Goal: Task Accomplishment & Management: Use online tool/utility

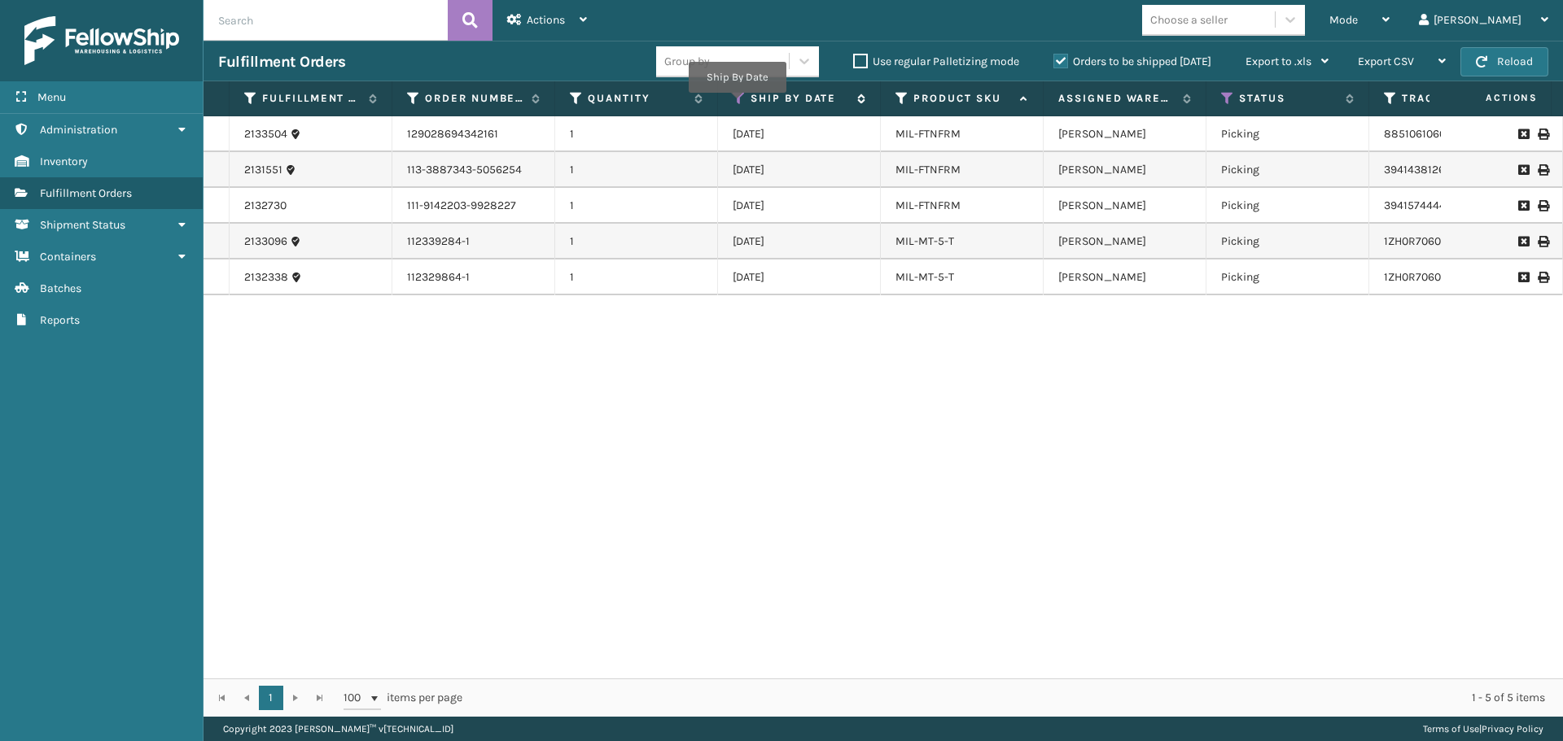
click at [737, 103] on icon at bounding box center [738, 98] width 13 height 15
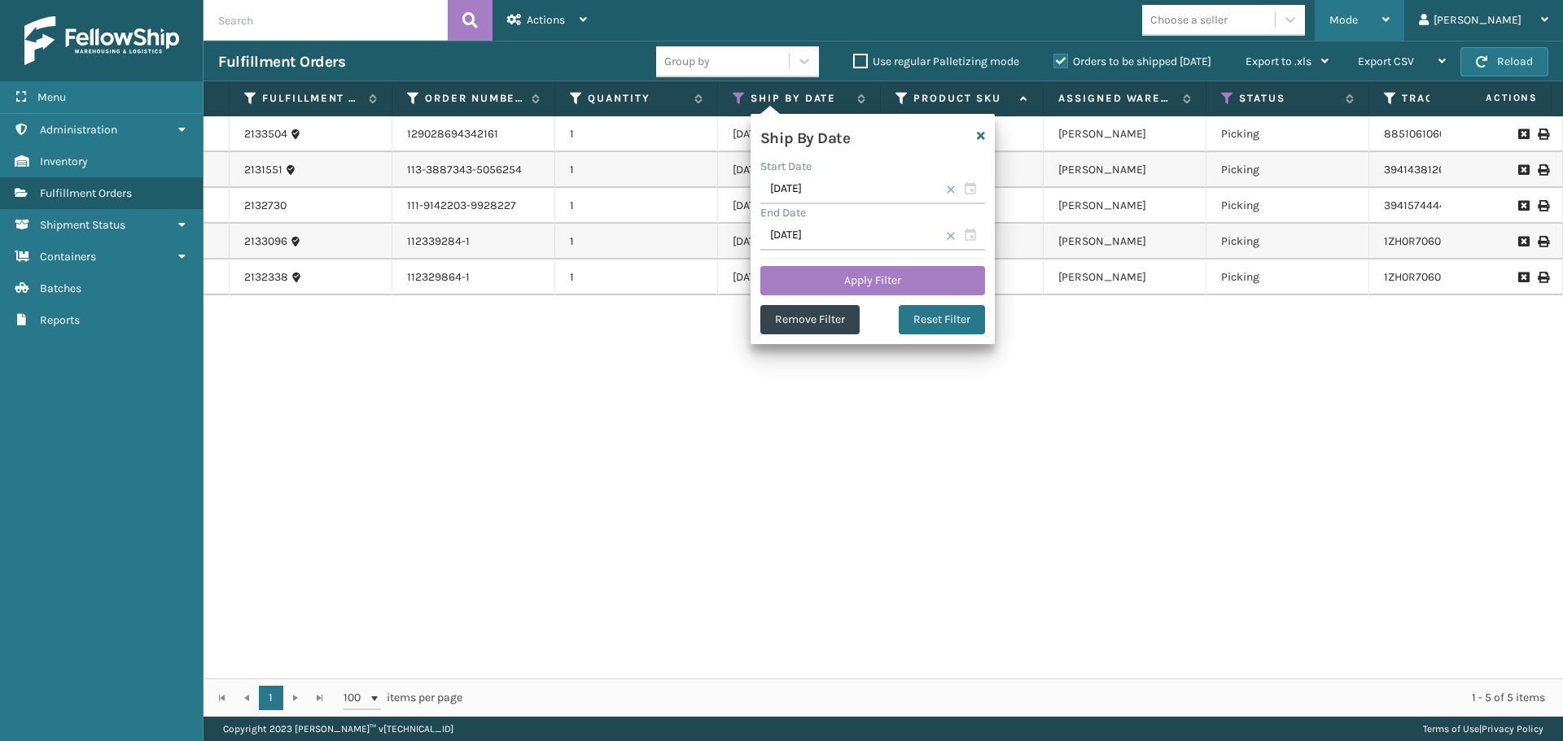
click at [1389, 7] on div "Mode" at bounding box center [1359, 20] width 60 height 41
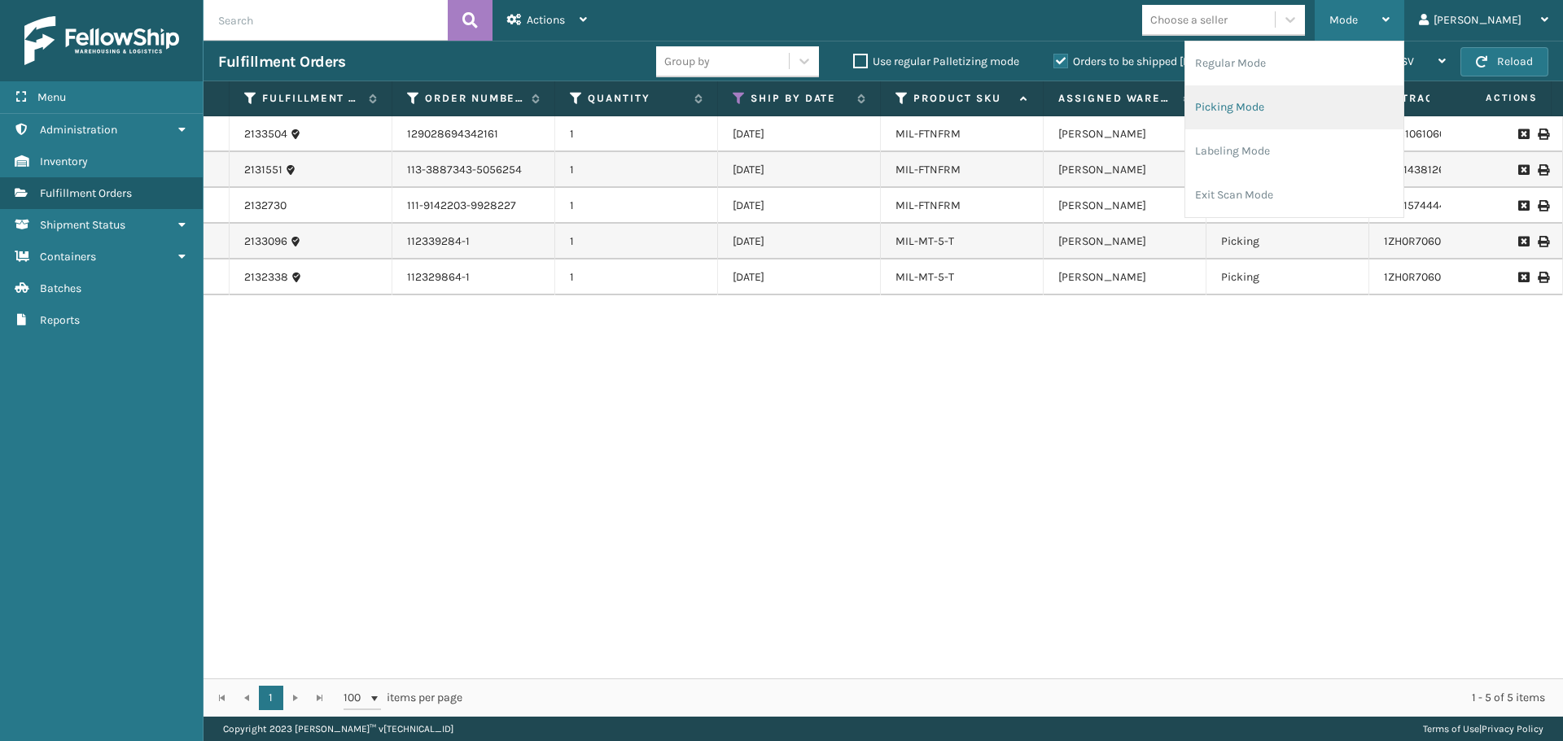
click at [1297, 105] on li "Picking Mode" at bounding box center [1294, 107] width 218 height 44
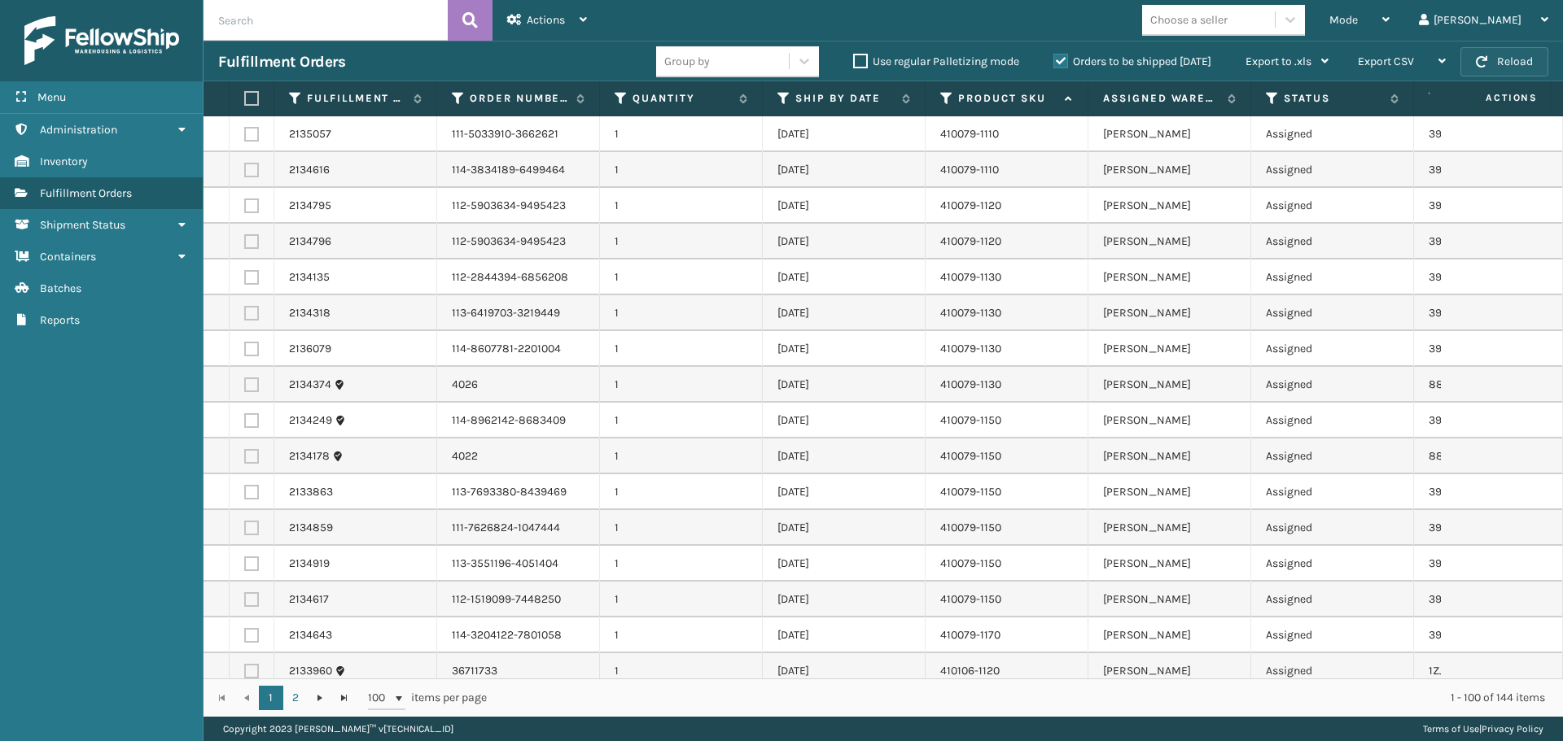
click at [1541, 72] on button "Reload" at bounding box center [1504, 61] width 88 height 29
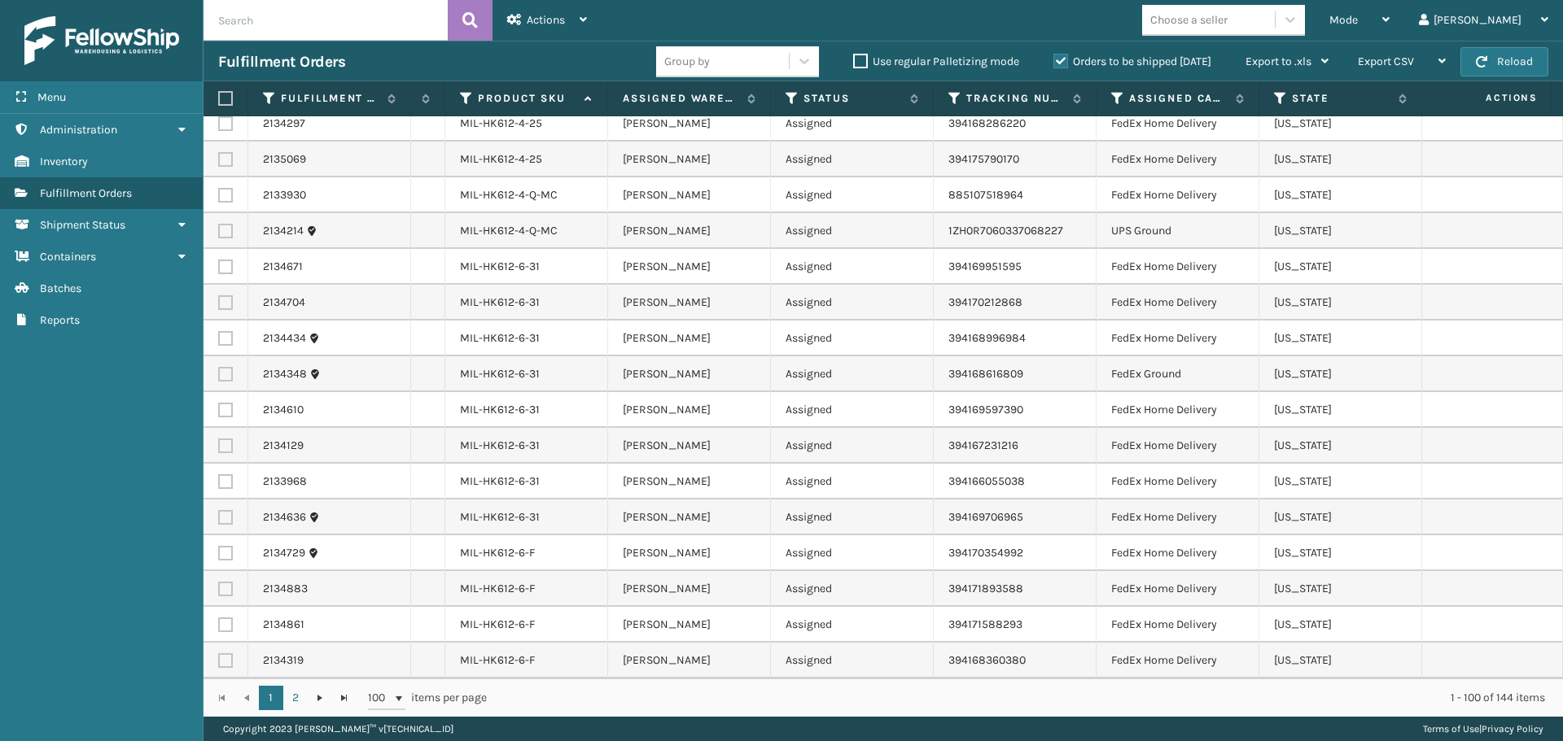
scroll to position [0, 480]
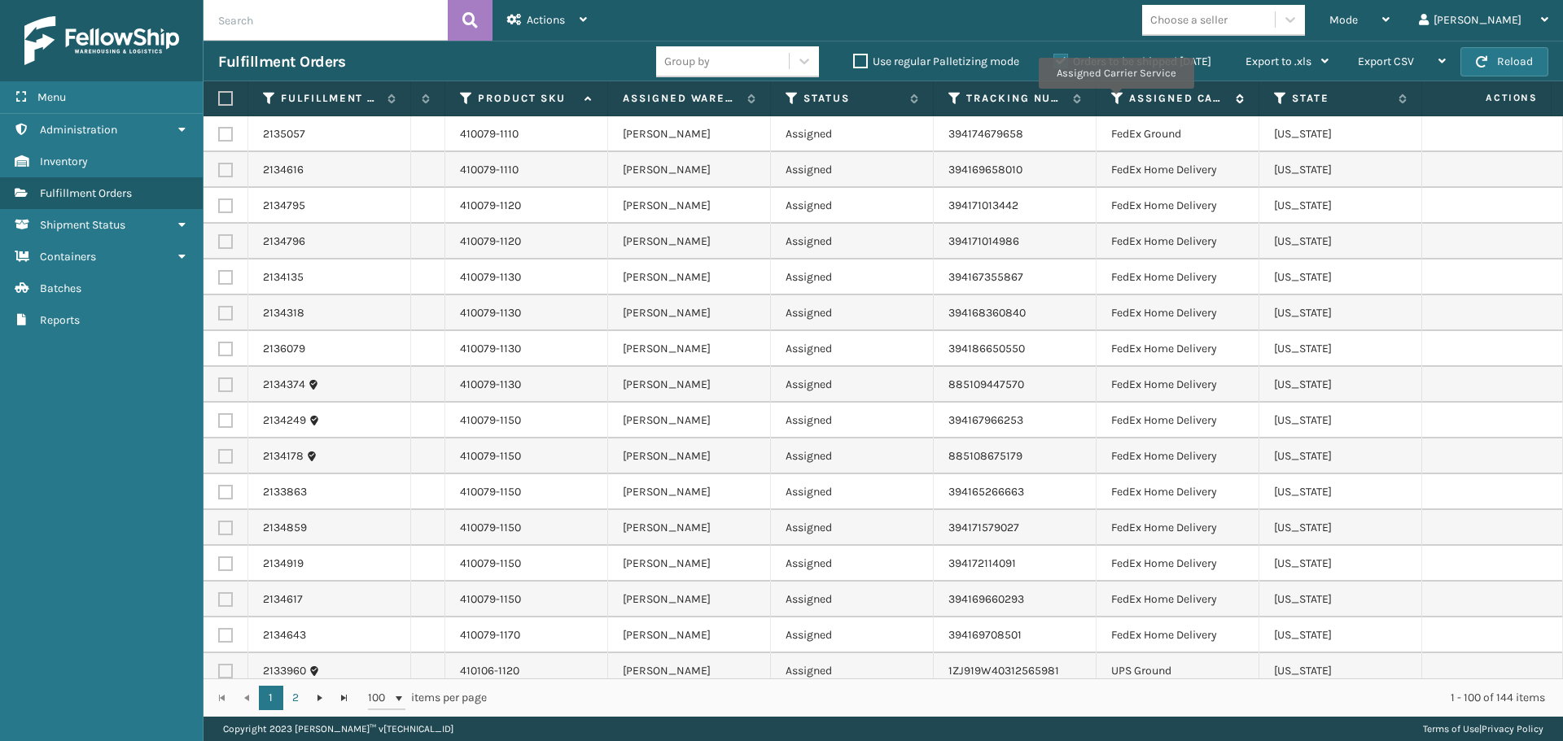
click at [1115, 100] on icon at bounding box center [1117, 98] width 13 height 15
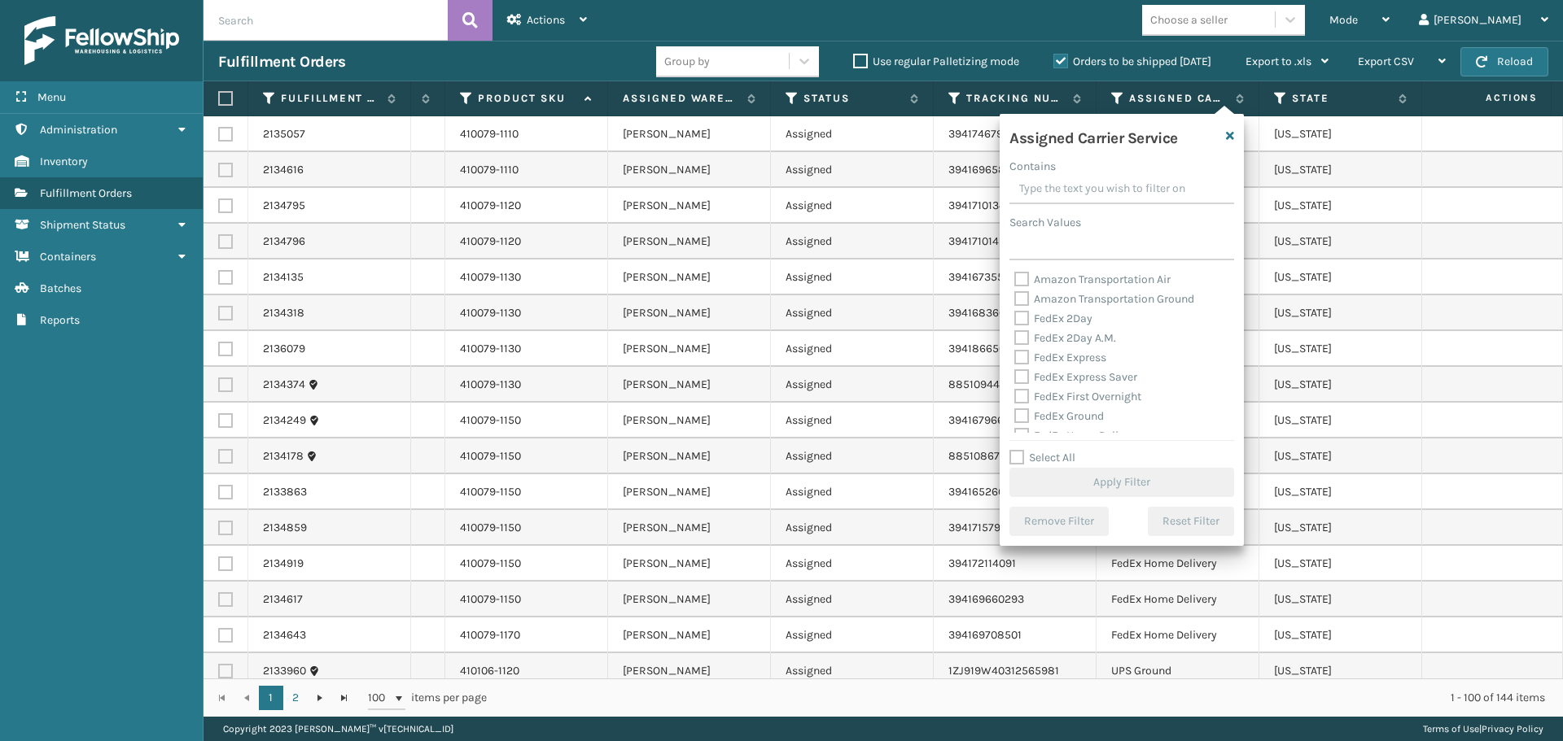
drag, startPoint x: 1065, startPoint y: 318, endPoint x: 1073, endPoint y: 329, distance: 12.9
click at [1066, 318] on label "FedEx 2Day" at bounding box center [1053, 319] width 78 height 14
click at [1074, 330] on div "FedEx 2Day A.M." at bounding box center [1121, 339] width 215 height 20
click at [1074, 317] on label "FedEx 2Day" at bounding box center [1053, 319] width 78 height 14
click at [1015, 317] on input "FedEx 2Day" at bounding box center [1014, 314] width 1 height 11
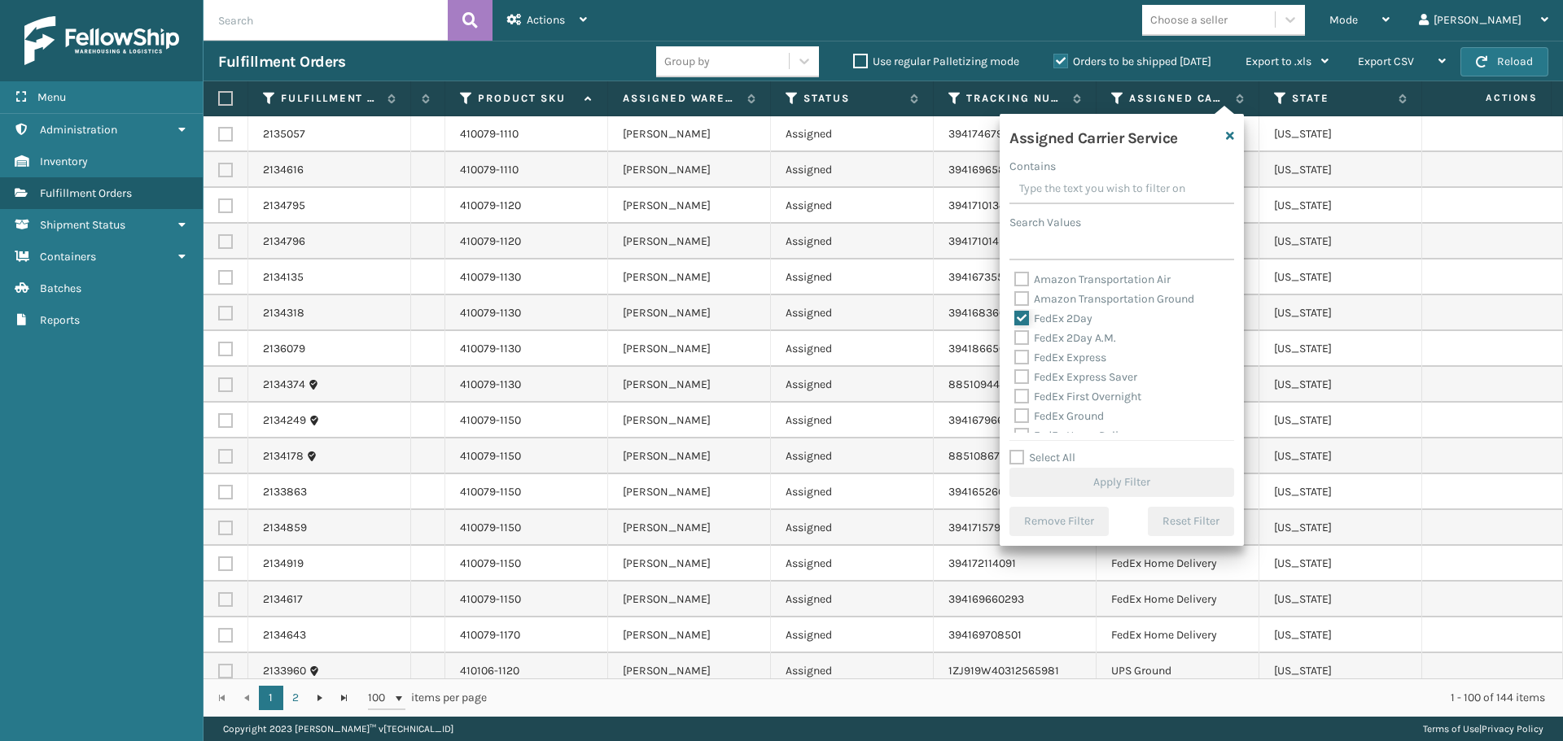
checkbox input "true"
click at [1083, 335] on label "FedEx 2Day A.M." at bounding box center [1065, 338] width 102 height 14
click at [1015, 335] on input "FedEx 2Day A.M." at bounding box center [1014, 334] width 1 height 11
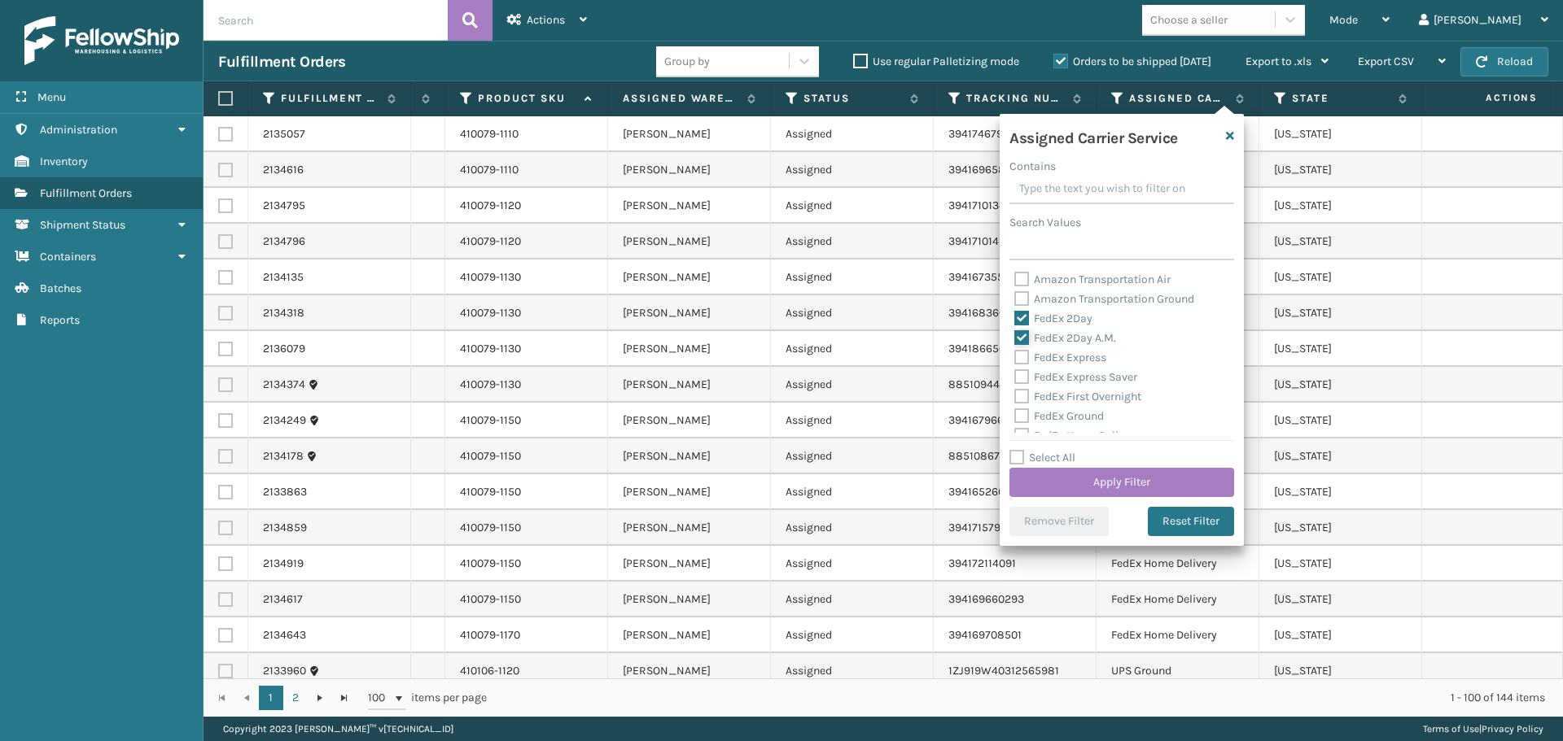
checkbox input "true"
click at [1085, 358] on label "FedEx Express" at bounding box center [1060, 358] width 92 height 14
click at [1015, 358] on input "FedEx Express" at bounding box center [1014, 353] width 1 height 11
checkbox input "true"
click at [1095, 390] on label "FedEx First Overnight" at bounding box center [1077, 397] width 127 height 14
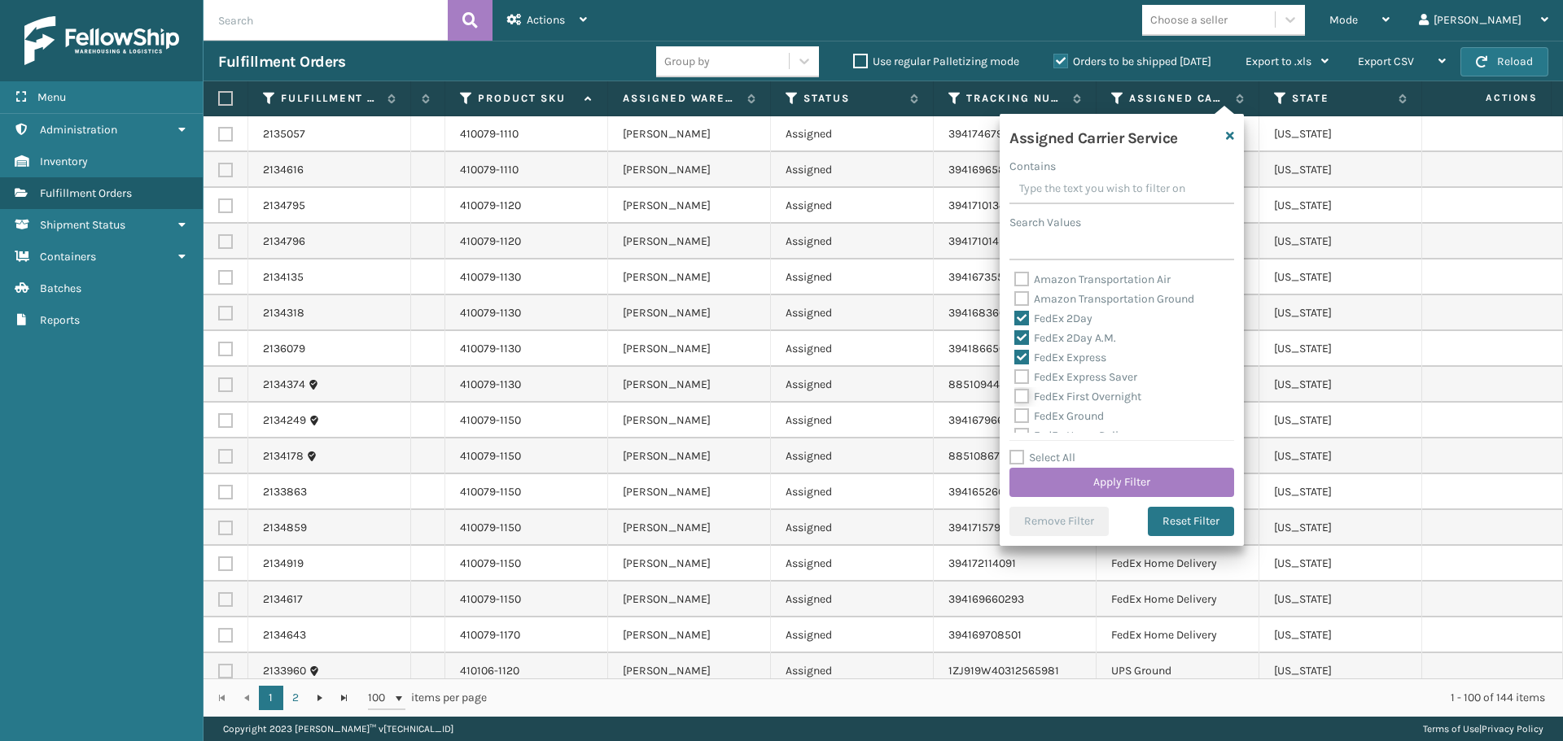
click at [1015, 390] on input "FedEx First Overnight" at bounding box center [1014, 392] width 1 height 11
checkbox input "true"
click at [1093, 378] on label "FedEx Express Saver" at bounding box center [1075, 377] width 123 height 14
click at [1015, 378] on input "FedEx Express Saver" at bounding box center [1014, 373] width 1 height 11
checkbox input "true"
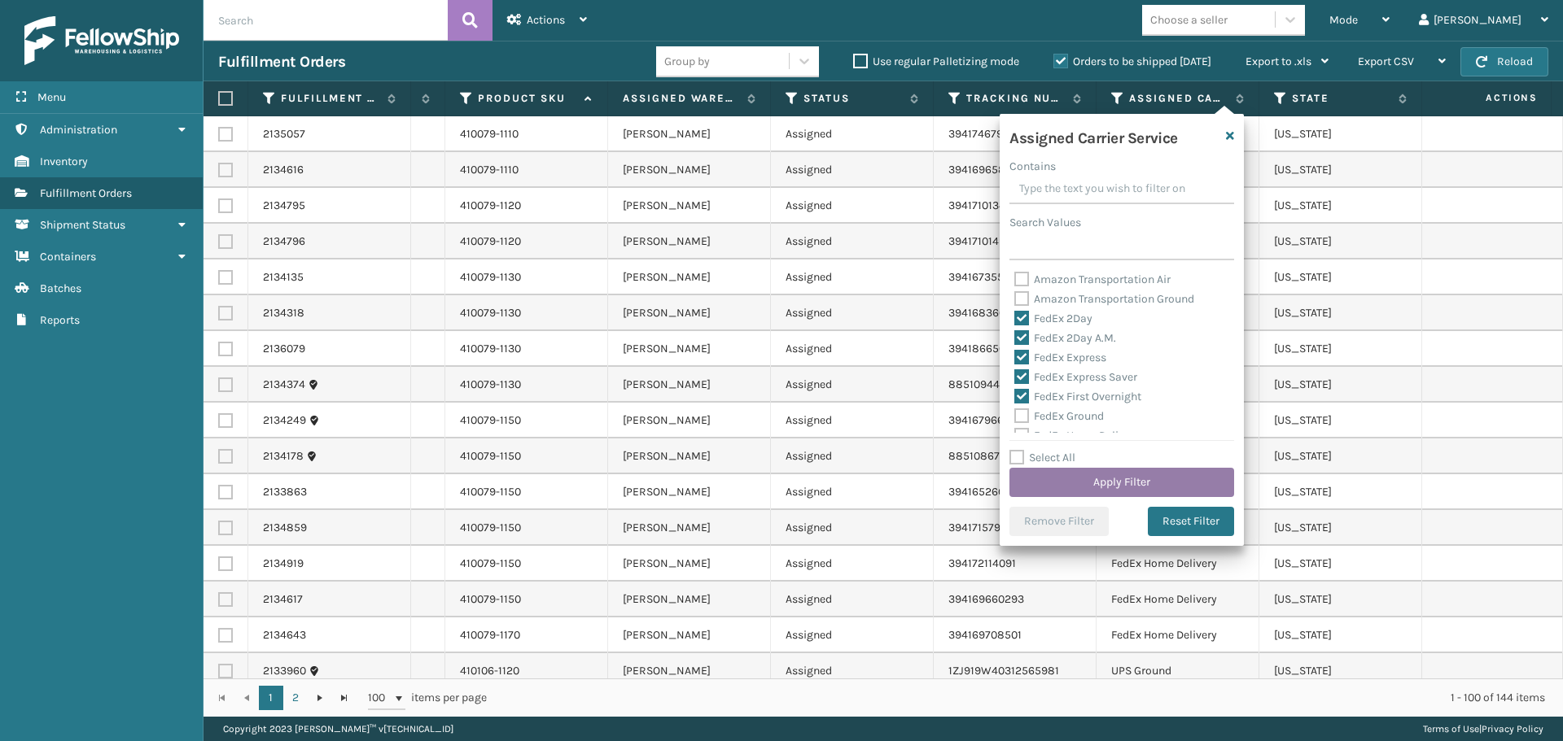
click at [1133, 492] on button "Apply Filter" at bounding box center [1121, 482] width 225 height 29
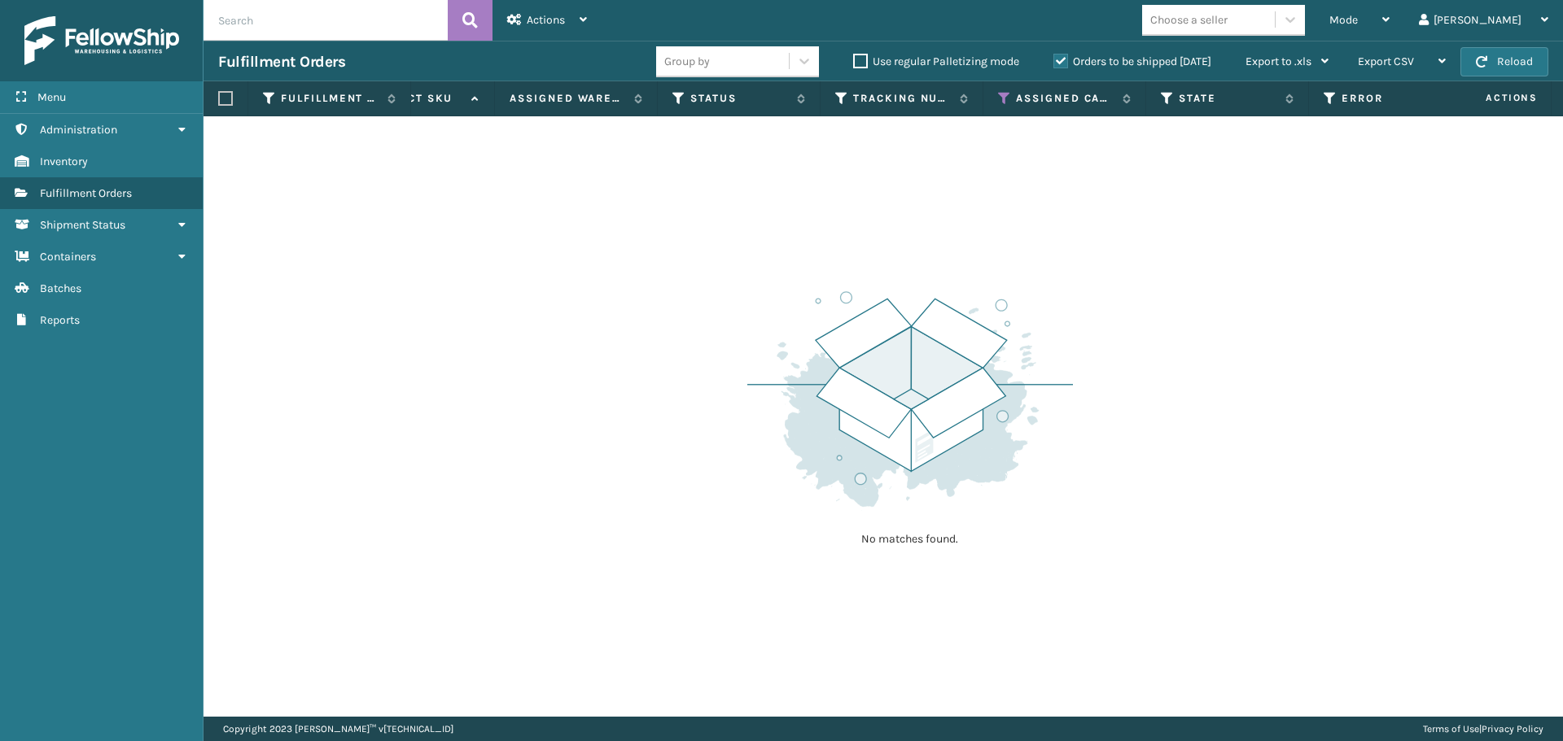
scroll to position [0, 636]
click at [956, 94] on th "Assigned Carrier Service" at bounding box center [1022, 98] width 163 height 35
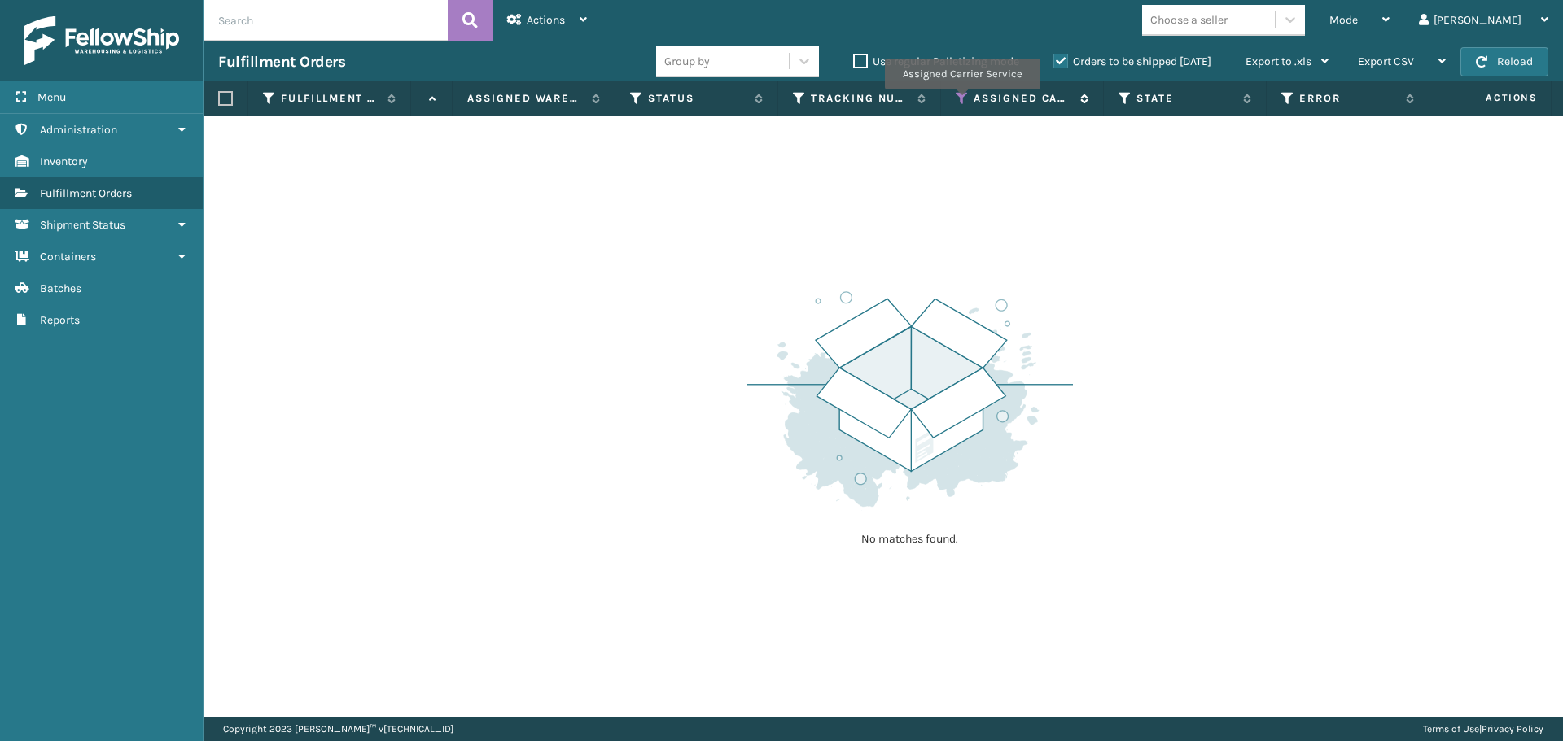
click at [961, 101] on icon at bounding box center [962, 98] width 13 height 15
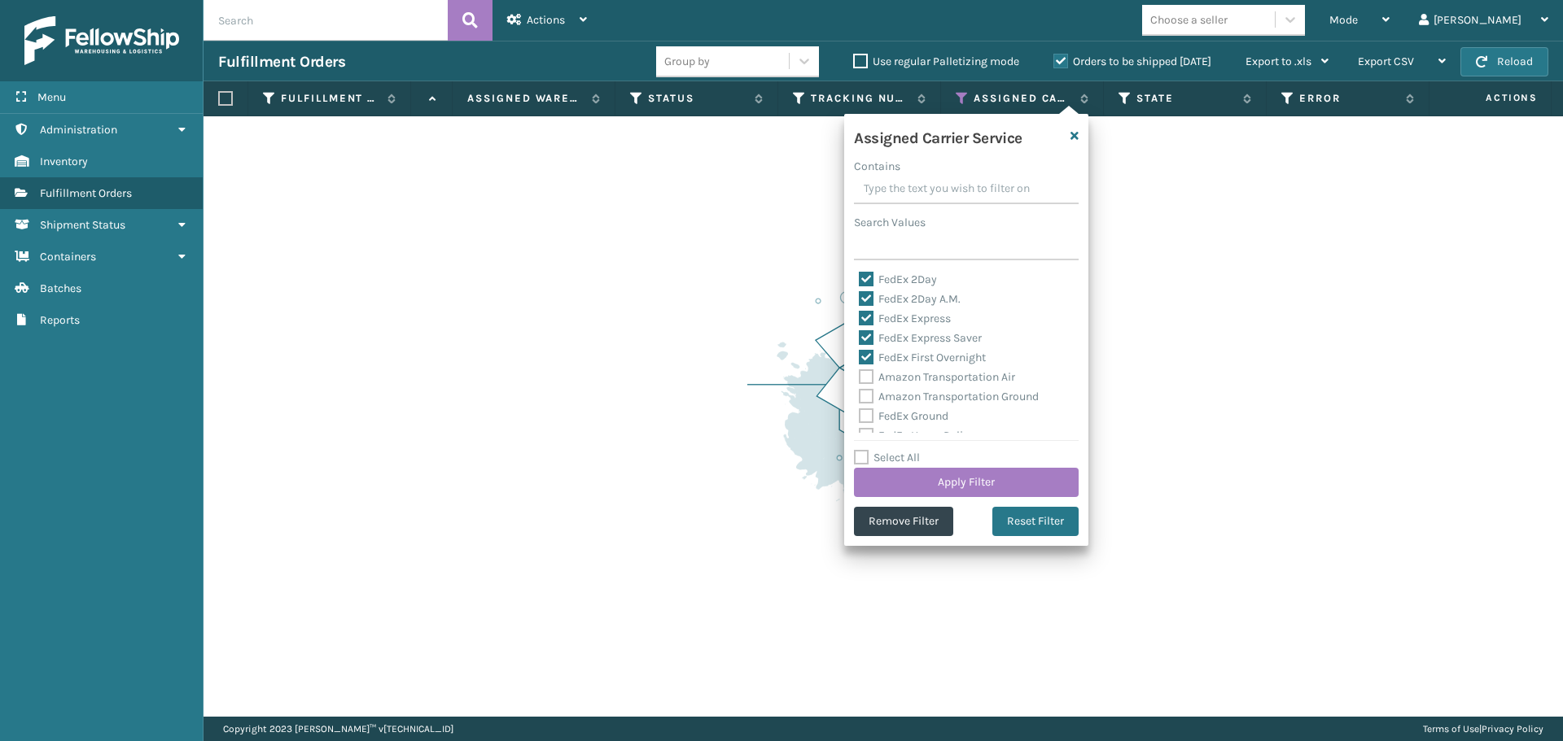
click at [929, 274] on label "FedEx 2Day" at bounding box center [898, 280] width 78 height 14
click at [859, 274] on input "FedEx 2Day" at bounding box center [859, 275] width 1 height 11
checkbox input "false"
click at [927, 297] on label "FedEx 2Day A.M." at bounding box center [910, 299] width 102 height 14
click at [859, 297] on input "FedEx 2Day A.M." at bounding box center [859, 295] width 1 height 11
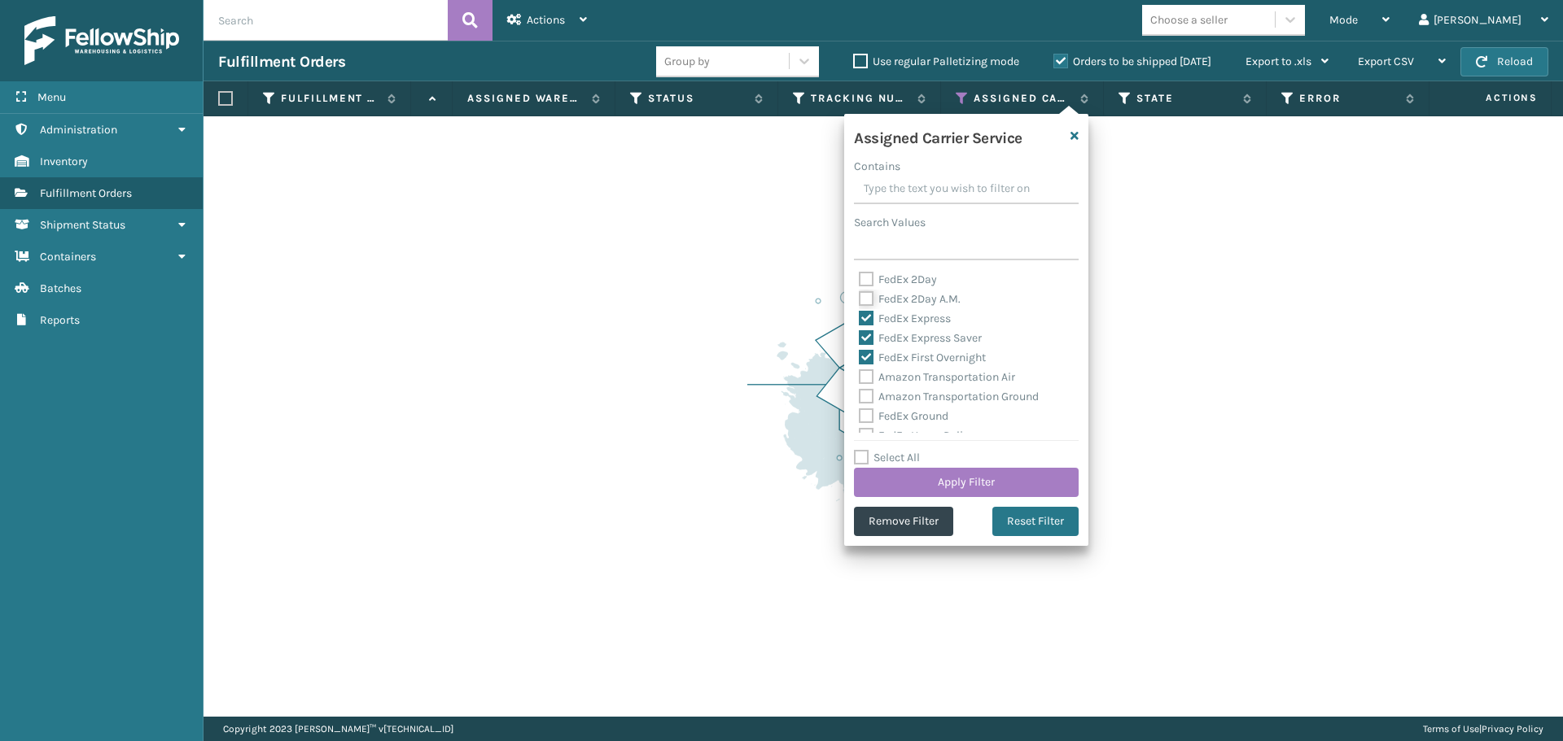
checkbox input "false"
click at [931, 308] on div "FedEx 2Day A.M." at bounding box center [966, 300] width 215 height 20
click at [934, 317] on label "FedEx Express" at bounding box center [905, 319] width 92 height 14
click at [859, 317] on input "FedEx Express" at bounding box center [859, 314] width 1 height 11
checkbox input "false"
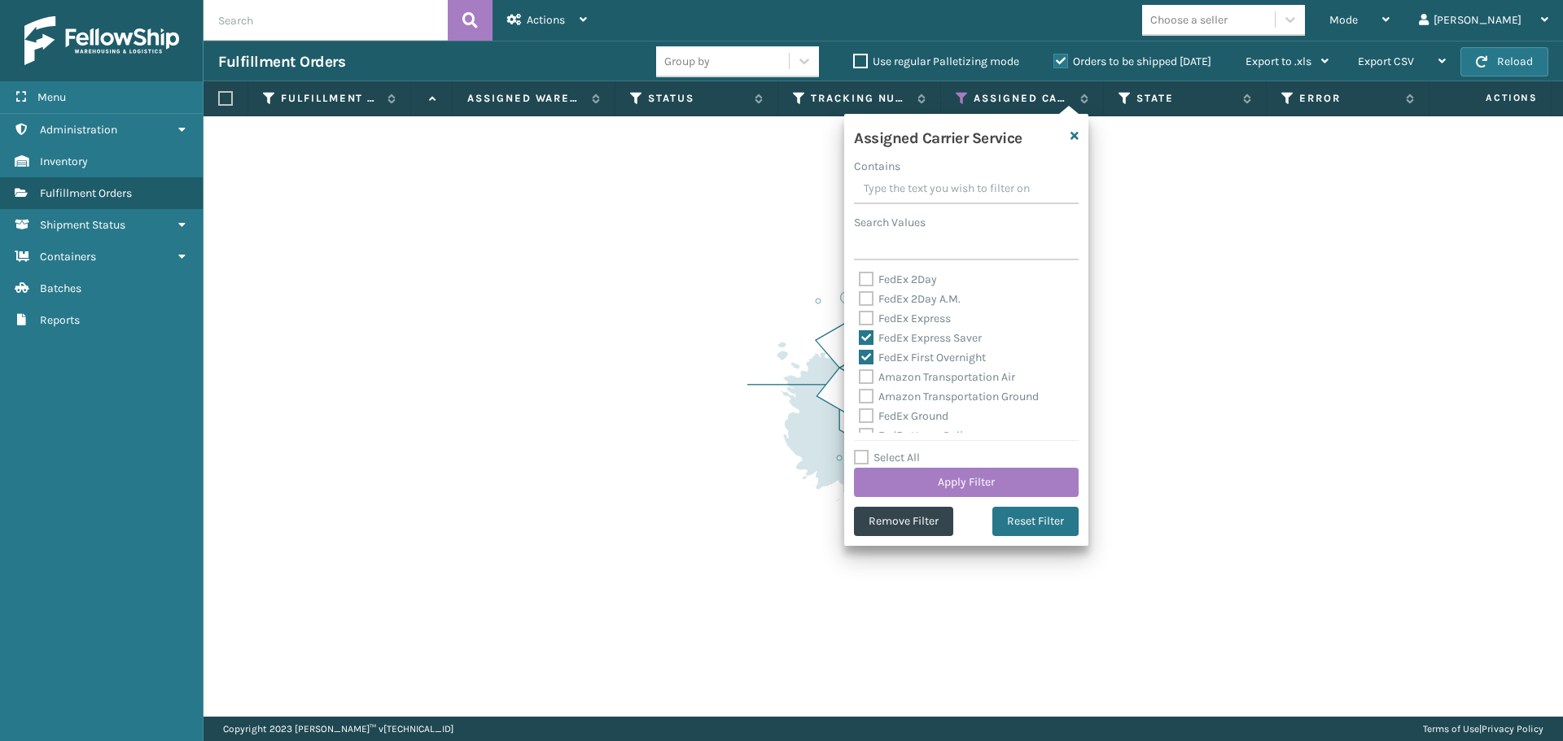
click at [938, 336] on label "FedEx Express Saver" at bounding box center [920, 338] width 123 height 14
click at [859, 336] on input "FedEx Express Saver" at bounding box center [859, 334] width 1 height 11
checkbox input "false"
click at [939, 356] on label "FedEx First Overnight" at bounding box center [922, 358] width 127 height 14
click at [859, 356] on input "FedEx First Overnight" at bounding box center [859, 353] width 1 height 11
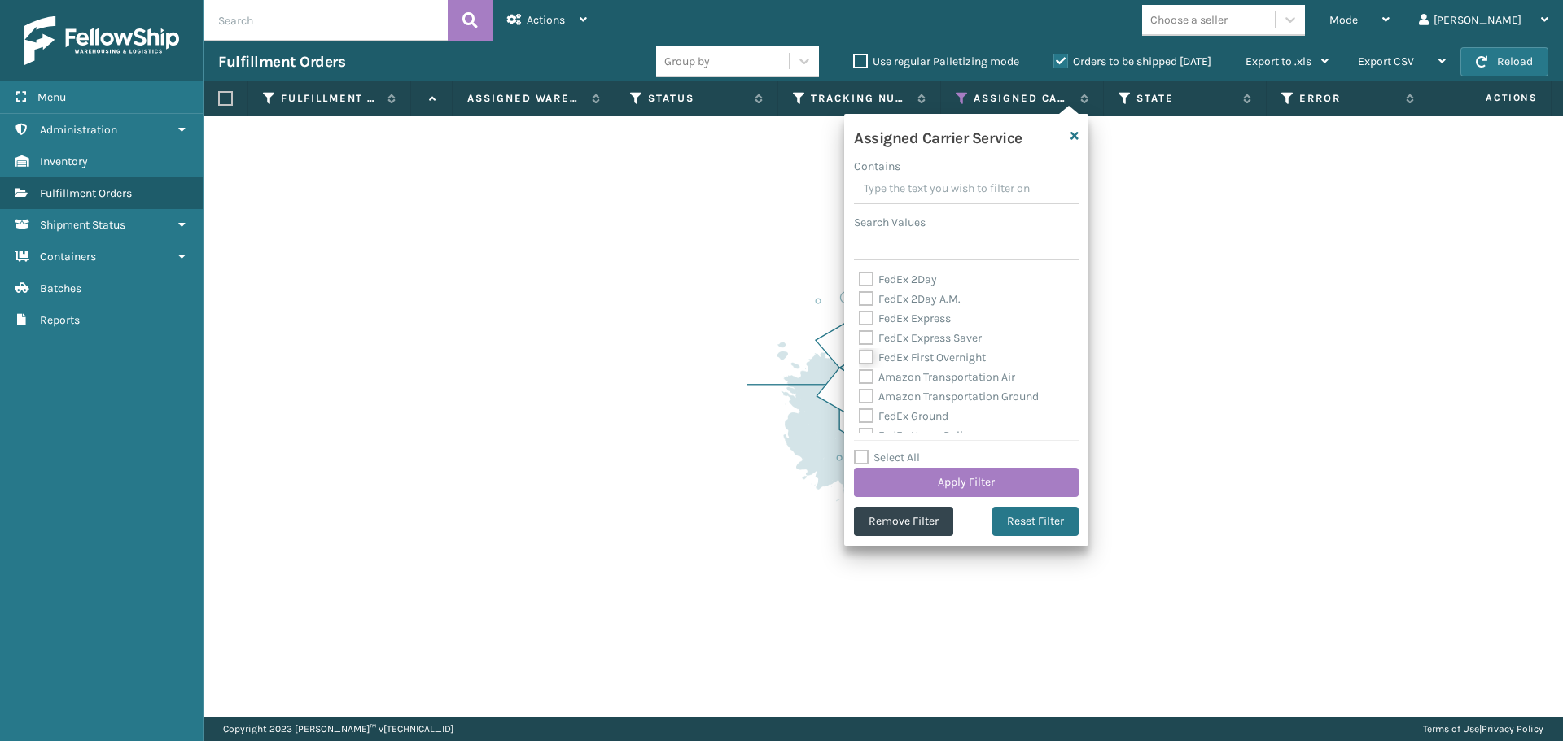
checkbox input "false"
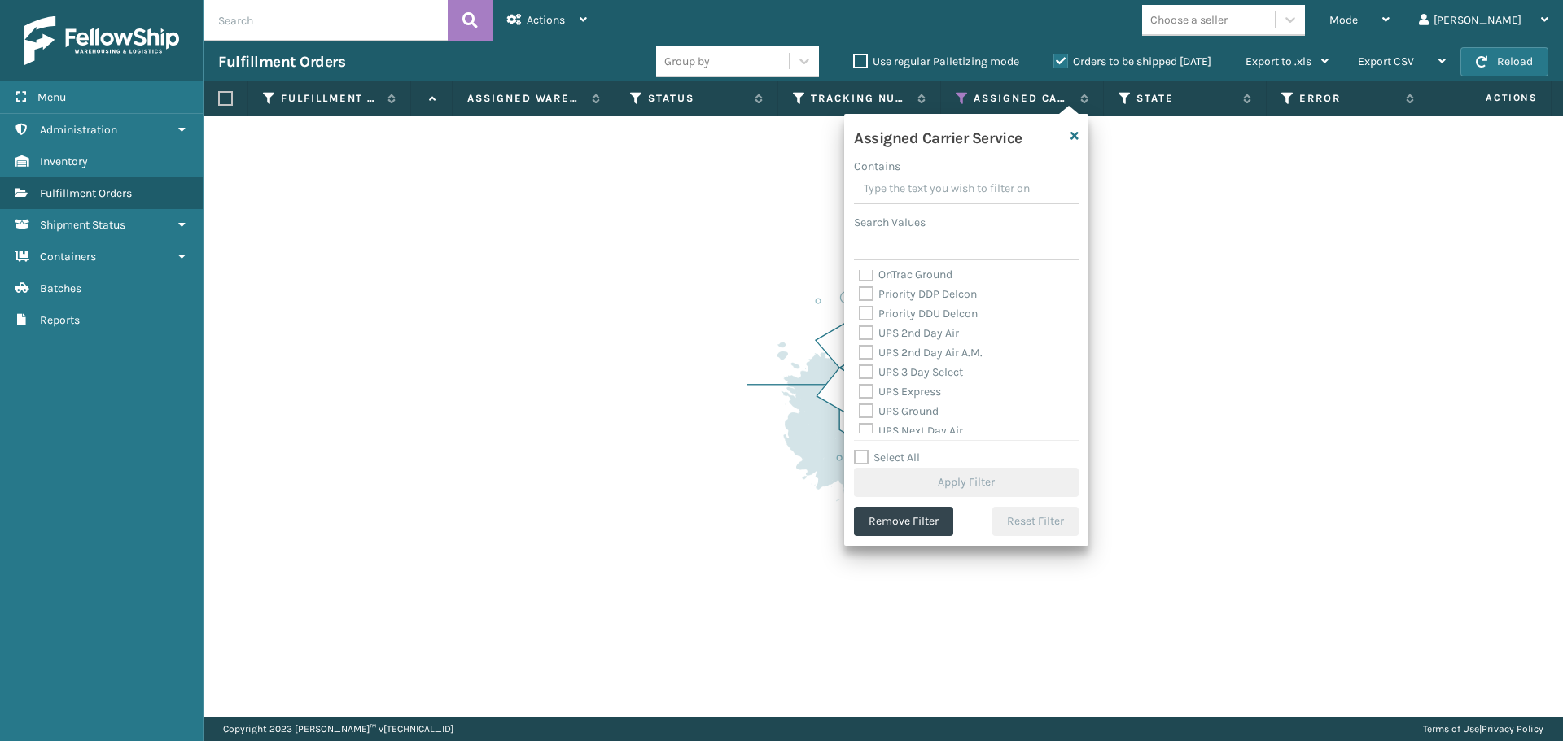
scroll to position [238, 0]
click at [940, 347] on label "UPS 2nd Day Air" at bounding box center [909, 354] width 100 height 14
click at [859, 347] on input "UPS 2nd Day Air" at bounding box center [859, 349] width 1 height 11
checkbox input "true"
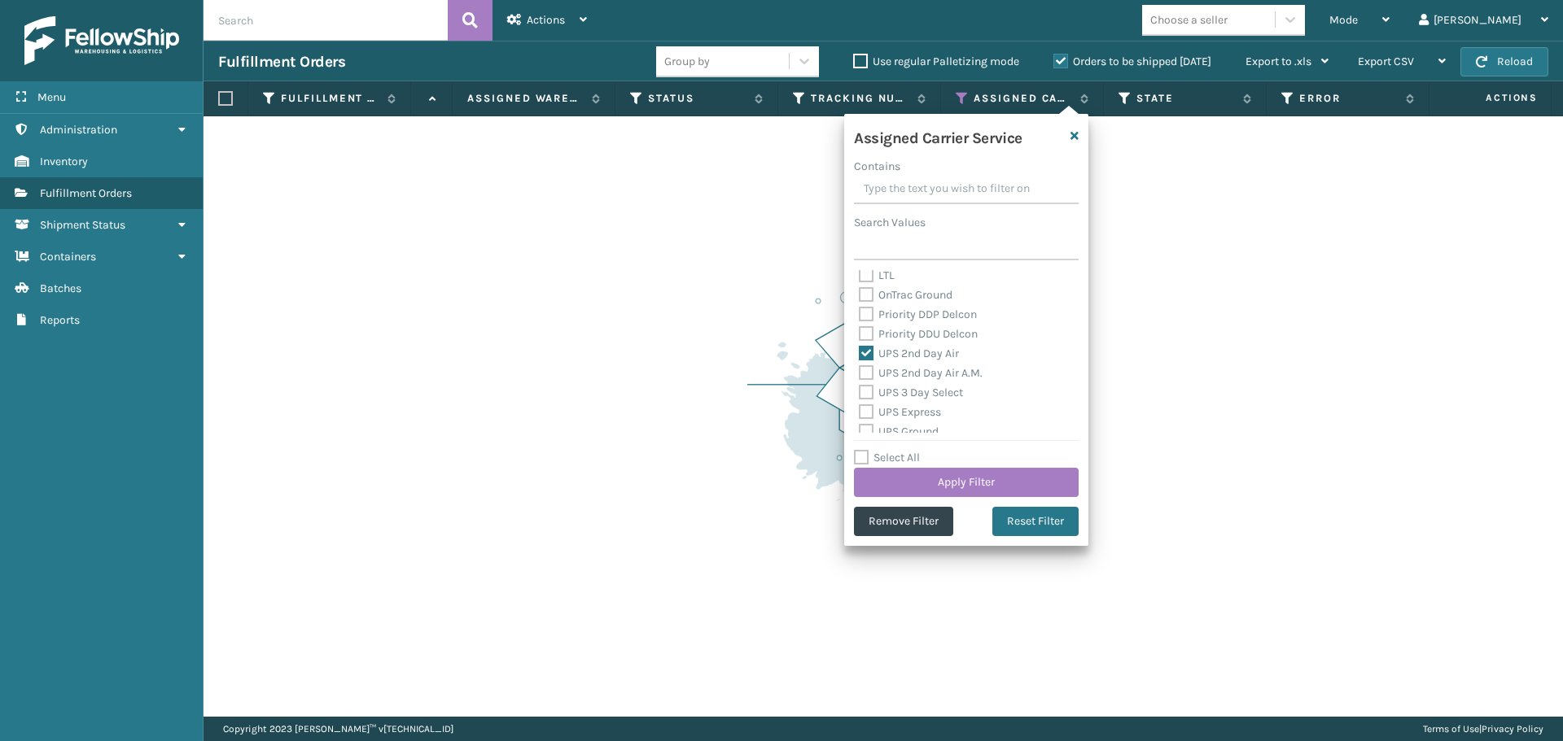
click at [944, 369] on label "UPS 2nd Day Air A.M." at bounding box center [921, 373] width 124 height 14
click at [859, 369] on input "UPS 2nd Day Air A.M." at bounding box center [859, 369] width 1 height 11
checkbox input "true"
click at [934, 307] on label "UPS 3 Day Select" at bounding box center [911, 311] width 104 height 14
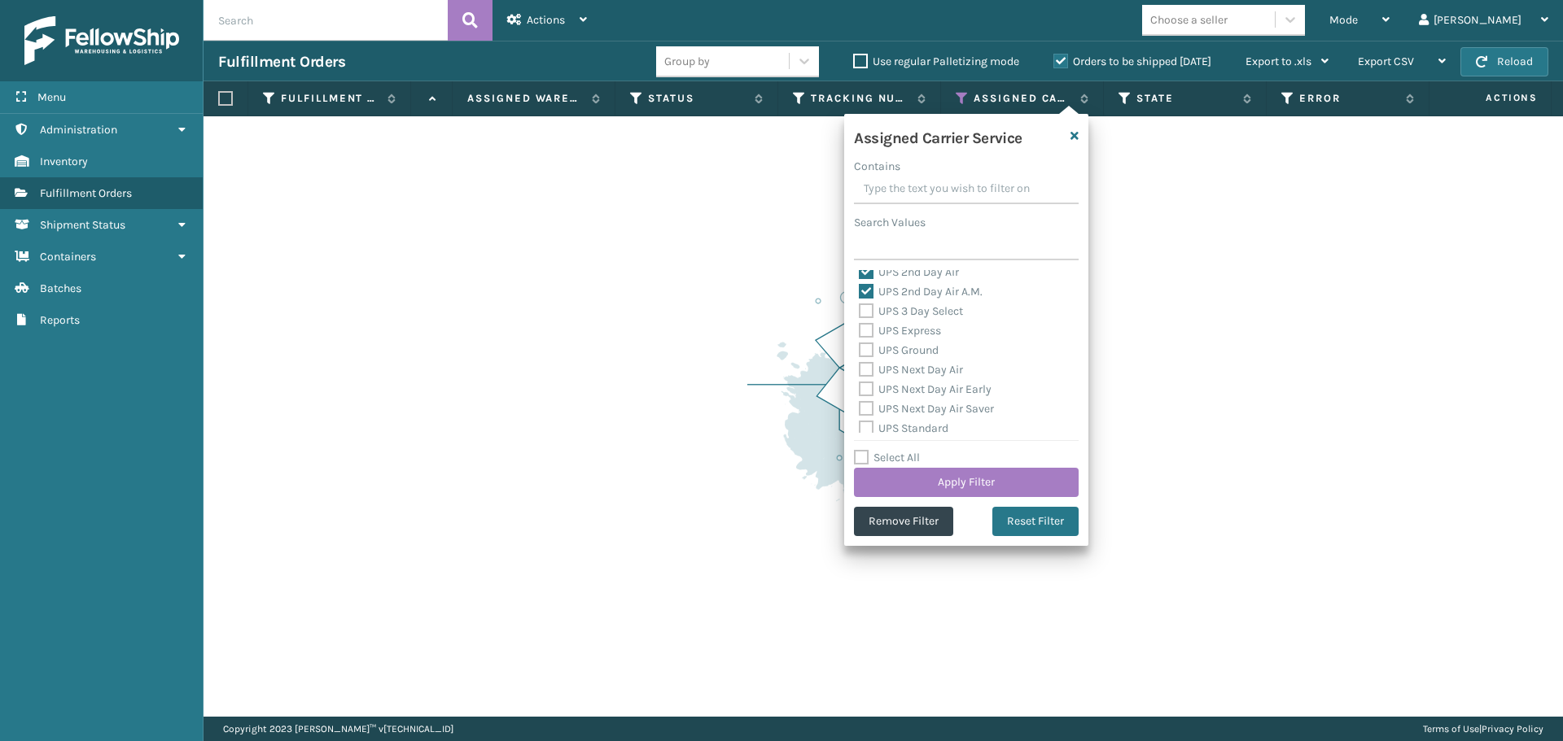
click at [859, 307] on input "UPS 3 Day Select" at bounding box center [859, 307] width 1 height 11
checkbox input "true"
click at [909, 335] on label "UPS Express" at bounding box center [900, 331] width 82 height 14
click at [859, 332] on input "UPS Express" at bounding box center [859, 326] width 1 height 11
checkbox input "true"
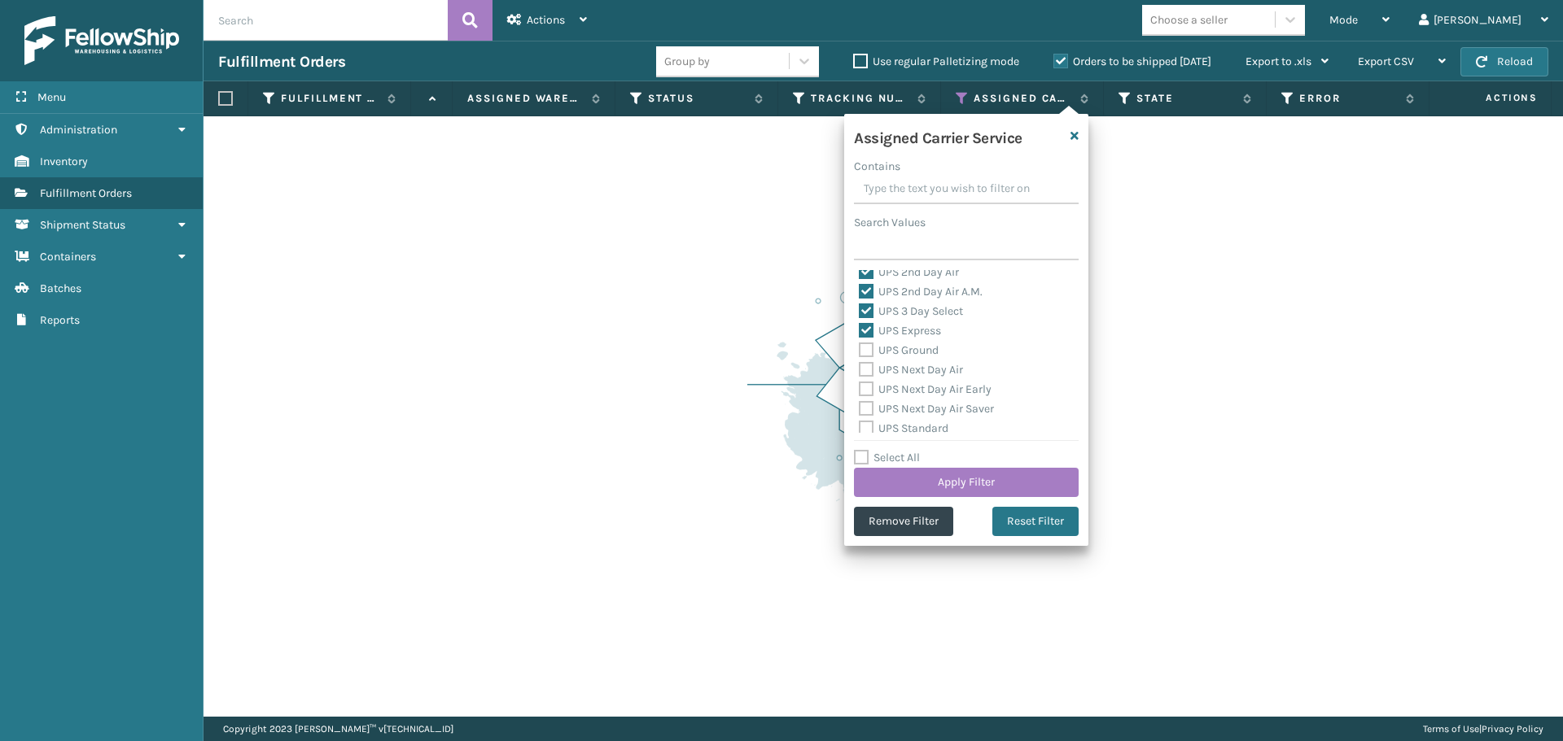
click at [916, 349] on label "UPS Ground" at bounding box center [899, 350] width 80 height 14
click at [859, 349] on input "UPS Ground" at bounding box center [859, 346] width 1 height 11
checkbox input "true"
click at [923, 361] on div "UPS Next Day Air" at bounding box center [966, 371] width 215 height 20
click at [925, 367] on label "UPS Next Day Air" at bounding box center [911, 370] width 104 height 14
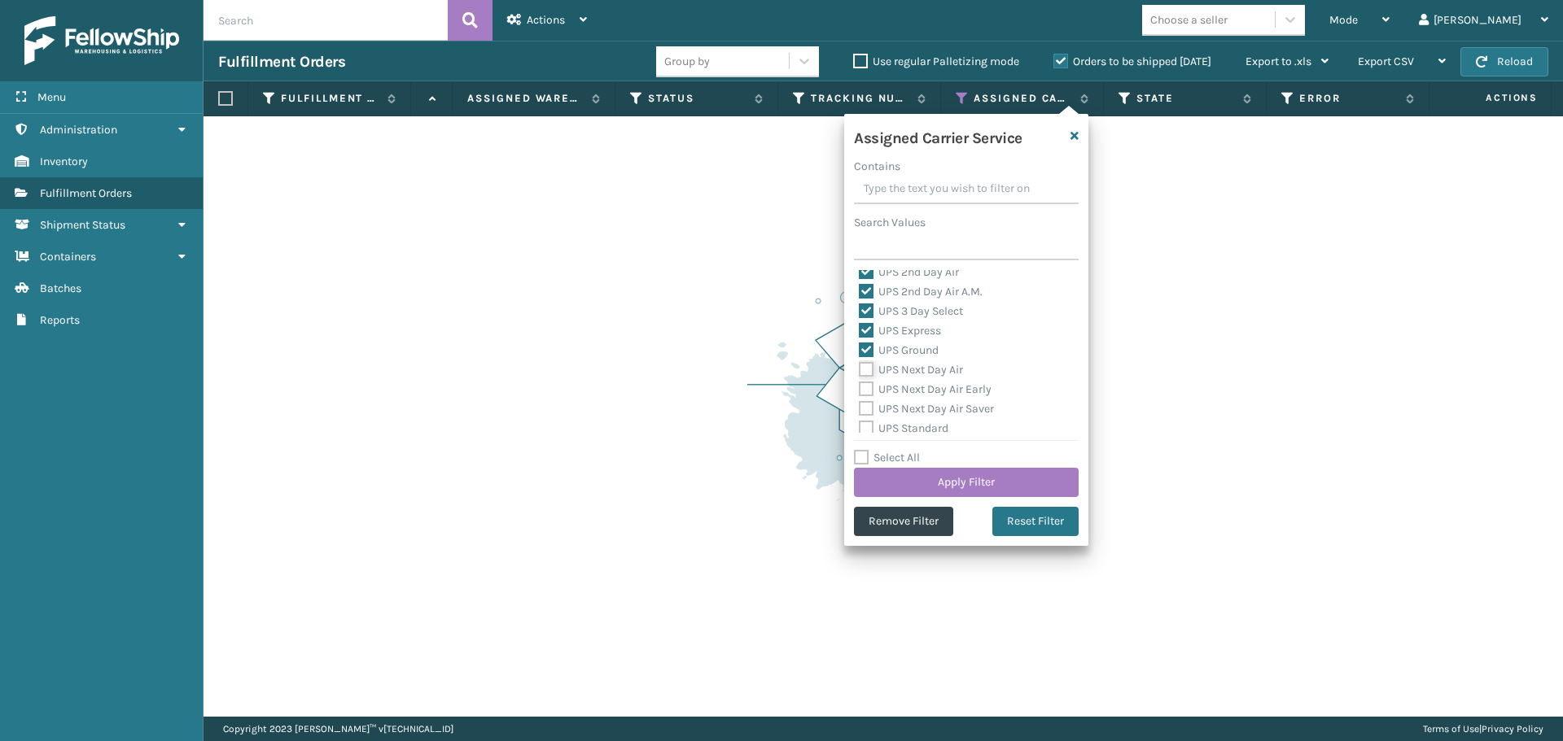
click at [859, 367] on input "UPS Next Day Air" at bounding box center [859, 366] width 1 height 11
checkbox input "true"
click at [939, 386] on label "UPS Next Day Air Early" at bounding box center [925, 390] width 133 height 14
click at [939, 401] on div "UPS Next Day Air Saver" at bounding box center [966, 410] width 215 height 20
click at [895, 398] on div "UPS Next Day Air Early" at bounding box center [966, 390] width 215 height 20
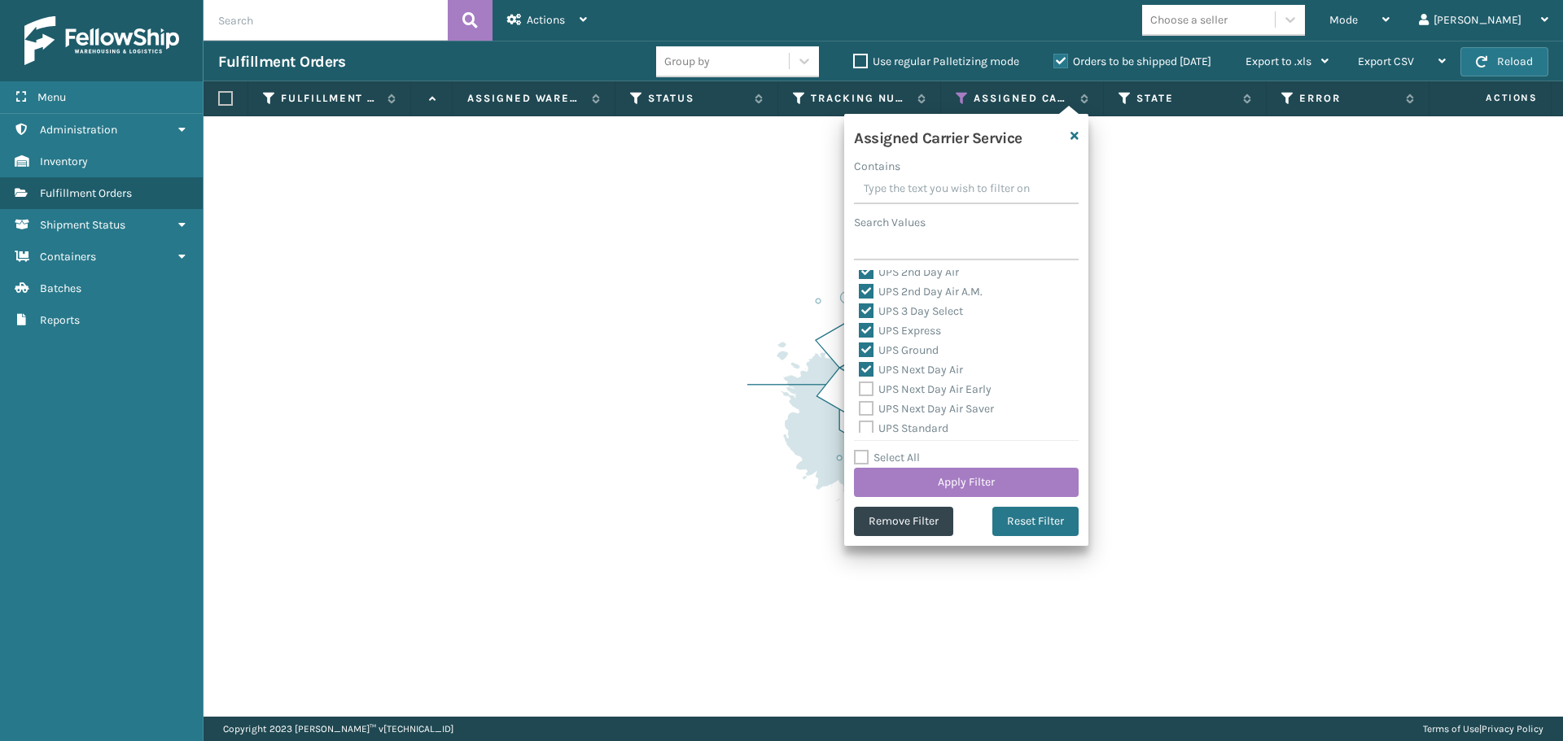
click at [903, 391] on label "UPS Next Day Air Early" at bounding box center [925, 390] width 133 height 14
click at [859, 391] on input "UPS Next Day Air Early" at bounding box center [859, 385] width 1 height 11
checkbox input "true"
click at [910, 408] on label "UPS Next Day Air Saver" at bounding box center [926, 409] width 135 height 14
click at [859, 408] on input "UPS Next Day Air Saver" at bounding box center [859, 405] width 1 height 11
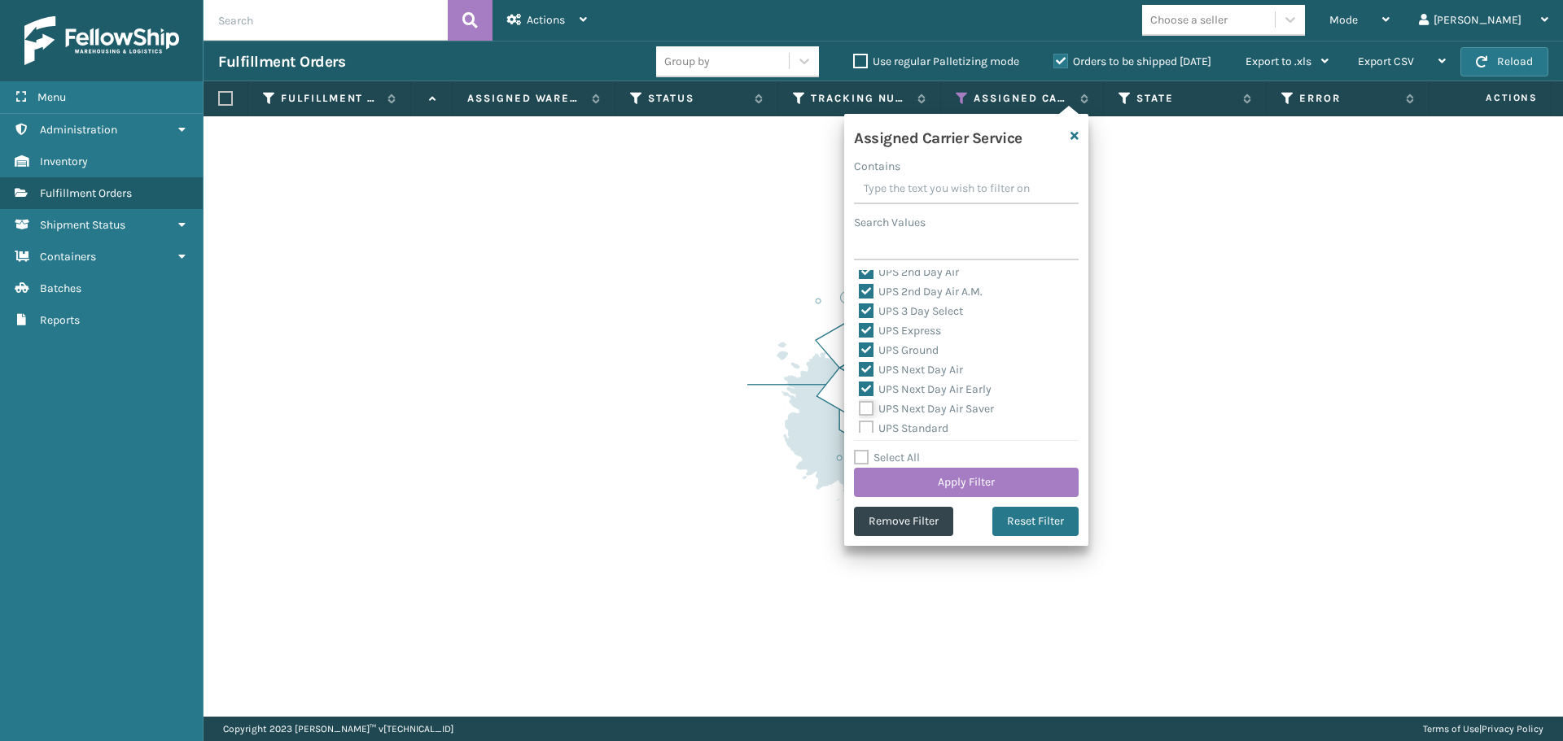
checkbox input "true"
click at [906, 378] on label "UPS Standard" at bounding box center [904, 377] width 90 height 14
click at [859, 378] on input "UPS Standard" at bounding box center [859, 372] width 1 height 11
checkbox input "true"
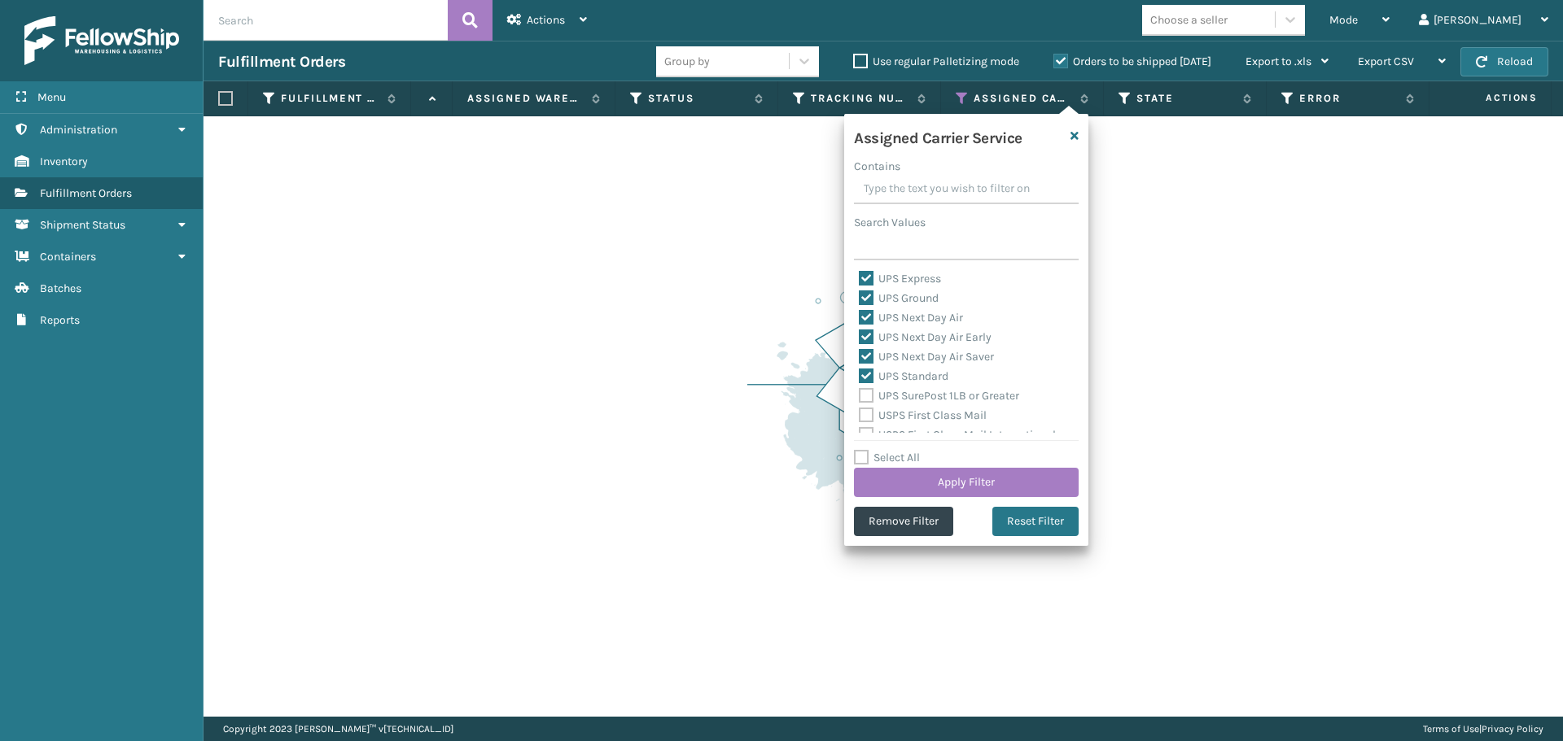
click at [916, 399] on label "UPS SurePost 1LB or Greater" at bounding box center [939, 396] width 160 height 14
click at [859, 397] on input "UPS SurePost 1LB or Greater" at bounding box center [859, 392] width 1 height 11
checkbox input "true"
click at [969, 483] on button "Apply Filter" at bounding box center [966, 482] width 225 height 29
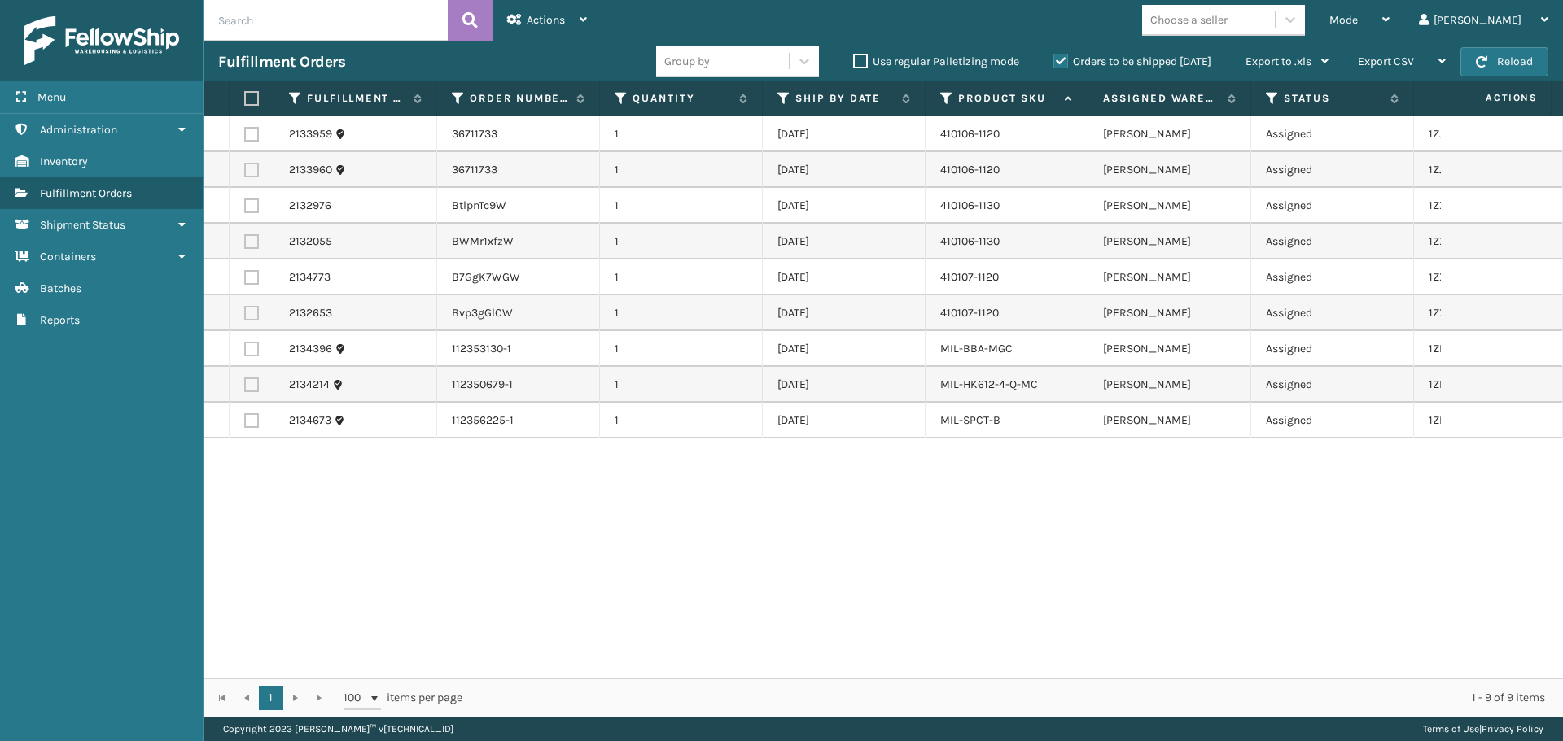
click at [247, 94] on label at bounding box center [249, 98] width 10 height 15
click at [245, 94] on input "checkbox" at bounding box center [244, 99] width 1 height 11
checkbox input "true"
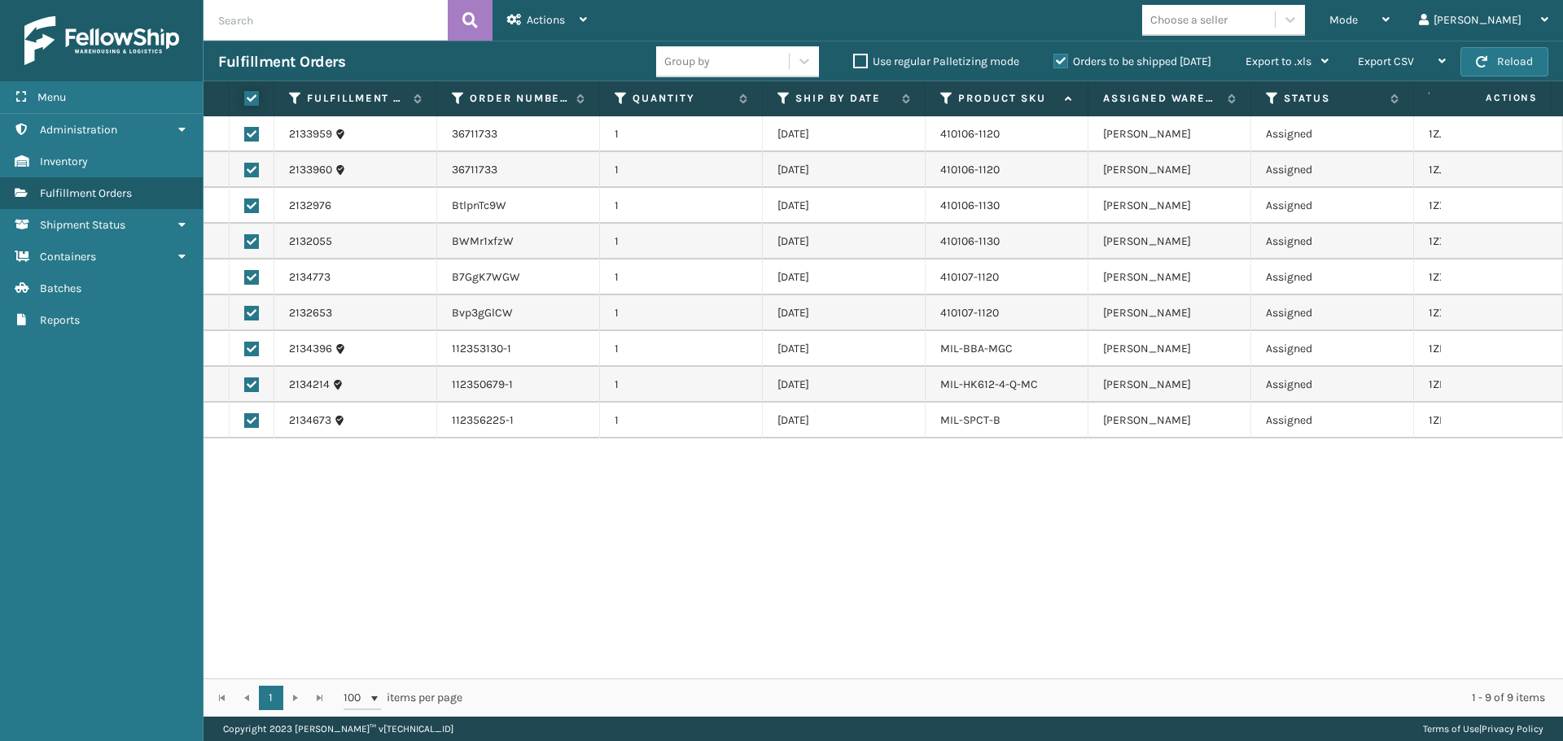
checkbox input "true"
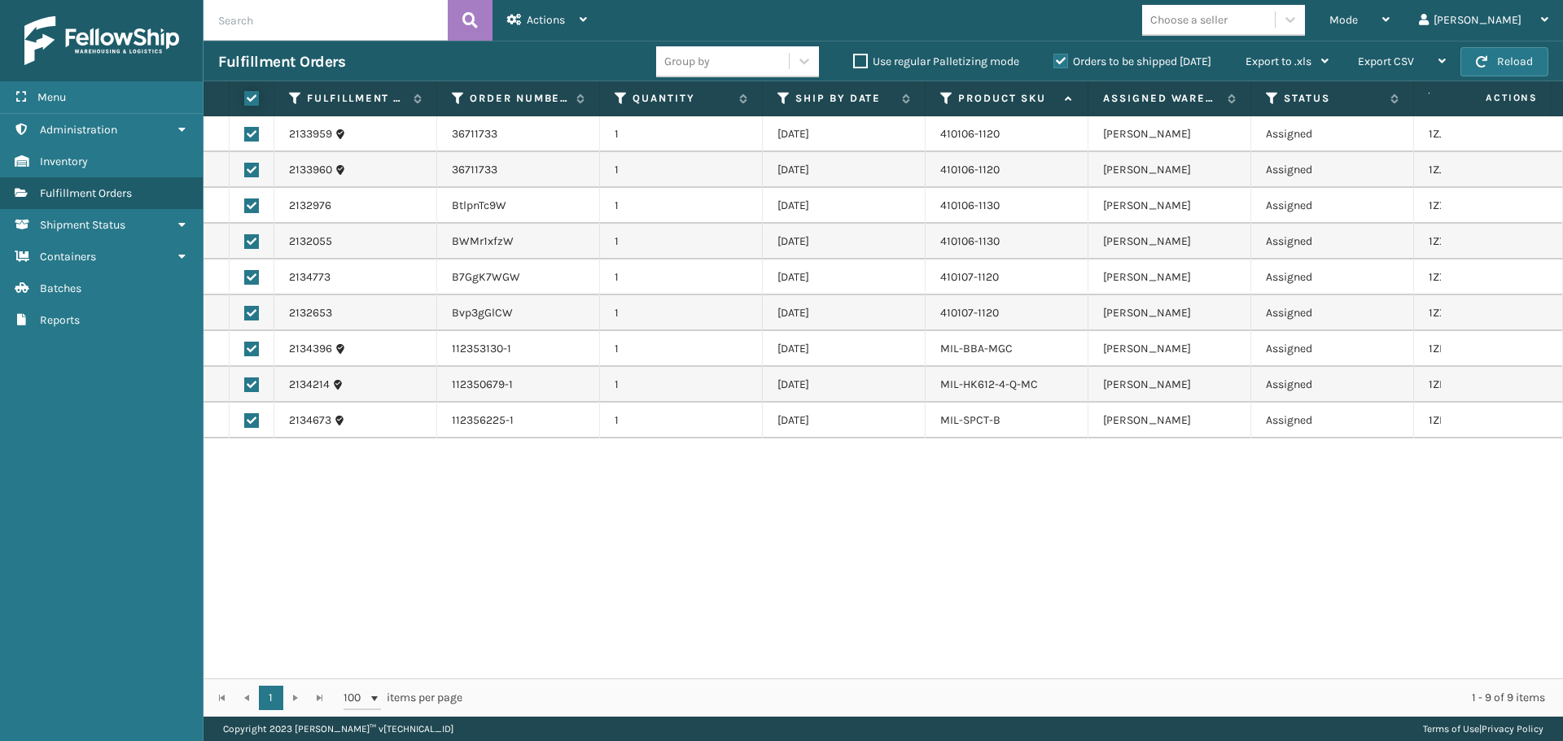
checkbox input "true"
click at [558, 27] on div "Actions" at bounding box center [547, 20] width 80 height 41
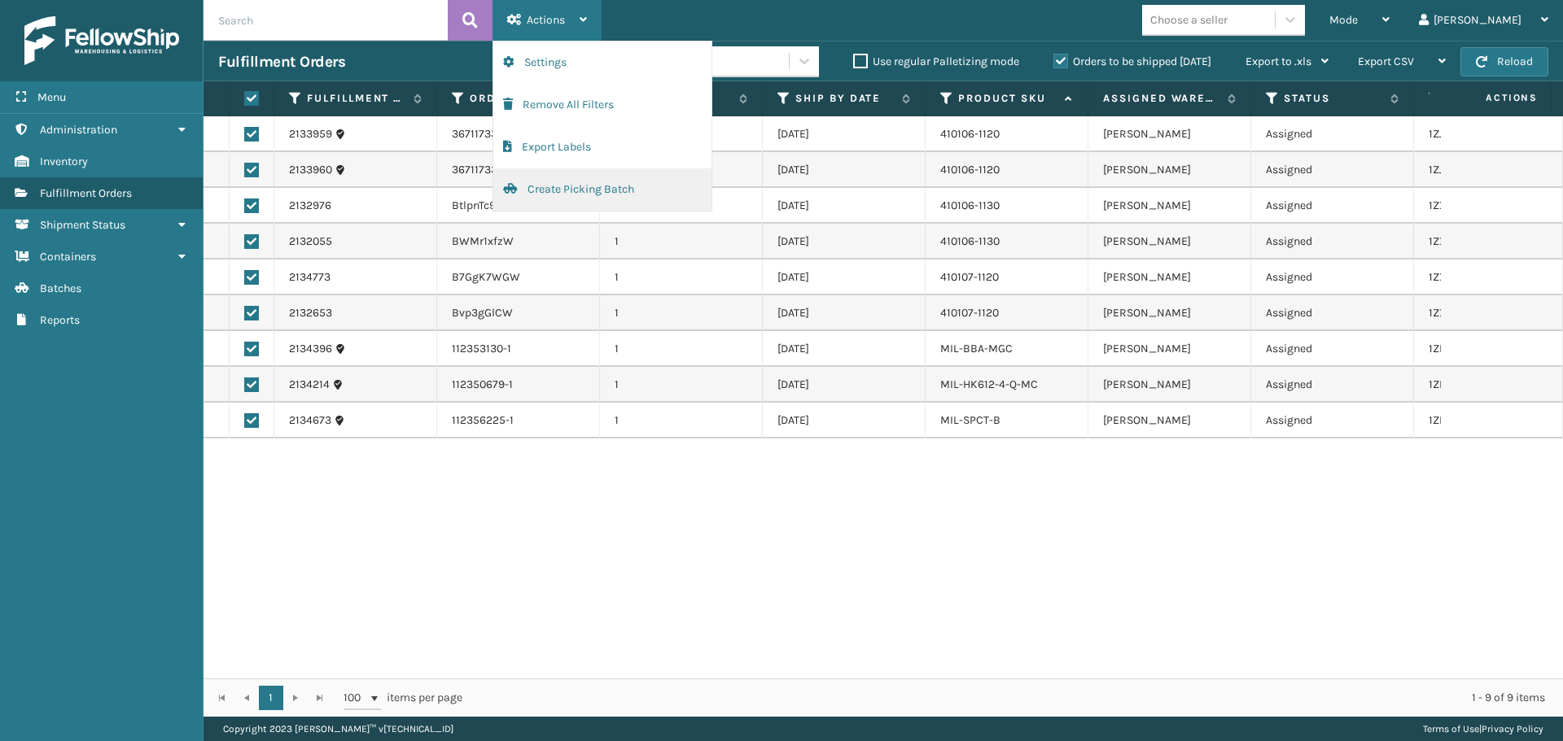
click at [637, 181] on button "Create Picking Batch" at bounding box center [602, 189] width 218 height 42
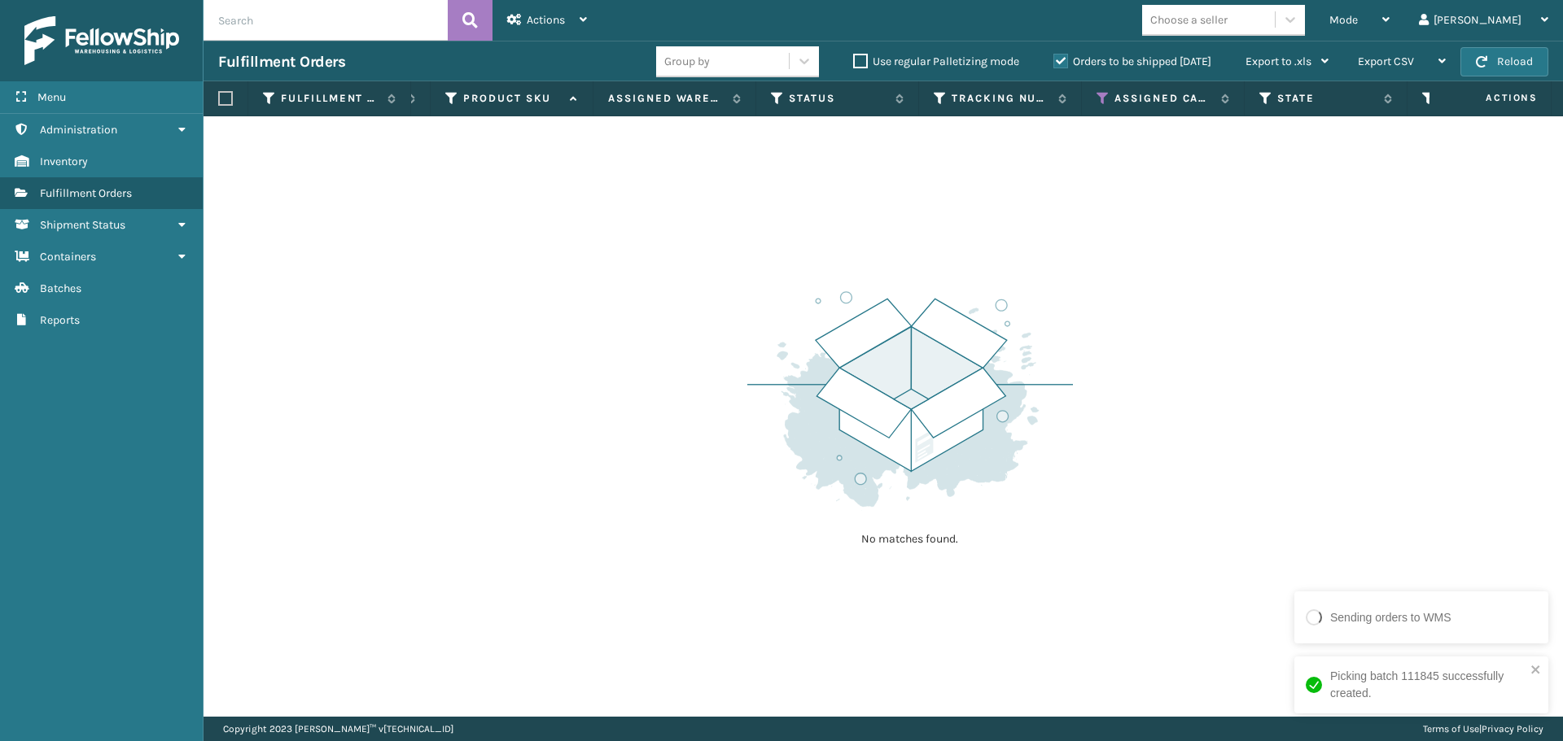
scroll to position [0, 0]
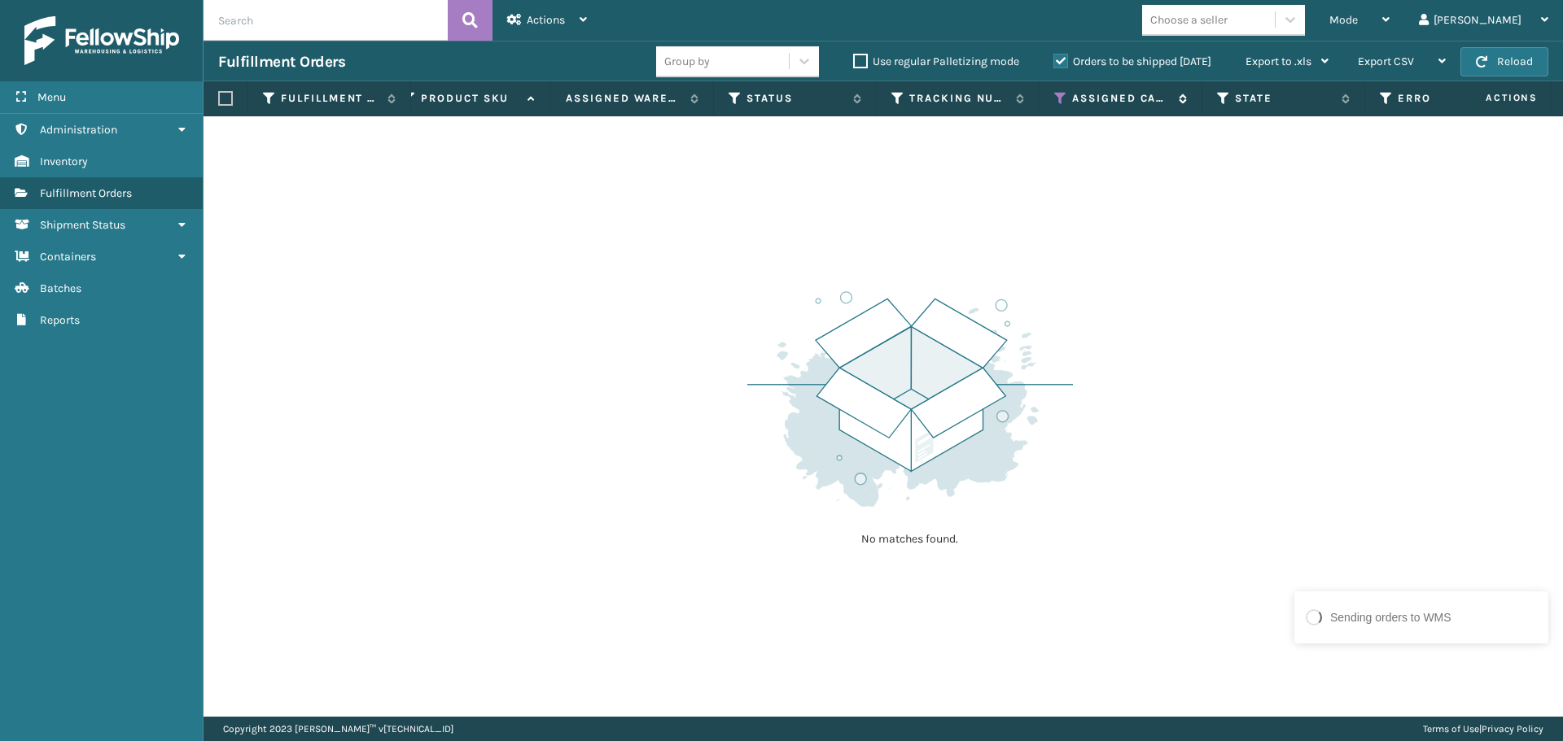
click at [1058, 93] on icon at bounding box center [1060, 98] width 13 height 15
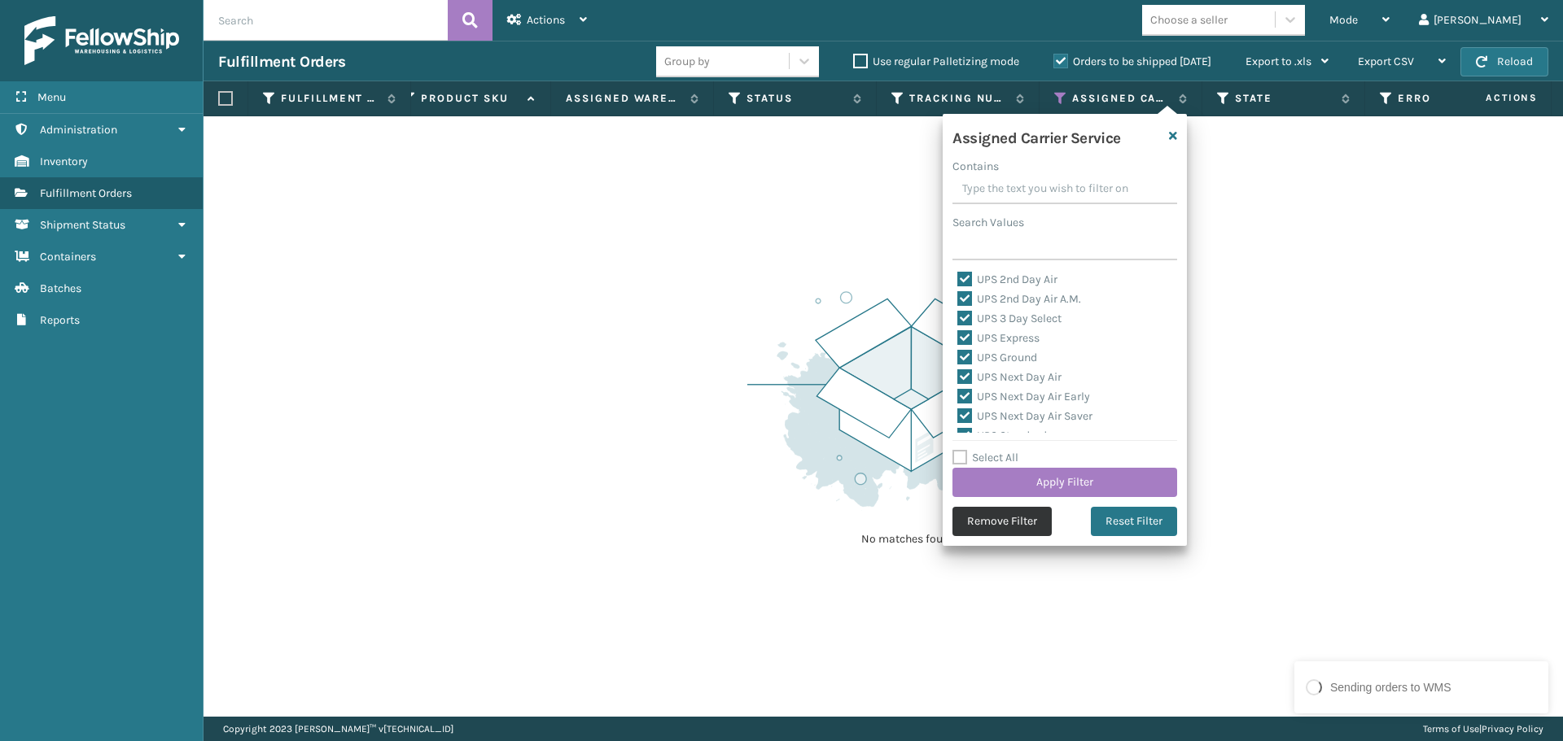
click at [1019, 522] on button "Remove Filter" at bounding box center [1001, 521] width 99 height 29
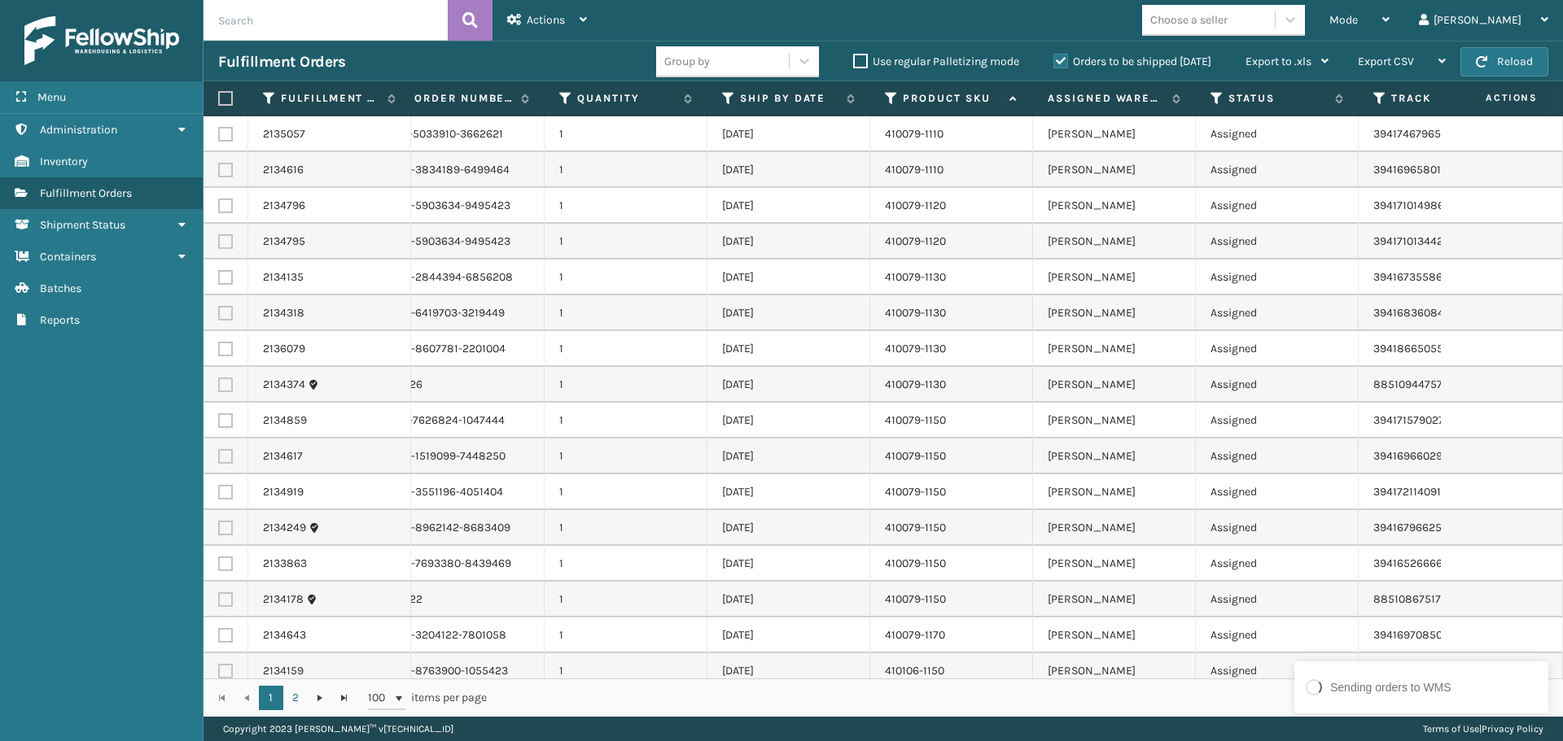
scroll to position [0, 155]
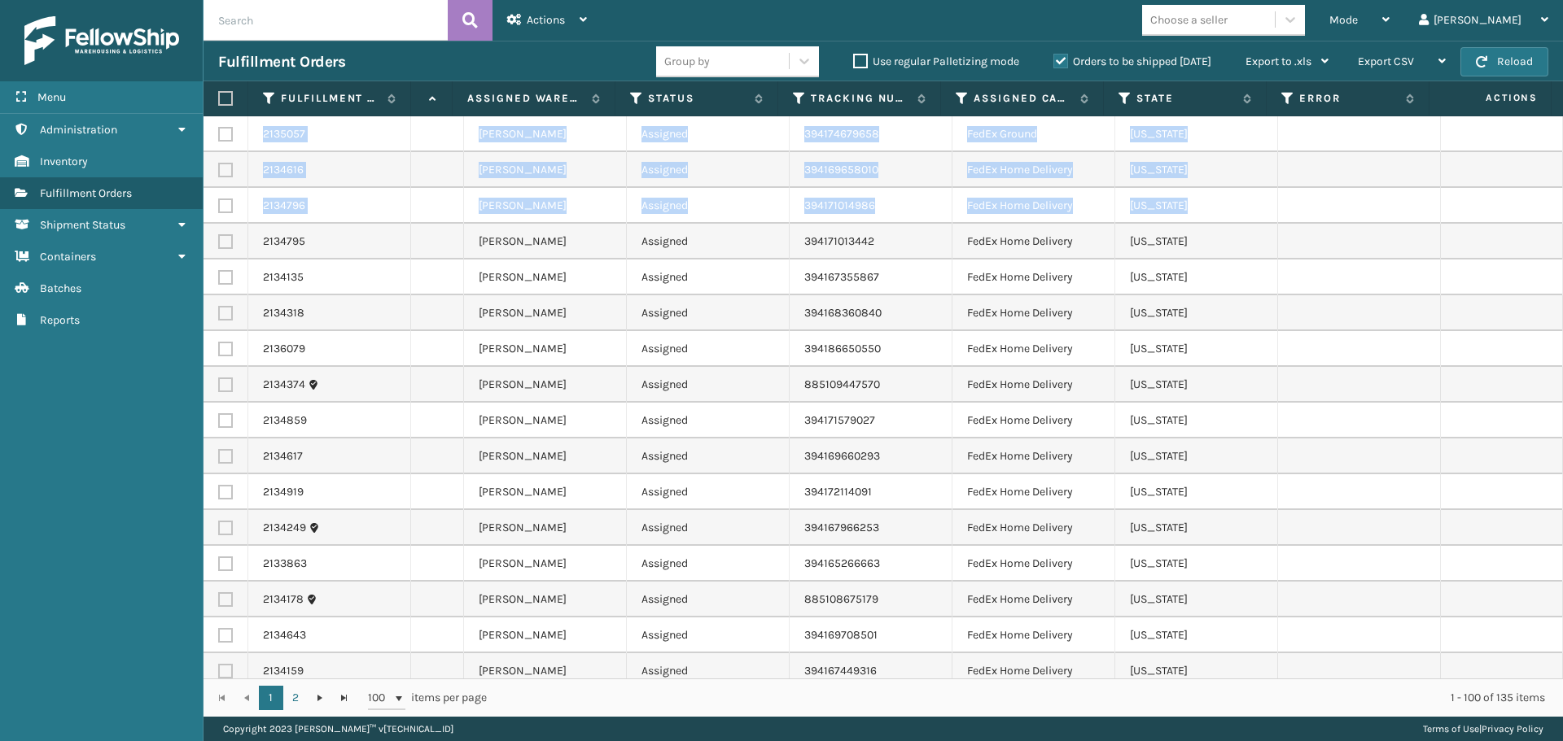
drag, startPoint x: 1549, startPoint y: 190, endPoint x: 1562, endPoint y: 439, distance: 250.2
click at [1562, 489] on div "2135057 111-5033910-3662621 1 [DATE] 410079-1110 [PERSON_NAME] Assigned 3941746…" at bounding box center [882, 397] width 1359 height 562
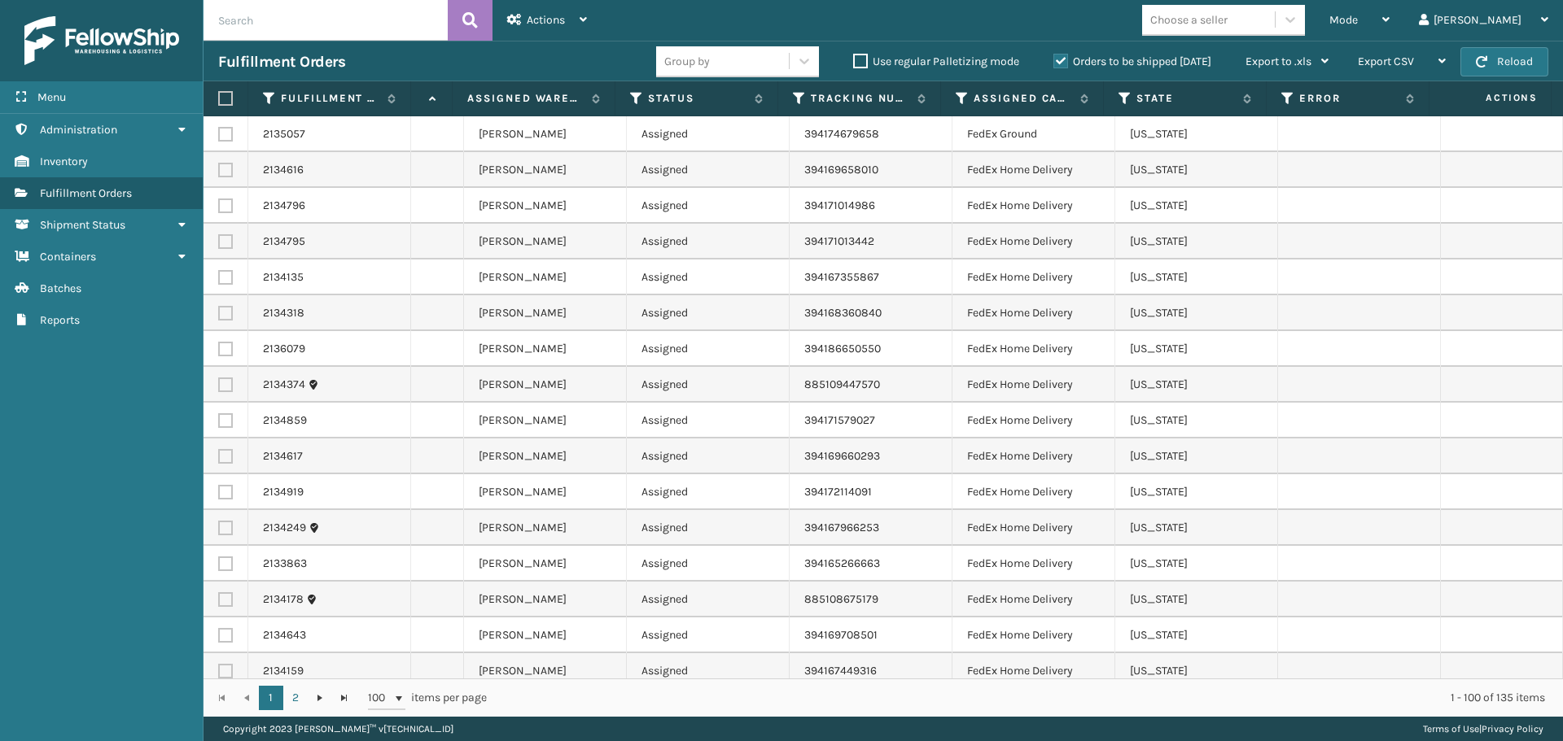
click at [987, 10] on div "Mode Regular Mode Picking Mode Labeling Mode Exit Scan Mode Choose a seller [PE…" at bounding box center [1081, 20] width 961 height 41
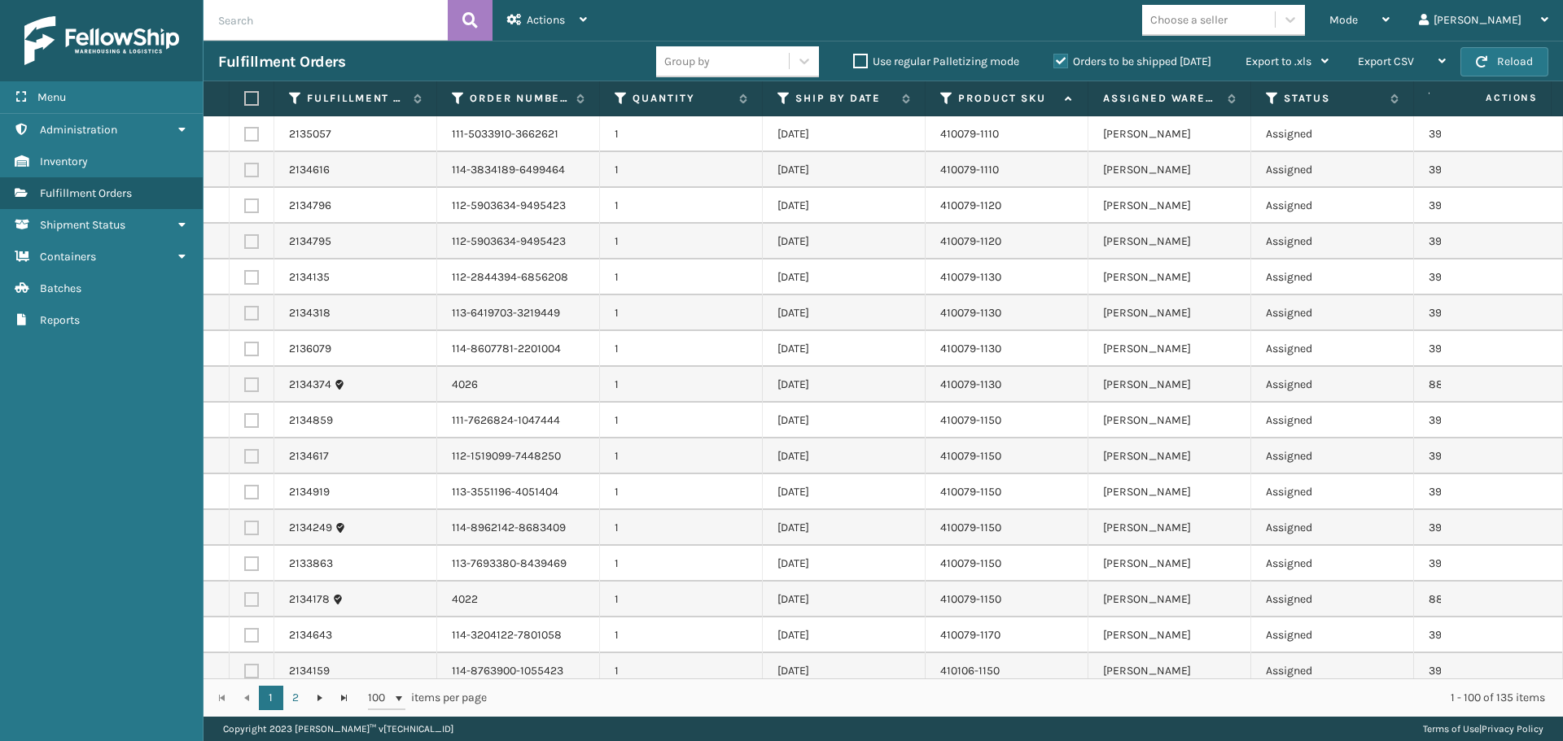
click at [249, 98] on label at bounding box center [249, 98] width 10 height 15
click at [245, 98] on input "checkbox" at bounding box center [244, 99] width 1 height 11
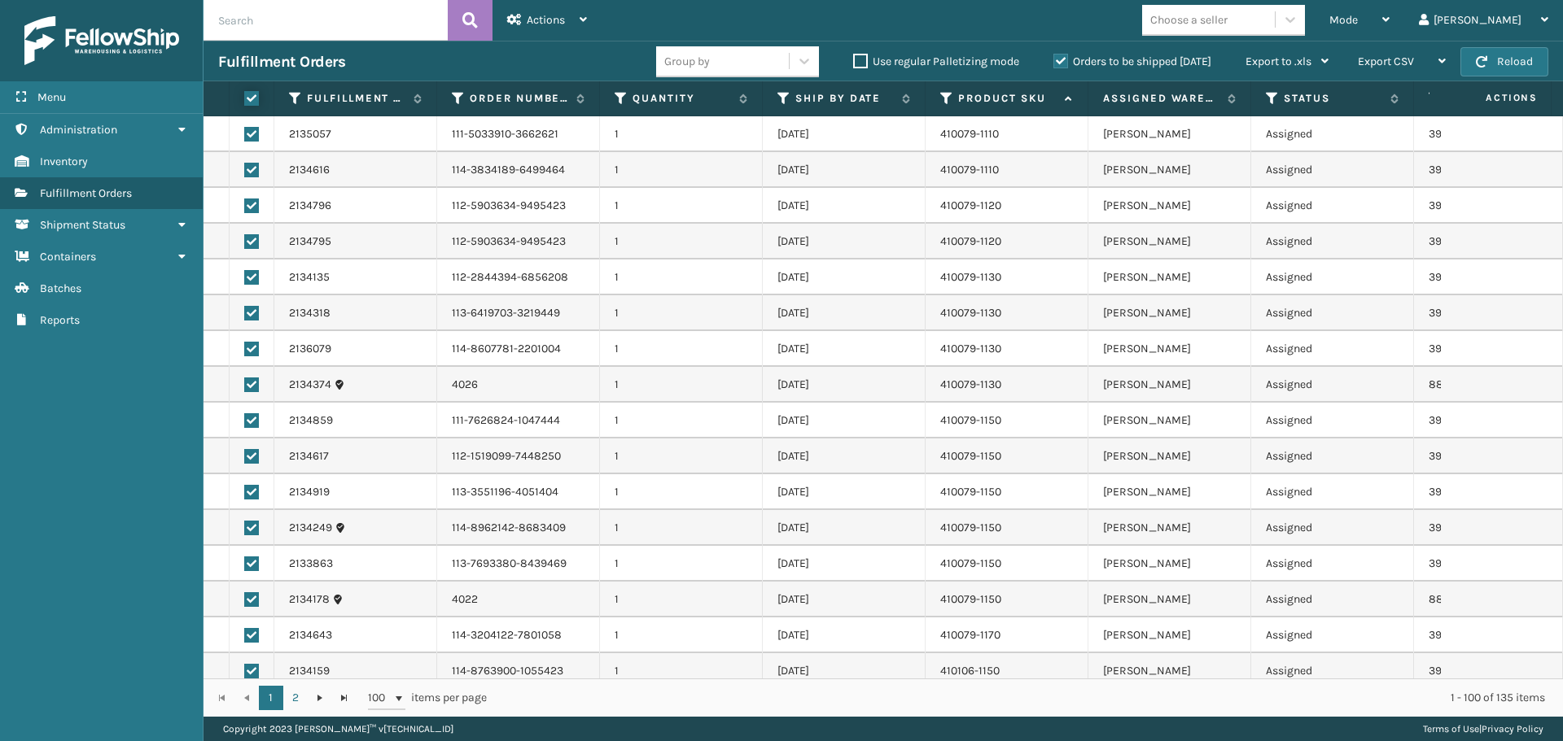
checkbox input "true"
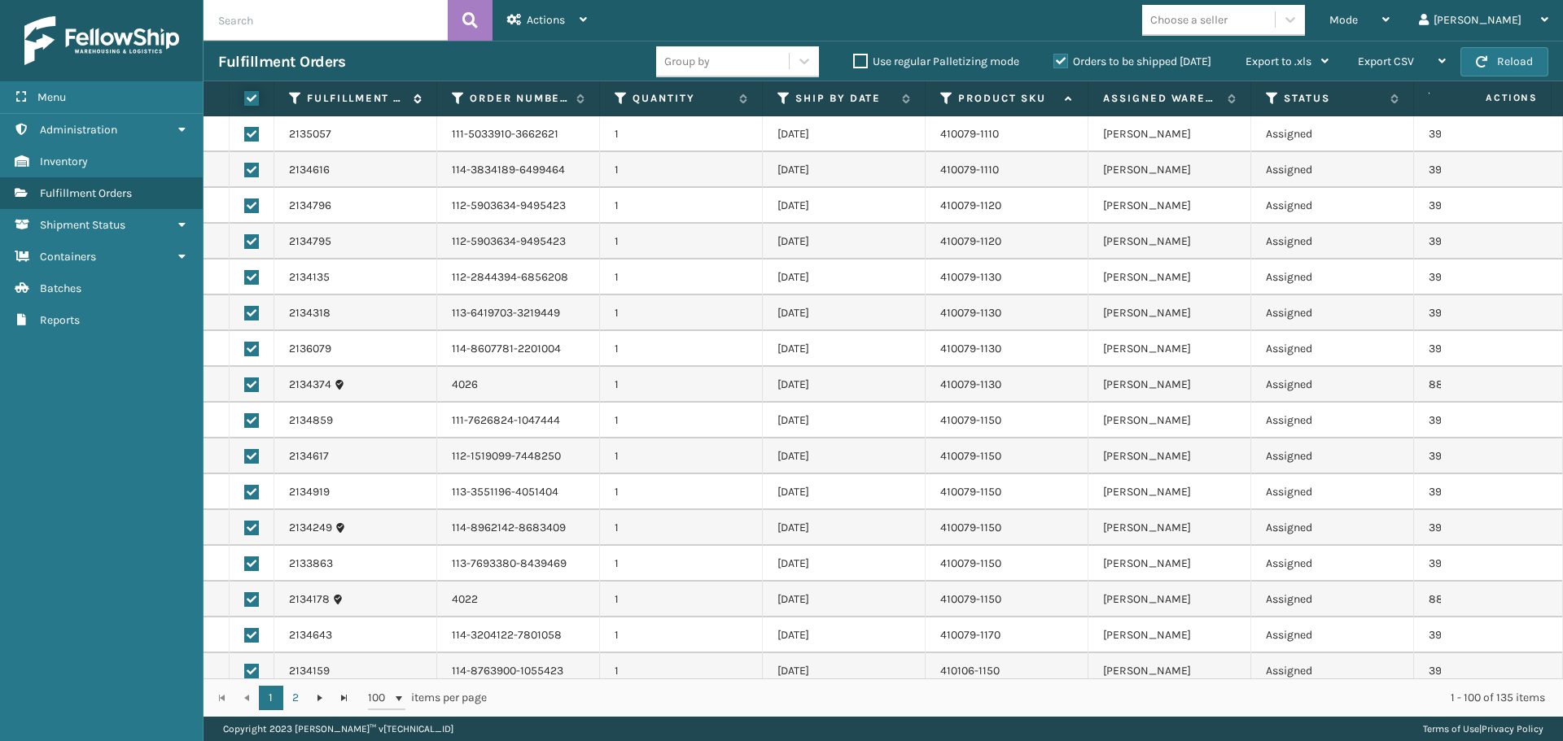
checkbox input "true"
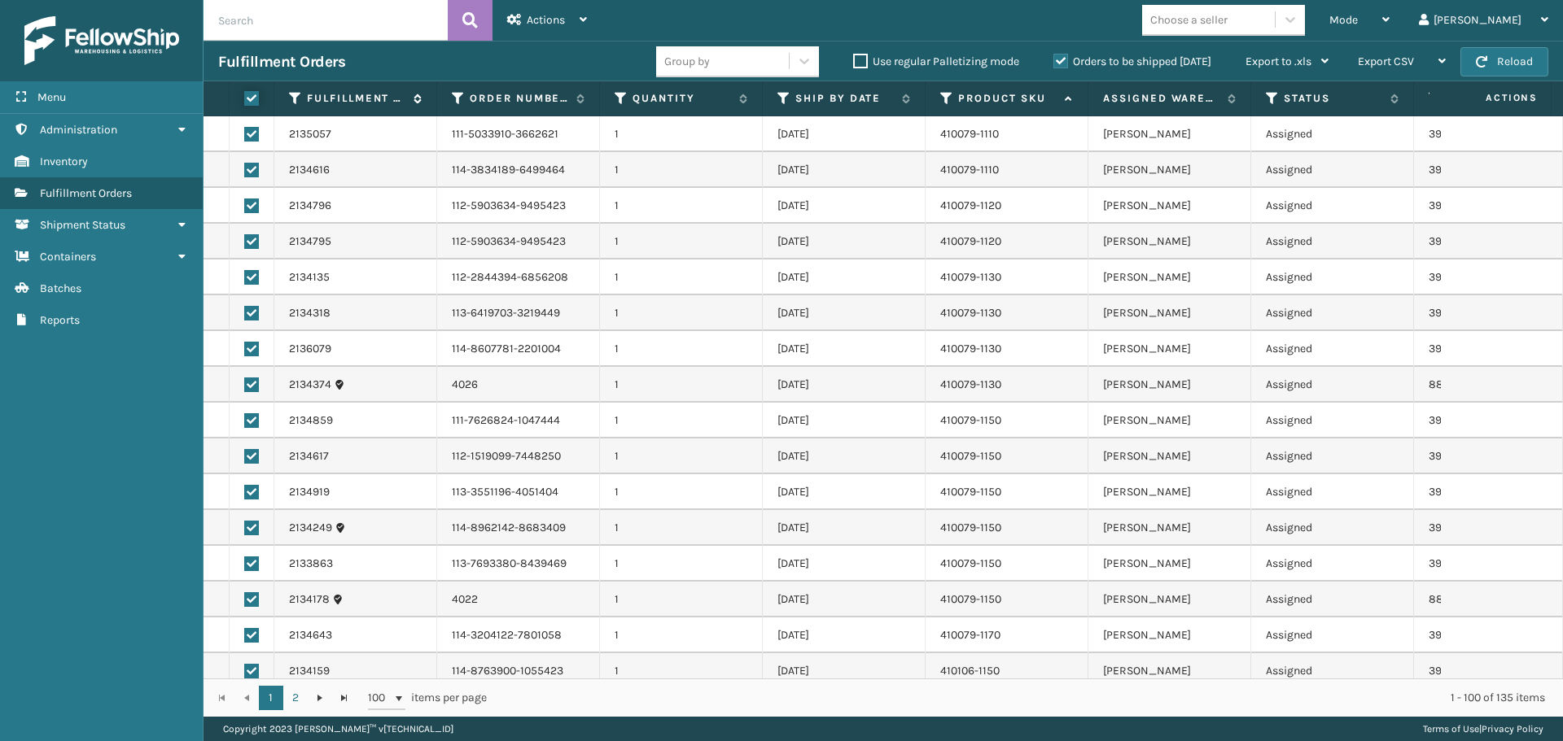
checkbox input "true"
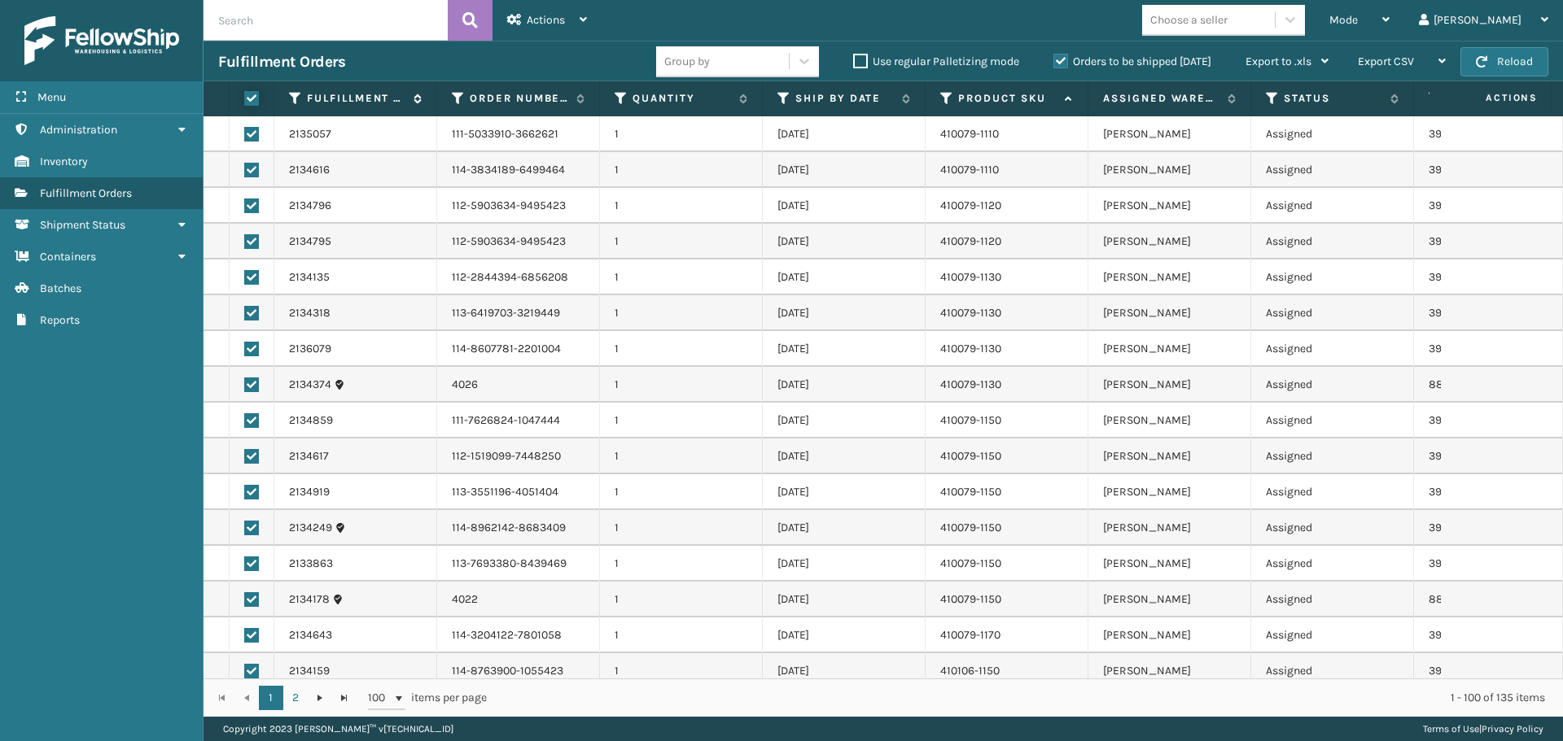
checkbox input "true"
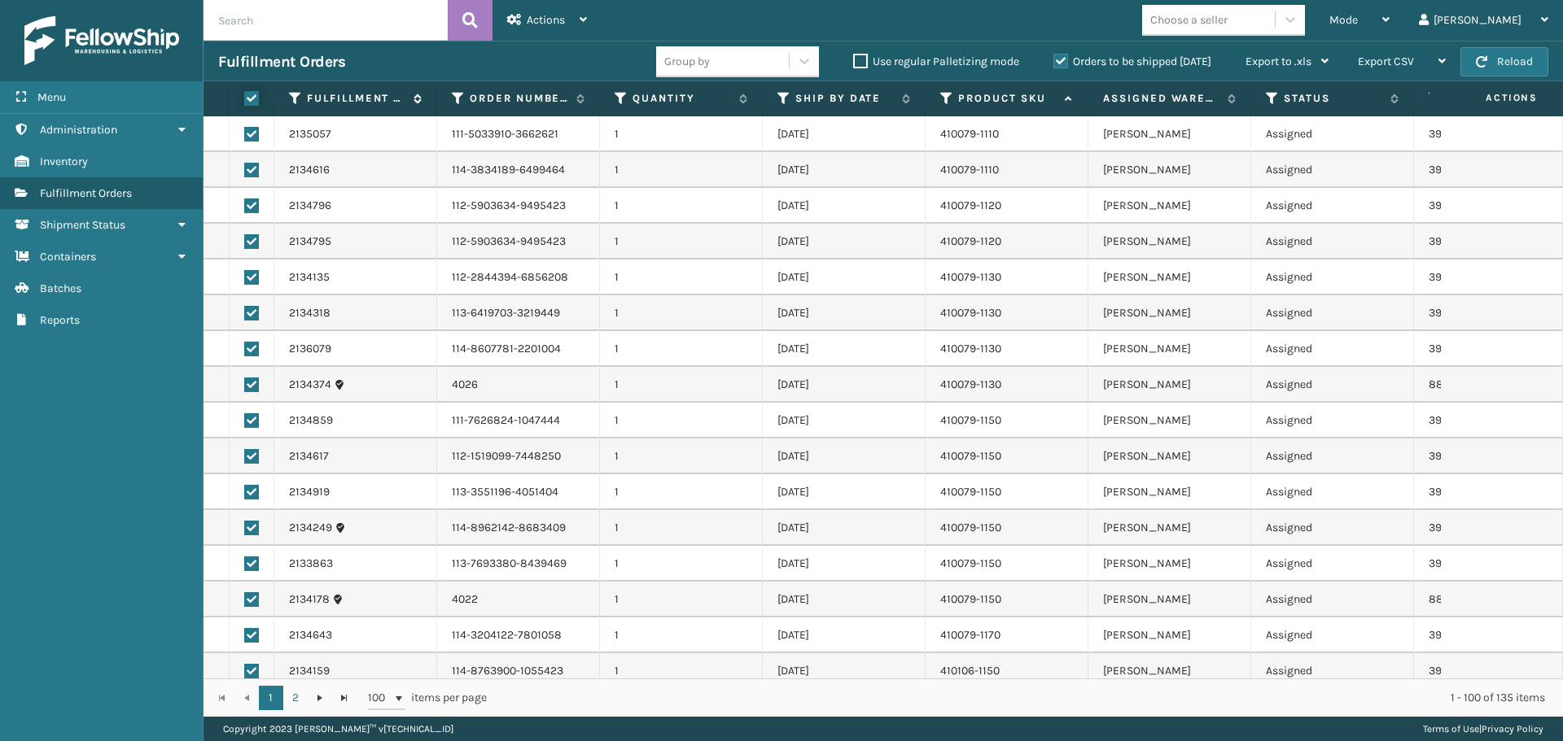
checkbox input "true"
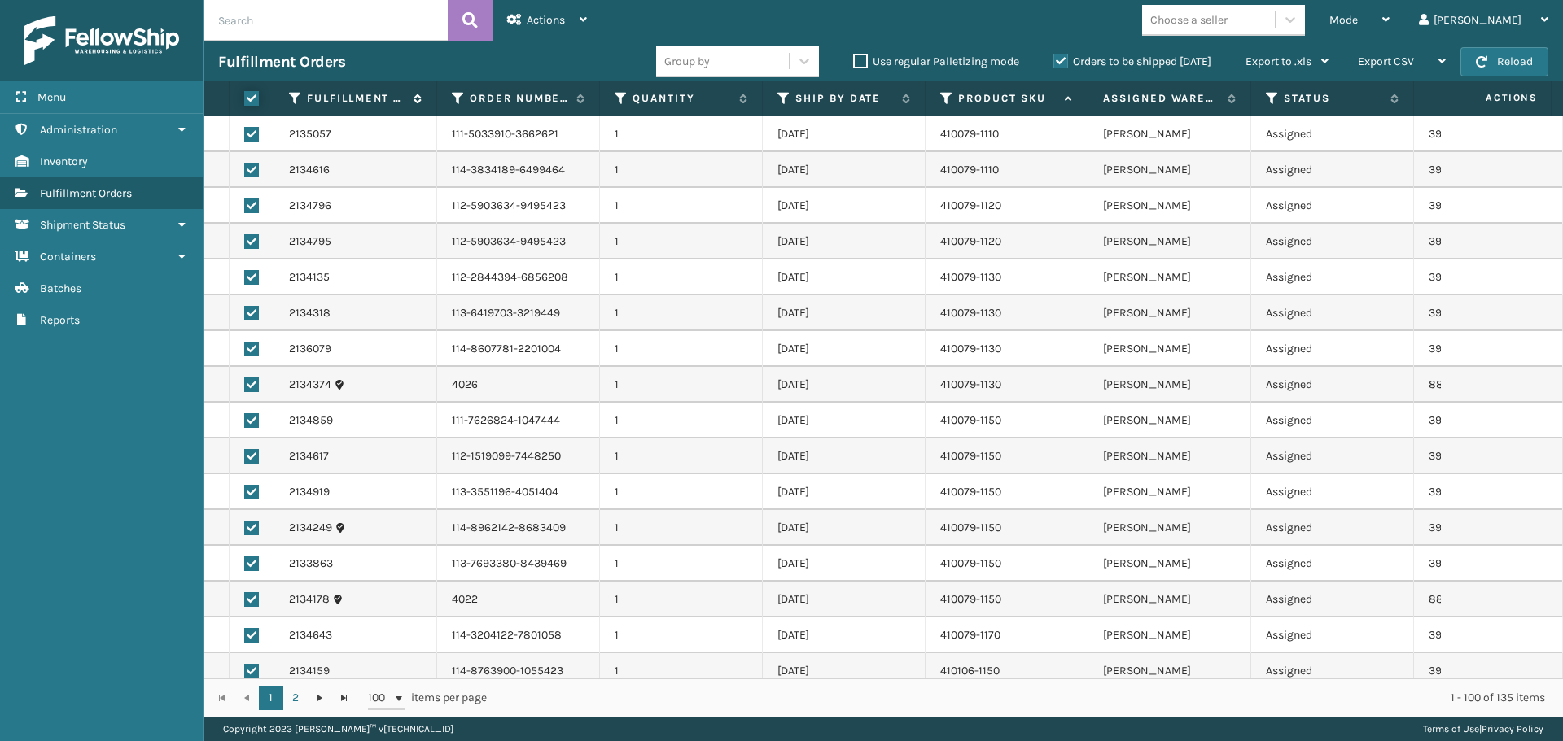
checkbox input "true"
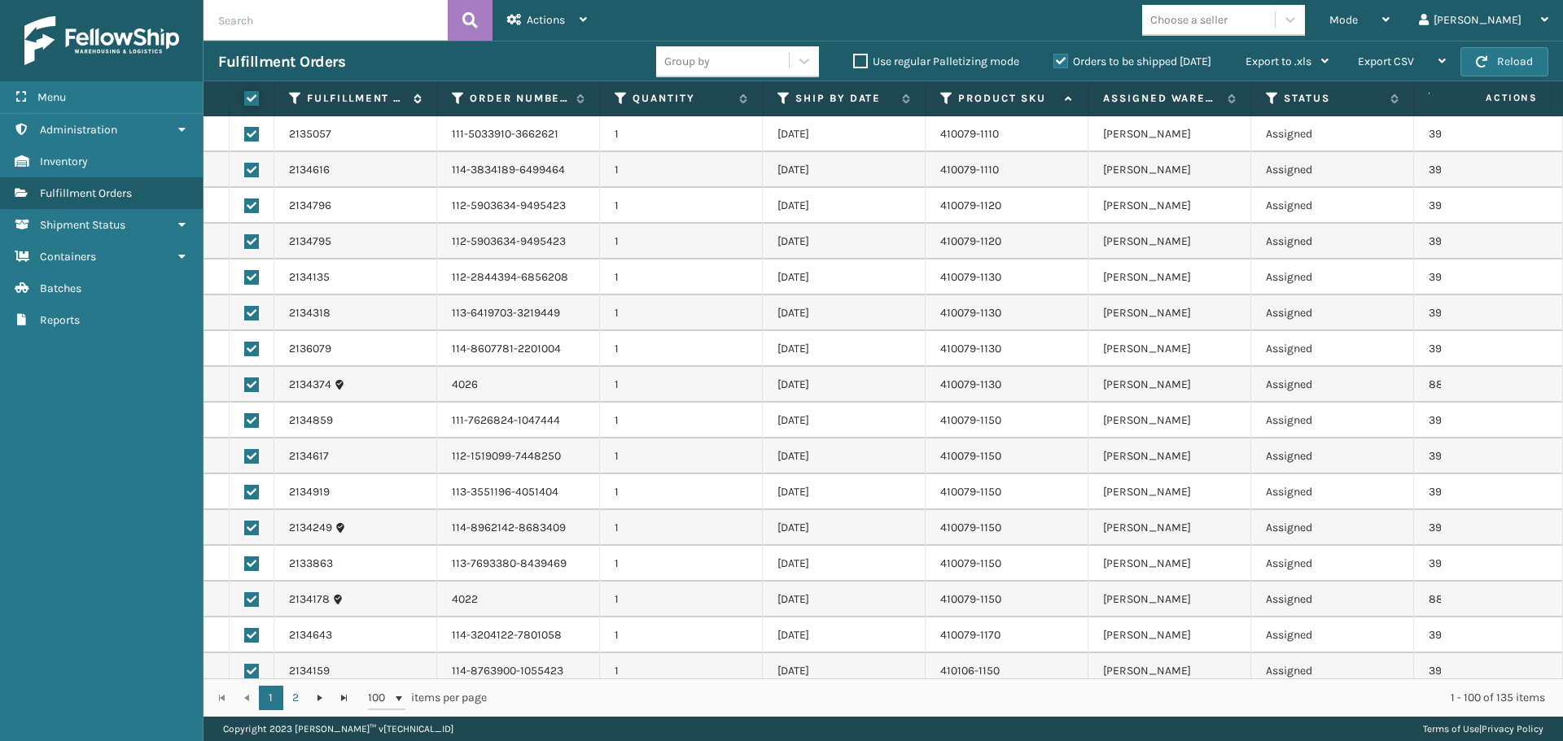
checkbox input "true"
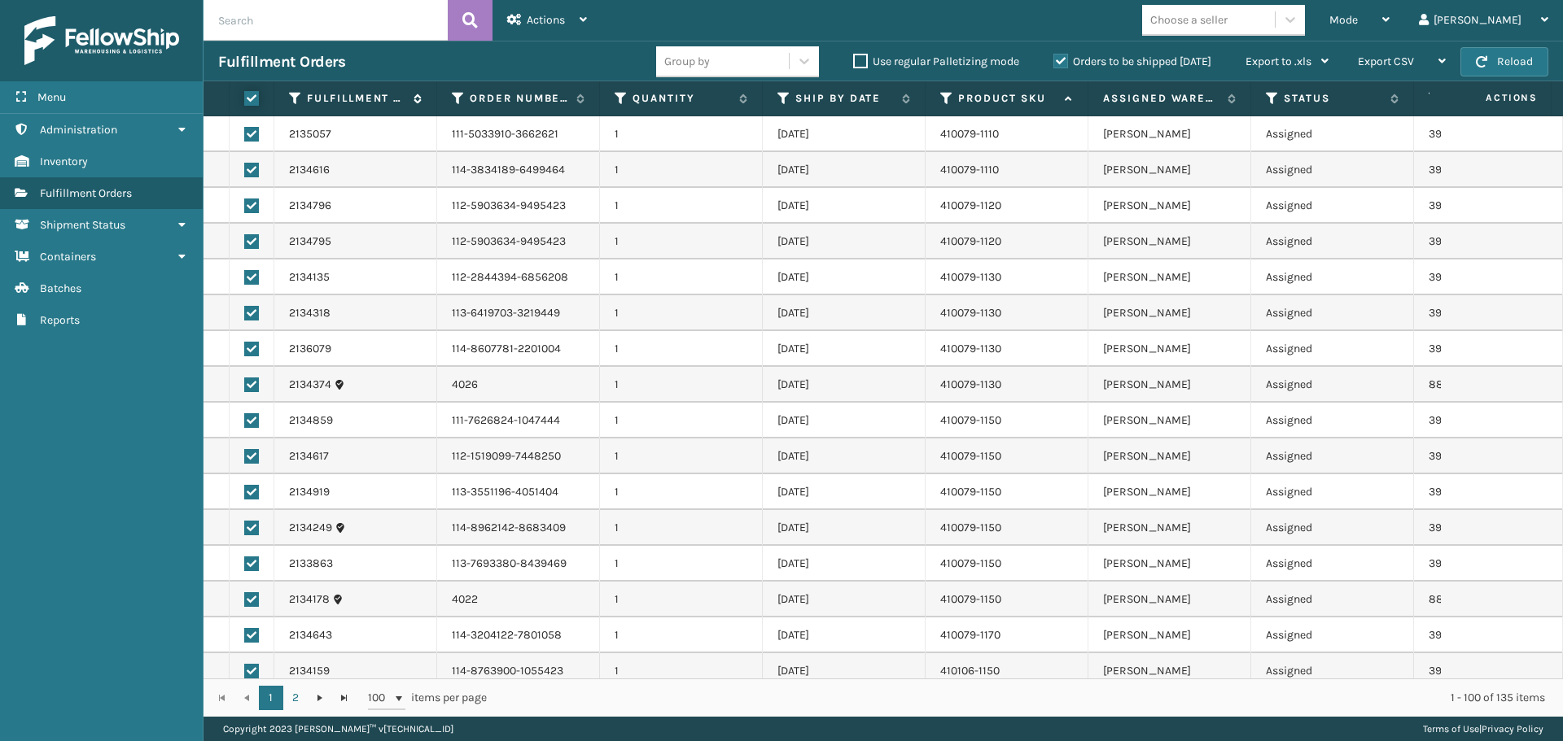
checkbox input "true"
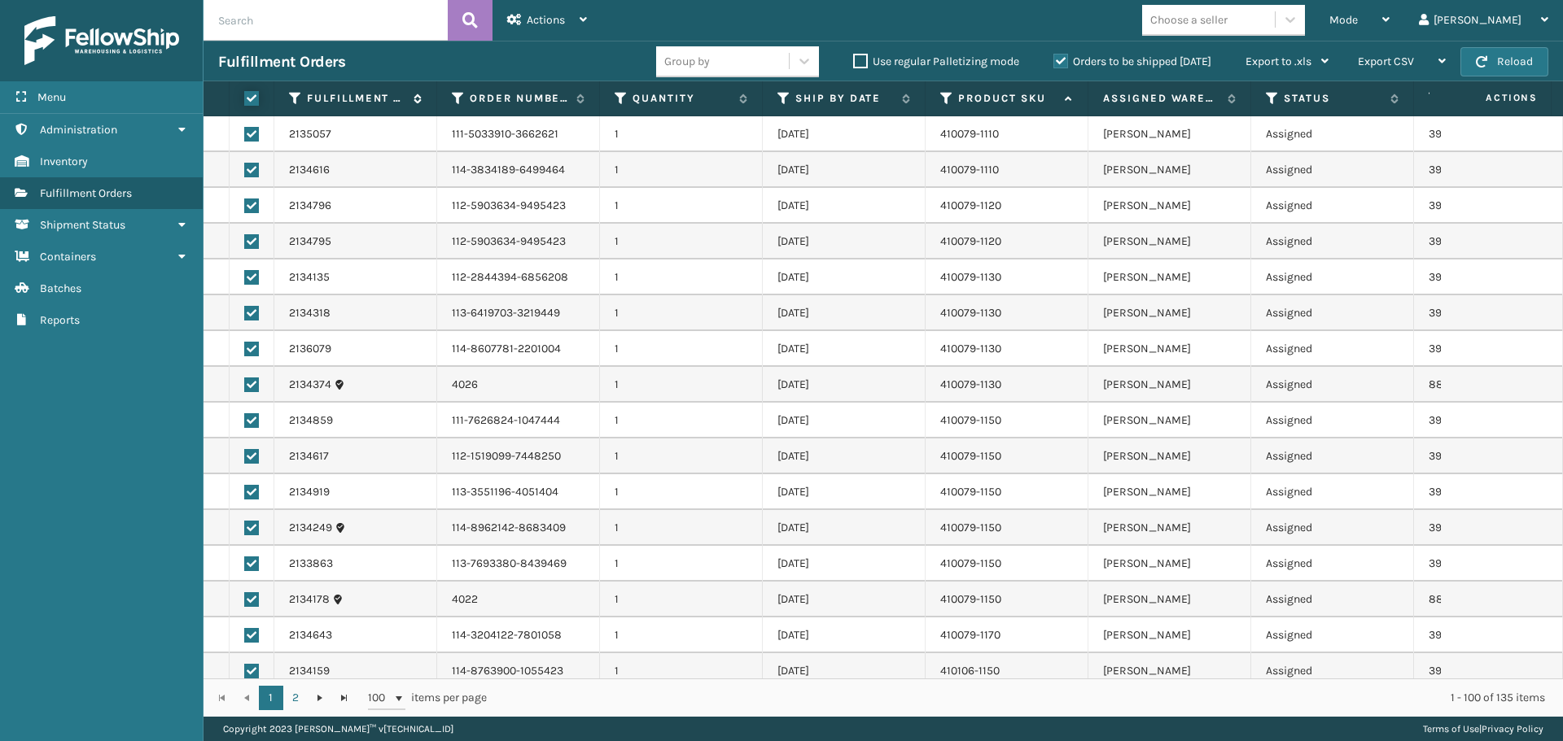
checkbox input "true"
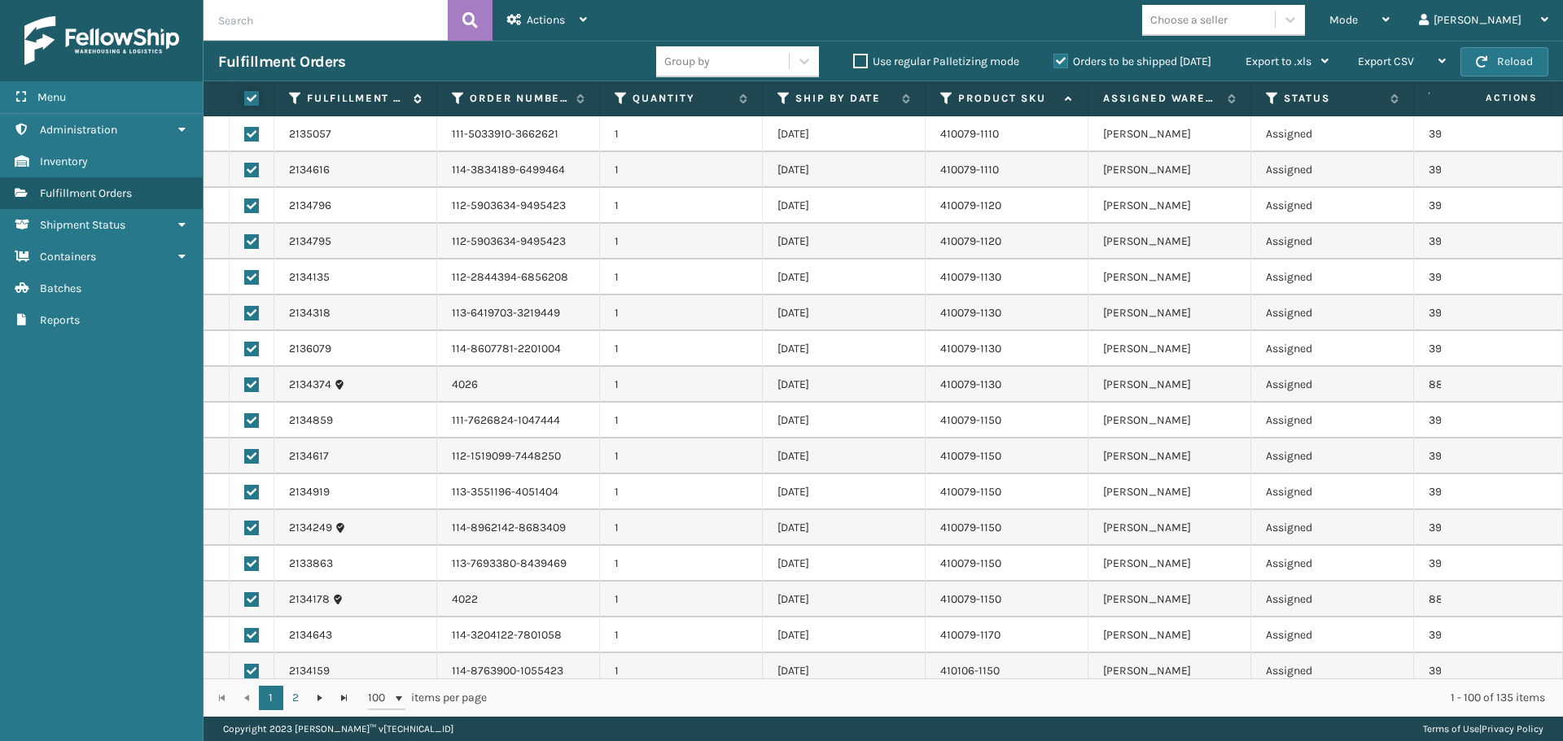
checkbox input "true"
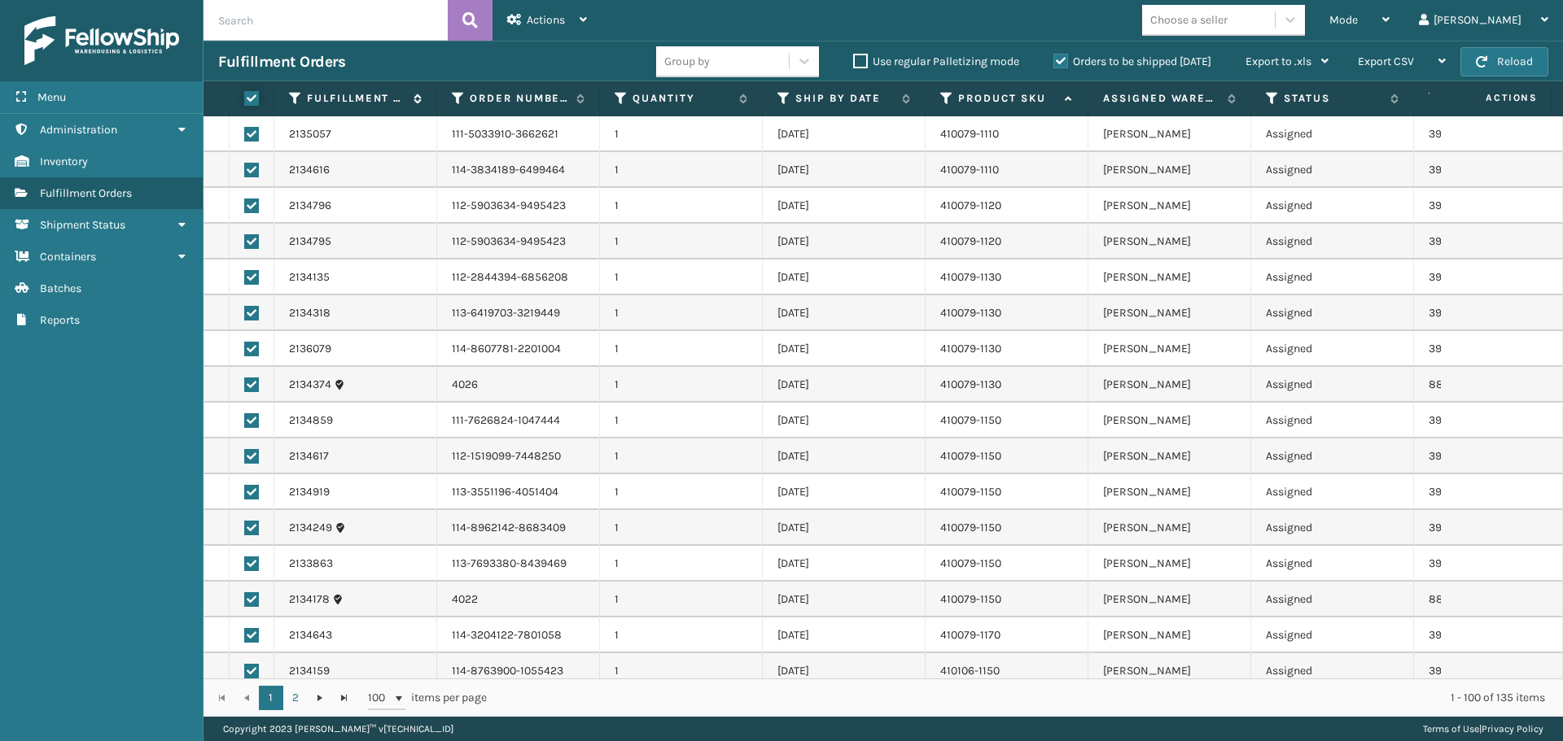
checkbox input "true"
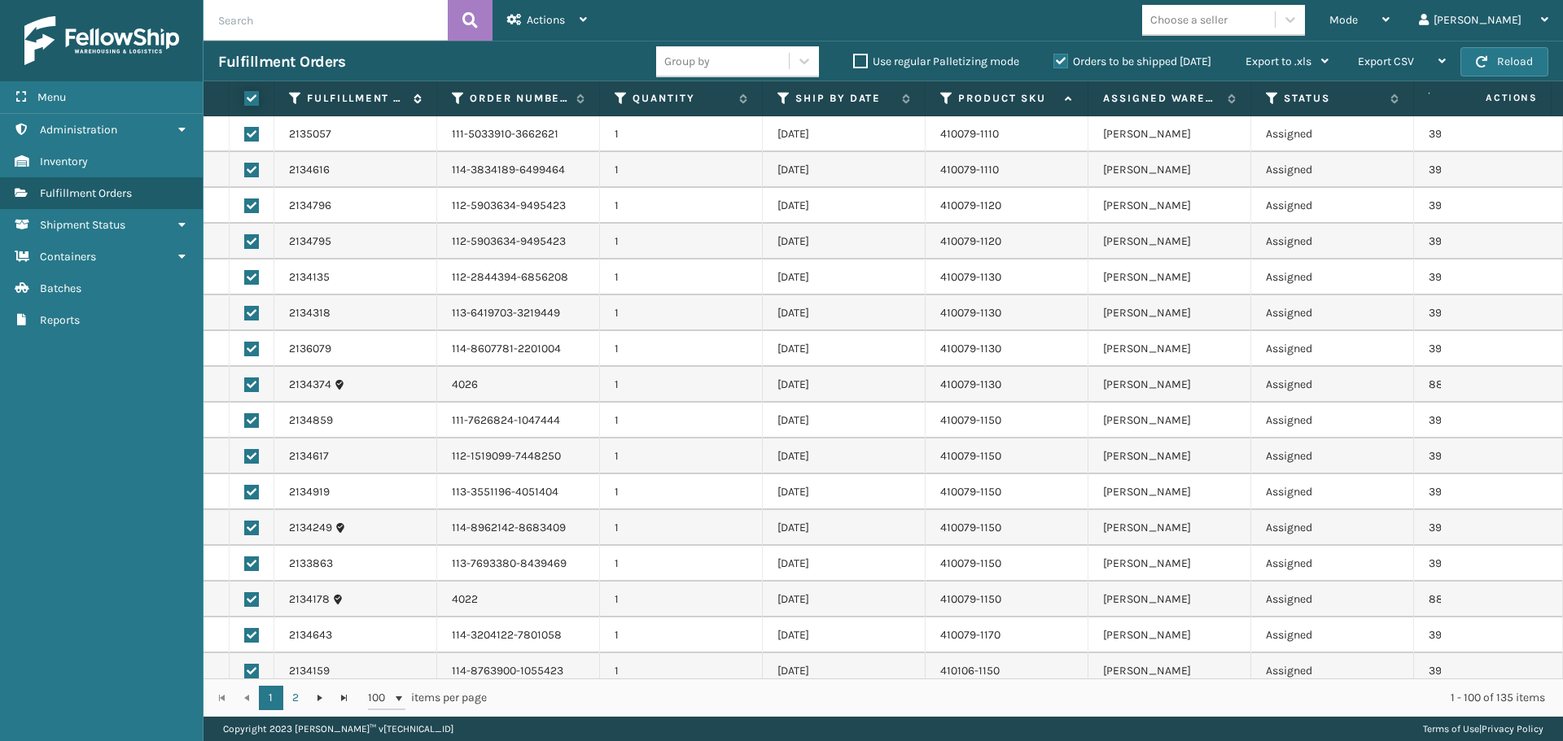
checkbox input "true"
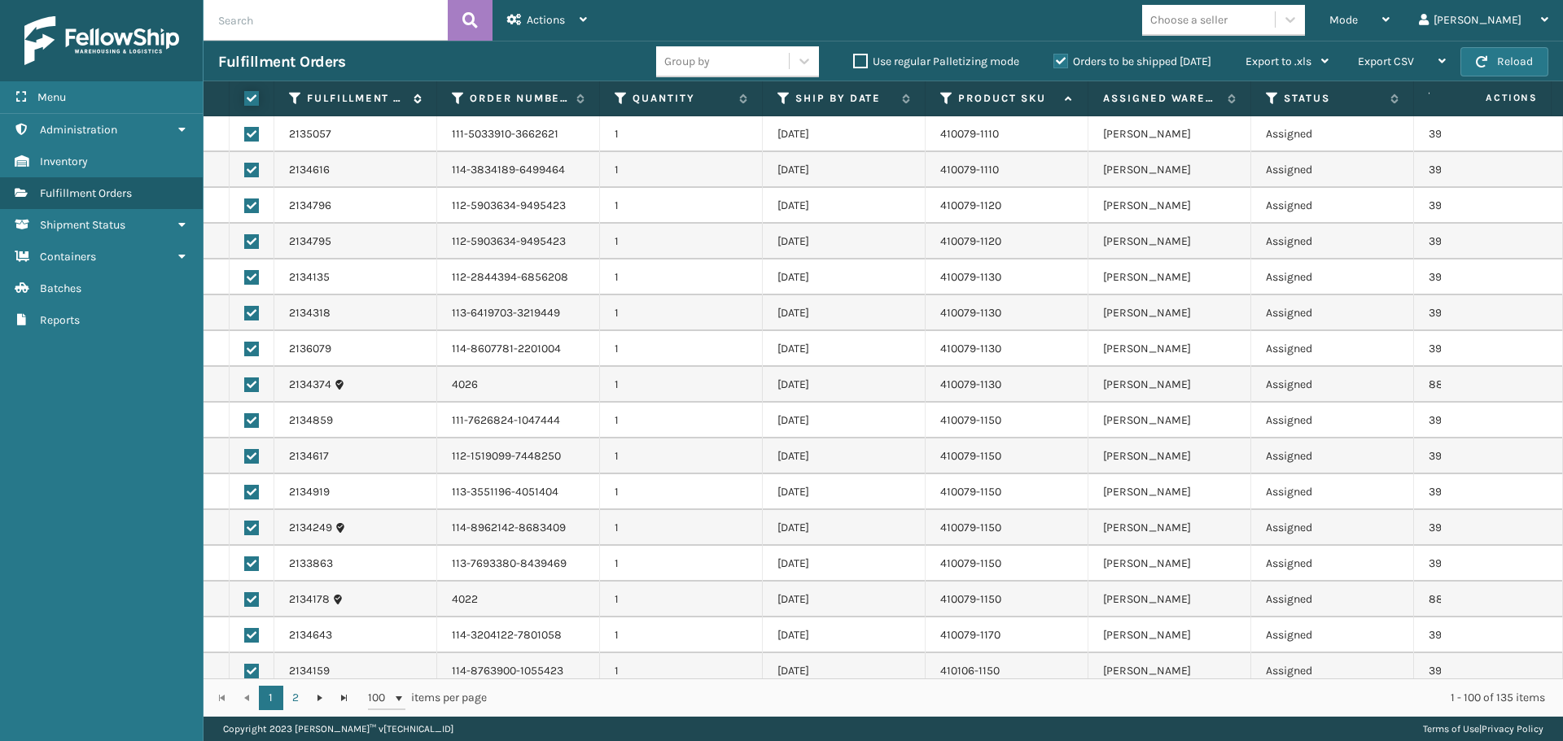
checkbox input "true"
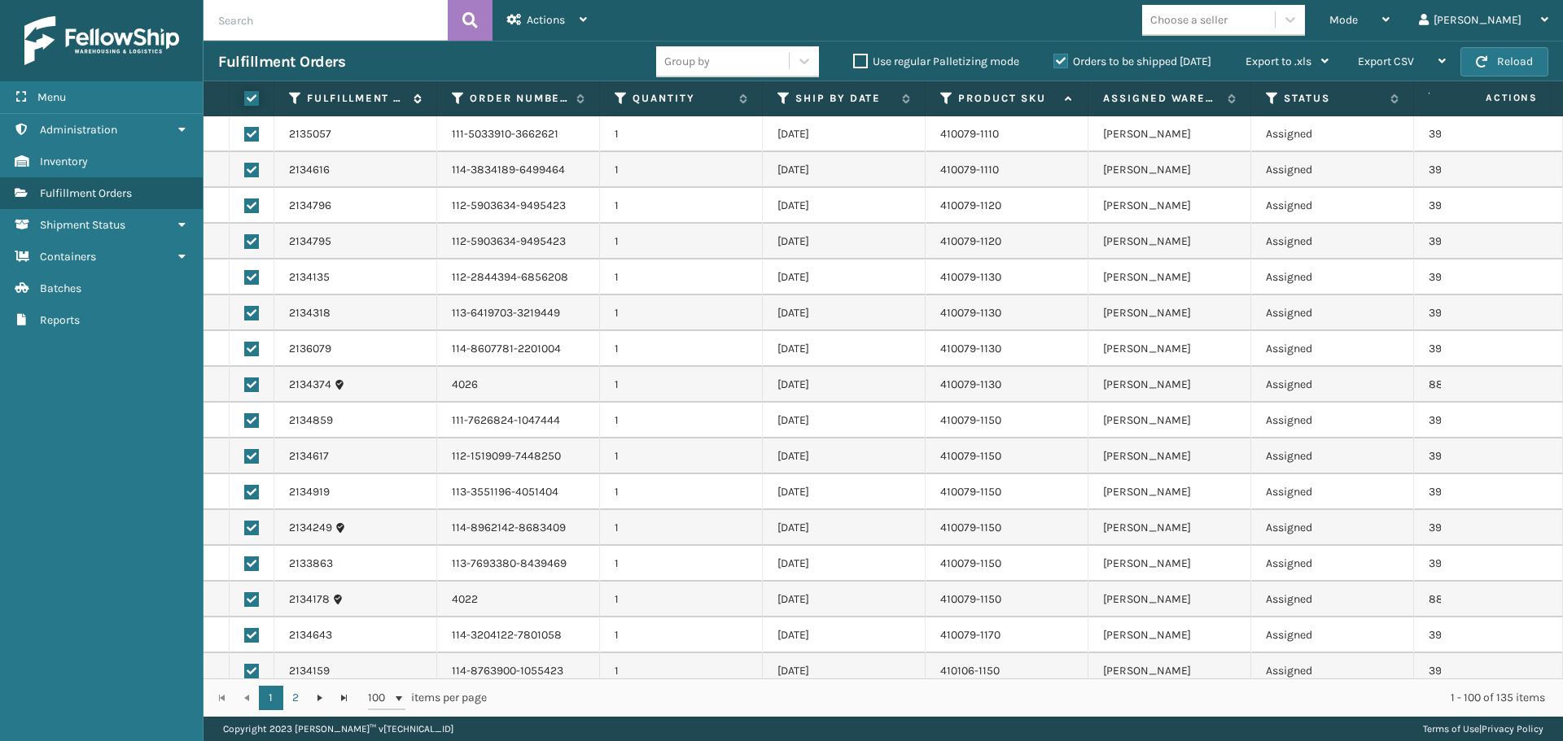
checkbox input "true"
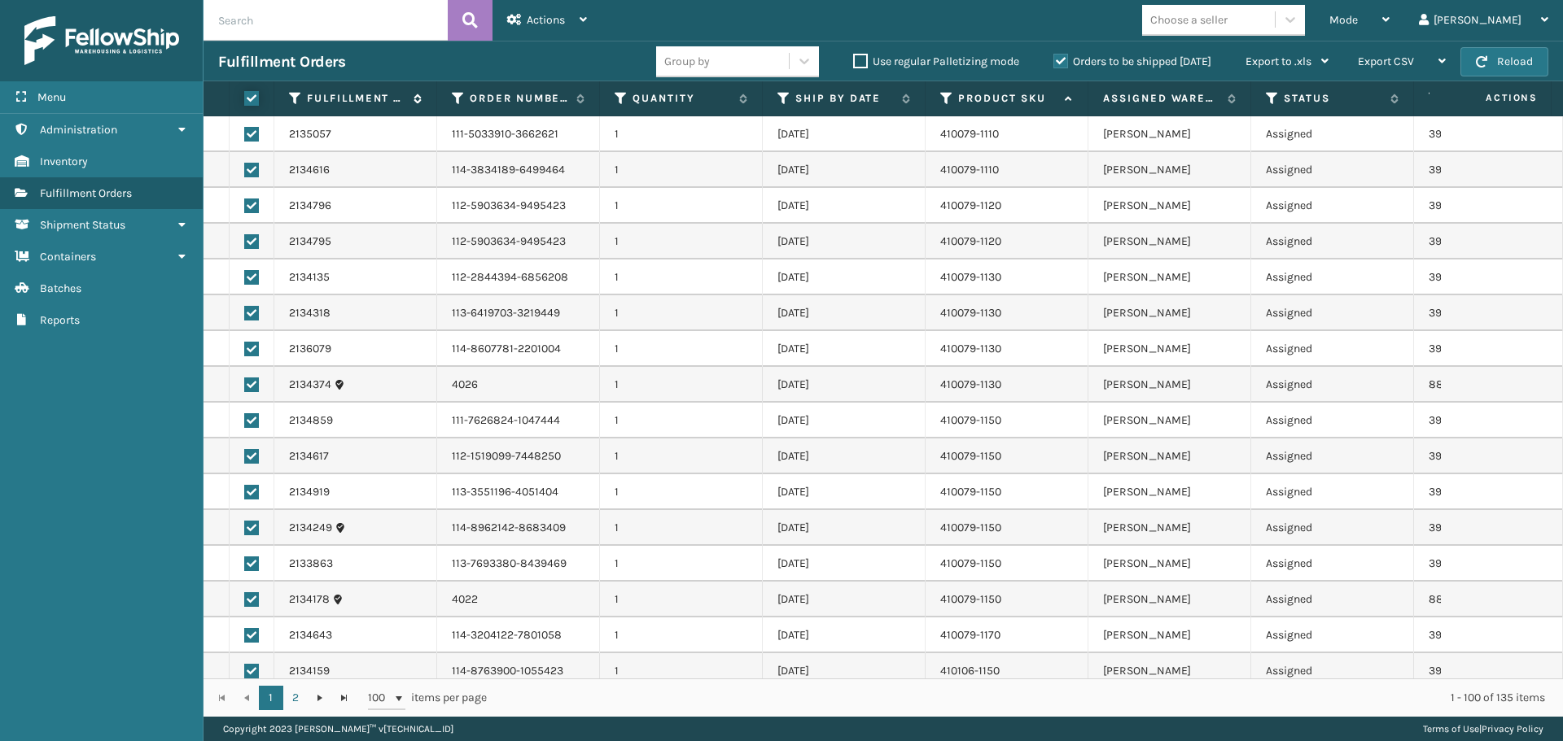
checkbox input "true"
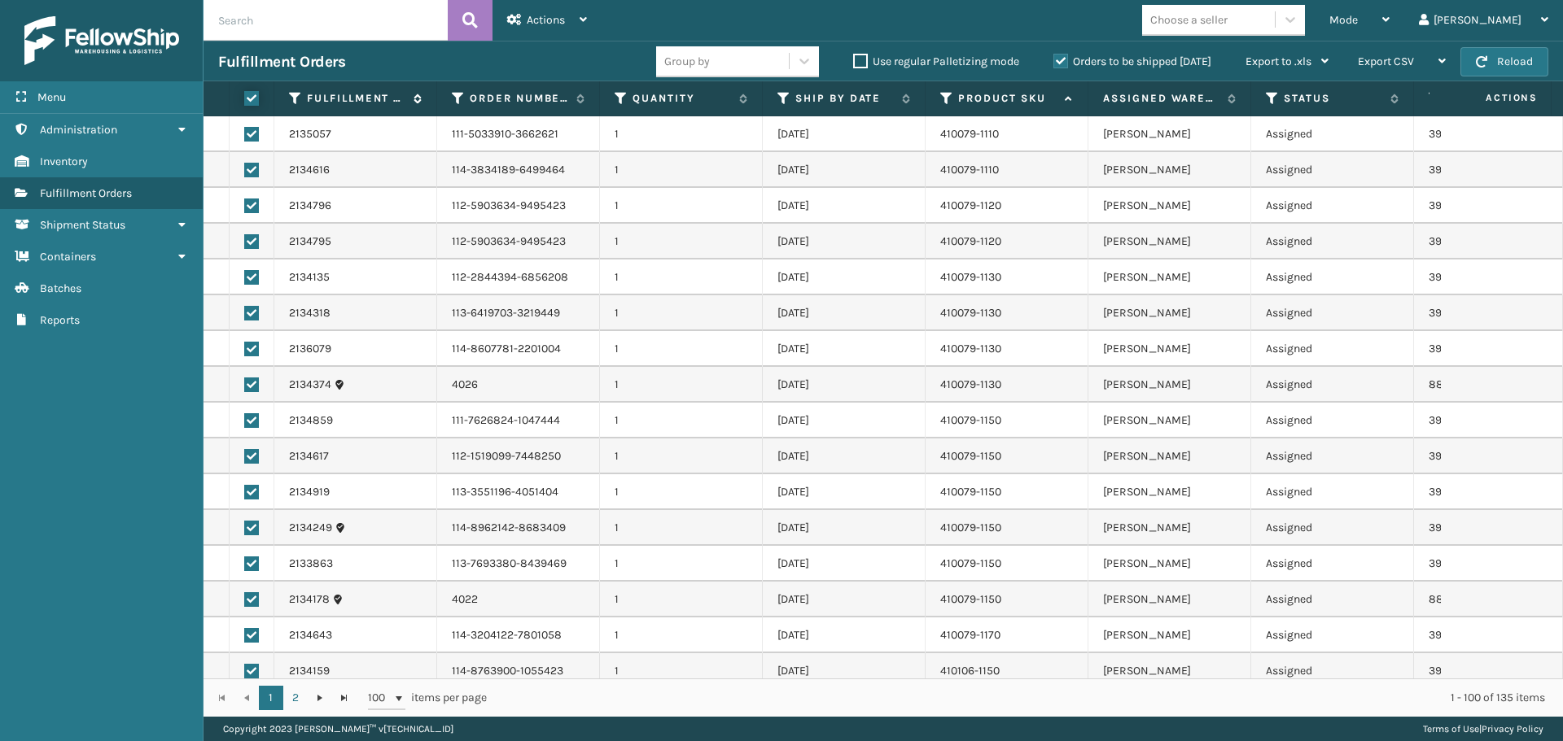
checkbox input "true"
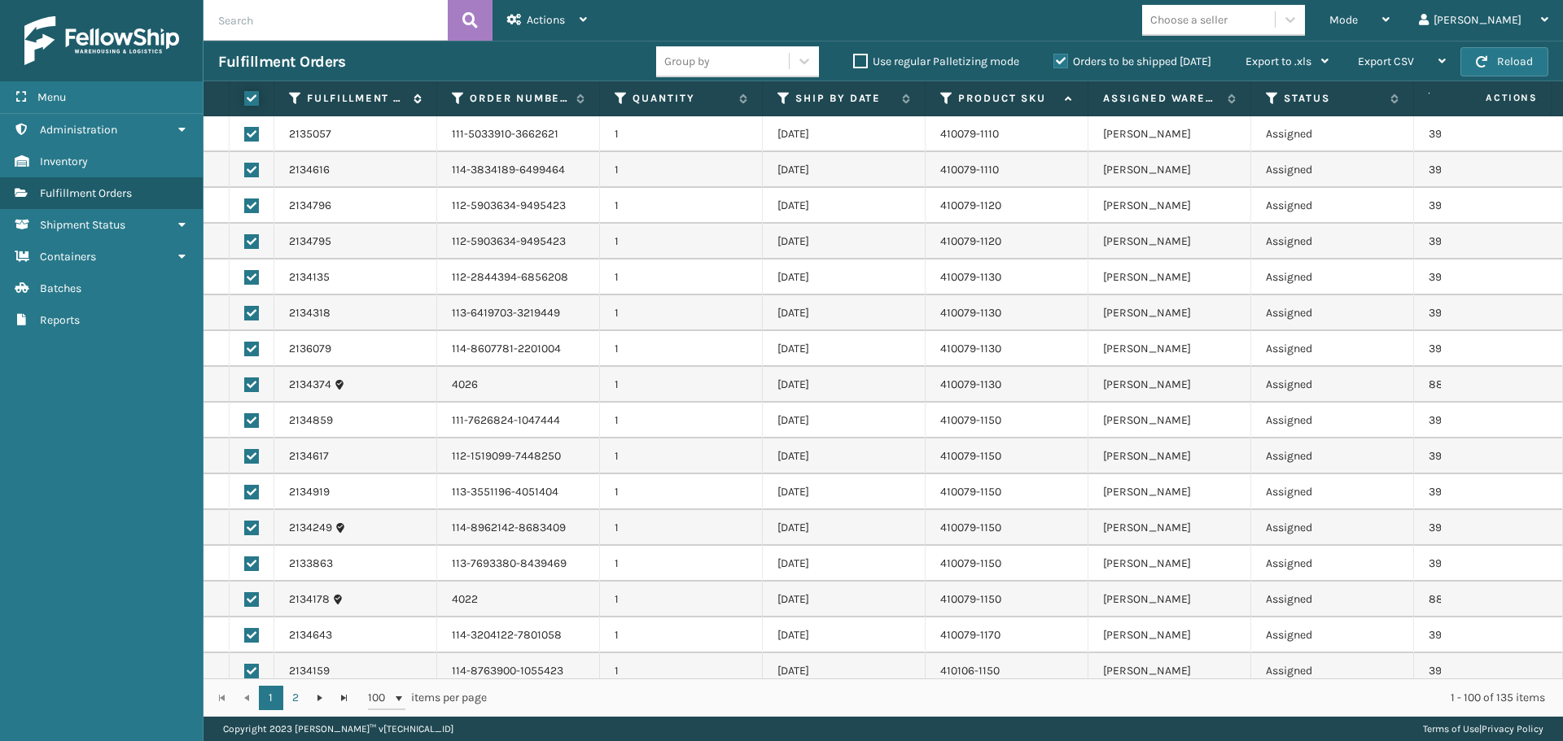
checkbox input "true"
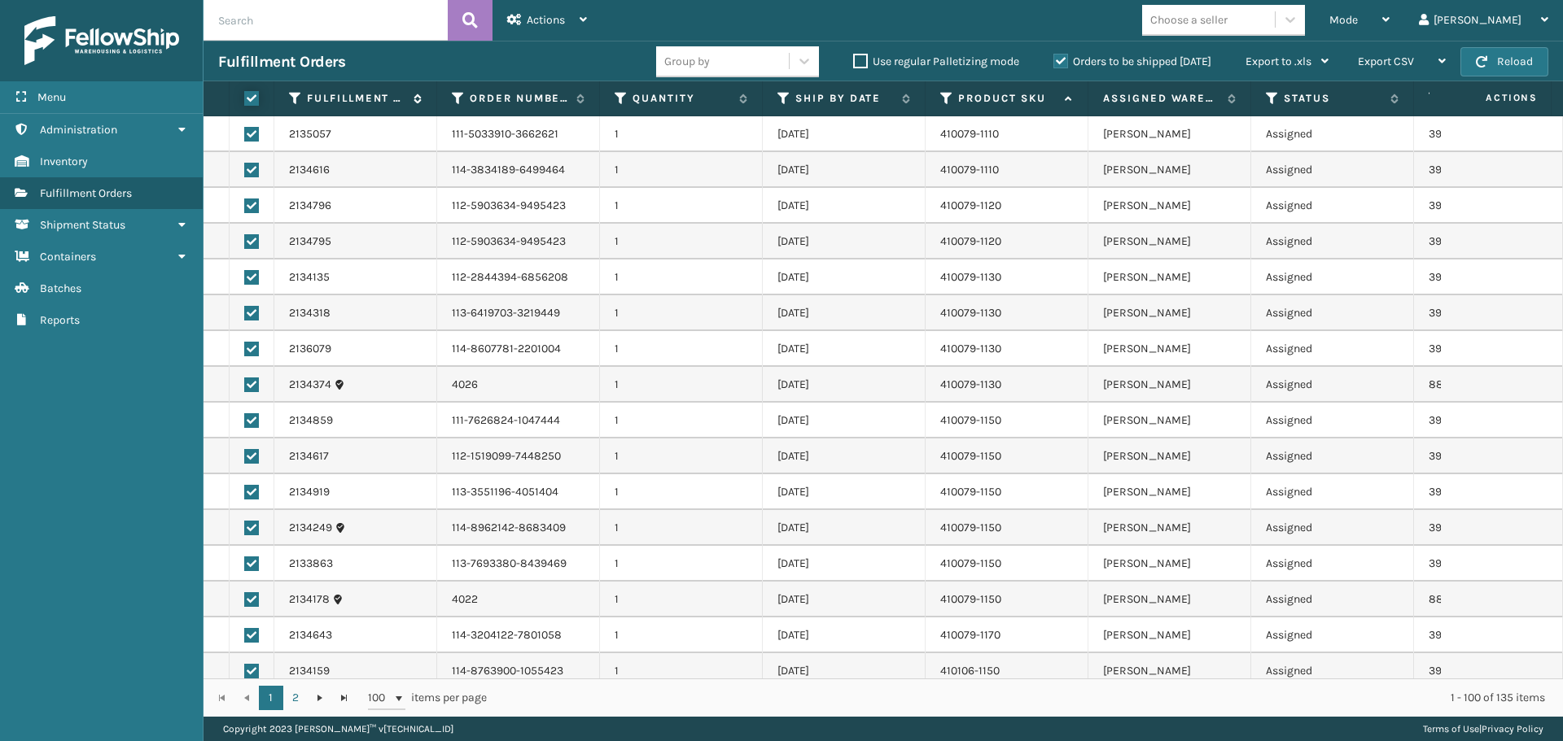
checkbox input "true"
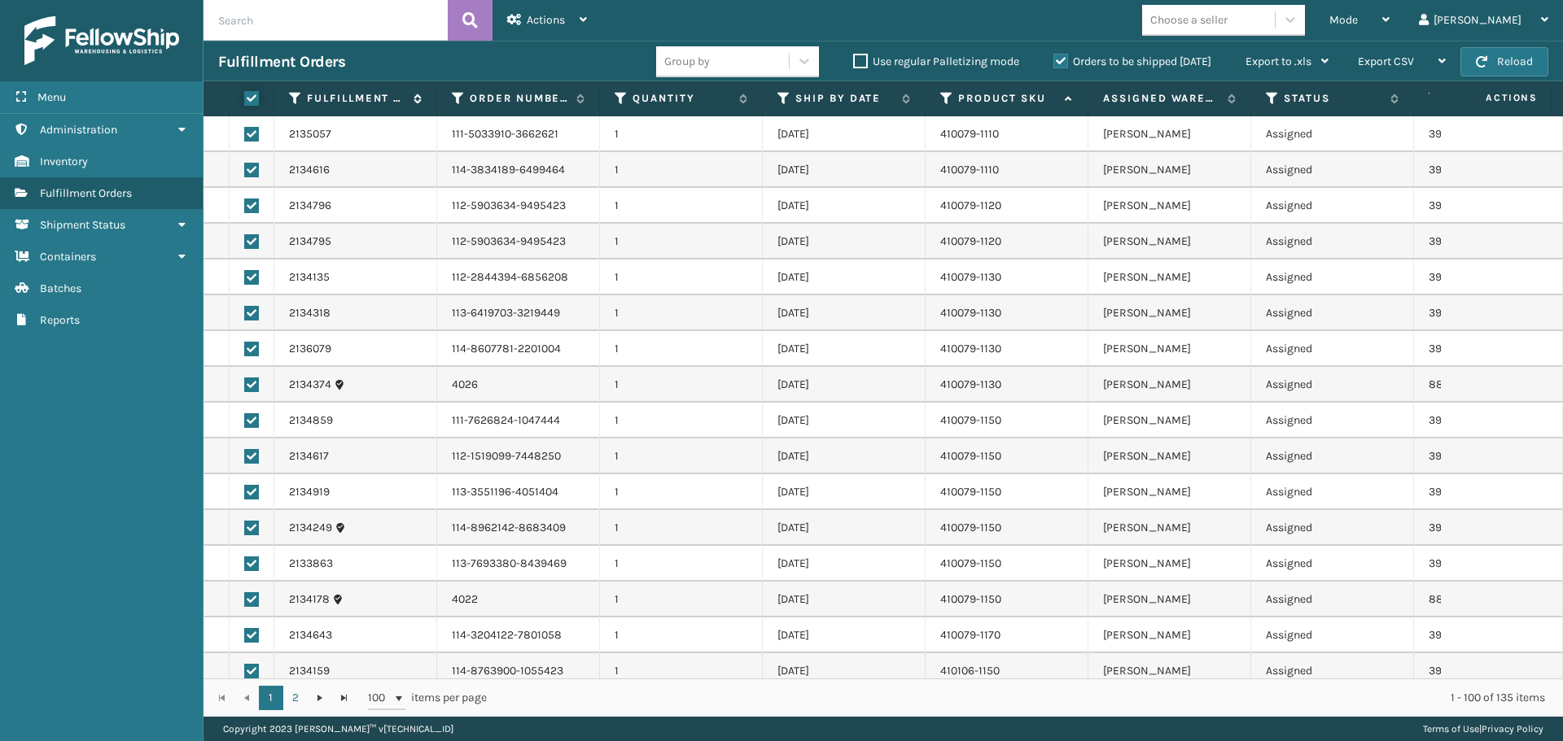
checkbox input "true"
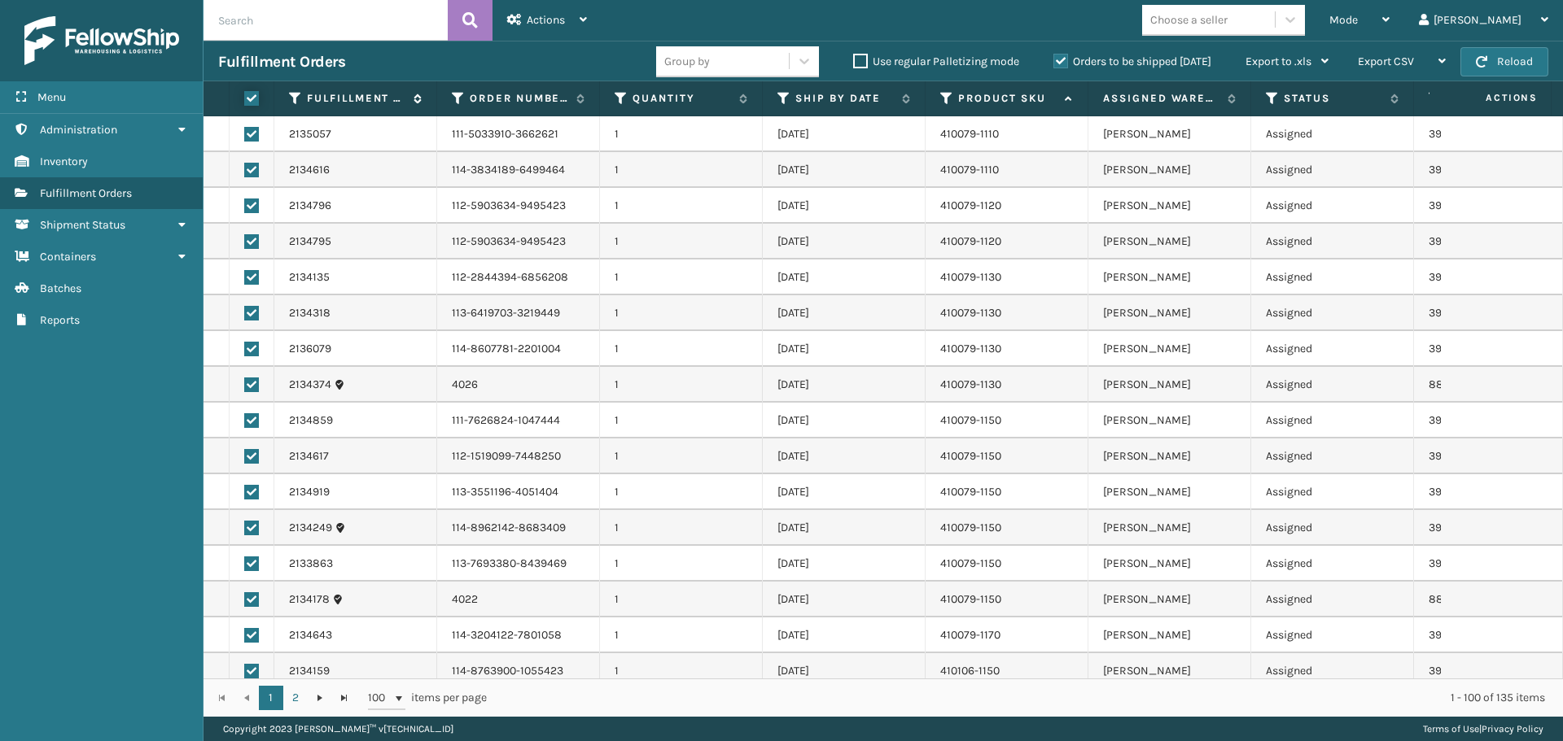
checkbox input "true"
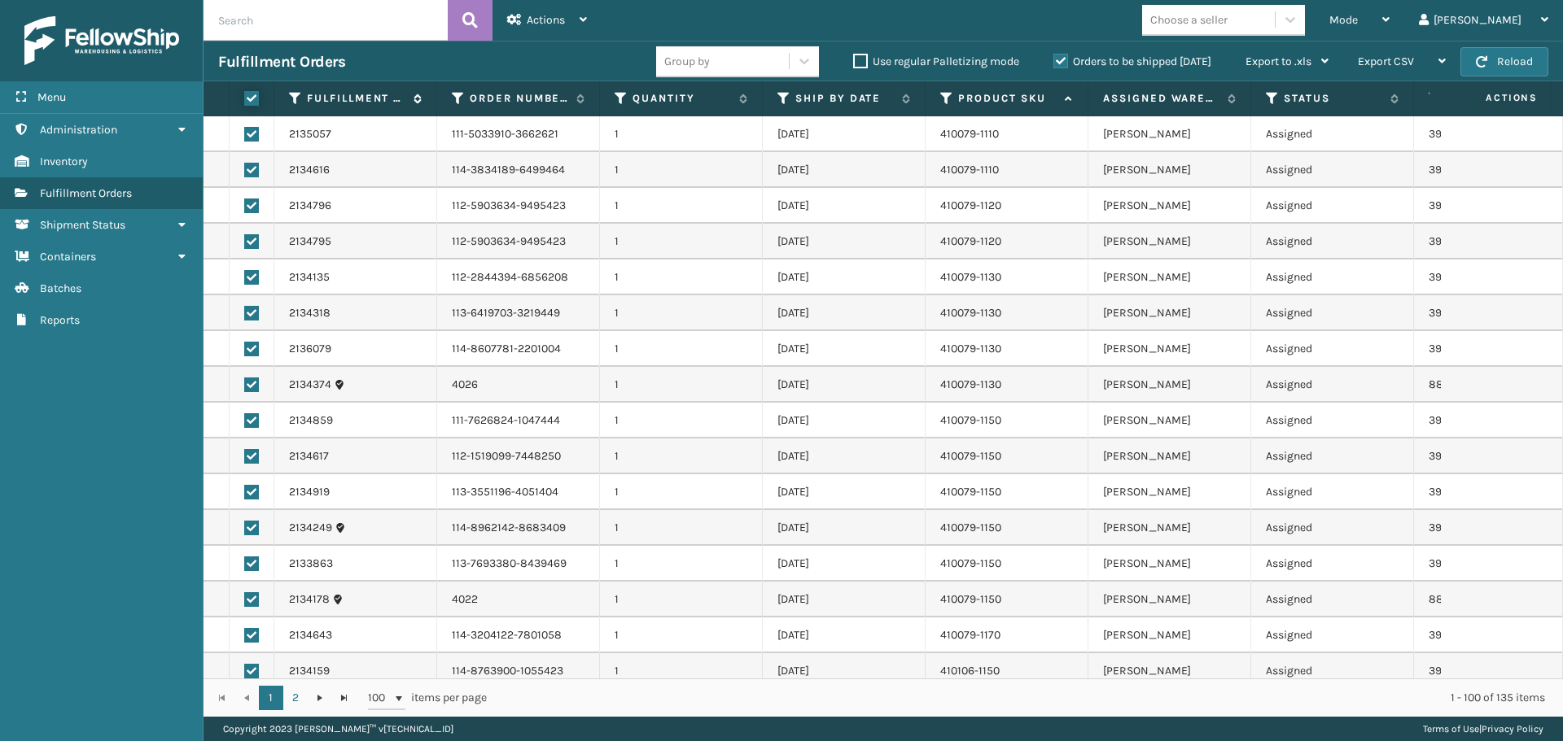
checkbox input "true"
click at [561, 10] on div "Actions" at bounding box center [547, 20] width 80 height 41
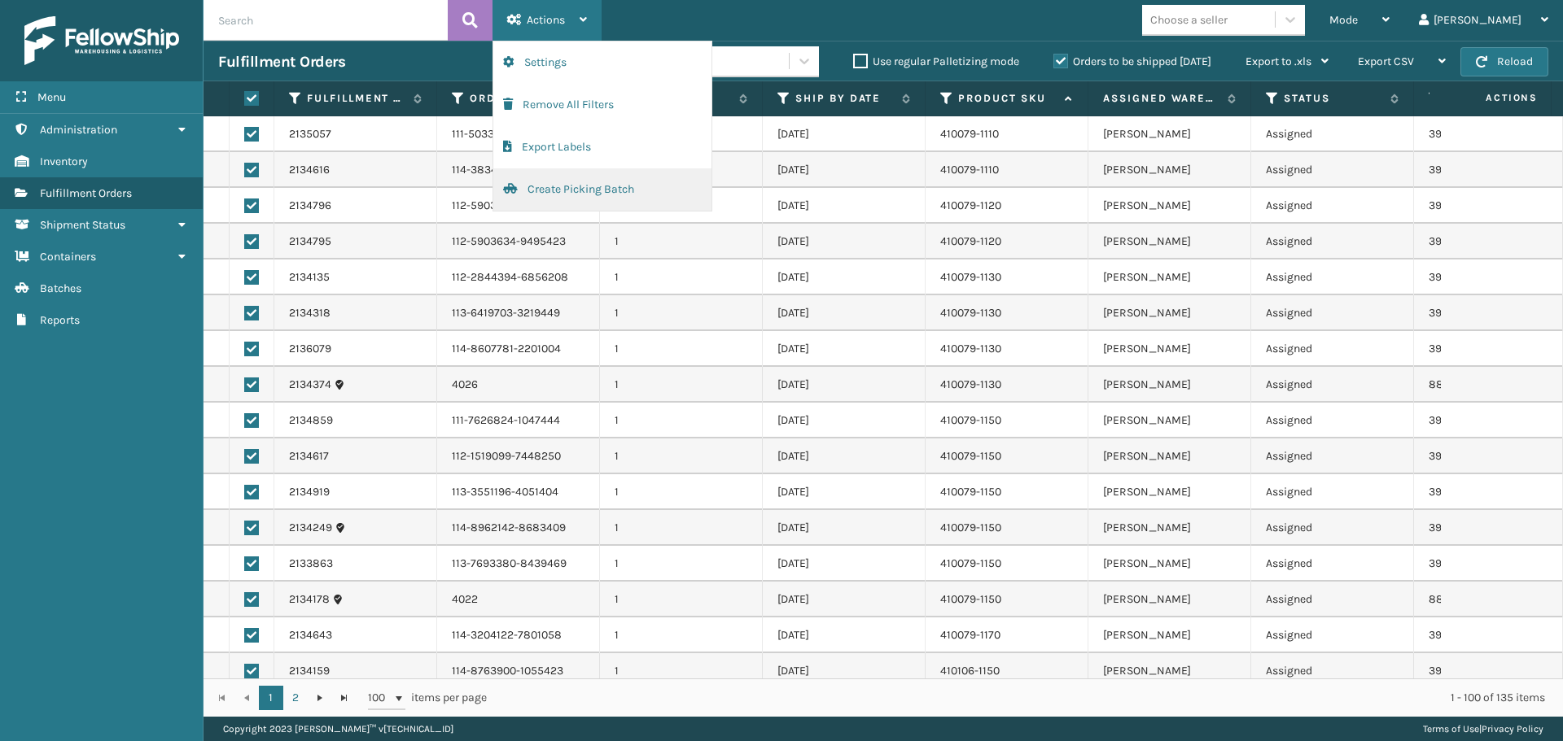
click at [625, 186] on button "Create Picking Batch" at bounding box center [602, 189] width 218 height 42
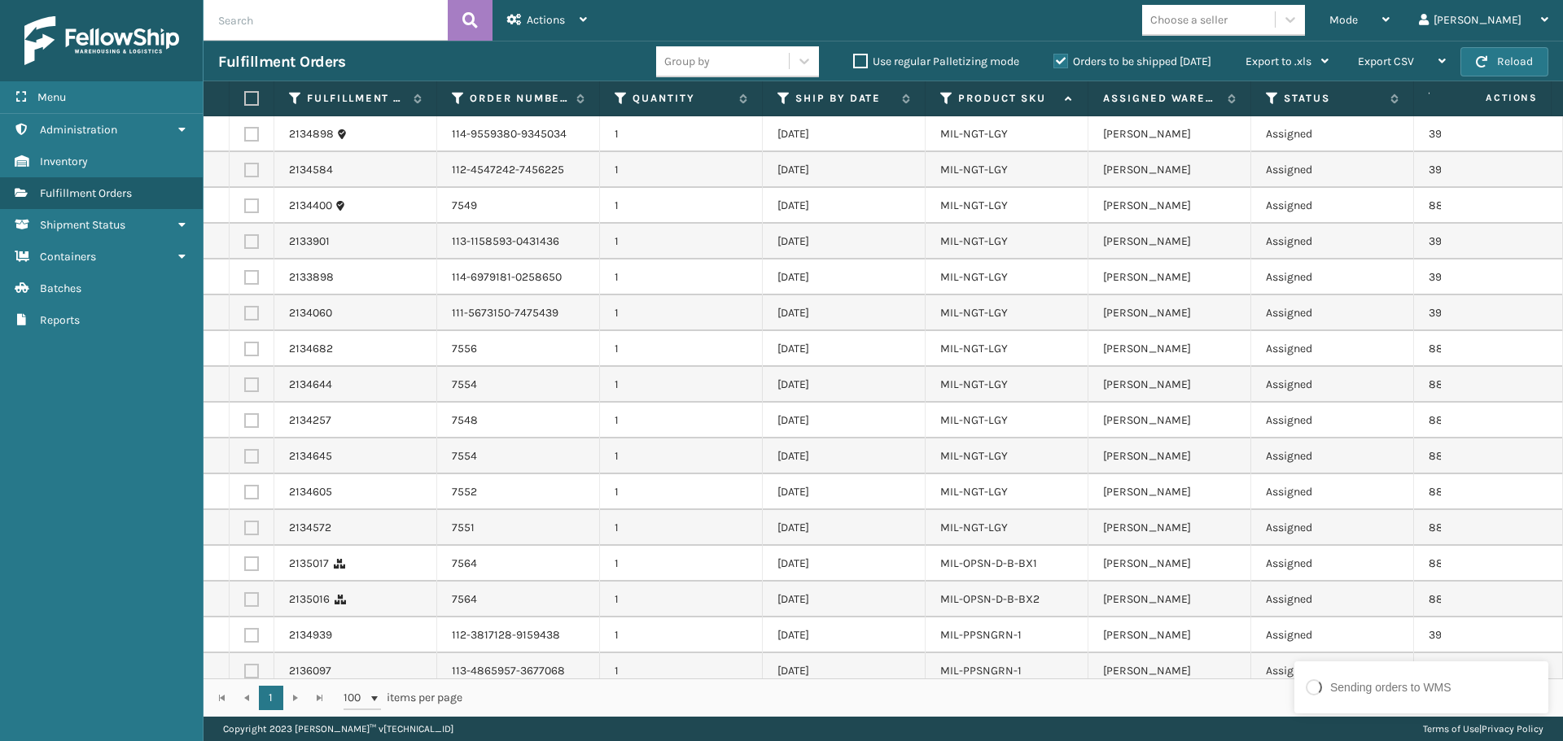
click at [248, 98] on label at bounding box center [249, 98] width 10 height 15
click at [245, 98] on input "checkbox" at bounding box center [244, 99] width 1 height 11
checkbox input "true"
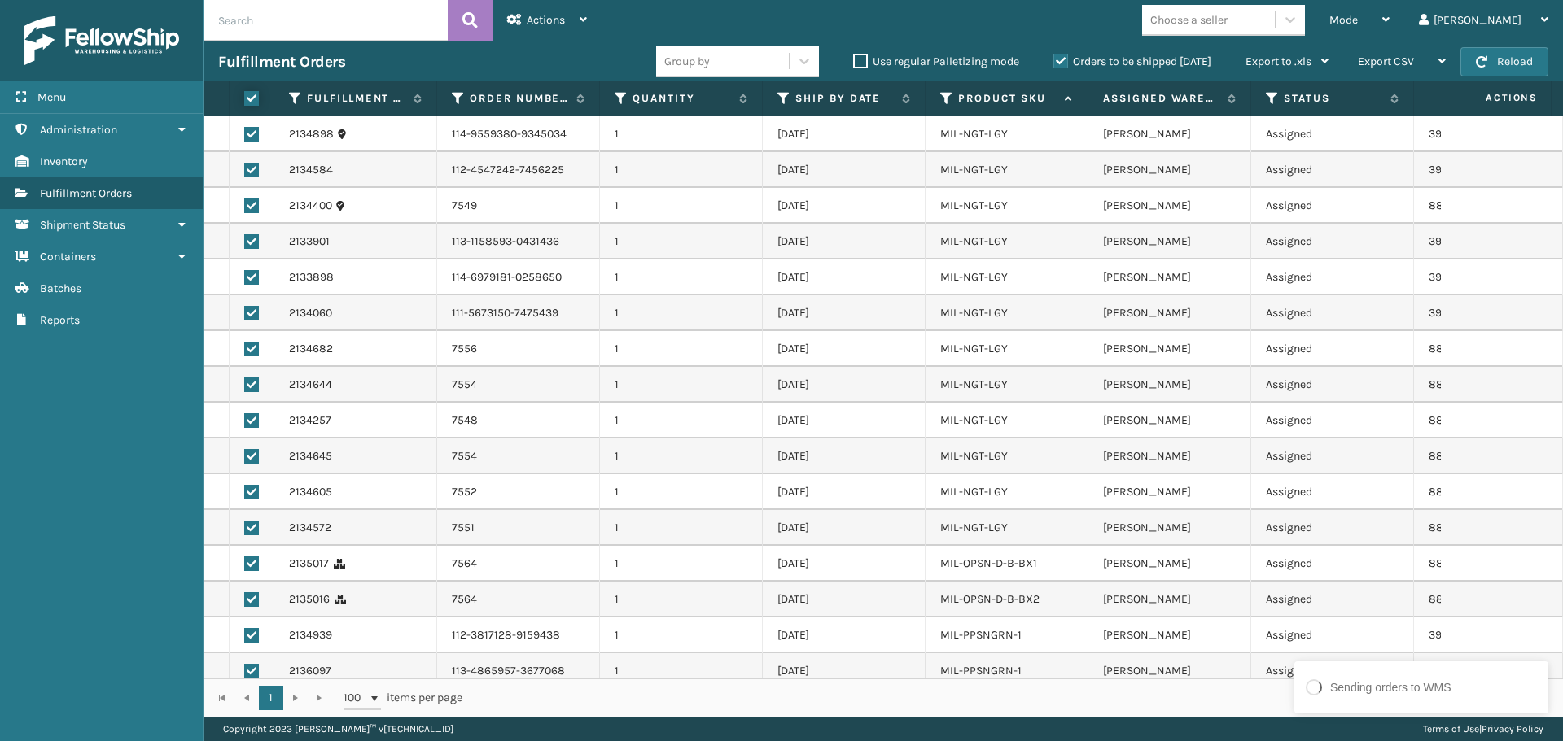
checkbox input "true"
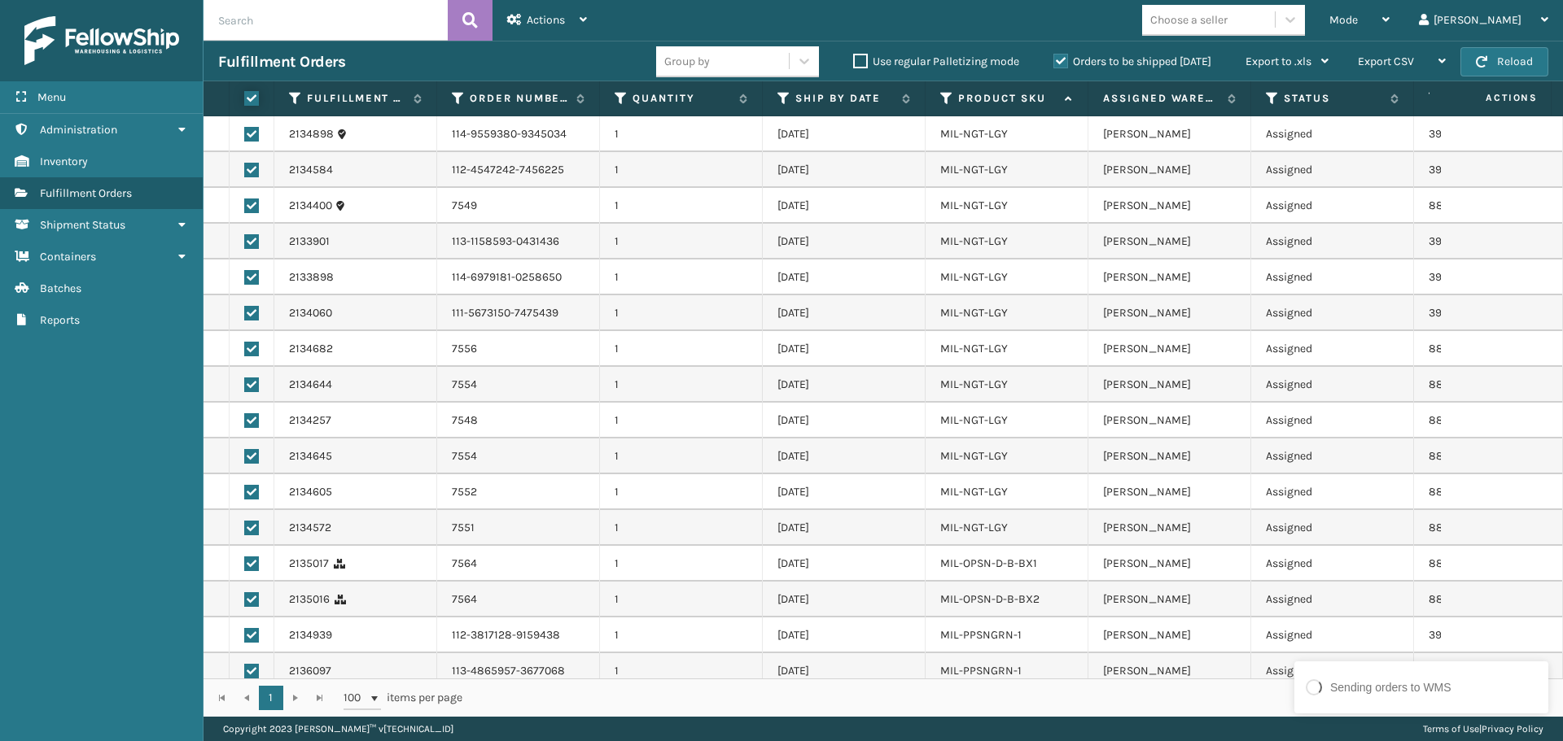
checkbox input "true"
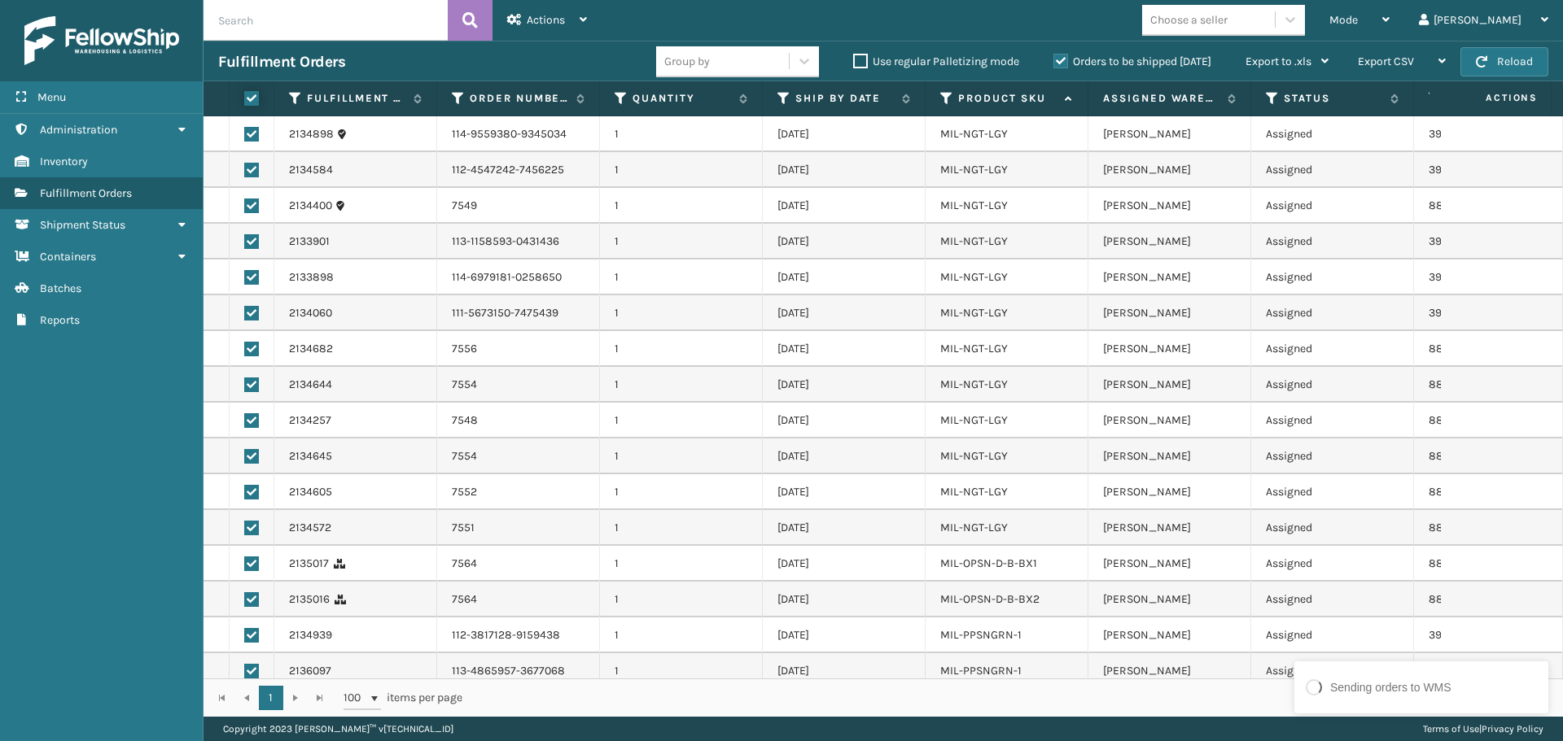
checkbox input "true"
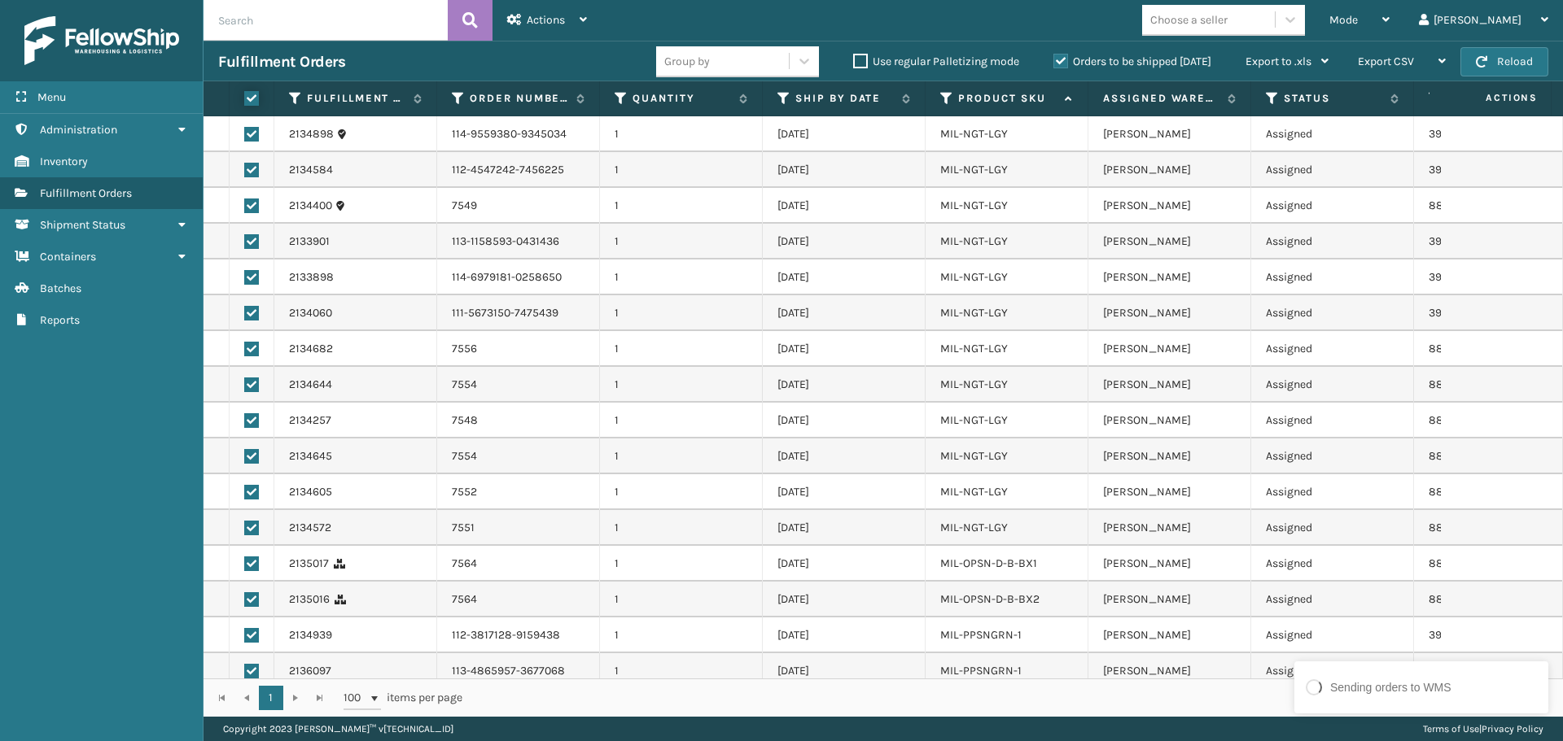
checkbox input "true"
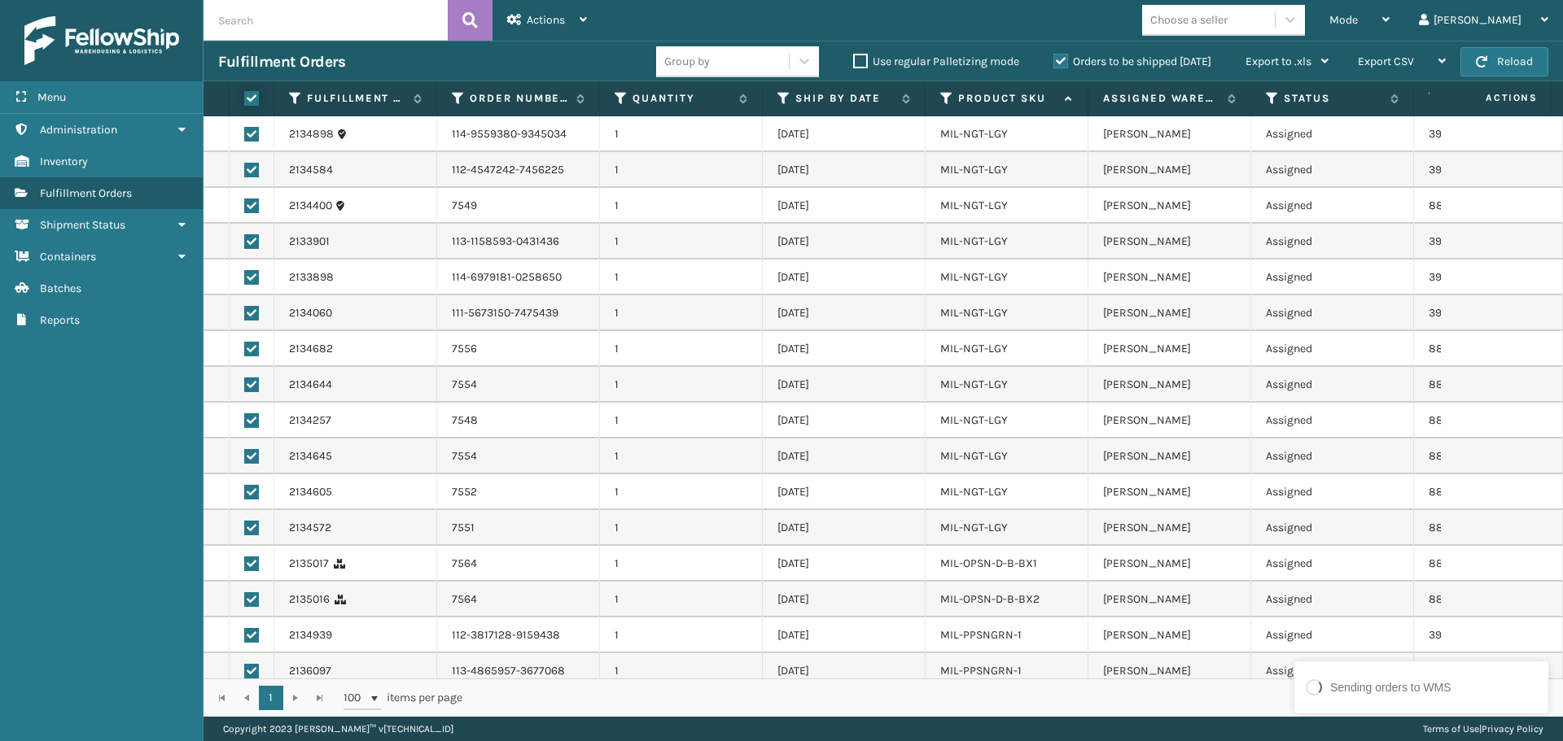
checkbox input "true"
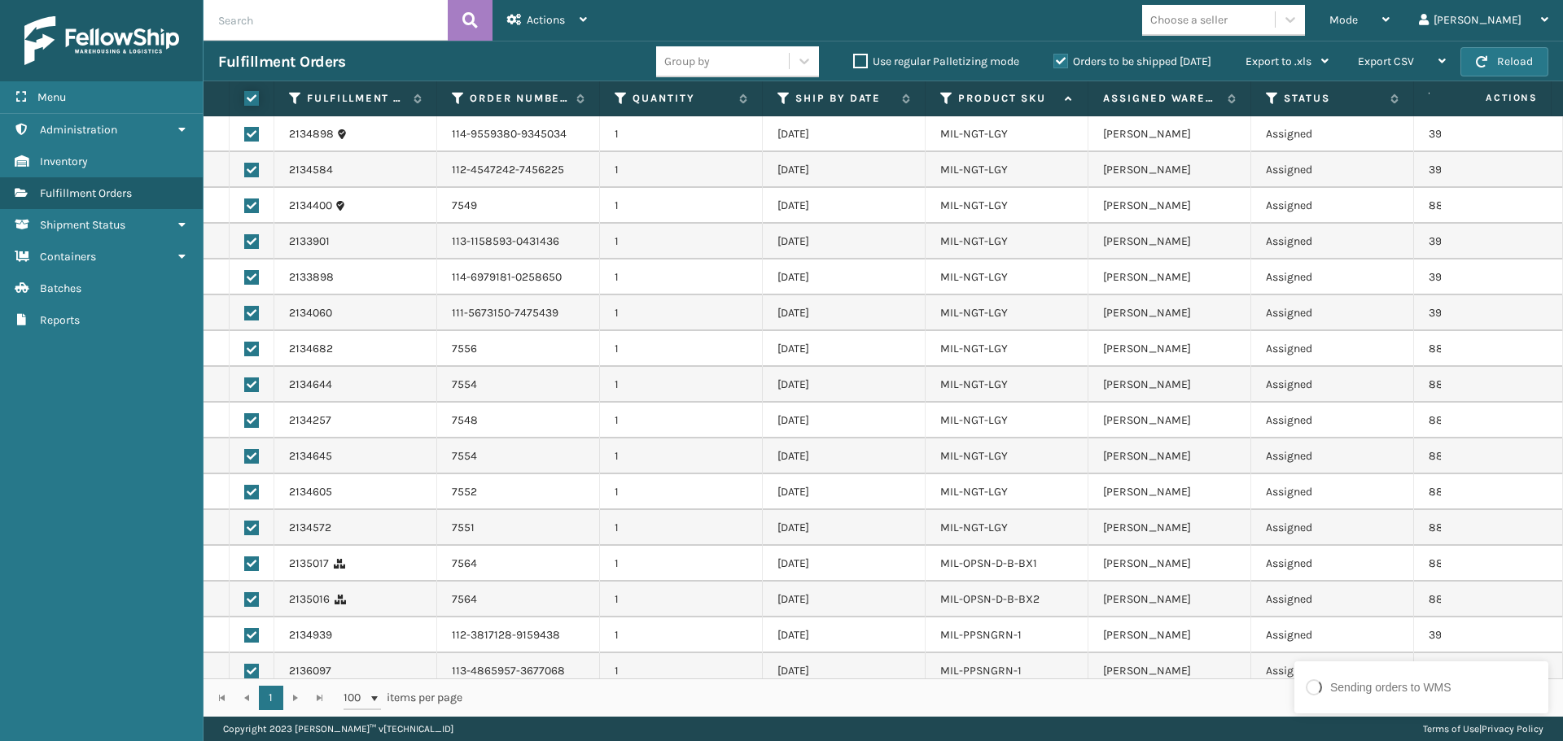
checkbox input "true"
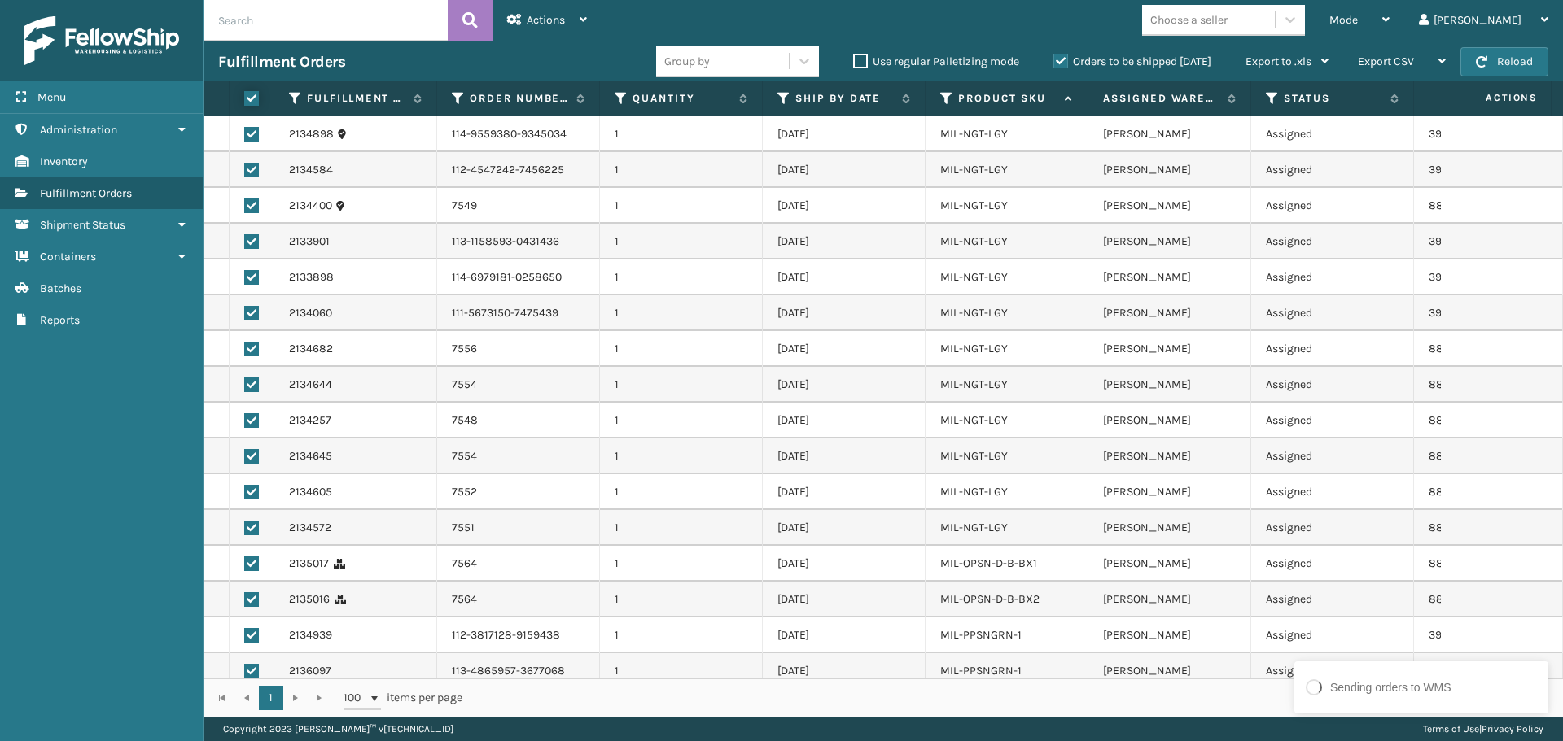
checkbox input "true"
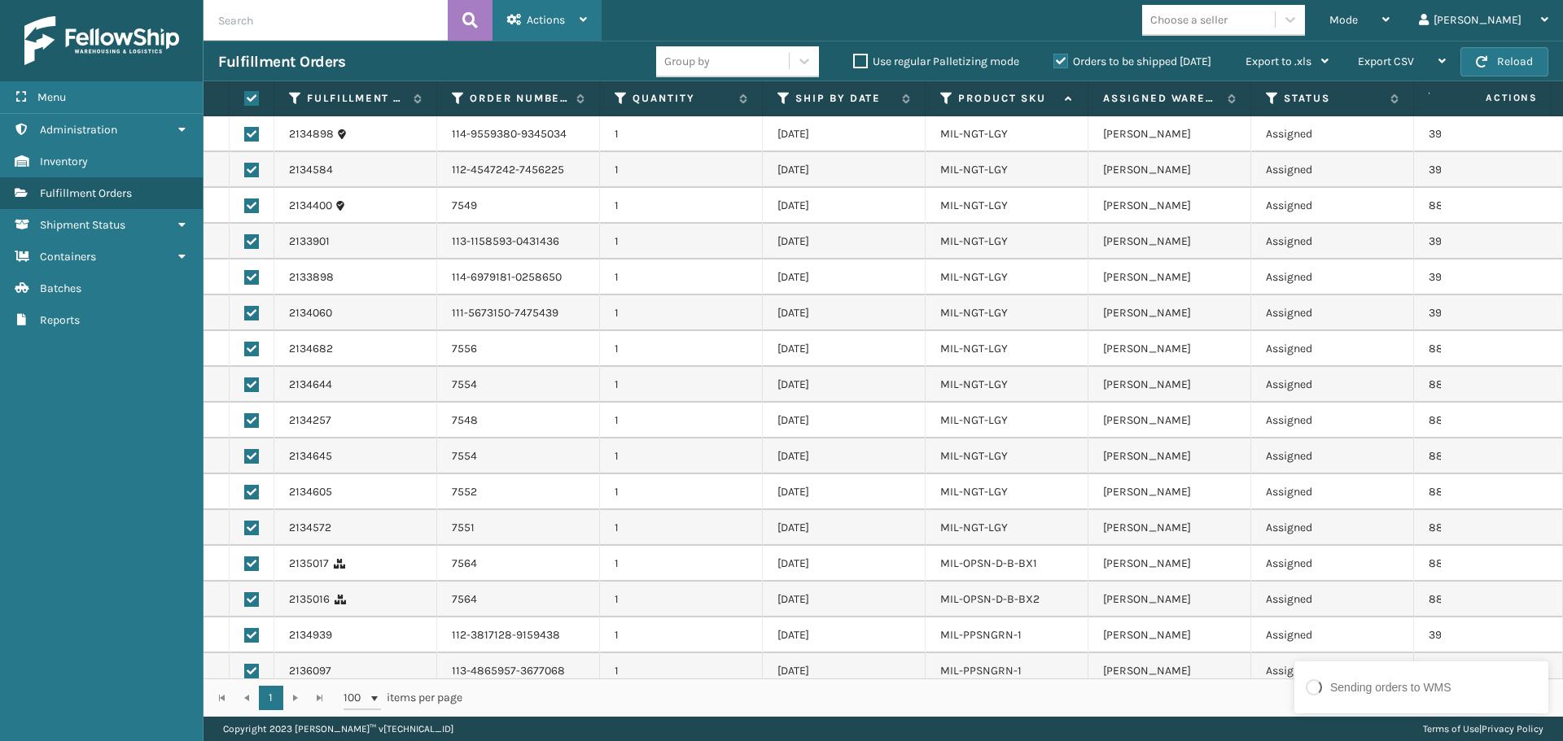
click at [562, 25] on span "Actions" at bounding box center [546, 20] width 38 height 14
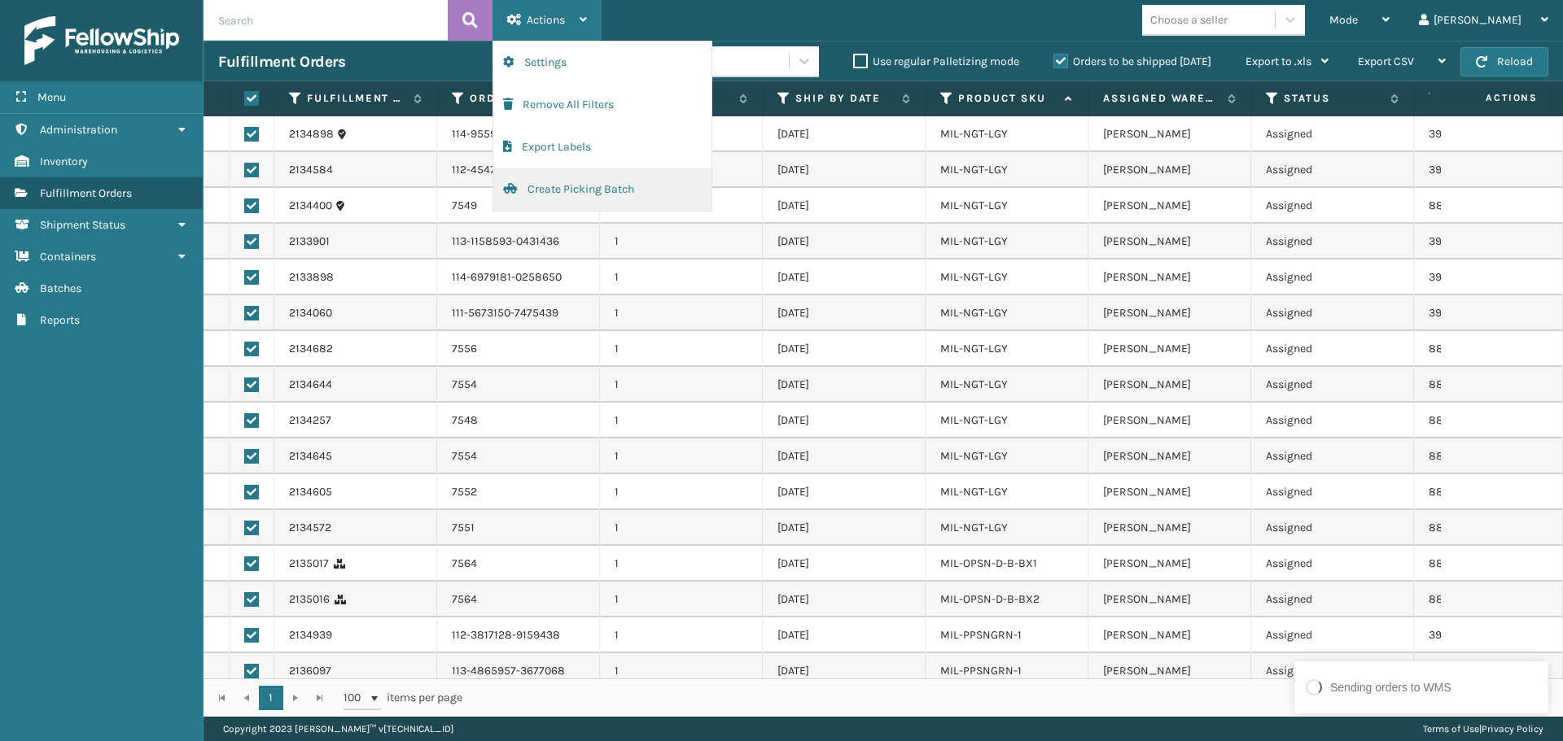
click at [571, 190] on button "Create Picking Batch" at bounding box center [602, 189] width 218 height 42
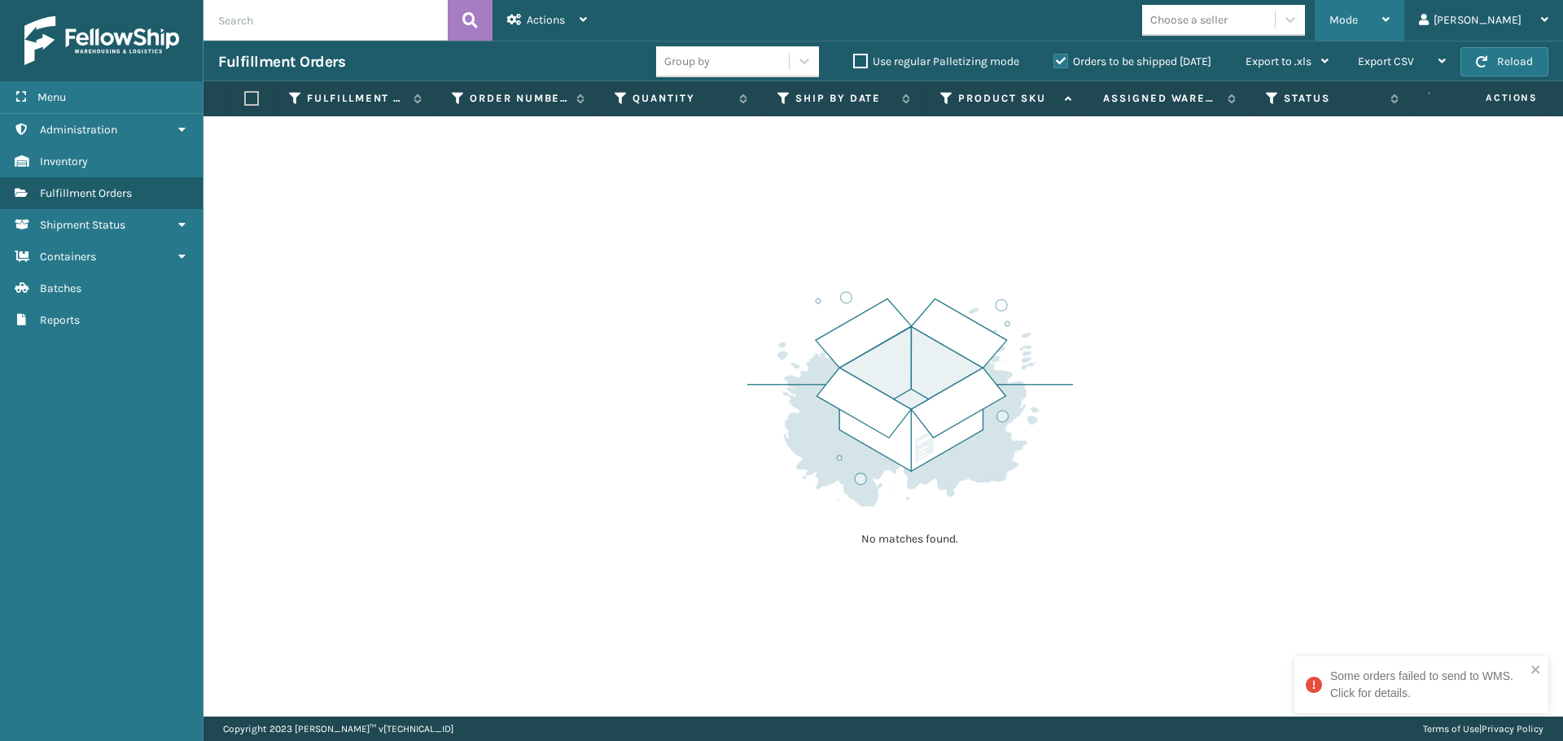
click at [1358, 16] on span "Mode" at bounding box center [1343, 20] width 28 height 14
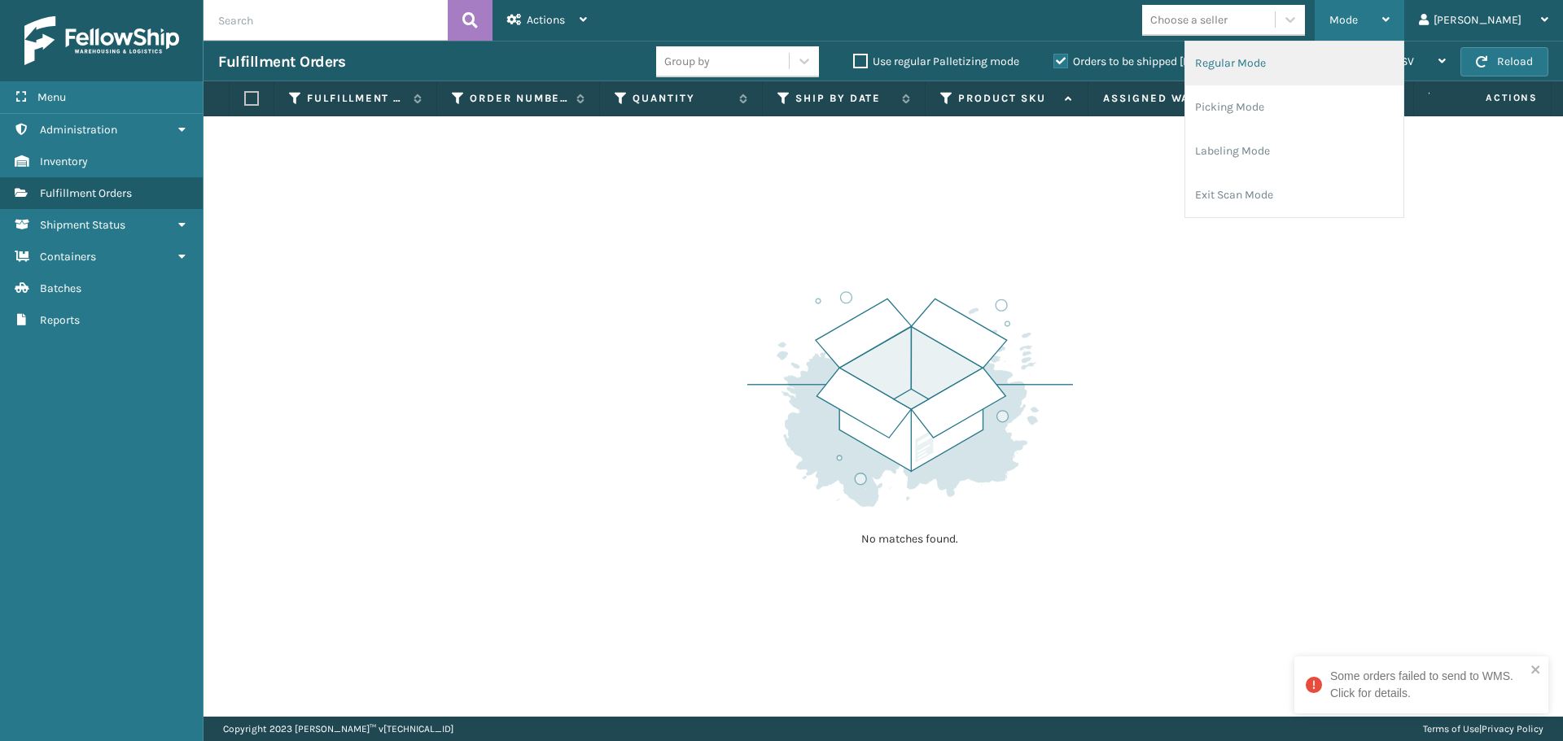
click at [1388, 72] on li "Regular Mode" at bounding box center [1294, 64] width 218 height 44
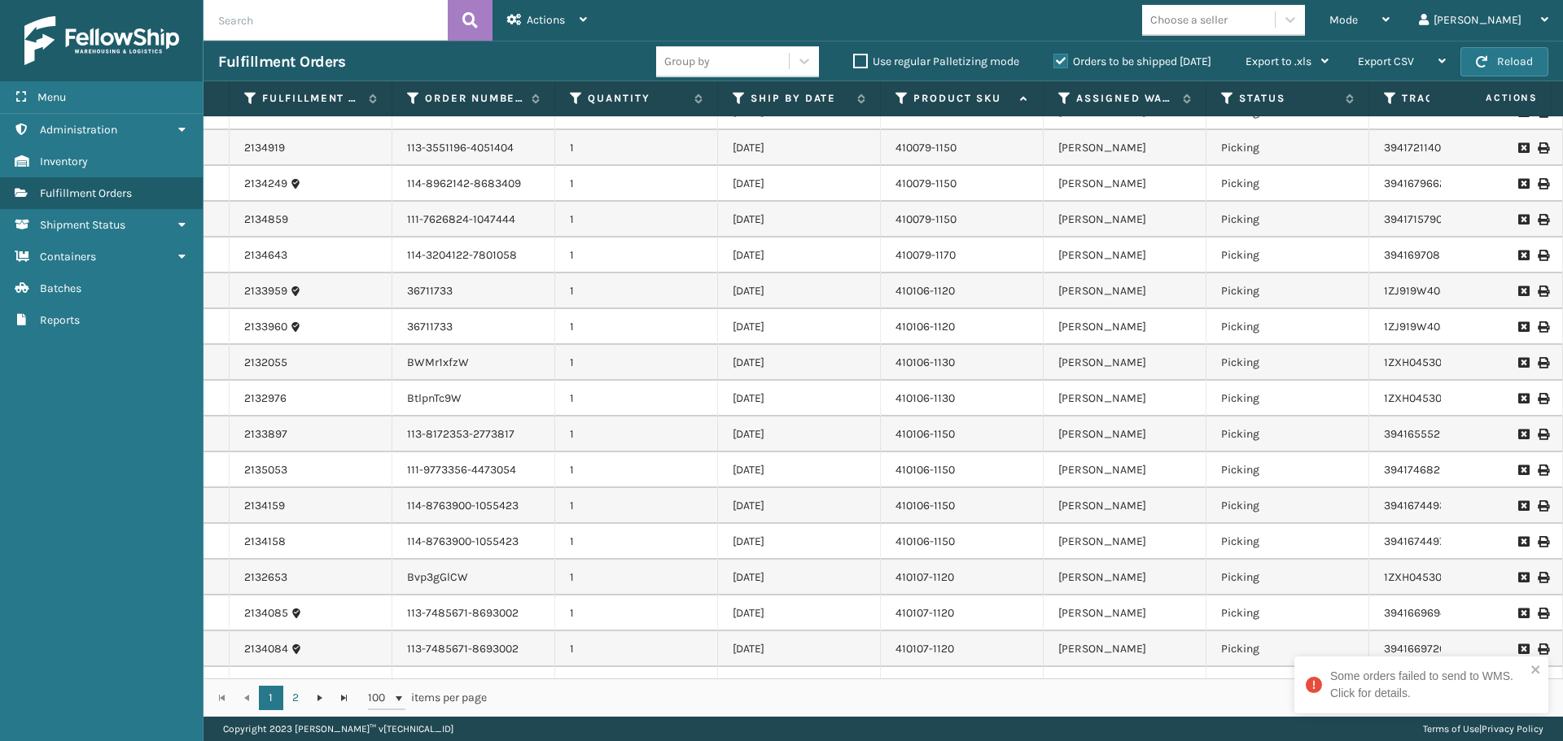
scroll to position [0, 0]
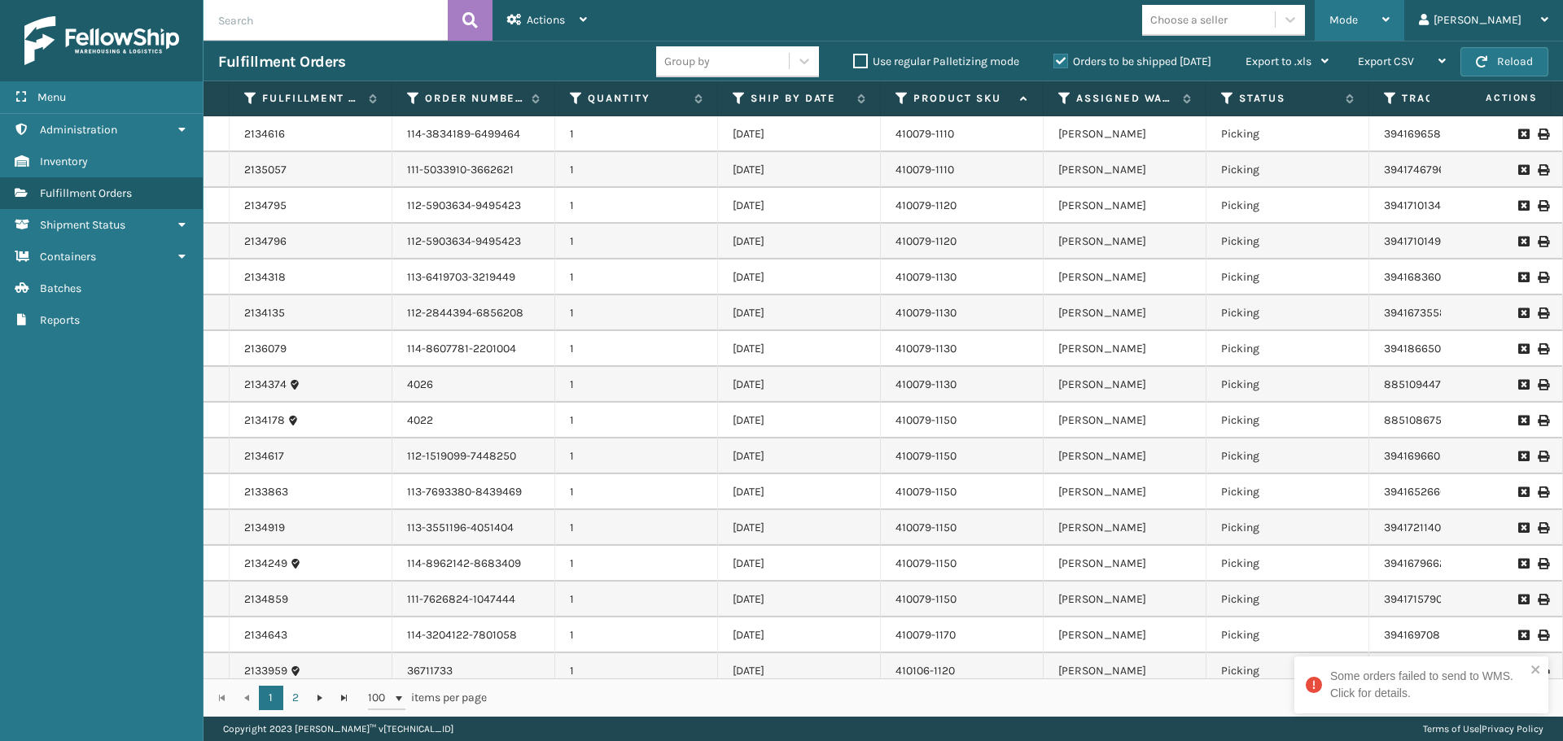
click at [1358, 24] on span "Mode" at bounding box center [1343, 20] width 28 height 14
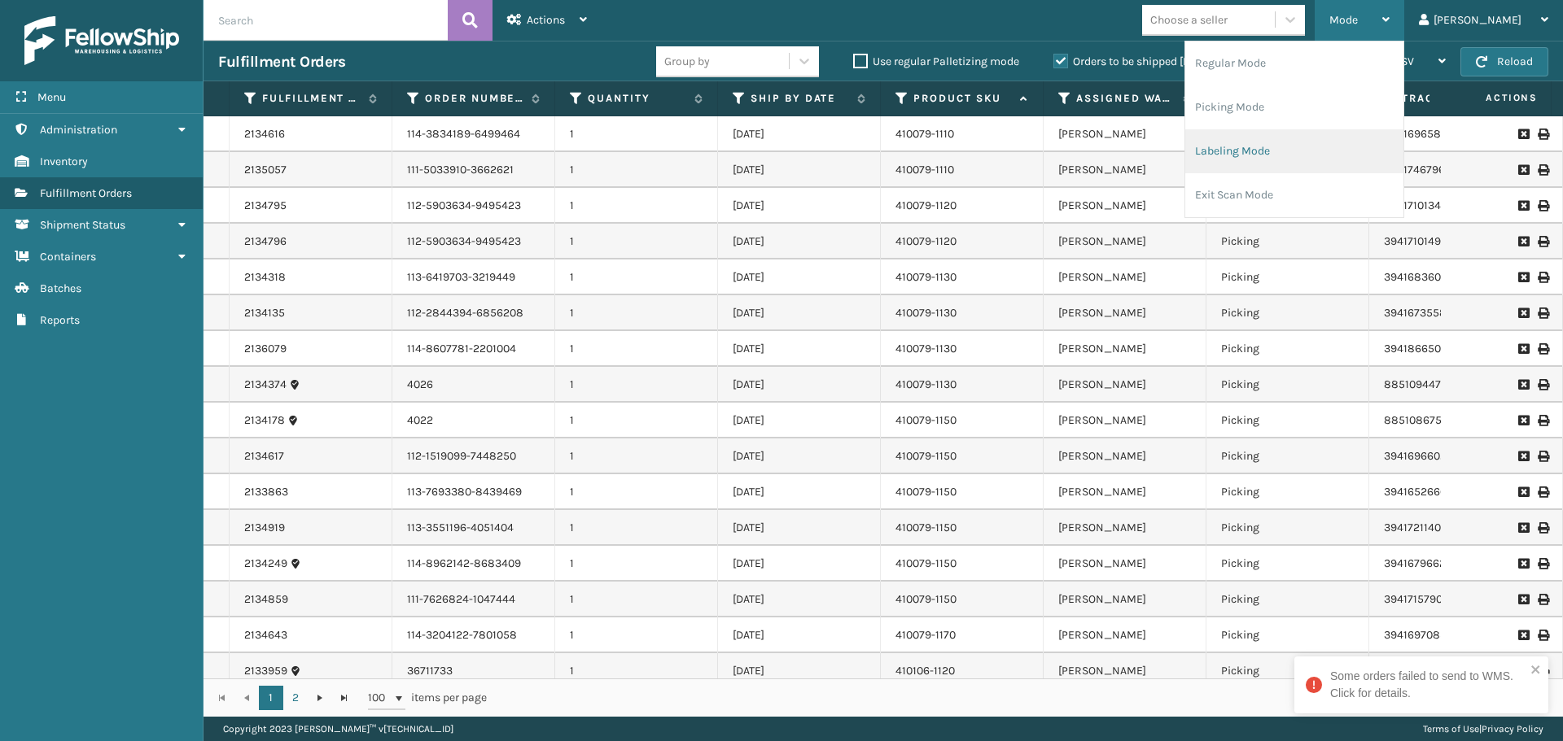
click at [1264, 146] on li "Labeling Mode" at bounding box center [1294, 151] width 218 height 44
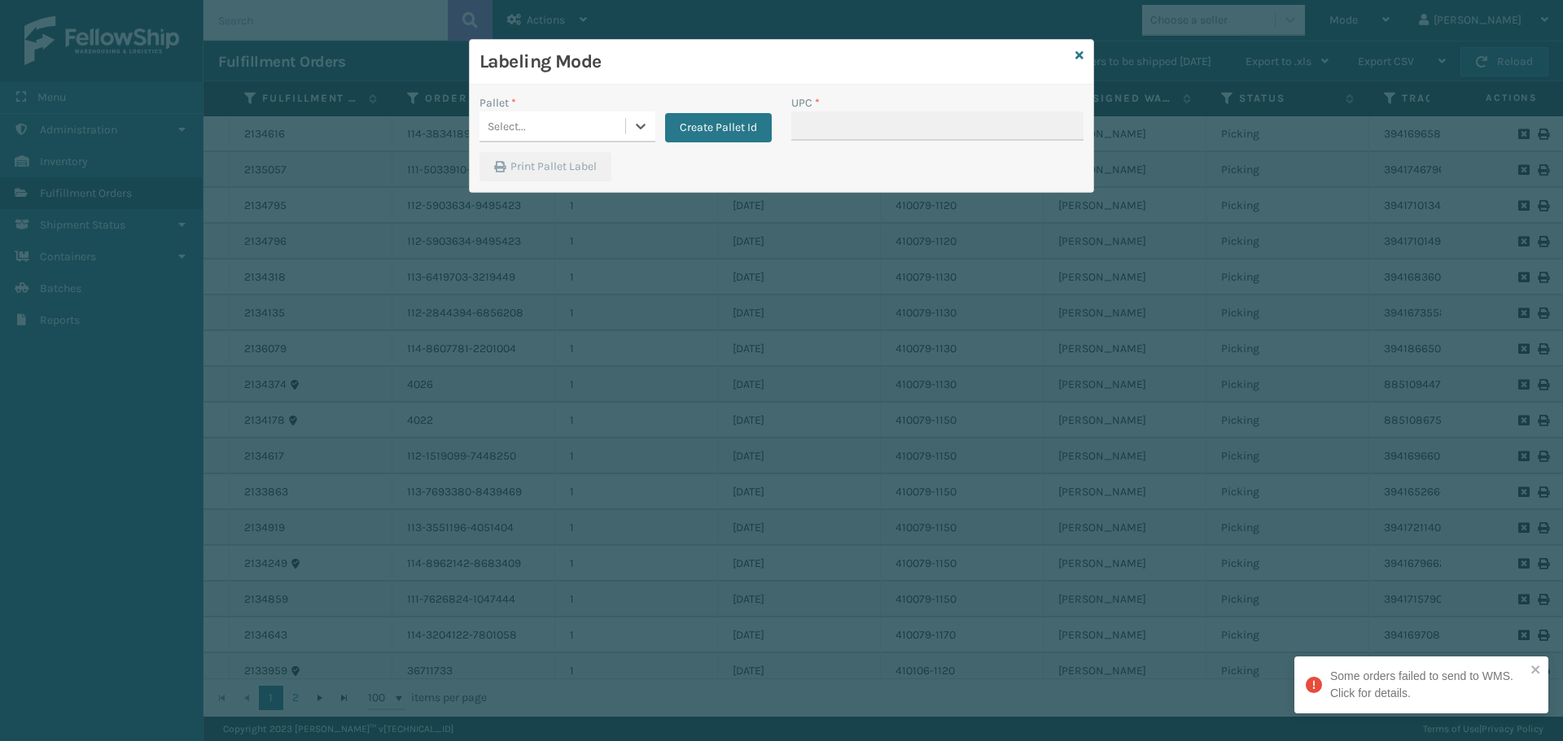
click at [536, 132] on div "Select..." at bounding box center [552, 126] width 146 height 27
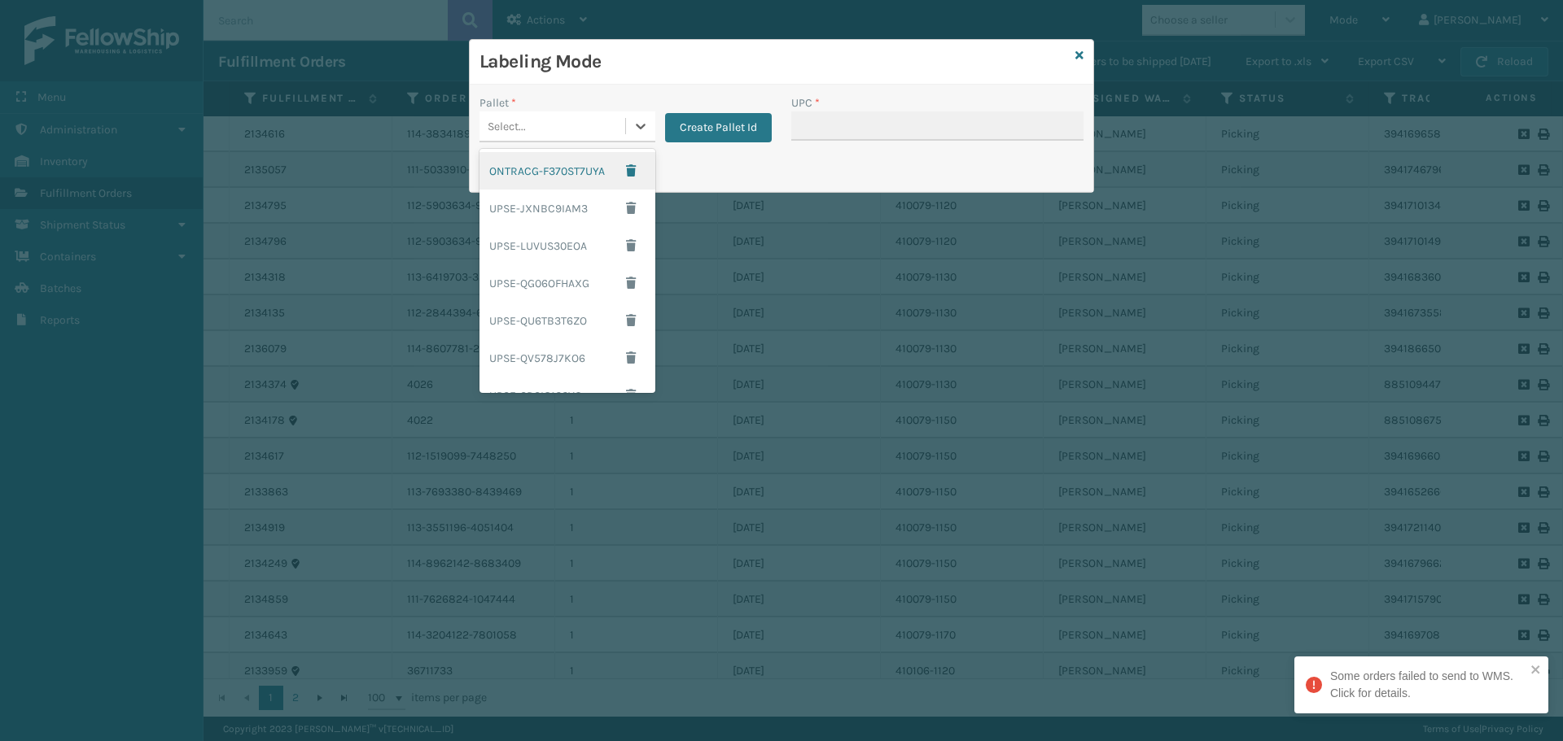
click at [844, 159] on div "Print Pallet Label" at bounding box center [781, 171] width 623 height 39
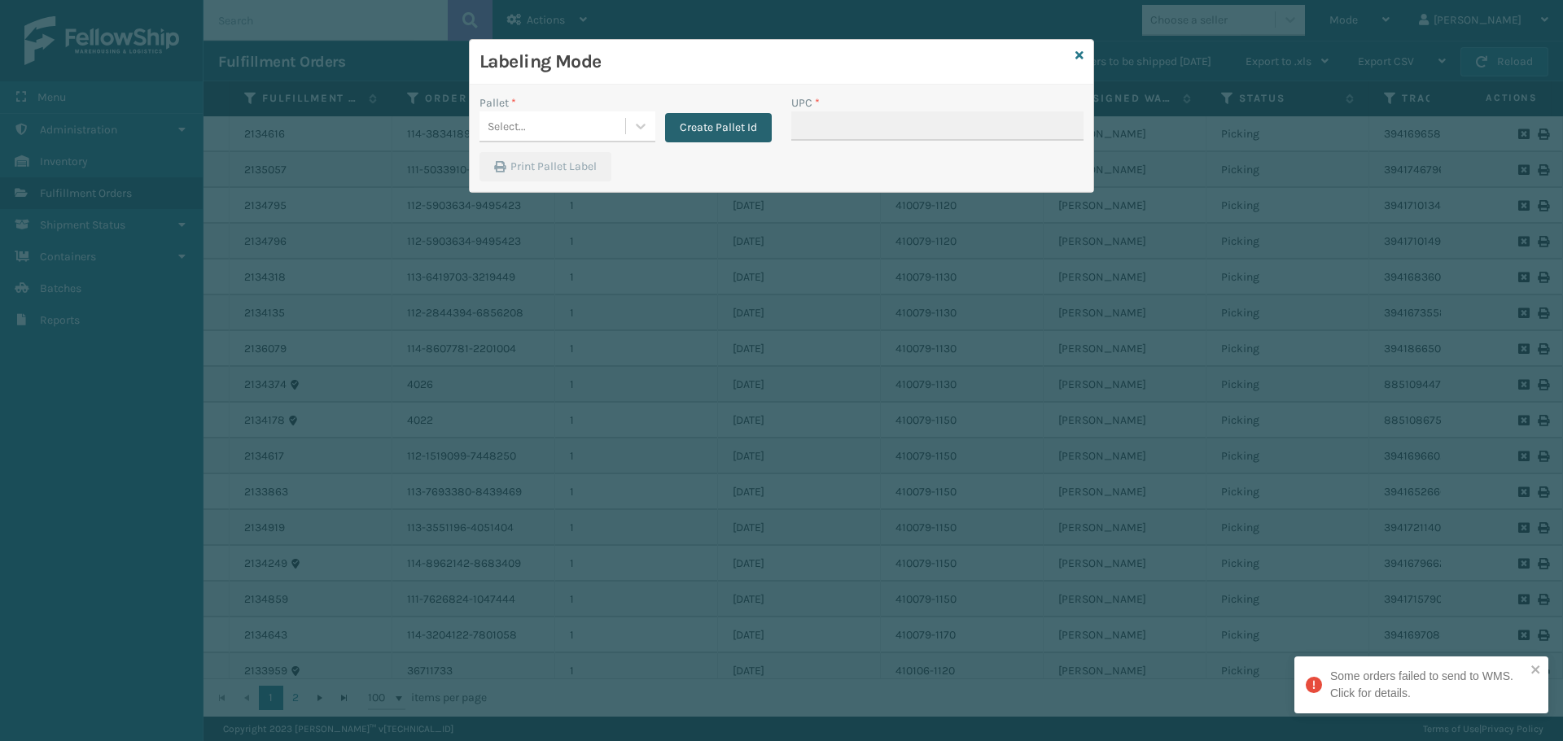
click at [736, 132] on button "Create Pallet Id" at bounding box center [718, 127] width 107 height 29
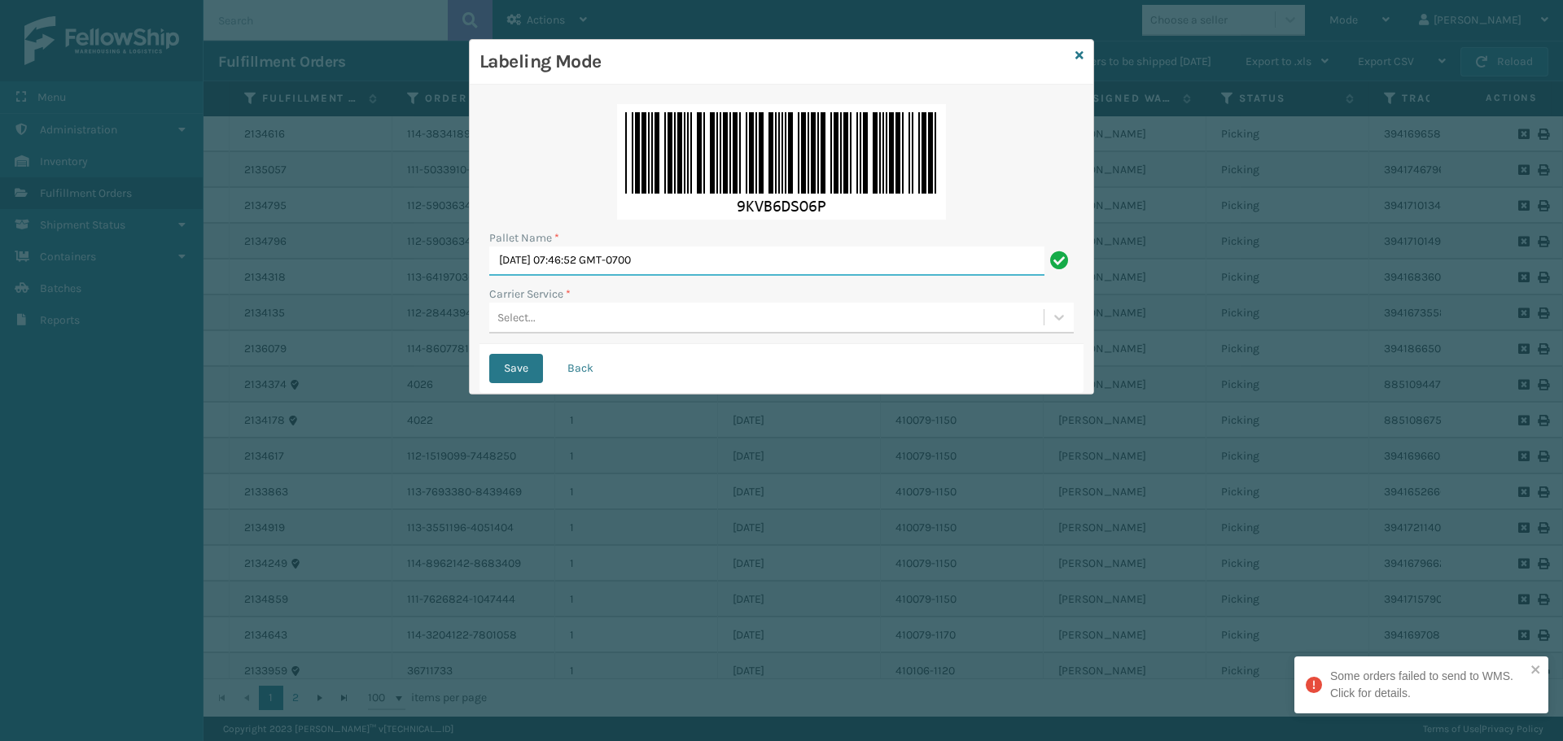
click at [789, 253] on input "[DATE] 07:46:52 GMT-0700" at bounding box center [766, 261] width 555 height 29
type input "M"
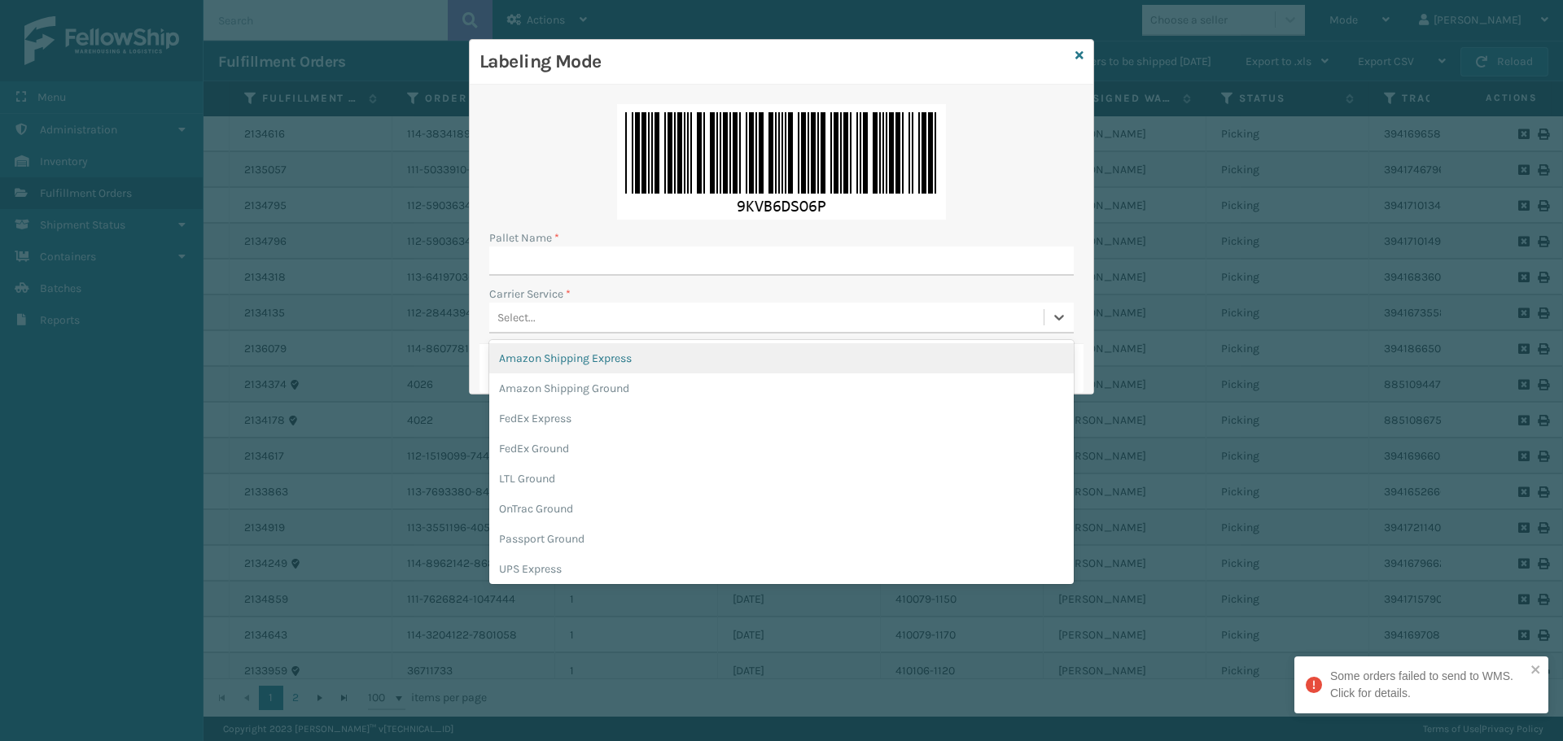
click at [767, 325] on div "Select..." at bounding box center [766, 317] width 554 height 27
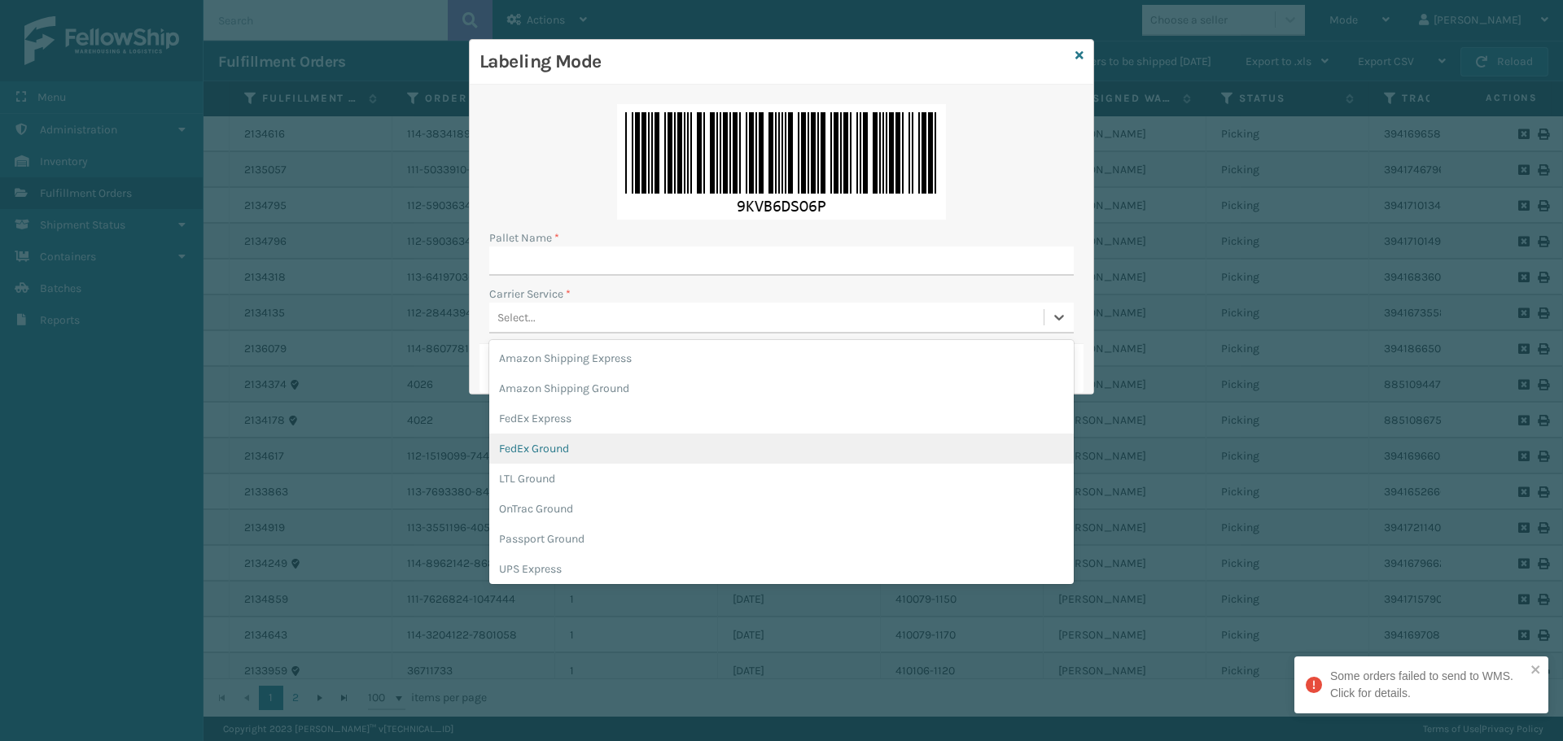
click at [623, 457] on div "FedEx Ground" at bounding box center [781, 449] width 584 height 30
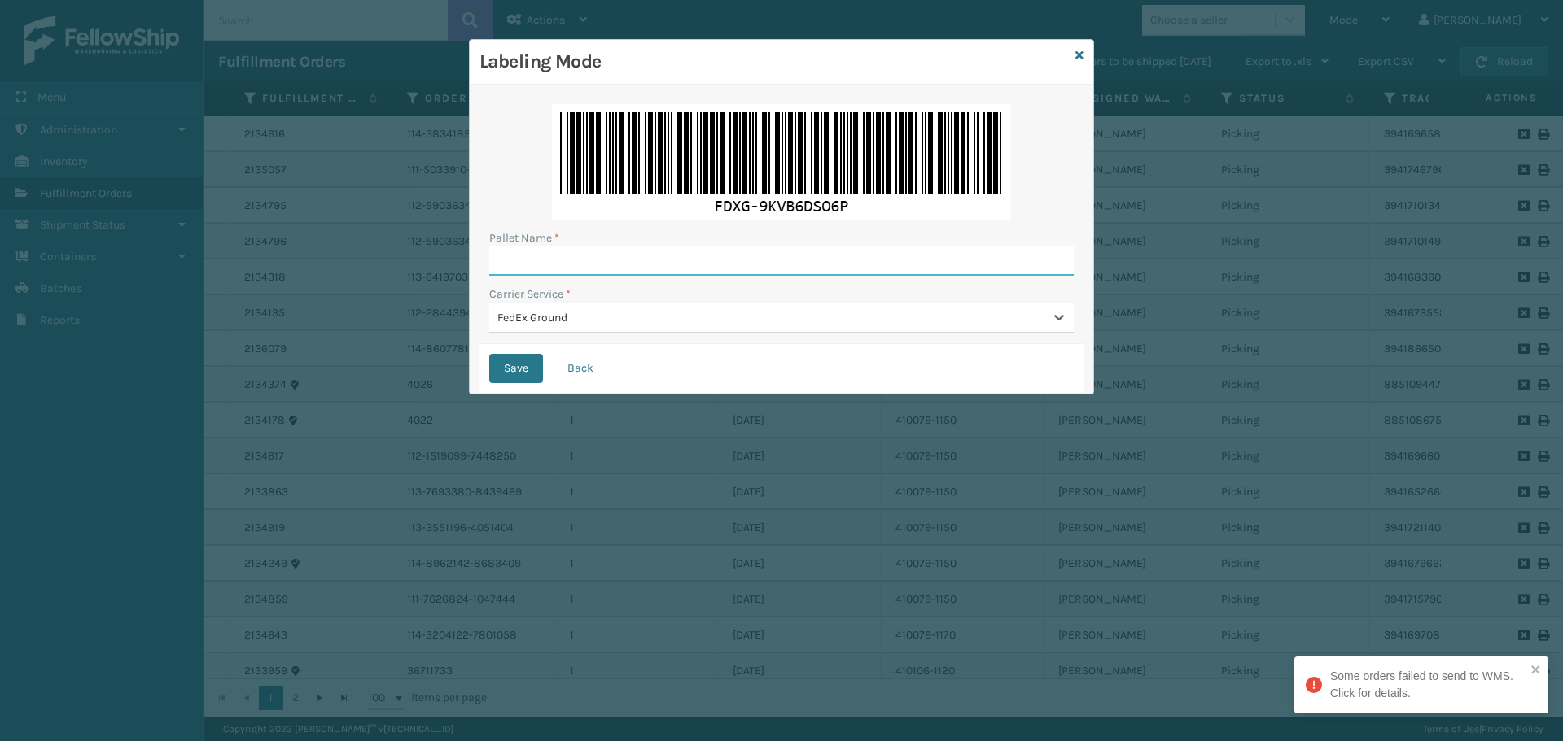
click at [770, 271] on input "Pallet Name *" at bounding box center [781, 261] width 584 height 29
type input "T455237"
click at [489, 354] on button "Save" at bounding box center [516, 368] width 54 height 29
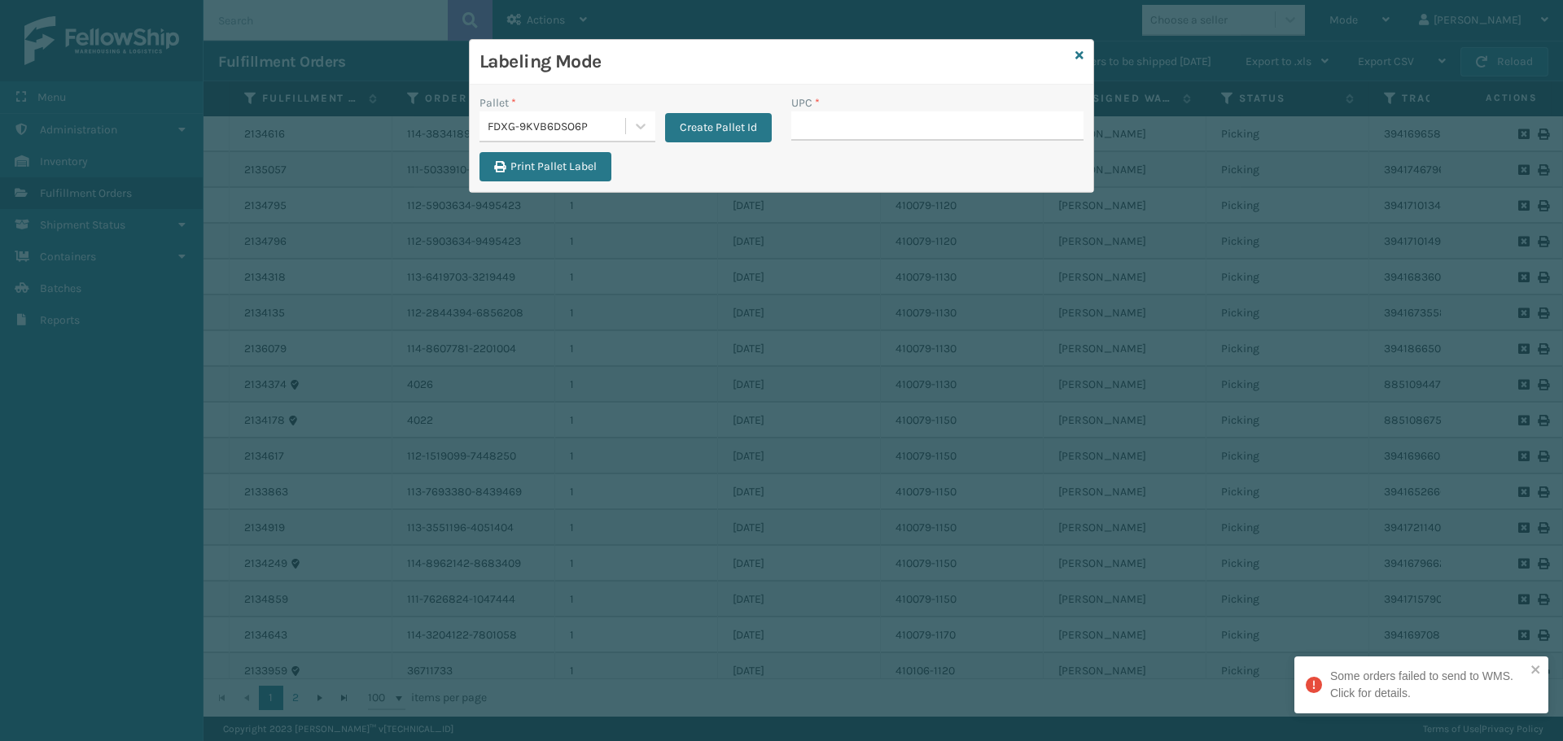
click at [541, 122] on div "FDXG-9KVB6DSO6P" at bounding box center [557, 126] width 139 height 17
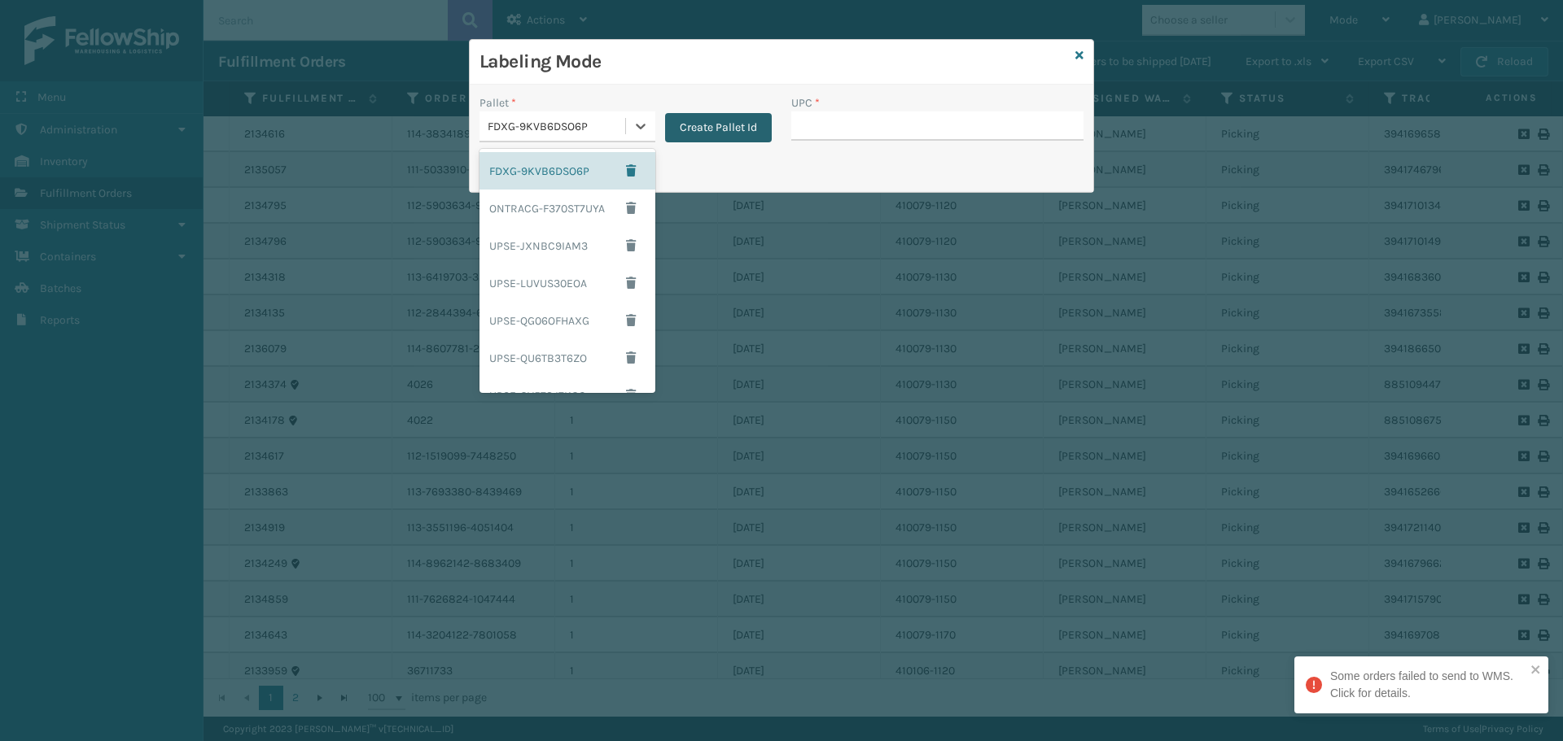
click at [702, 141] on button "Create Pallet Id" at bounding box center [718, 127] width 107 height 29
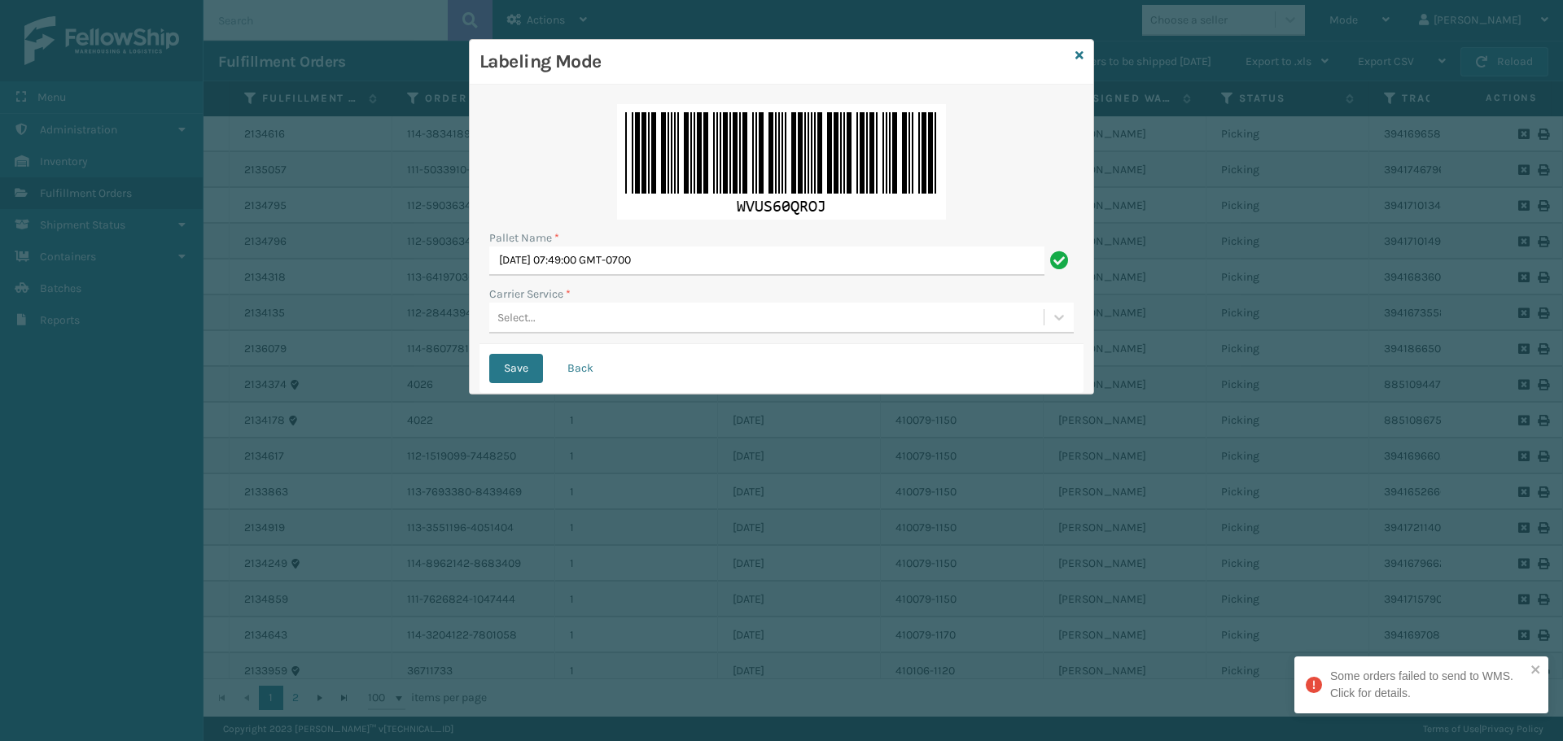
click at [675, 313] on div "Select..." at bounding box center [766, 317] width 554 height 27
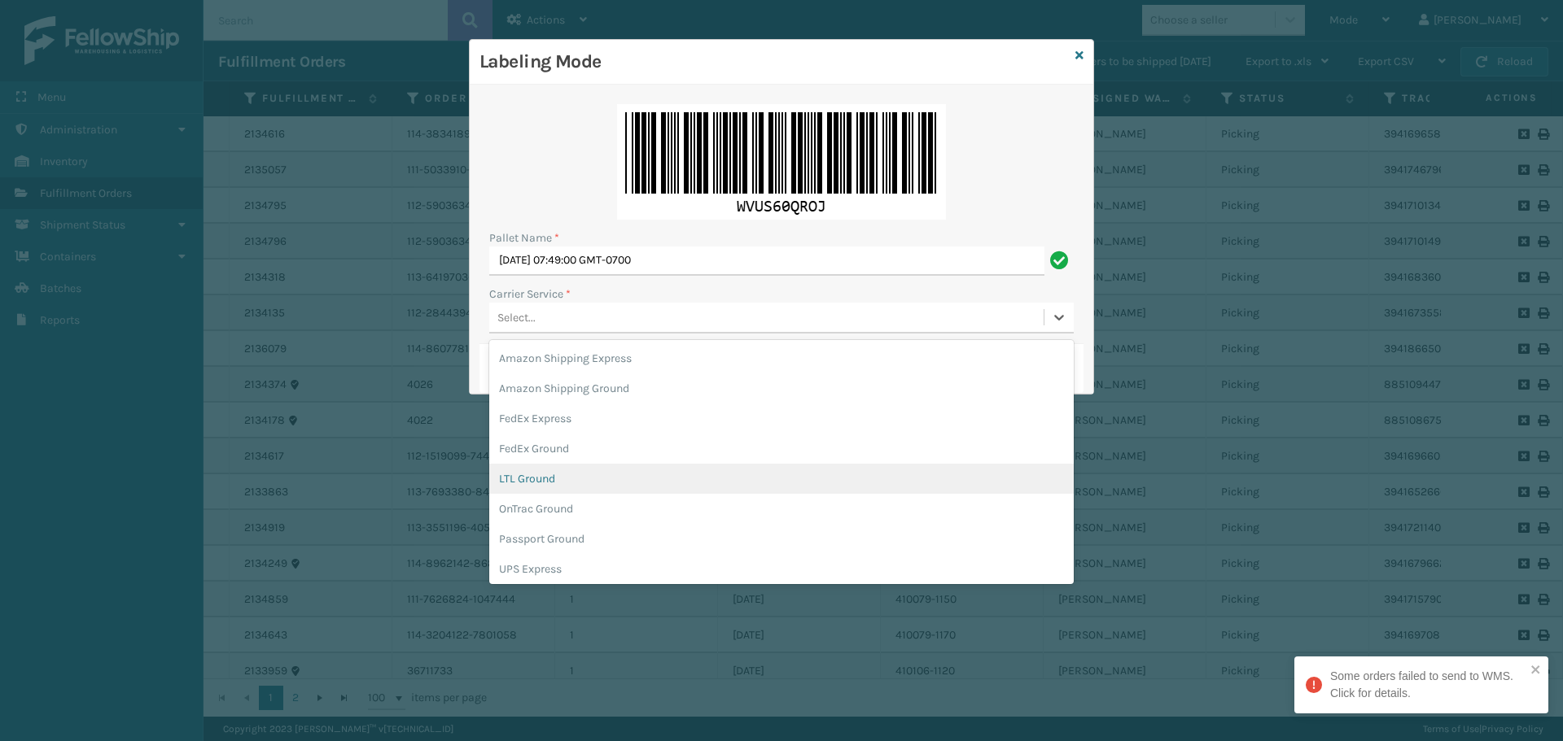
scroll to position [94, 0]
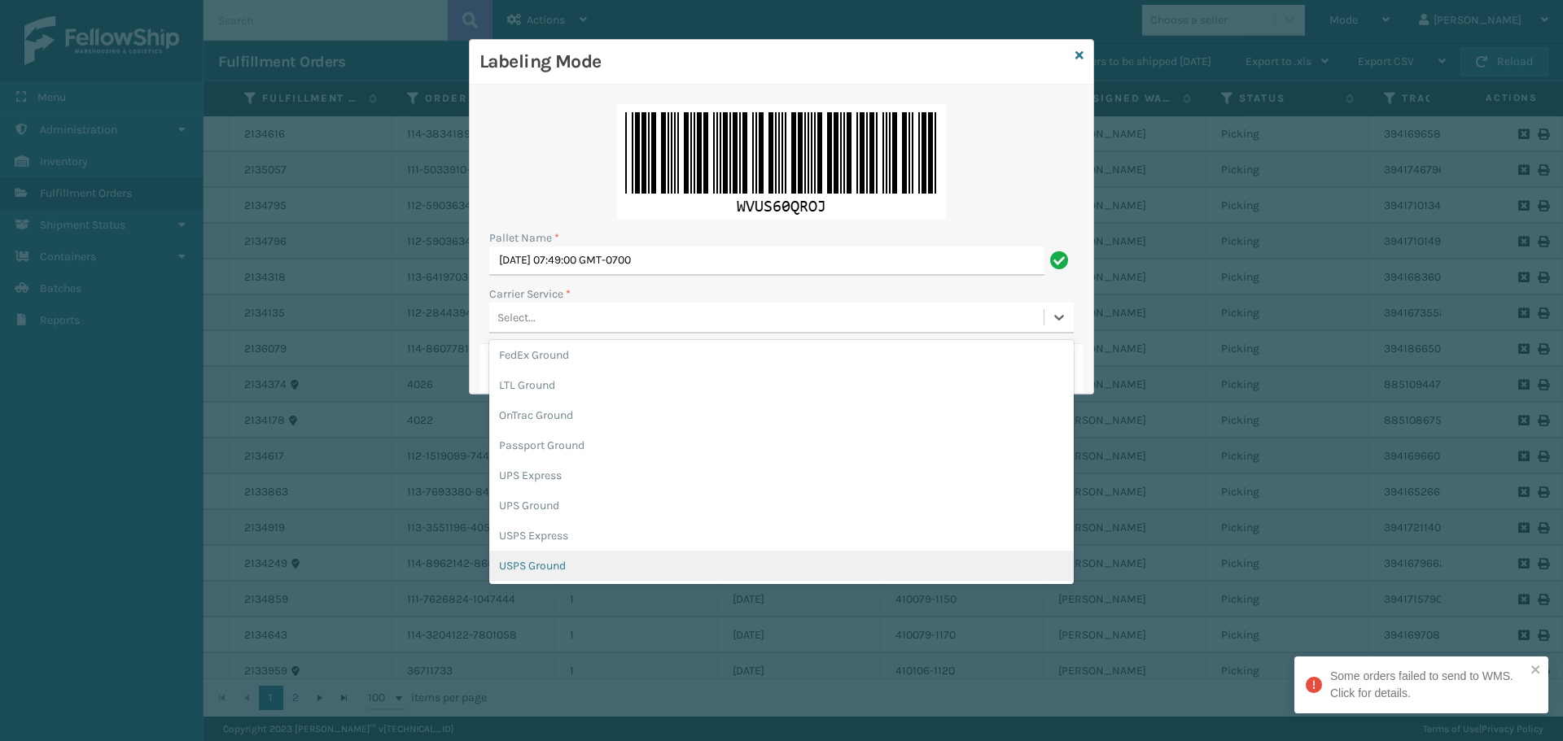
click at [635, 562] on div "USPS Ground" at bounding box center [781, 566] width 584 height 30
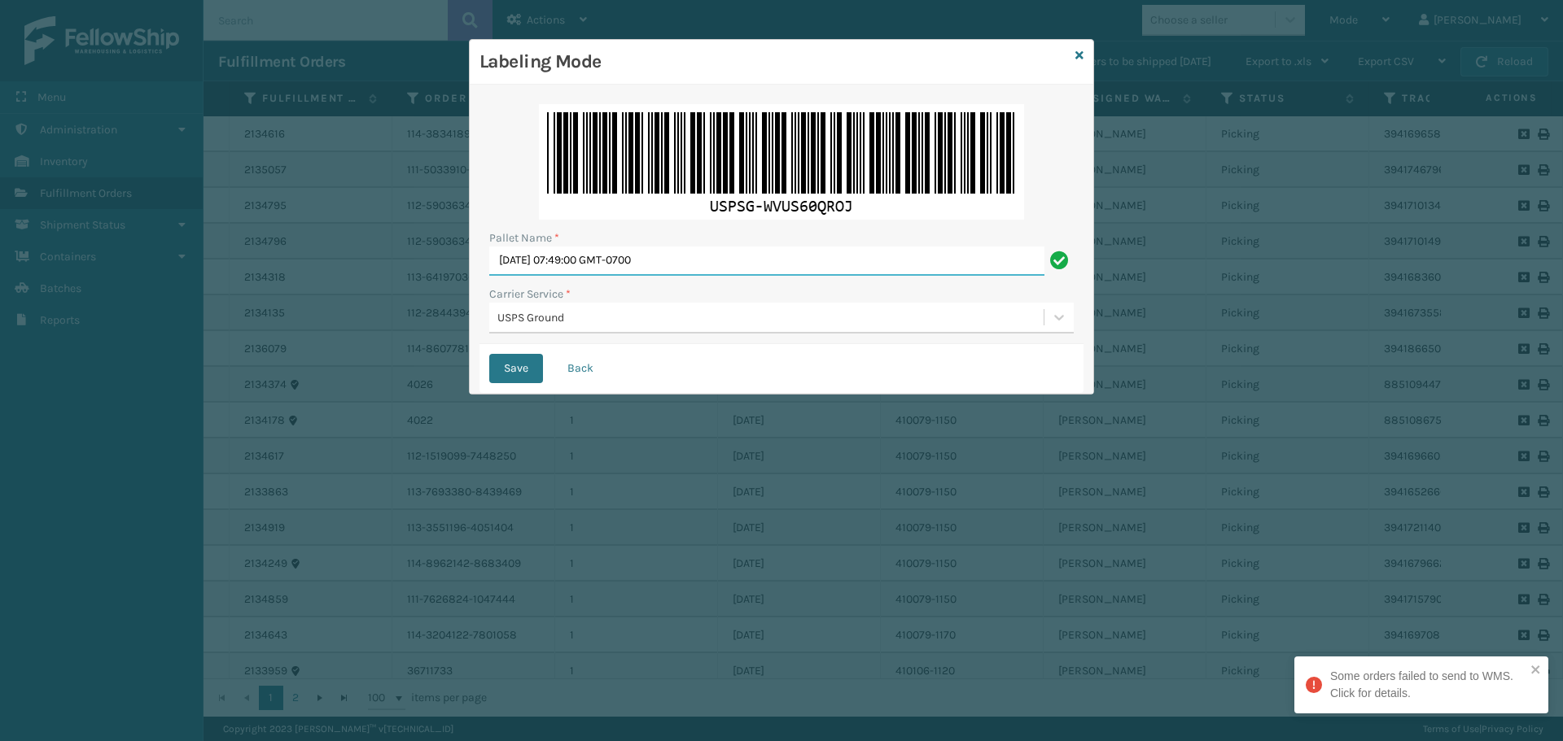
click at [729, 258] on input "[DATE] 07:49:00 GMT-0700" at bounding box center [766, 261] width 555 height 29
click at [689, 315] on div "USPS Ground" at bounding box center [771, 317] width 548 height 17
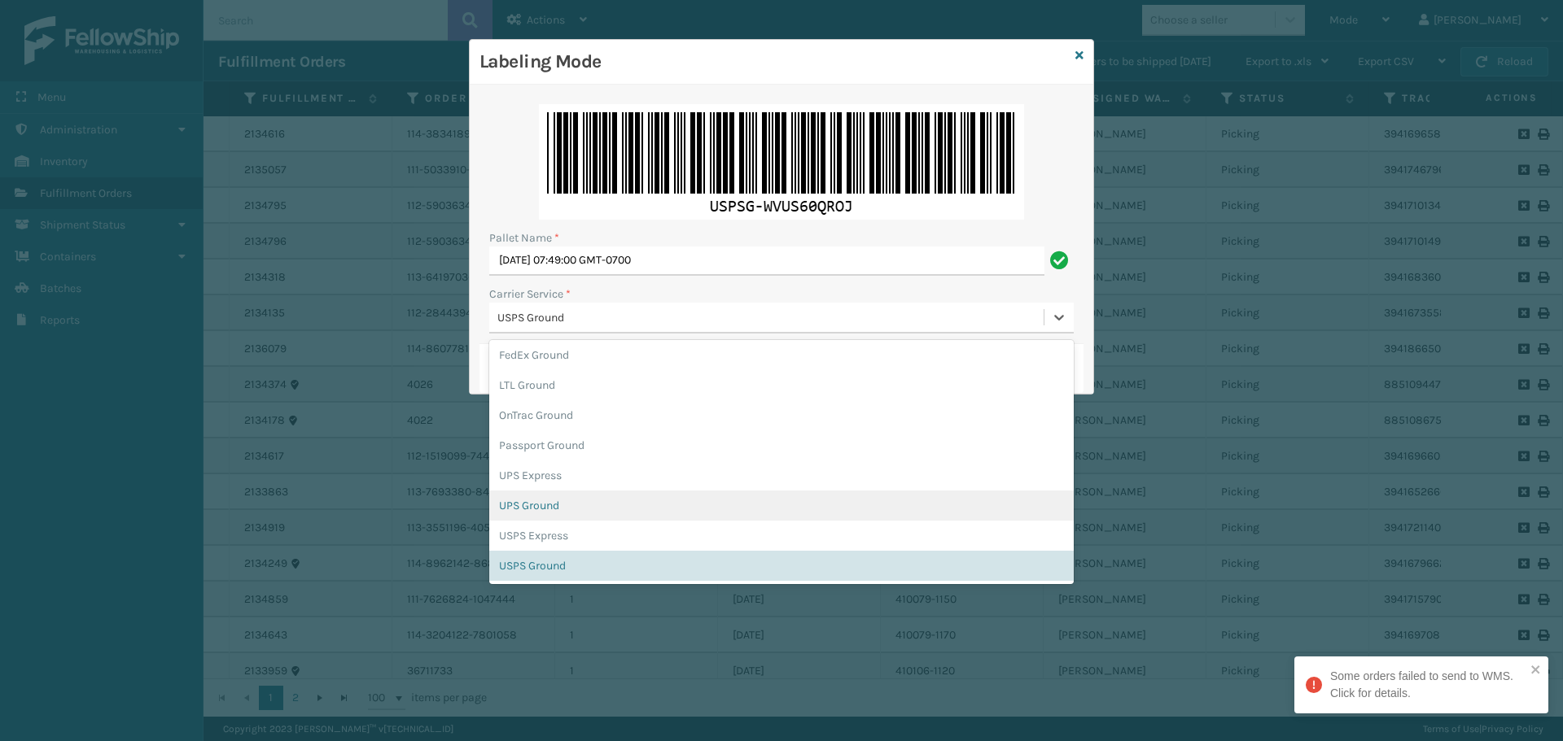
click at [556, 509] on div "UPS Ground" at bounding box center [781, 506] width 584 height 30
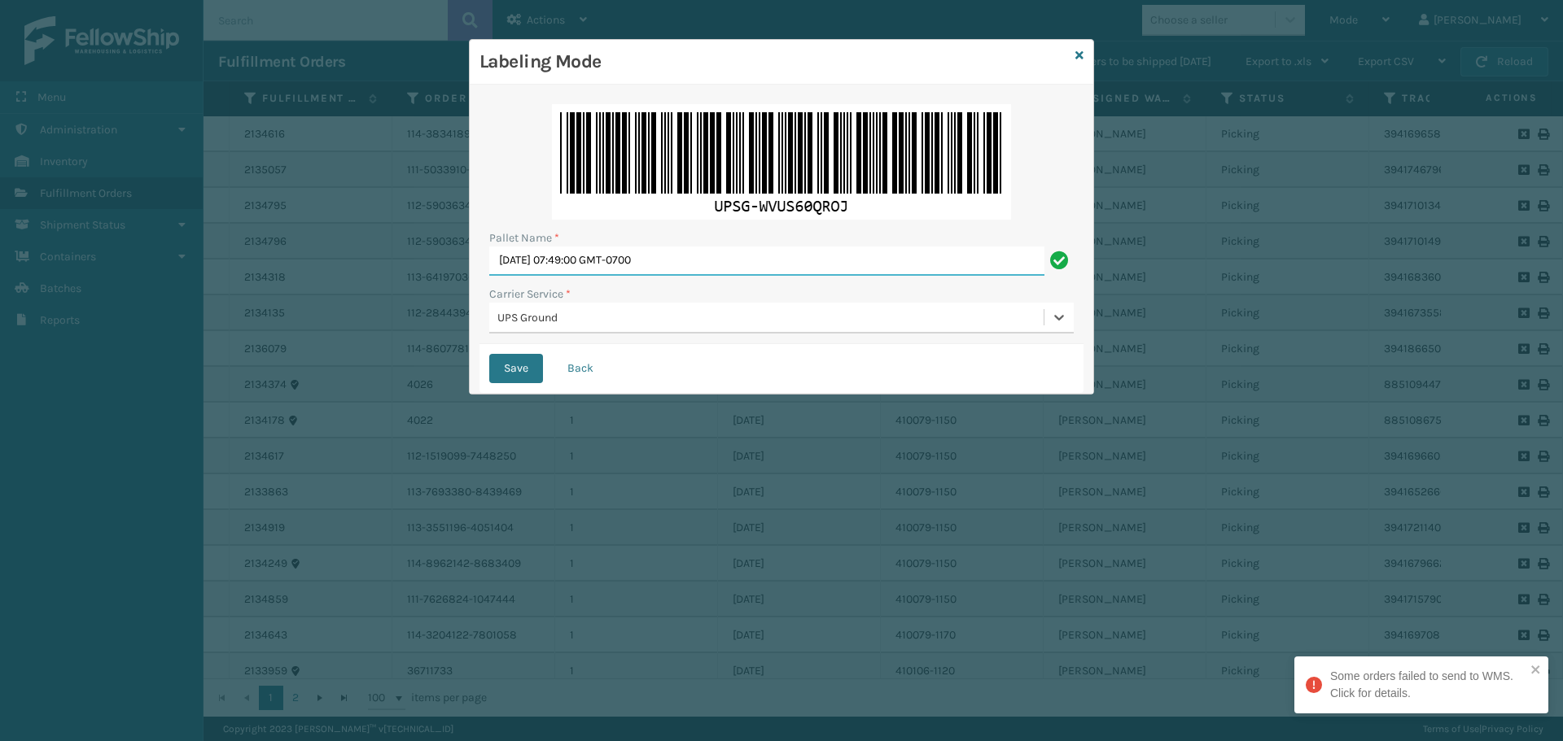
click at [703, 265] on input "[DATE] 07:49:00 GMT-0700" at bounding box center [766, 261] width 555 height 29
type input "M"
type input "BOX TRUCK"
click at [514, 366] on button "Save" at bounding box center [516, 368] width 54 height 29
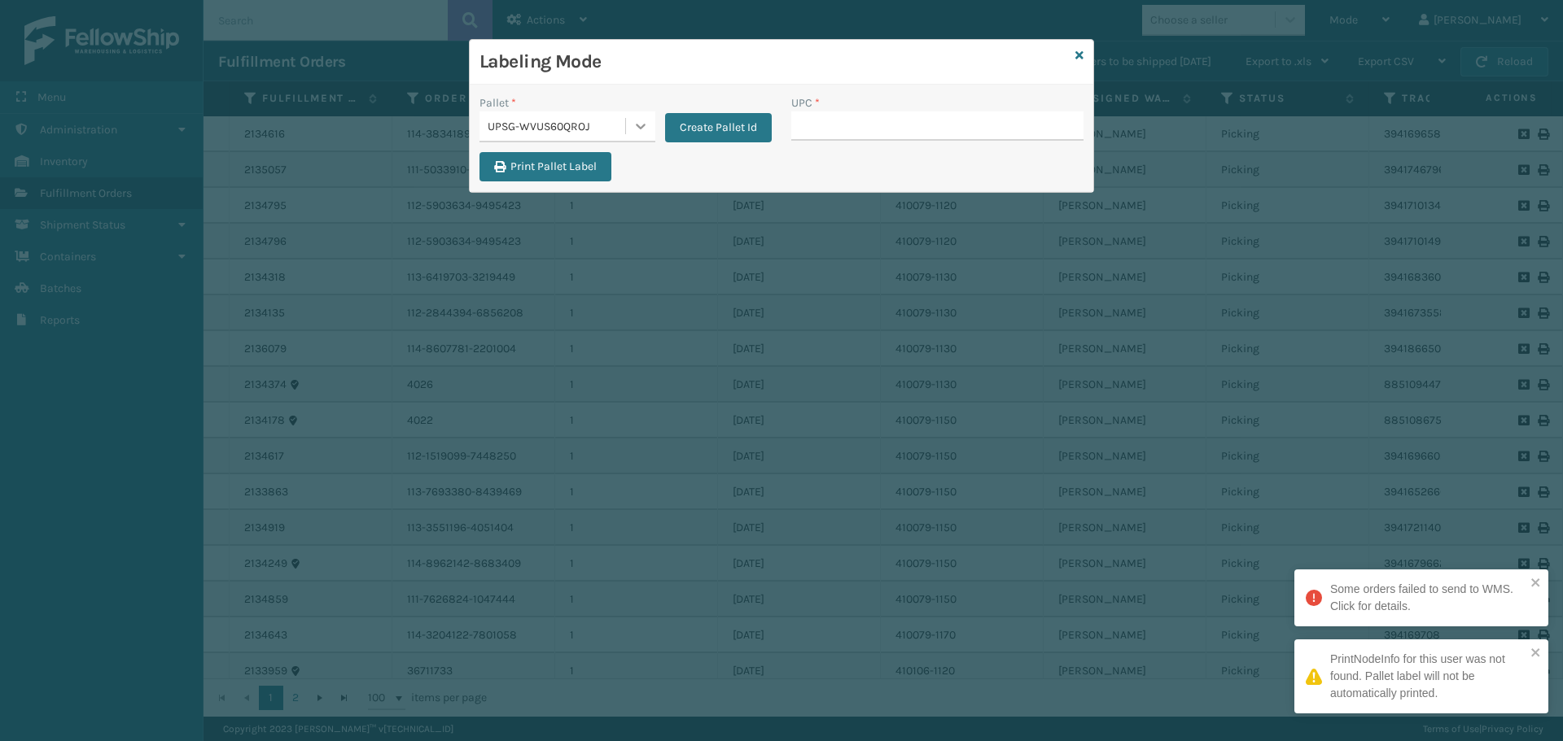
click at [625, 124] on div "UPSG-WVUS60QROJ" at bounding box center [567, 127] width 176 height 31
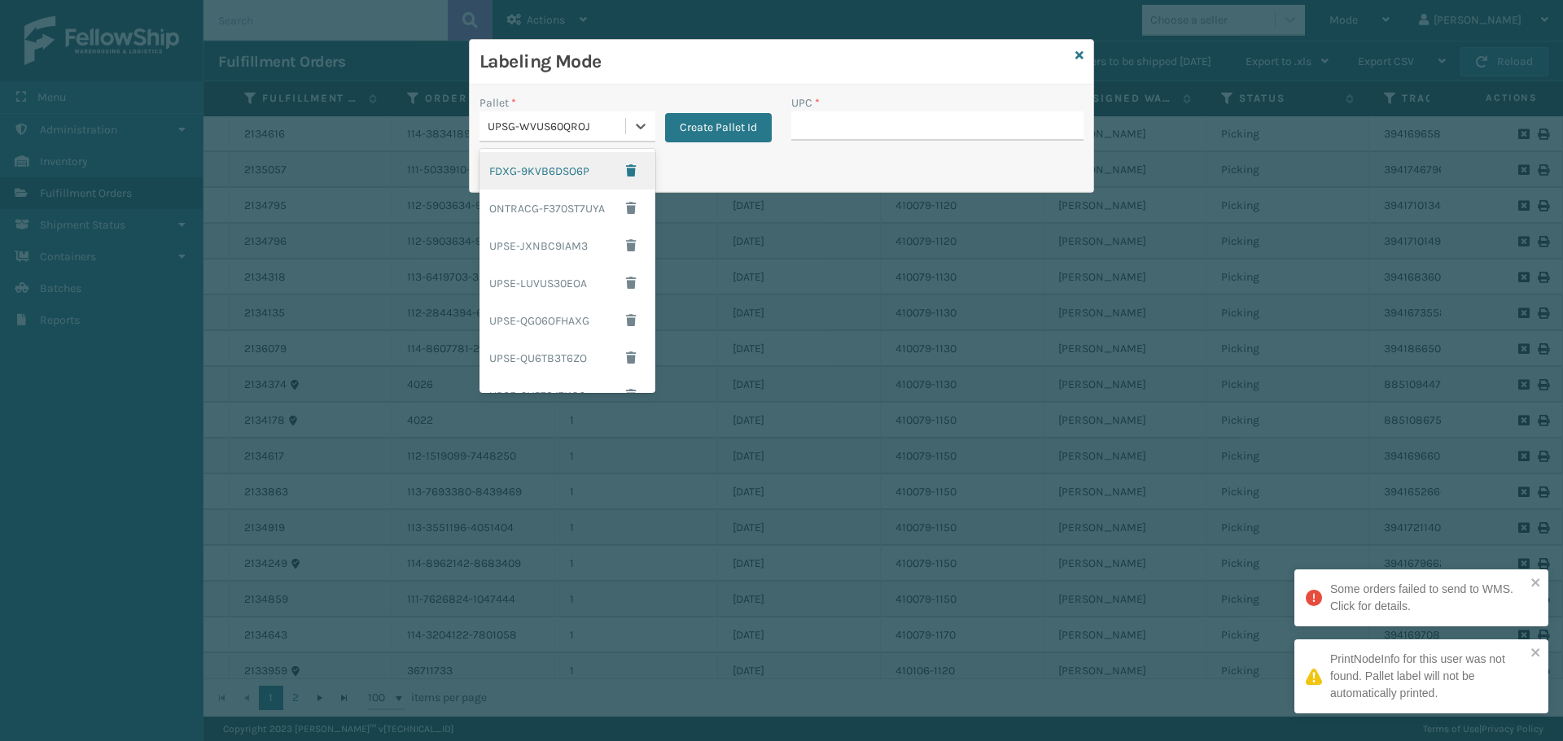
click at [535, 168] on div "FDXG-9KVB6DSO6P" at bounding box center [567, 170] width 176 height 37
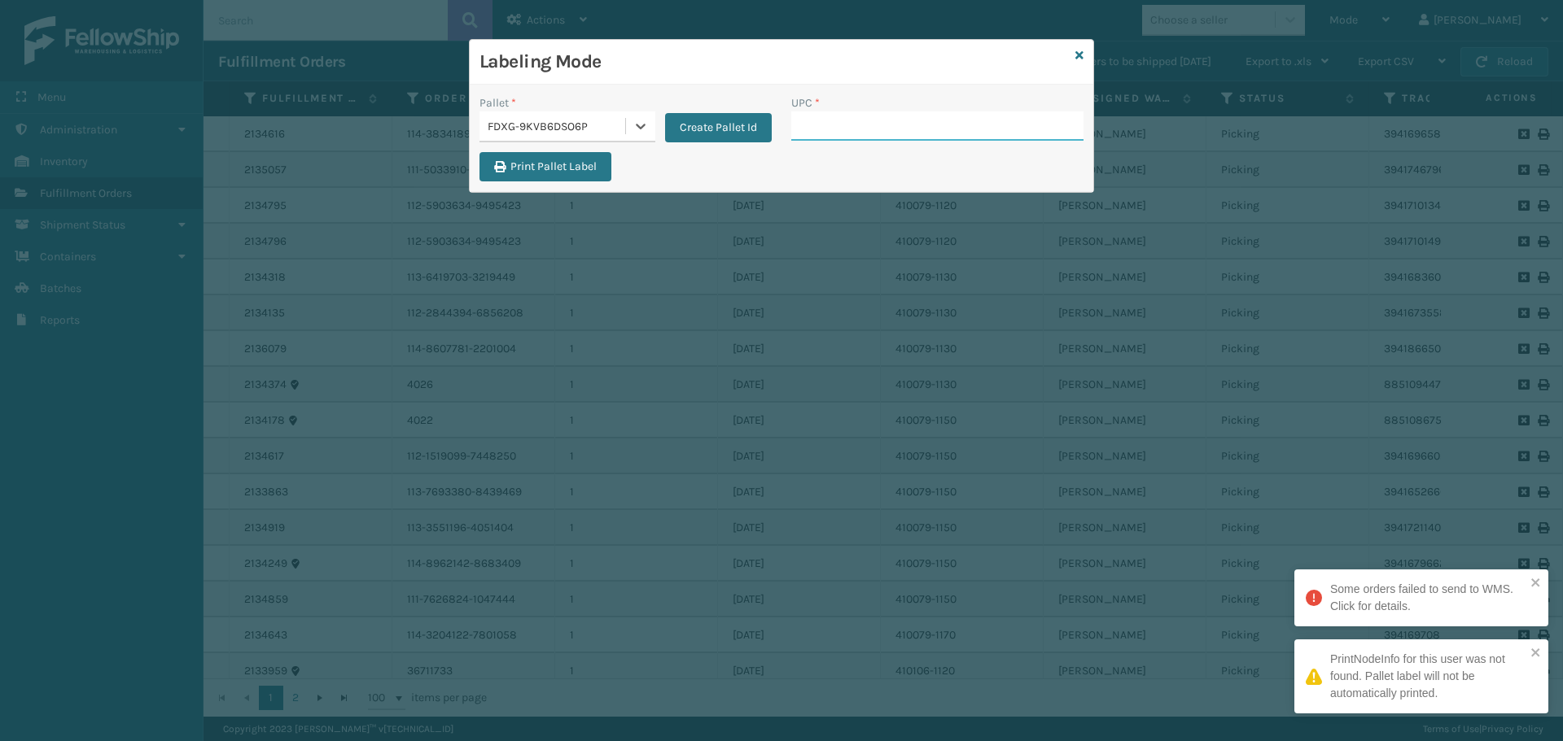
click at [841, 125] on input "UPC *" at bounding box center [937, 126] width 292 height 29
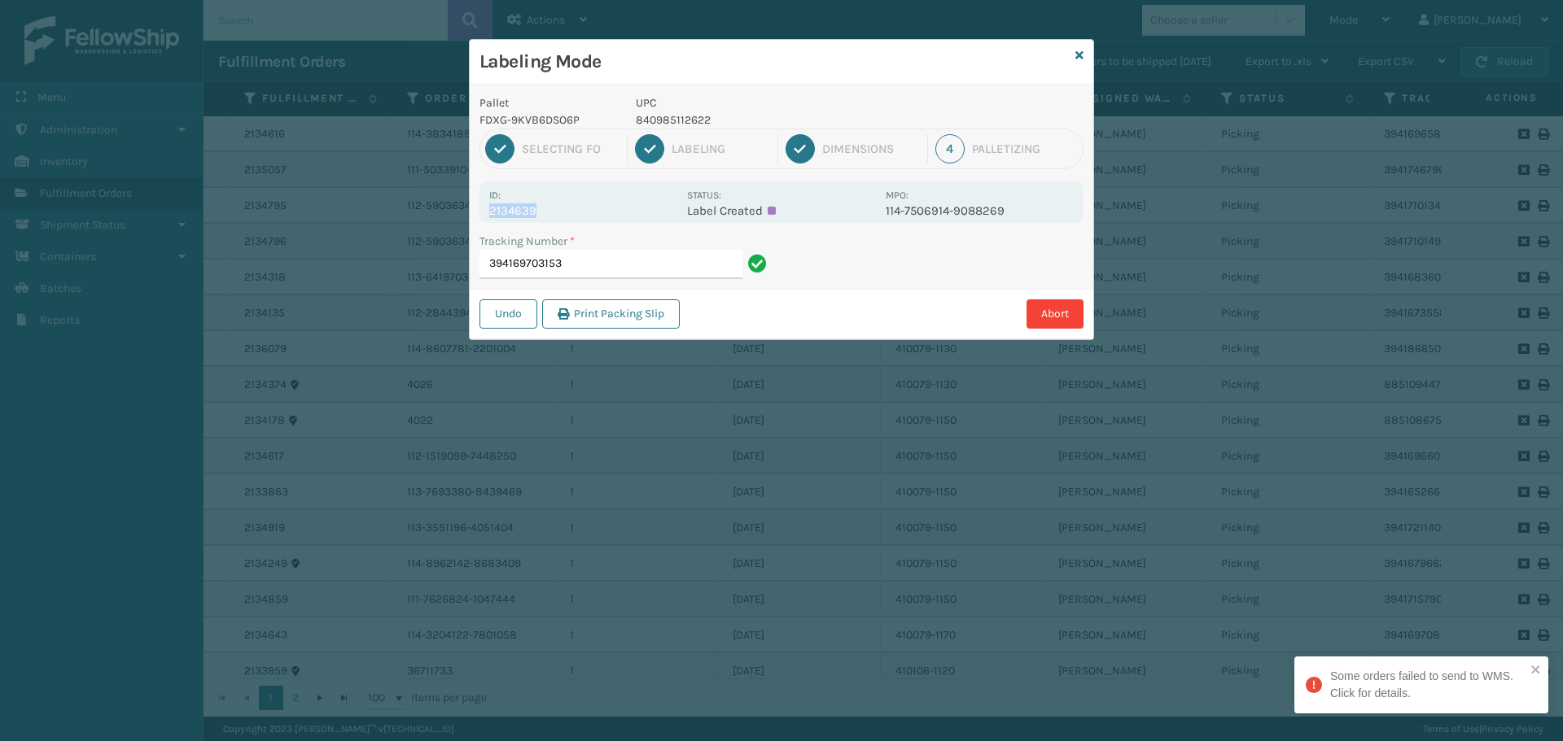
drag, startPoint x: 492, startPoint y: 210, endPoint x: 583, endPoint y: 208, distance: 90.4
click at [583, 208] on p "2134639" at bounding box center [583, 210] width 188 height 15
copy p "2134639"
click at [606, 269] on input "394169703153" at bounding box center [610, 264] width 263 height 29
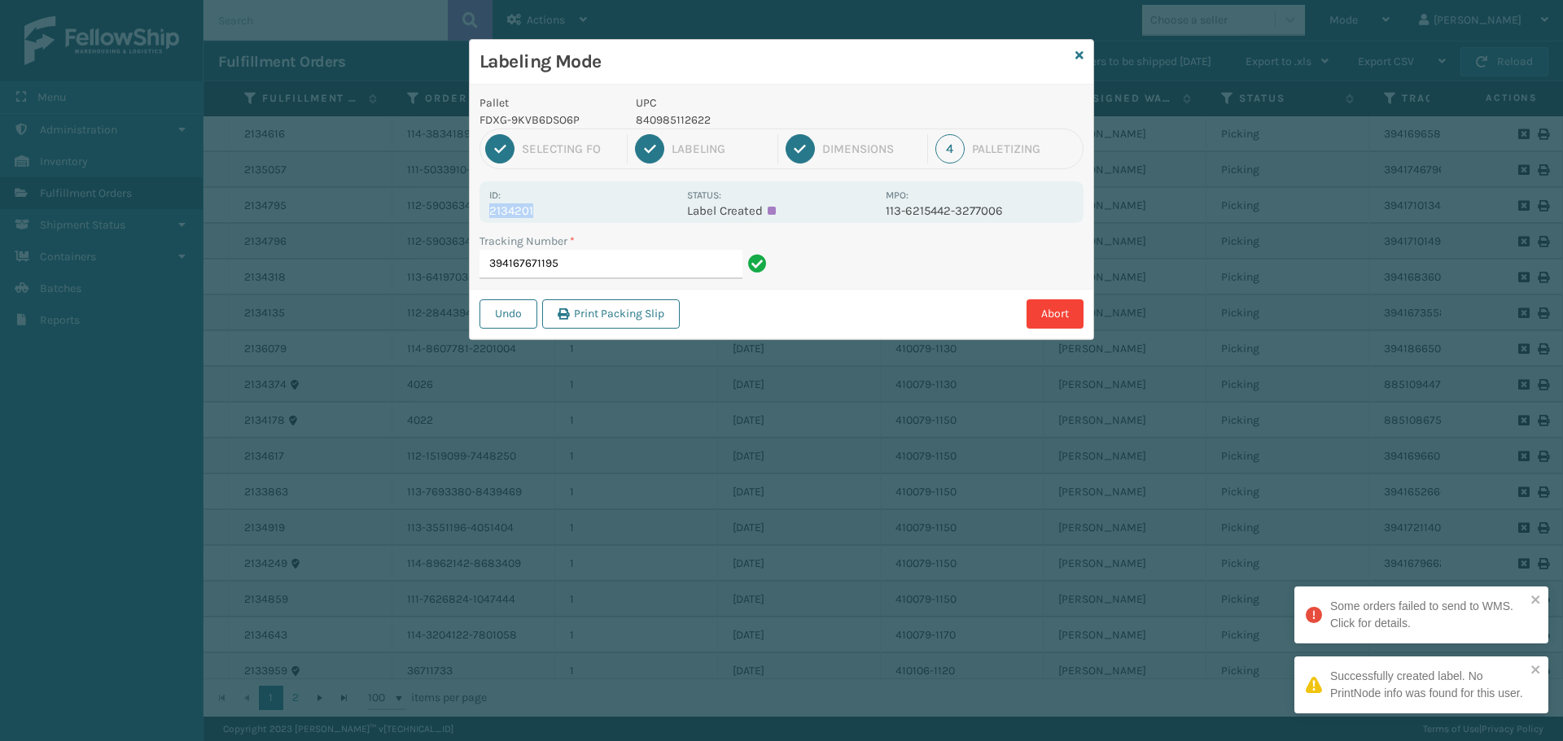
drag, startPoint x: 488, startPoint y: 212, endPoint x: 596, endPoint y: 212, distance: 107.4
click at [596, 212] on div "Id: 2134201 Status: Label Created MPO: 113-6215442-3277006" at bounding box center [781, 202] width 604 height 42
copy p "2134201"
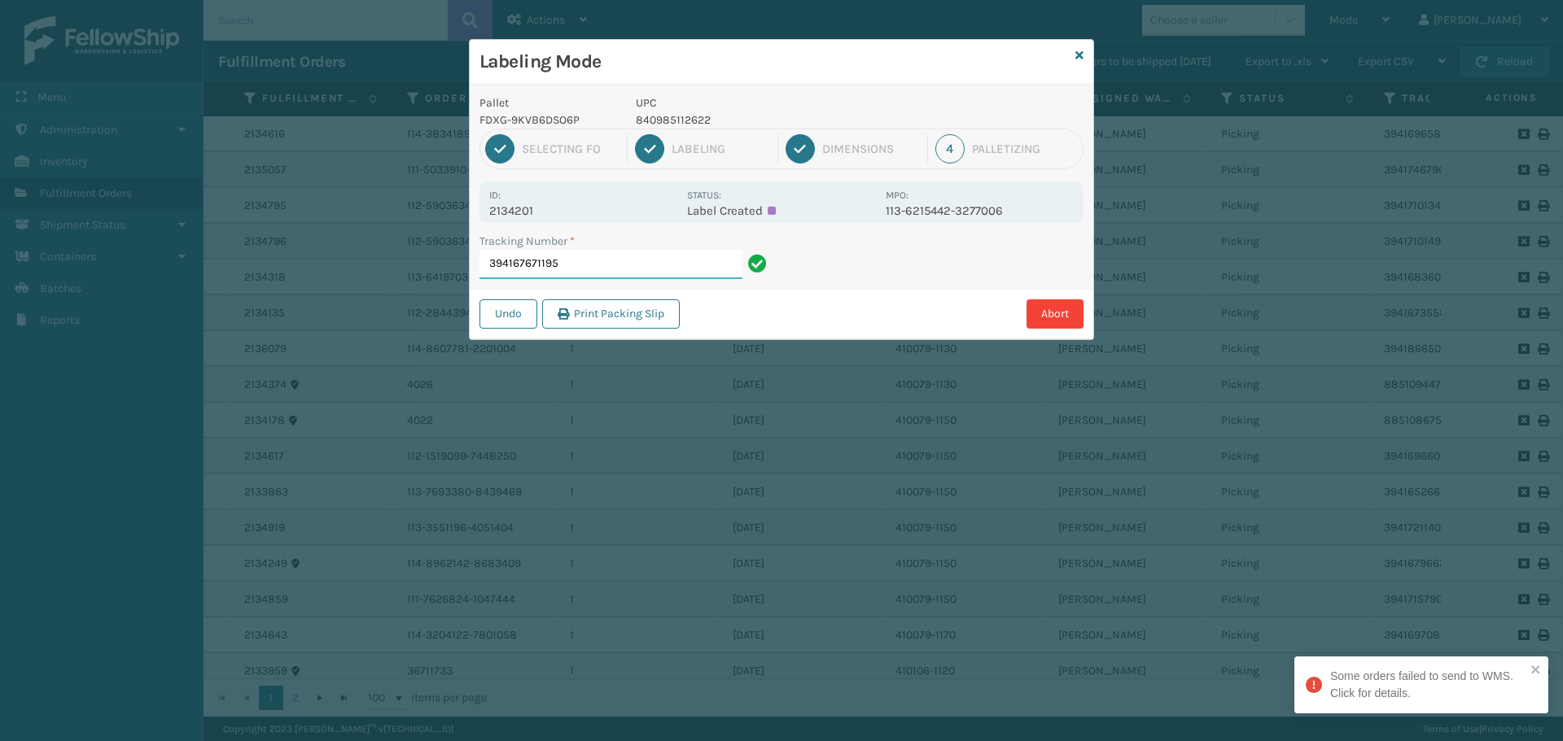
click at [622, 273] on input "394167671195" at bounding box center [610, 264] width 263 height 29
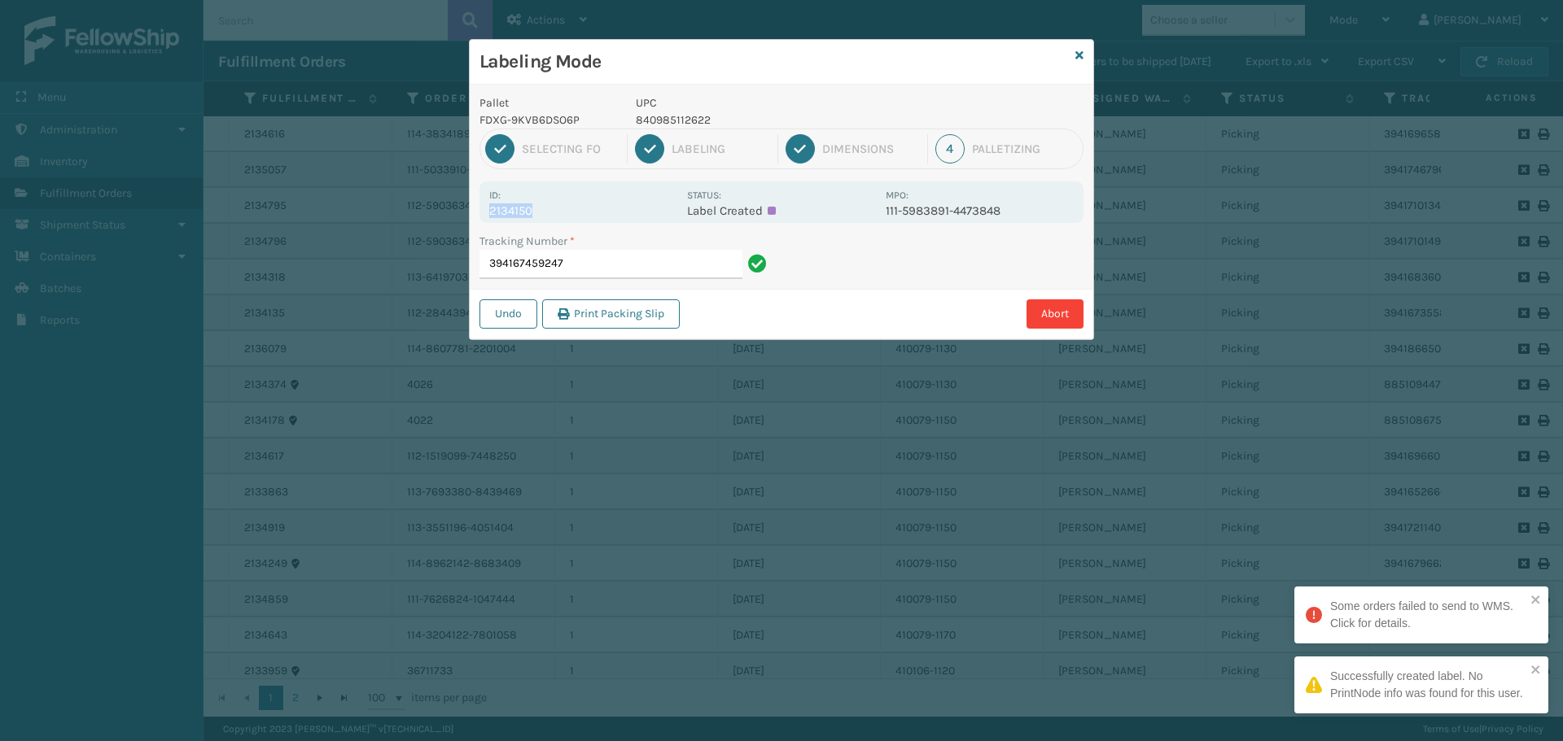
drag, startPoint x: 486, startPoint y: 208, endPoint x: 571, endPoint y: 204, distance: 85.5
click at [571, 204] on div "Id: 2134150 Status: Label Created MPO: 111-5983891-4473848" at bounding box center [781, 202] width 604 height 42
copy p "2134150"
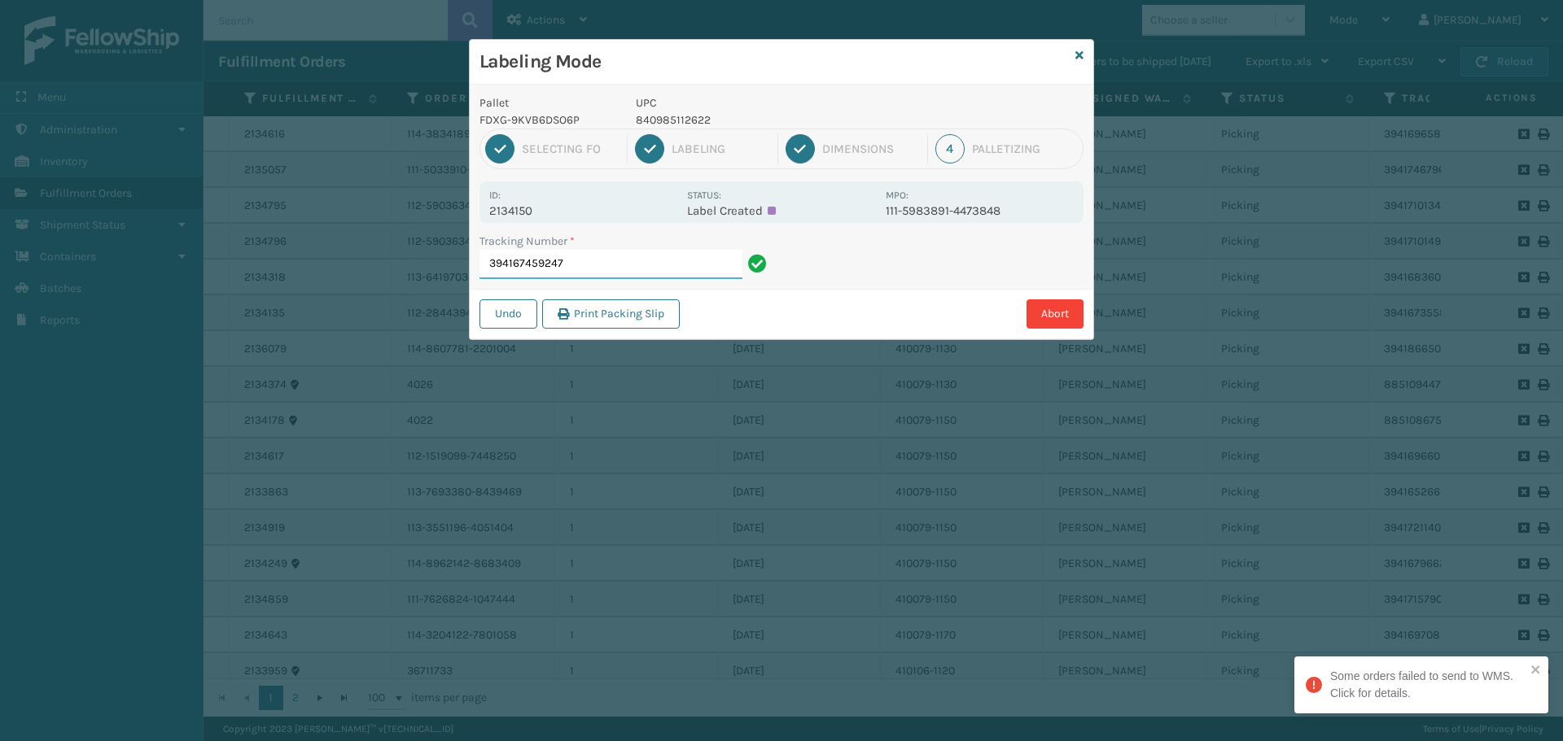
click at [620, 260] on input "394167459247" at bounding box center [610, 264] width 263 height 29
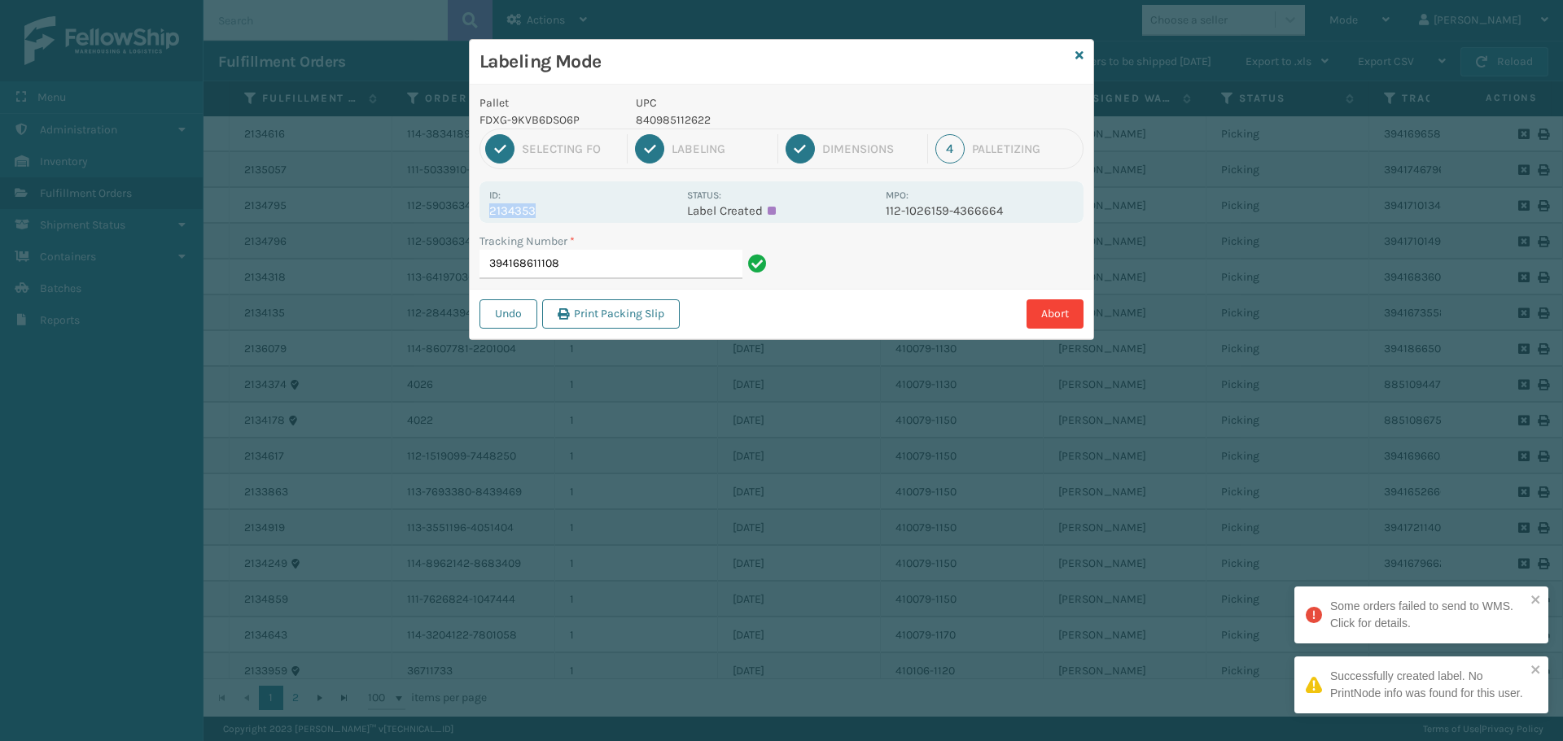
drag, startPoint x: 485, startPoint y: 211, endPoint x: 560, endPoint y: 209, distance: 74.9
click at [560, 209] on div "Id: 2134353 Status: Label Created MPO: 112-1026159-4366664" at bounding box center [781, 202] width 604 height 42
copy p "2134353"
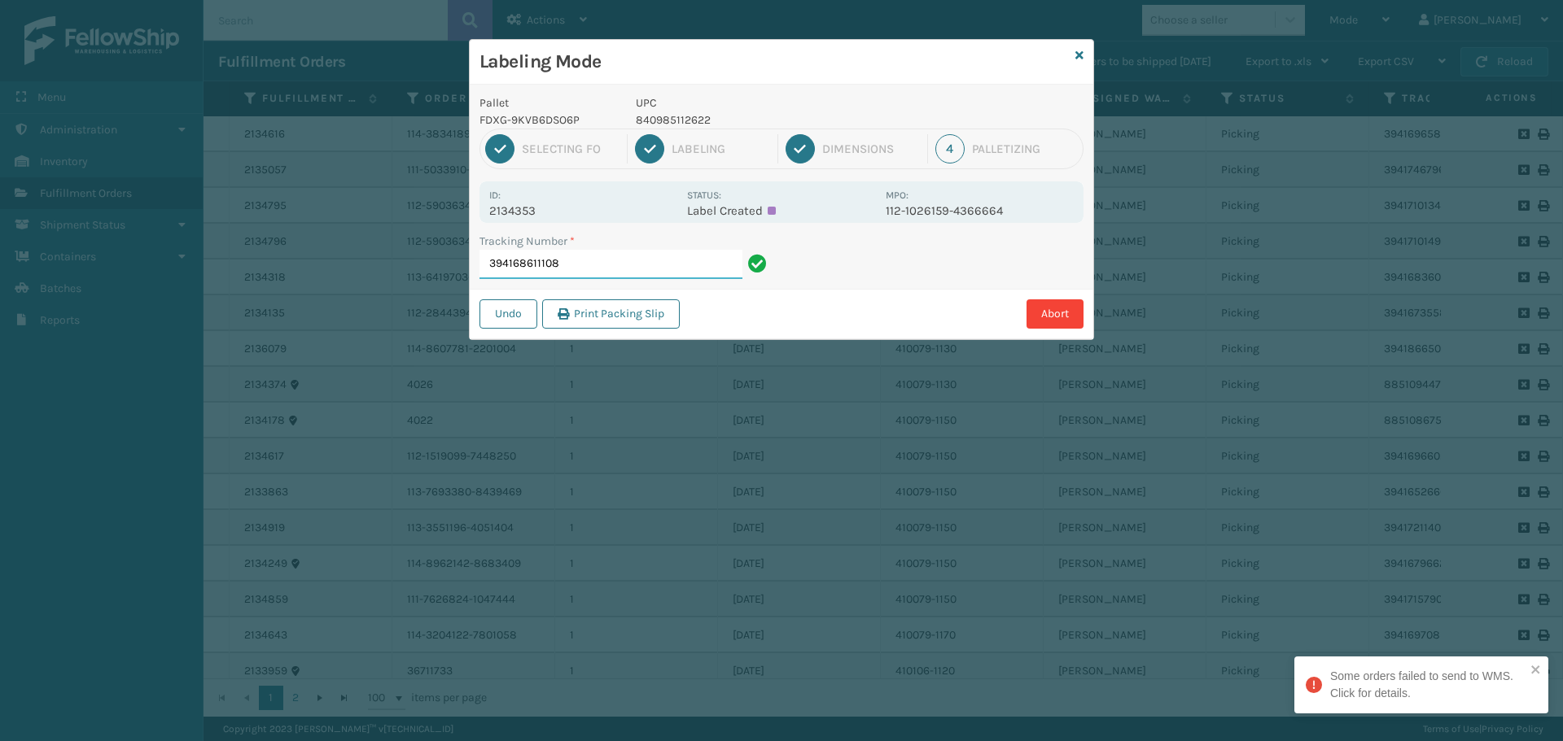
click at [593, 260] on input "394168611108" at bounding box center [610, 264] width 263 height 29
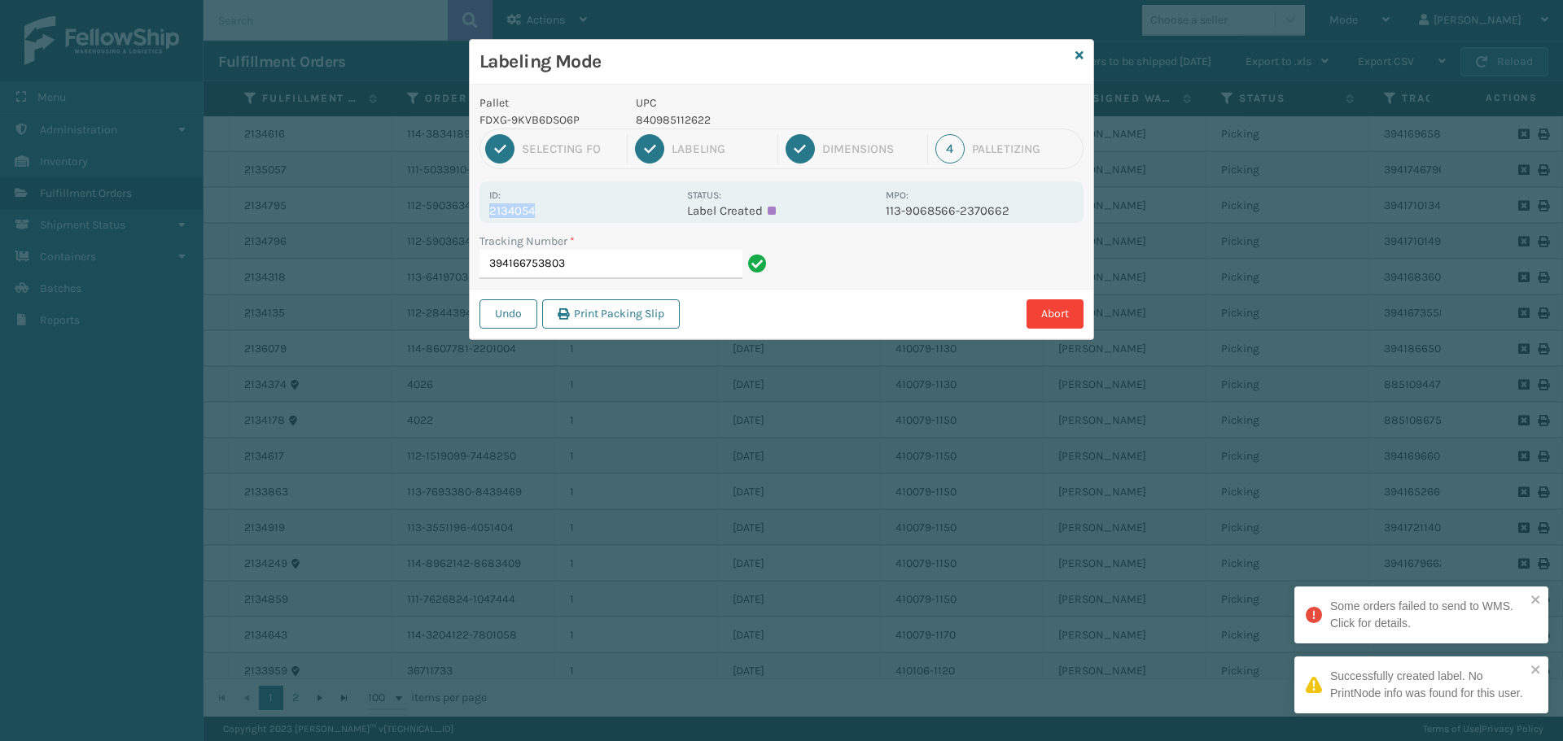
drag, startPoint x: 489, startPoint y: 211, endPoint x: 572, endPoint y: 202, distance: 83.5
click at [572, 203] on p "2134054" at bounding box center [583, 210] width 188 height 15
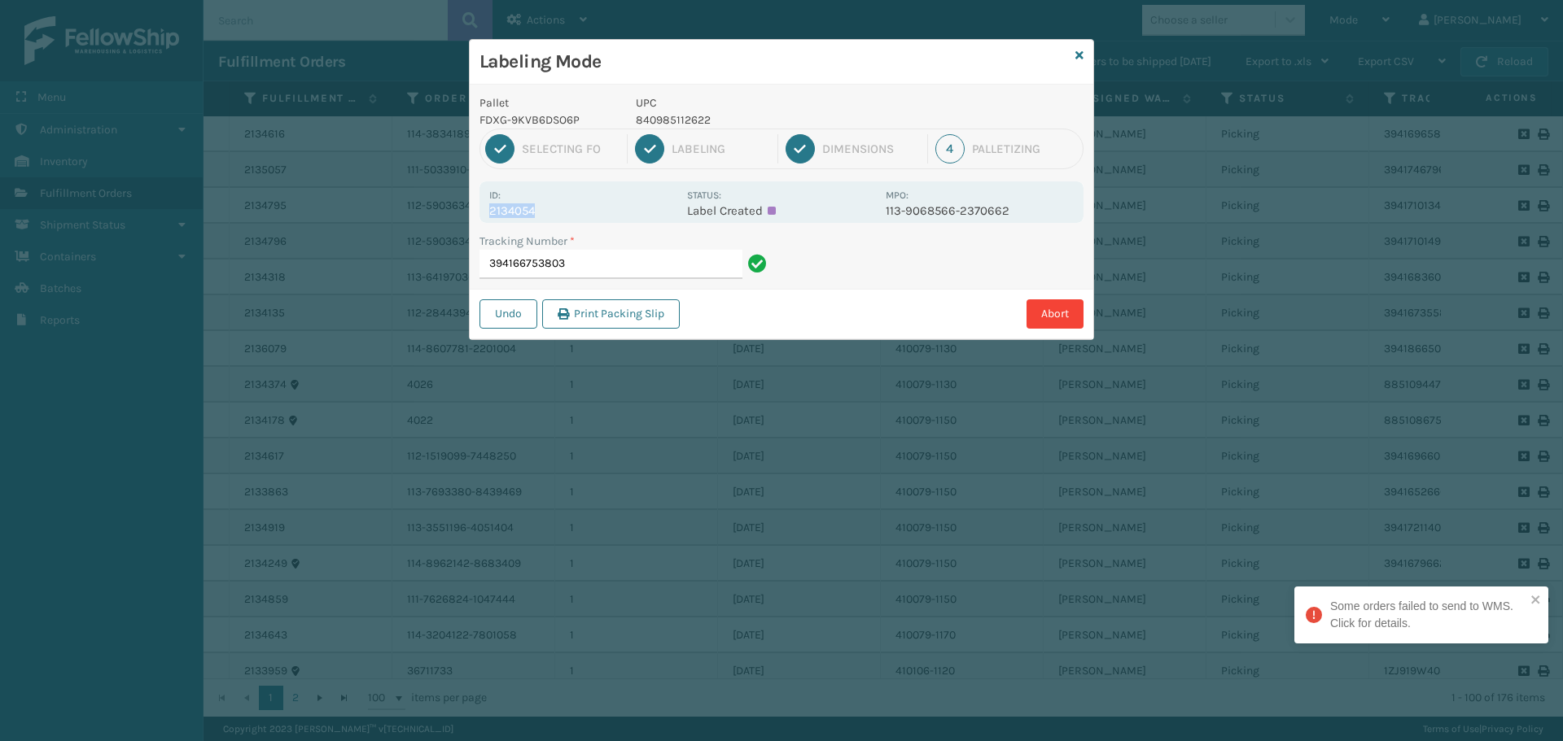
copy p "2134054"
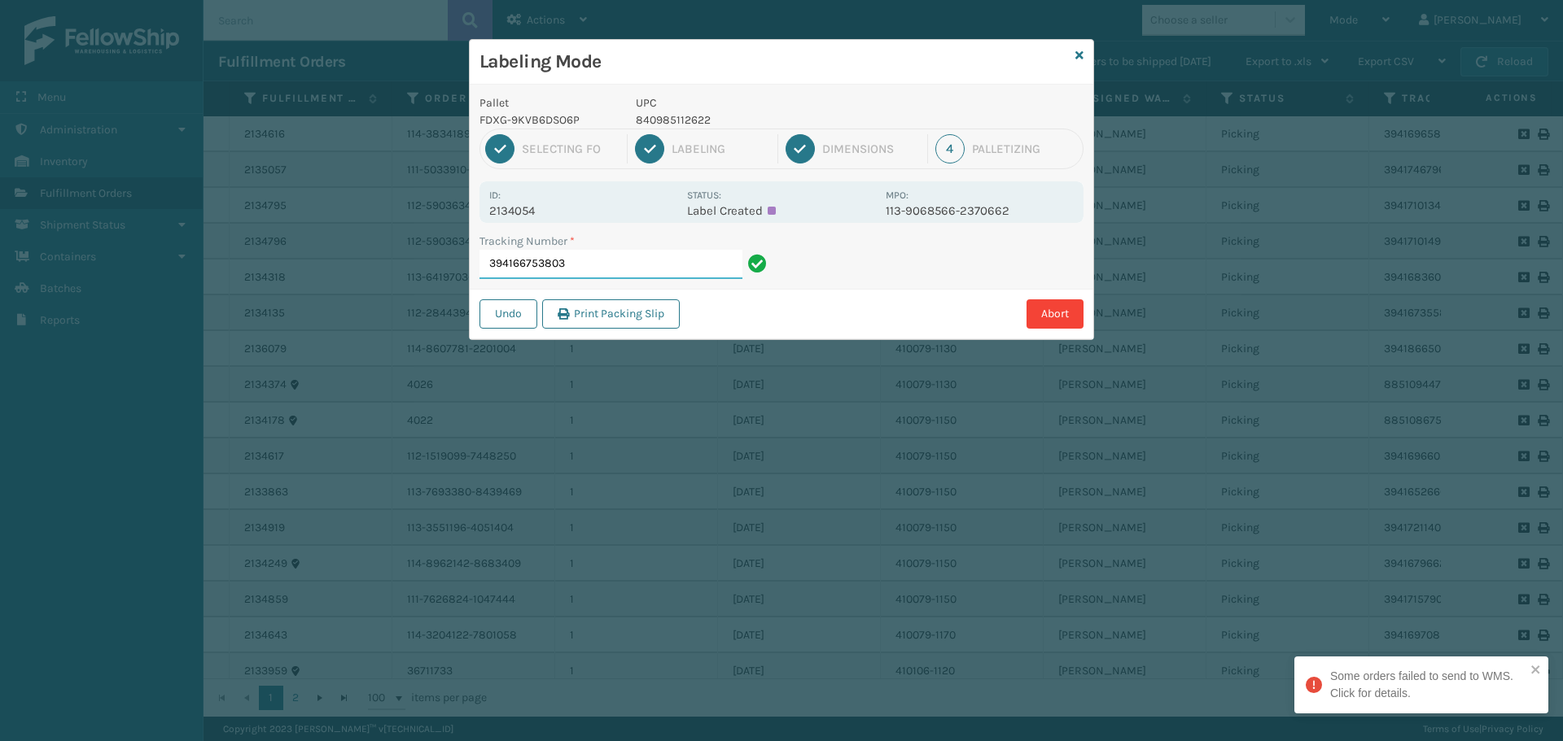
click at [615, 270] on input "394166753803" at bounding box center [610, 264] width 263 height 29
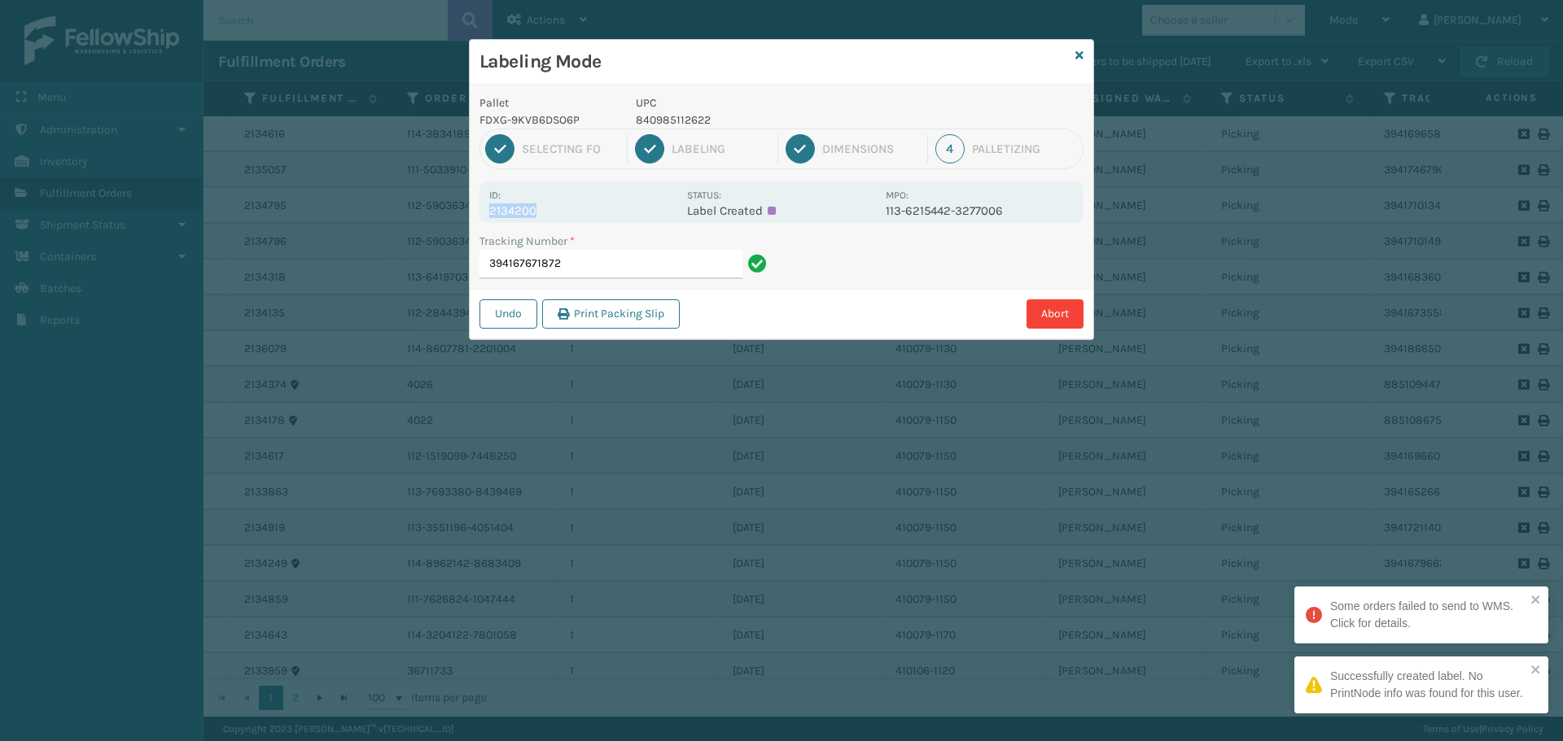
drag, startPoint x: 491, startPoint y: 212, endPoint x: 566, endPoint y: 212, distance: 74.9
click at [566, 212] on p "2134200" at bounding box center [583, 210] width 188 height 15
copy p "2134200"
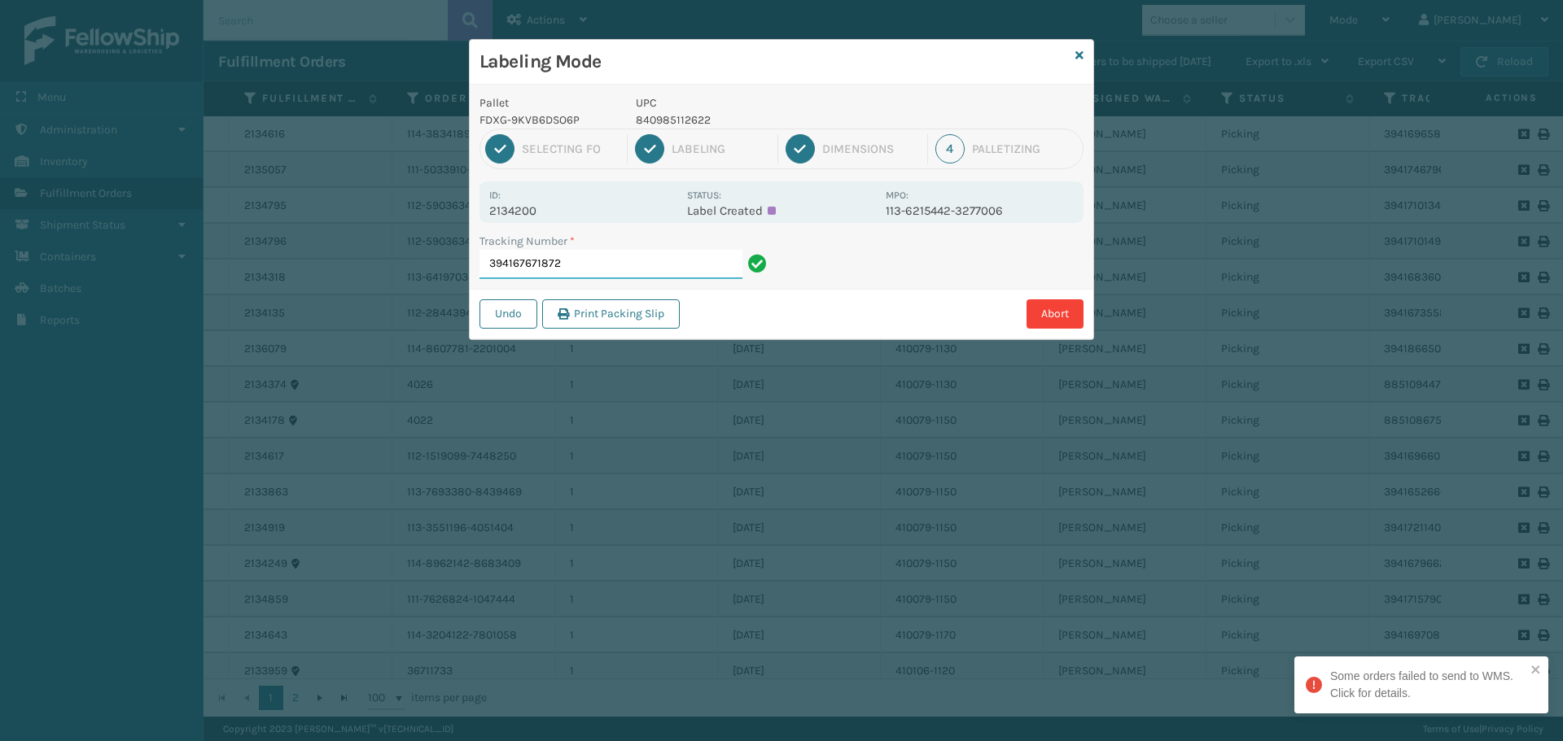
click at [593, 264] on input "394167671872" at bounding box center [610, 264] width 263 height 29
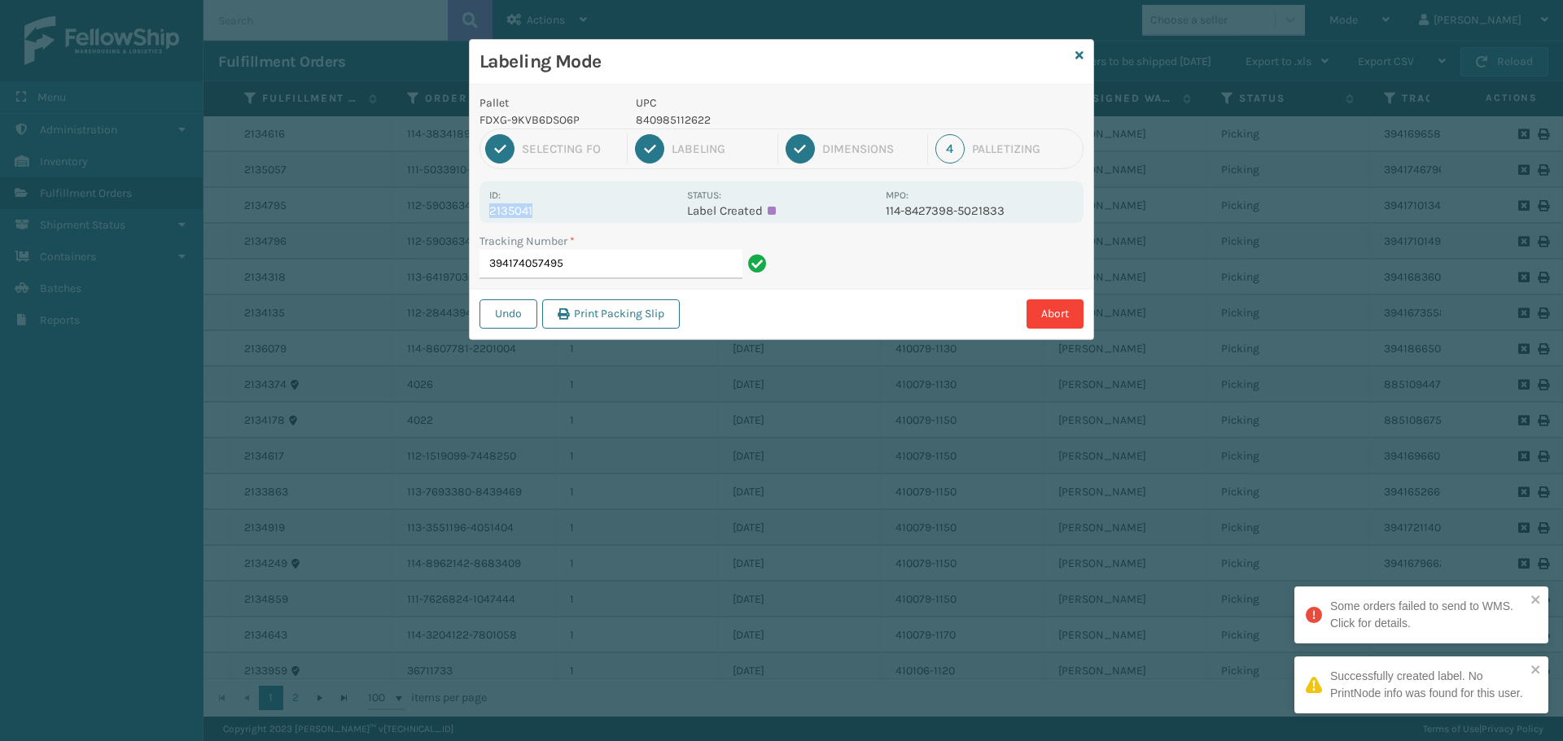
drag, startPoint x: 491, startPoint y: 208, endPoint x: 575, endPoint y: 210, distance: 83.9
click at [575, 210] on p "2135041" at bounding box center [583, 210] width 188 height 15
copy p "2135041"
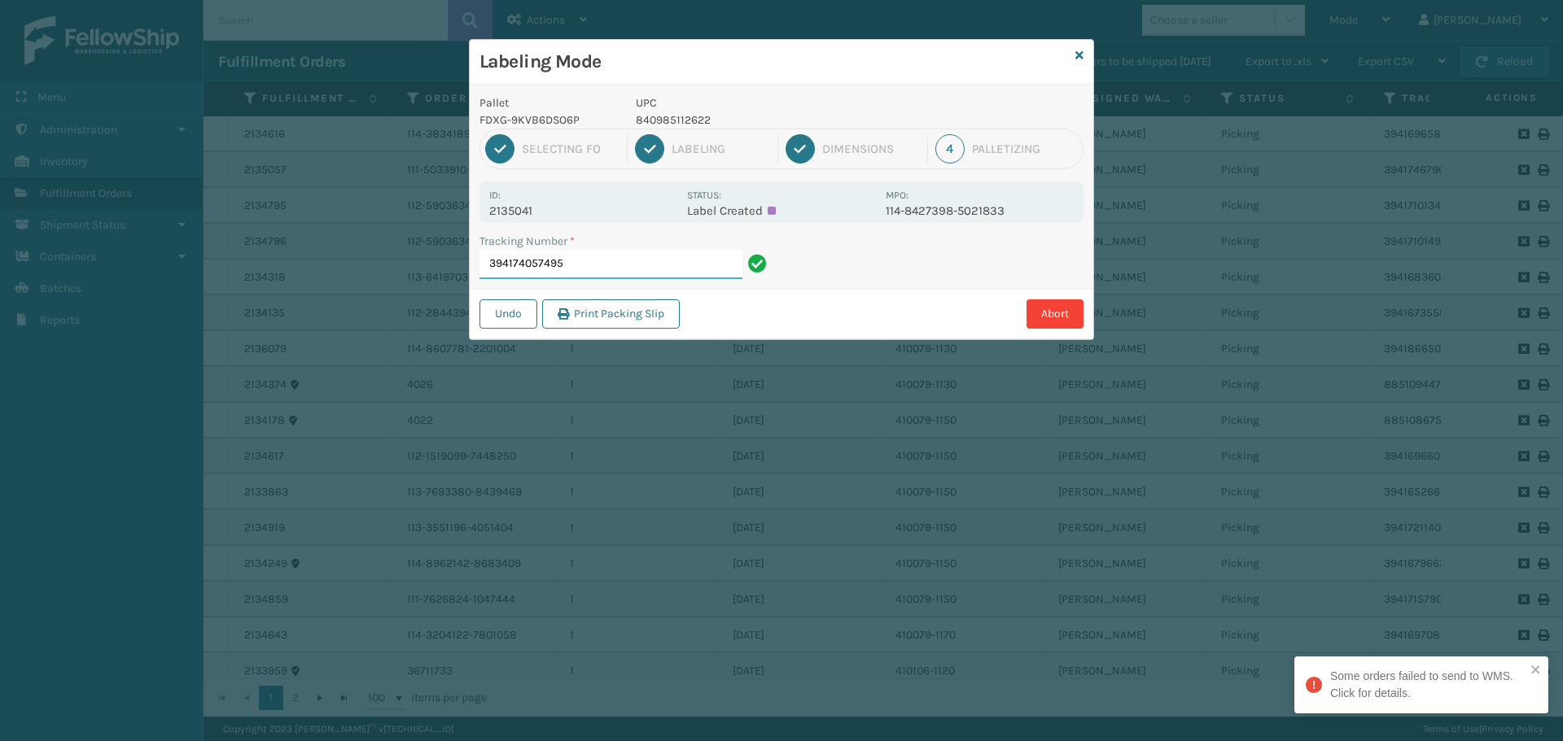
click at [607, 258] on input "394174057495" at bounding box center [610, 264] width 263 height 29
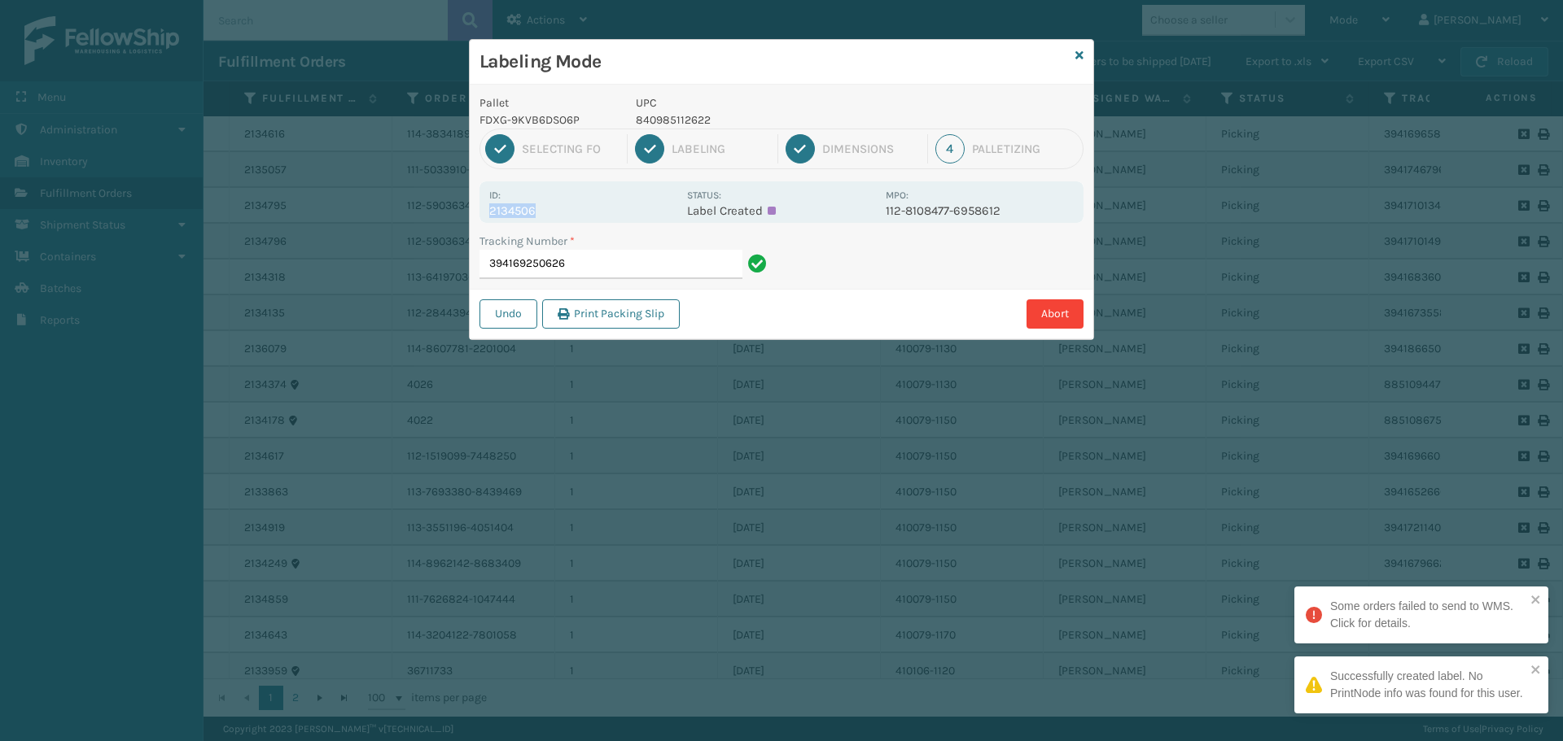
drag, startPoint x: 489, startPoint y: 211, endPoint x: 630, endPoint y: 203, distance: 141.0
click at [630, 203] on p "2134506" at bounding box center [583, 210] width 188 height 15
copy p "2134506"
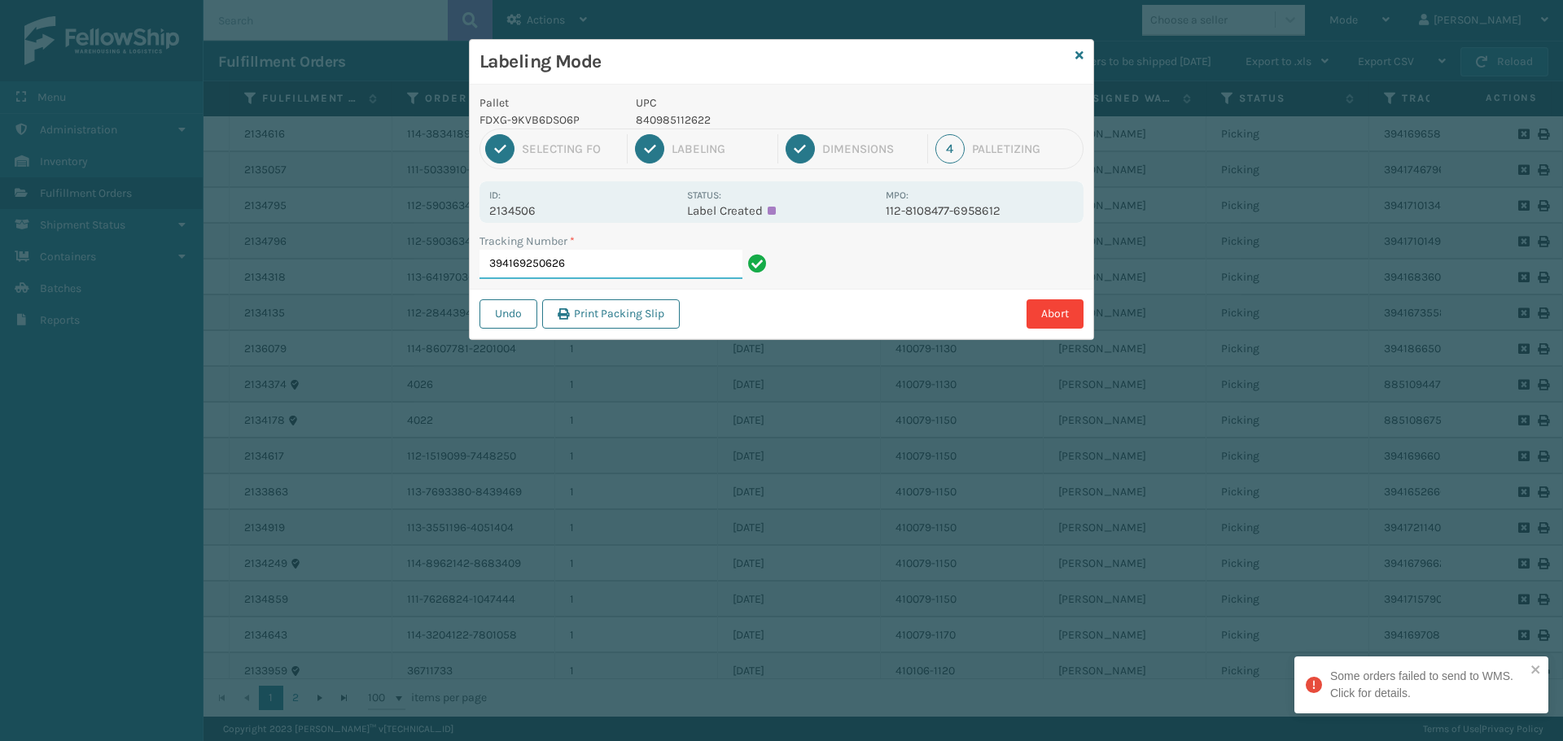
click at [637, 263] on input "394169250626" at bounding box center [610, 264] width 263 height 29
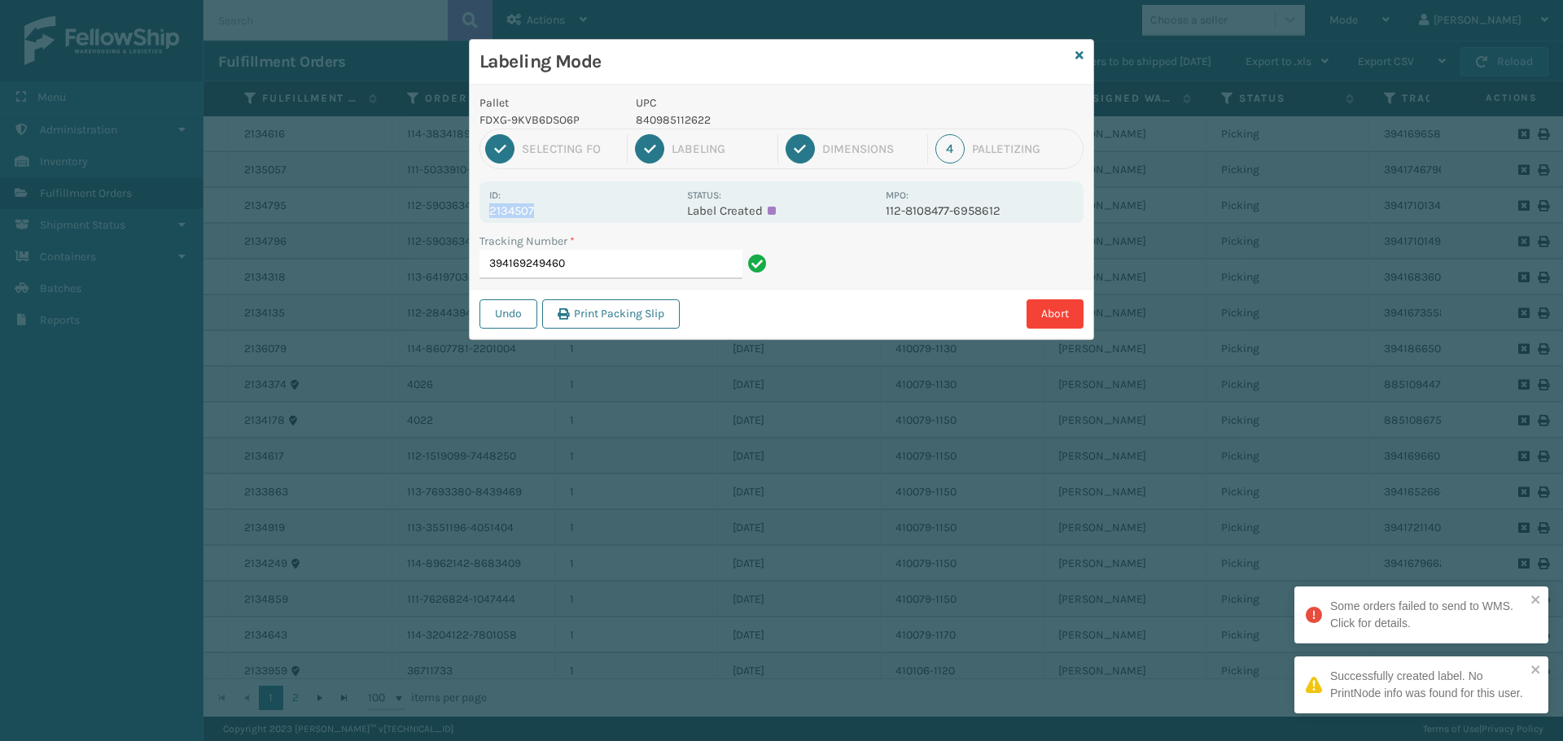
drag, startPoint x: 492, startPoint y: 211, endPoint x: 573, endPoint y: 213, distance: 81.4
click at [573, 213] on p "2134507" at bounding box center [583, 210] width 188 height 15
copy p "2134507"
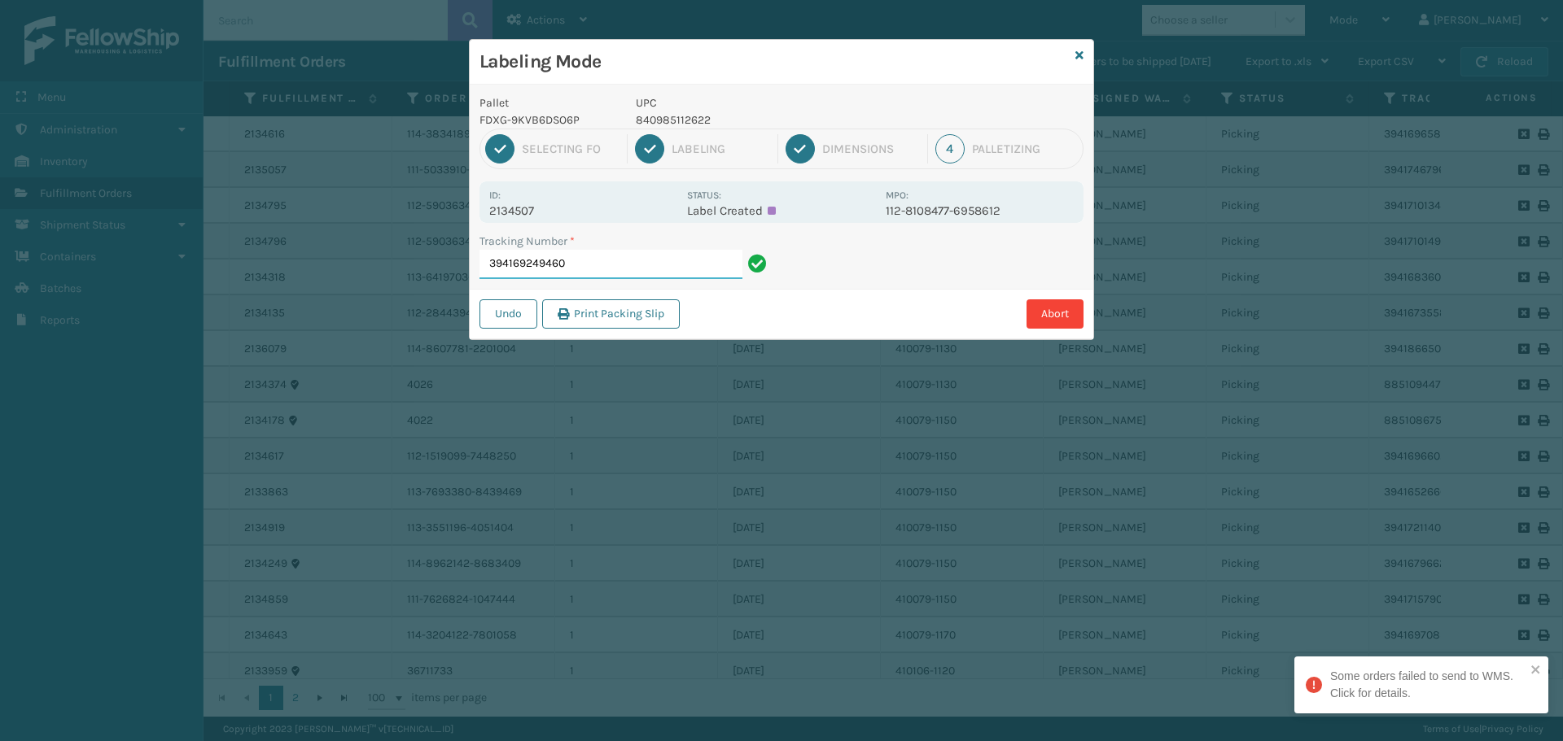
click at [614, 265] on input "394169249460" at bounding box center [610, 264] width 263 height 29
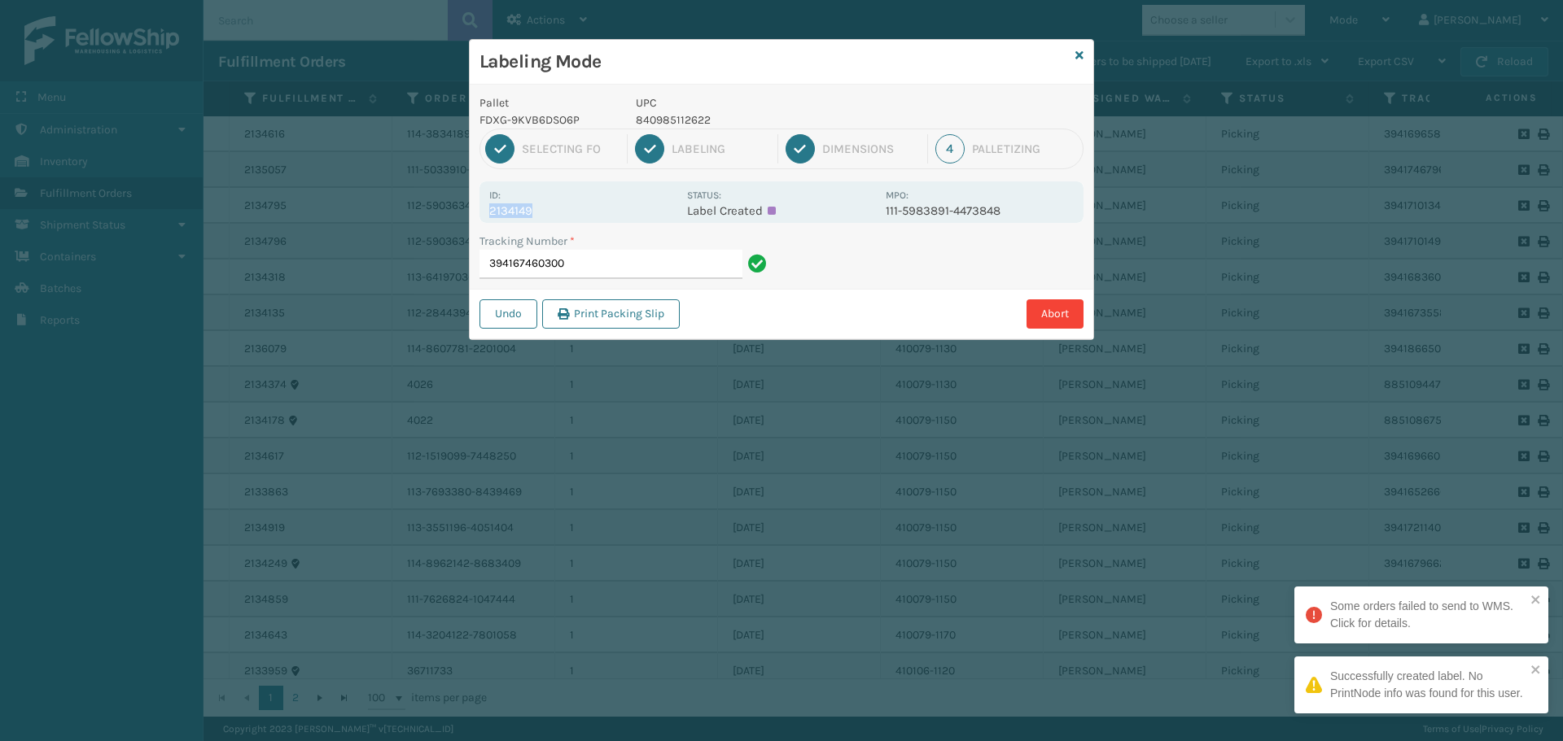
drag, startPoint x: 488, startPoint y: 211, endPoint x: 567, endPoint y: 216, distance: 79.9
click at [567, 216] on div "Id: 2134149 Status: Label Created MPO: 111-5983891-4473848" at bounding box center [781, 202] width 604 height 42
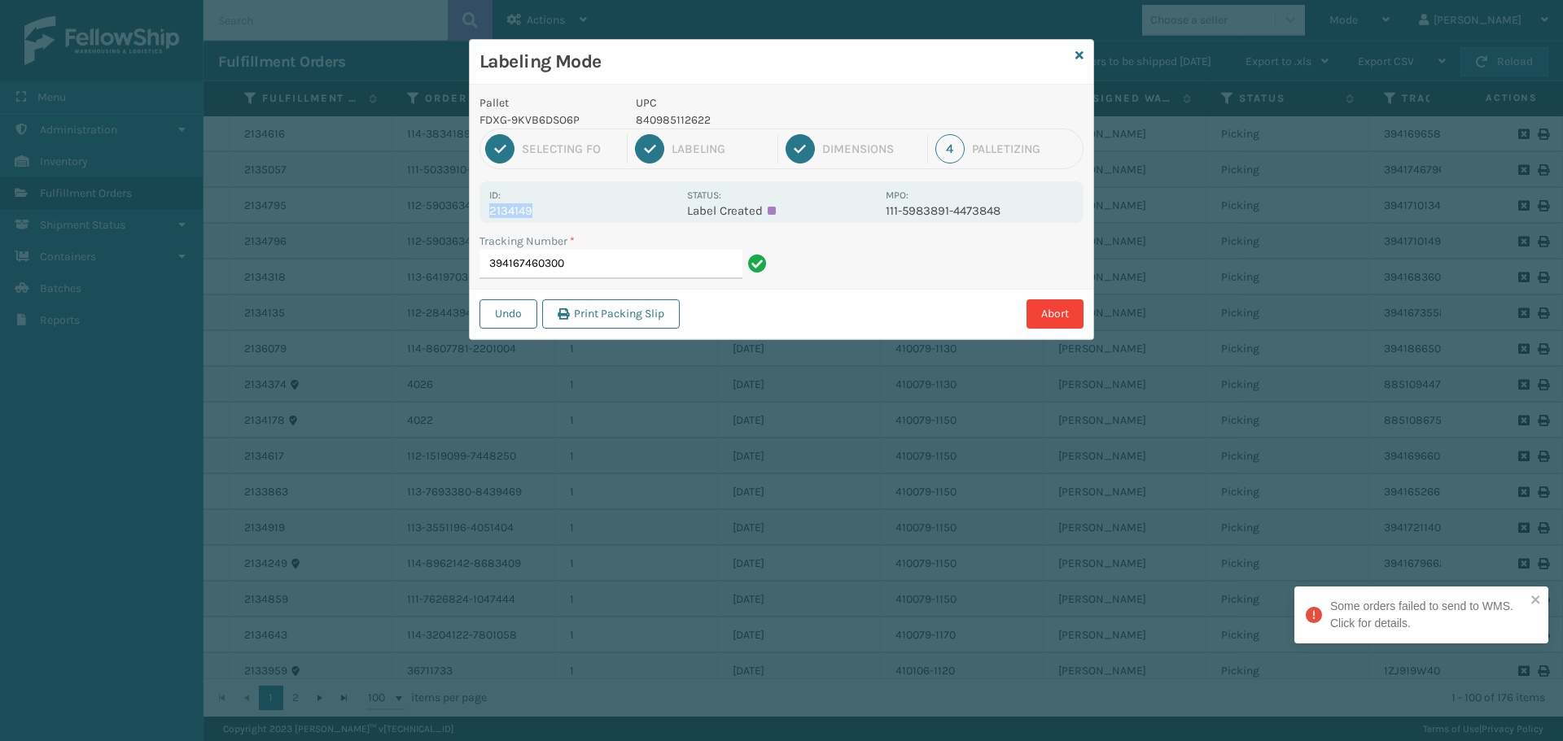
copy p "2134149"
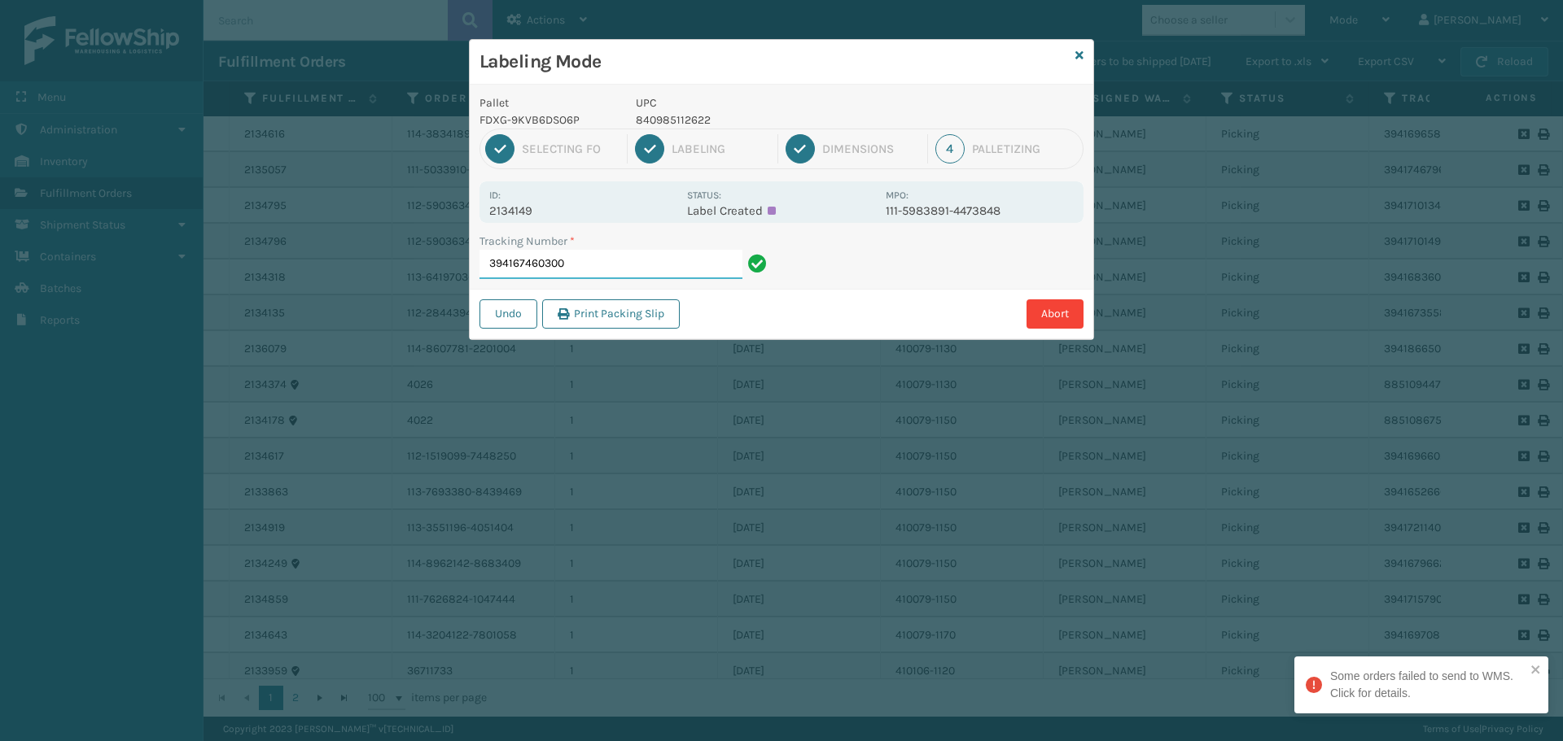
click at [623, 265] on input "394167460300" at bounding box center [610, 264] width 263 height 29
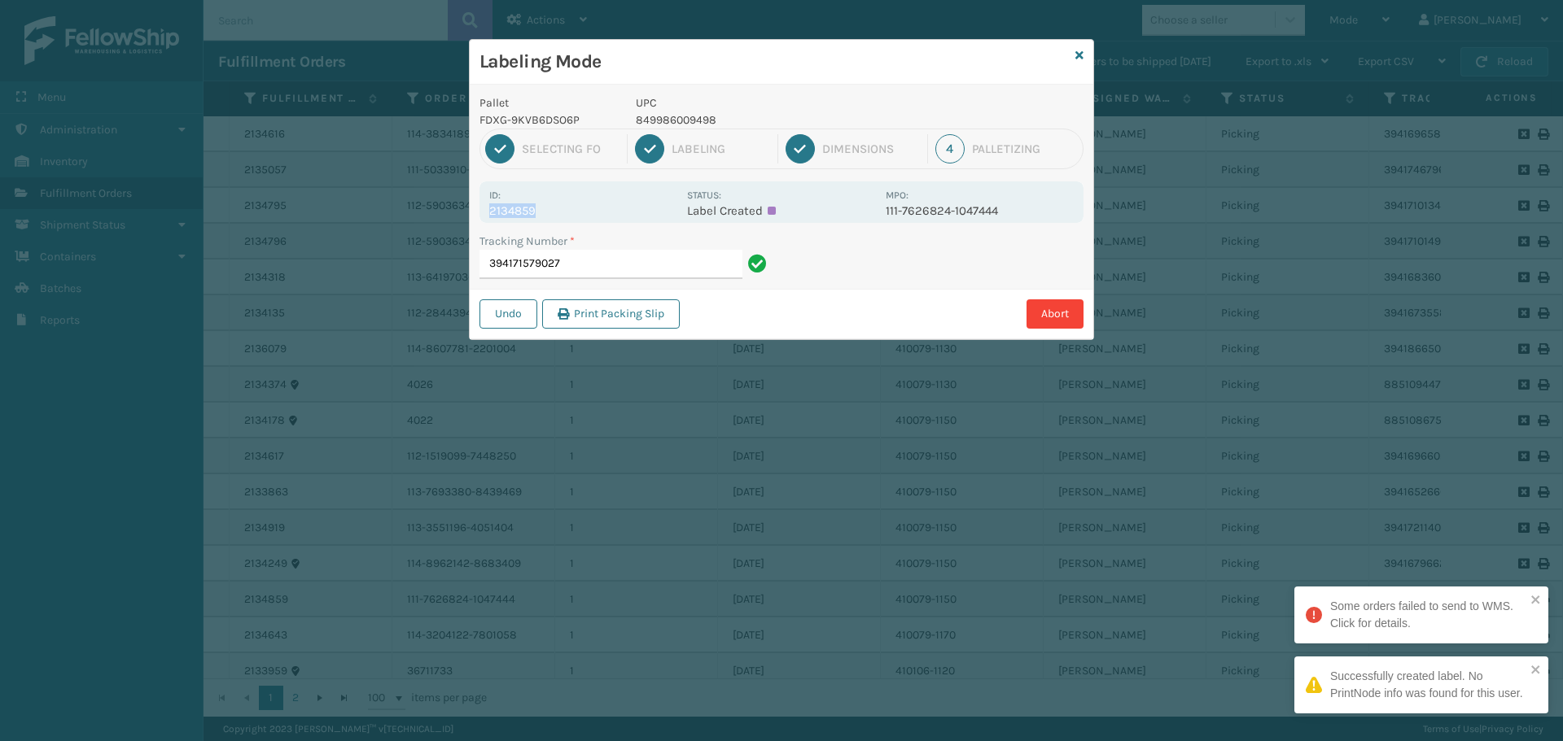
drag, startPoint x: 486, startPoint y: 207, endPoint x: 587, endPoint y: 207, distance: 100.9
click at [587, 207] on div "Id: 2134859 Status: Label Created MPO: 111-7626824-1047444" at bounding box center [781, 202] width 604 height 42
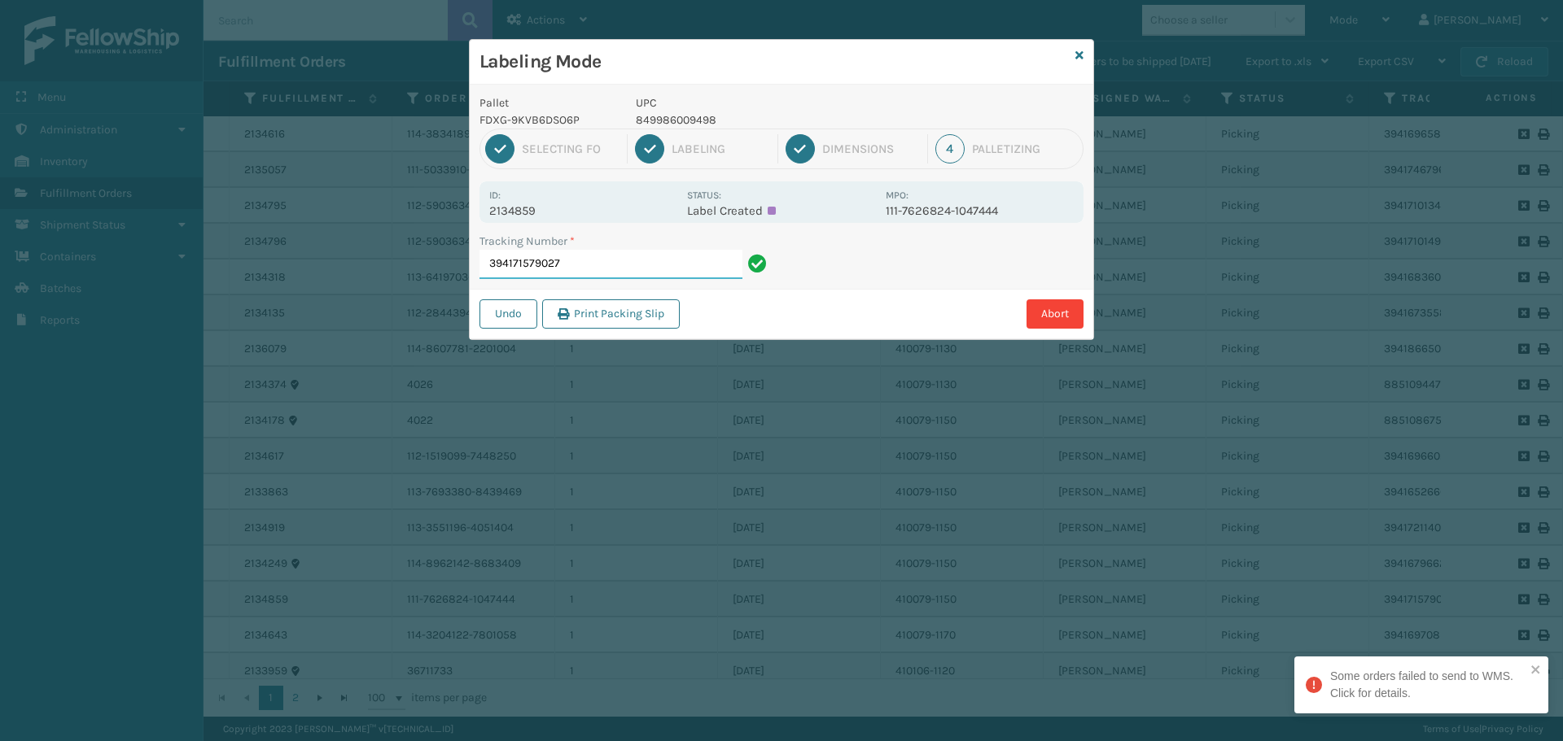
click at [638, 257] on input "394171579027" at bounding box center [610, 264] width 263 height 29
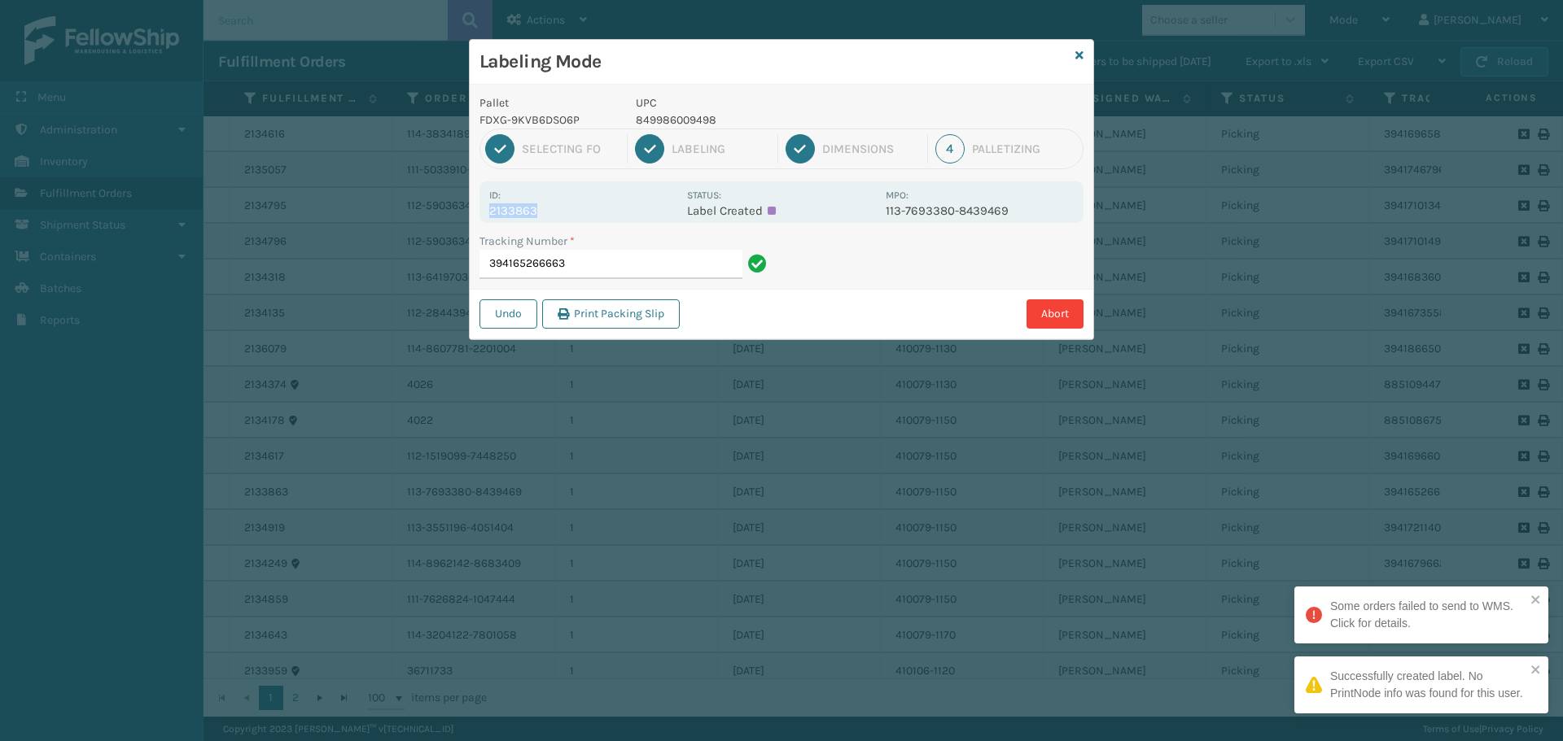
drag, startPoint x: 491, startPoint y: 206, endPoint x: 579, endPoint y: 212, distance: 88.1
click at [579, 212] on p "2133863" at bounding box center [583, 210] width 188 height 15
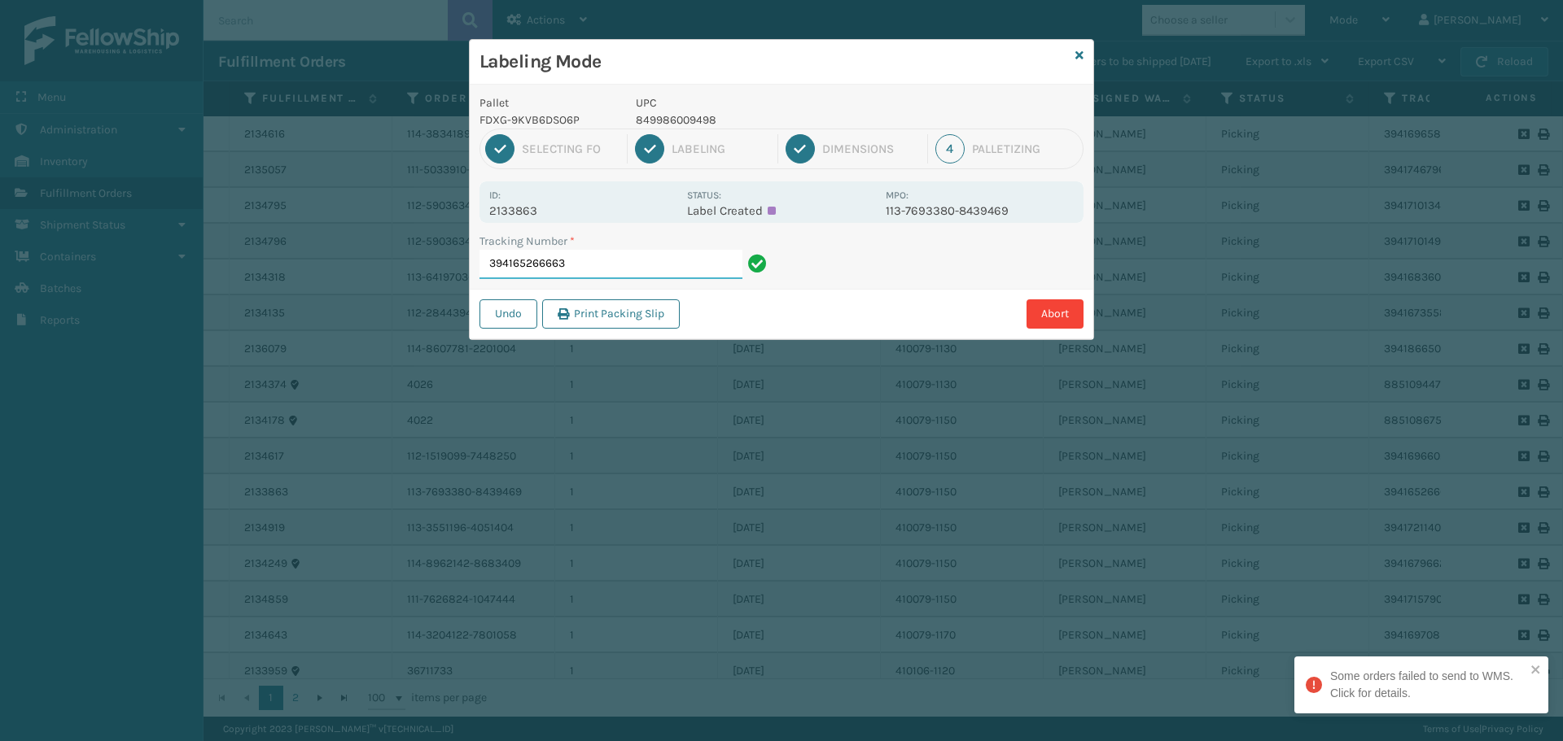
click at [598, 255] on input "394165266663" at bounding box center [610, 264] width 263 height 29
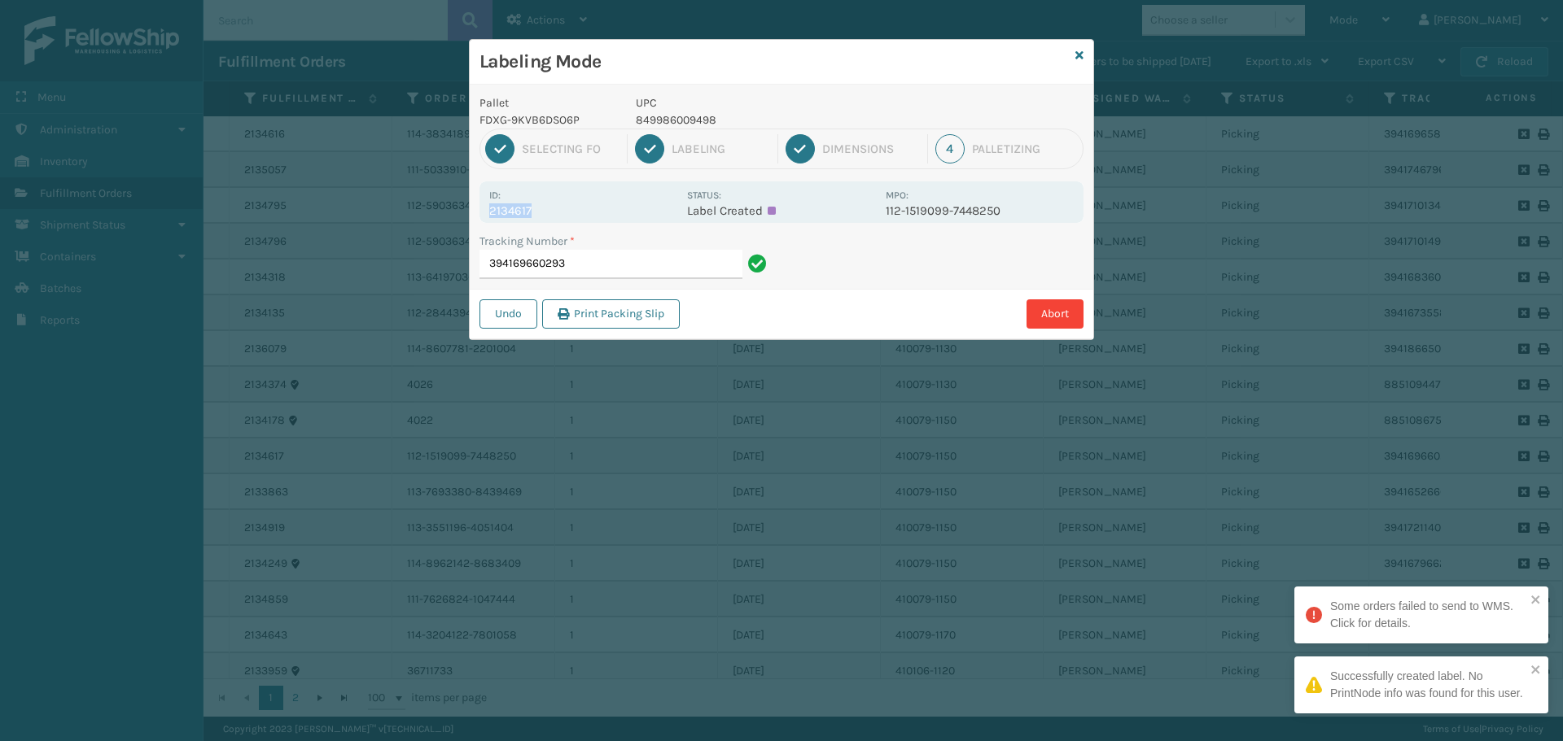
drag, startPoint x: 491, startPoint y: 213, endPoint x: 552, endPoint y: 212, distance: 61.0
click at [552, 212] on p "2134617" at bounding box center [583, 210] width 188 height 15
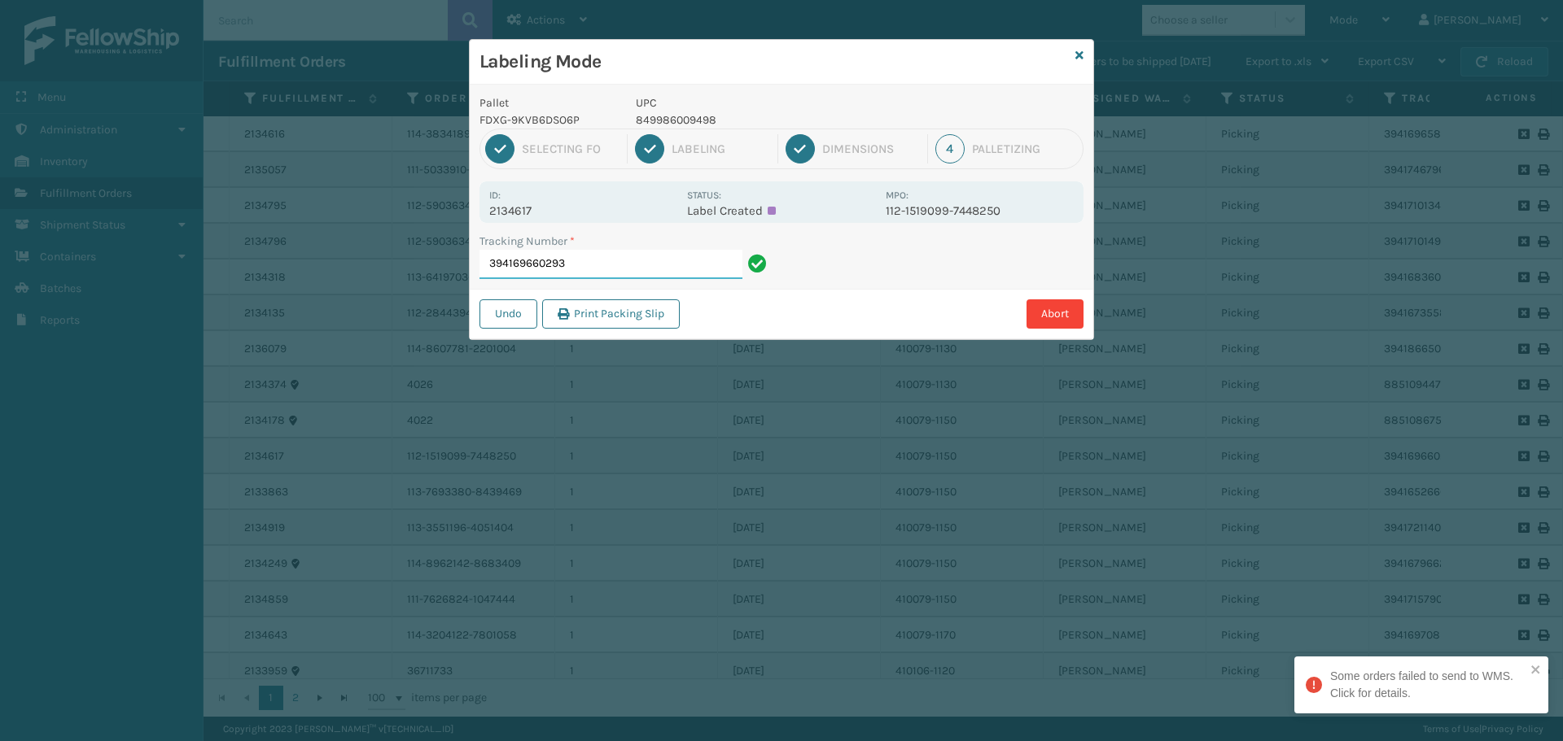
click at [589, 260] on input "394169660293" at bounding box center [610, 264] width 263 height 29
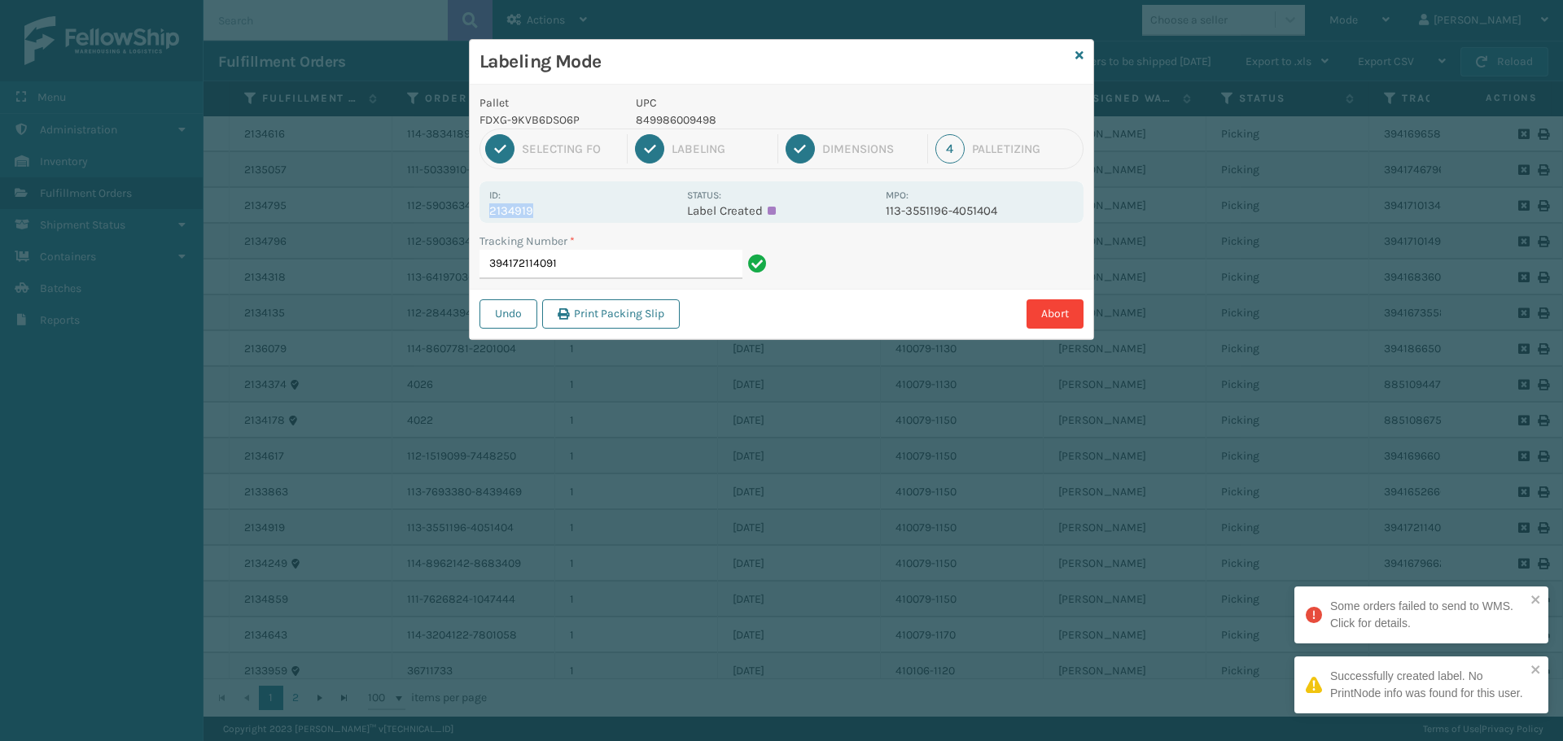
drag, startPoint x: 489, startPoint y: 208, endPoint x: 554, endPoint y: 212, distance: 65.3
click at [554, 212] on p "2134919" at bounding box center [583, 210] width 188 height 15
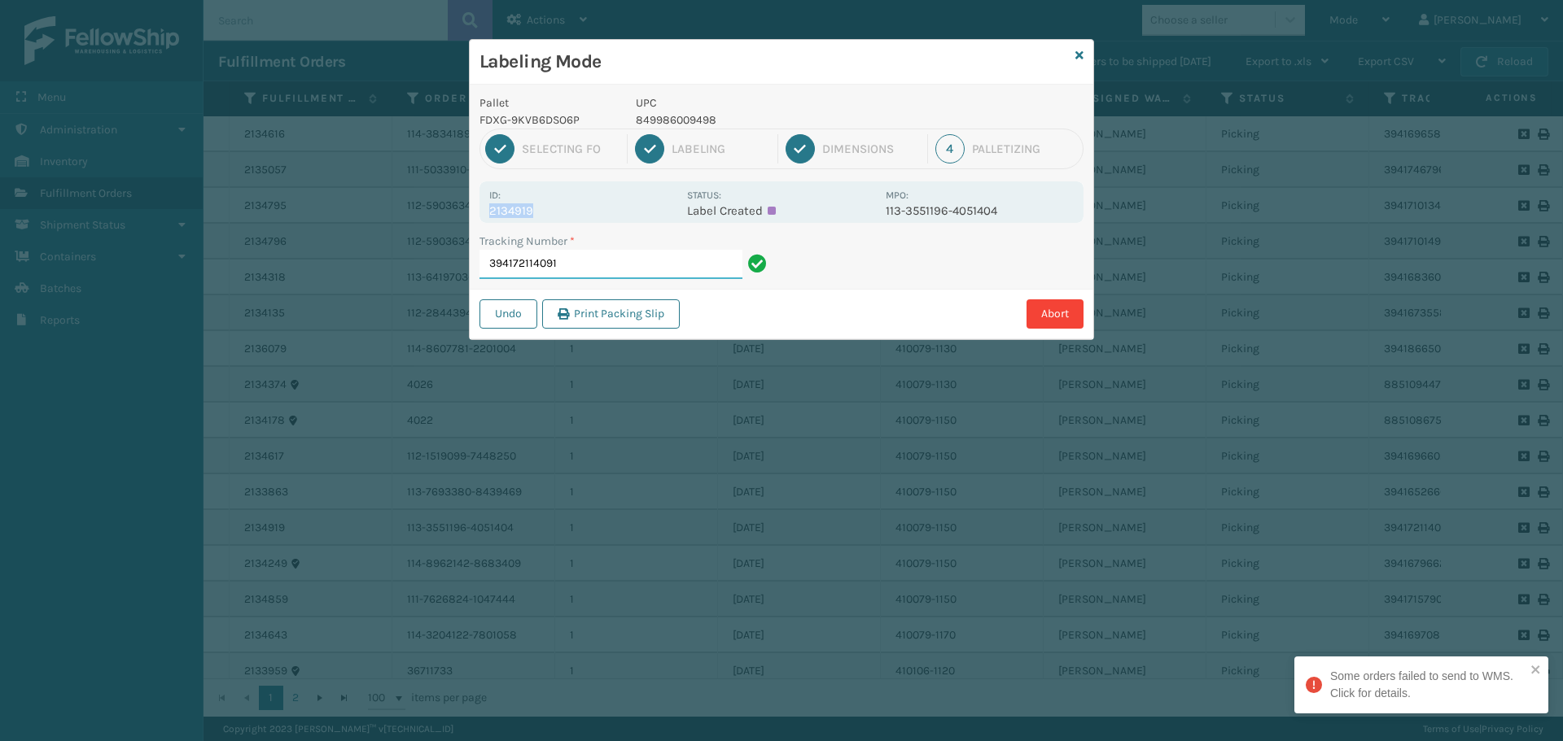
click at [579, 270] on input "394172114091" at bounding box center [610, 264] width 263 height 29
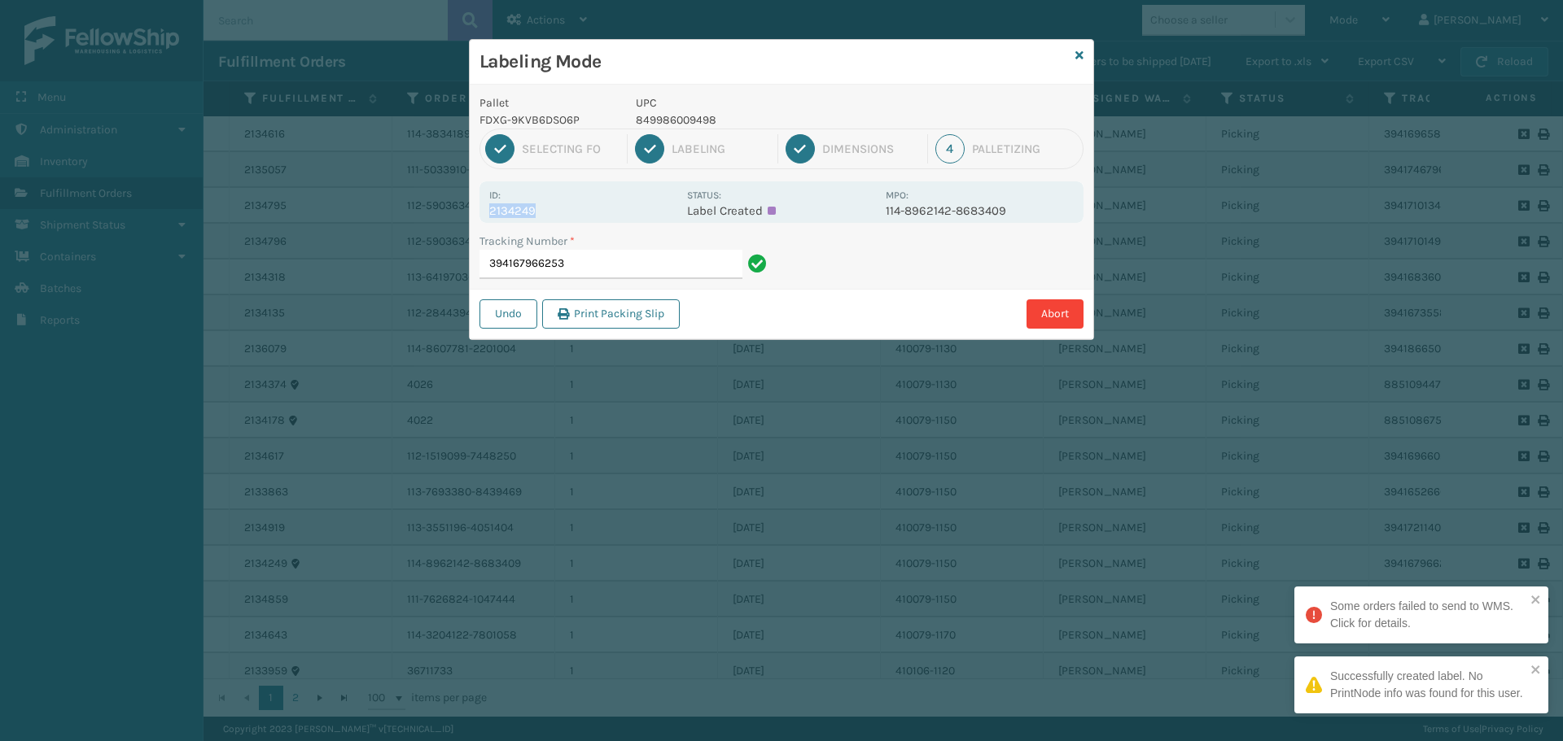
drag, startPoint x: 489, startPoint y: 211, endPoint x: 568, endPoint y: 209, distance: 79.0
click at [568, 209] on p "2134249" at bounding box center [583, 210] width 188 height 15
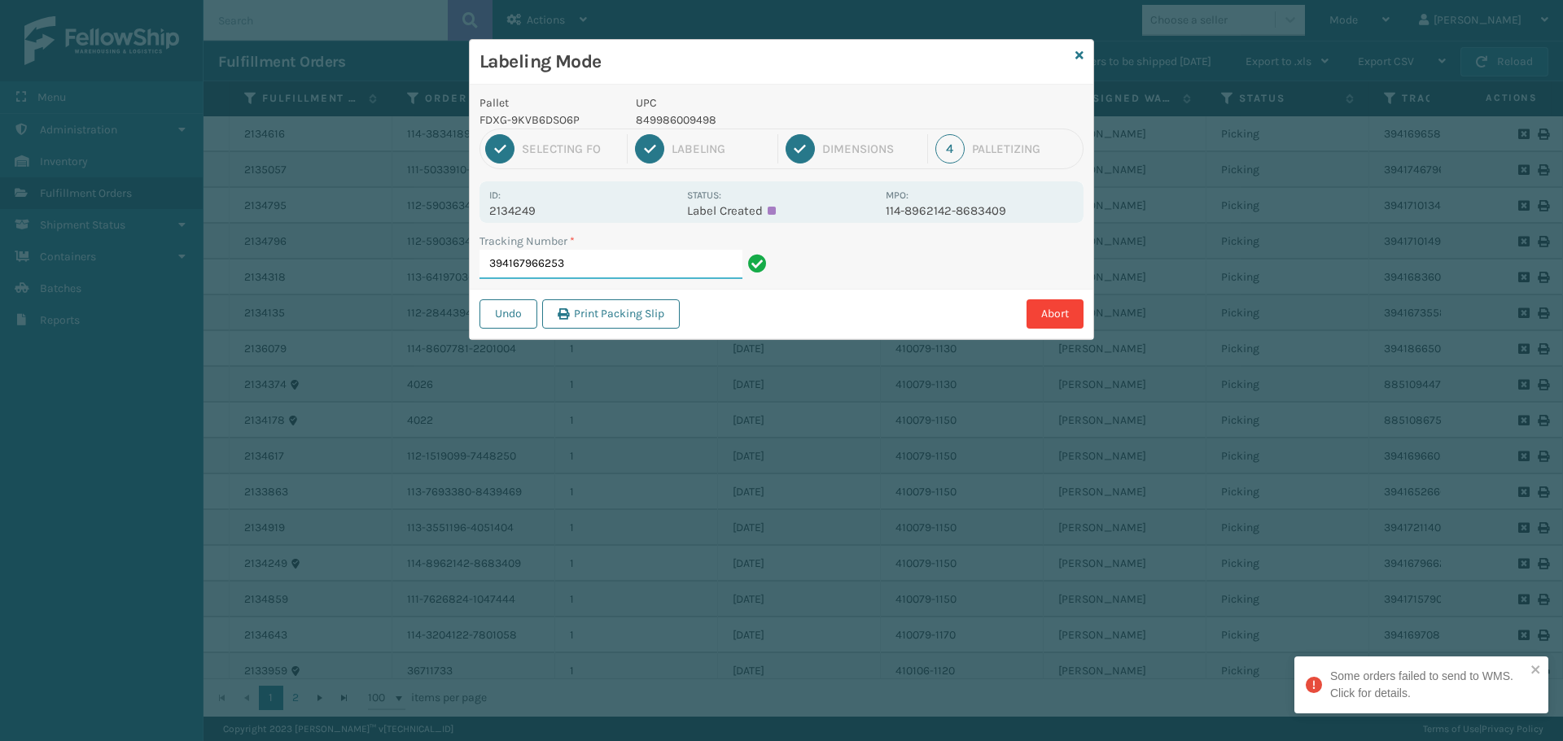
click at [619, 270] on input "394167966253" at bounding box center [610, 264] width 263 height 29
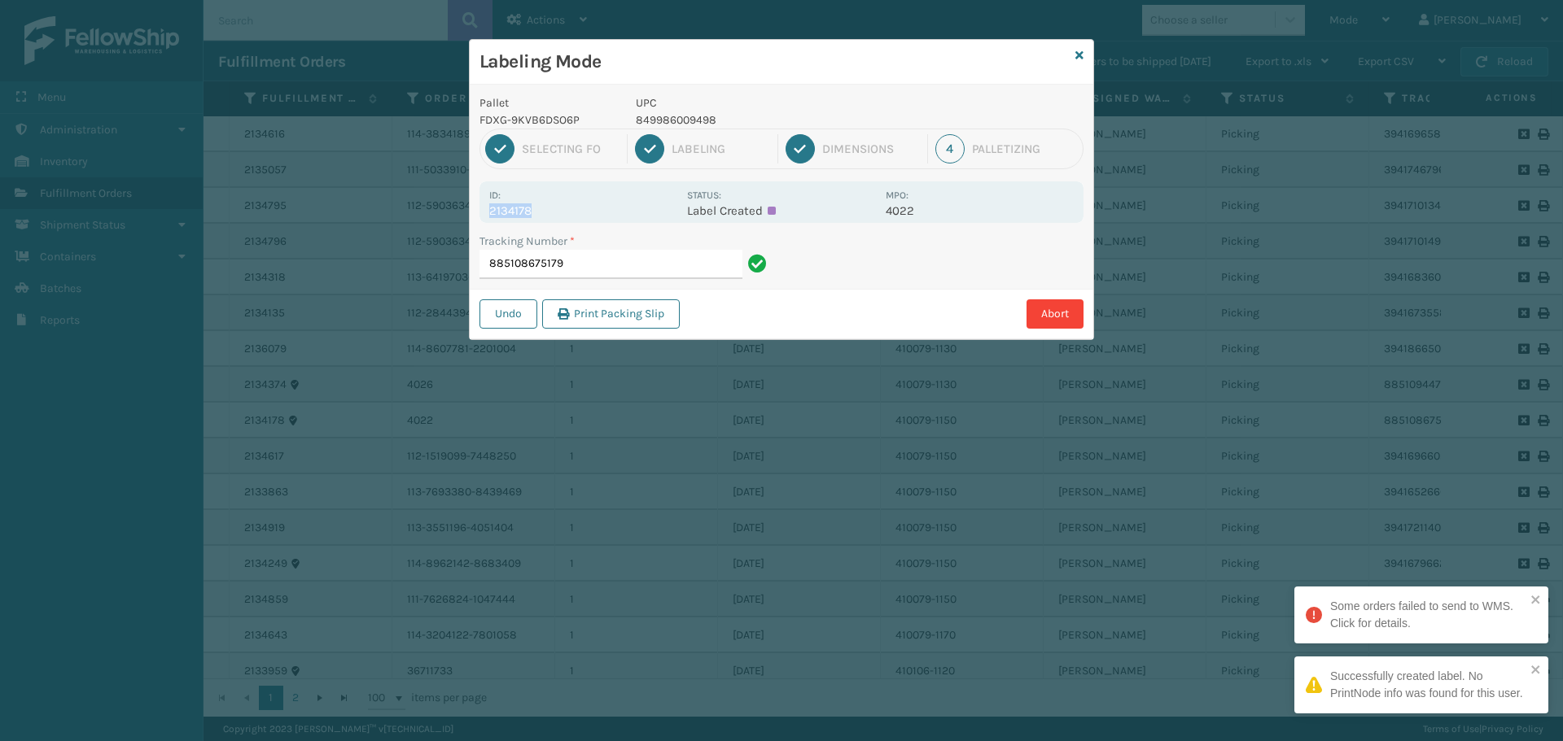
drag, startPoint x: 492, startPoint y: 206, endPoint x: 569, endPoint y: 212, distance: 77.5
click at [569, 212] on p "2134178" at bounding box center [583, 210] width 188 height 15
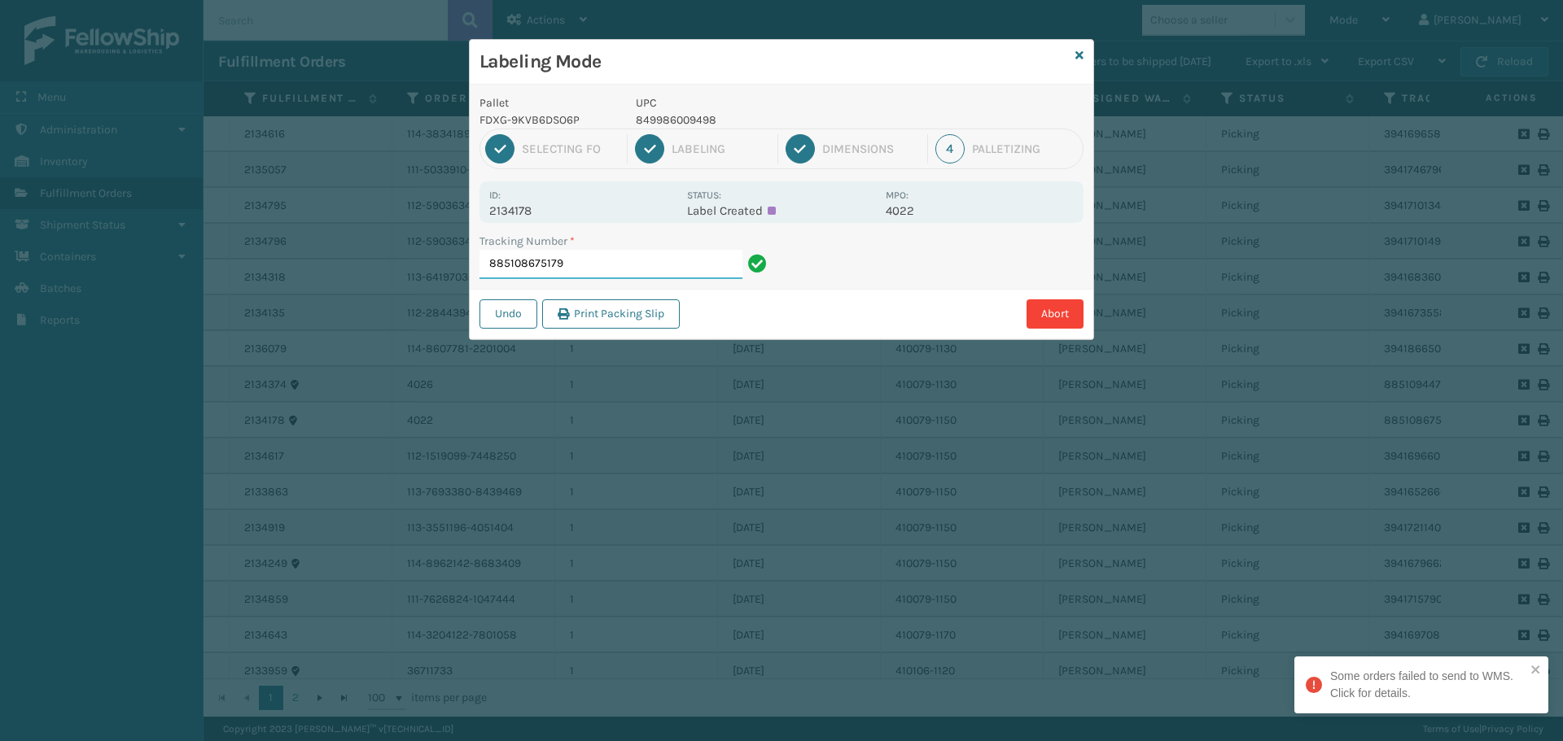
click at [588, 254] on input "885108675179" at bounding box center [610, 264] width 263 height 29
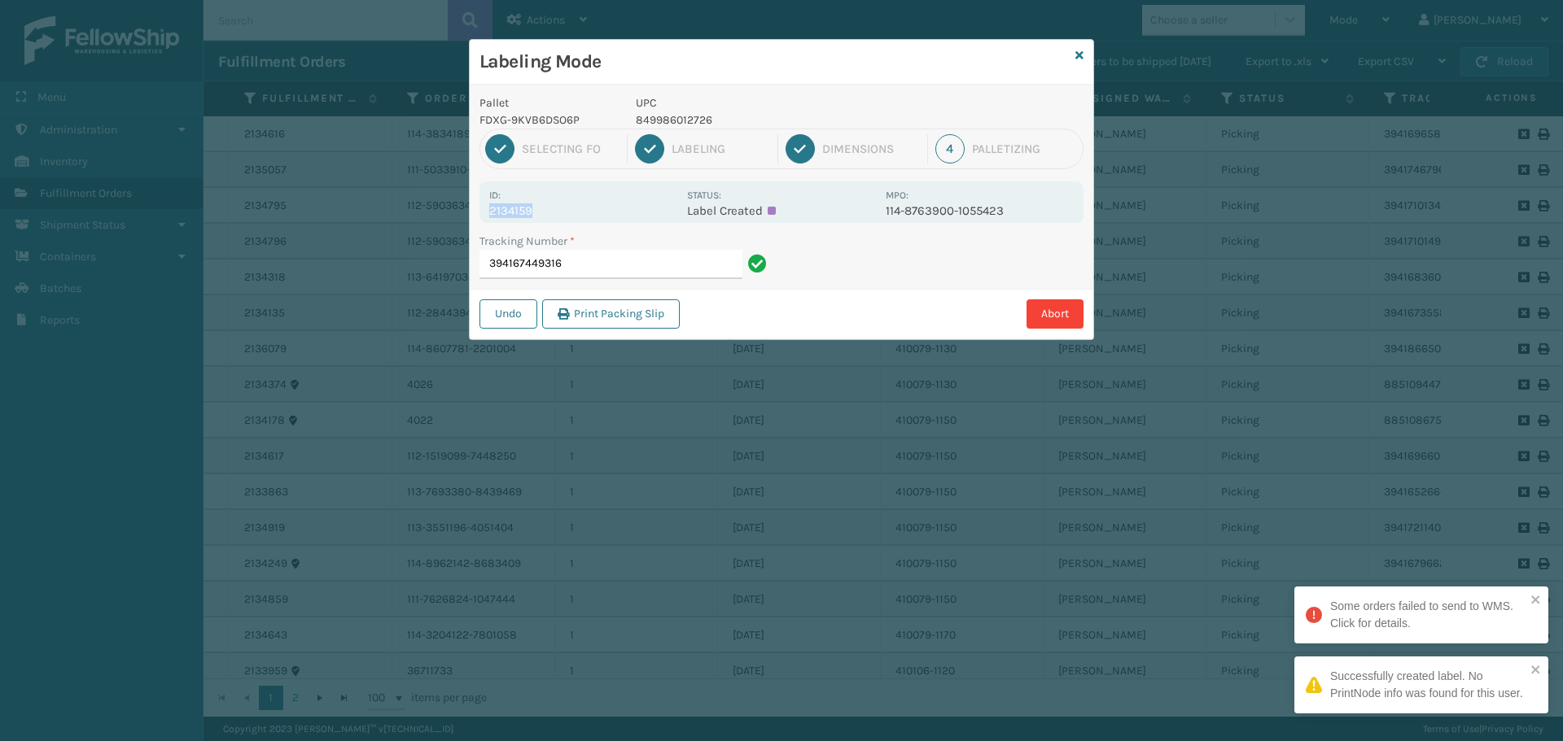
drag, startPoint x: 487, startPoint y: 213, endPoint x: 578, endPoint y: 208, distance: 91.3
click at [578, 208] on div "Id: 2134159 Status: Label Created MPO: 114-8763900-1055423" at bounding box center [781, 202] width 604 height 42
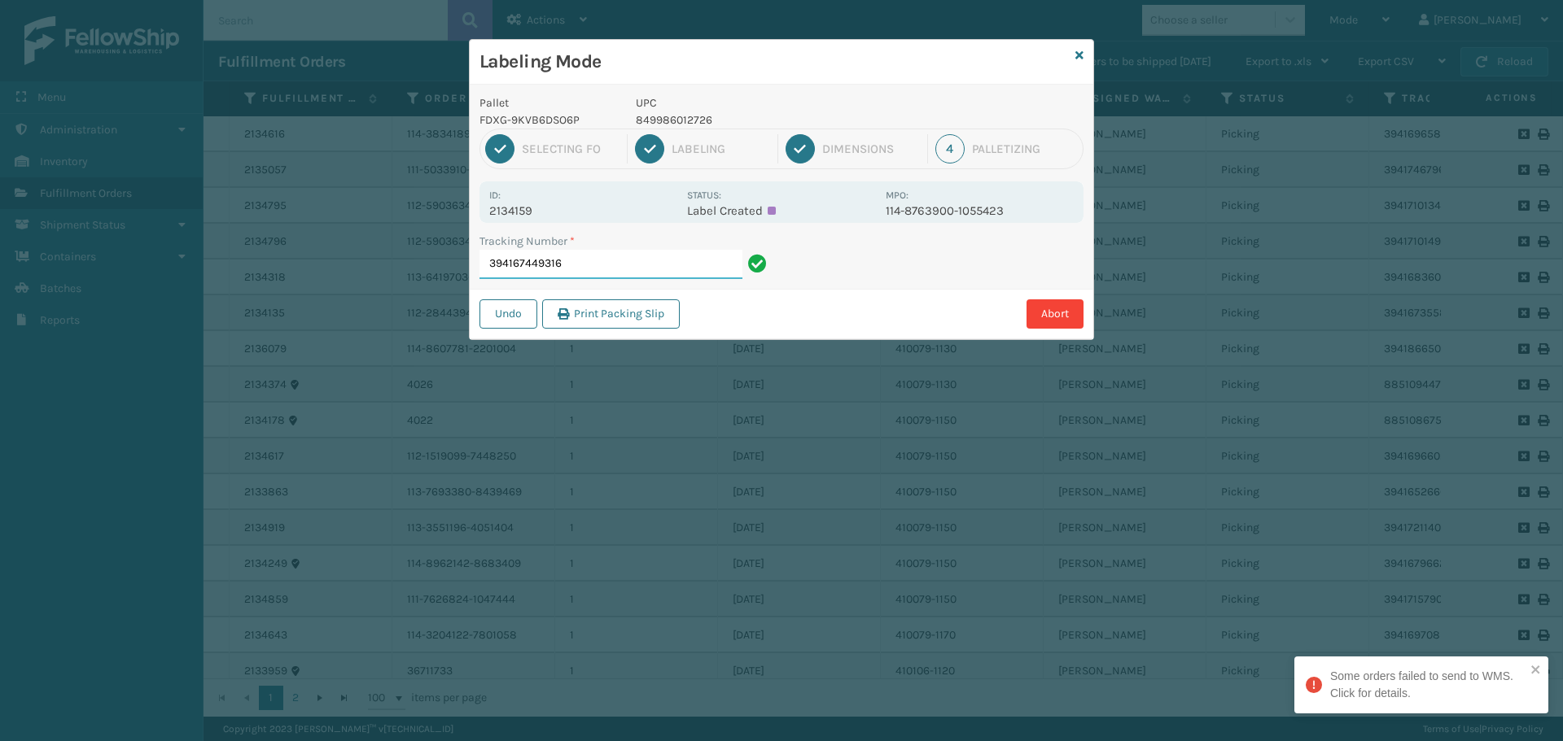
click at [613, 255] on input "394167449316" at bounding box center [610, 264] width 263 height 29
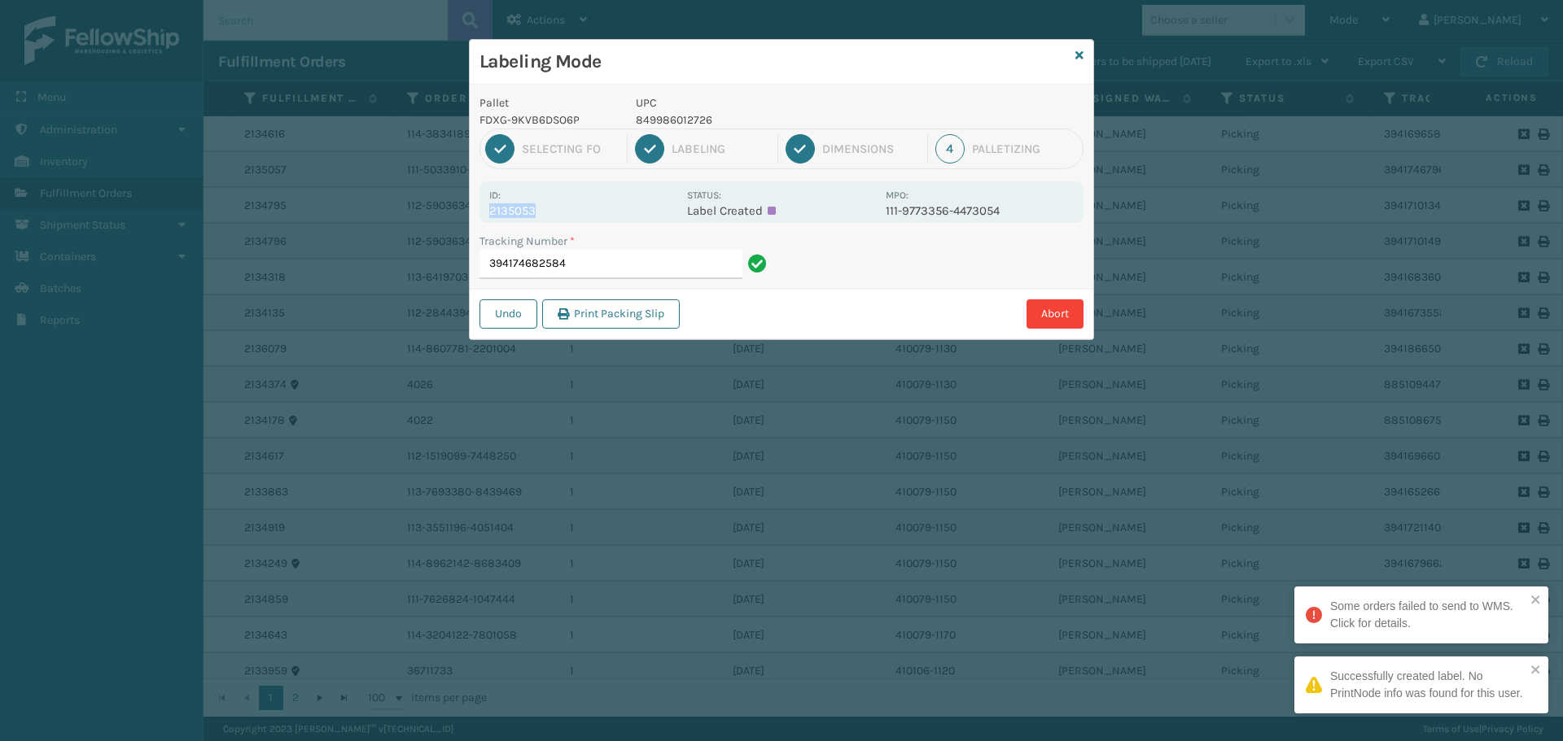
drag, startPoint x: 489, startPoint y: 211, endPoint x: 572, endPoint y: 211, distance: 83.0
click at [572, 211] on p "2135053" at bounding box center [583, 210] width 188 height 15
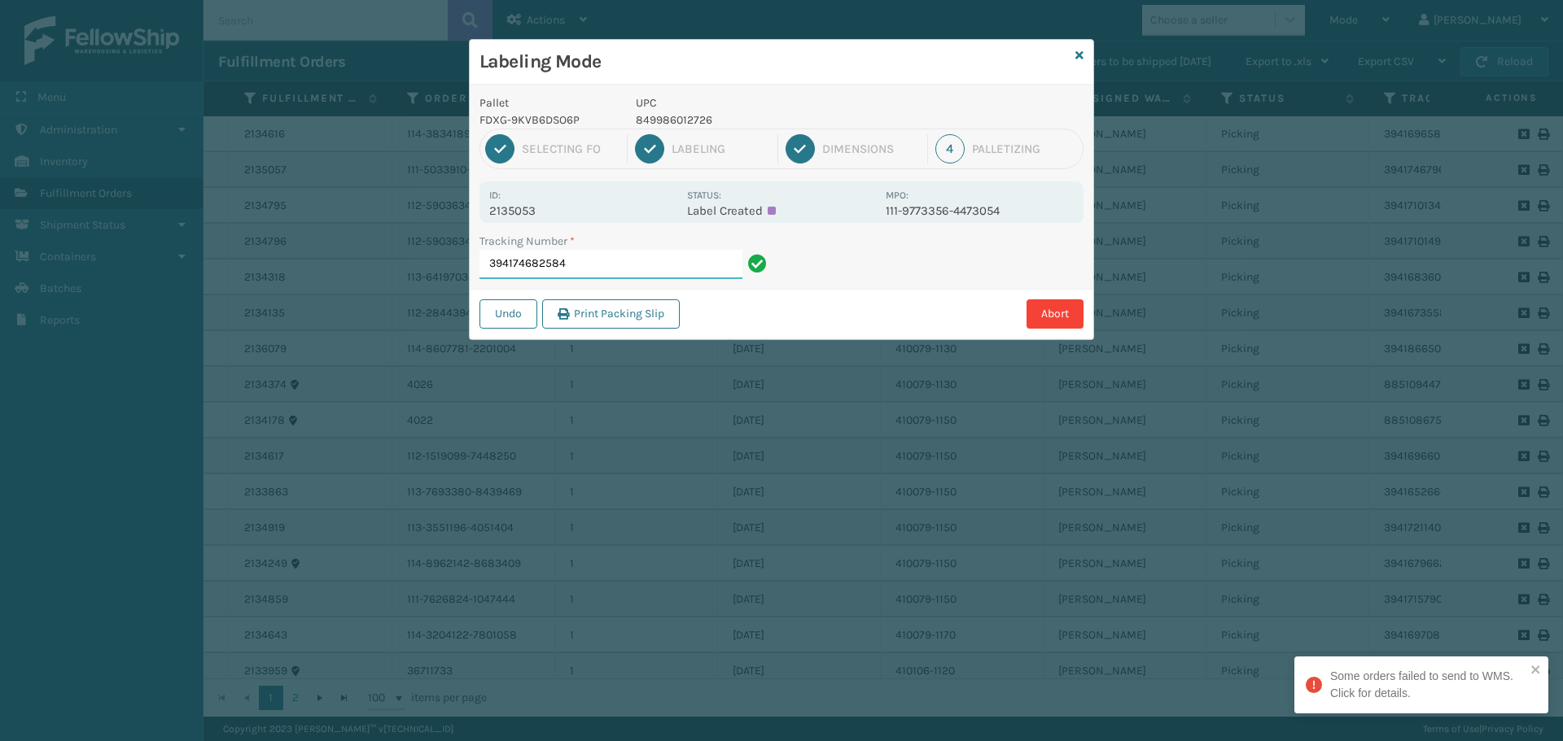
click at [602, 260] on input "394174682584" at bounding box center [610, 264] width 263 height 29
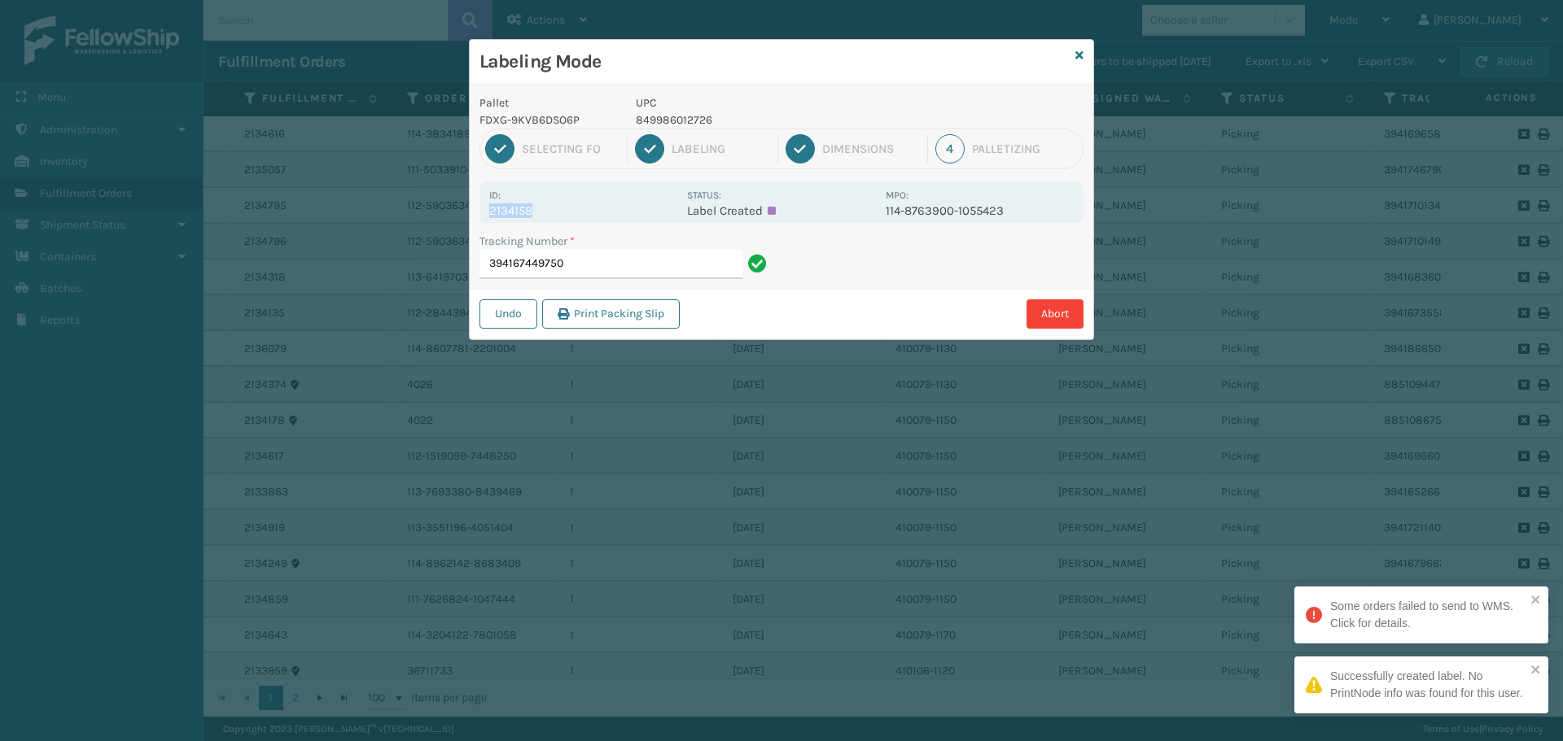
drag, startPoint x: 487, startPoint y: 205, endPoint x: 567, endPoint y: 207, distance: 80.6
click at [565, 208] on div "Id: 2134158 Status: Label Created MPO: 114-8763900-1055423" at bounding box center [781, 202] width 604 height 42
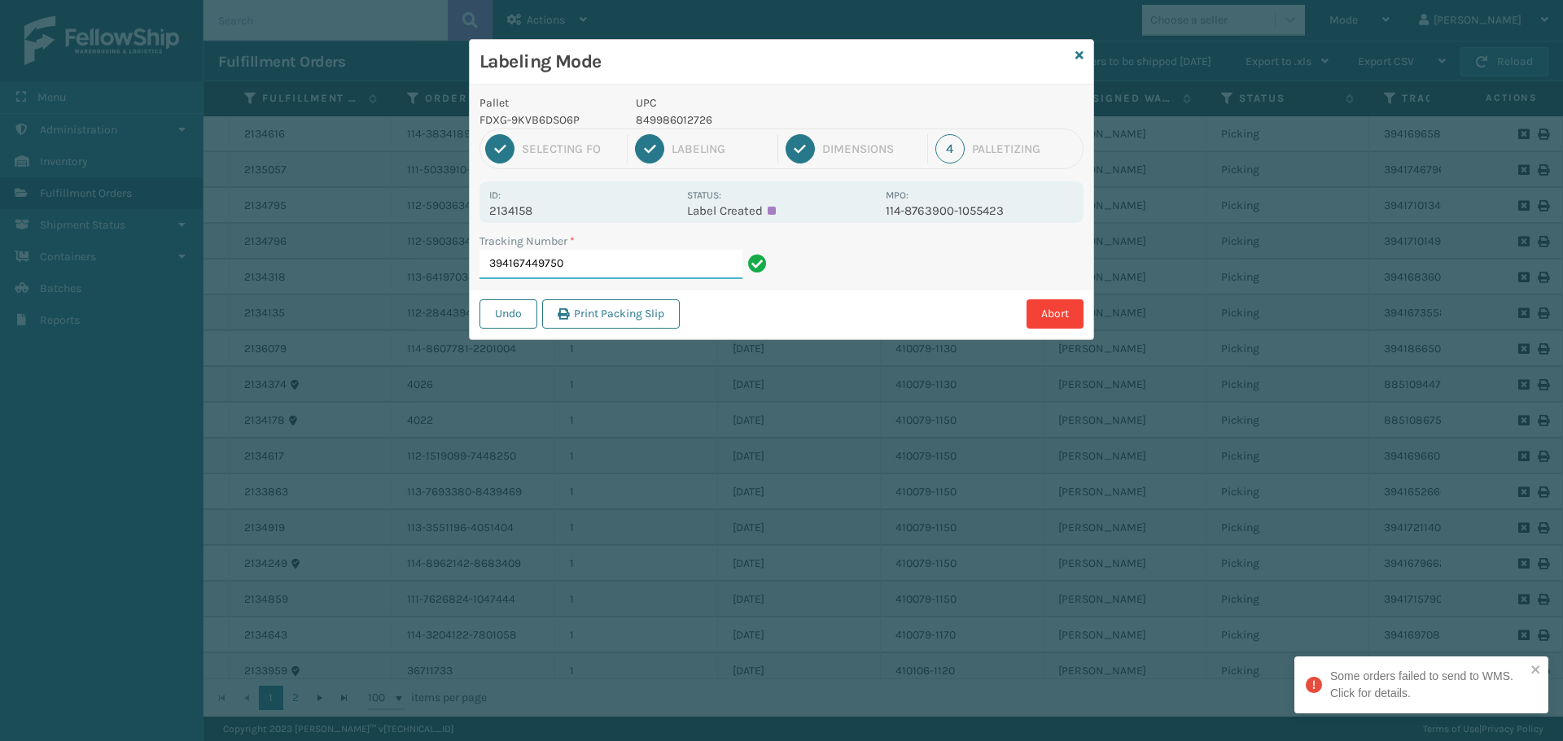
click at [656, 260] on input "394167449750" at bounding box center [610, 264] width 263 height 29
drag, startPoint x: 488, startPoint y: 208, endPoint x: 563, endPoint y: 210, distance: 75.7
click at [563, 210] on div "Id: 2133897 Status: Label Created MPO: 113-8172353-2773817" at bounding box center [781, 202] width 604 height 42
drag, startPoint x: 587, startPoint y: 256, endPoint x: 576, endPoint y: 260, distance: 11.7
click at [585, 255] on input "394165552573" at bounding box center [610, 264] width 263 height 29
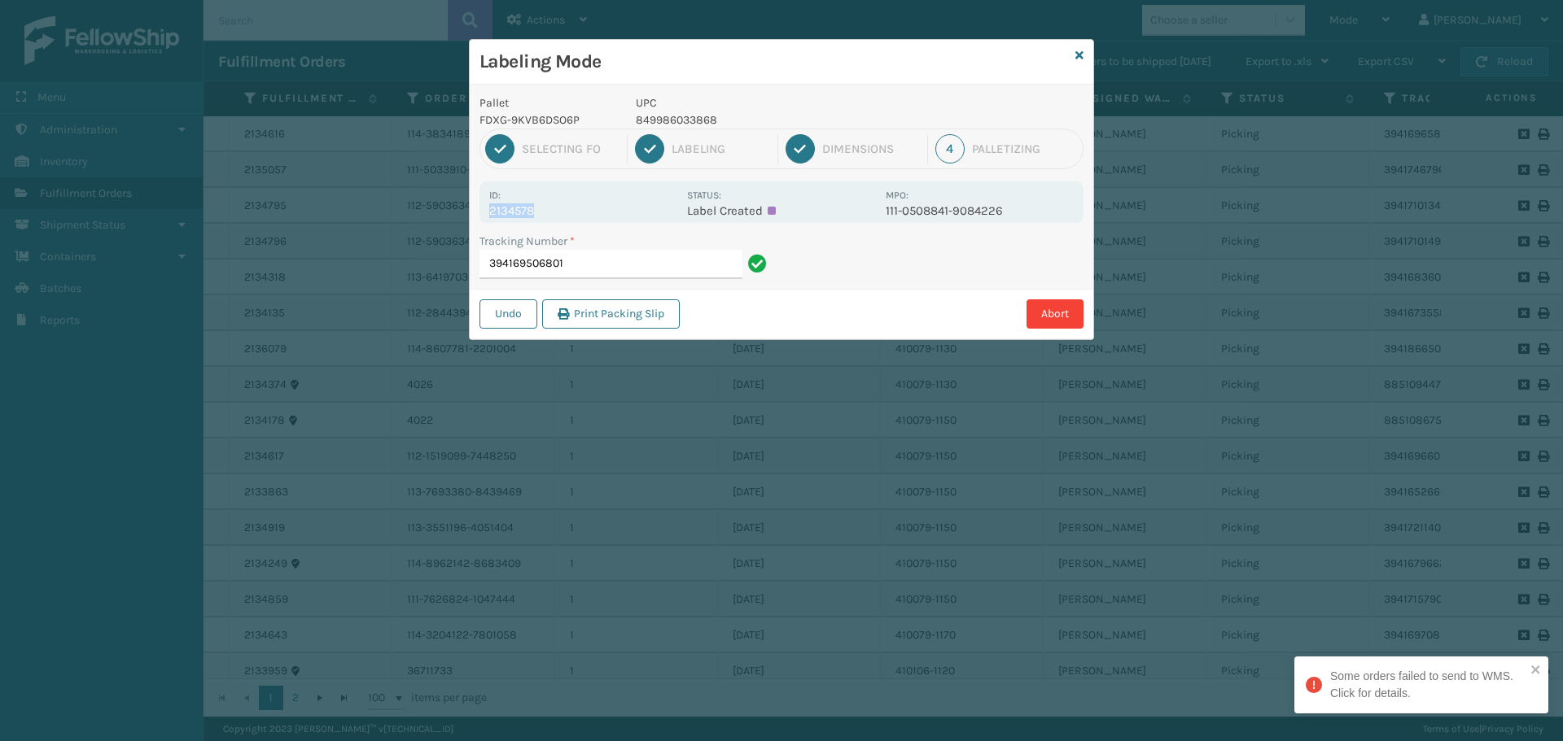
drag, startPoint x: 488, startPoint y: 211, endPoint x: 579, endPoint y: 206, distance: 91.3
click at [578, 206] on div "Id: 2134578 Status: Label Created MPO: 111-0508841-9084226" at bounding box center [781, 202] width 604 height 42
click at [641, 263] on input "394169506801" at bounding box center [610, 264] width 263 height 29
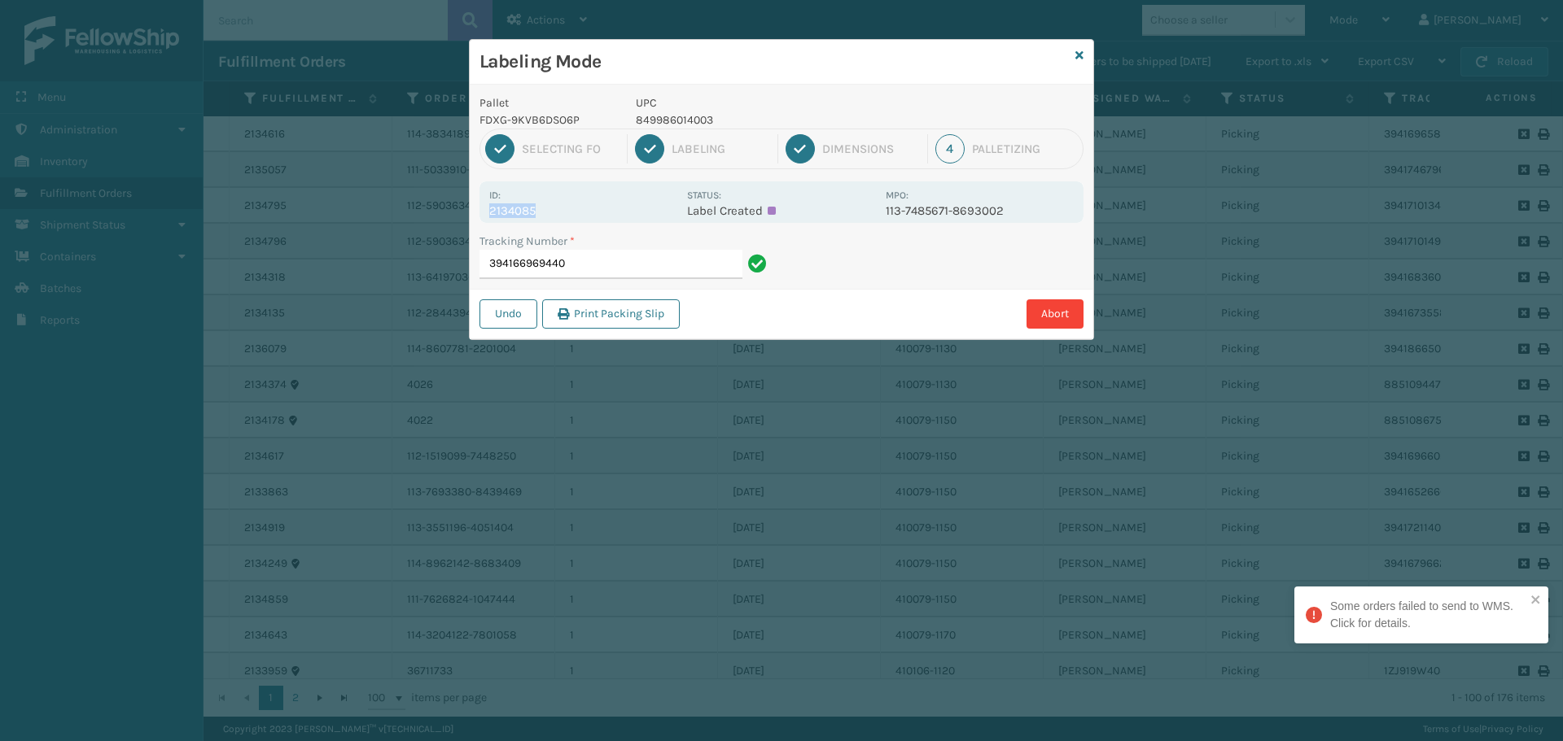
drag, startPoint x: 488, startPoint y: 211, endPoint x: 579, endPoint y: 210, distance: 91.2
click at [579, 210] on div "Id: 2134085 Status: Label Created MPO: 113-7485671-8693002" at bounding box center [781, 202] width 604 height 42
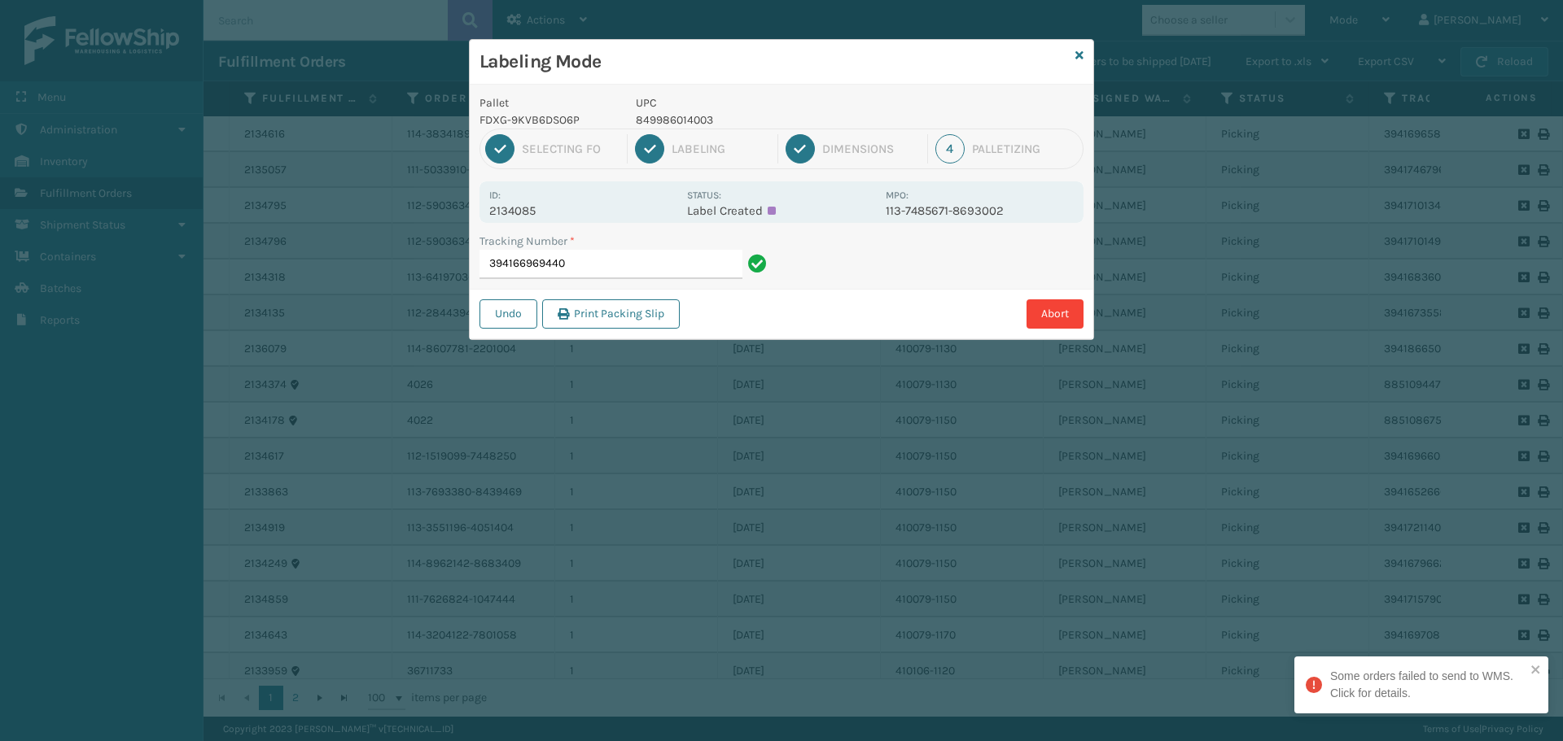
click at [623, 282] on div "Tracking Number * 394166969440" at bounding box center [626, 261] width 312 height 56
click at [636, 273] on input "394166969440" at bounding box center [610, 264] width 263 height 29
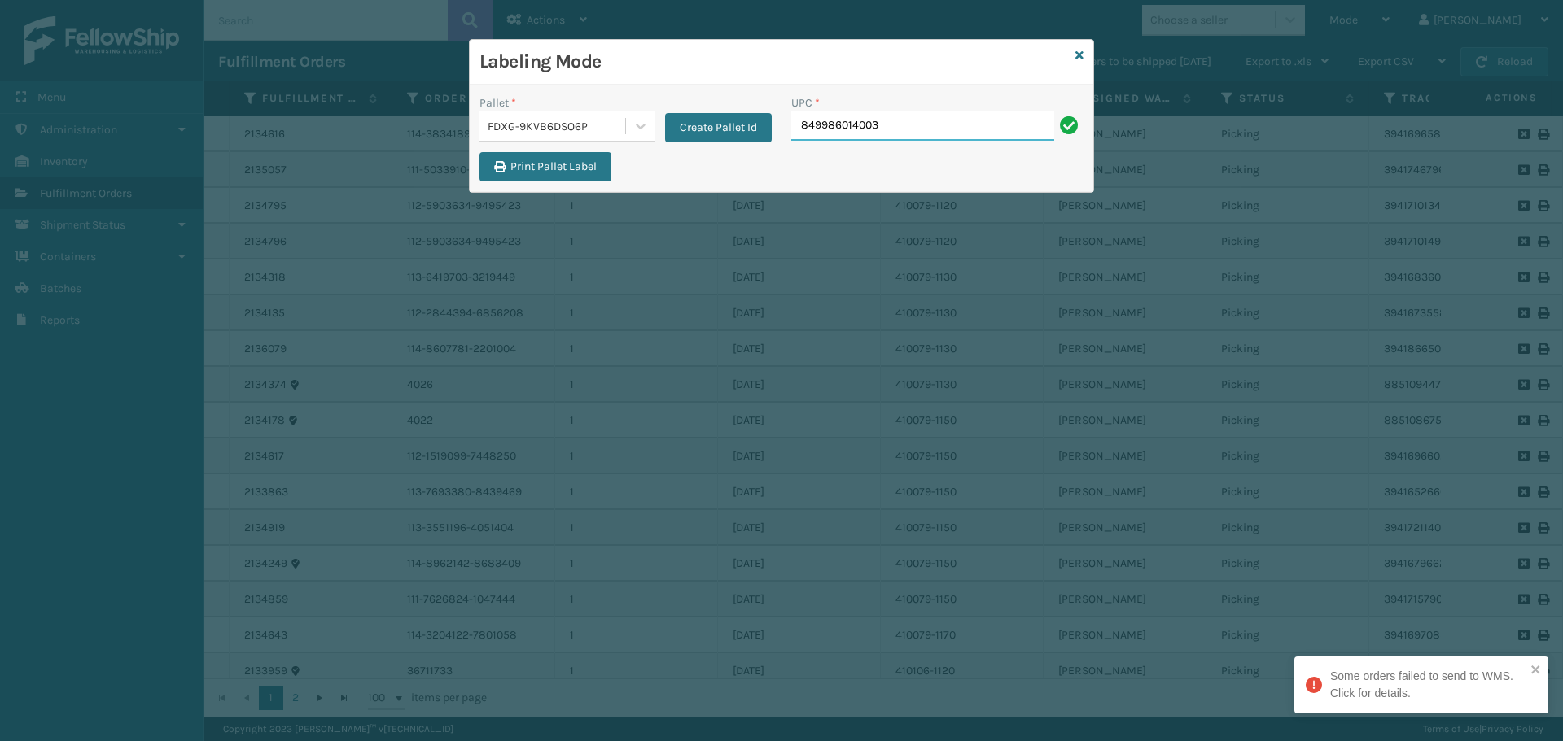
drag, startPoint x: 802, startPoint y: 125, endPoint x: 920, endPoint y: 120, distance: 117.3
click at [920, 120] on input "849986014003" at bounding box center [922, 126] width 263 height 29
type input "849986014003"
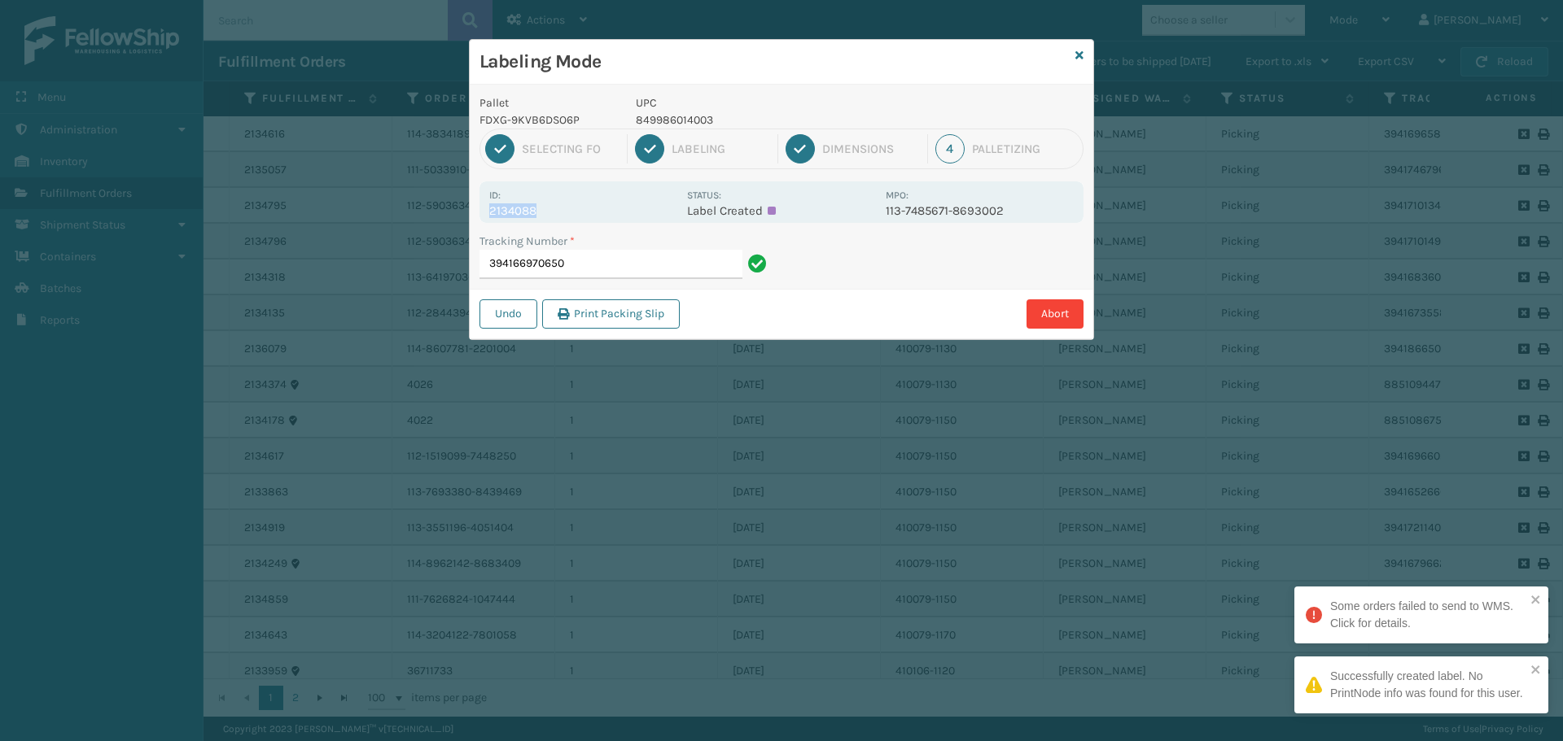
drag, startPoint x: 488, startPoint y: 211, endPoint x: 583, endPoint y: 215, distance: 94.5
click at [583, 215] on div "Id: 2134088 Status: Label Created MPO: 113-7485671-8693002" at bounding box center [781, 202] width 604 height 42
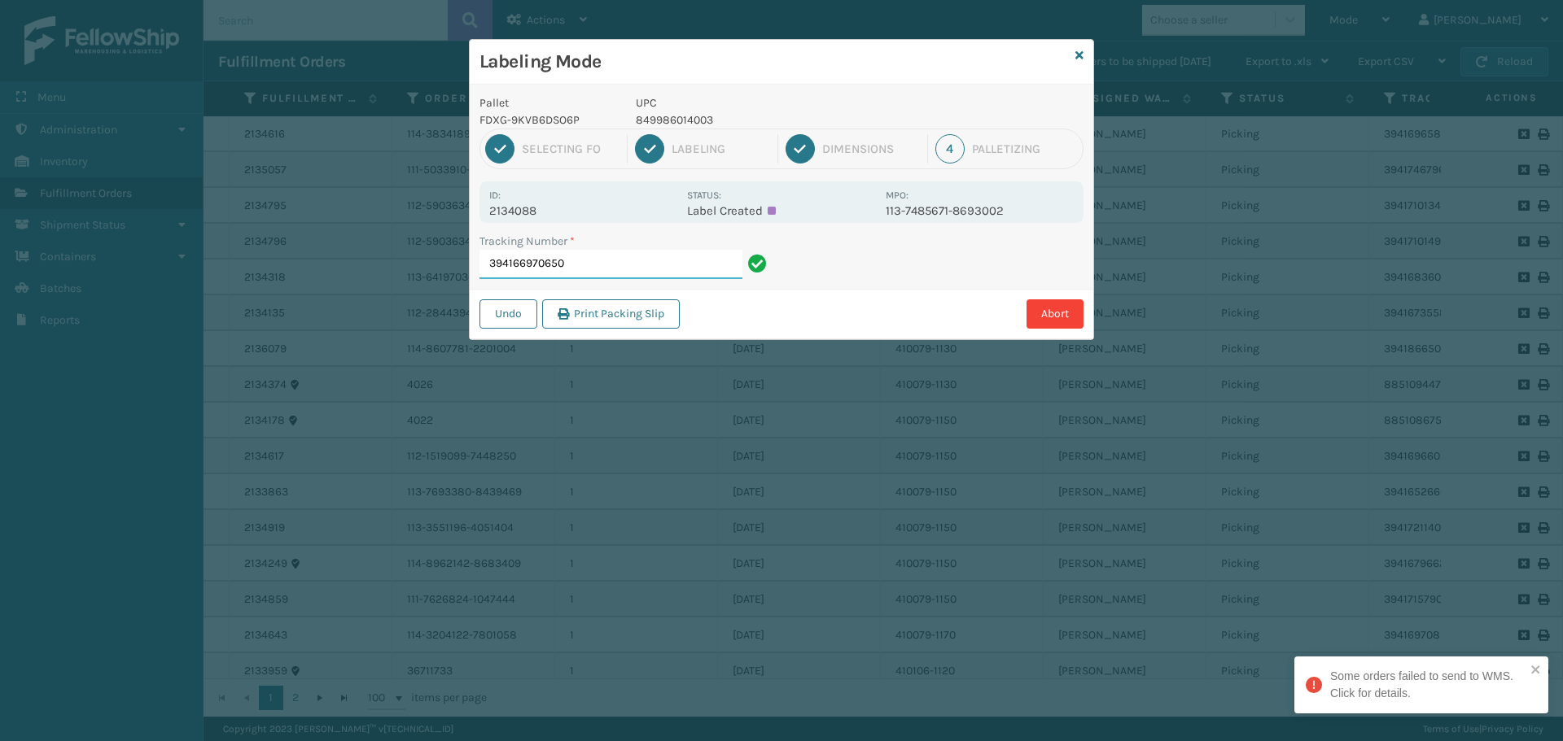
click at [632, 264] on input "394166970650" at bounding box center [610, 264] width 263 height 29
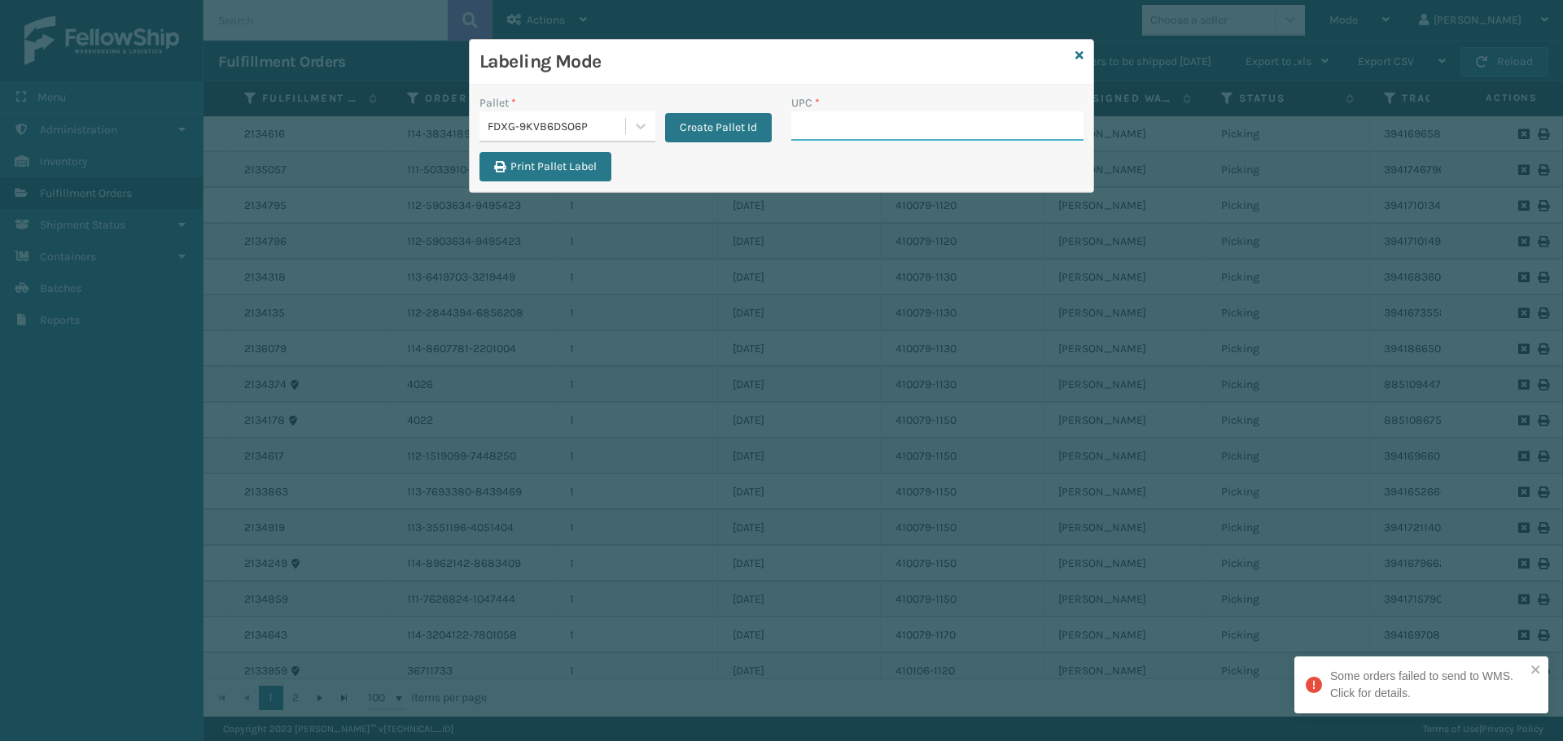
paste input "849986014003"
type input "849986014003"
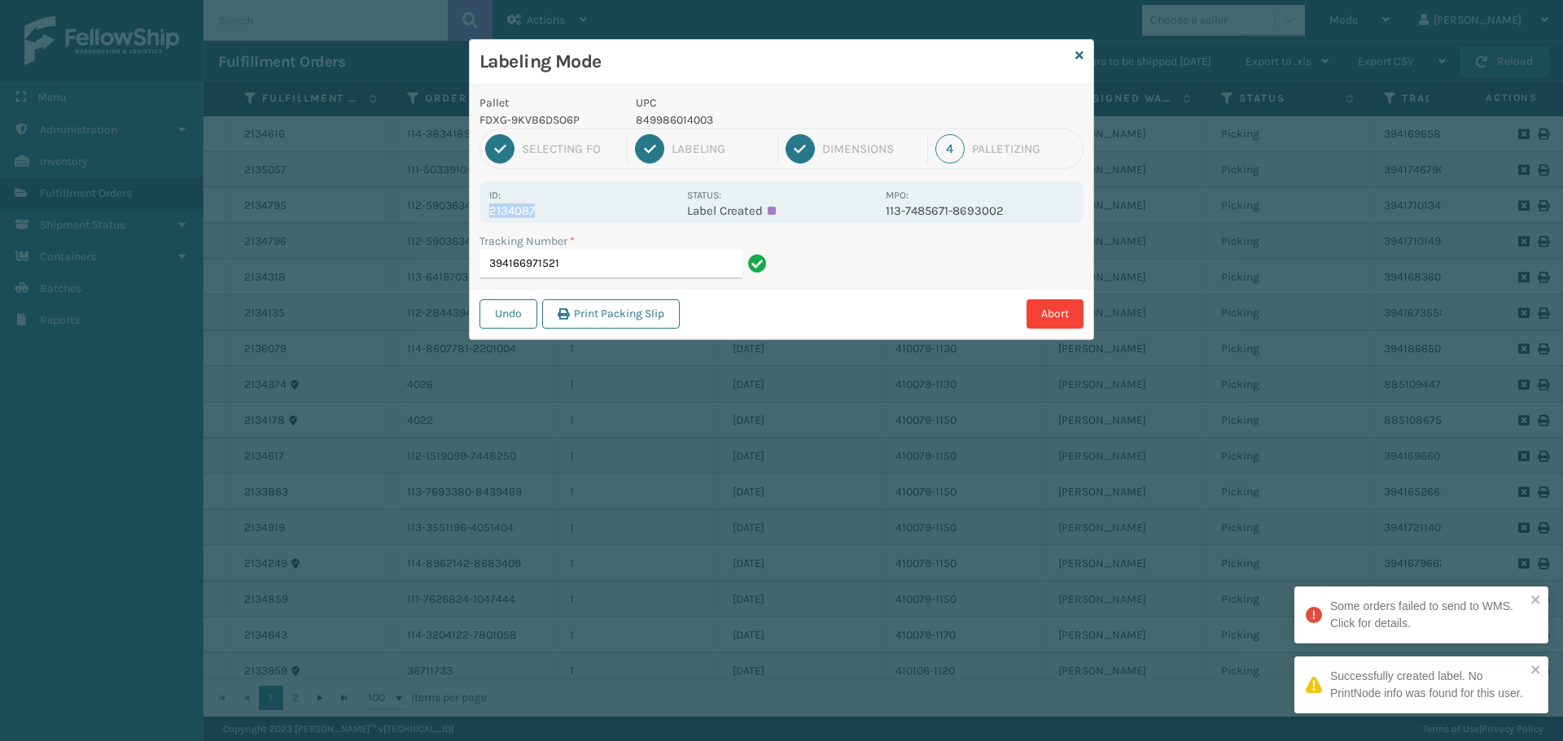
drag, startPoint x: 484, startPoint y: 213, endPoint x: 552, endPoint y: 213, distance: 67.6
click at [552, 213] on div "Id: 2134087 Status: Label Created MPO: 113-7485671-8693002" at bounding box center [781, 202] width 604 height 42
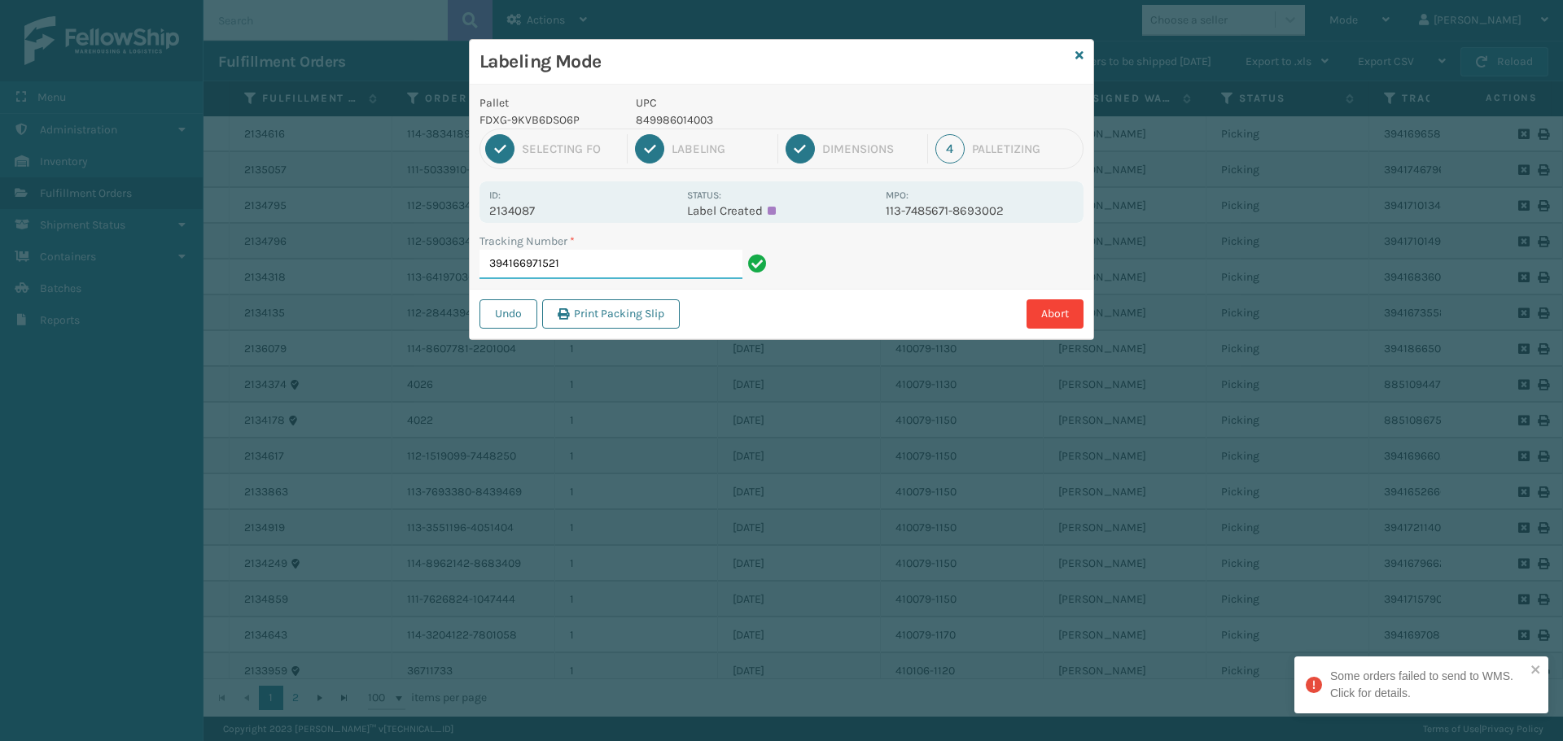
click at [584, 266] on input "394166971521" at bounding box center [610, 264] width 263 height 29
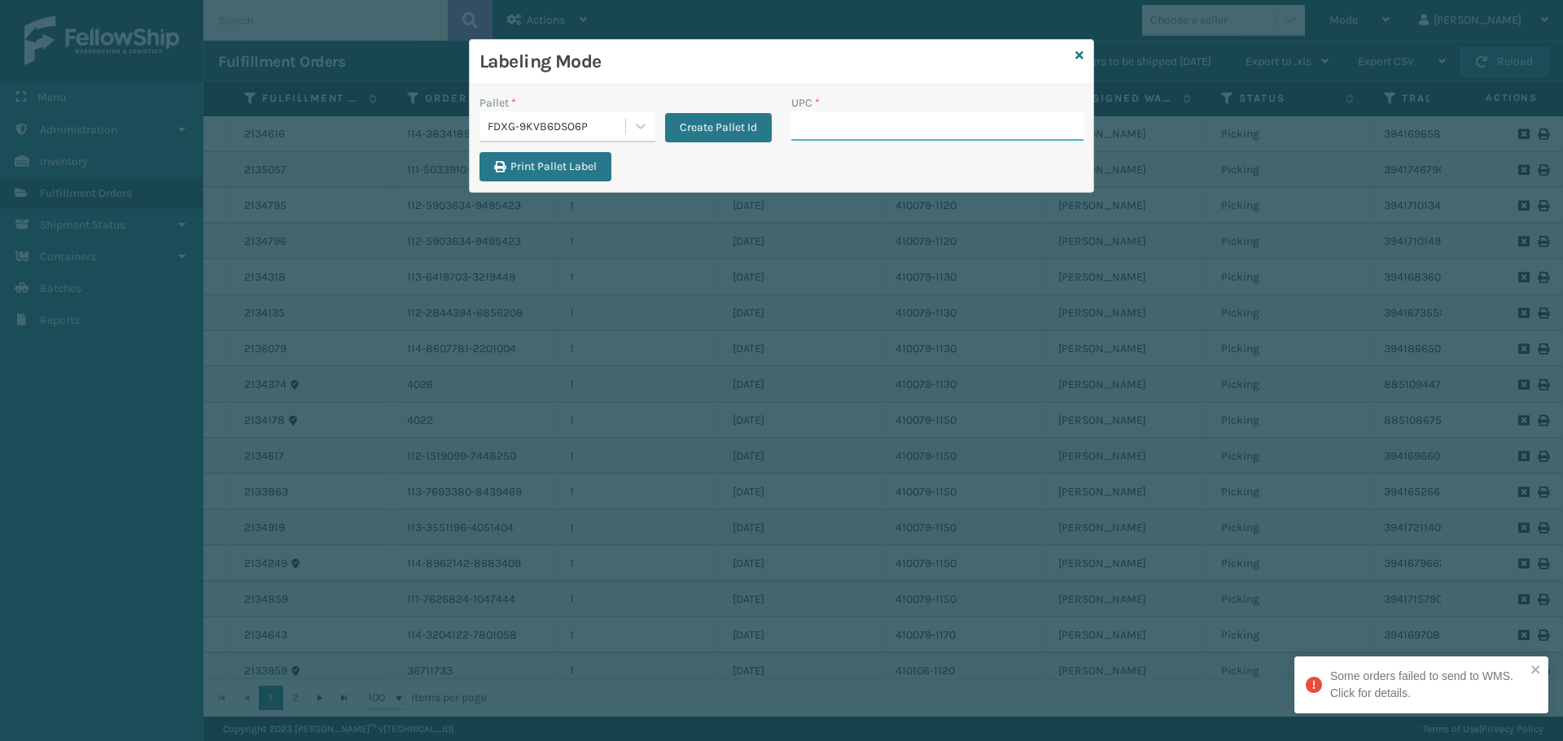
paste input "849986014003"
type input "849986014003"
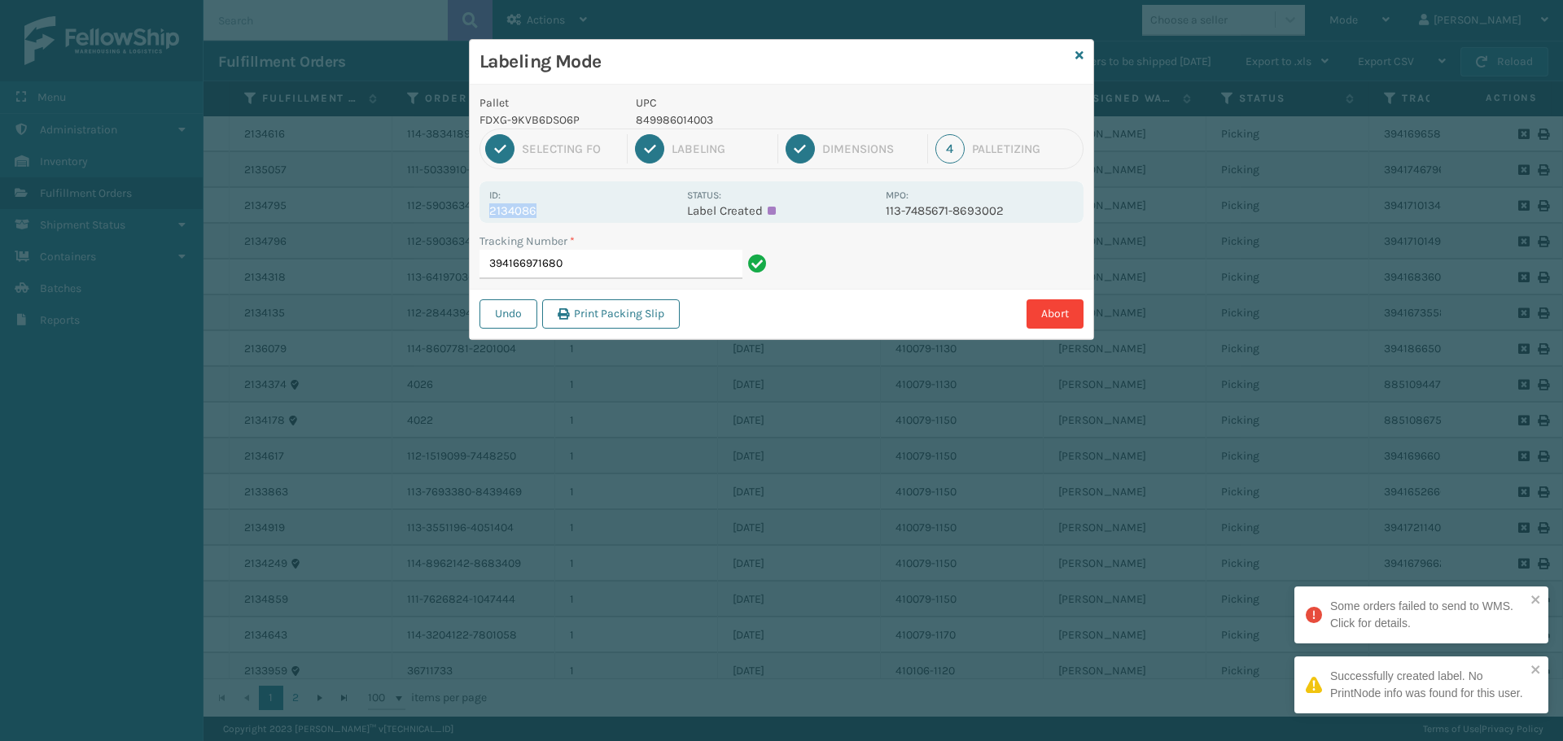
drag, startPoint x: 489, startPoint y: 211, endPoint x: 566, endPoint y: 218, distance: 77.7
click at [566, 218] on div "Id: 2134086 Status: Label Created MPO: 113-7485671-8693002" at bounding box center [781, 202] width 604 height 42
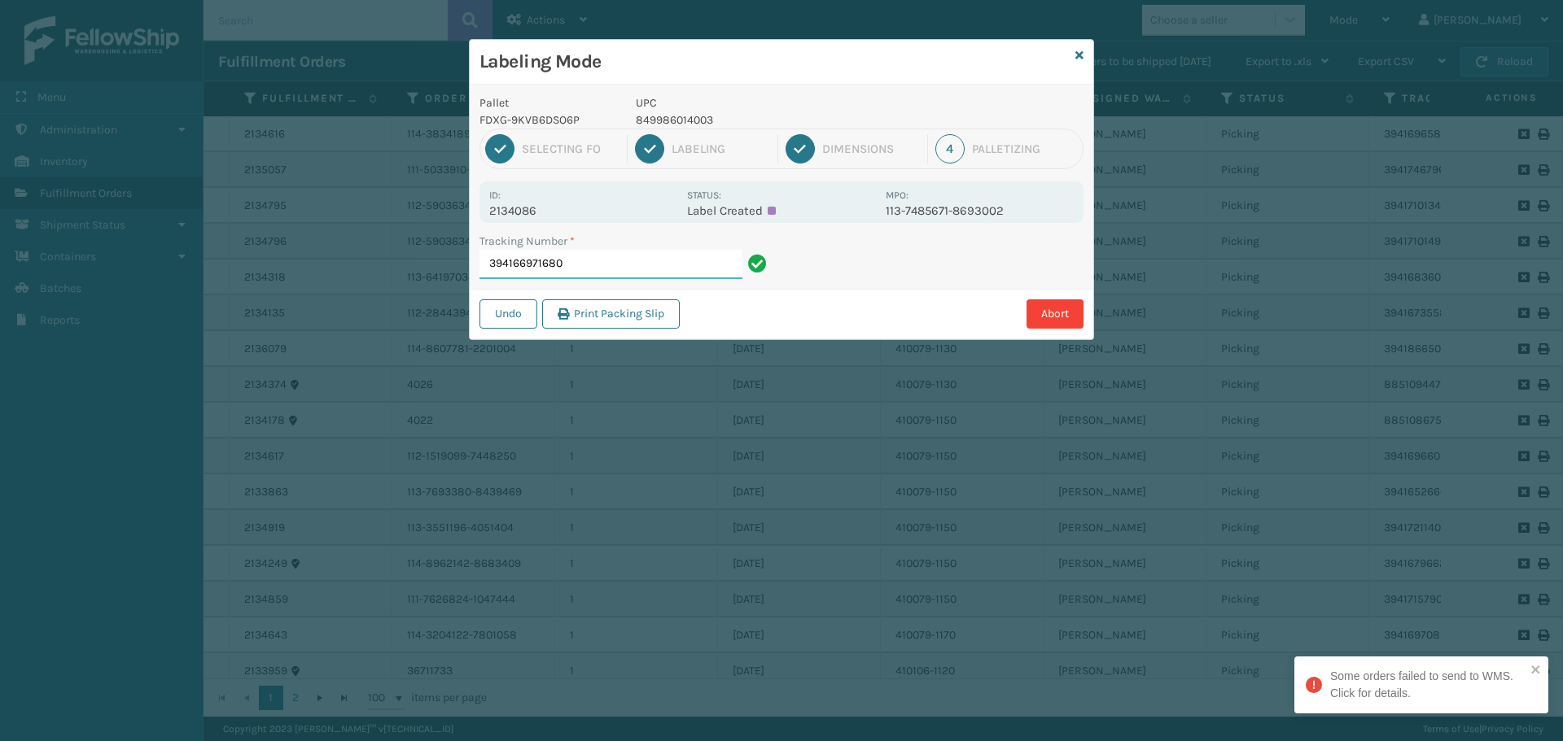
click at [597, 261] on input "394166971680" at bounding box center [610, 264] width 263 height 29
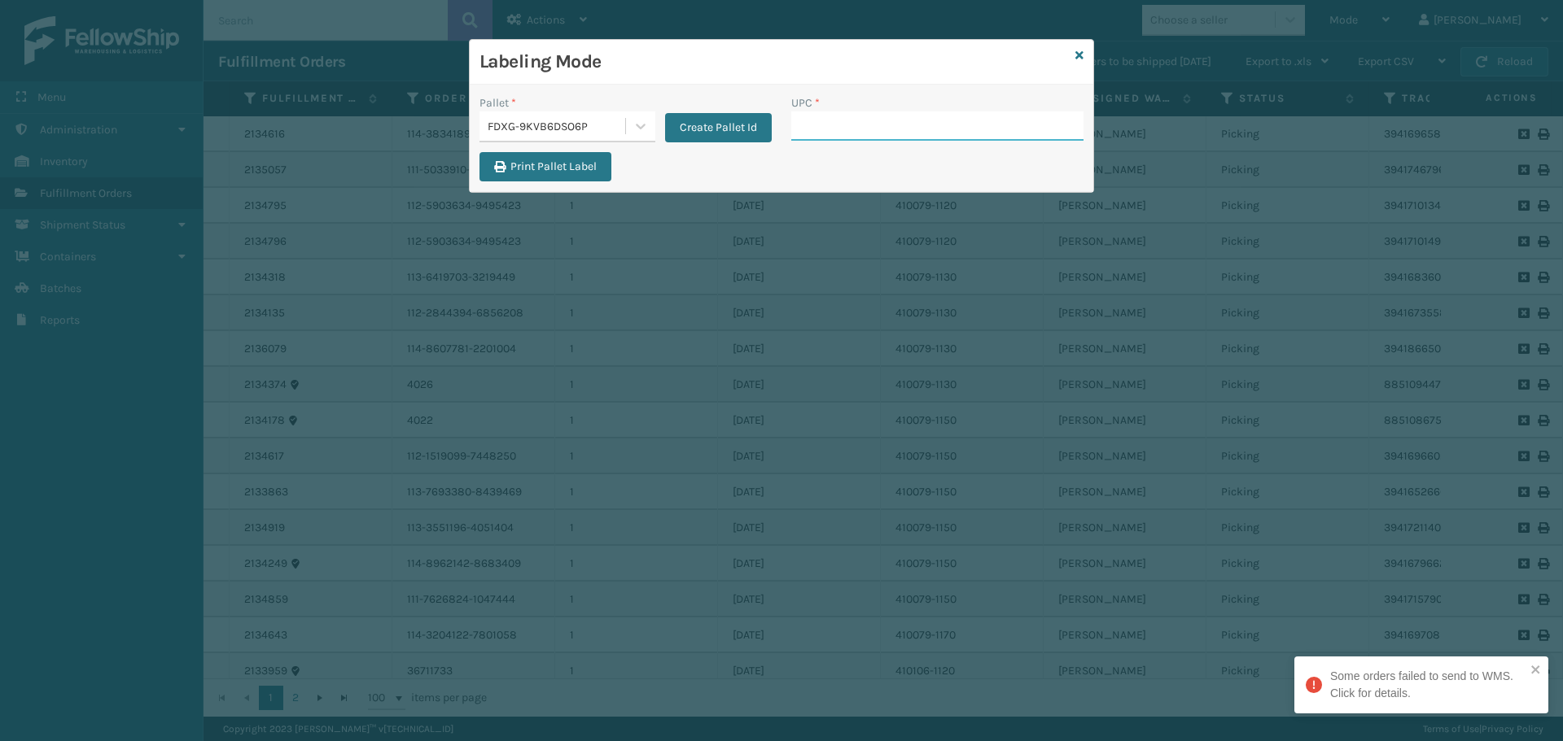
paste input "849986014003"
type input "849986014003"
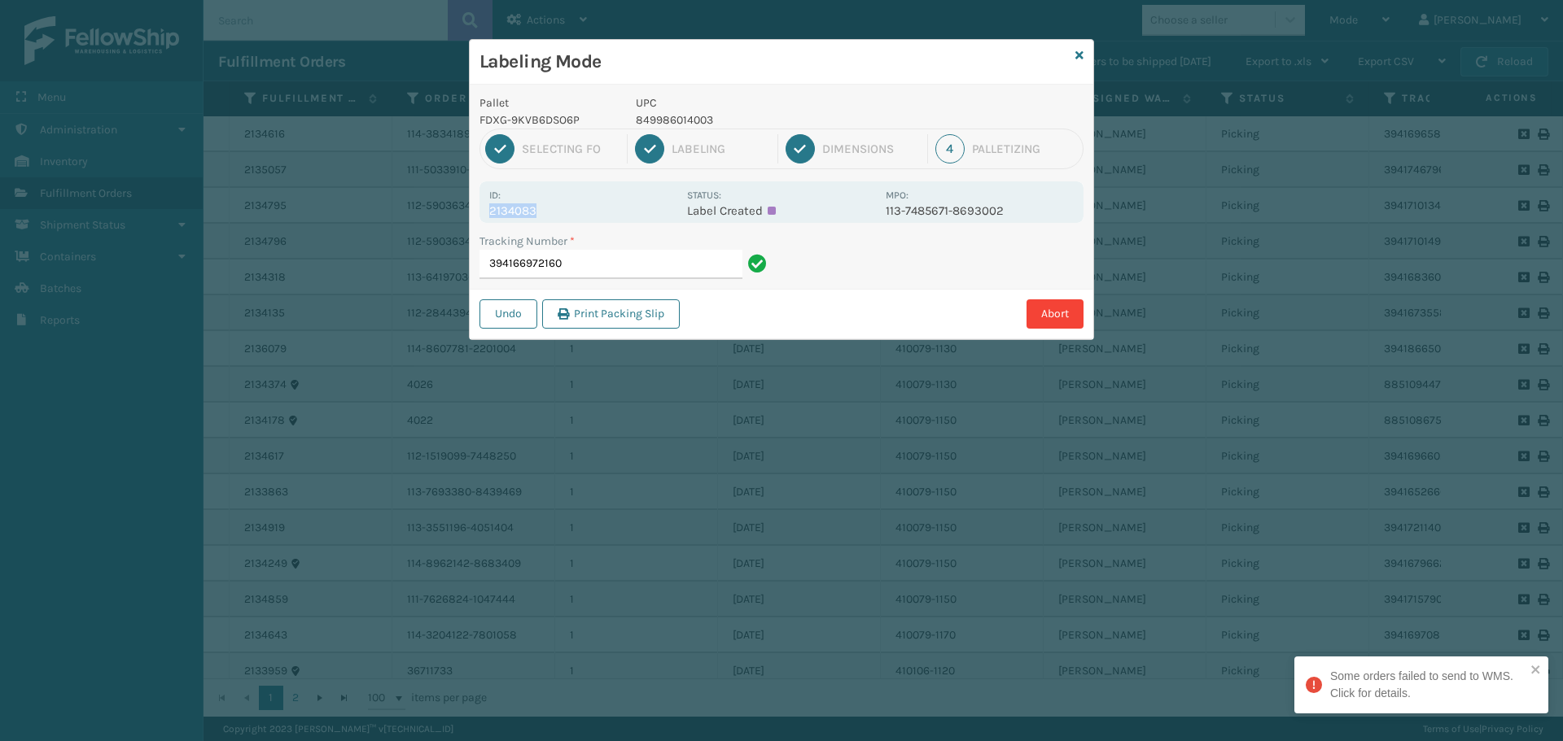
drag, startPoint x: 488, startPoint y: 209, endPoint x: 585, endPoint y: 217, distance: 97.2
click at [585, 217] on div "Id: 2134083 Status: Label Created MPO: 113-7485671-8693002" at bounding box center [781, 202] width 604 height 42
click at [619, 262] on input "394166972160" at bounding box center [610, 264] width 263 height 29
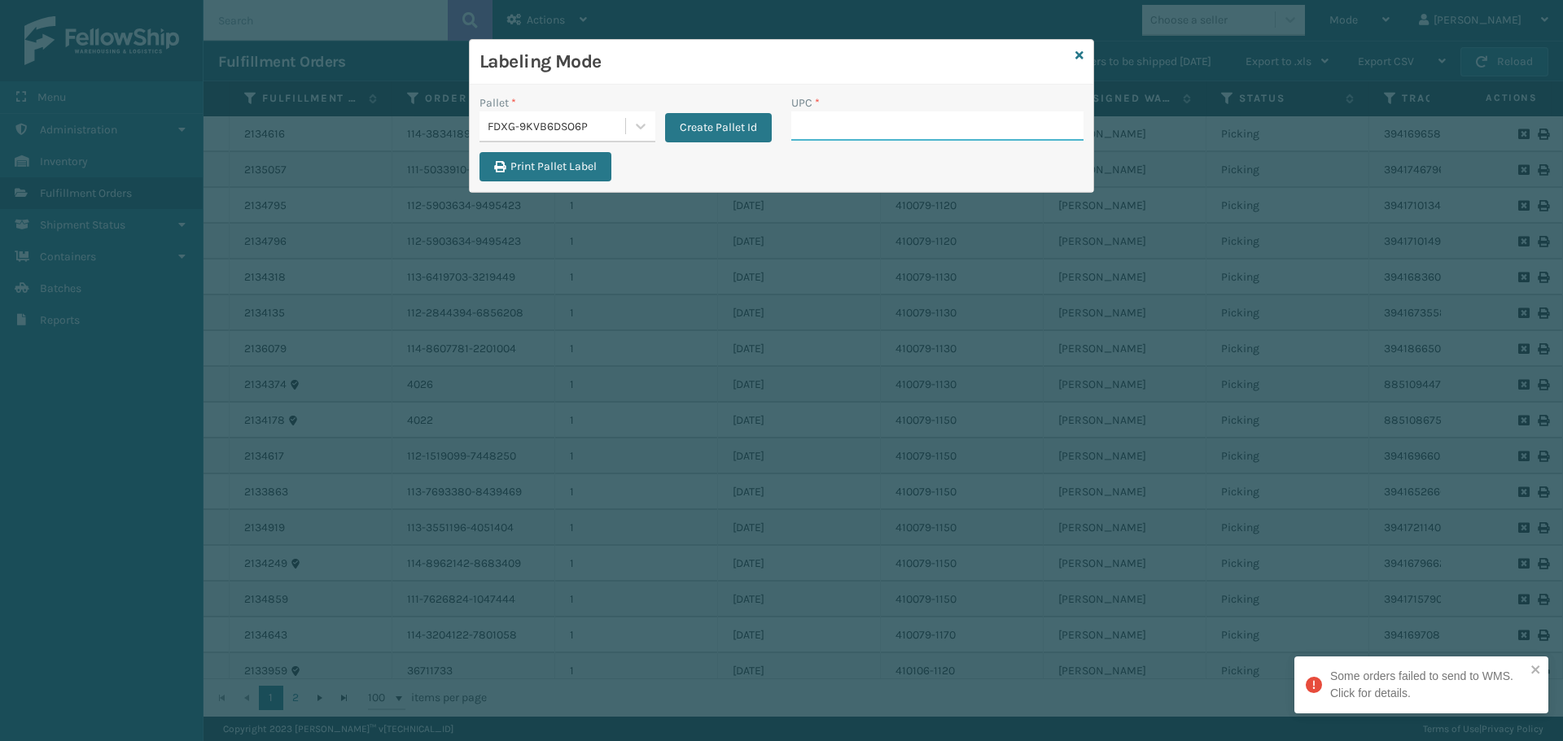
paste input "849986014003"
type input "849986014003"
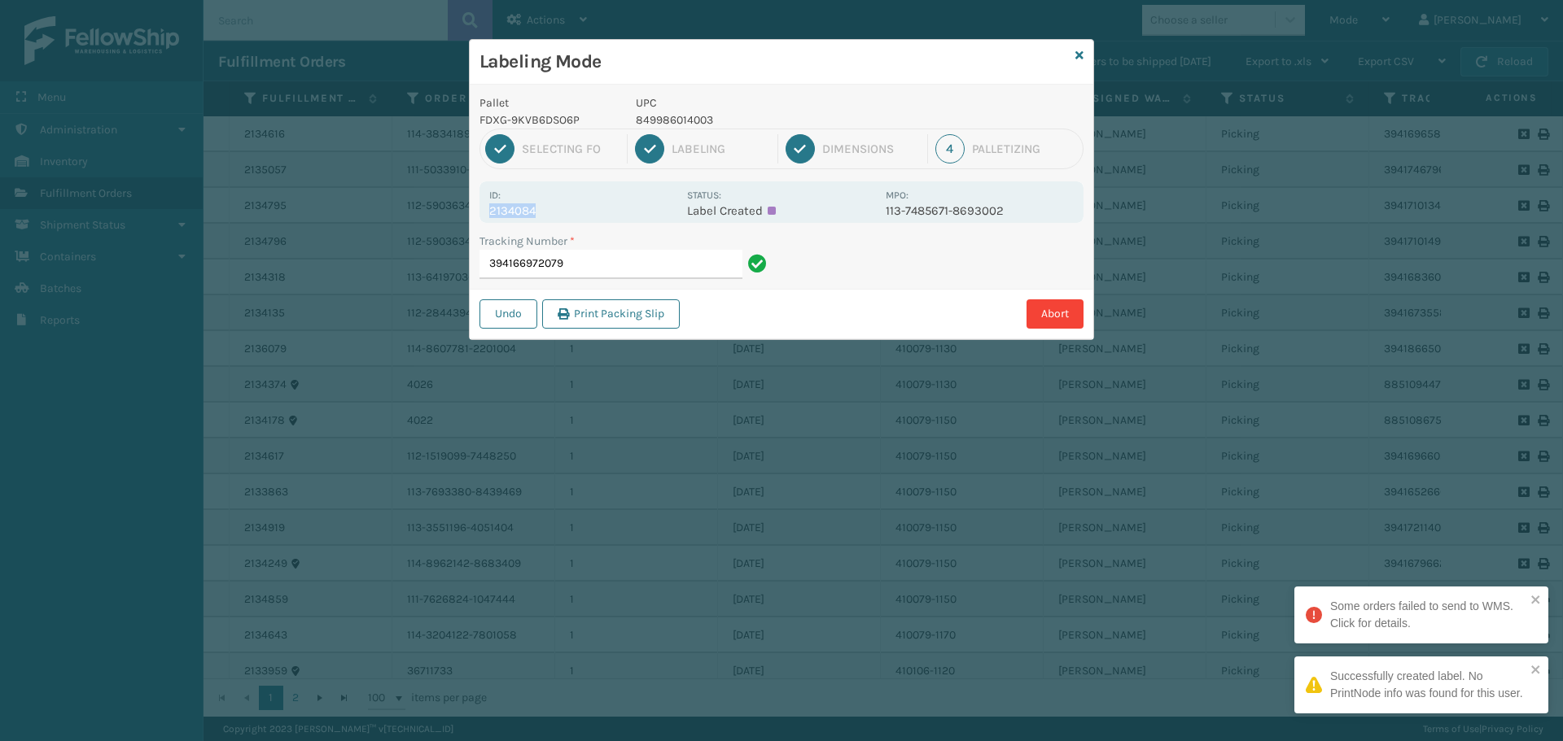
drag, startPoint x: 489, startPoint y: 213, endPoint x: 580, endPoint y: 219, distance: 91.3
click at [580, 219] on div "Id: 2134084 Status: Label Created MPO: 113-7485671-8693002" at bounding box center [781, 202] width 604 height 42
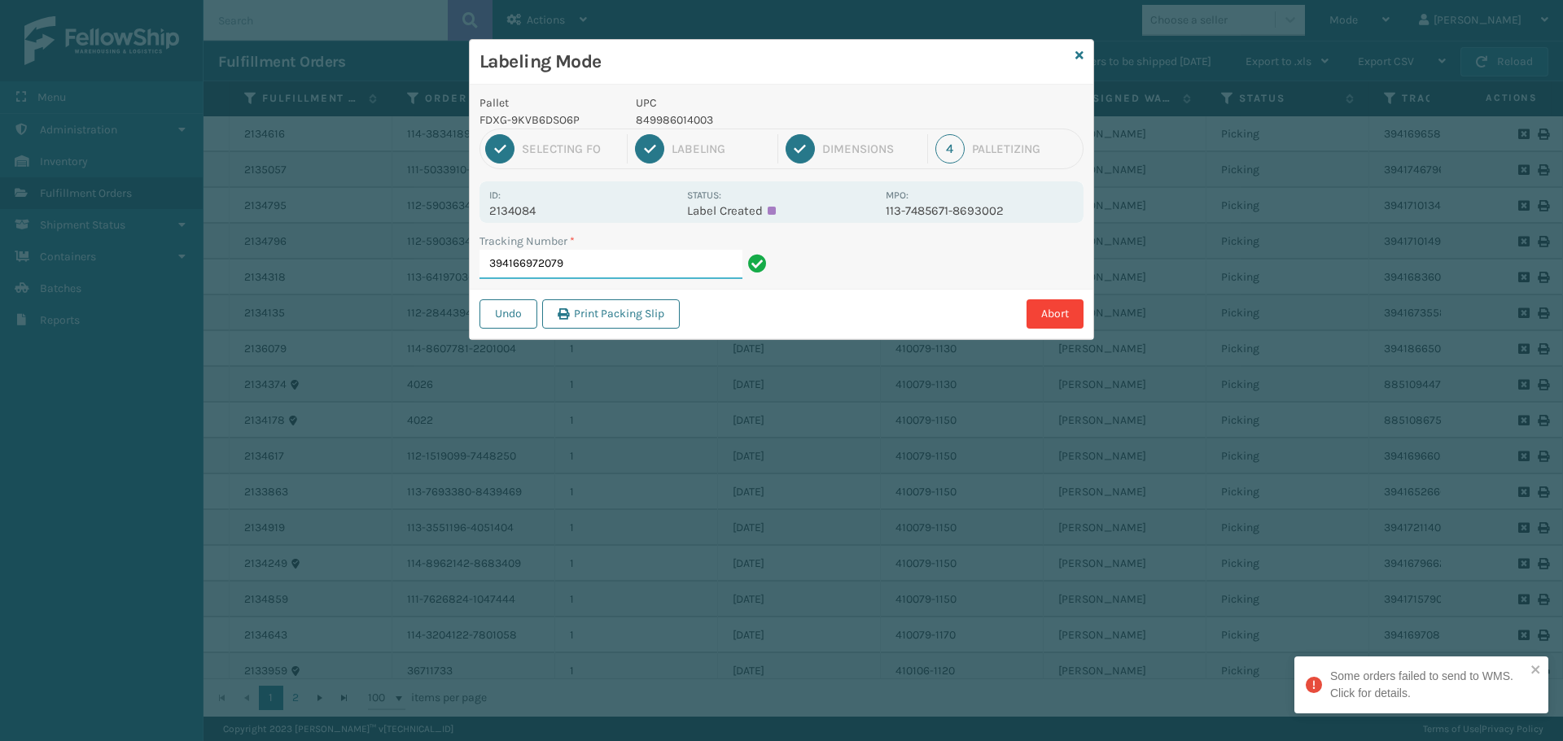
click at [630, 269] on input "394166972079" at bounding box center [610, 264] width 263 height 29
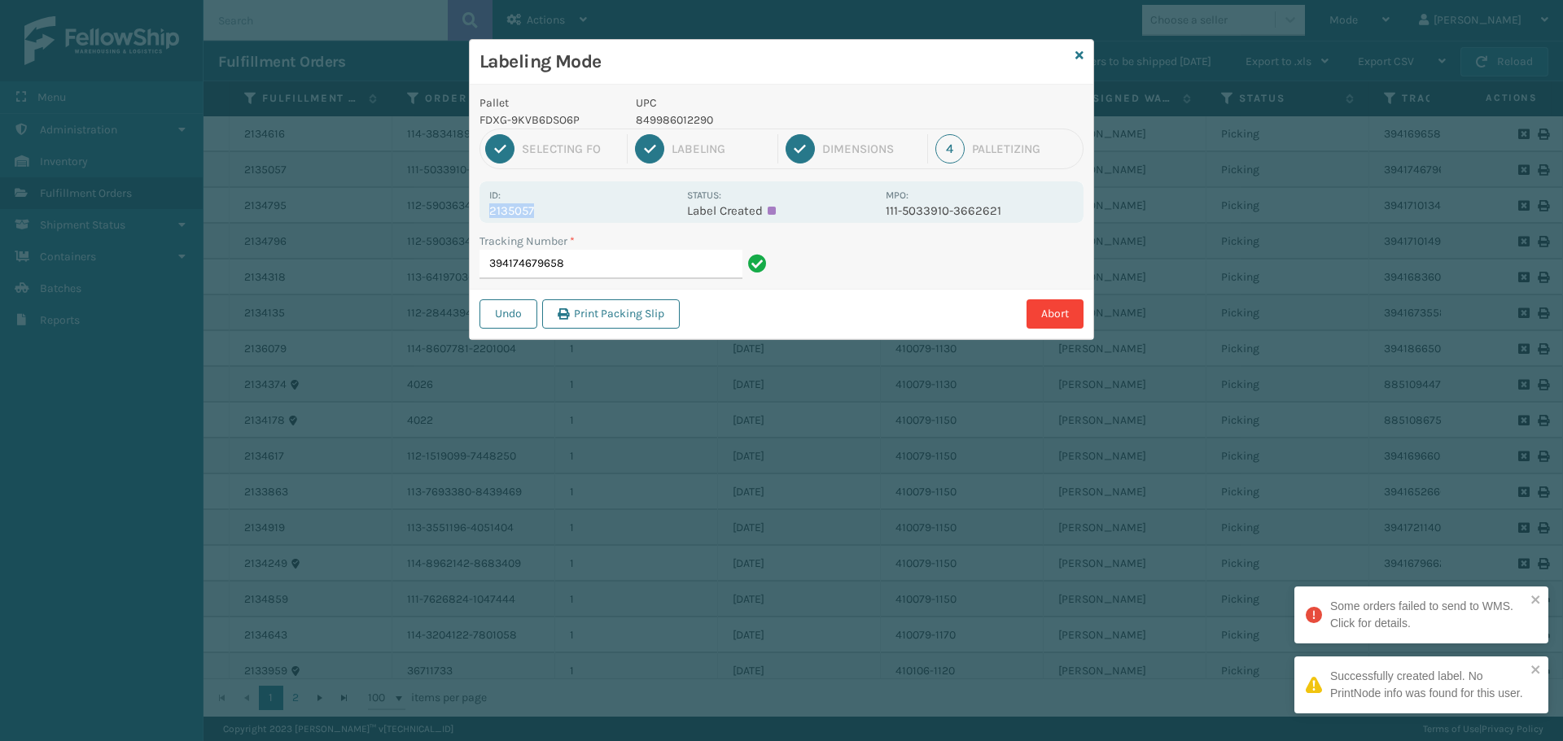
drag, startPoint x: 488, startPoint y: 215, endPoint x: 576, endPoint y: 221, distance: 88.1
click at [576, 221] on div "Id: 2135057 Status: Label Created MPO: 111-5033910-3662621" at bounding box center [781, 202] width 604 height 42
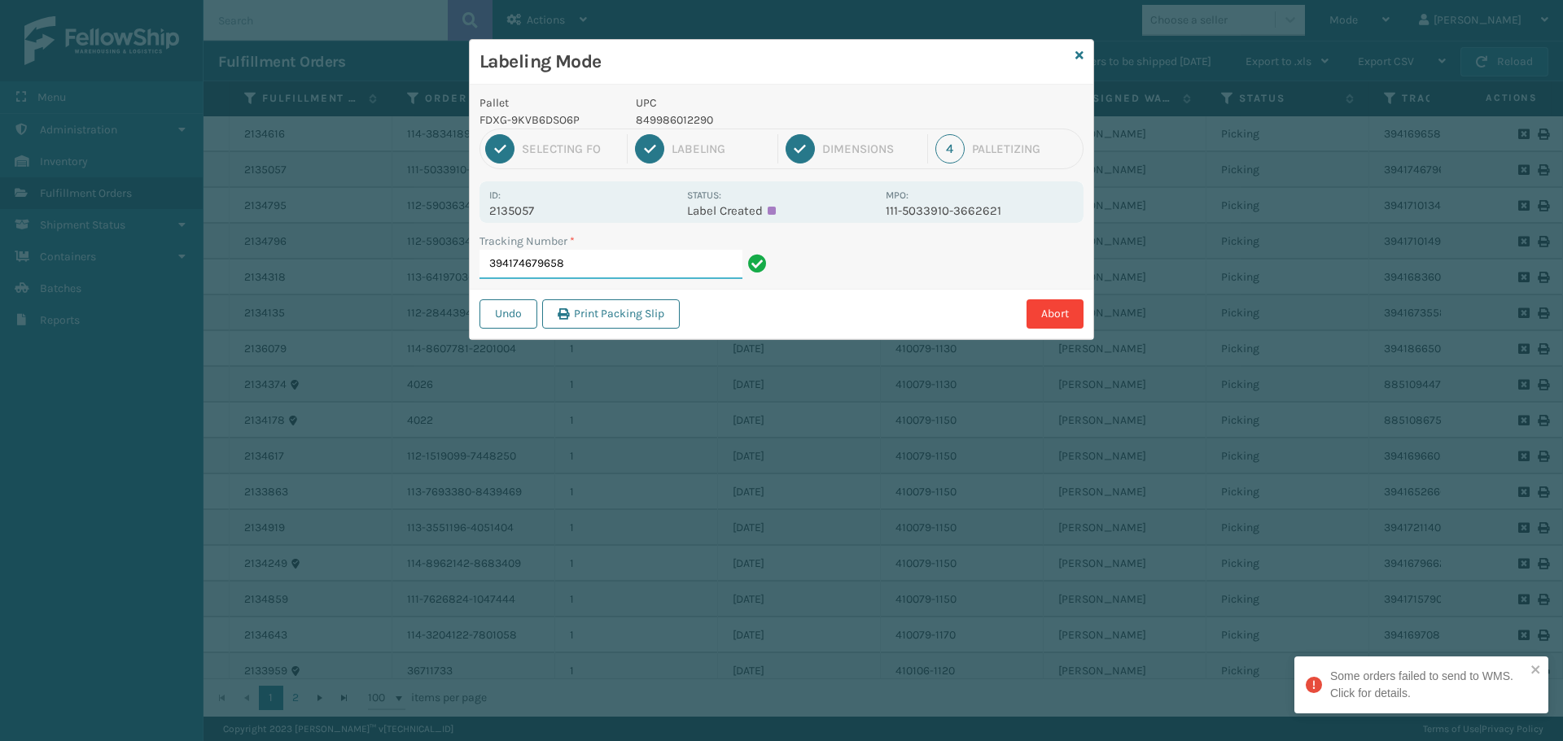
click at [609, 261] on input "394174679658" at bounding box center [610, 264] width 263 height 29
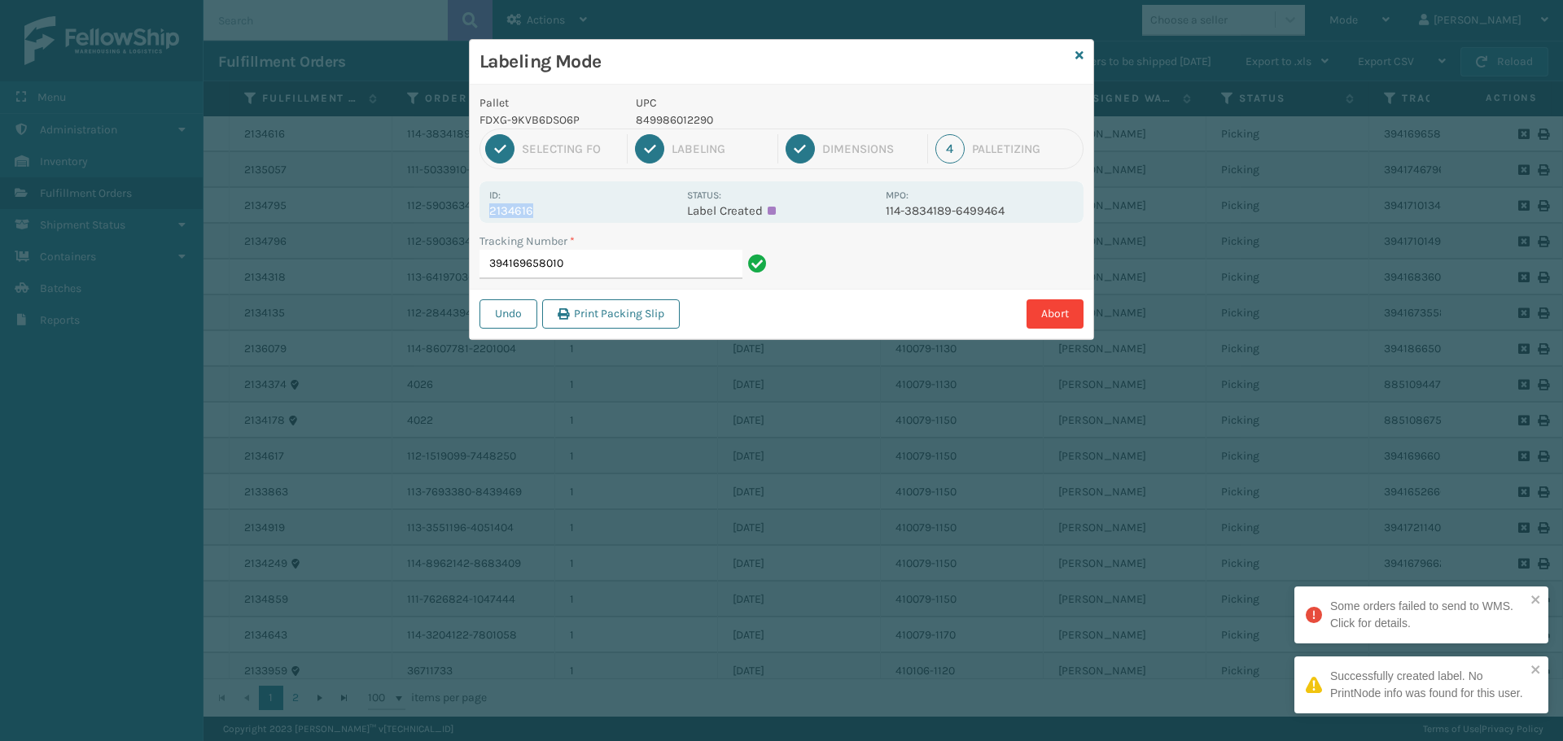
drag, startPoint x: 489, startPoint y: 210, endPoint x: 570, endPoint y: 212, distance: 80.6
click at [570, 212] on p "2134616" at bounding box center [583, 210] width 188 height 15
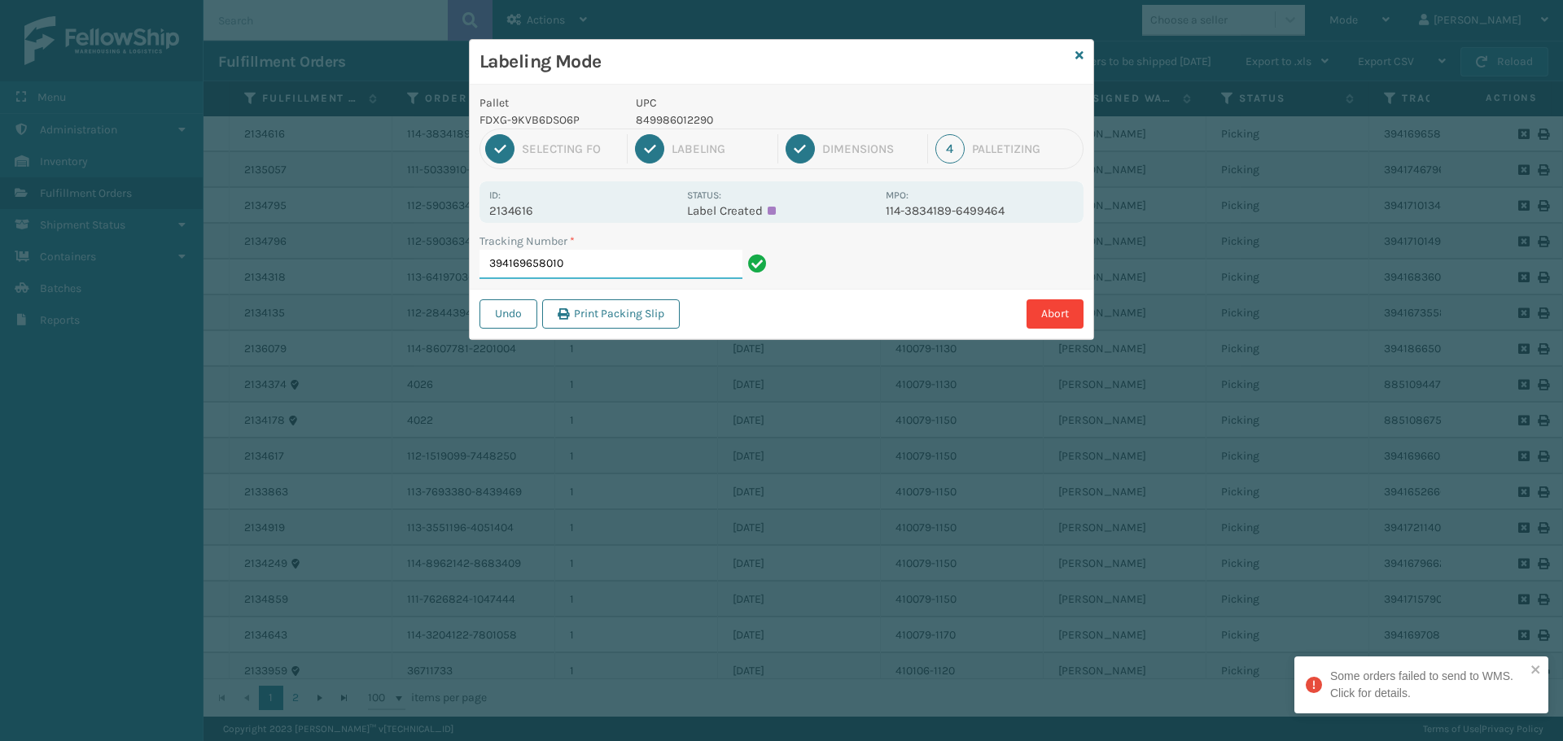
click at [606, 260] on input "394169658010" at bounding box center [610, 264] width 263 height 29
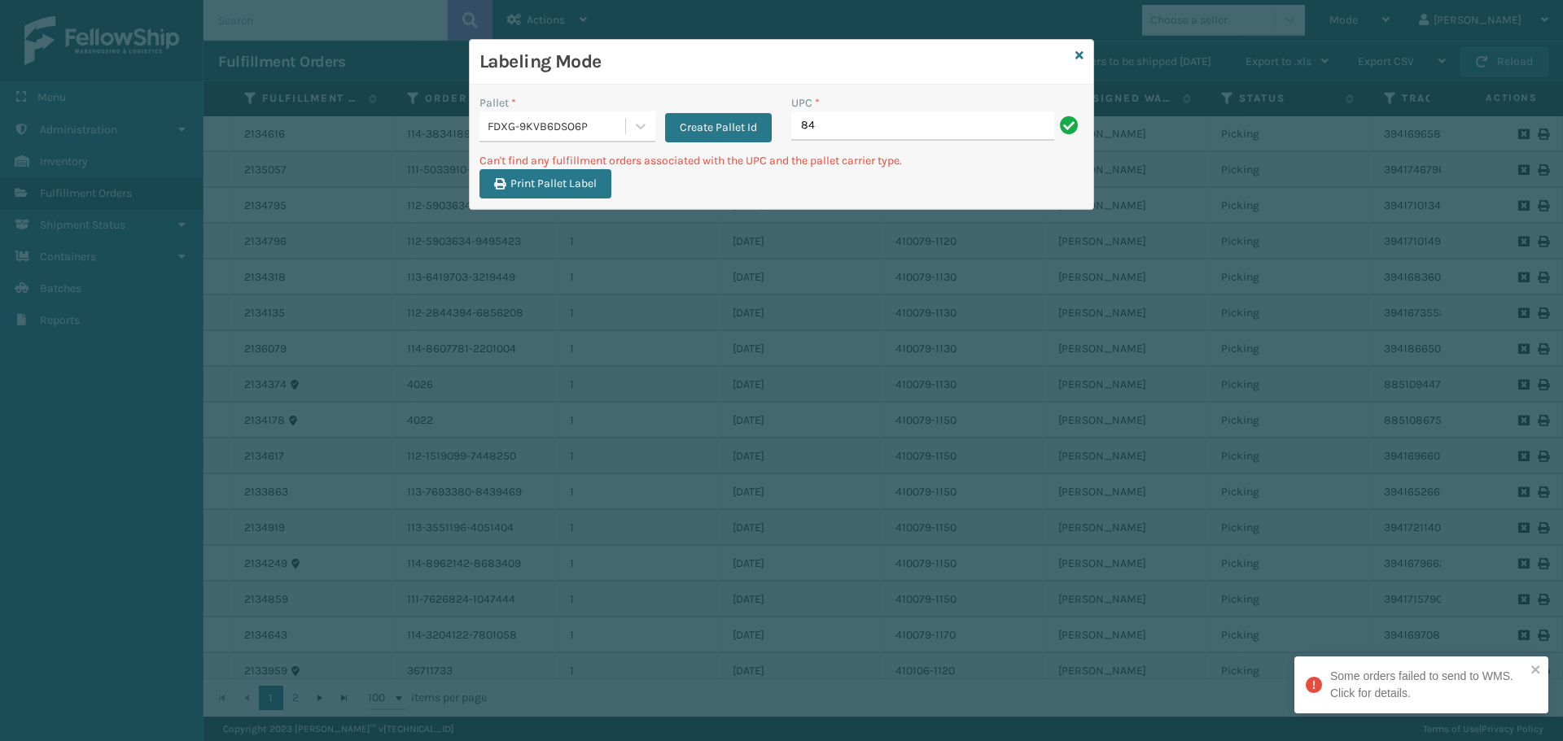
type input "8"
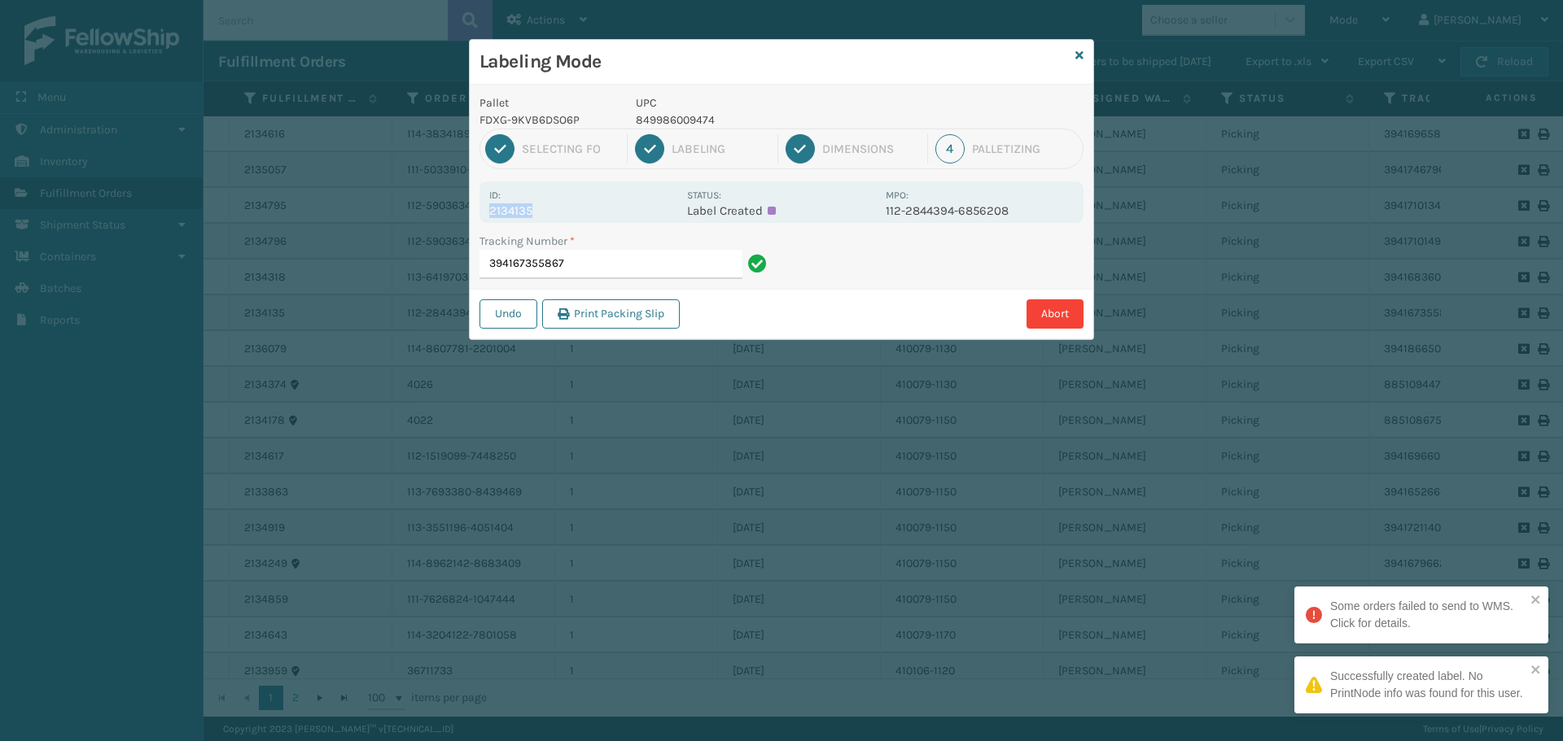
drag, startPoint x: 520, startPoint y: 206, endPoint x: 585, endPoint y: 216, distance: 65.8
click at [585, 216] on div "Id: 2134135 Status: Label Created MPO: 112-2844394-6856208" at bounding box center [781, 202] width 604 height 42
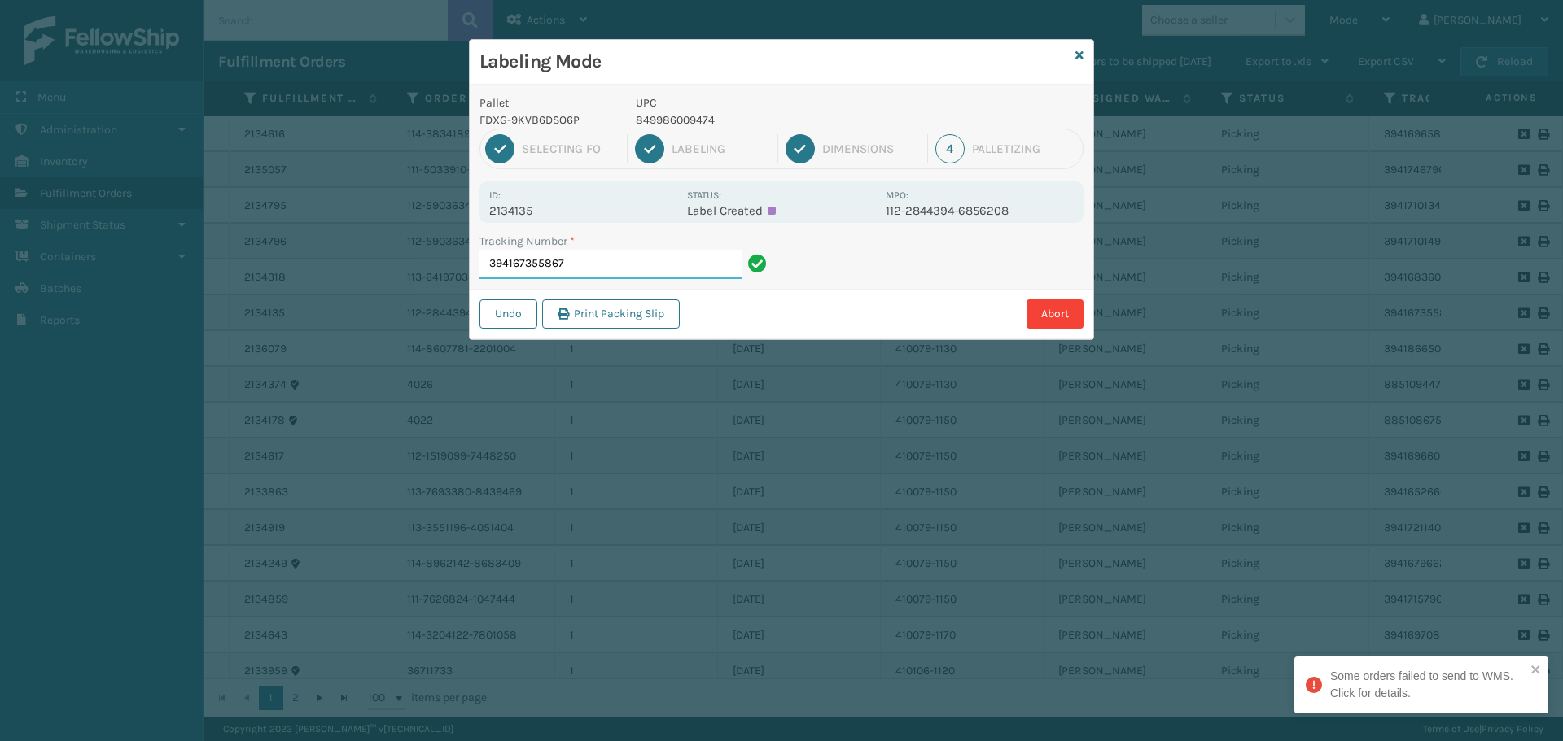
click at [636, 265] on input "394167355867" at bounding box center [610, 264] width 263 height 29
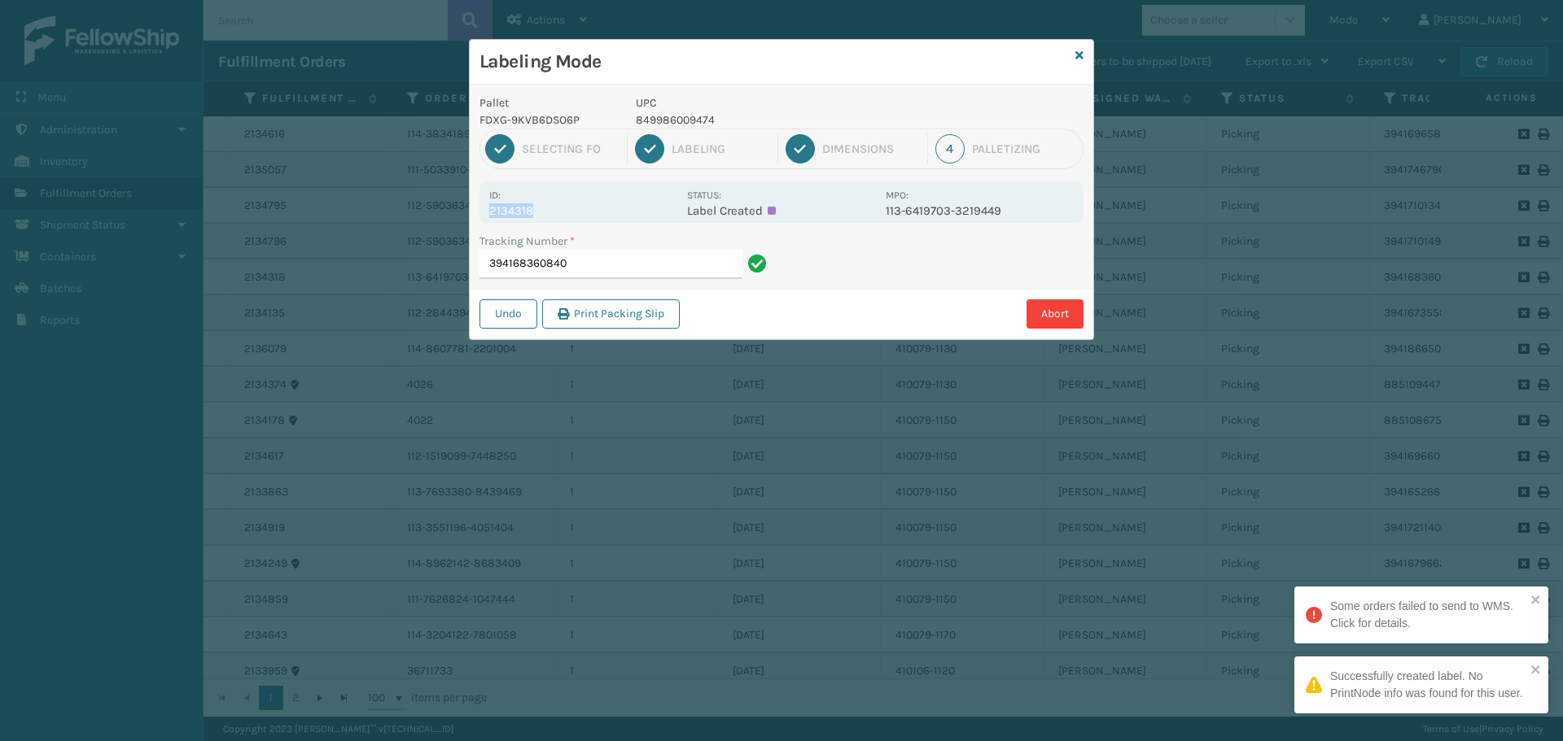
drag, startPoint x: 497, startPoint y: 214, endPoint x: 578, endPoint y: 212, distance: 80.6
click at [578, 212] on p "2134318" at bounding box center [583, 210] width 188 height 15
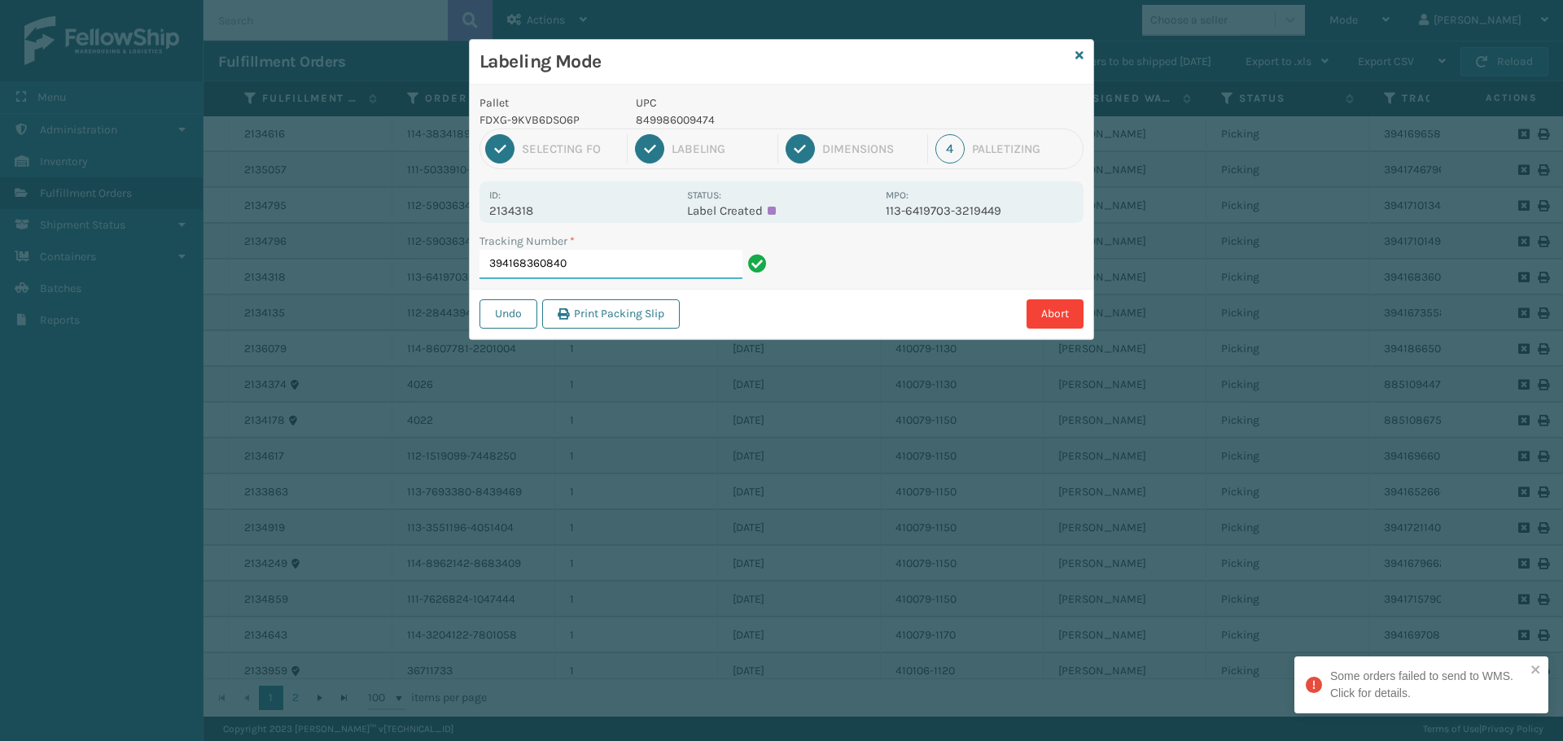
click at [621, 251] on input "394168360840" at bounding box center [610, 264] width 263 height 29
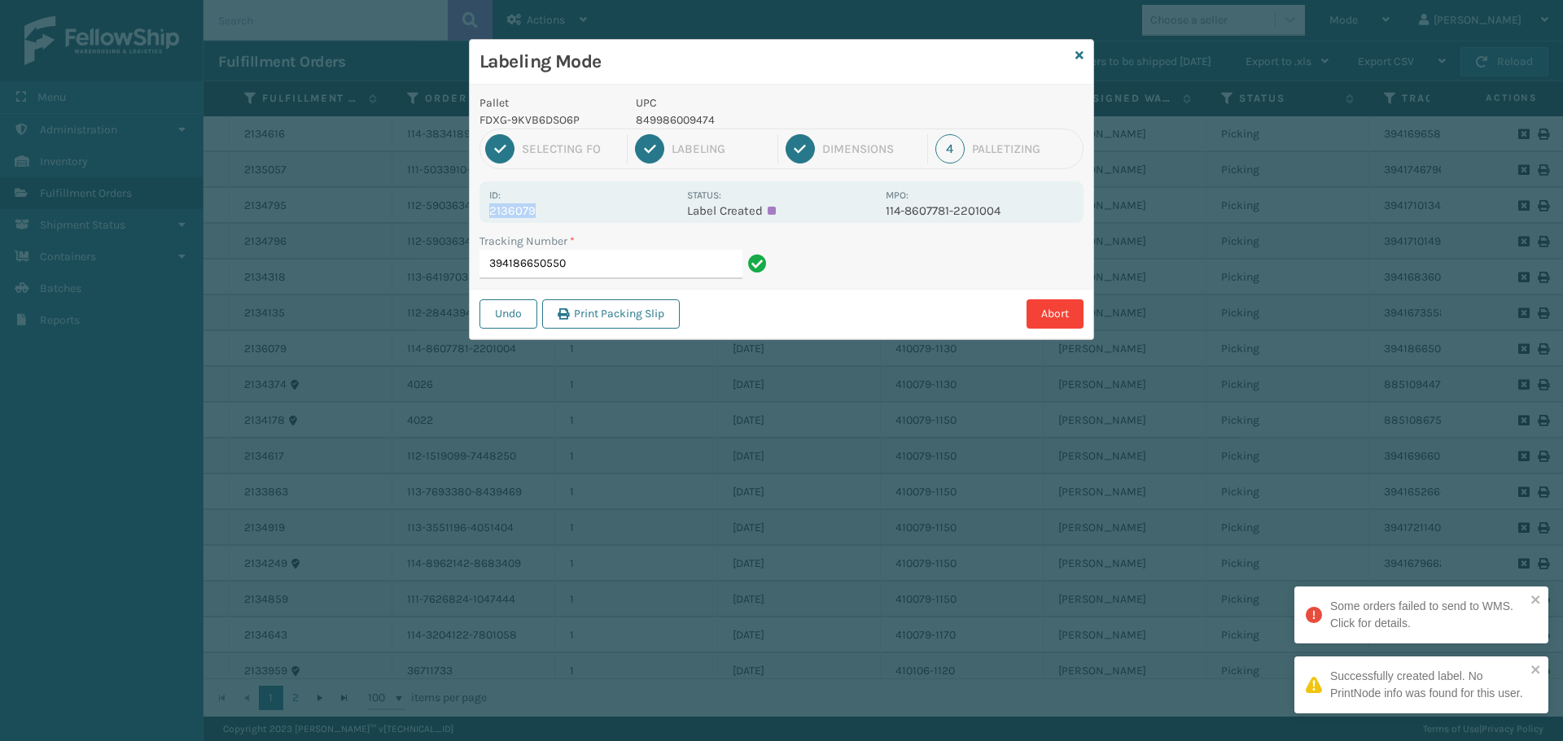
drag, startPoint x: 491, startPoint y: 211, endPoint x: 554, endPoint y: 215, distance: 63.6
click at [554, 215] on p "2136079" at bounding box center [583, 210] width 188 height 15
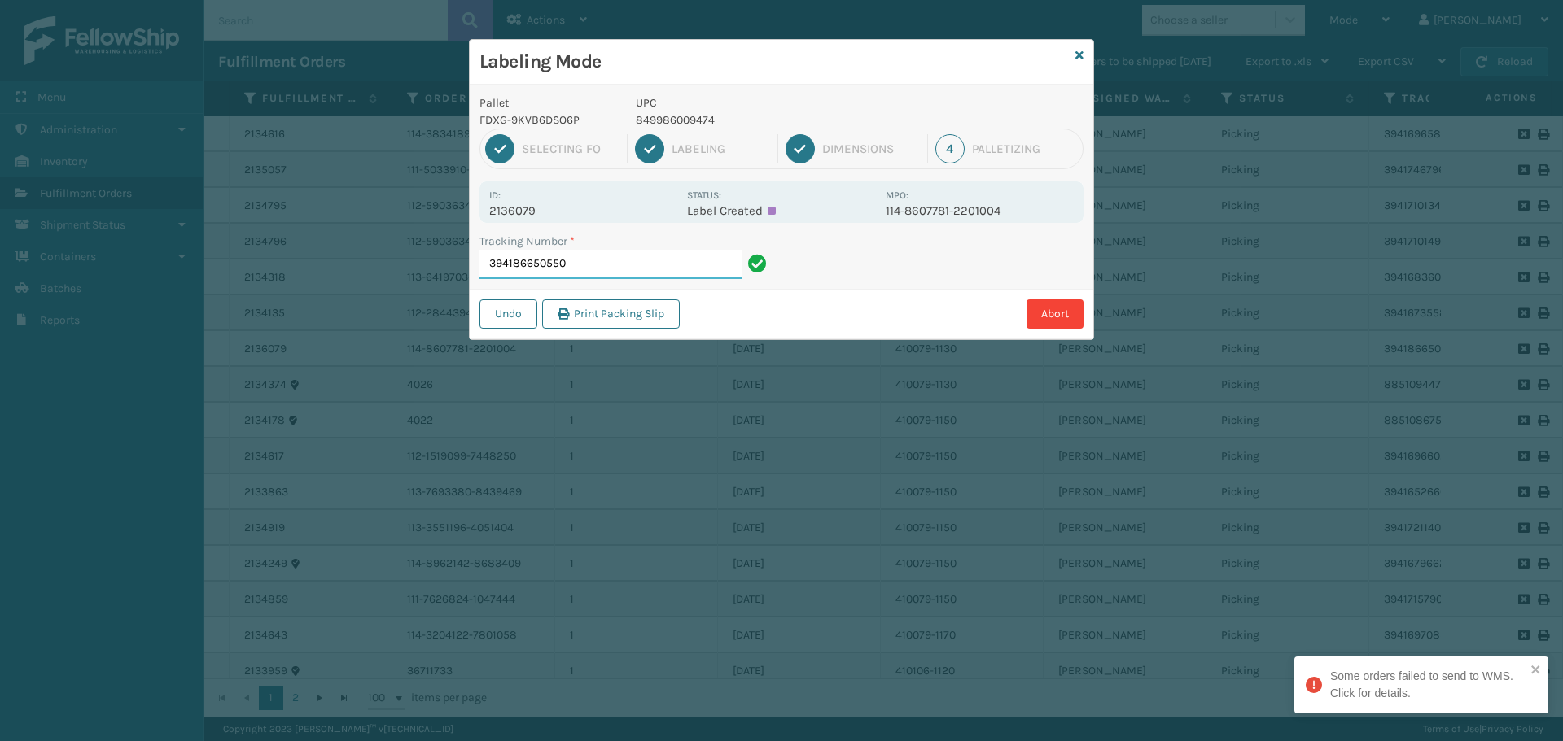
click at [617, 268] on input "394186650550" at bounding box center [610, 264] width 263 height 29
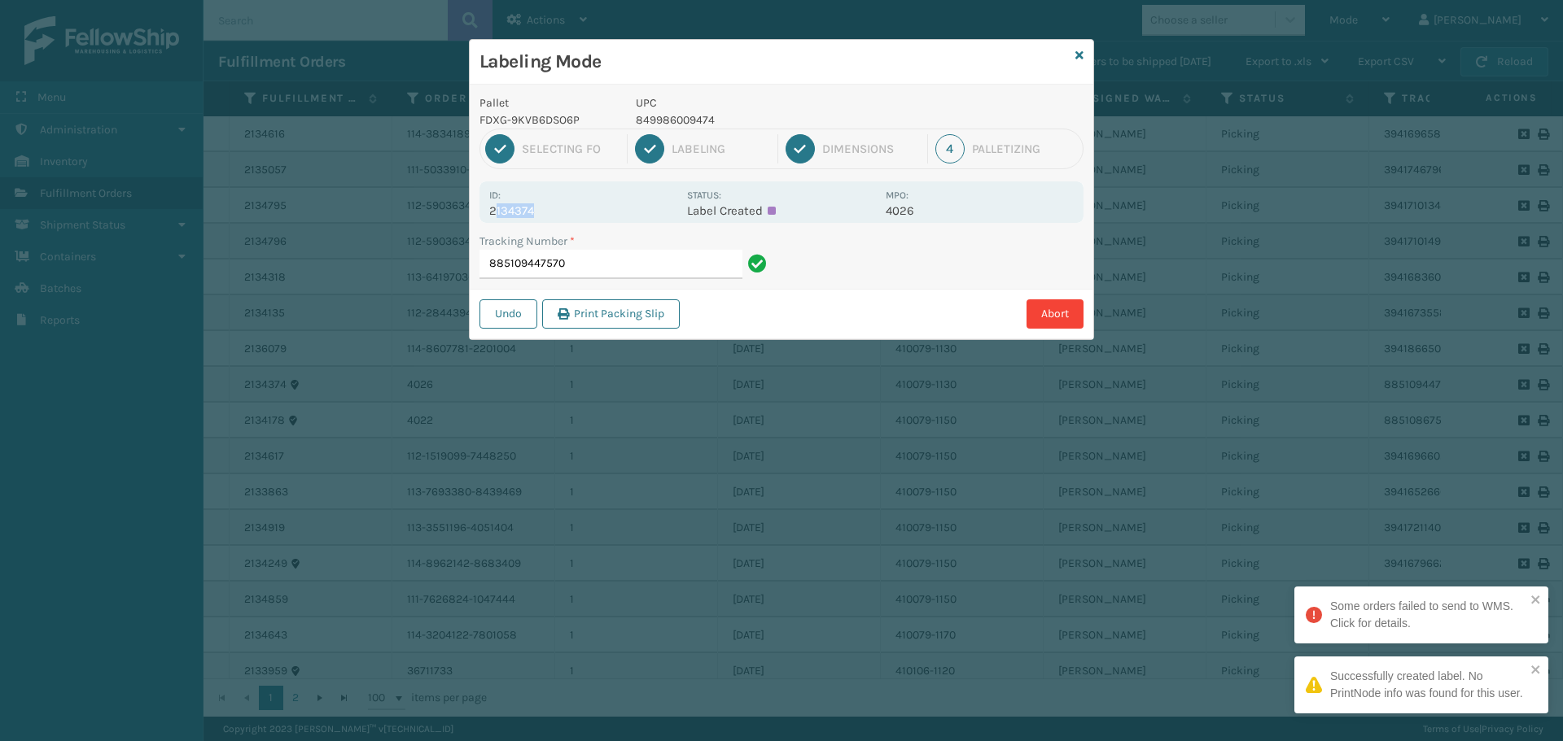
drag, startPoint x: 497, startPoint y: 209, endPoint x: 616, endPoint y: 221, distance: 119.4
click at [616, 221] on div "Id: 2134374 Status: Label Created MPO: 4026" at bounding box center [781, 202] width 604 height 42
click at [613, 221] on div "Id: 2134374 Status: Label Created MPO: 4026" at bounding box center [781, 202] width 604 height 42
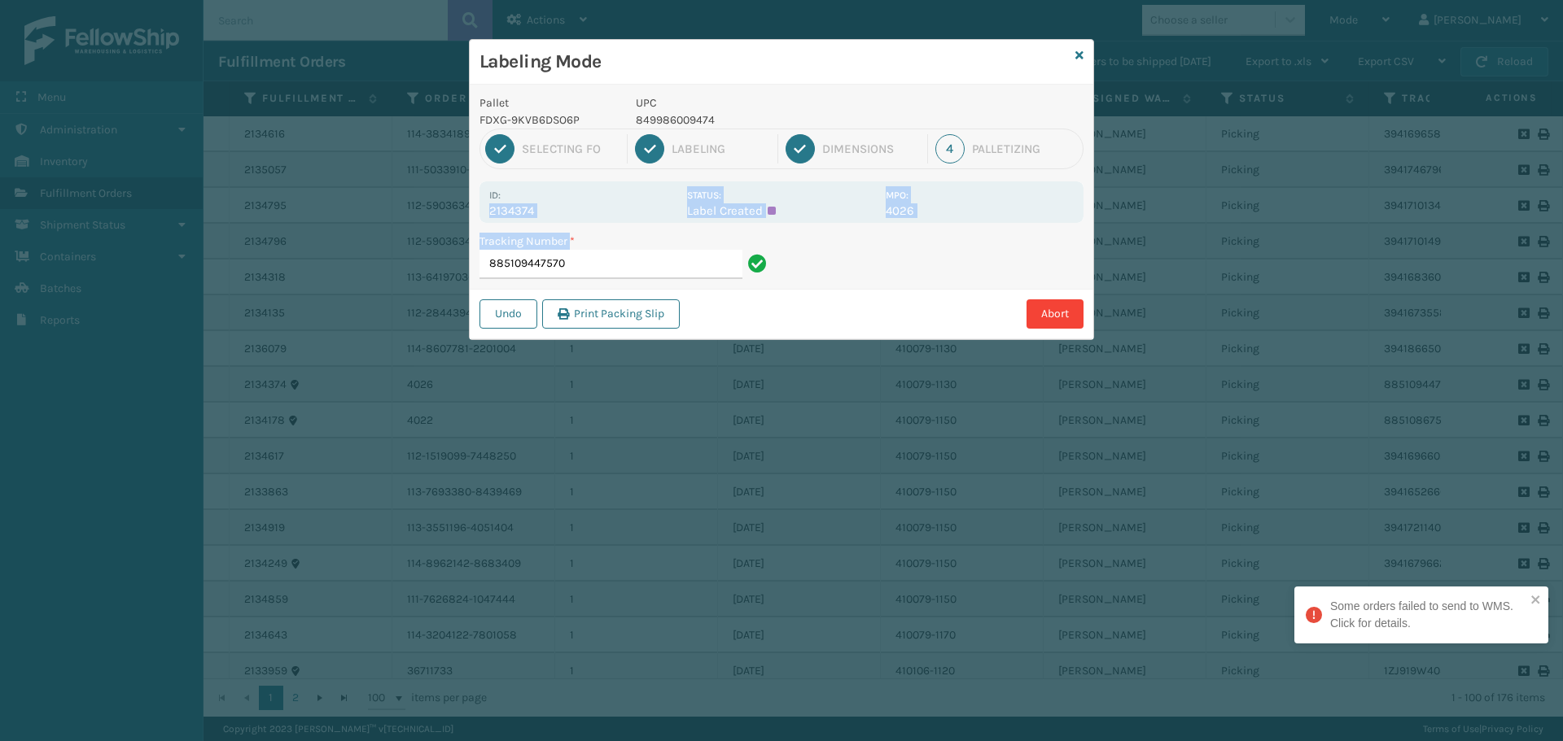
drag, startPoint x: 487, startPoint y: 211, endPoint x: 572, endPoint y: 225, distance: 86.6
click at [572, 225] on div "Pallet FDXG-9KVB6DSO6P UPC 849986009474 1 Selecting FO 2 Labeling 3 Dimensions …" at bounding box center [781, 212] width 623 height 255
click at [579, 221] on div "Id: 2134374 Status: Label Created MPO: 4026" at bounding box center [781, 202] width 604 height 42
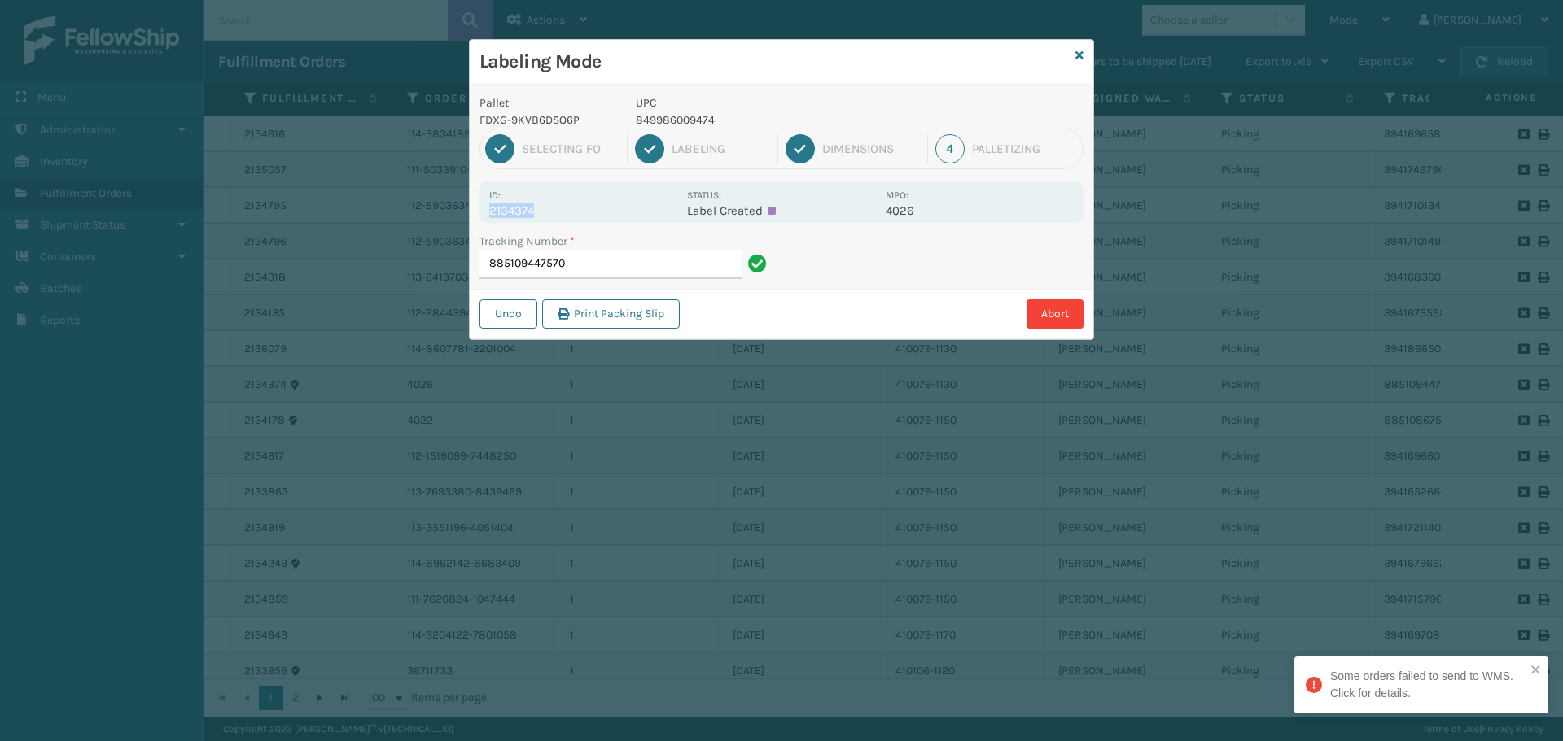
drag, startPoint x: 490, startPoint y: 211, endPoint x: 553, endPoint y: 208, distance: 62.7
click at [553, 208] on p "2134374" at bounding box center [583, 210] width 188 height 15
click at [585, 269] on input "885109447570" at bounding box center [610, 264] width 263 height 29
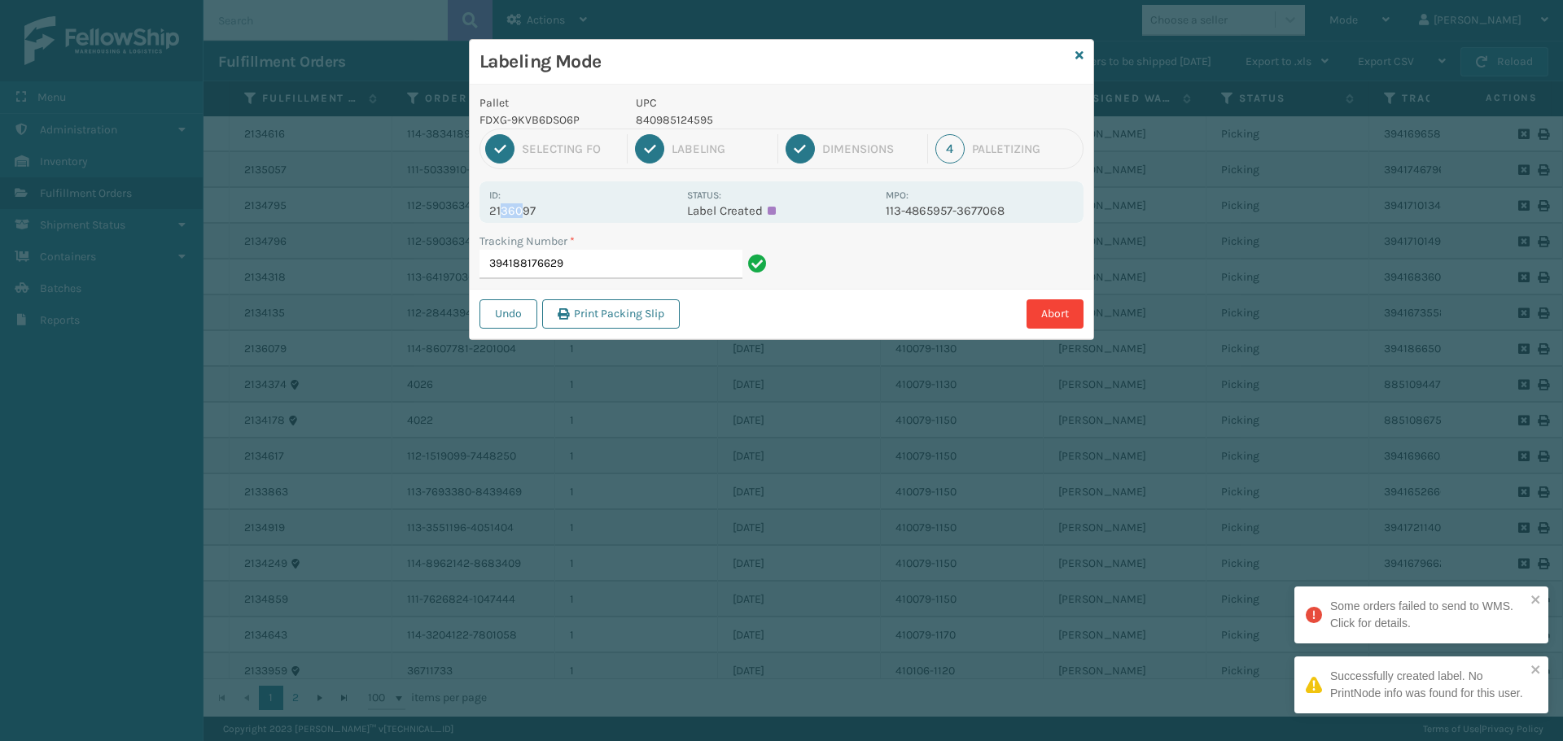
drag, startPoint x: 501, startPoint y: 211, endPoint x: 523, endPoint y: 214, distance: 22.2
click at [523, 214] on p "2136097" at bounding box center [583, 210] width 188 height 15
click at [492, 207] on p "2136097" at bounding box center [583, 210] width 188 height 15
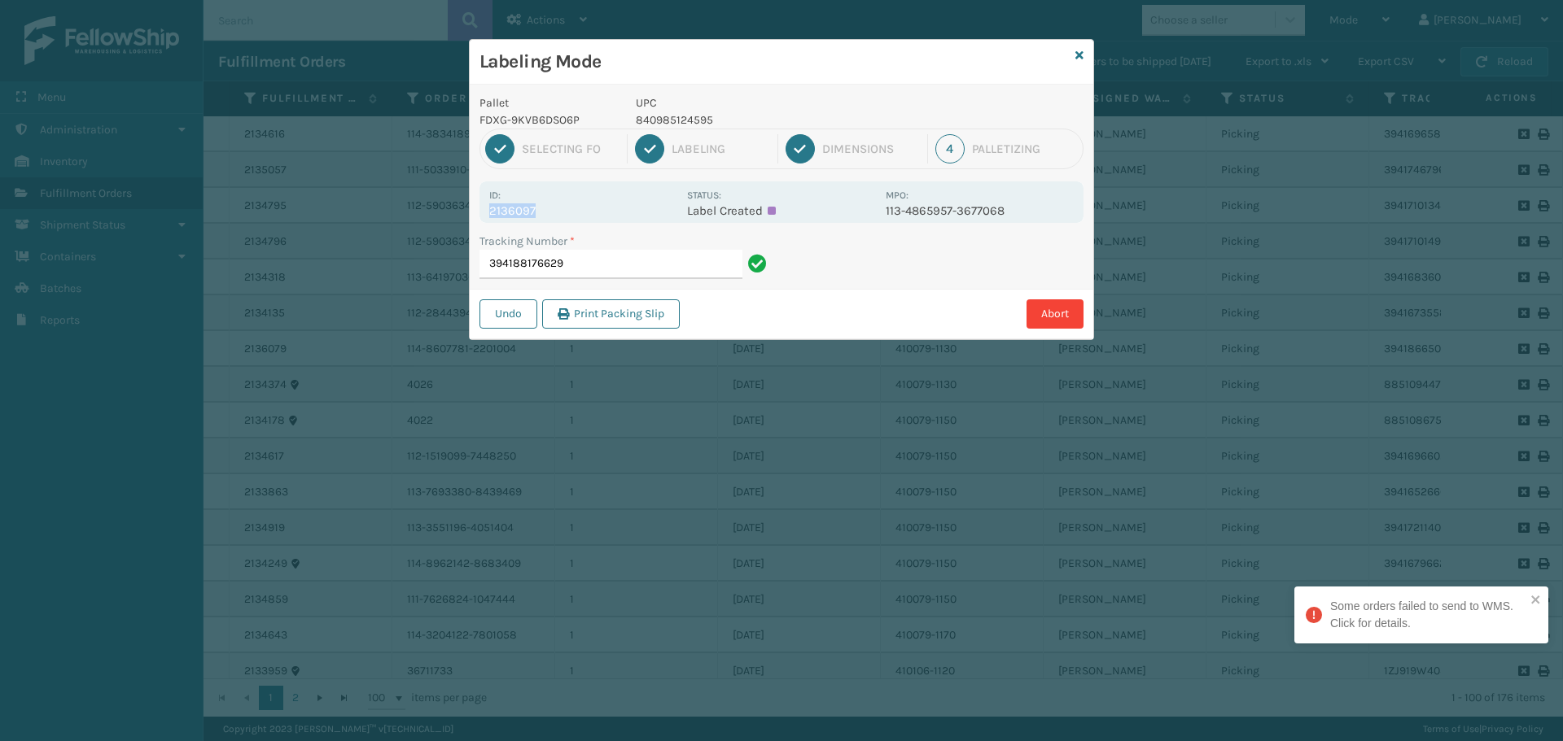
drag, startPoint x: 492, startPoint y: 209, endPoint x: 564, endPoint y: 200, distance: 73.0
click at [564, 200] on div "Id: 2136097" at bounding box center [583, 202] width 188 height 32
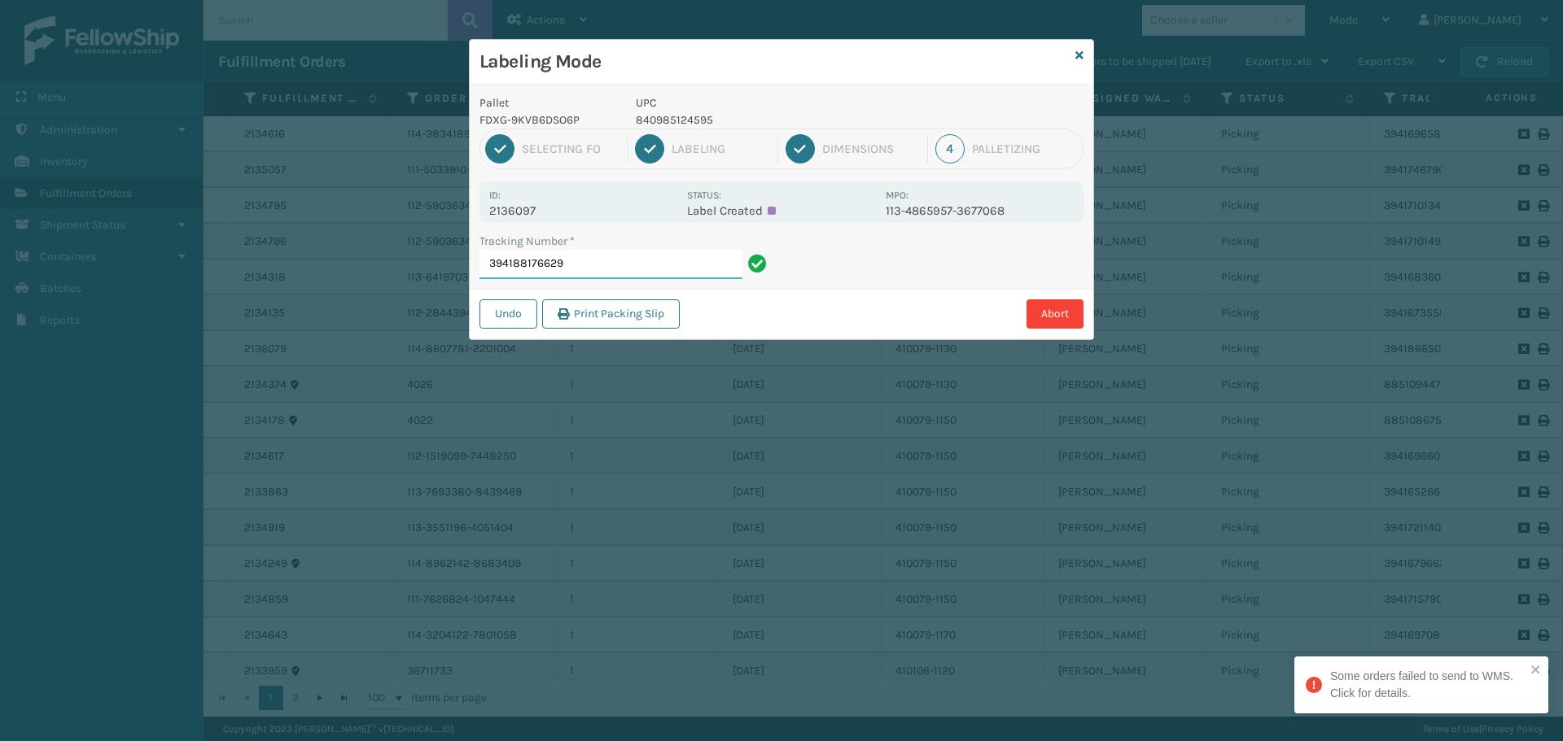
click at [617, 262] on input "394188176629" at bounding box center [610, 264] width 263 height 29
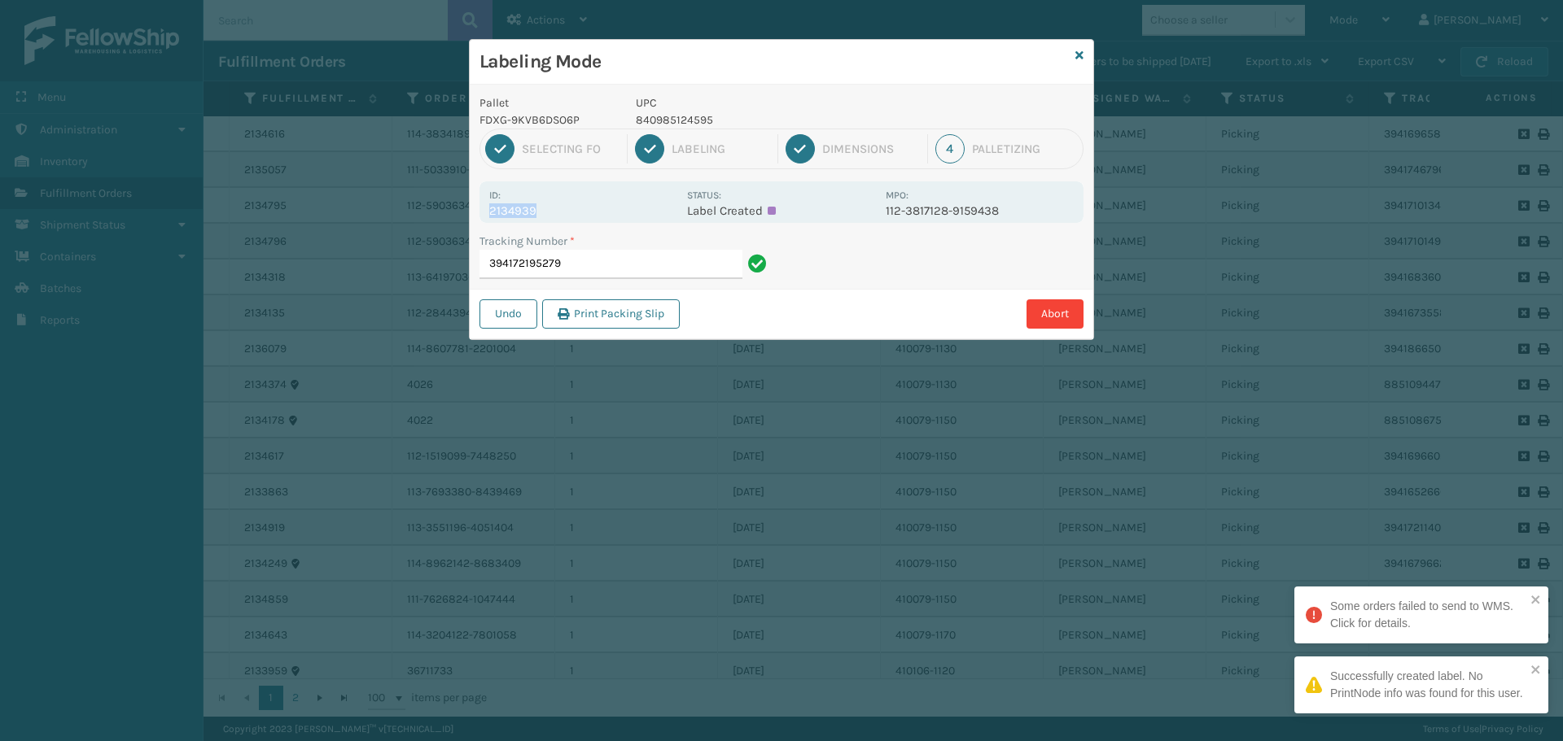
drag, startPoint x: 488, startPoint y: 212, endPoint x: 579, endPoint y: 212, distance: 91.2
click at [579, 212] on div "Id: 2134939 Status: Label Created MPO: 112-3817128-9159438" at bounding box center [781, 202] width 604 height 42
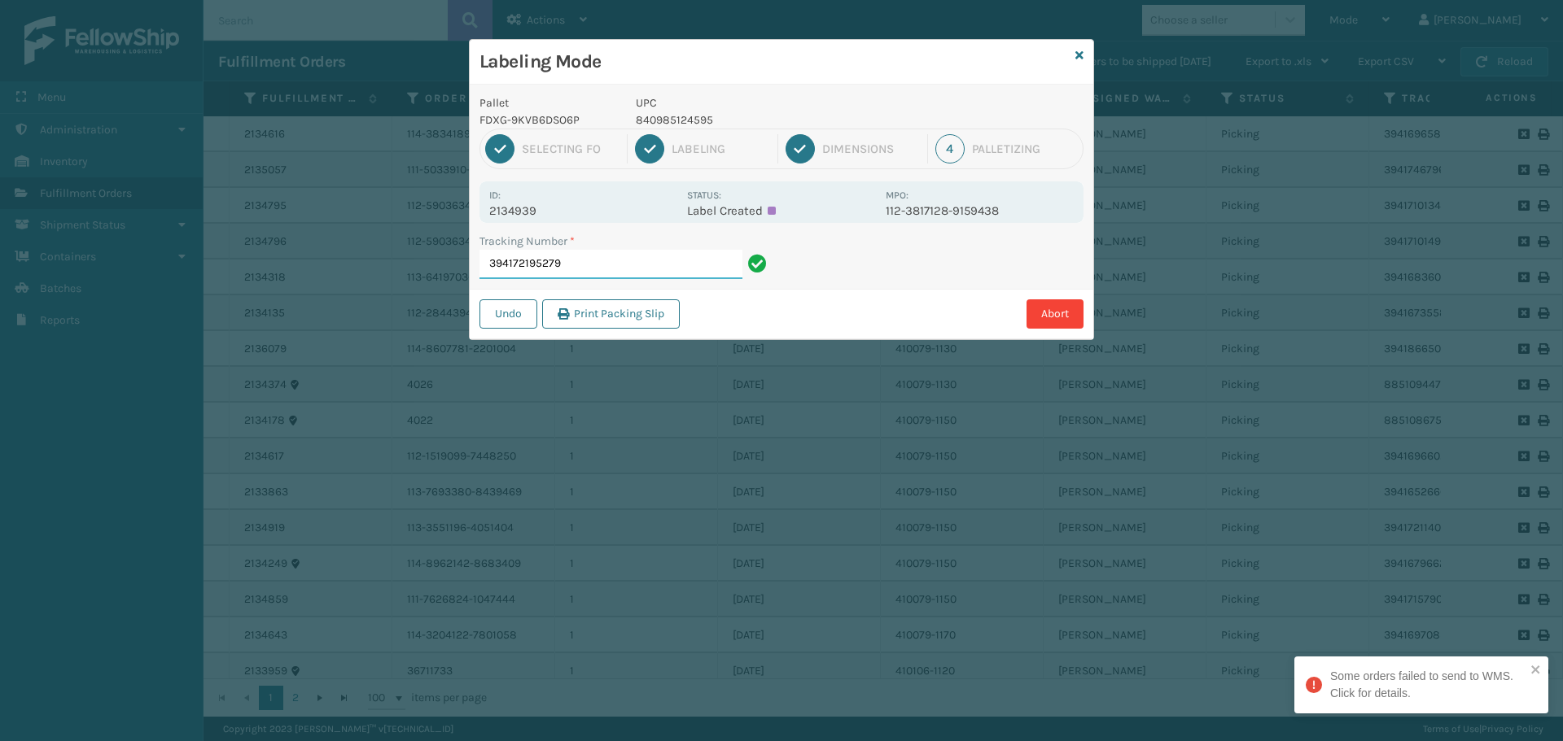
click at [612, 256] on input "394172195279" at bounding box center [610, 264] width 263 height 29
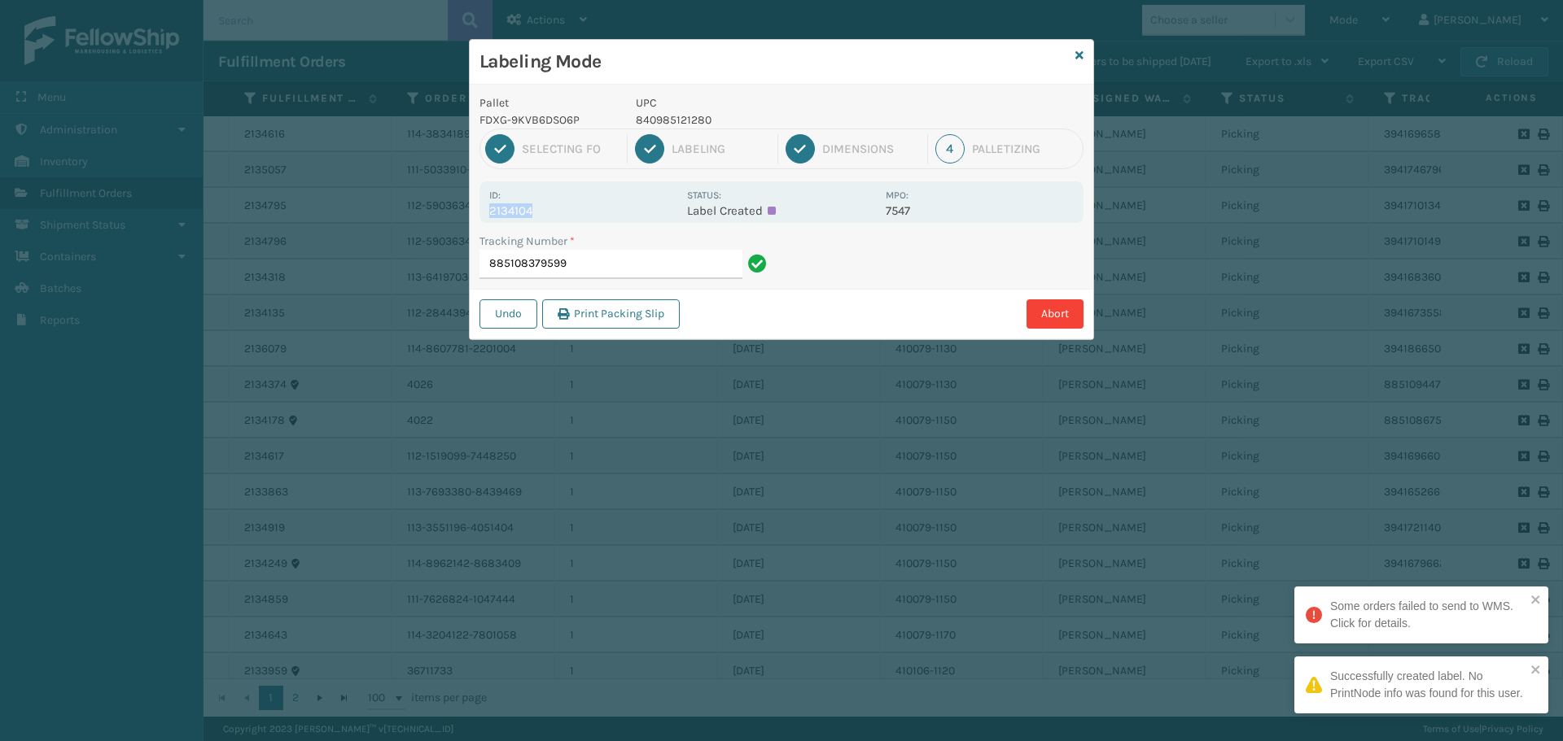
drag, startPoint x: 490, startPoint y: 209, endPoint x: 566, endPoint y: 210, distance: 75.7
click at [566, 210] on p "2134104" at bounding box center [583, 210] width 188 height 15
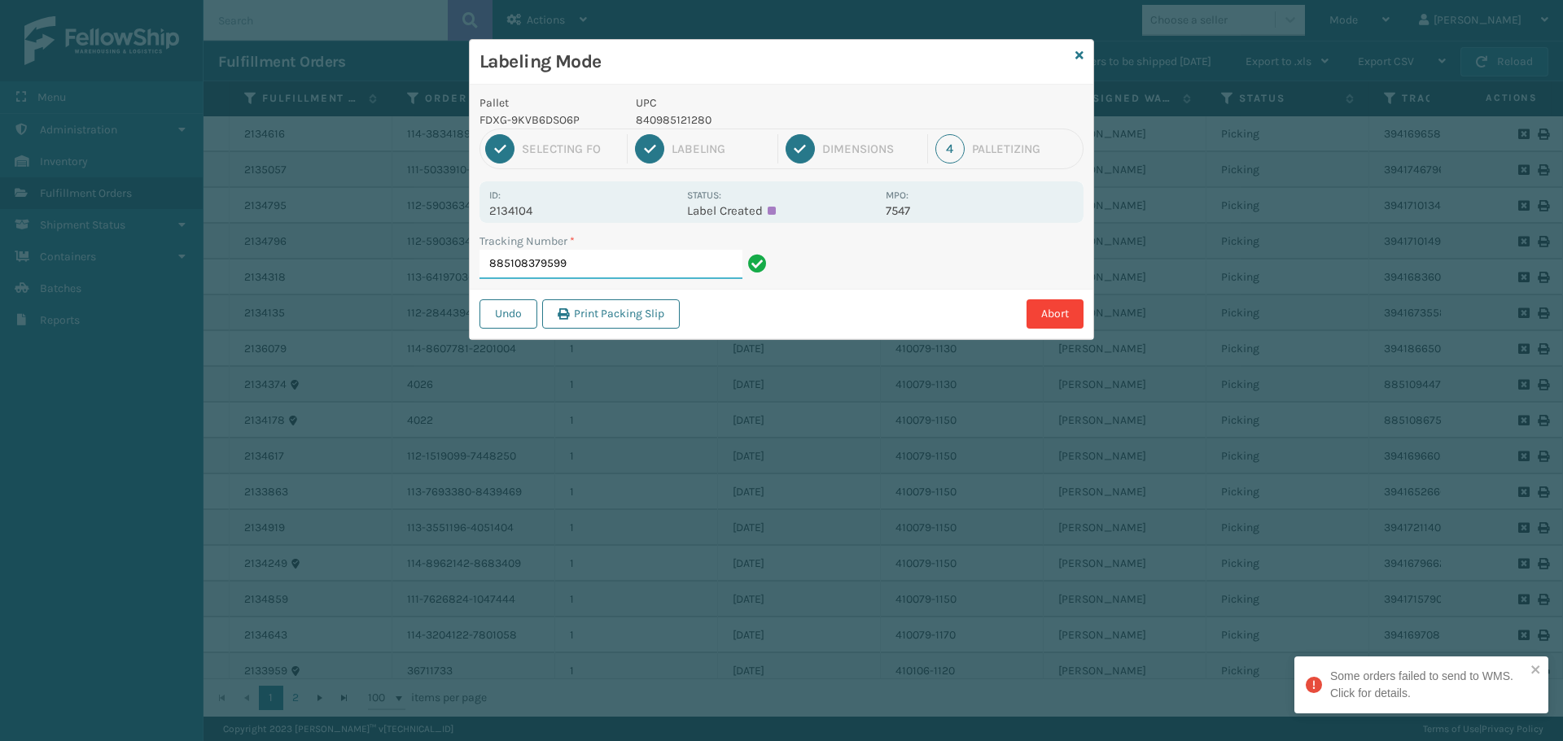
click at [598, 266] on input "885108379599" at bounding box center [610, 264] width 263 height 29
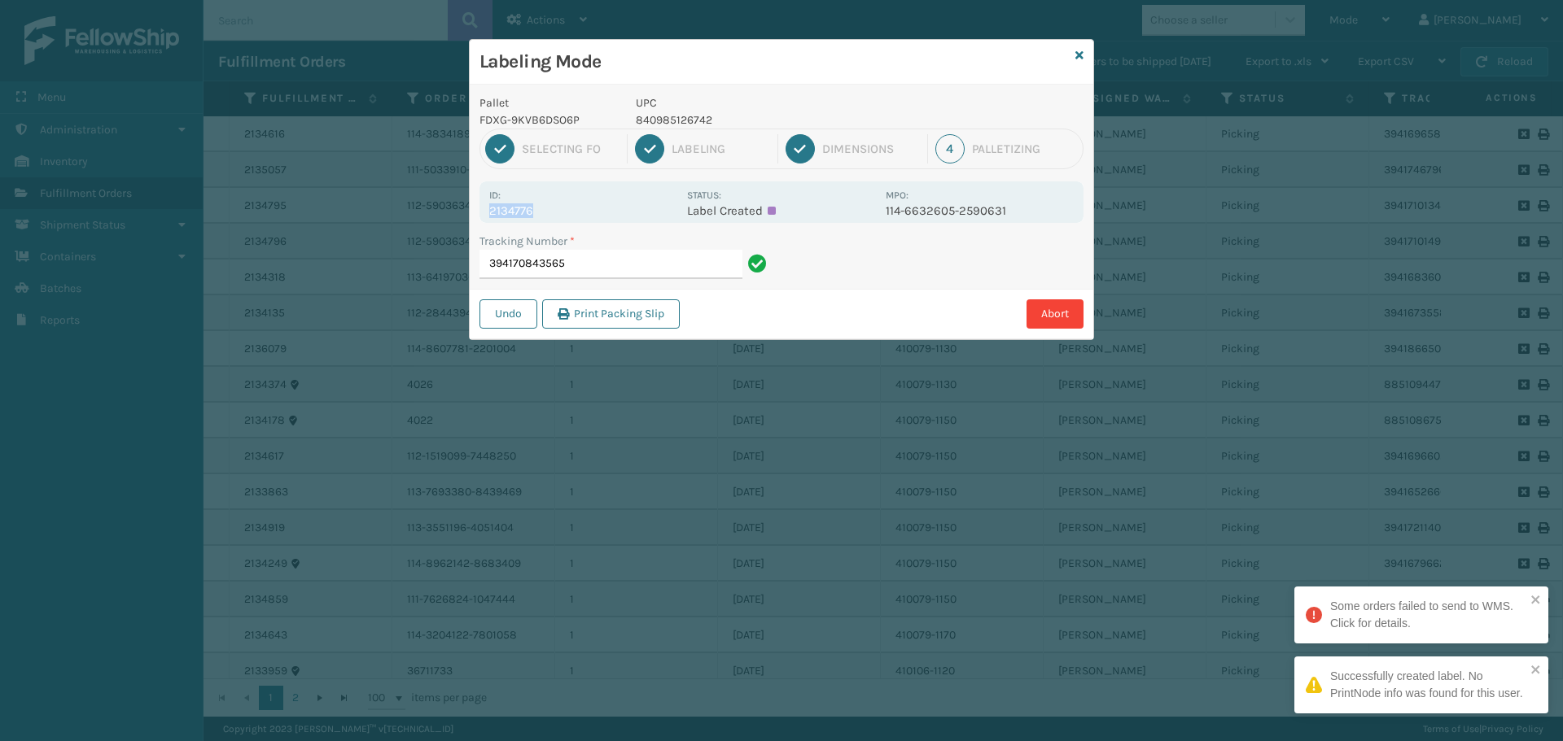
drag, startPoint x: 491, startPoint y: 212, endPoint x: 571, endPoint y: 207, distance: 80.0
click at [571, 207] on p "2134776" at bounding box center [583, 210] width 188 height 15
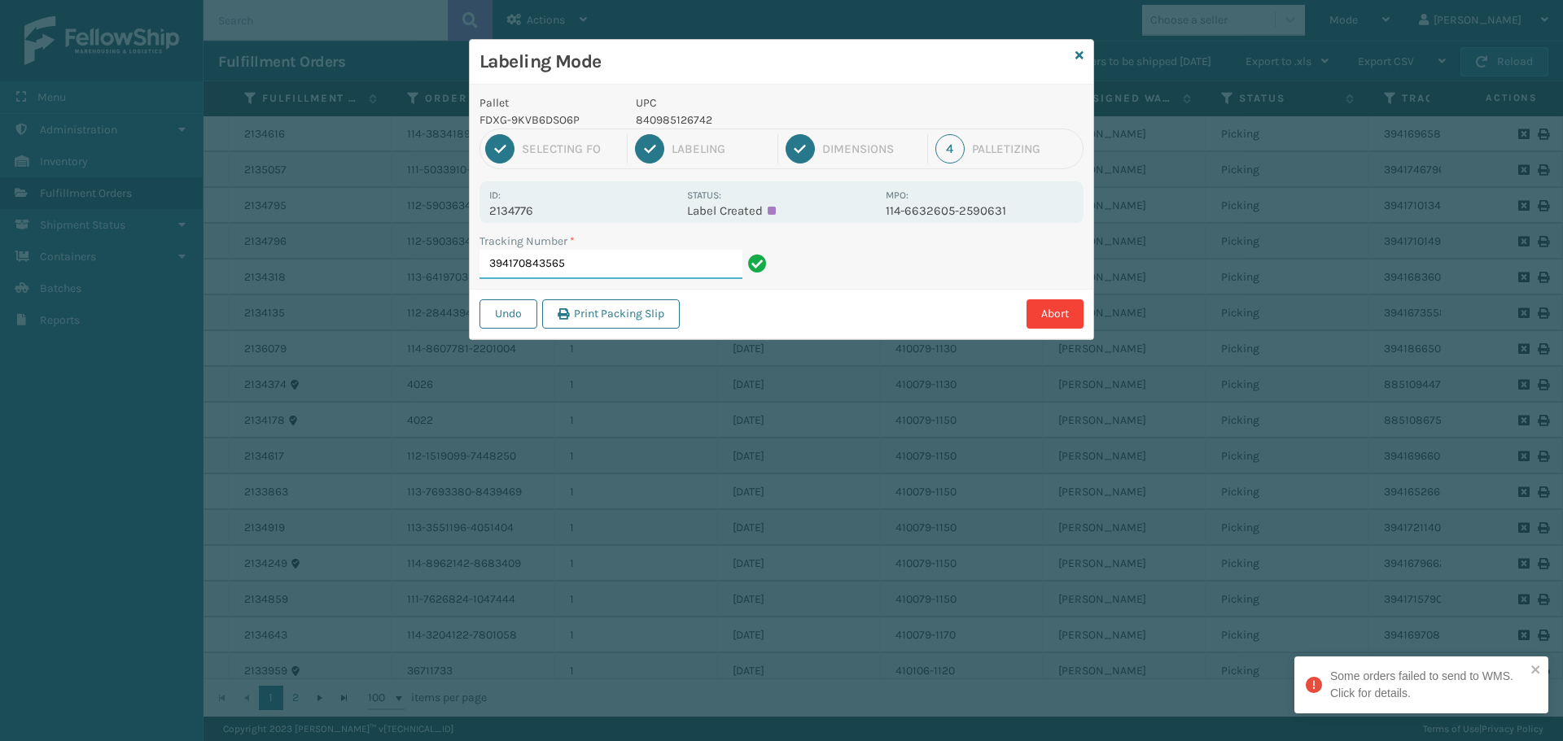
click at [625, 256] on input "394170843565" at bounding box center [610, 264] width 263 height 29
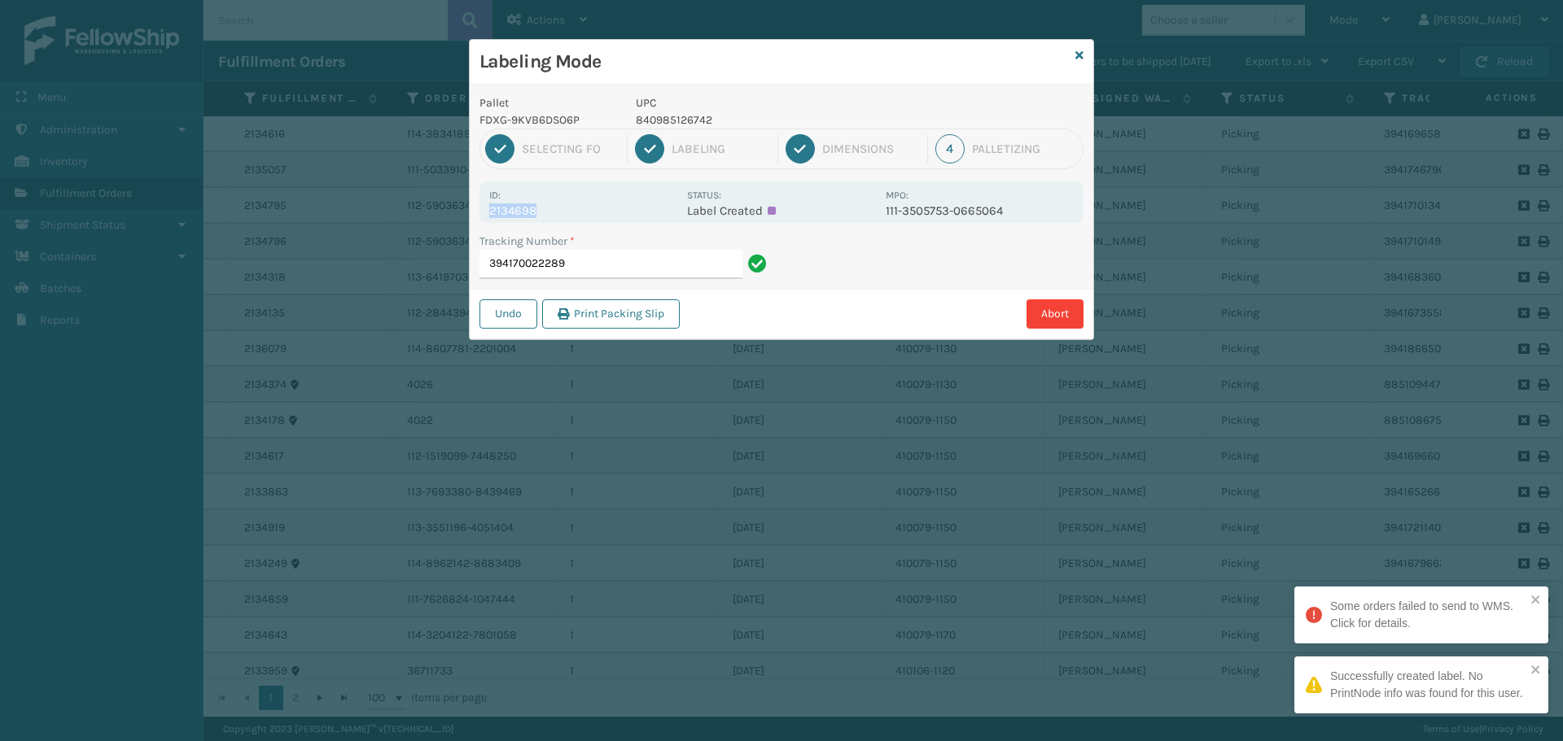
drag, startPoint x: 488, startPoint y: 211, endPoint x: 574, endPoint y: 205, distance: 86.5
click at [572, 208] on div "Id: 2134698 Status: Label Created MPO: 111-3505753-0665064" at bounding box center [781, 202] width 604 height 42
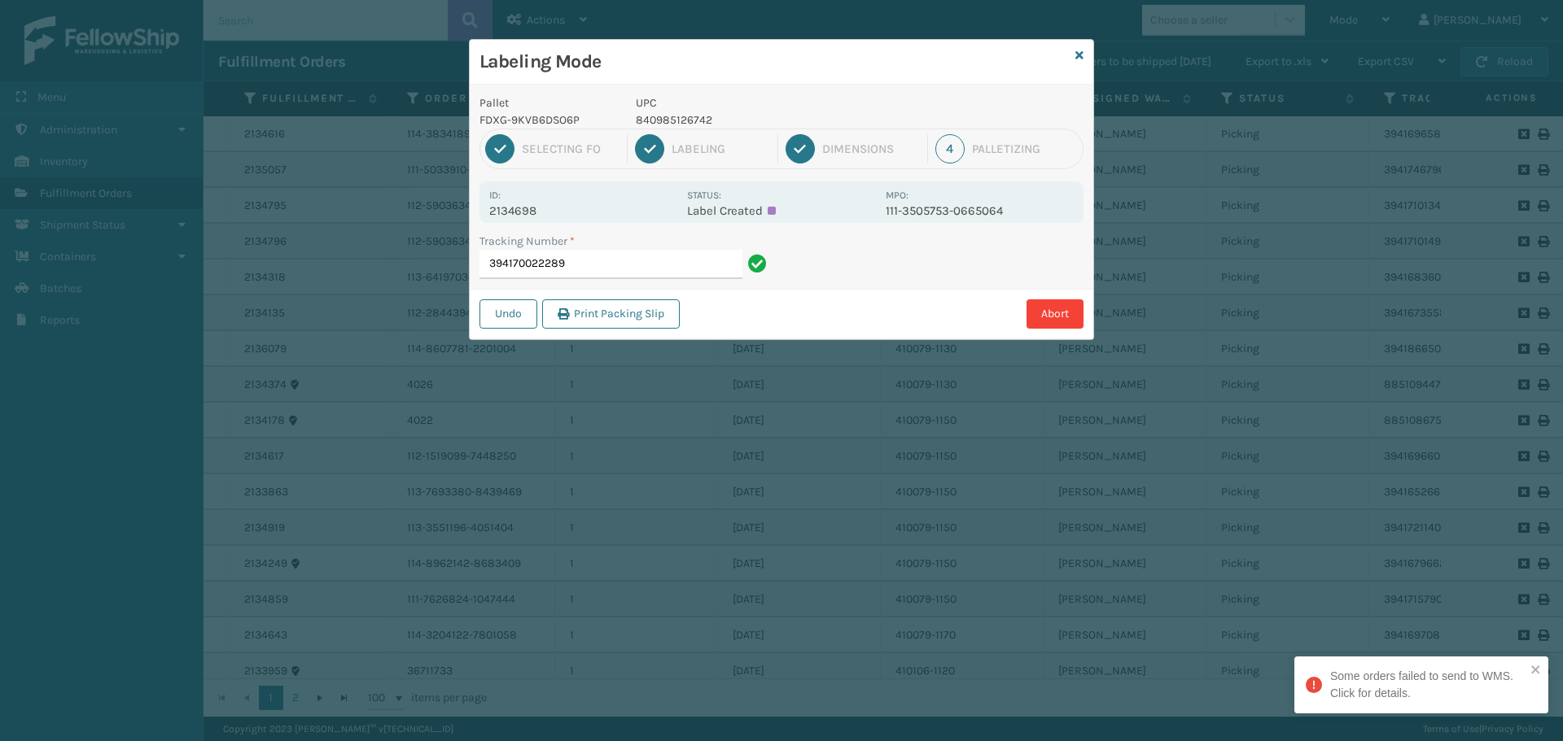
click at [603, 248] on div "Tracking Number *" at bounding box center [625, 241] width 292 height 17
click at [601, 255] on input "394170022289" at bounding box center [610, 264] width 263 height 29
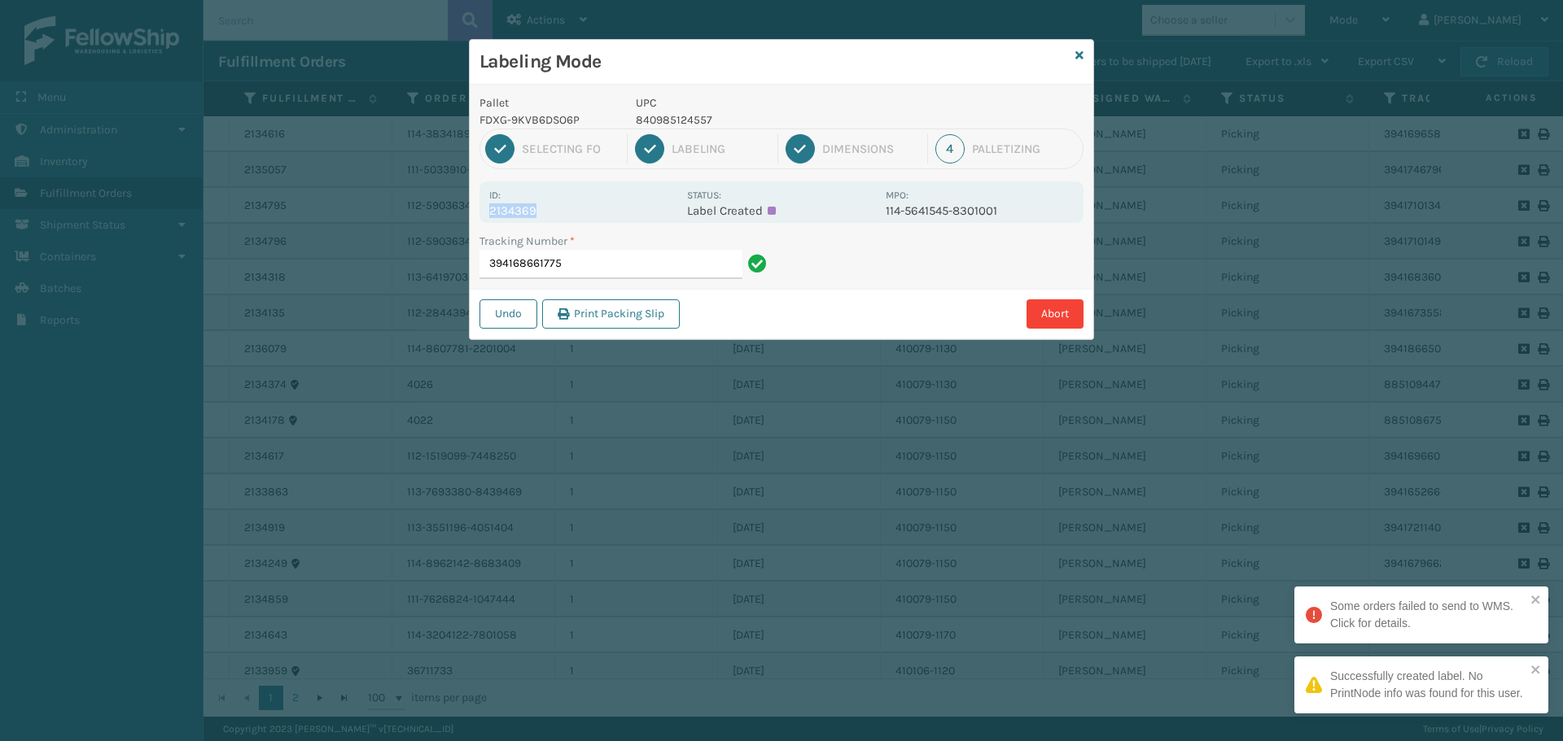
drag, startPoint x: 488, startPoint y: 208, endPoint x: 556, endPoint y: 211, distance: 67.6
click at [556, 211] on div "Id: 2134369 Status: Label Created MPO: 114-5641545-8301001" at bounding box center [781, 202] width 604 height 42
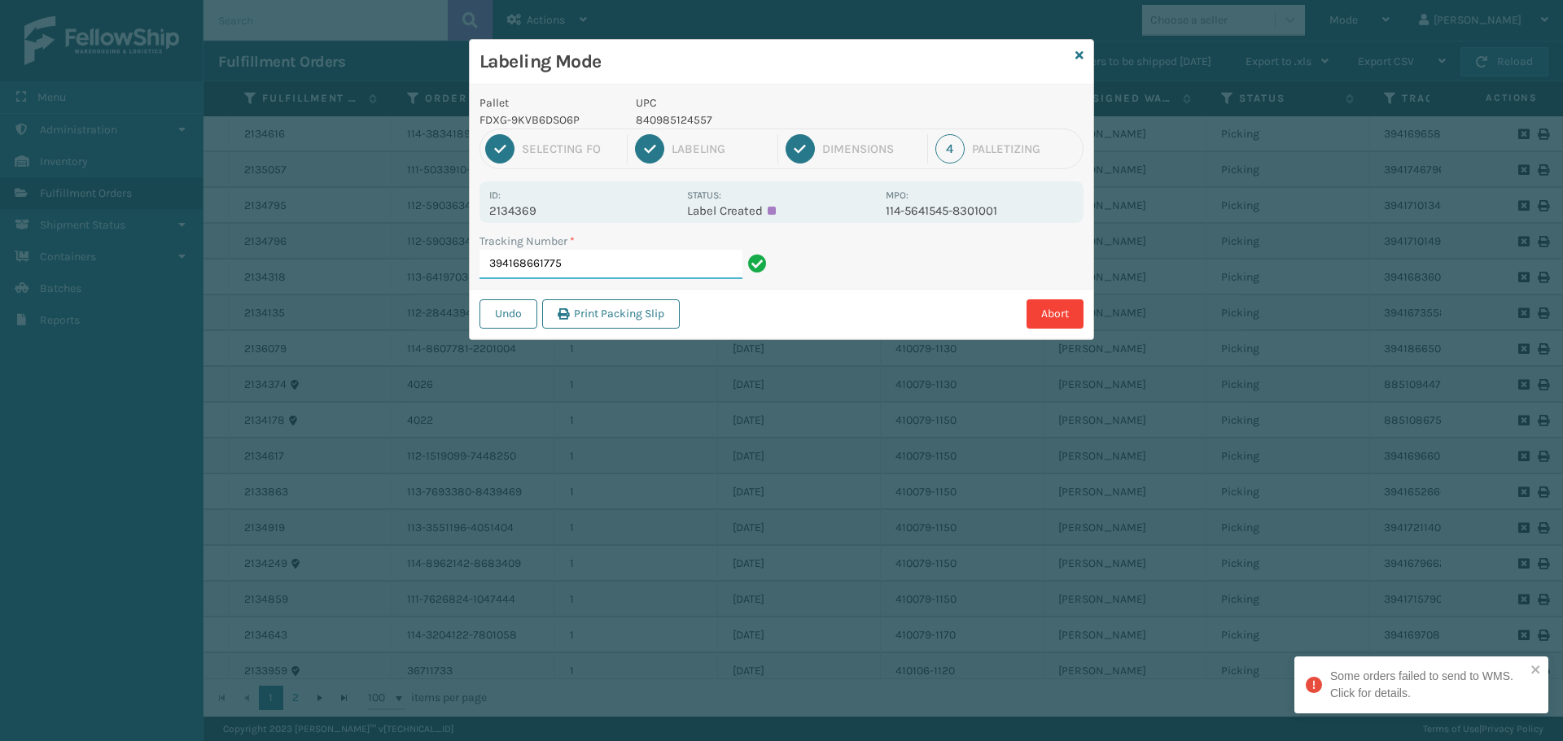
click at [585, 272] on input "394168661775" at bounding box center [610, 264] width 263 height 29
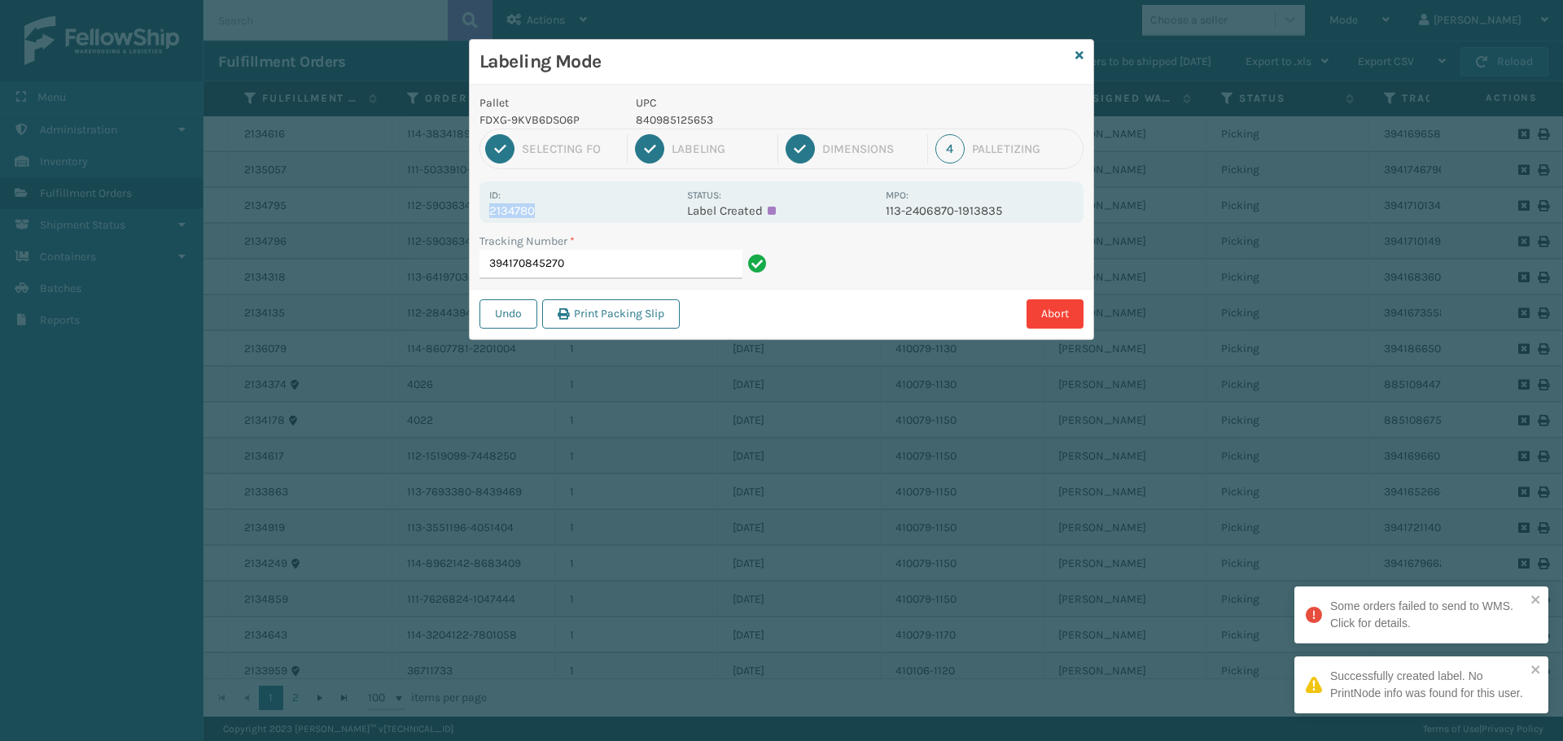
drag, startPoint x: 492, startPoint y: 210, endPoint x: 569, endPoint y: 205, distance: 76.7
click at [569, 205] on p "2134780" at bounding box center [583, 210] width 188 height 15
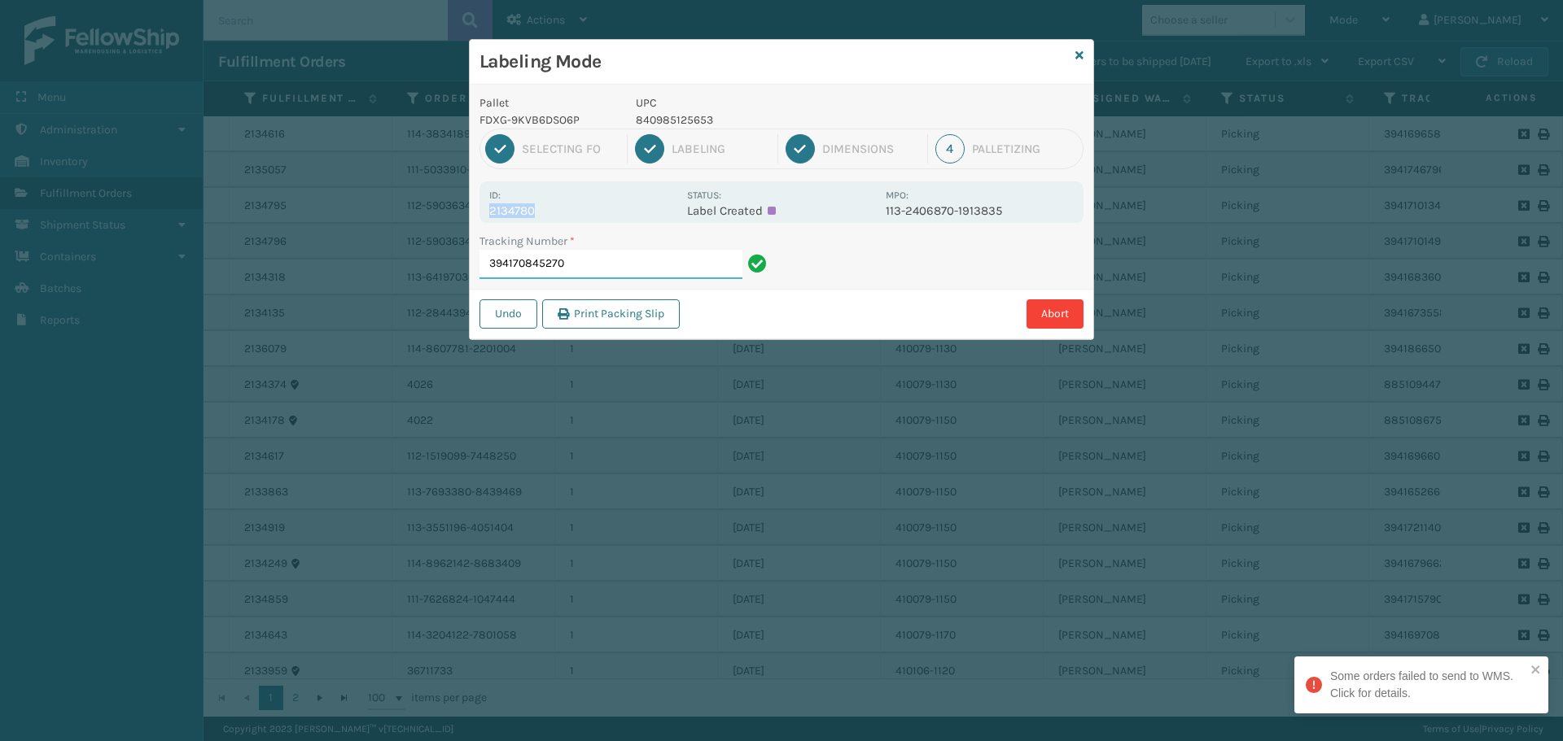
click at [648, 275] on input "394170845270" at bounding box center [610, 264] width 263 height 29
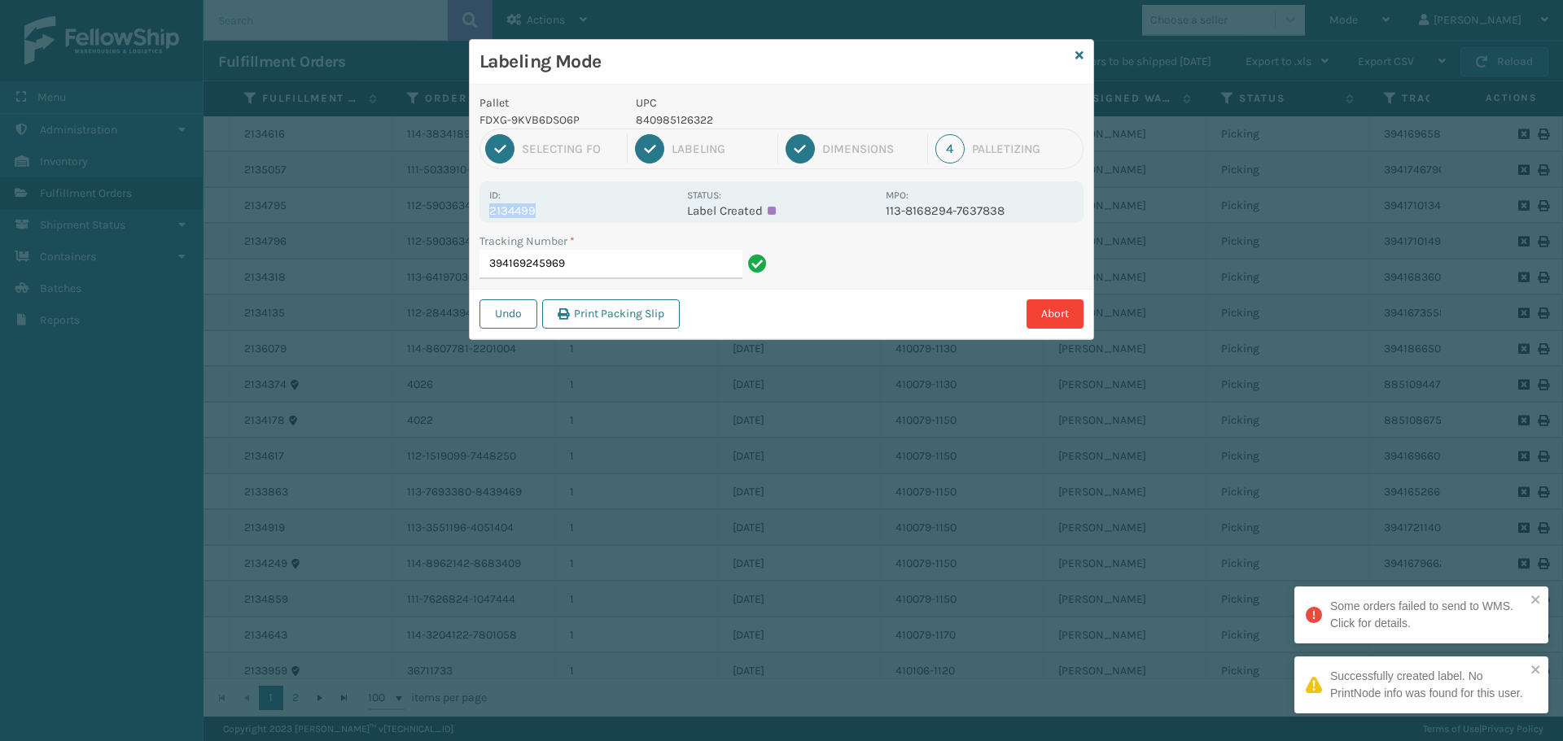
drag, startPoint x: 486, startPoint y: 208, endPoint x: 583, endPoint y: 203, distance: 97.0
click at [583, 203] on div "Id: 2134499 Status: Label Created MPO: 113-8168294-7637838" at bounding box center [781, 202] width 604 height 42
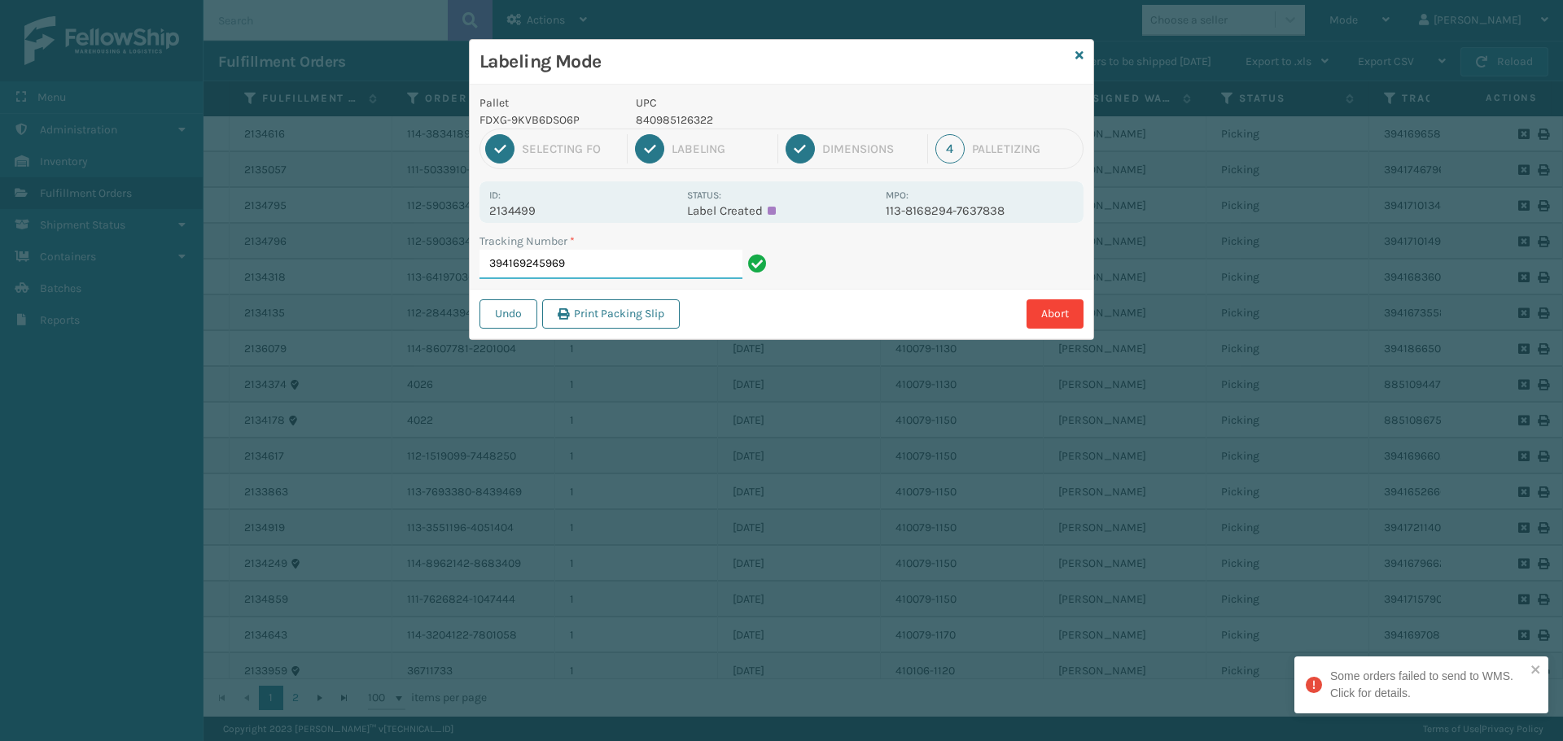
click at [606, 267] on input "394169245969" at bounding box center [610, 264] width 263 height 29
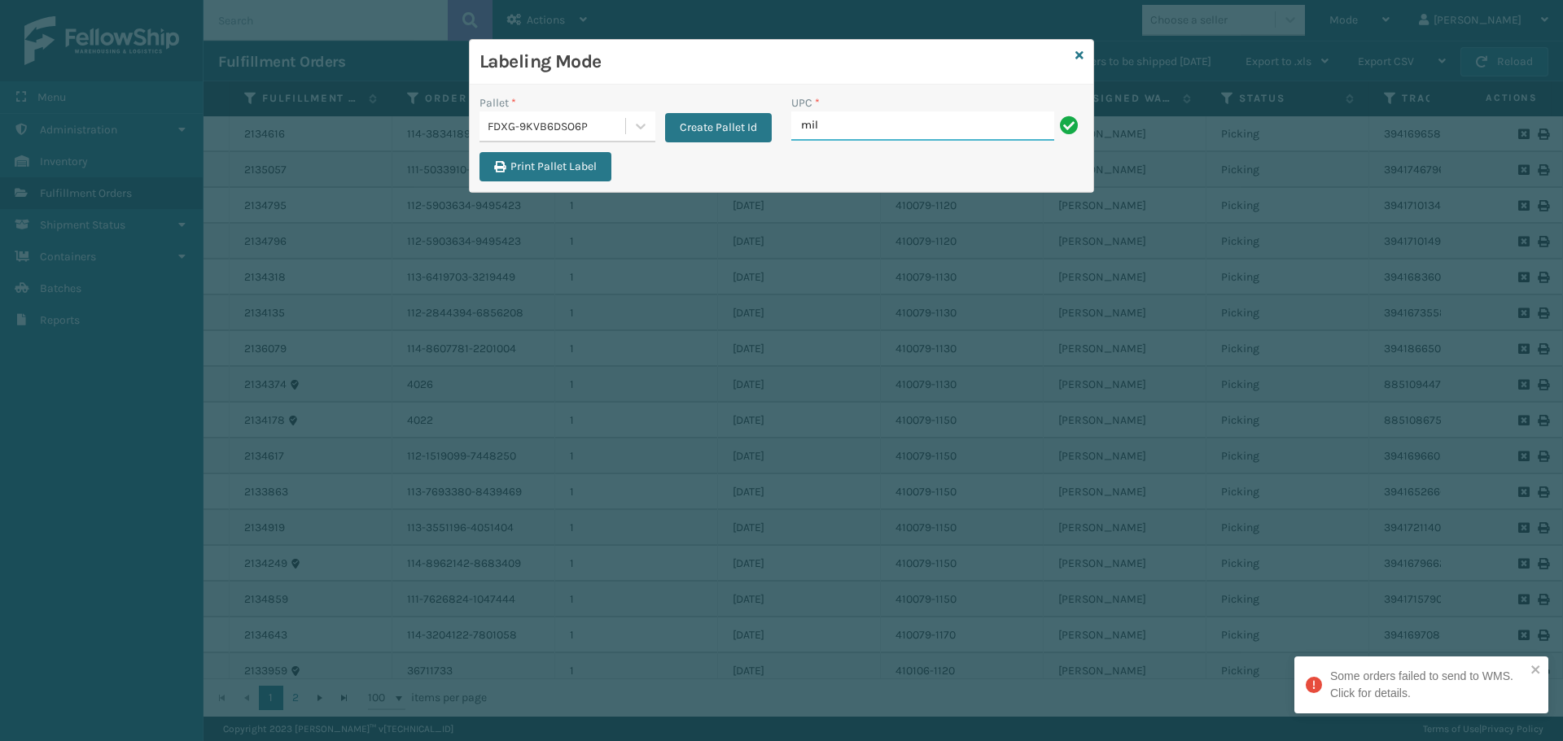
type input "MIL-OPSN-D-B-BX1"
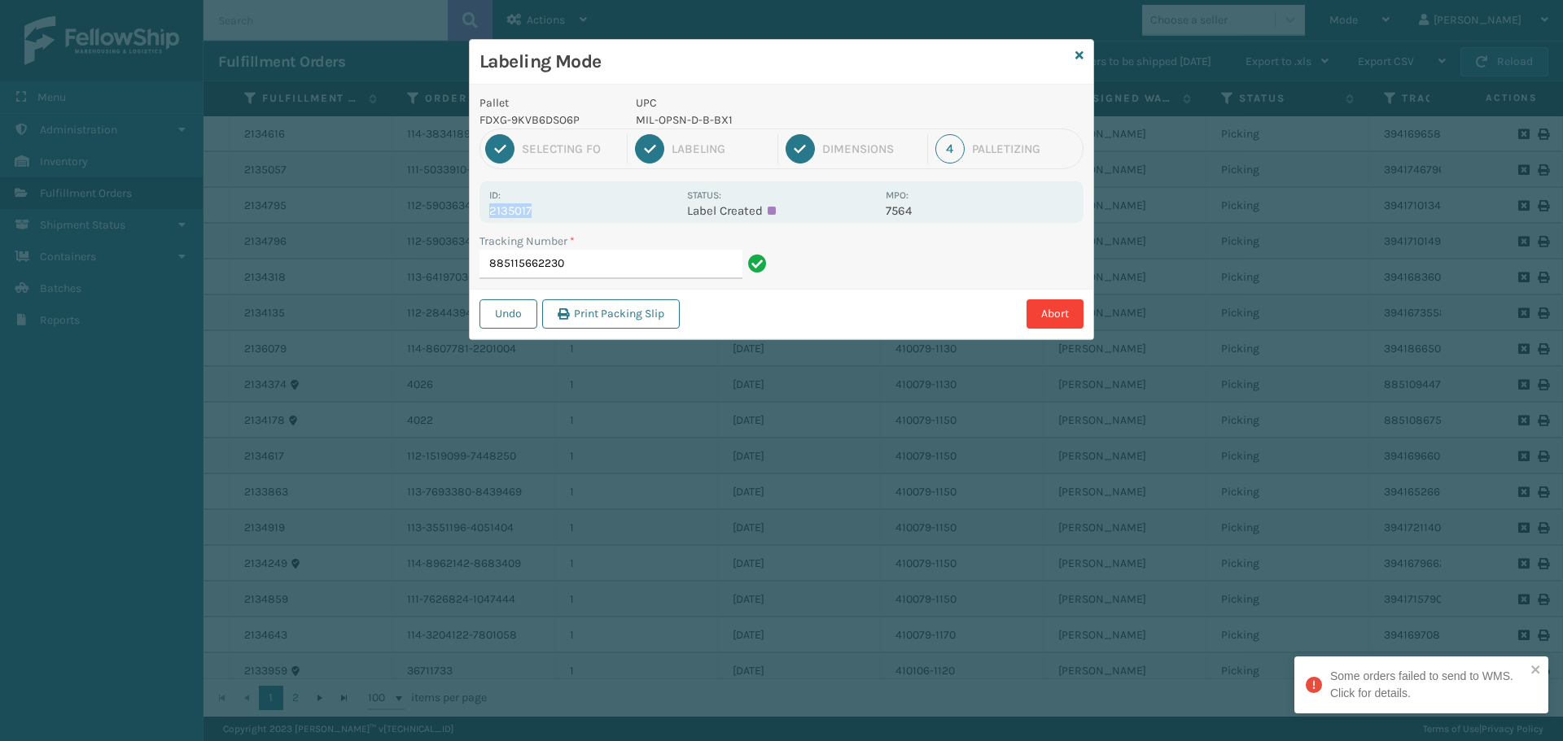
drag, startPoint x: 488, startPoint y: 206, endPoint x: 566, endPoint y: 208, distance: 78.1
click at [566, 208] on div "Id: 2135017 Status: Label Created MPO: 7564" at bounding box center [781, 202] width 604 height 42
click at [603, 263] on input "885115662230" at bounding box center [610, 264] width 263 height 29
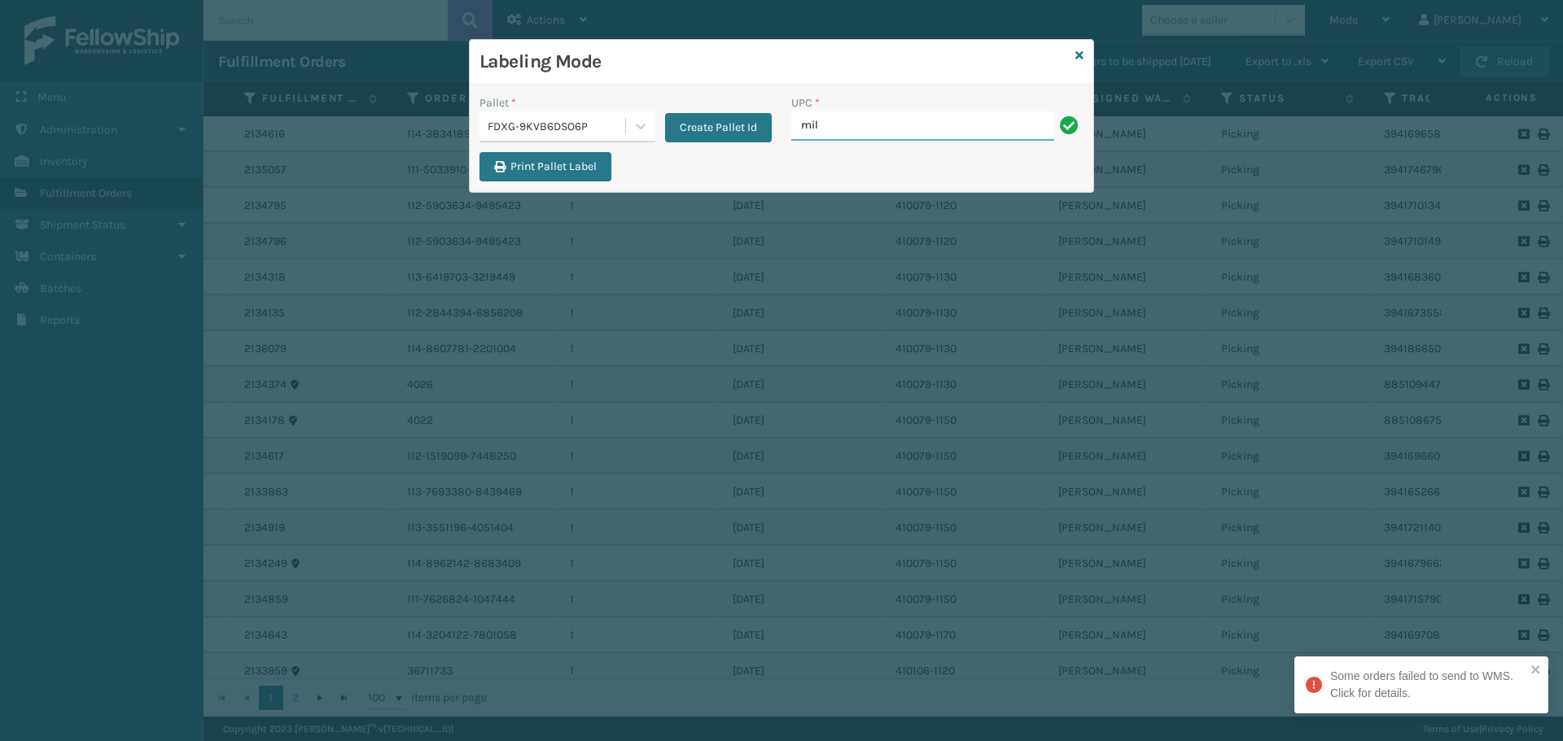
type input "MIL-OPSN-D-B-BX2"
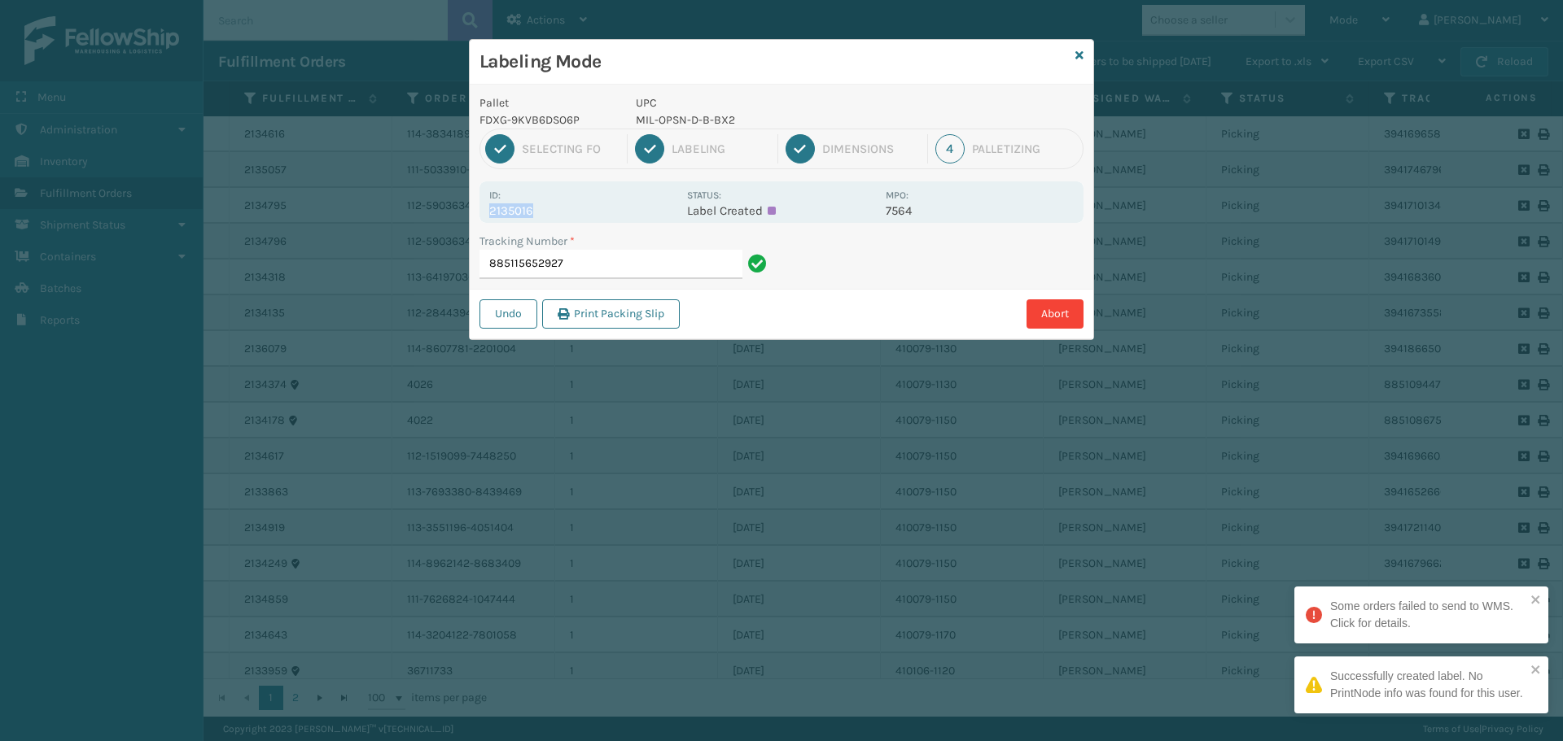
drag, startPoint x: 491, startPoint y: 209, endPoint x: 587, endPoint y: 214, distance: 96.2
click at [587, 214] on p "2135016" at bounding box center [583, 210] width 188 height 15
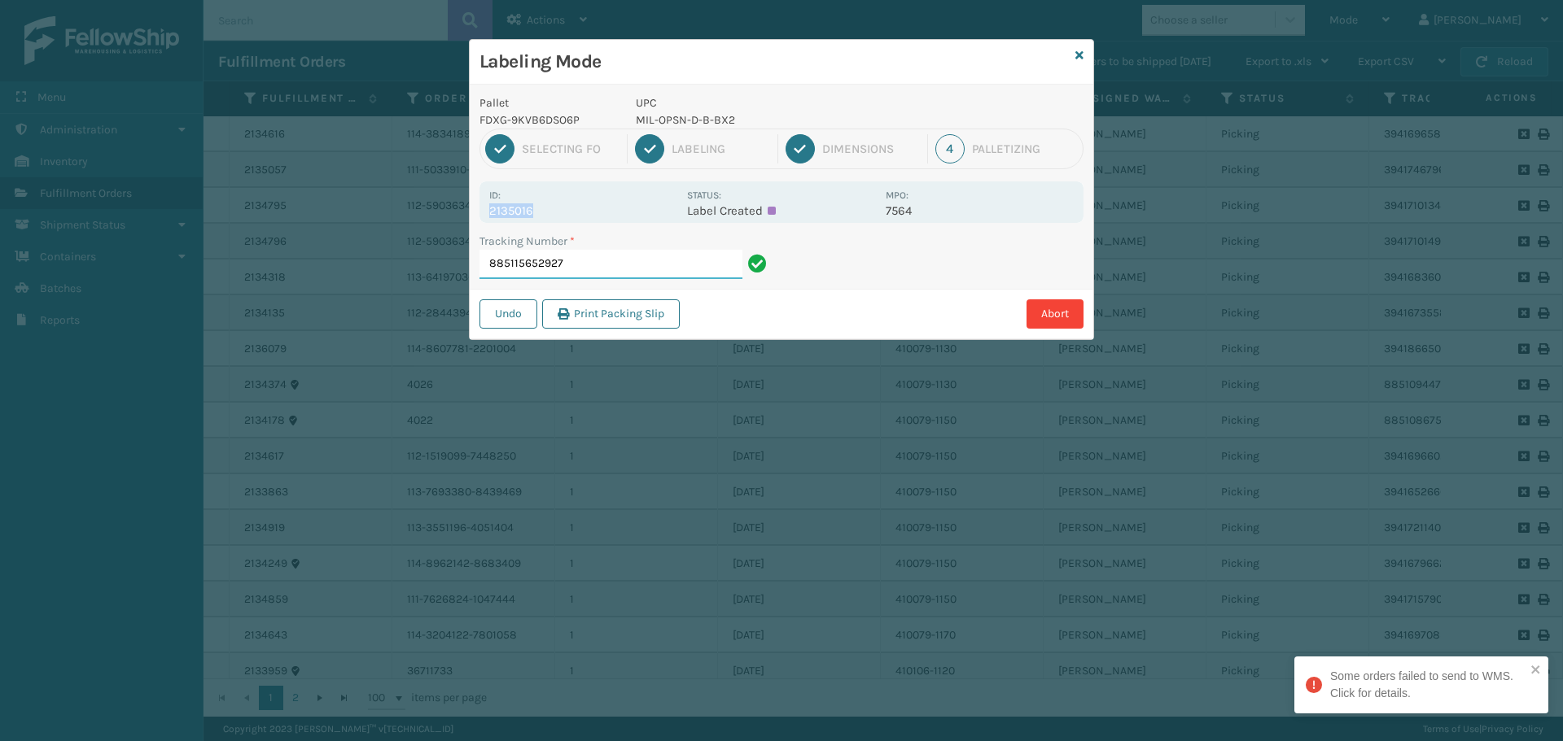
click at [625, 265] on input "885115652927" at bounding box center [610, 264] width 263 height 29
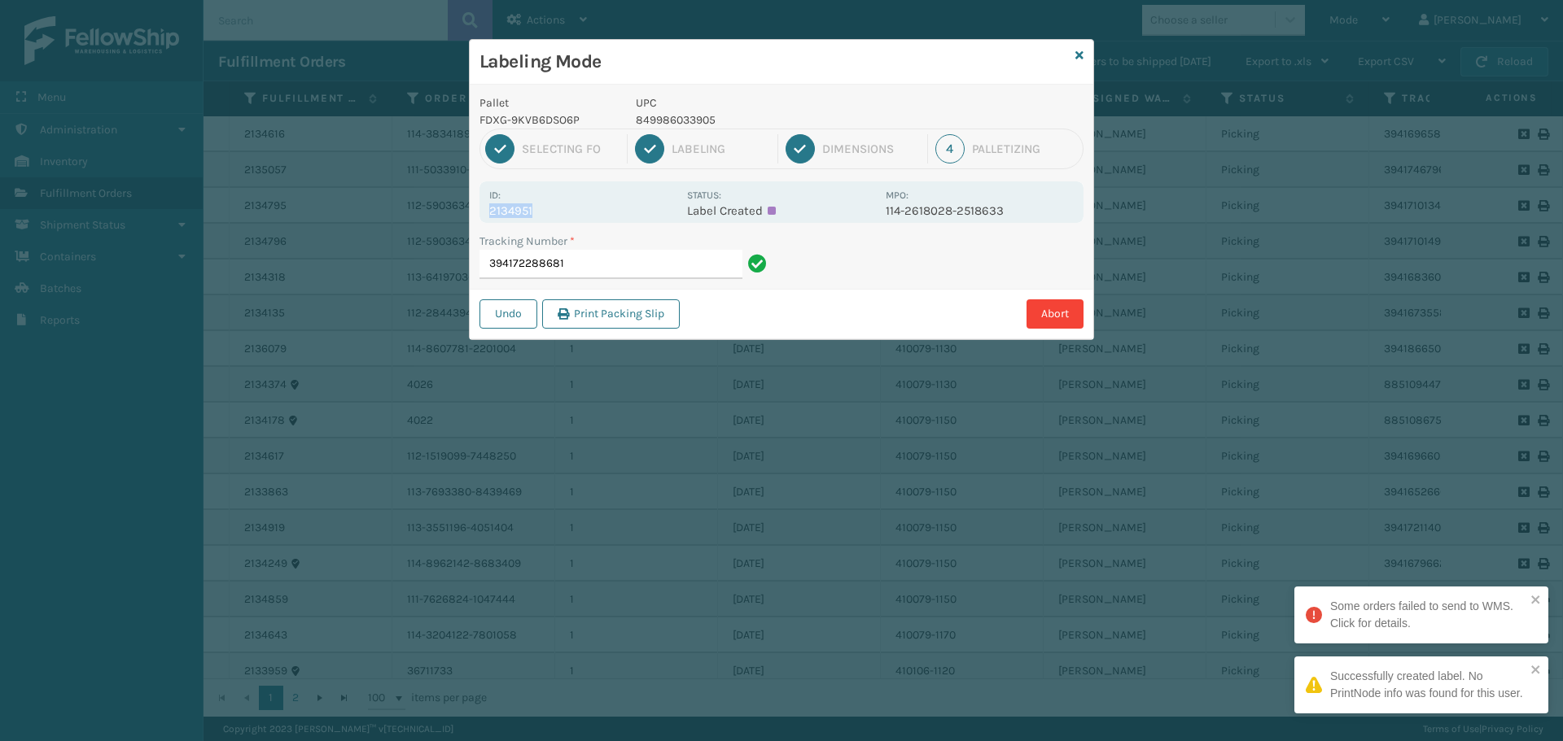
drag, startPoint x: 488, startPoint y: 212, endPoint x: 567, endPoint y: 213, distance: 79.0
click at [567, 213] on div "Id: 2134951 Status: Label Created MPO: 114-2618028-2518633" at bounding box center [781, 202] width 604 height 42
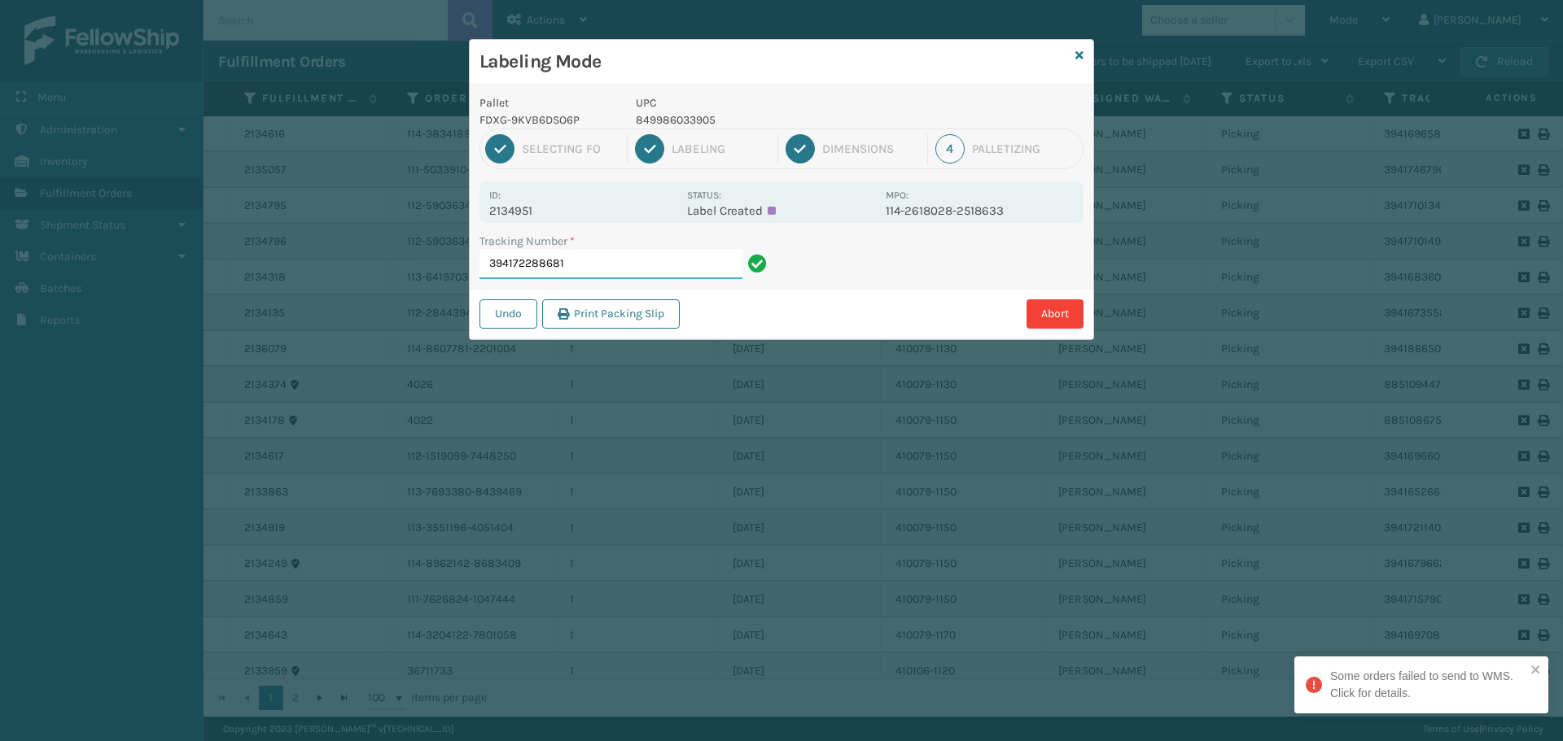
click at [595, 268] on input "394172288681" at bounding box center [610, 264] width 263 height 29
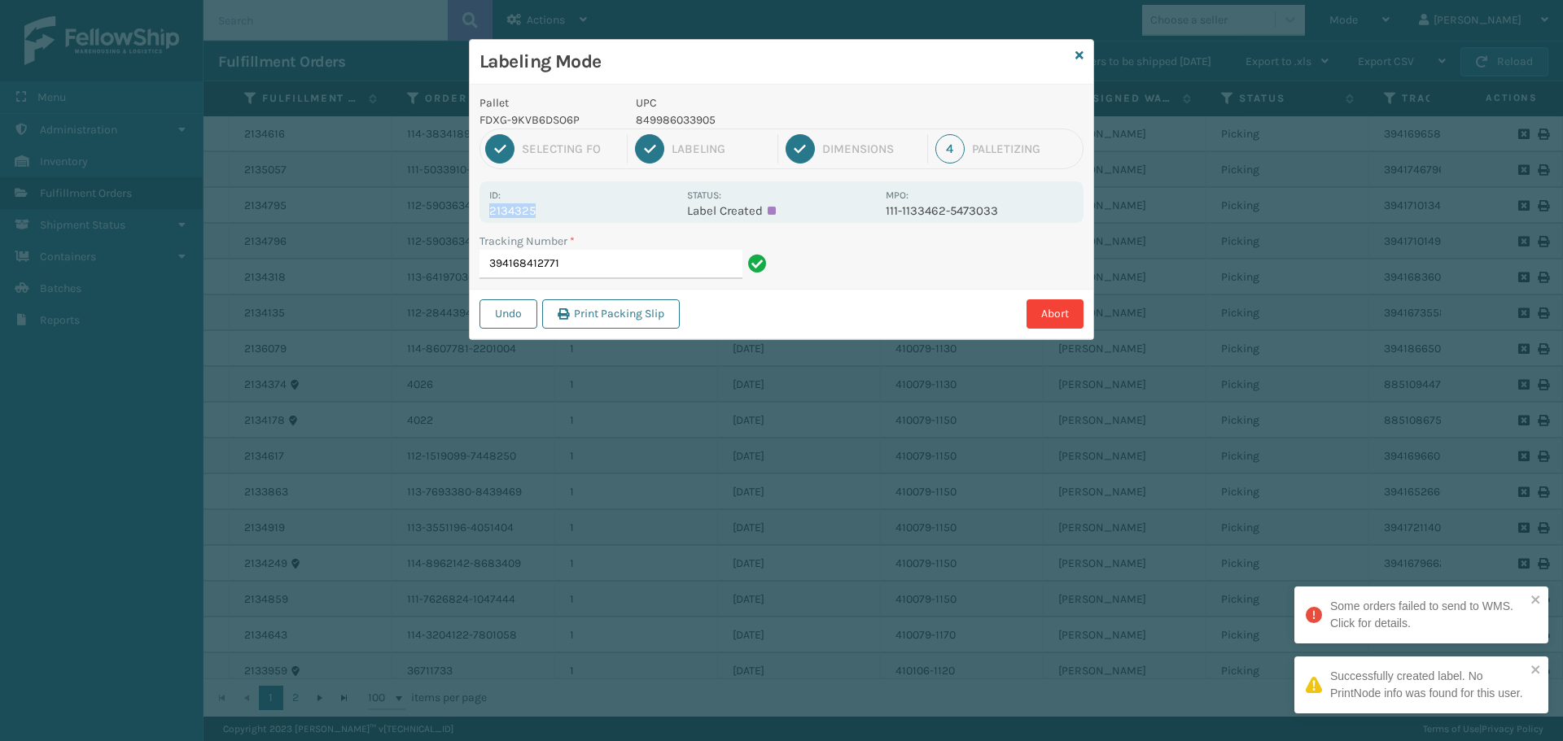
drag, startPoint x: 488, startPoint y: 204, endPoint x: 564, endPoint y: 212, distance: 76.0
click at [564, 212] on div "Id: 2134325 Status: Label Created MPO: 111-1133462-5473033" at bounding box center [781, 202] width 604 height 42
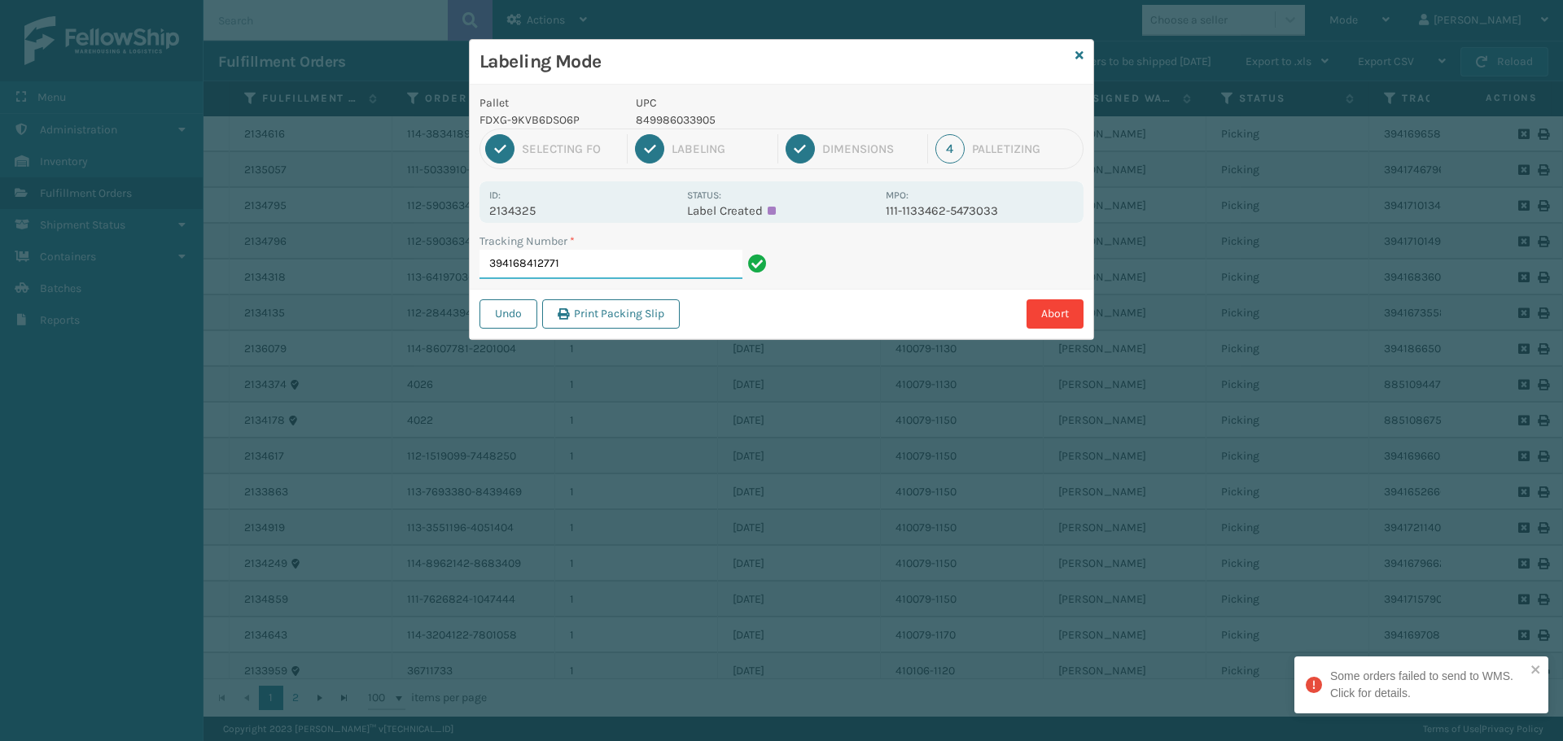
click at [589, 260] on input "394168412771" at bounding box center [610, 264] width 263 height 29
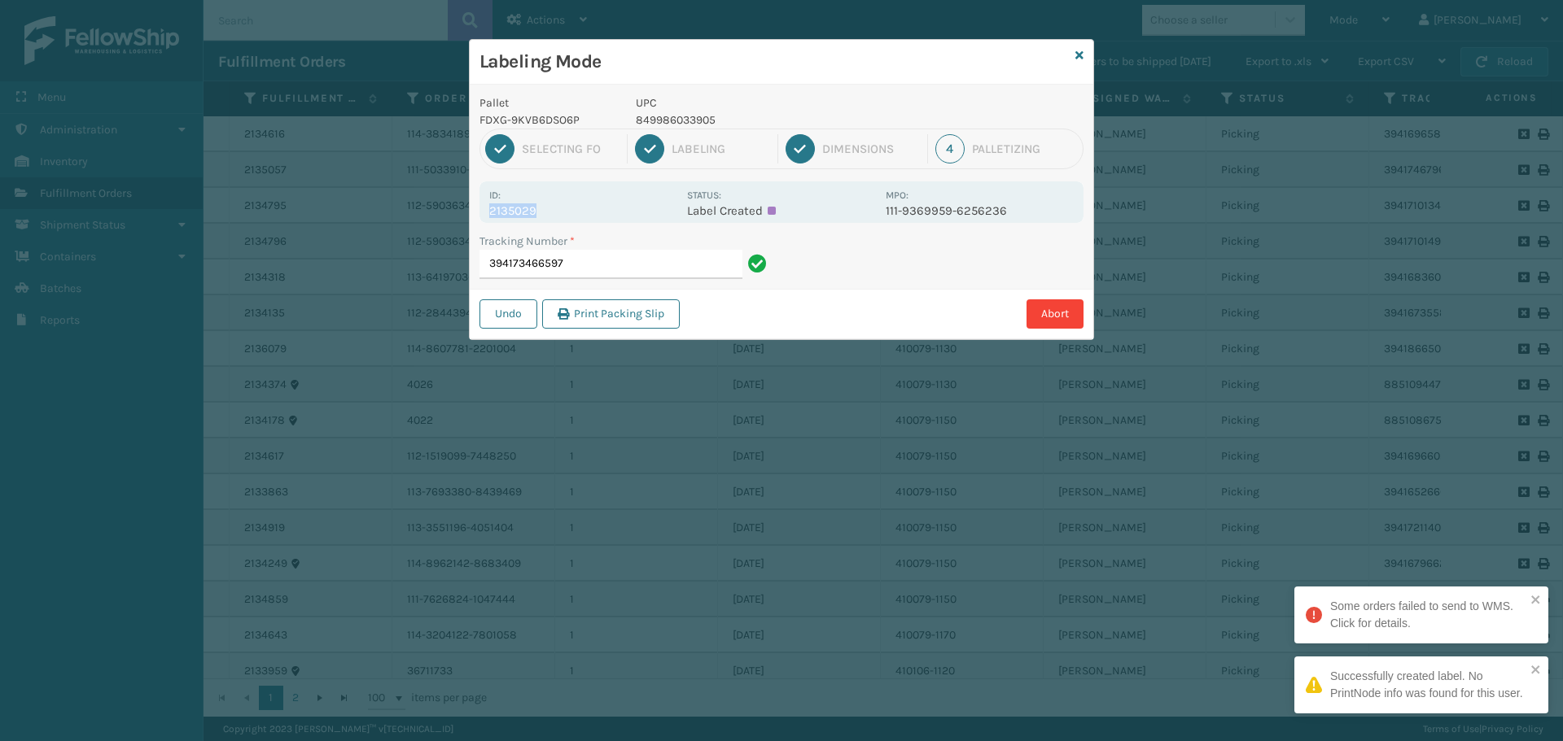
drag, startPoint x: 491, startPoint y: 208, endPoint x: 594, endPoint y: 212, distance: 103.5
click at [594, 212] on div "Id: 2135029 Status: Label Created MPO: 111-9369959-6256236" at bounding box center [781, 202] width 604 height 42
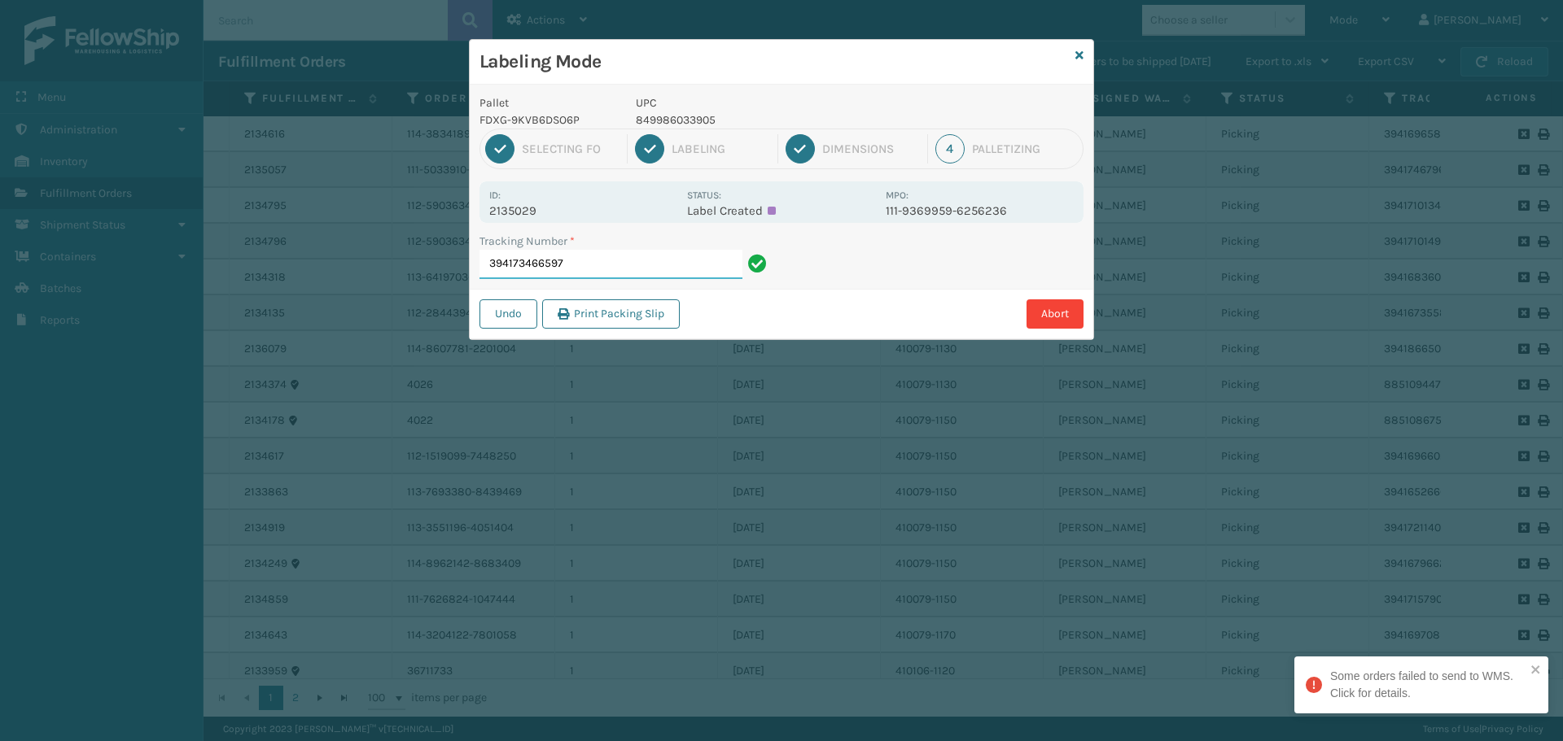
click at [636, 265] on input "394173466597" at bounding box center [610, 264] width 263 height 29
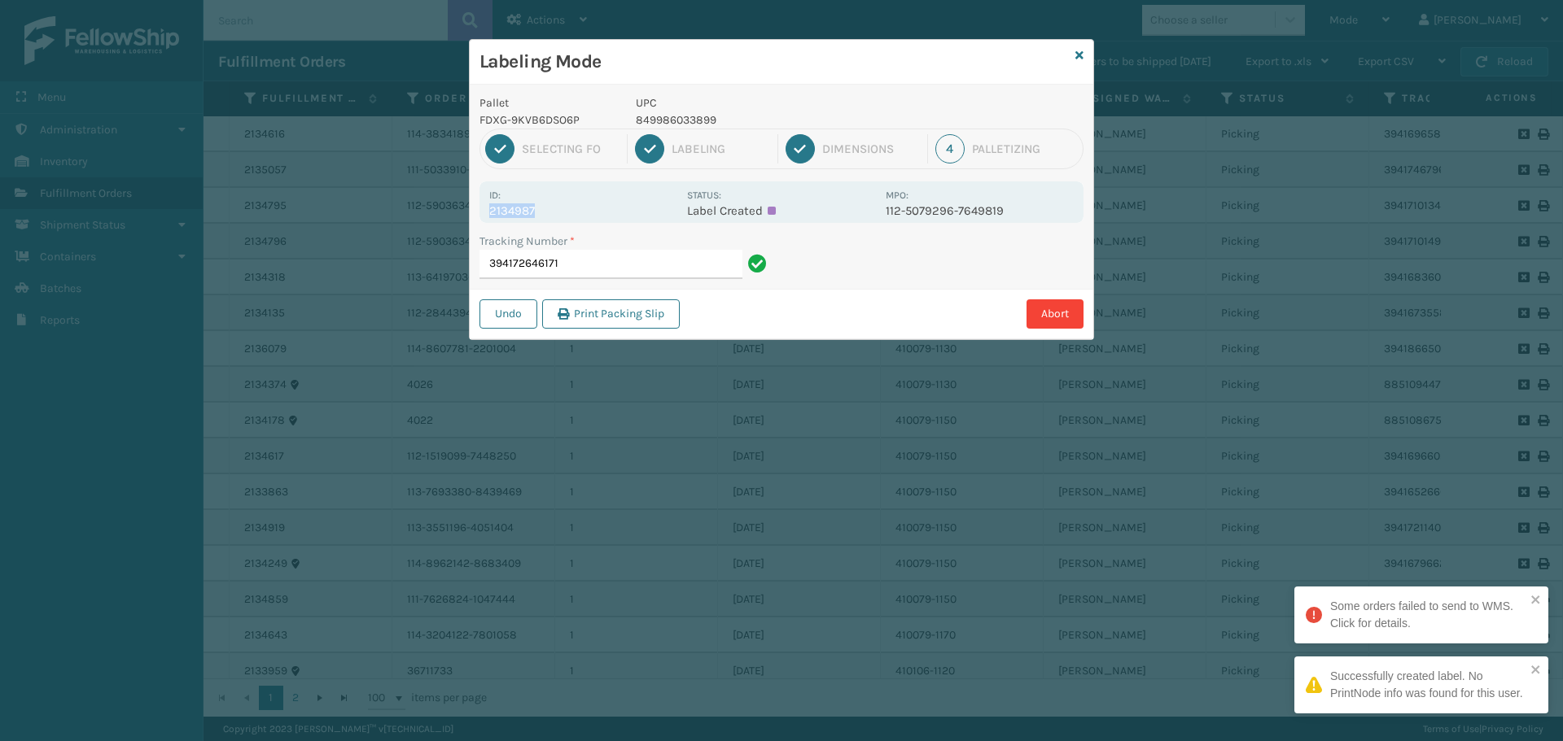
drag, startPoint x: 490, startPoint y: 209, endPoint x: 566, endPoint y: 210, distance: 76.5
click at [566, 210] on p "2134987" at bounding box center [583, 210] width 188 height 15
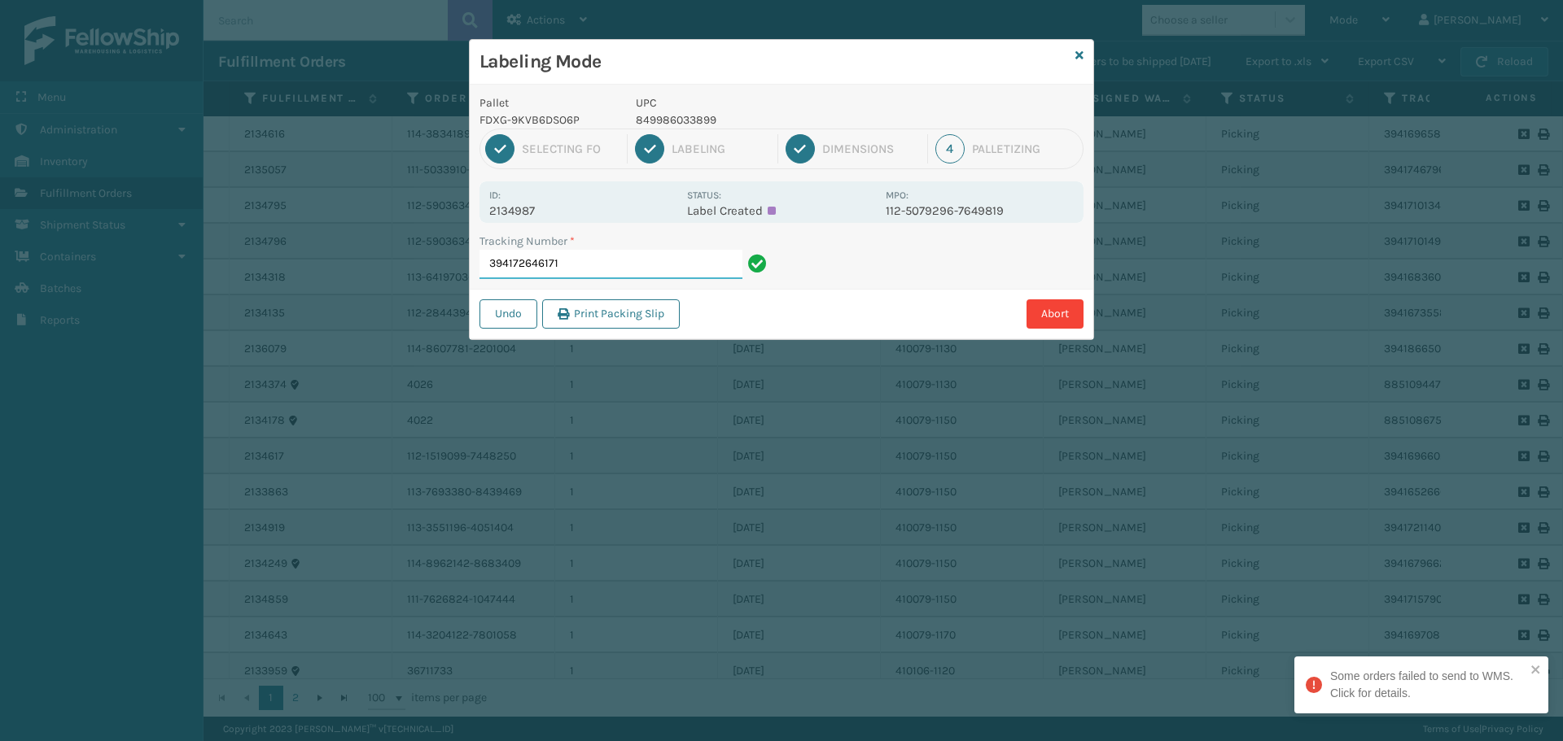
click at [593, 266] on input "394172646171" at bounding box center [610, 264] width 263 height 29
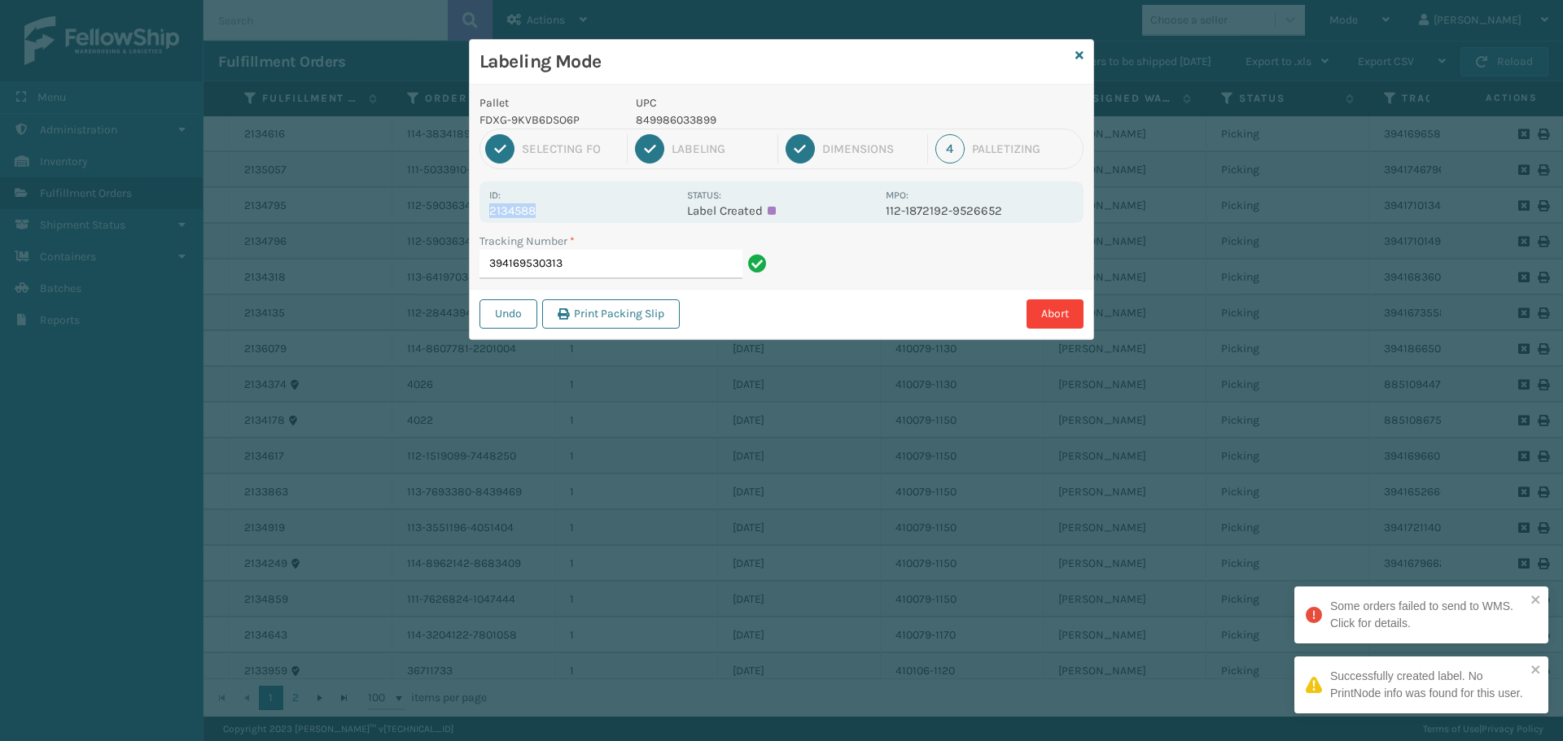
drag, startPoint x: 489, startPoint y: 210, endPoint x: 557, endPoint y: 213, distance: 67.6
click at [557, 213] on p "2134588" at bounding box center [583, 210] width 188 height 15
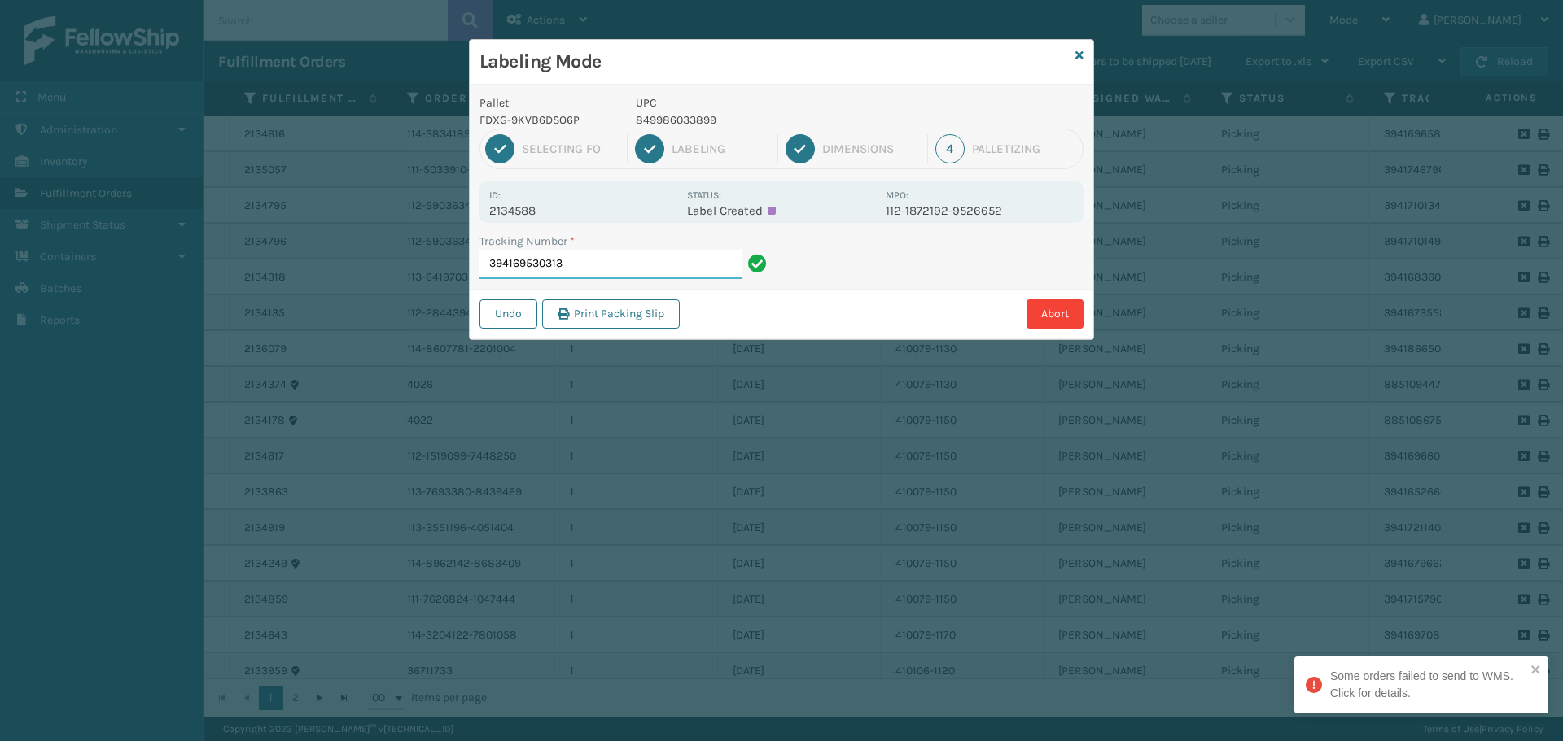
click at [610, 261] on input "394169530313" at bounding box center [610, 264] width 263 height 29
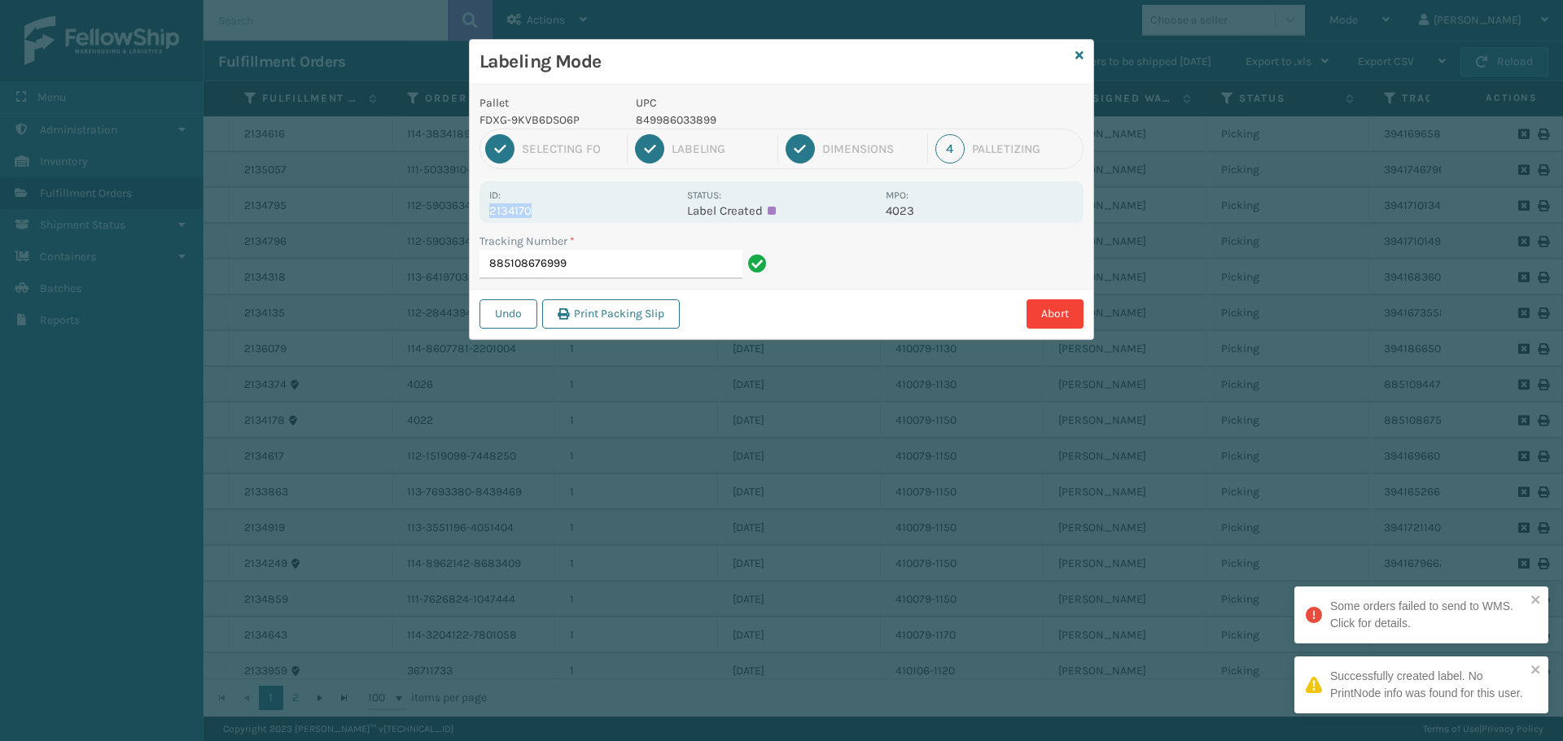
drag, startPoint x: 490, startPoint y: 207, endPoint x: 618, endPoint y: 218, distance: 128.3
click at [618, 218] on div "Id: 2134170 Status: Label Created MPO: 4023" at bounding box center [781, 202] width 604 height 42
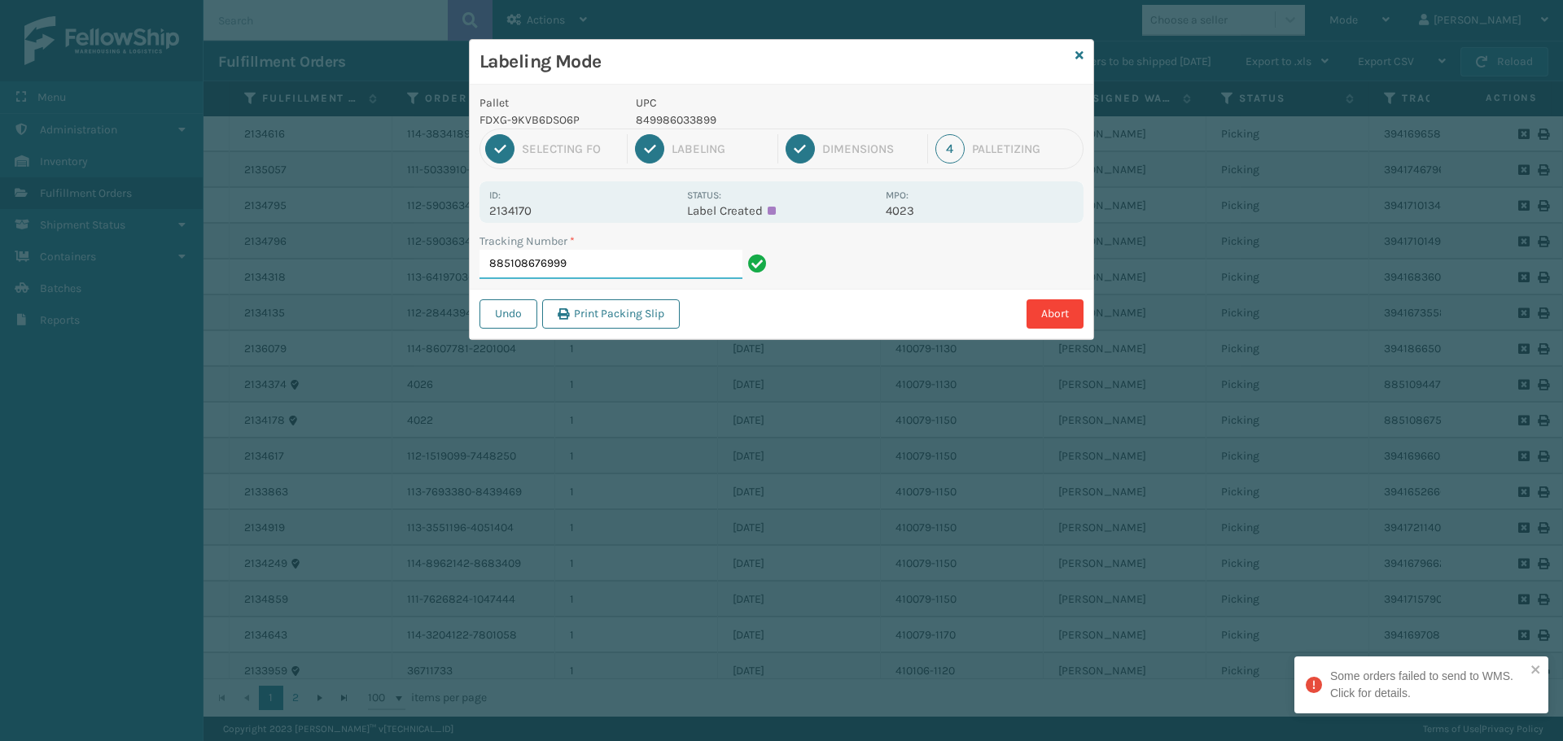
click at [631, 252] on input "885108676999" at bounding box center [610, 264] width 263 height 29
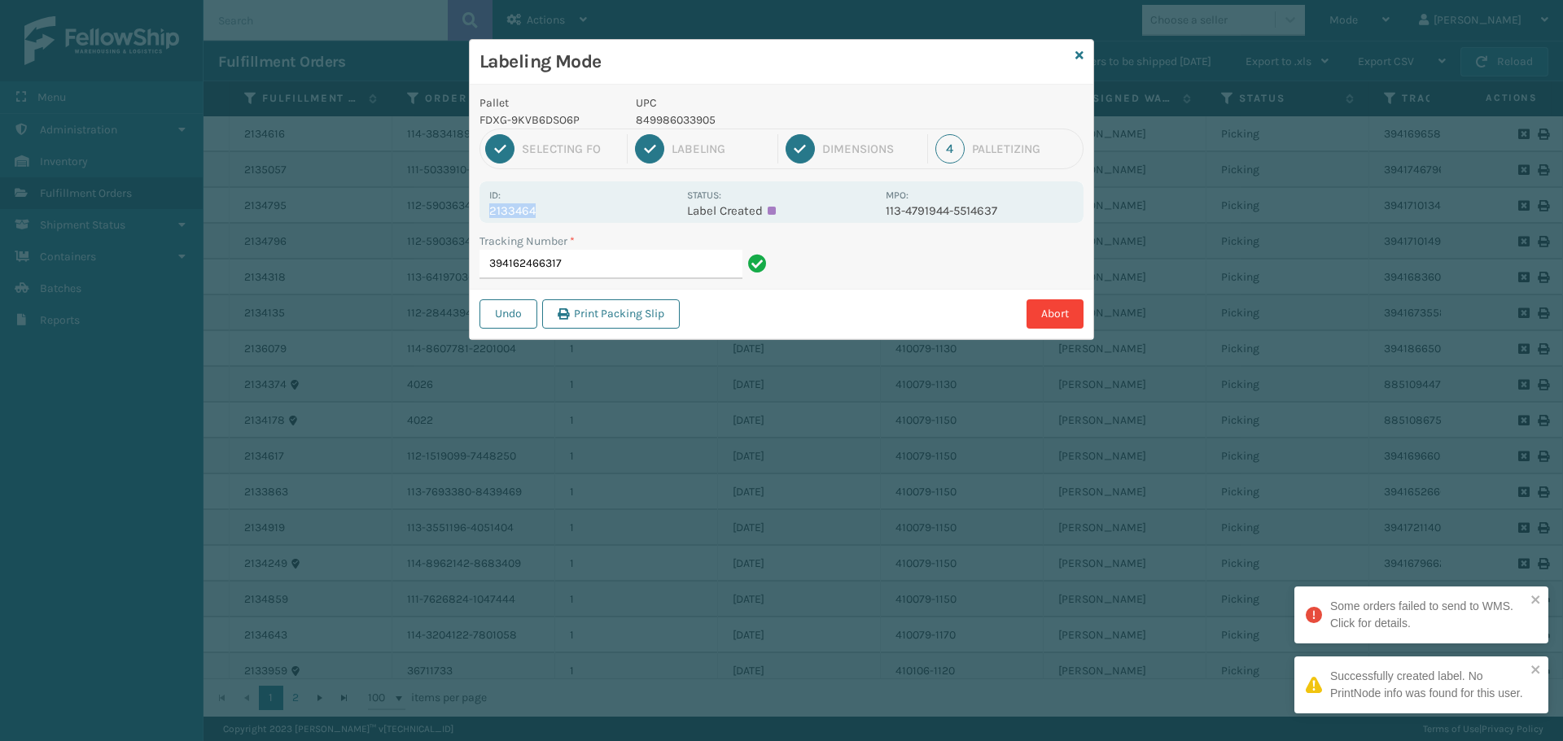
drag, startPoint x: 489, startPoint y: 205, endPoint x: 586, endPoint y: 210, distance: 97.0
click at [586, 210] on p "2133464" at bounding box center [583, 210] width 188 height 15
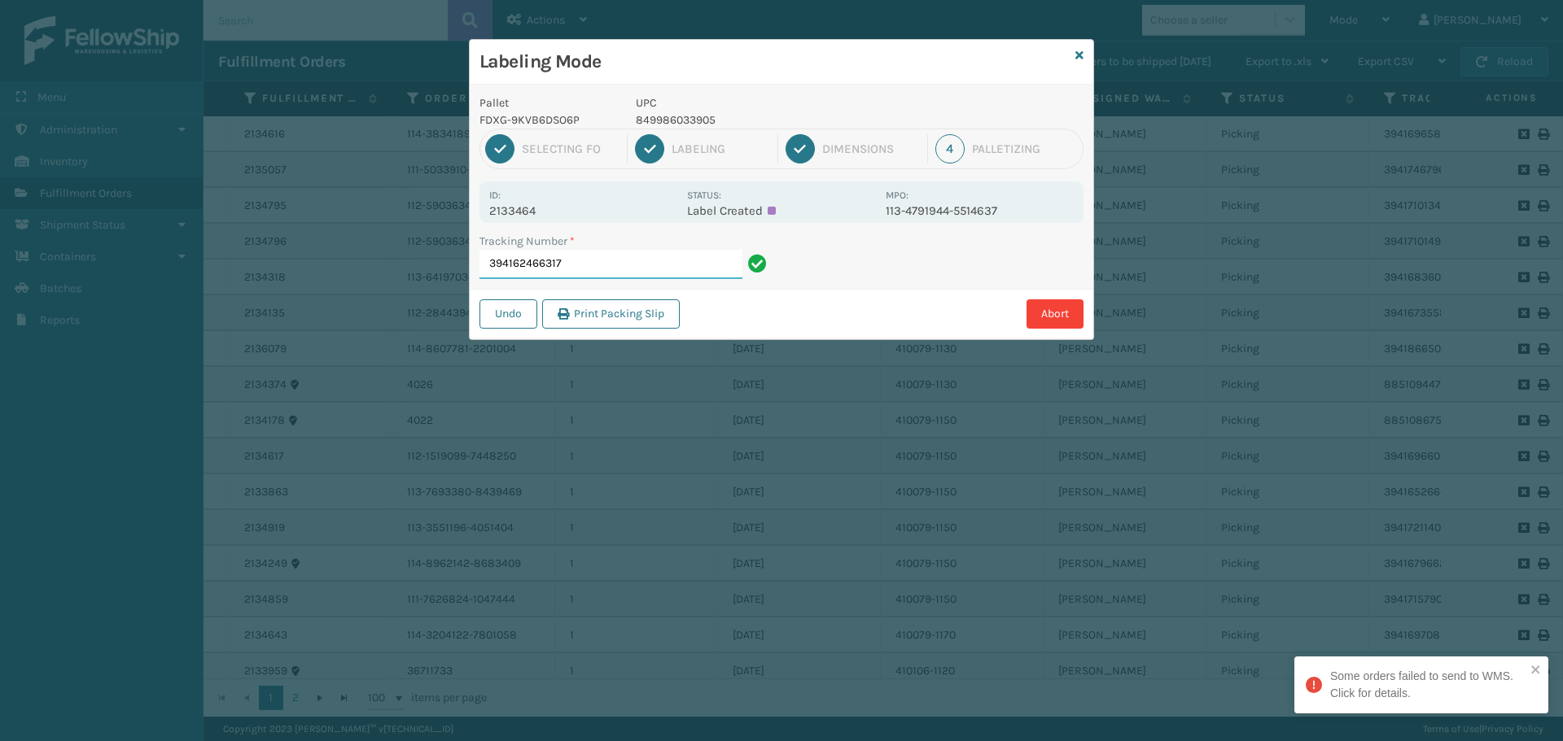
click at [617, 265] on input "394162466317" at bounding box center [610, 264] width 263 height 29
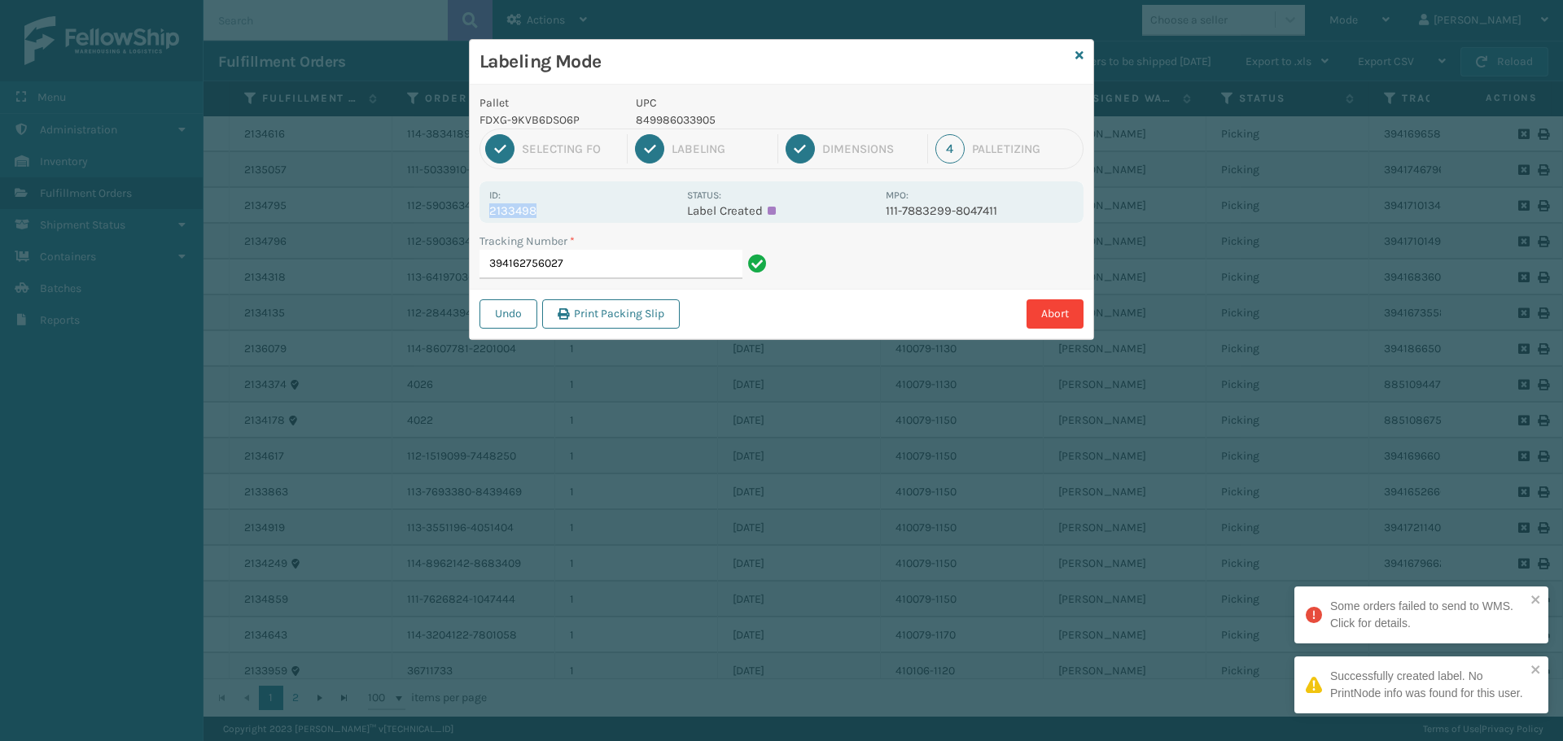
drag, startPoint x: 492, startPoint y: 216, endPoint x: 561, endPoint y: 213, distance: 69.2
click at [561, 212] on p "2133498" at bounding box center [583, 210] width 188 height 15
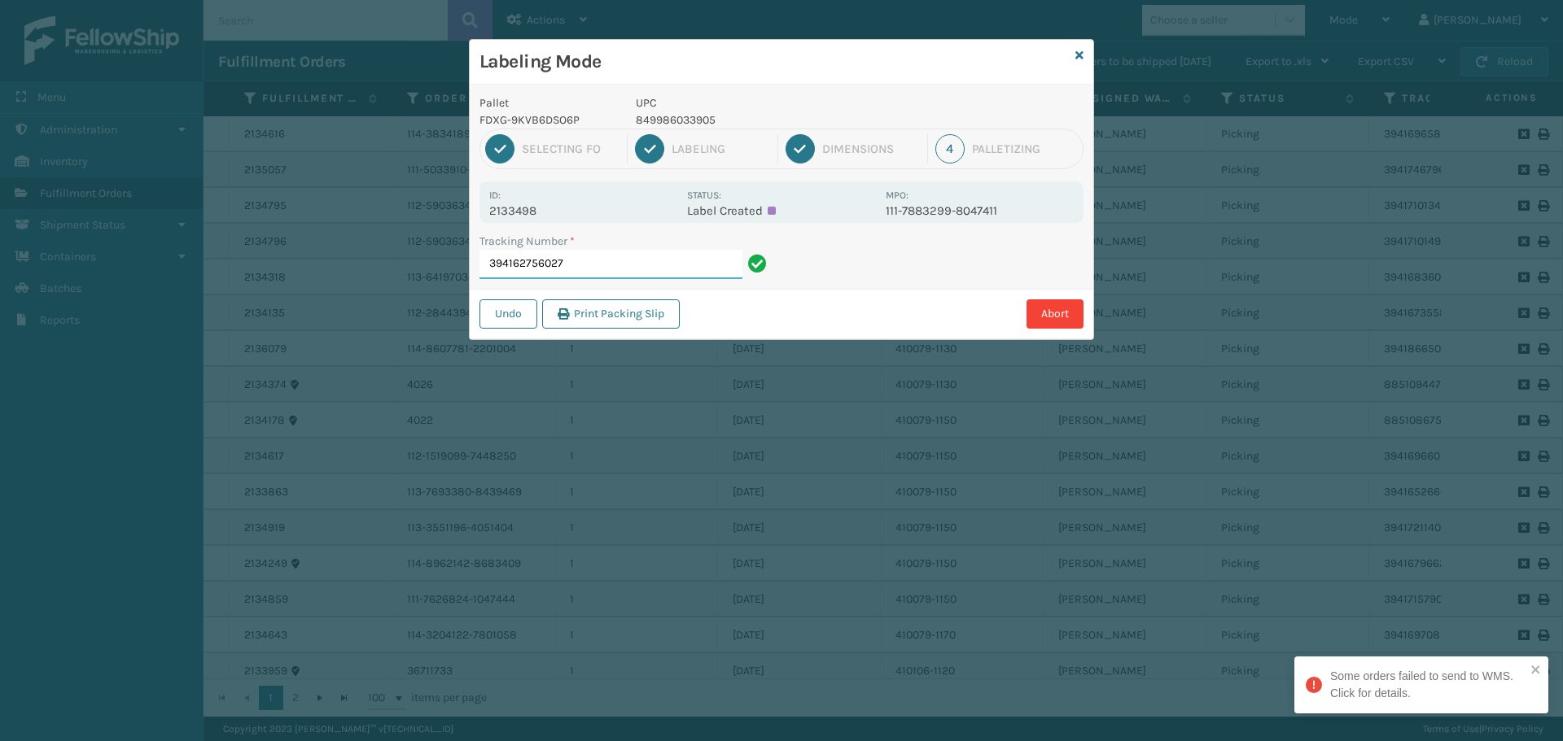
click at [606, 271] on input "394162756027" at bounding box center [610, 264] width 263 height 29
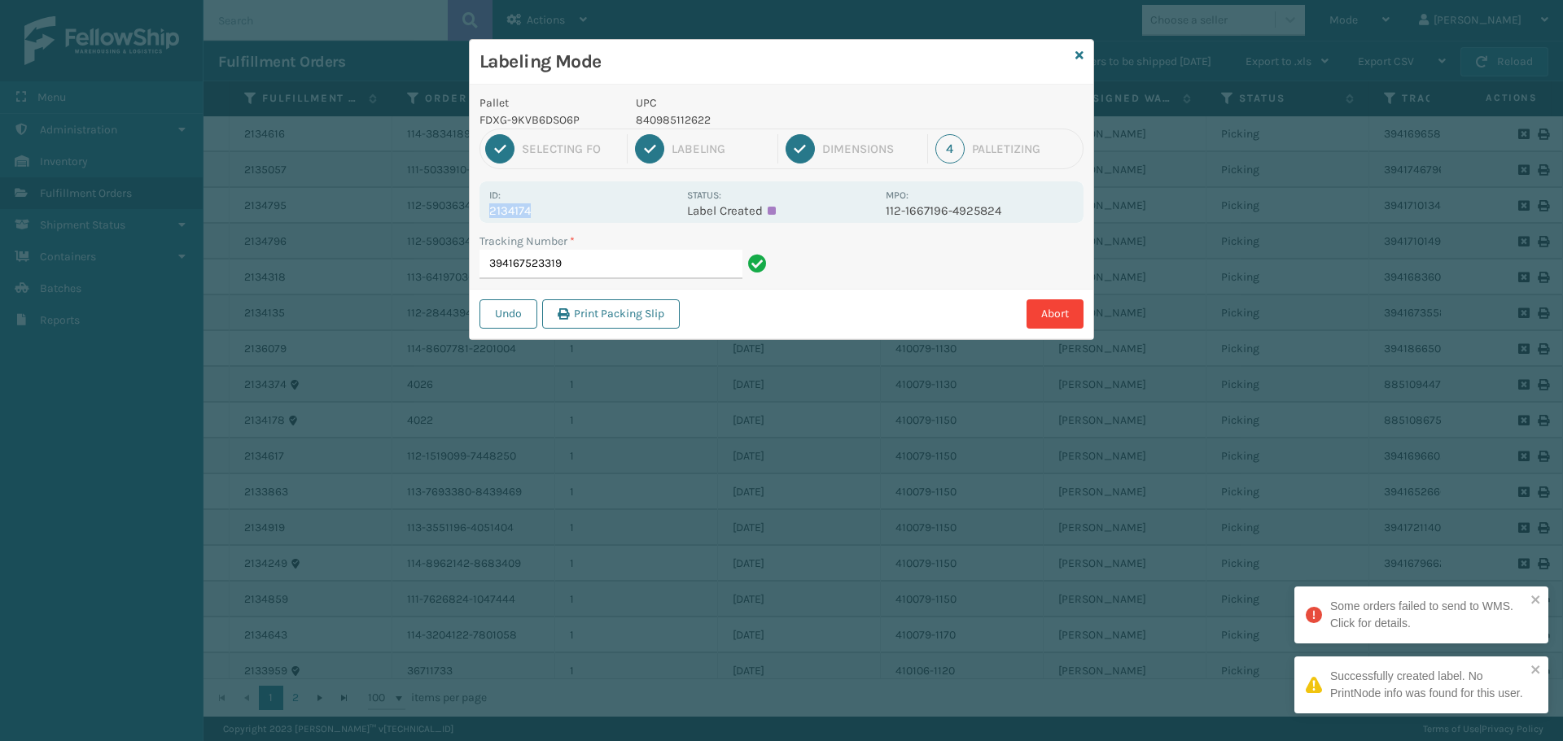
drag, startPoint x: 497, startPoint y: 212, endPoint x: 553, endPoint y: 210, distance: 55.4
click at [553, 210] on p "2134174" at bounding box center [583, 210] width 188 height 15
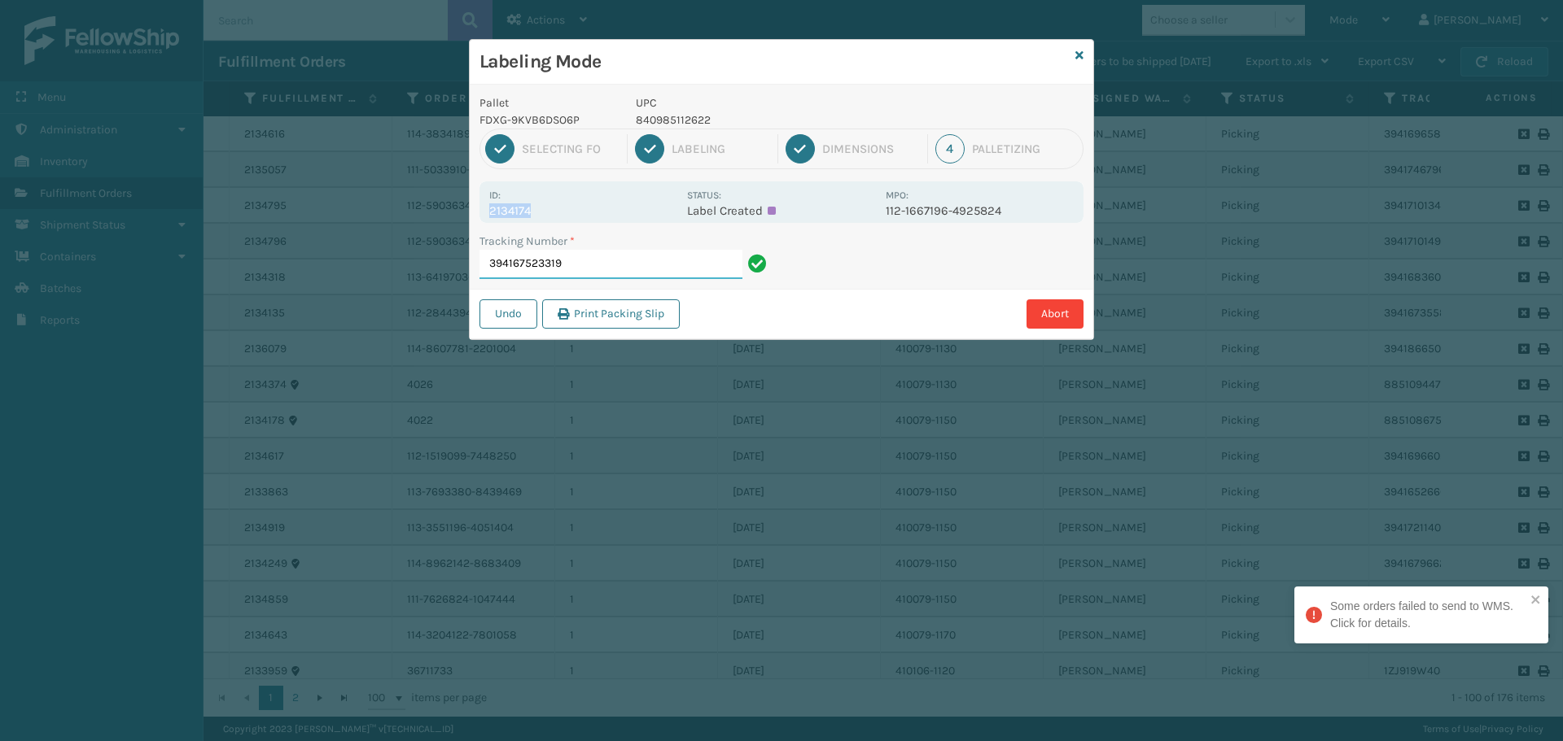
click at [582, 269] on input "394167523319" at bounding box center [610, 264] width 263 height 29
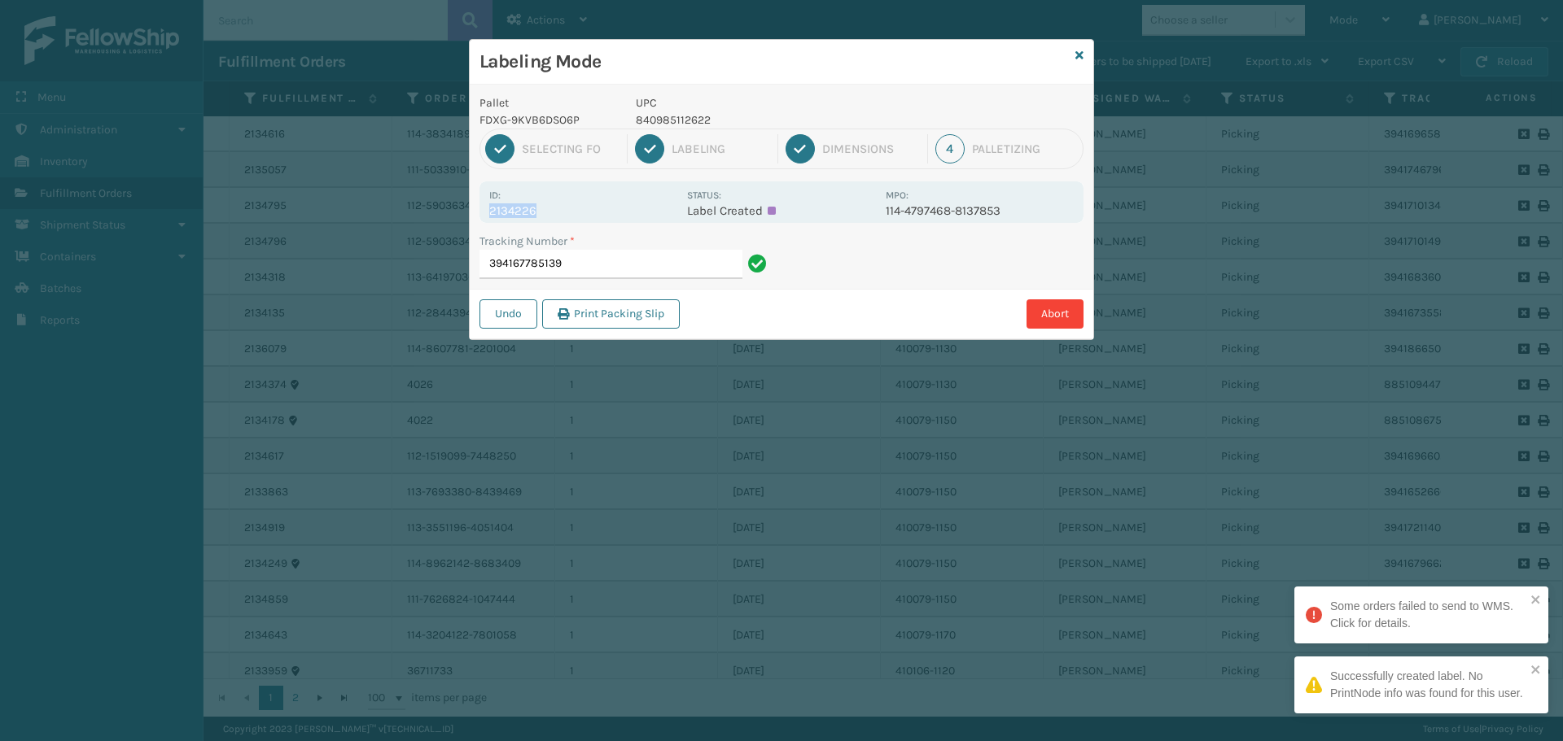
drag, startPoint x: 506, startPoint y: 211, endPoint x: 565, endPoint y: 216, distance: 58.8
click at [565, 216] on div "Id: 2134226 Status: Label Created MPO: 114-4797468-8137853" at bounding box center [781, 202] width 604 height 42
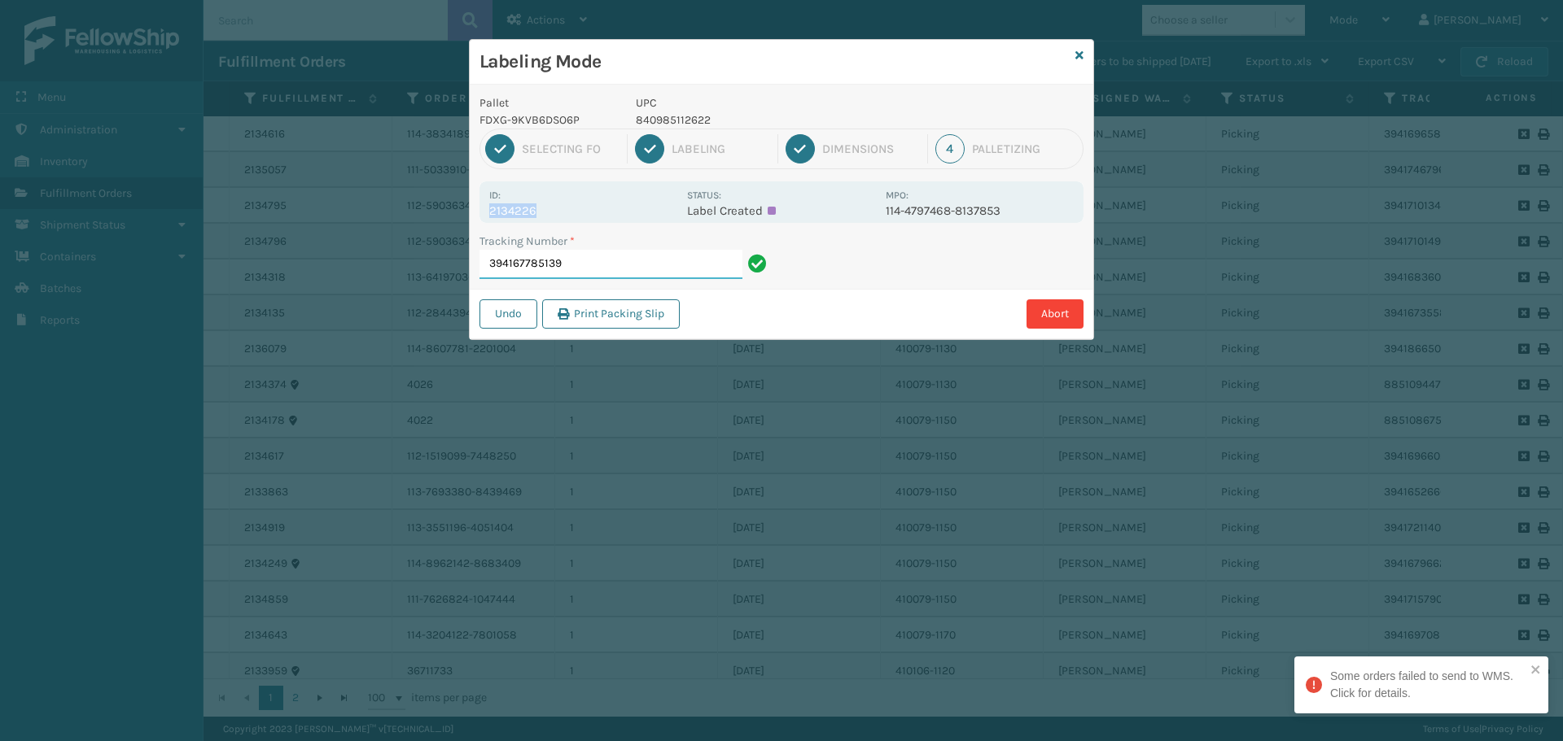
click at [603, 265] on input "394167785139" at bounding box center [610, 264] width 263 height 29
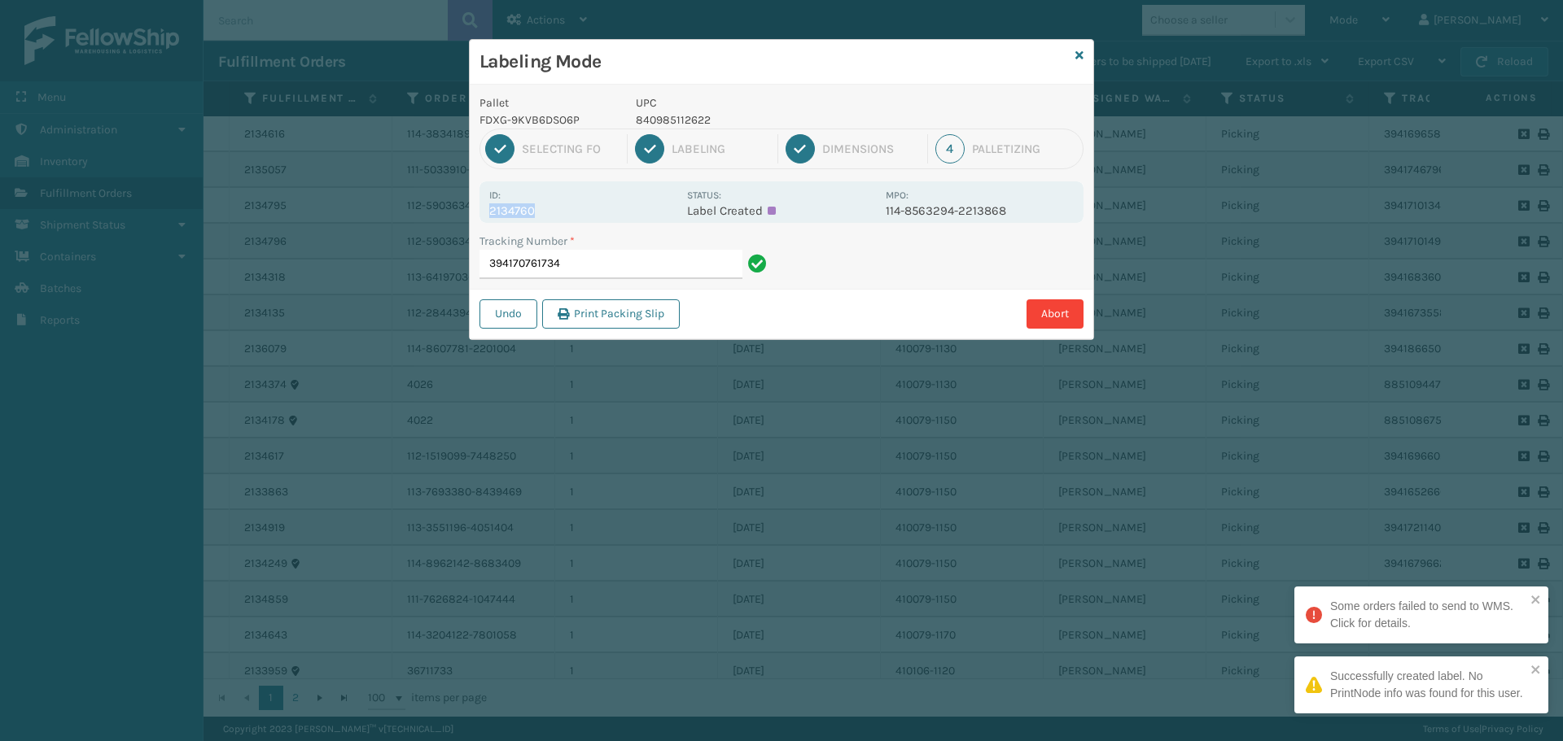
drag, startPoint x: 488, startPoint y: 212, endPoint x: 566, endPoint y: 211, distance: 78.1
click at [566, 212] on div "Id: 2134760 Status: Label Created MPO: 114-8563294-2213868" at bounding box center [781, 202] width 604 height 42
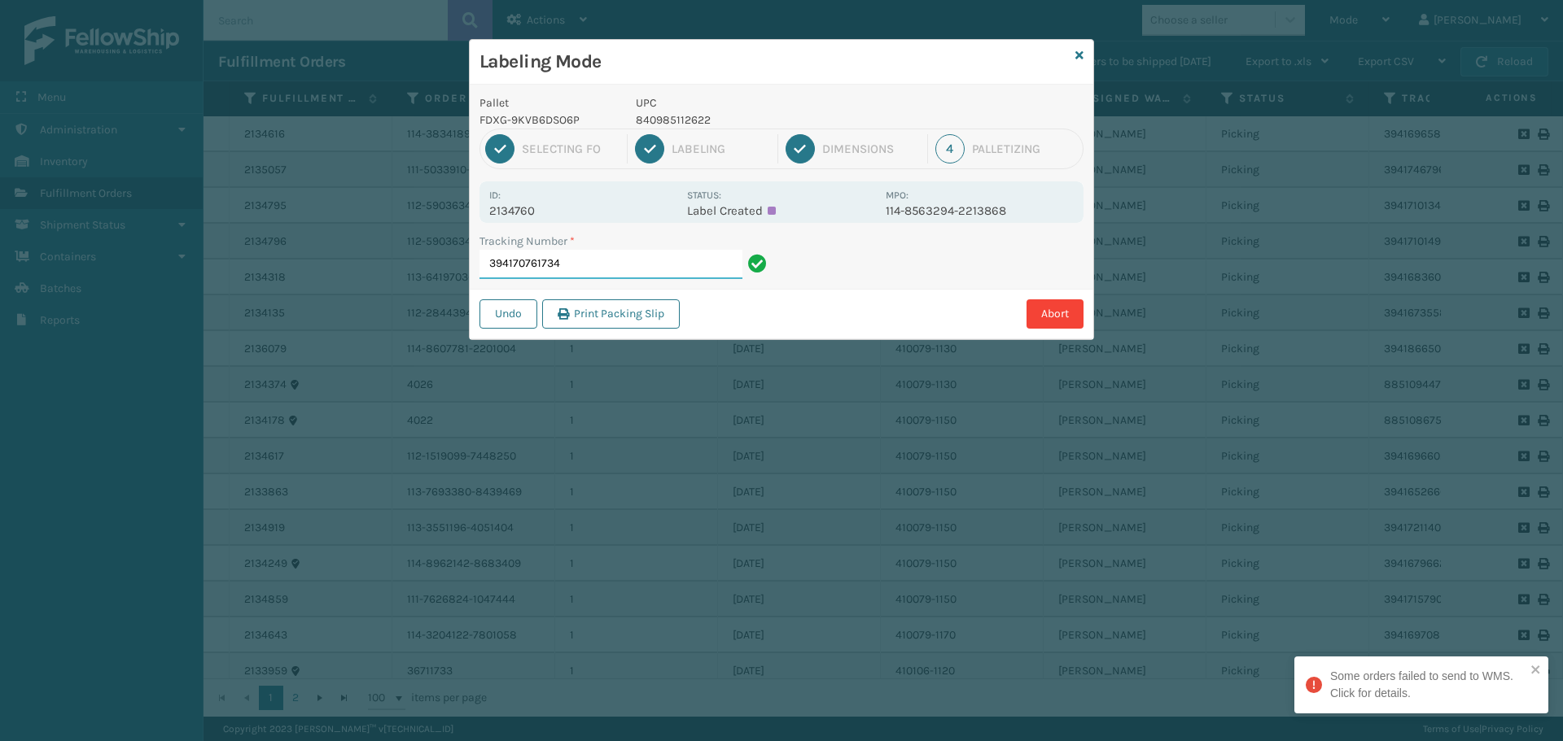
click at [611, 265] on input "394170761734" at bounding box center [610, 264] width 263 height 29
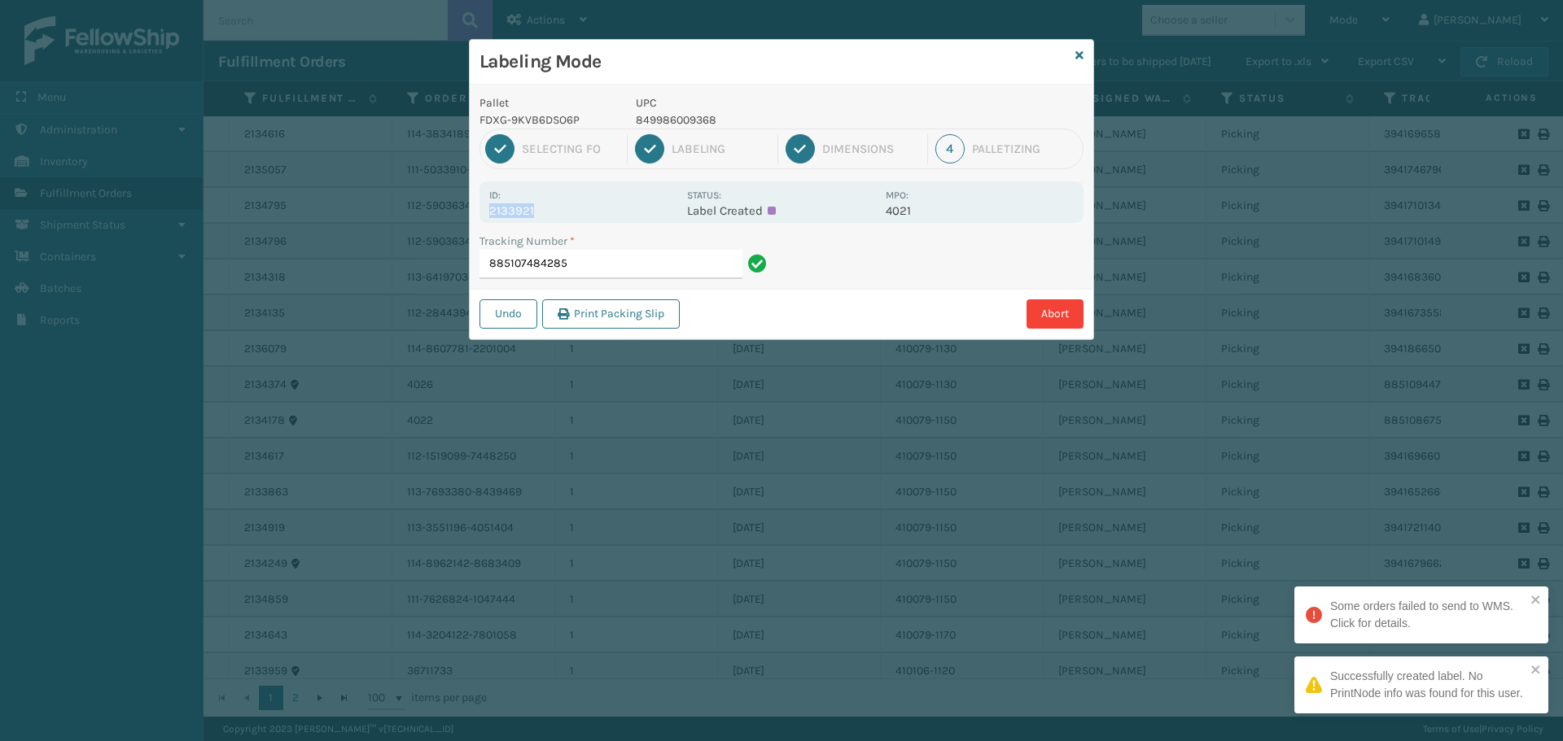
drag, startPoint x: 488, startPoint y: 210, endPoint x: 563, endPoint y: 209, distance: 74.9
click at [563, 209] on p "2133921" at bounding box center [583, 210] width 188 height 15
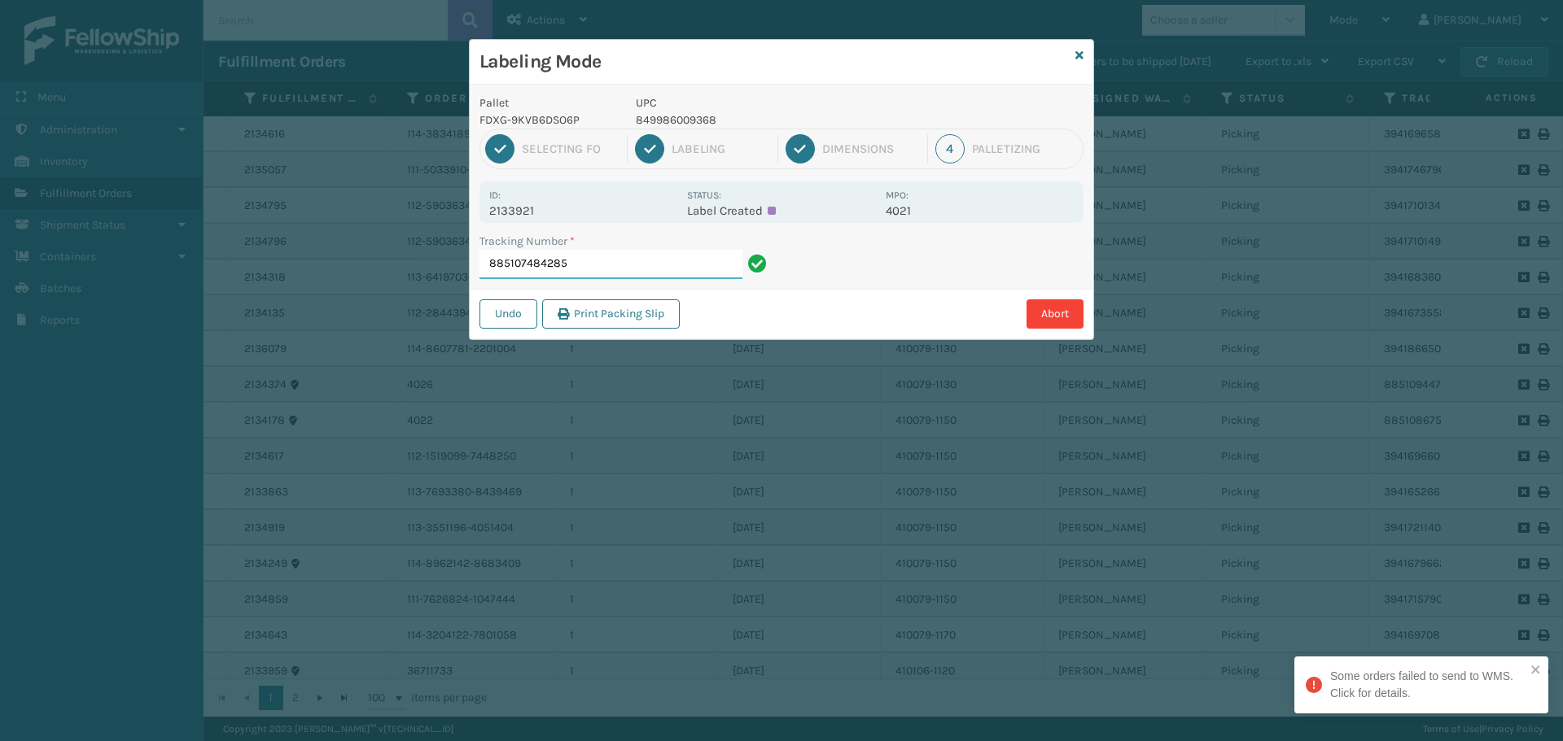
click at [597, 263] on input "885107484285" at bounding box center [610, 264] width 263 height 29
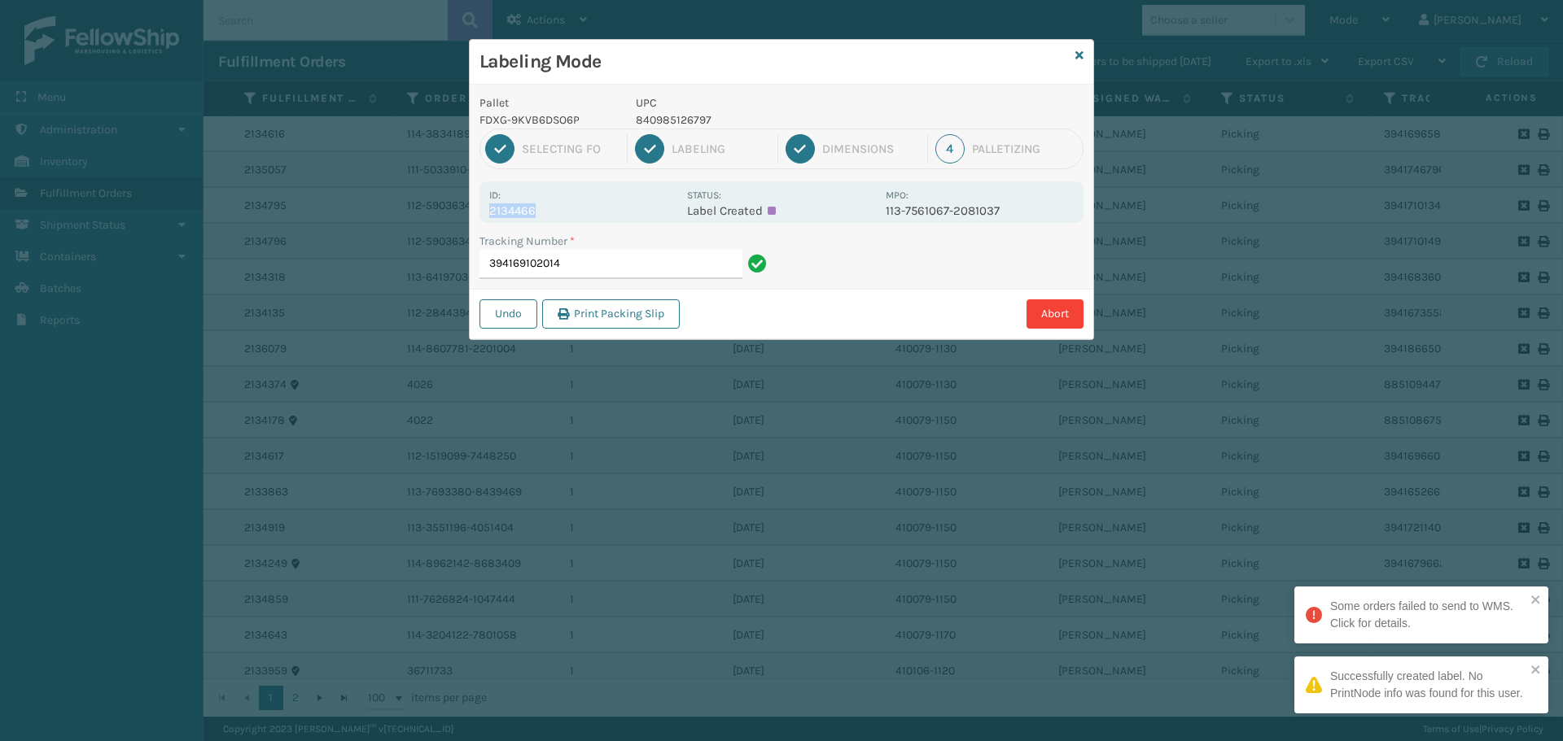
drag, startPoint x: 490, startPoint y: 204, endPoint x: 574, endPoint y: 209, distance: 84.0
click at [574, 209] on p "2134466" at bounding box center [583, 210] width 188 height 15
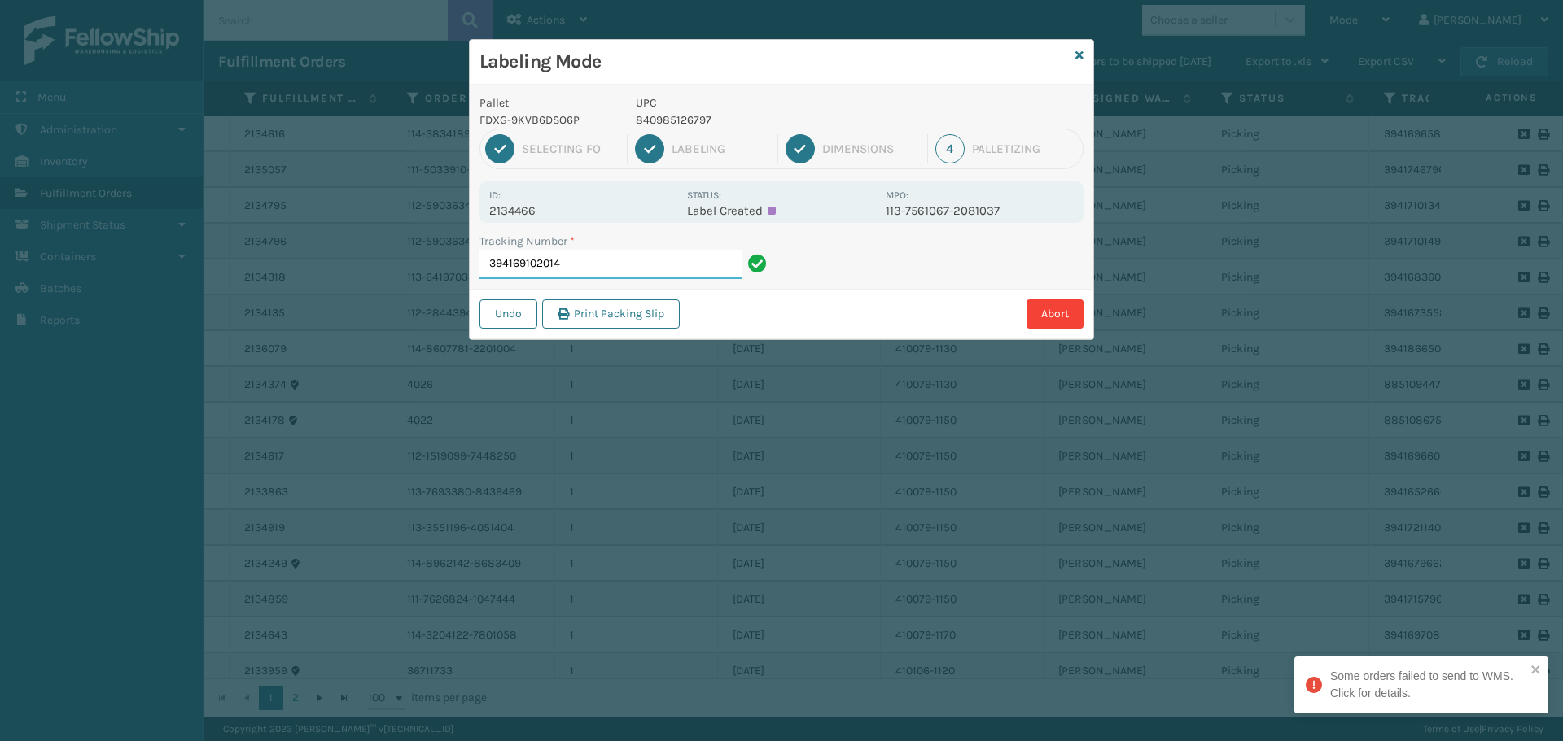
click at [612, 258] on input "394169102014" at bounding box center [610, 264] width 263 height 29
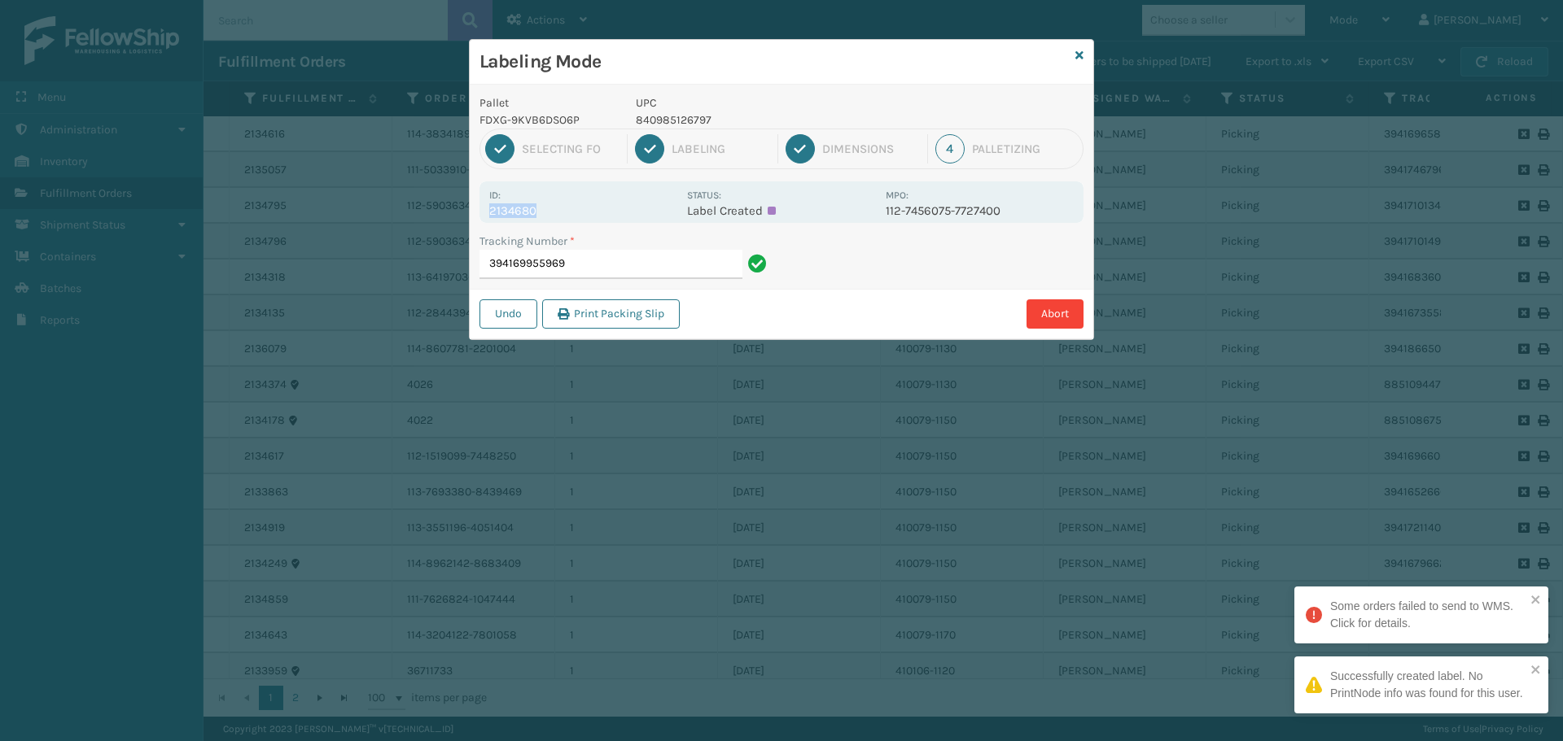
drag, startPoint x: 488, startPoint y: 215, endPoint x: 607, endPoint y: 221, distance: 119.0
click at [607, 221] on div "Id: 2134680 Status: Label Created MPO: 112-7456075-7727400" at bounding box center [781, 202] width 604 height 42
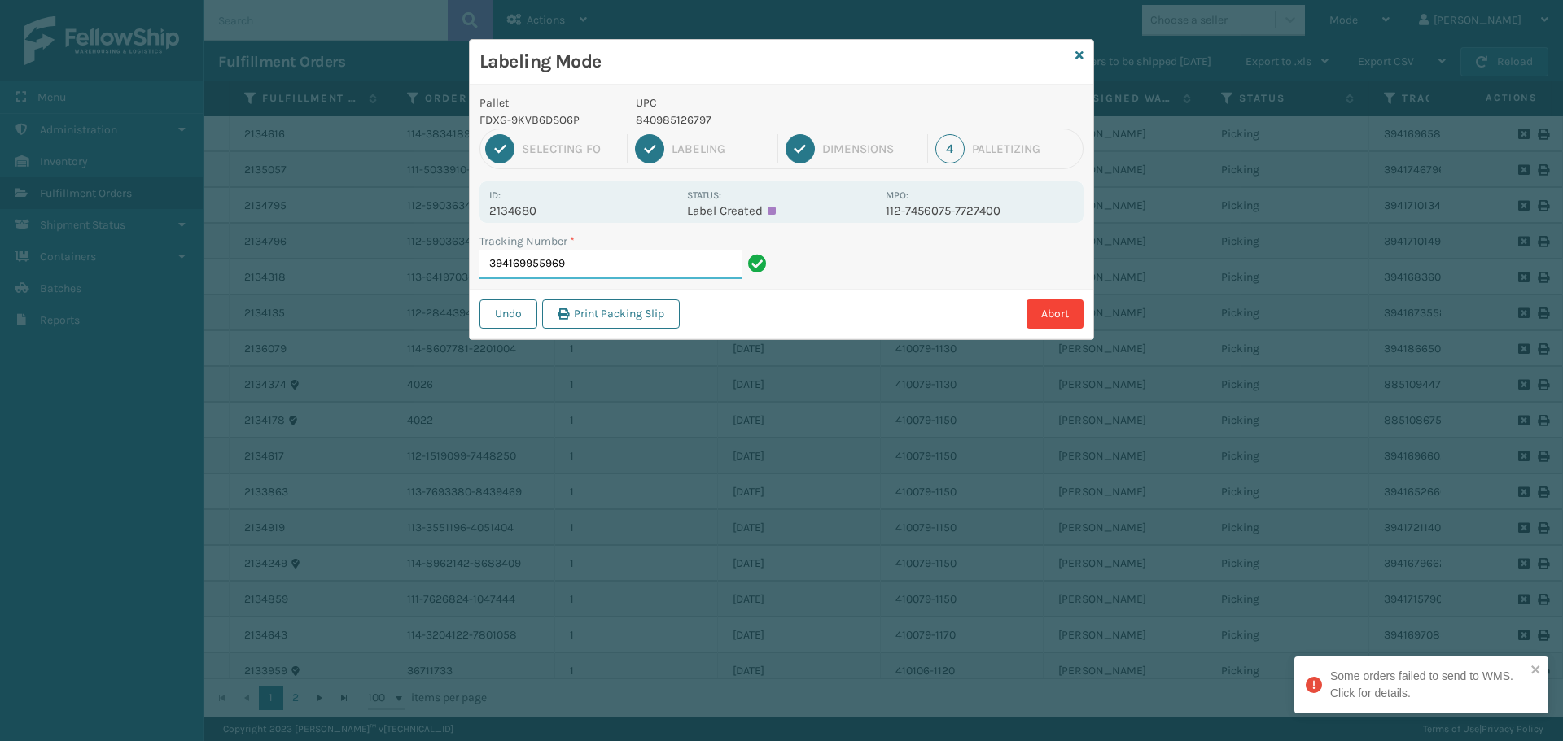
click at [646, 276] on input "394169955969" at bounding box center [610, 264] width 263 height 29
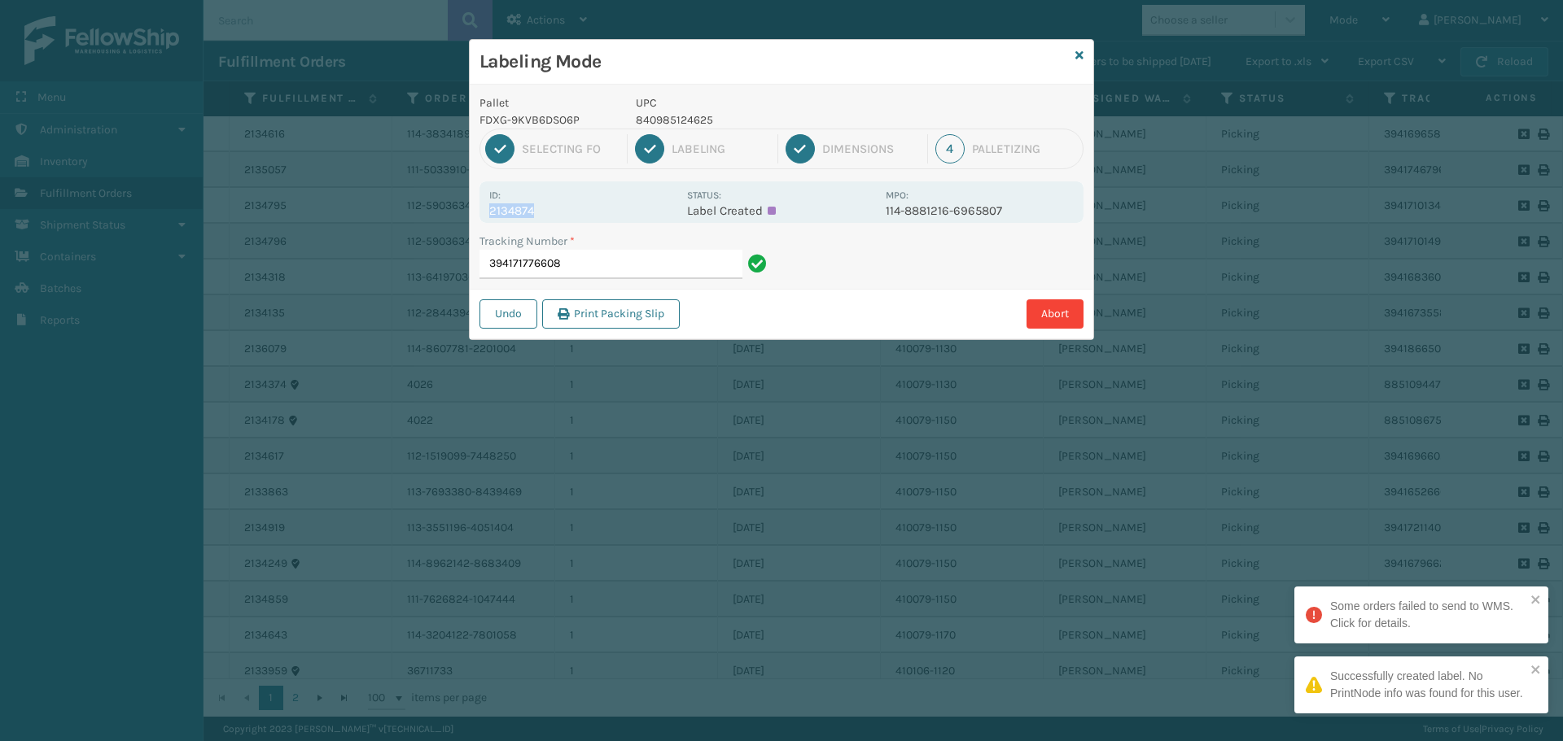
drag, startPoint x: 549, startPoint y: 208, endPoint x: 619, endPoint y: 210, distance: 70.0
click at [619, 210] on div "Id: 2134874 Status: Label Created MPO: 114-8881216-6965807" at bounding box center [781, 202] width 604 height 42
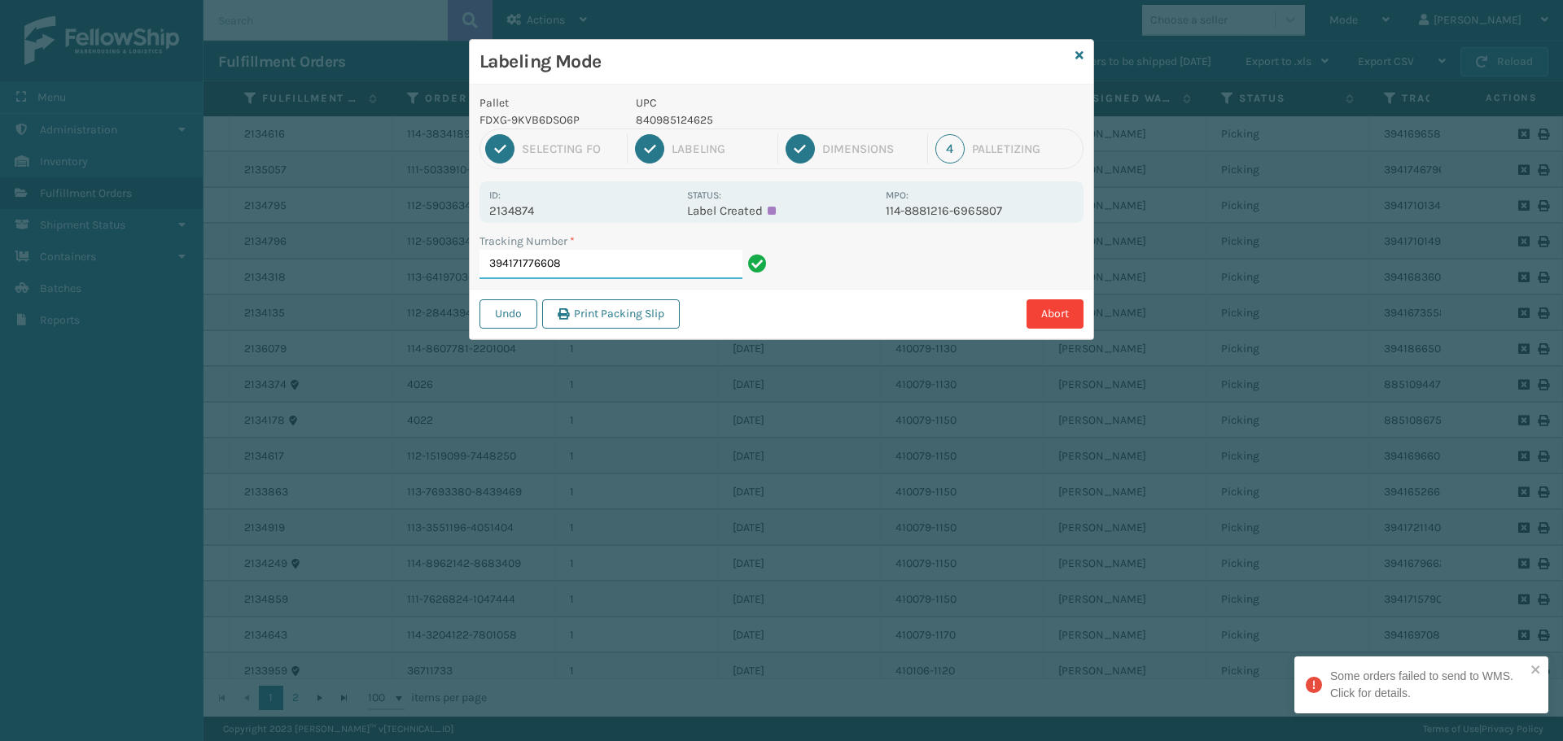
click at [675, 265] on input "394171776608" at bounding box center [610, 264] width 263 height 29
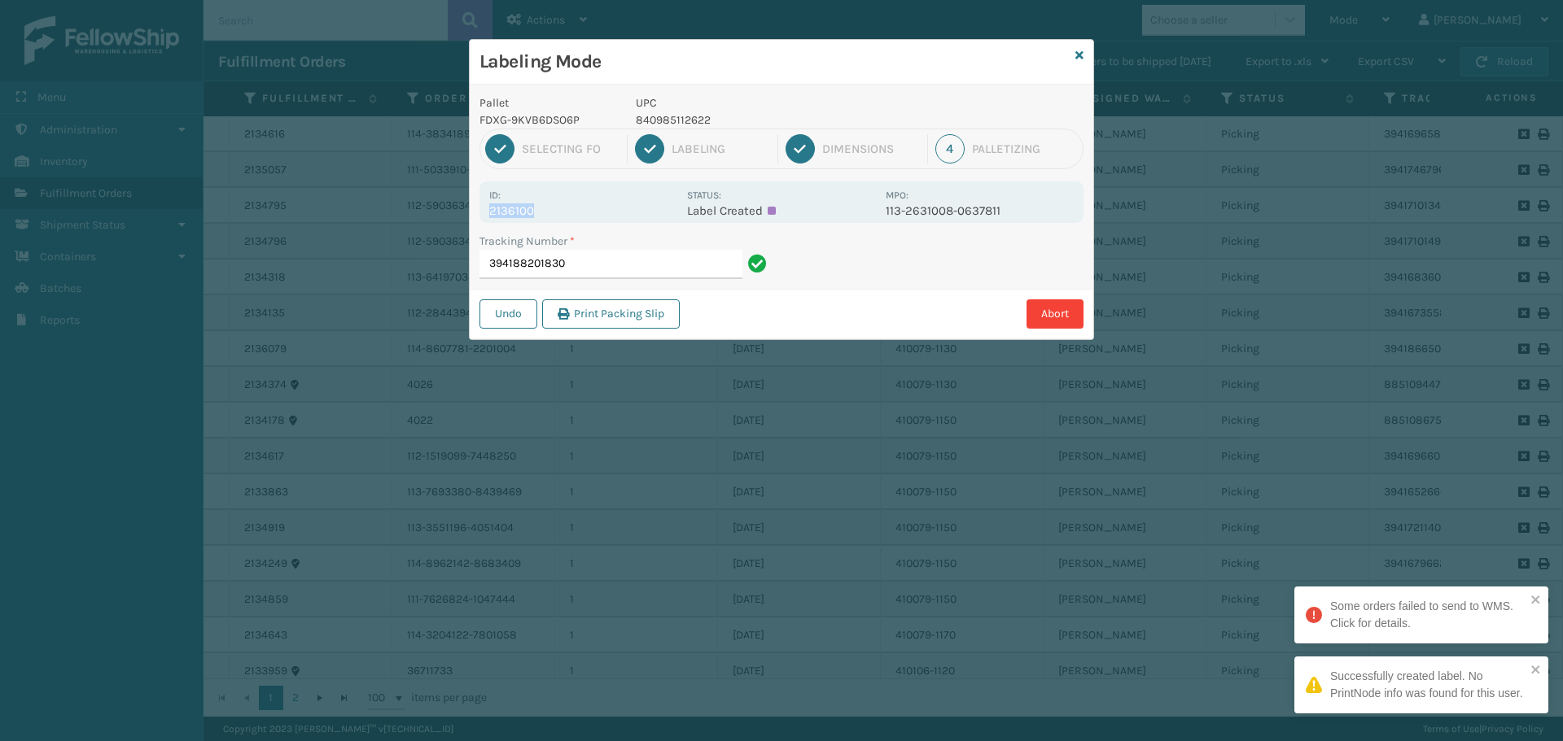
drag, startPoint x: 491, startPoint y: 211, endPoint x: 553, endPoint y: 216, distance: 62.9
click at [553, 216] on p "2136100" at bounding box center [583, 210] width 188 height 15
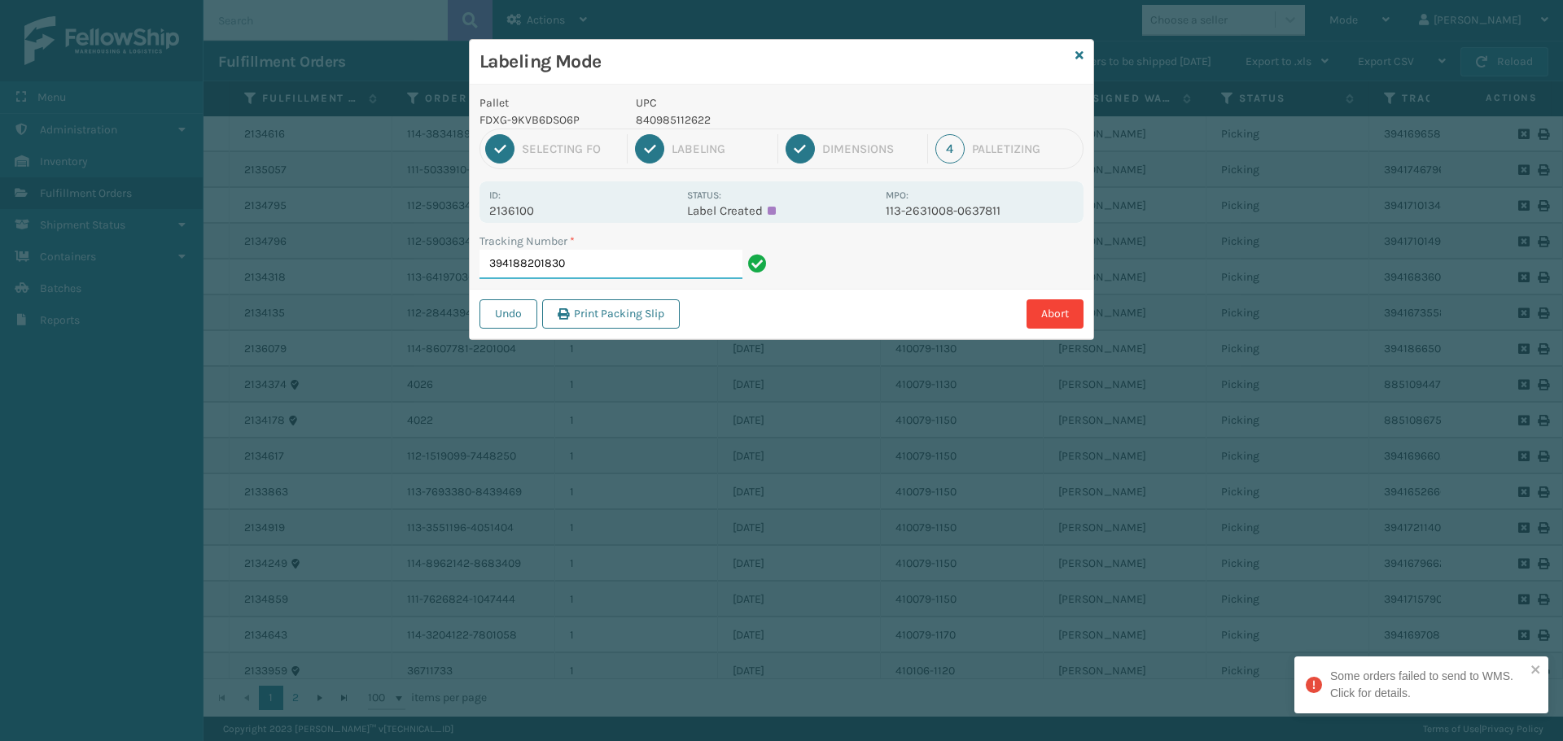
click at [580, 266] on input "394188201830" at bounding box center [610, 264] width 263 height 29
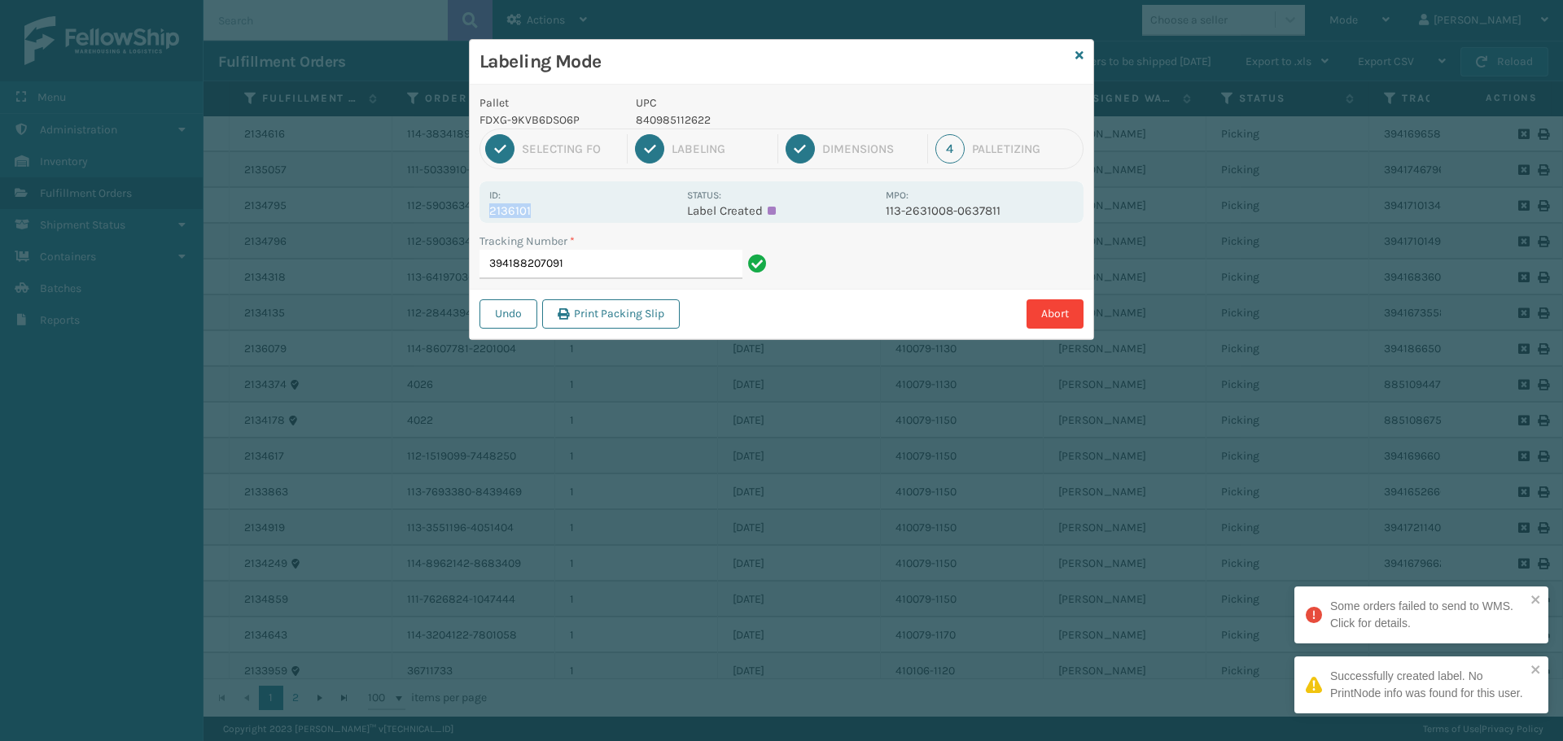
drag, startPoint x: 485, startPoint y: 213, endPoint x: 557, endPoint y: 220, distance: 71.9
click at [555, 220] on div "Id: 2136101 Status: Label Created MPO: 113-2631008-0637811" at bounding box center [781, 202] width 604 height 42
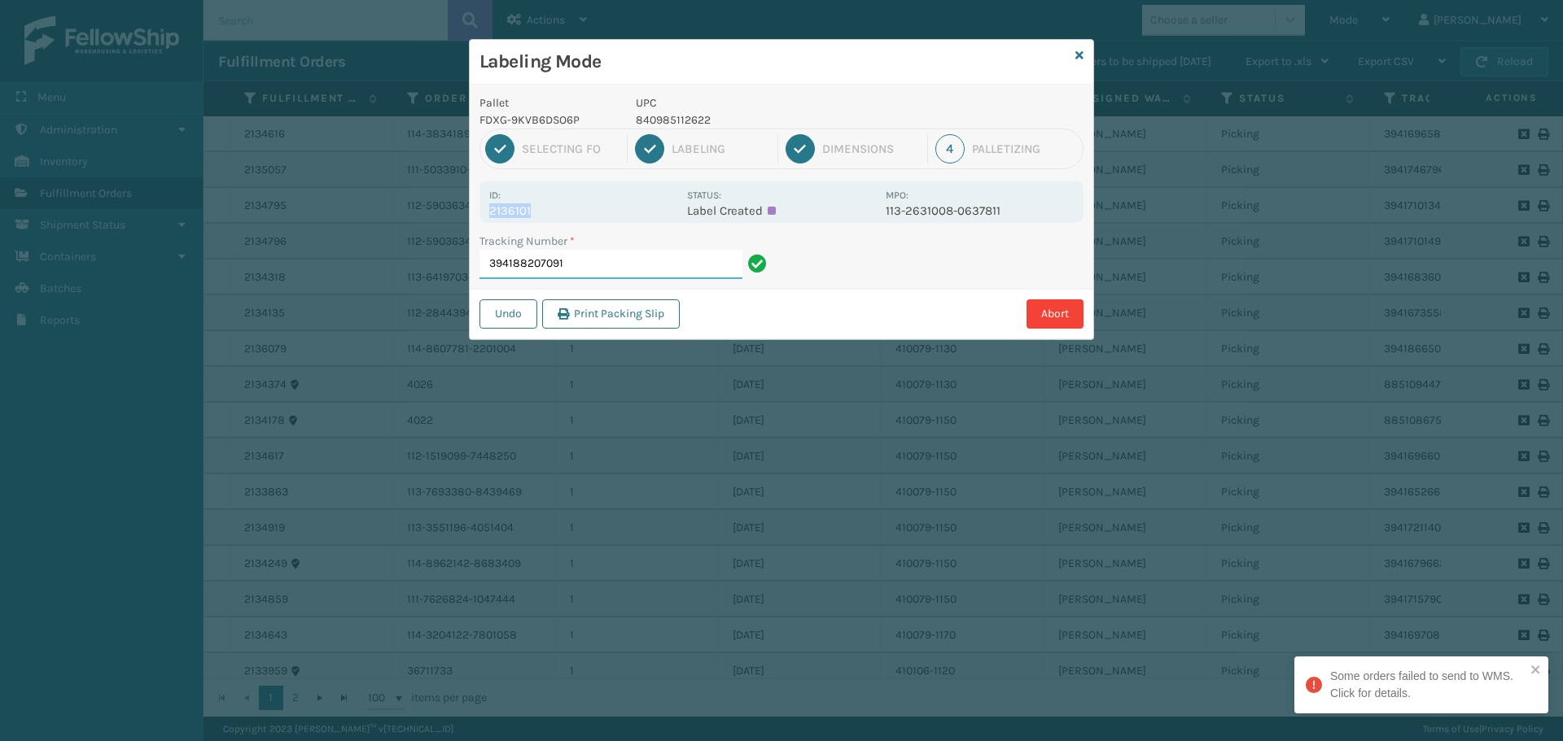
click at [613, 268] on input "394188207091" at bounding box center [610, 264] width 263 height 29
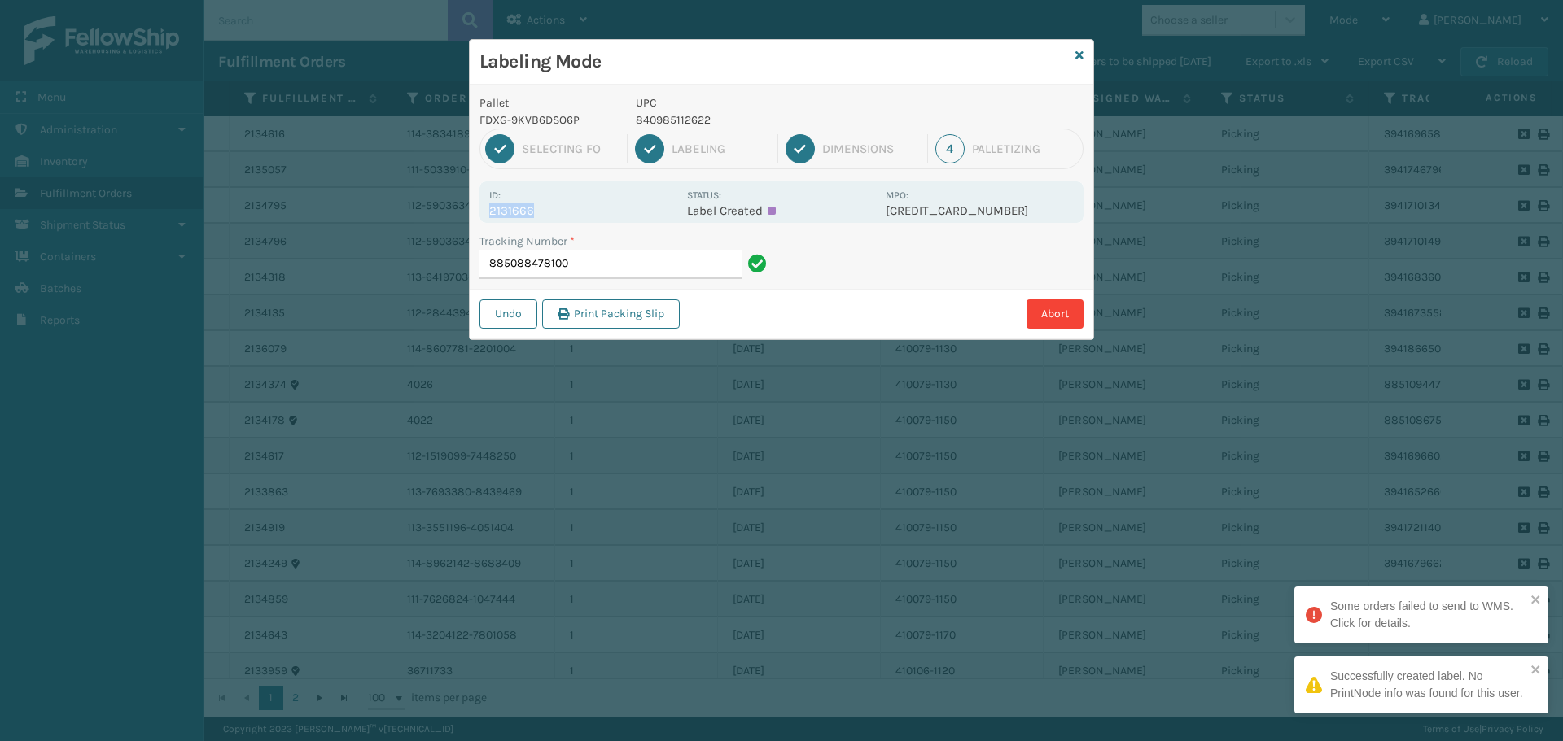
drag, startPoint x: 499, startPoint y: 208, endPoint x: 573, endPoint y: 204, distance: 74.2
click at [573, 204] on div "Id: 2131666 Status: Label Created MPO: [CREDIT_CARD_NUMBER]" at bounding box center [781, 202] width 604 height 42
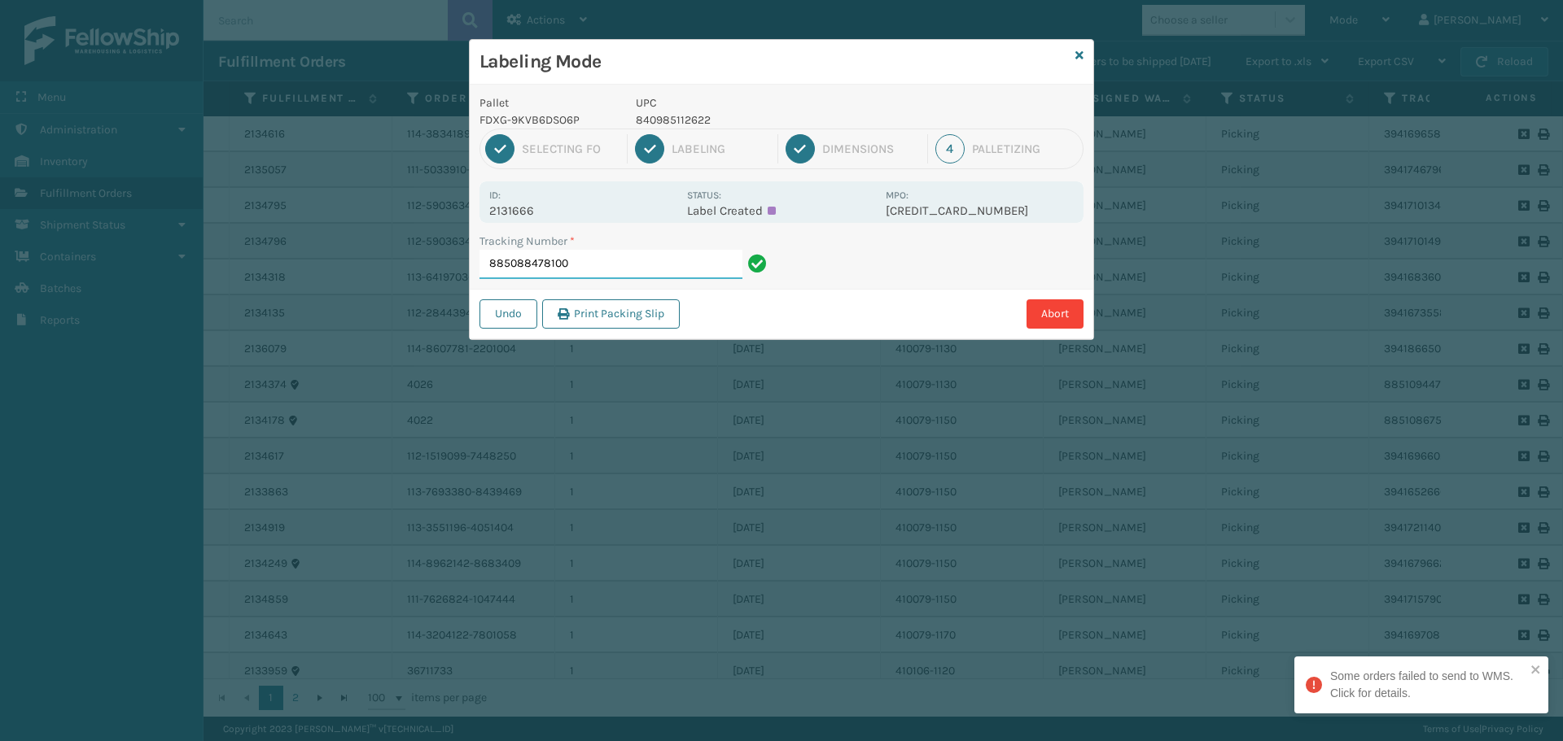
click at [610, 260] on input "885088478100" at bounding box center [610, 264] width 263 height 29
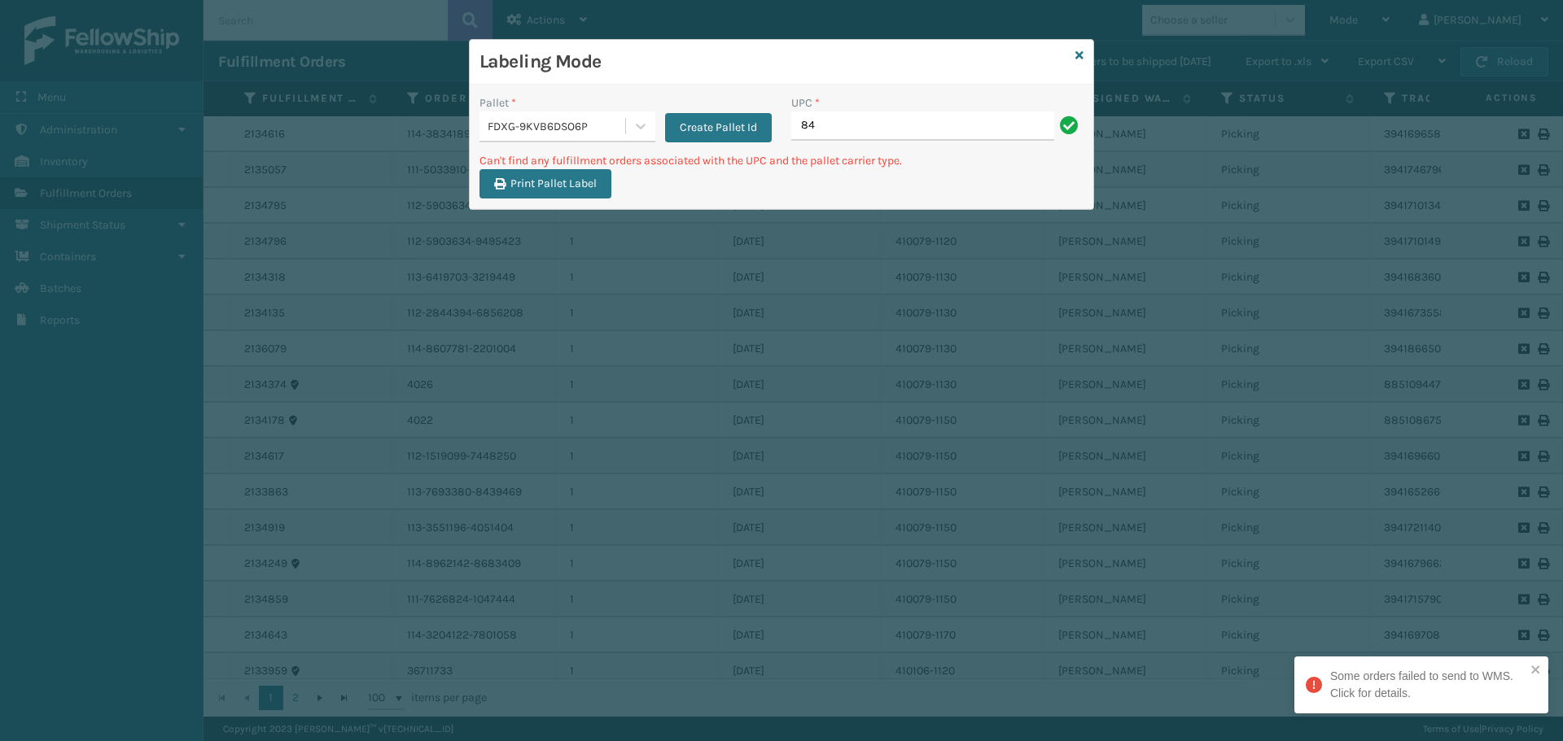
type input "8"
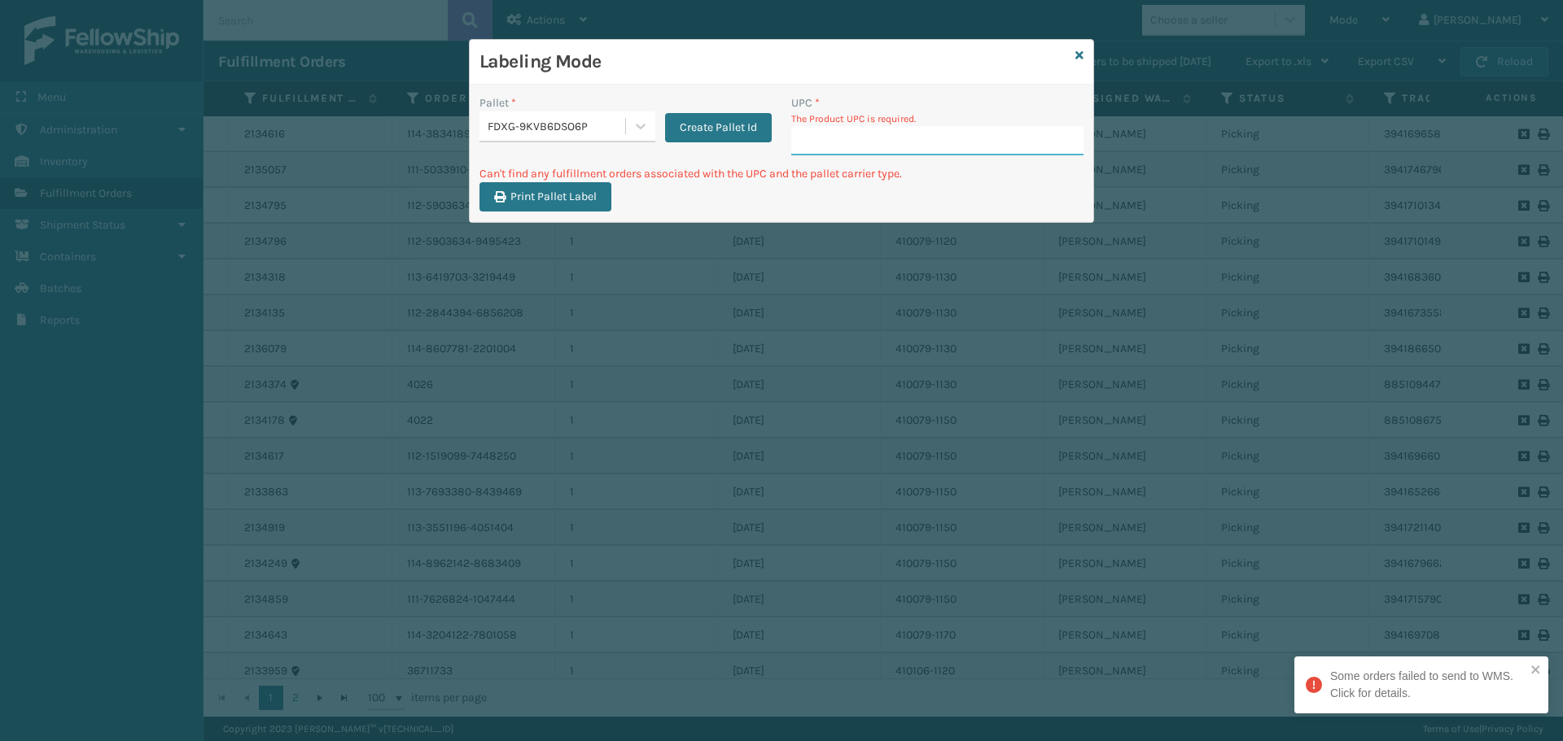
paste input "840985125622"
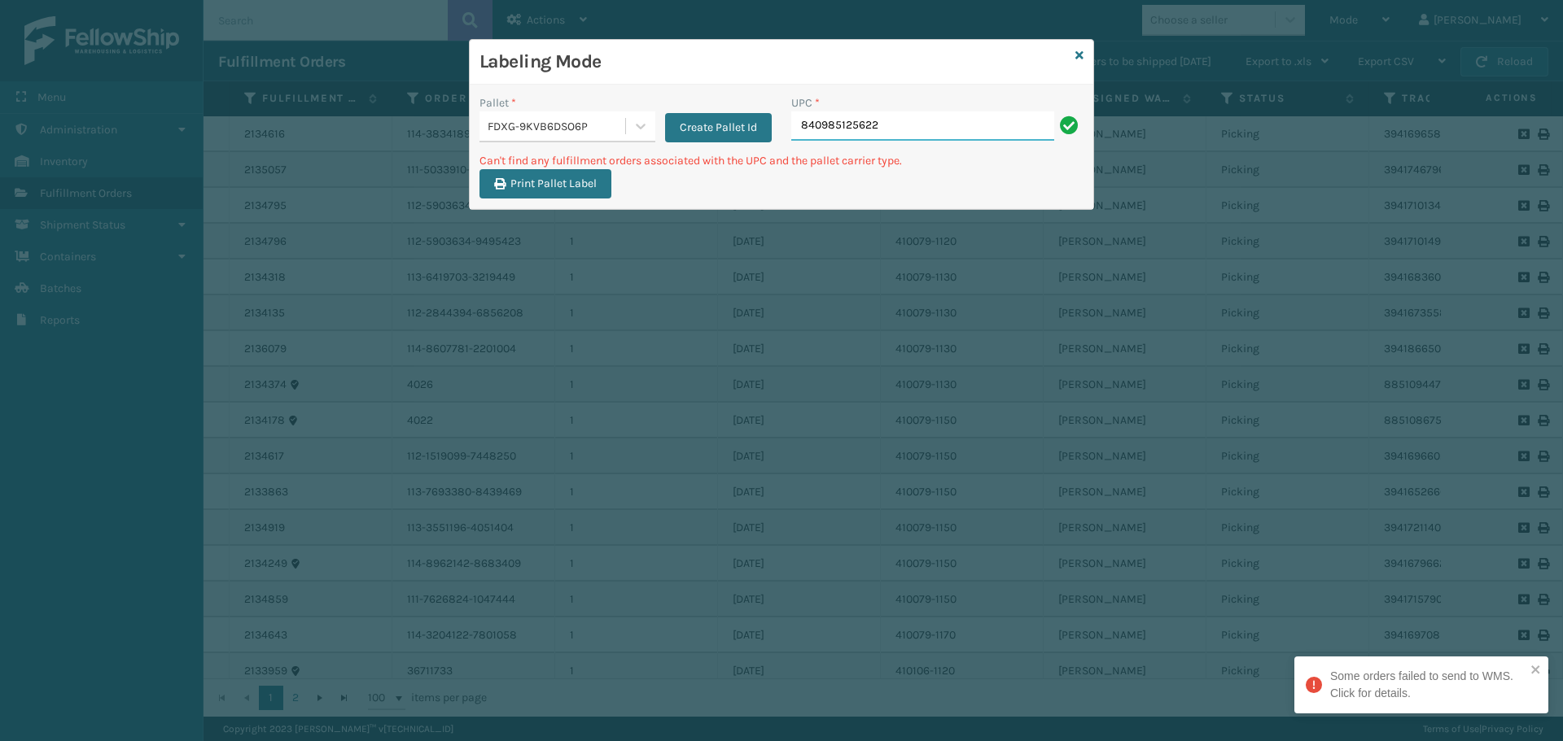
type input "840985125622"
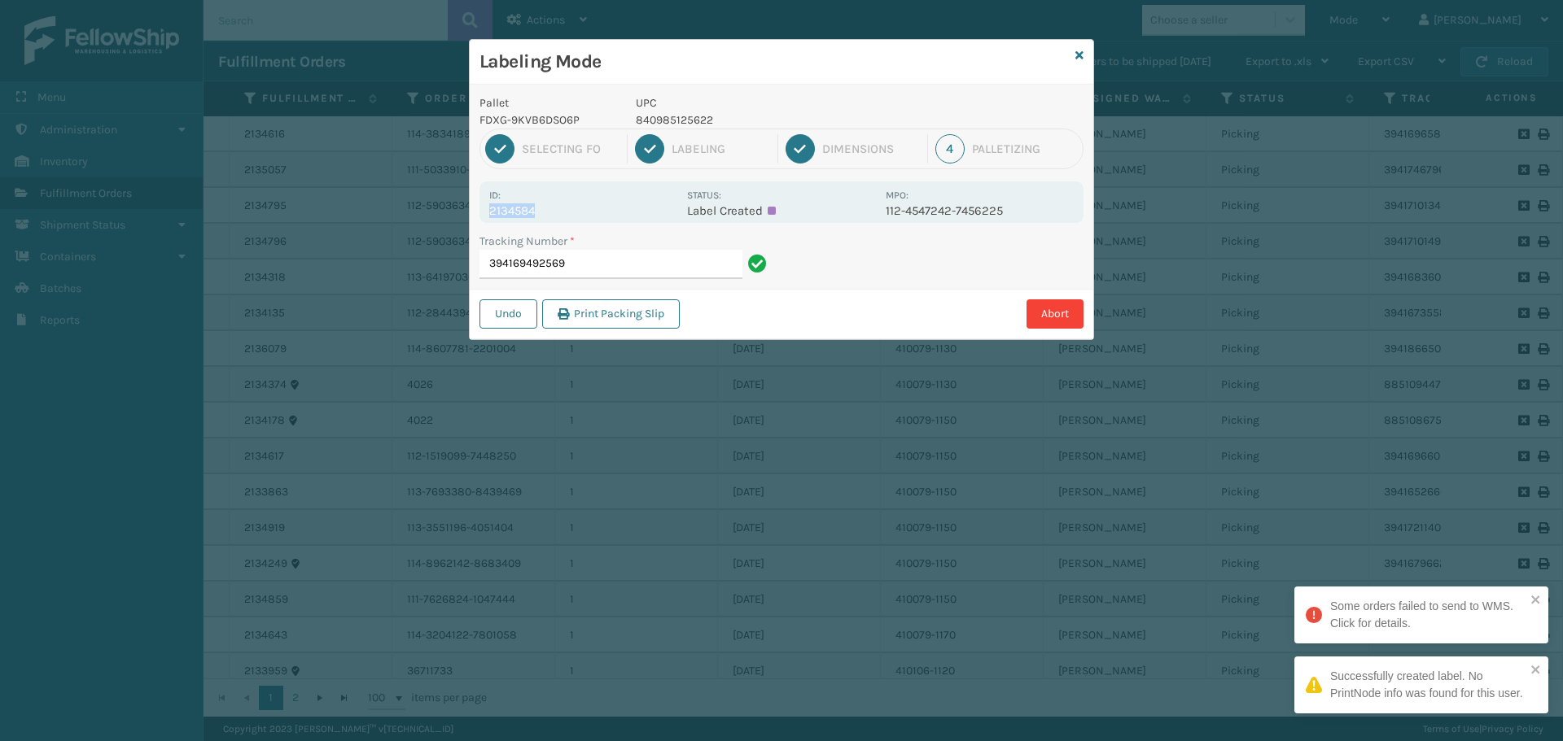
drag, startPoint x: 488, startPoint y: 210, endPoint x: 606, endPoint y: 211, distance: 118.0
click at [606, 211] on div "Id: 2134584 Status: Label Created MPO: 112-4547242-7456225" at bounding box center [781, 202] width 604 height 42
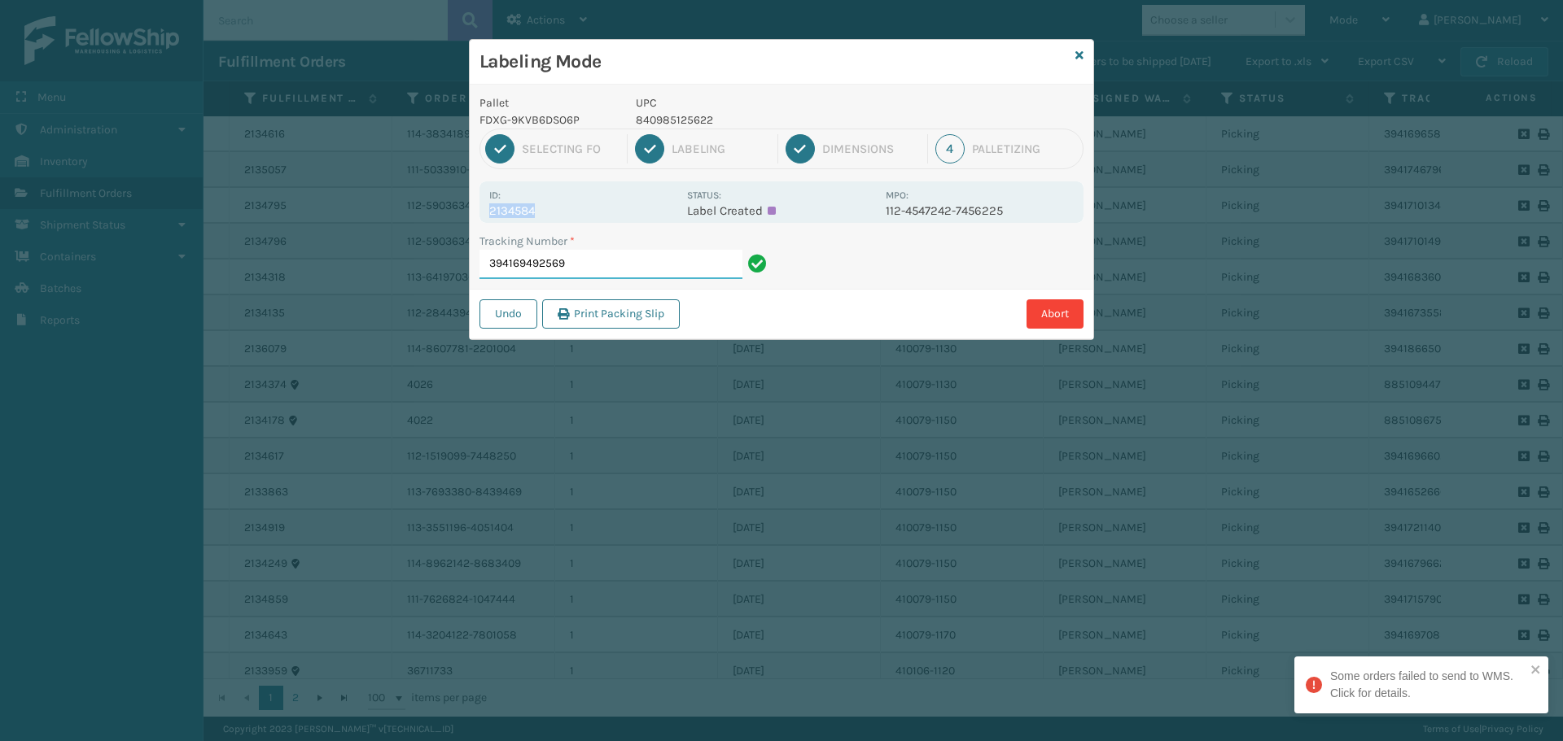
click at [596, 277] on input "394169492569" at bounding box center [610, 264] width 263 height 29
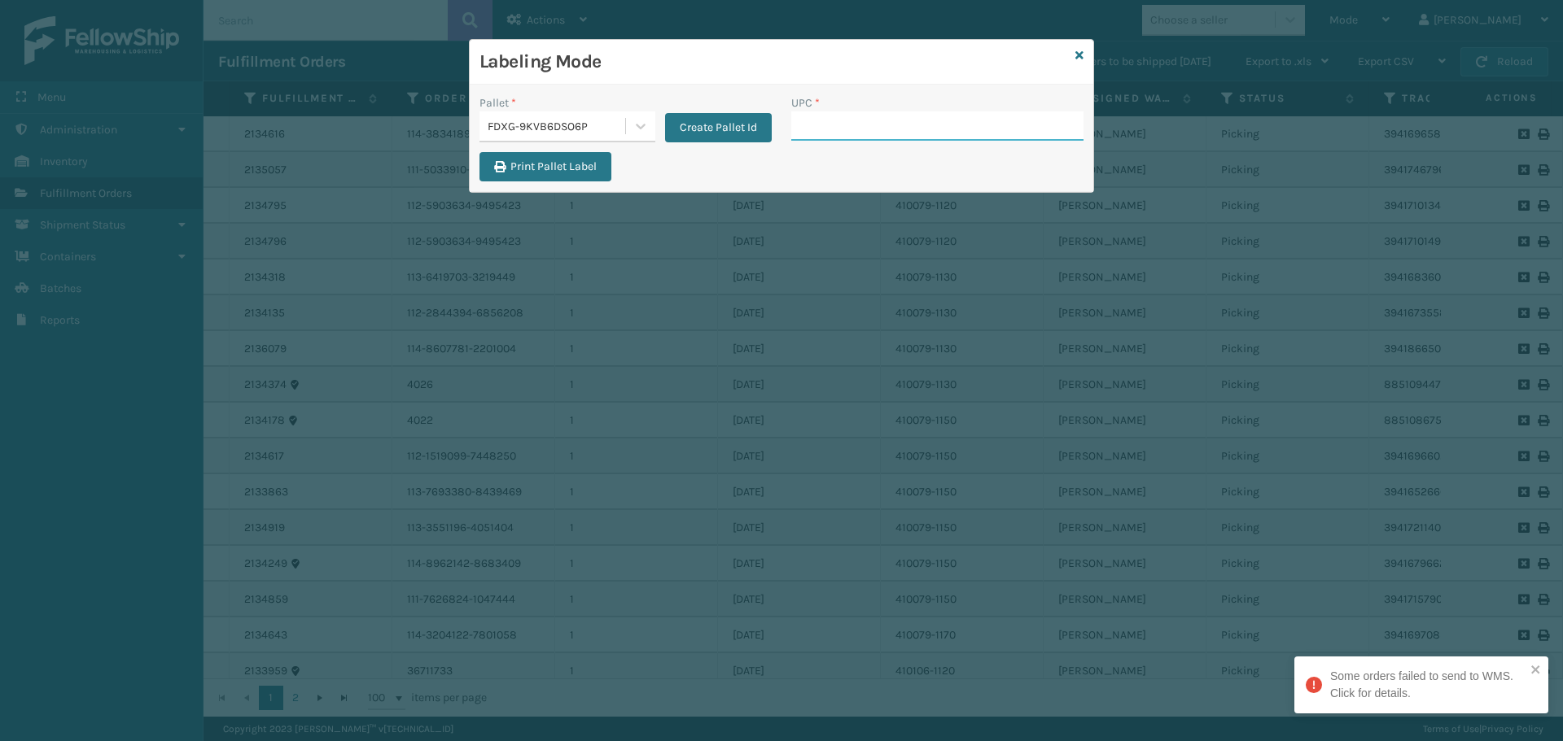
paste input "840985125622"
type input "840985125622"
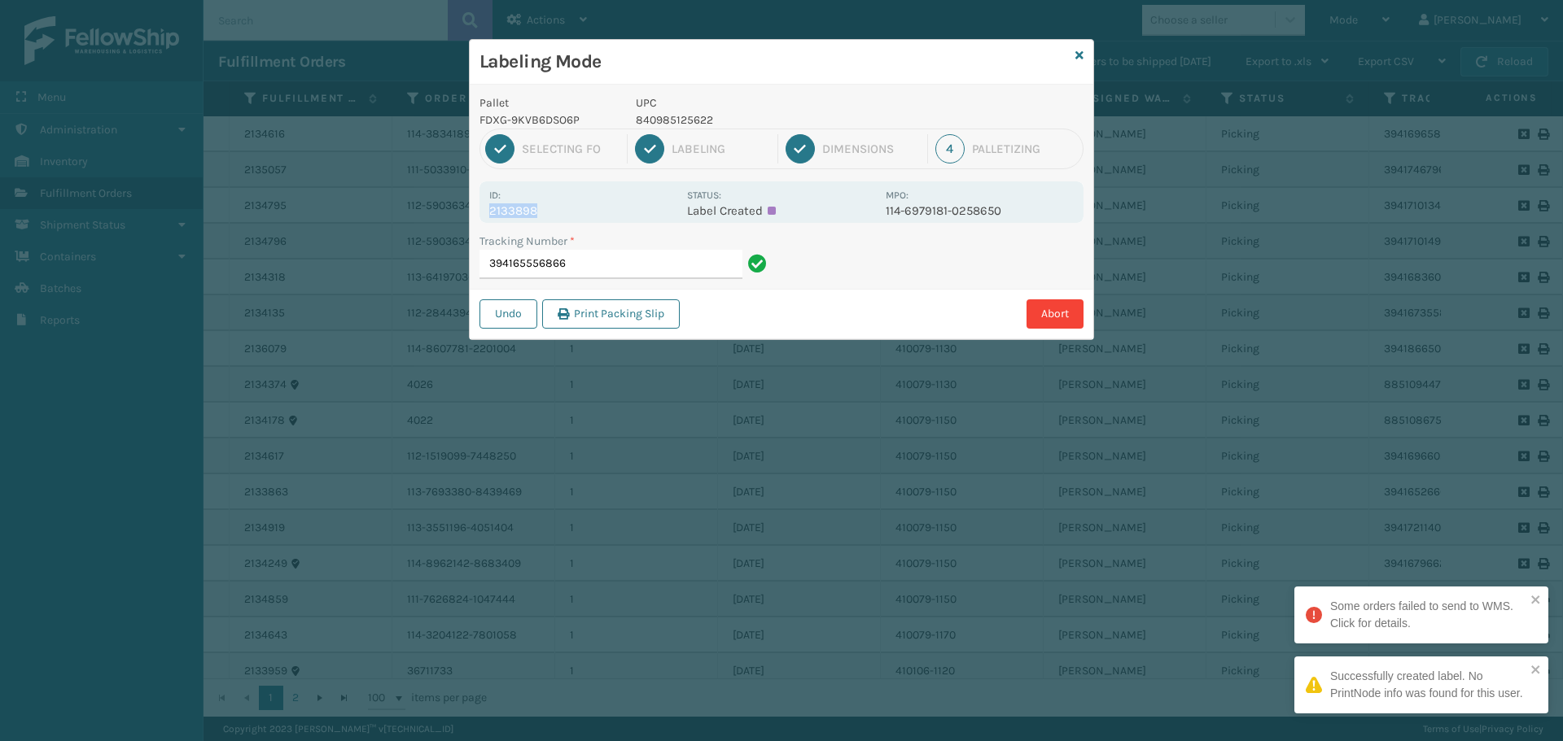
drag, startPoint x: 491, startPoint y: 215, endPoint x: 581, endPoint y: 205, distance: 90.9
click at [581, 205] on p "2133898" at bounding box center [583, 210] width 188 height 15
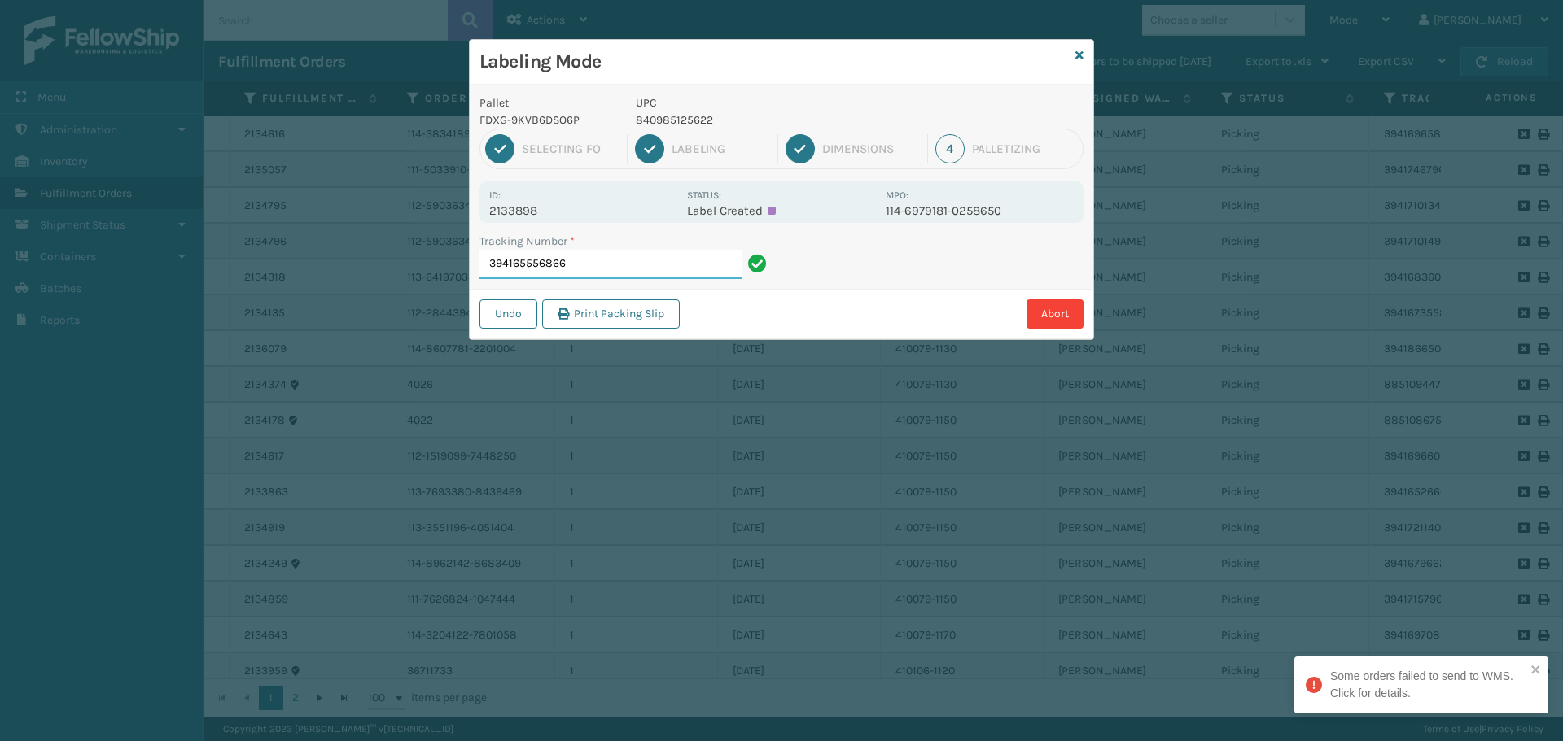
click at [646, 265] on input "394165556866" at bounding box center [610, 264] width 263 height 29
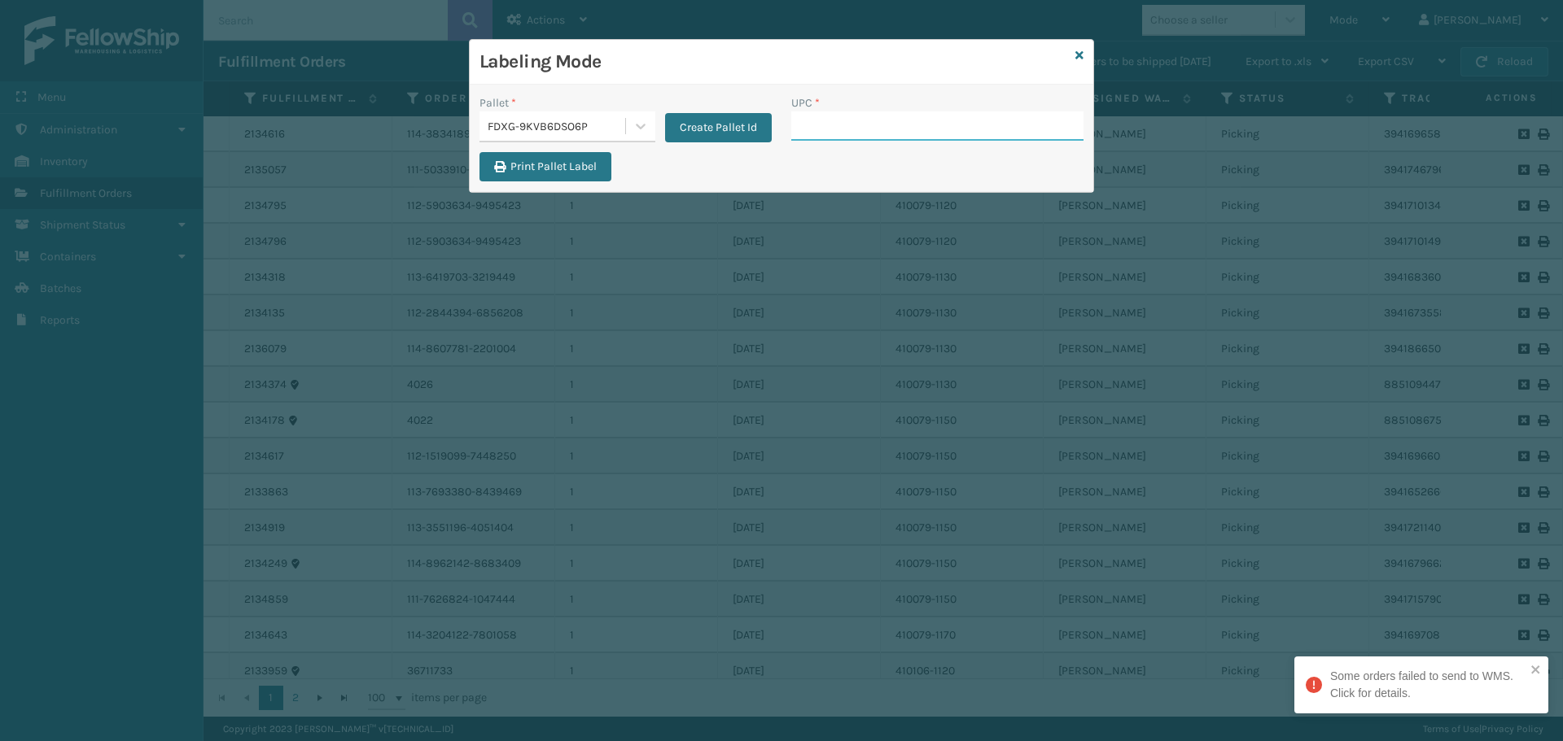
paste input "840985125622"
type input "840985125622"
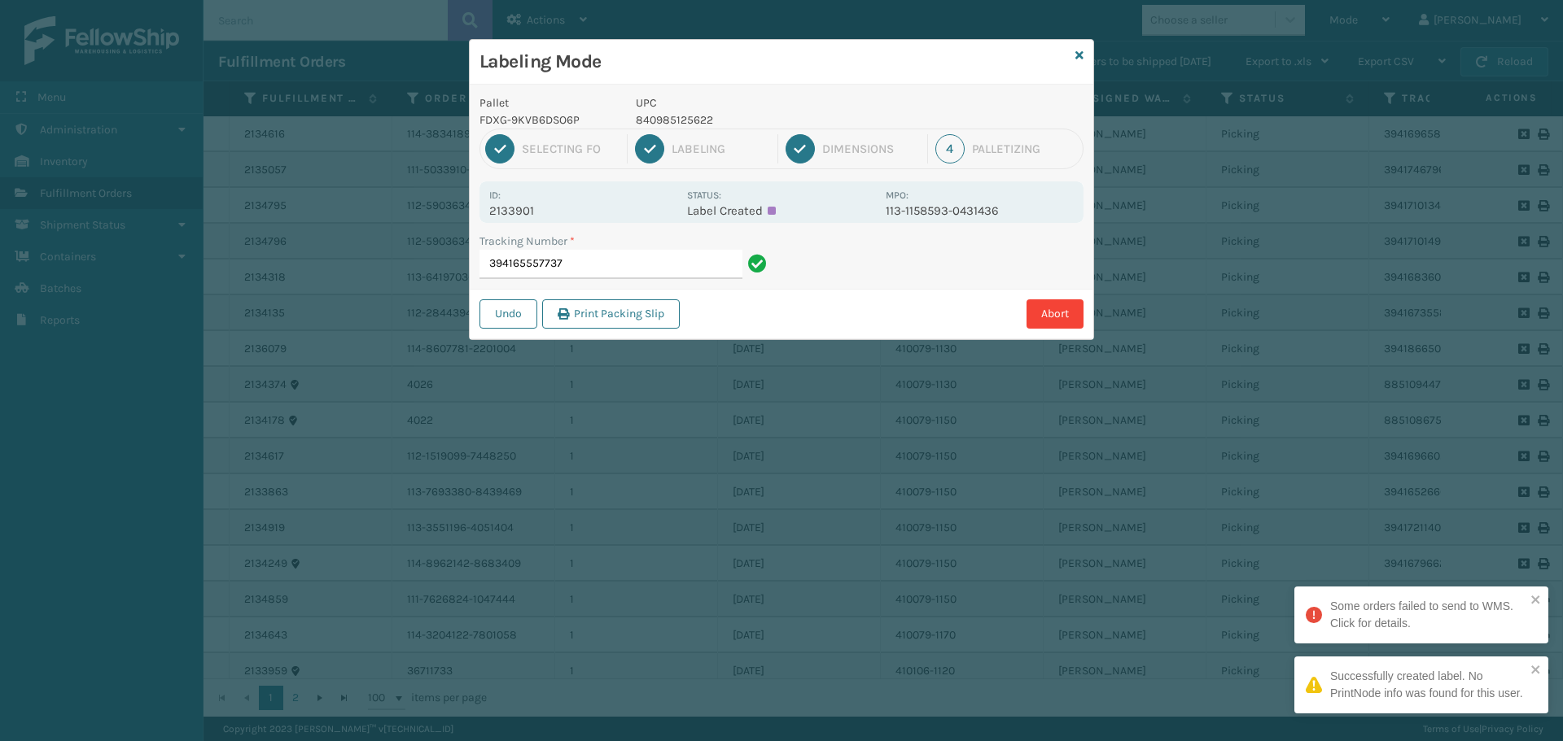
drag, startPoint x: 486, startPoint y: 205, endPoint x: 567, endPoint y: 200, distance: 81.5
click at [567, 200] on div "Id: 2133901 Status: Label Created MPO: 113-1158593-0431436" at bounding box center [781, 202] width 604 height 42
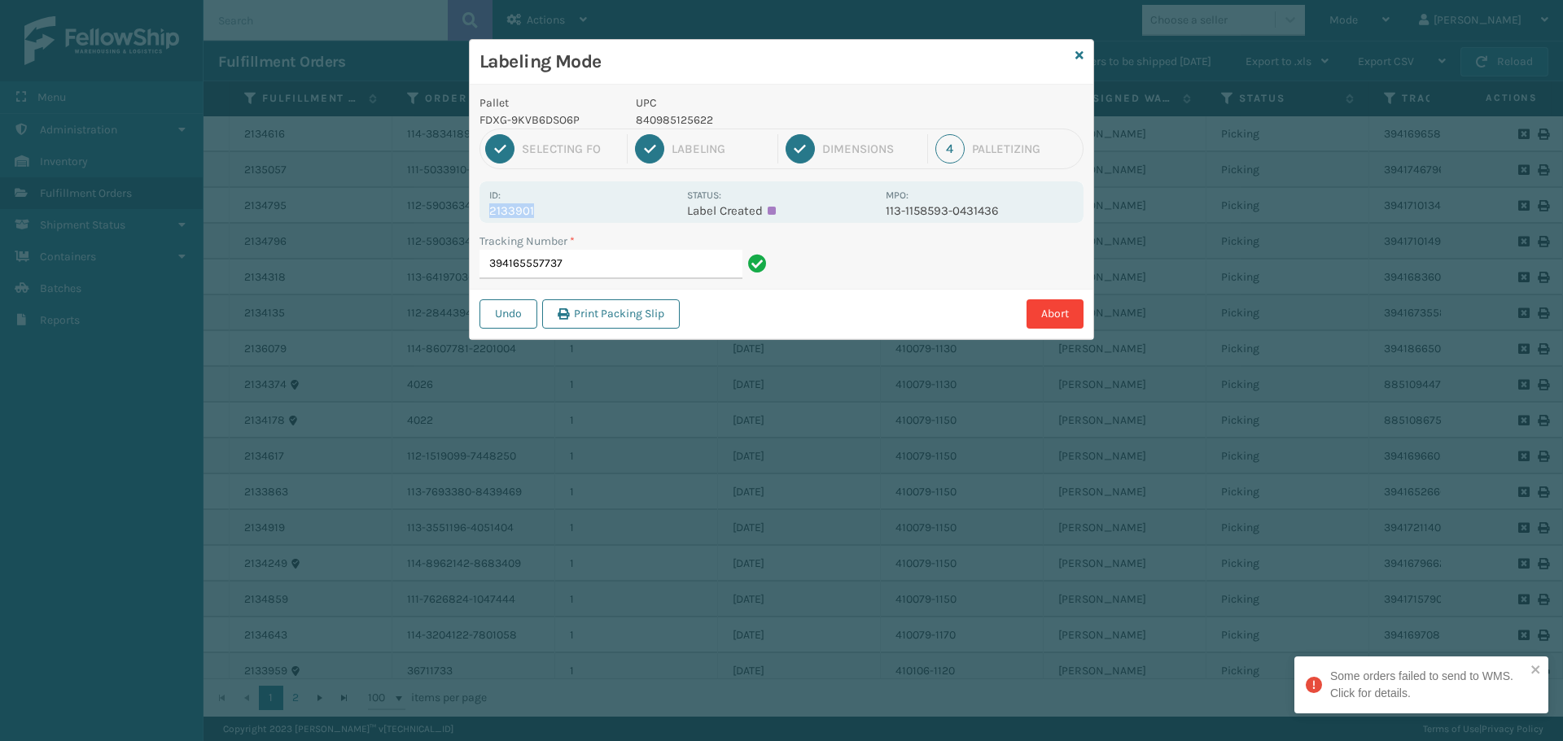
drag, startPoint x: 533, startPoint y: 212, endPoint x: 470, endPoint y: 211, distance: 63.5
click at [470, 210] on div "Pallet FDXG-9KVB6DSO6P UPC 840985125622 1 Selecting FO 2 Labeling 3 Dimensions …" at bounding box center [781, 212] width 623 height 255
click at [573, 260] on input "394165557737" at bounding box center [610, 264] width 263 height 29
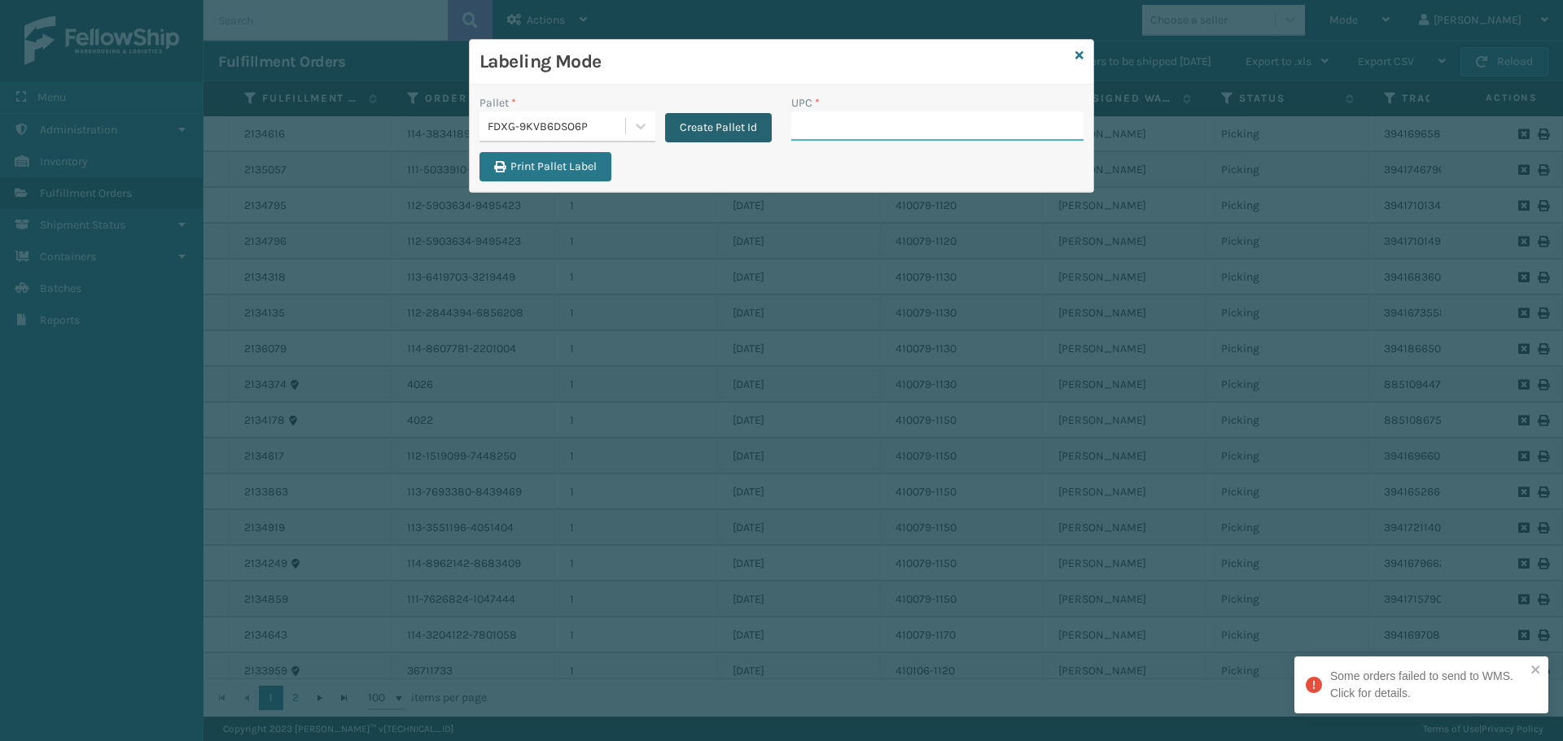
paste input "840985125622"
type input "840985125622"
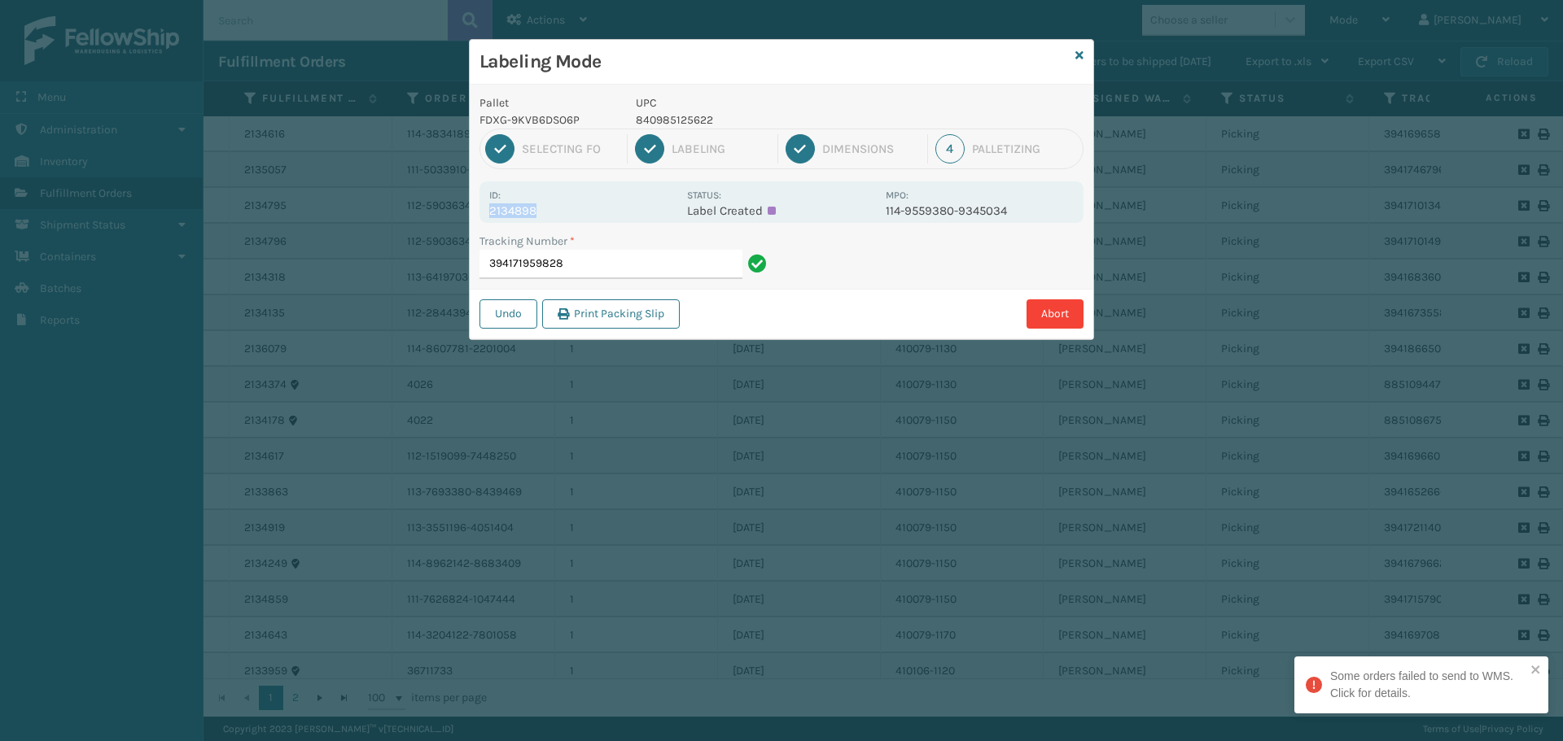
drag, startPoint x: 492, startPoint y: 211, endPoint x: 594, endPoint y: 204, distance: 102.8
click at [594, 204] on p "2134898" at bounding box center [583, 210] width 188 height 15
click at [609, 255] on input "394171959828" at bounding box center [610, 264] width 263 height 29
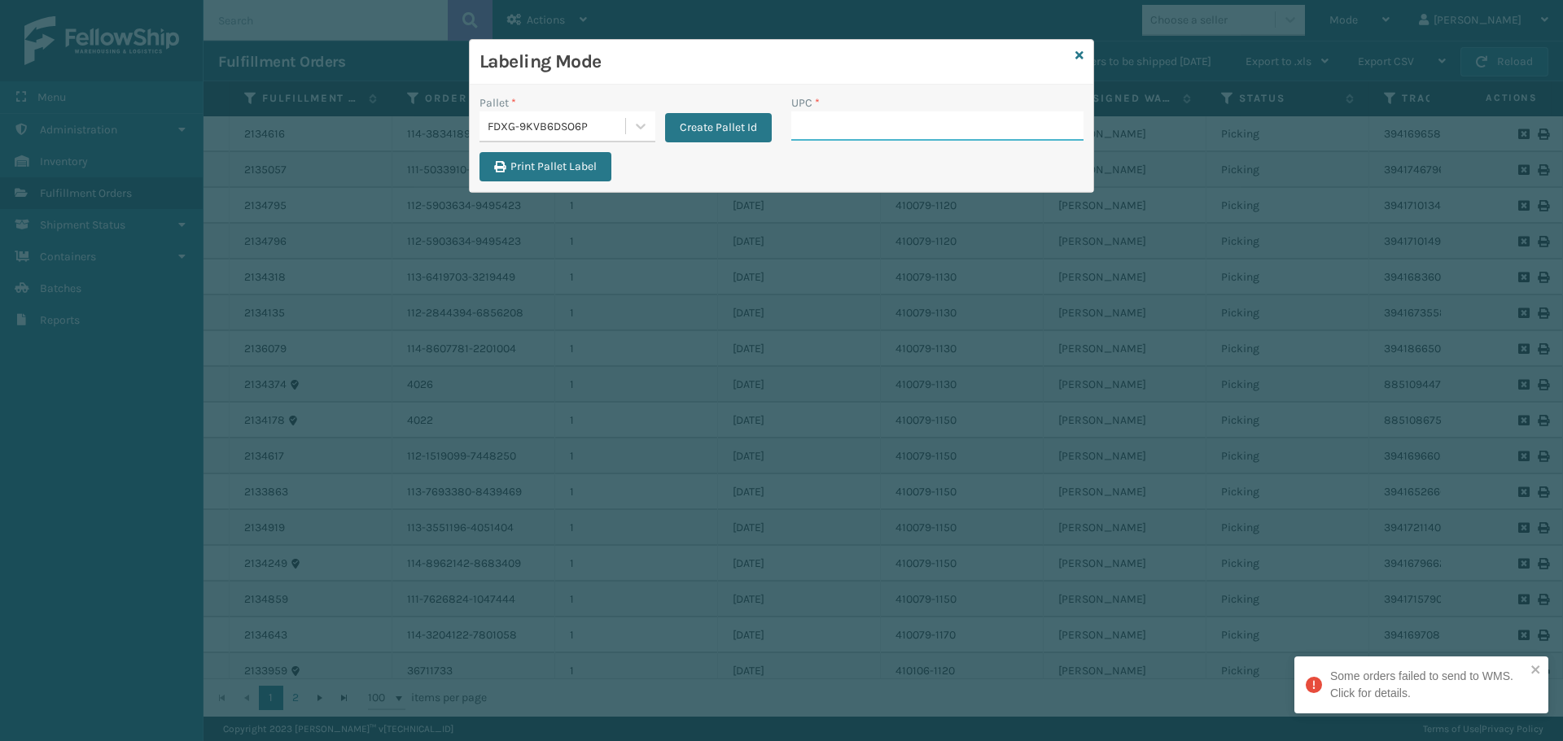
paste input "840985125622"
type input "840985125622"
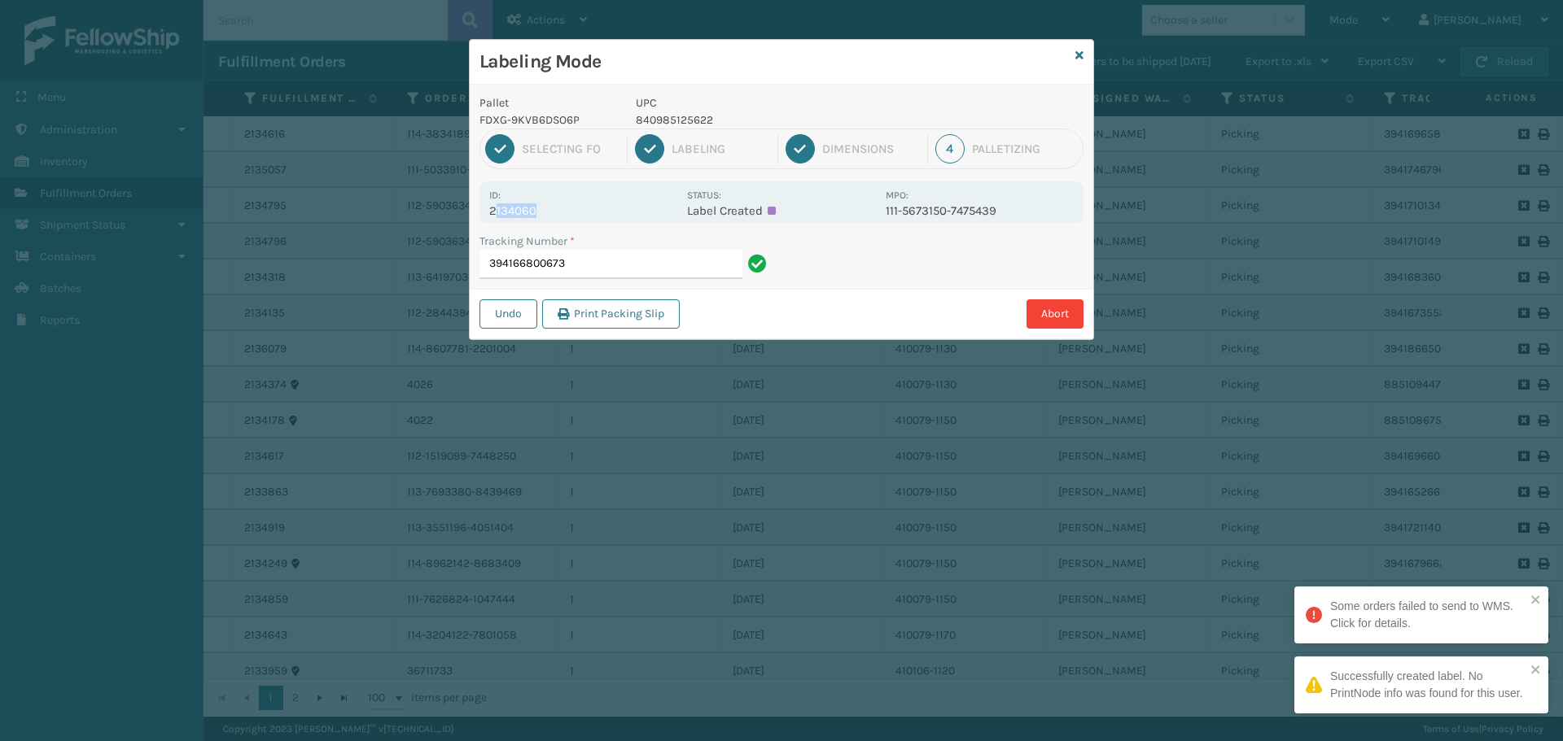
drag, startPoint x: 494, startPoint y: 214, endPoint x: 559, endPoint y: 211, distance: 65.2
click at [559, 211] on p "2134060" at bounding box center [583, 210] width 188 height 15
click at [486, 215] on div "Id: 2134060 Status: Label Created MPO: 111-5673150-7475439" at bounding box center [781, 202] width 604 height 42
drag, startPoint x: 489, startPoint y: 212, endPoint x: 571, endPoint y: 212, distance: 82.2
click at [570, 212] on p "2134060" at bounding box center [583, 210] width 188 height 15
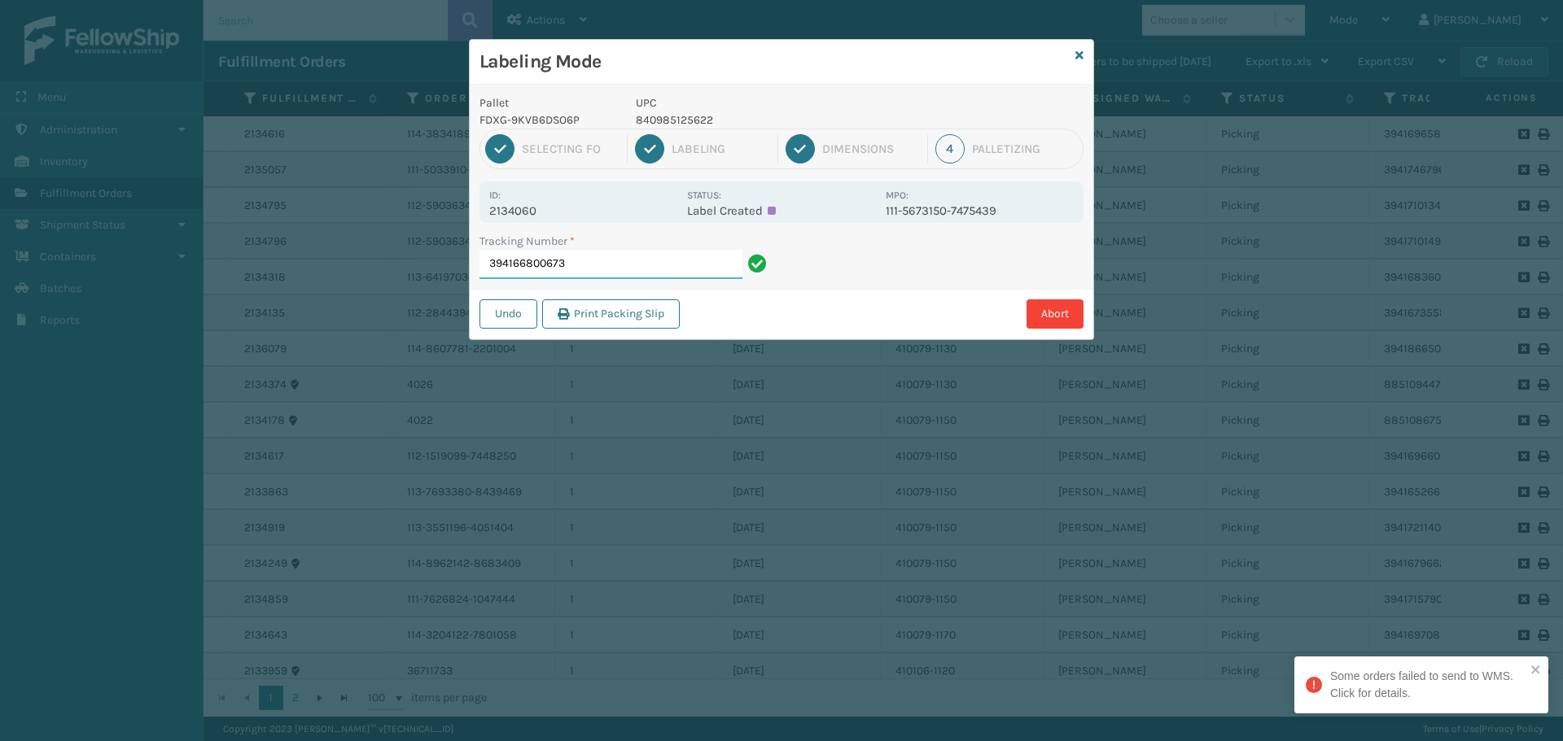
click at [616, 267] on input "394166800673" at bounding box center [610, 264] width 263 height 29
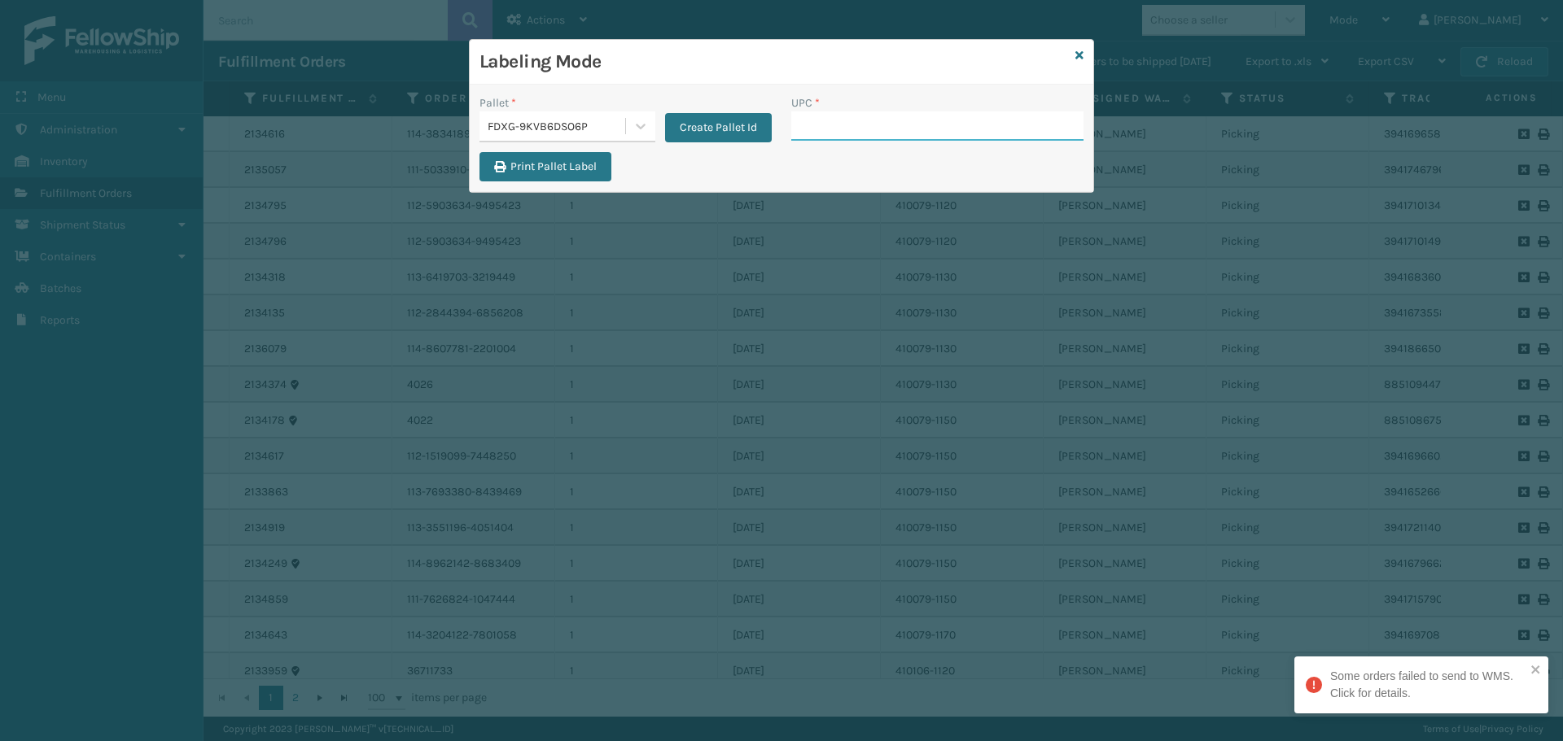
paste input "840985125622"
type input "840985125622"
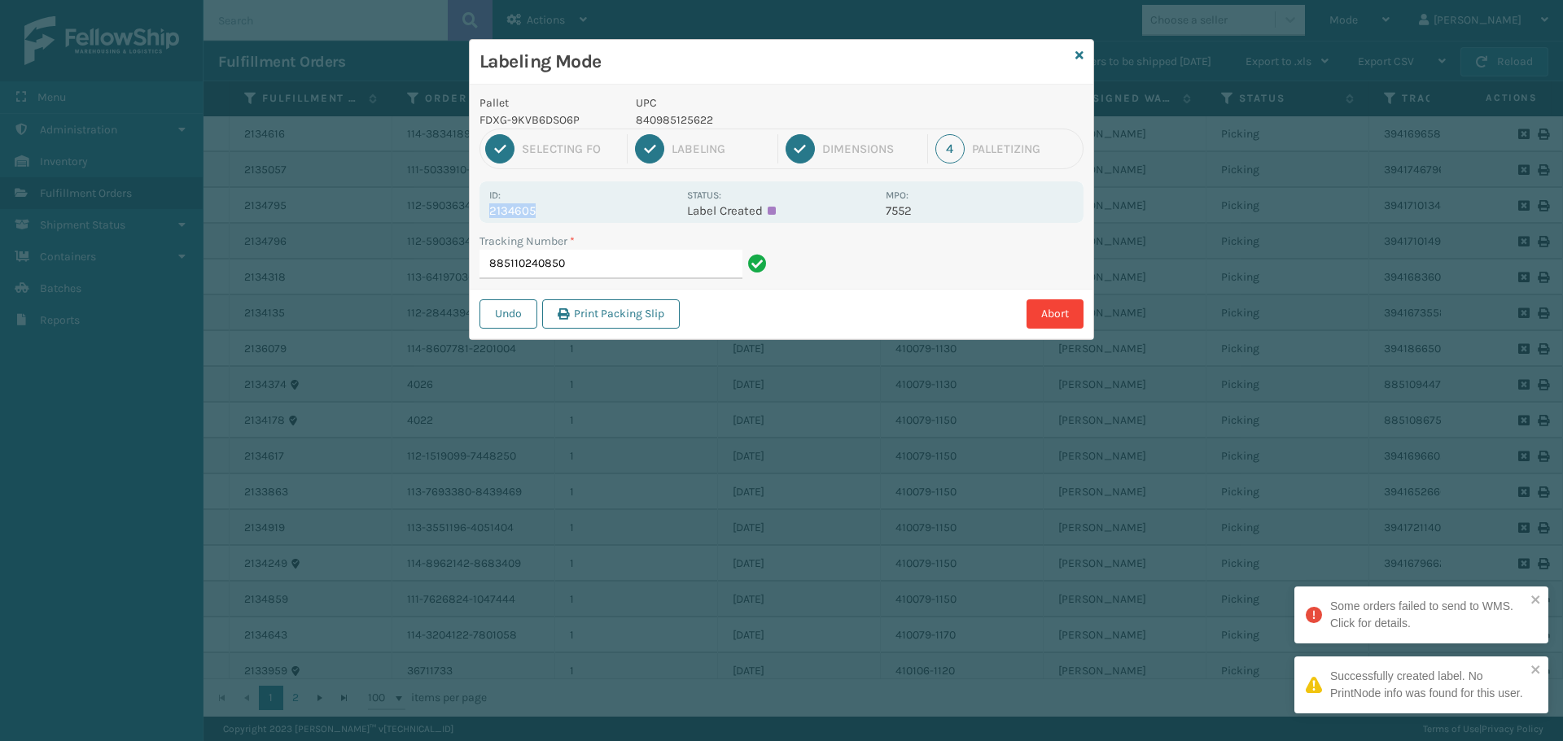
drag, startPoint x: 491, startPoint y: 212, endPoint x: 597, endPoint y: 215, distance: 106.6
click at [597, 215] on p "2134605" at bounding box center [583, 210] width 188 height 15
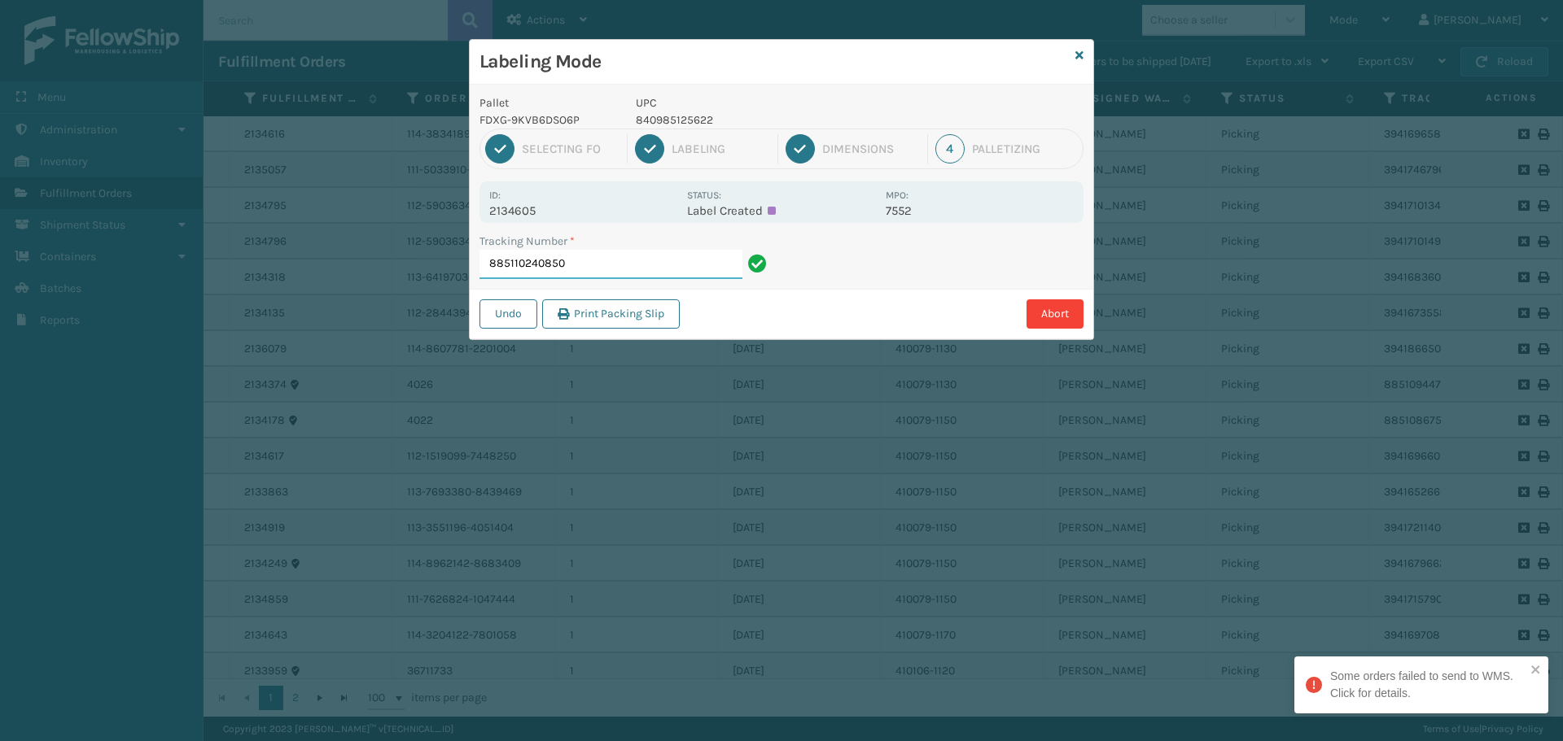
click at [676, 264] on input "885110240850" at bounding box center [610, 264] width 263 height 29
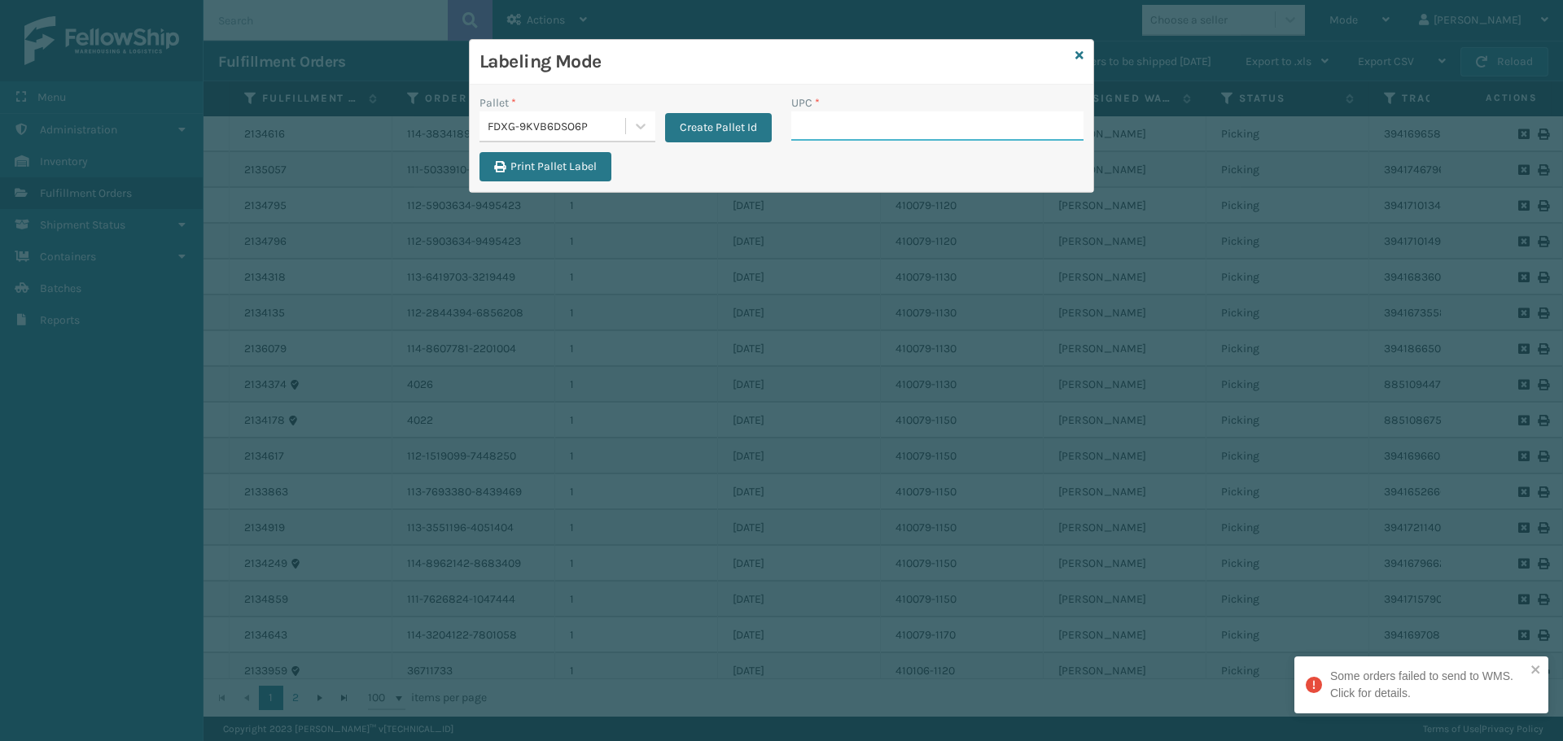
paste input "840985125622"
type input "840985125622"
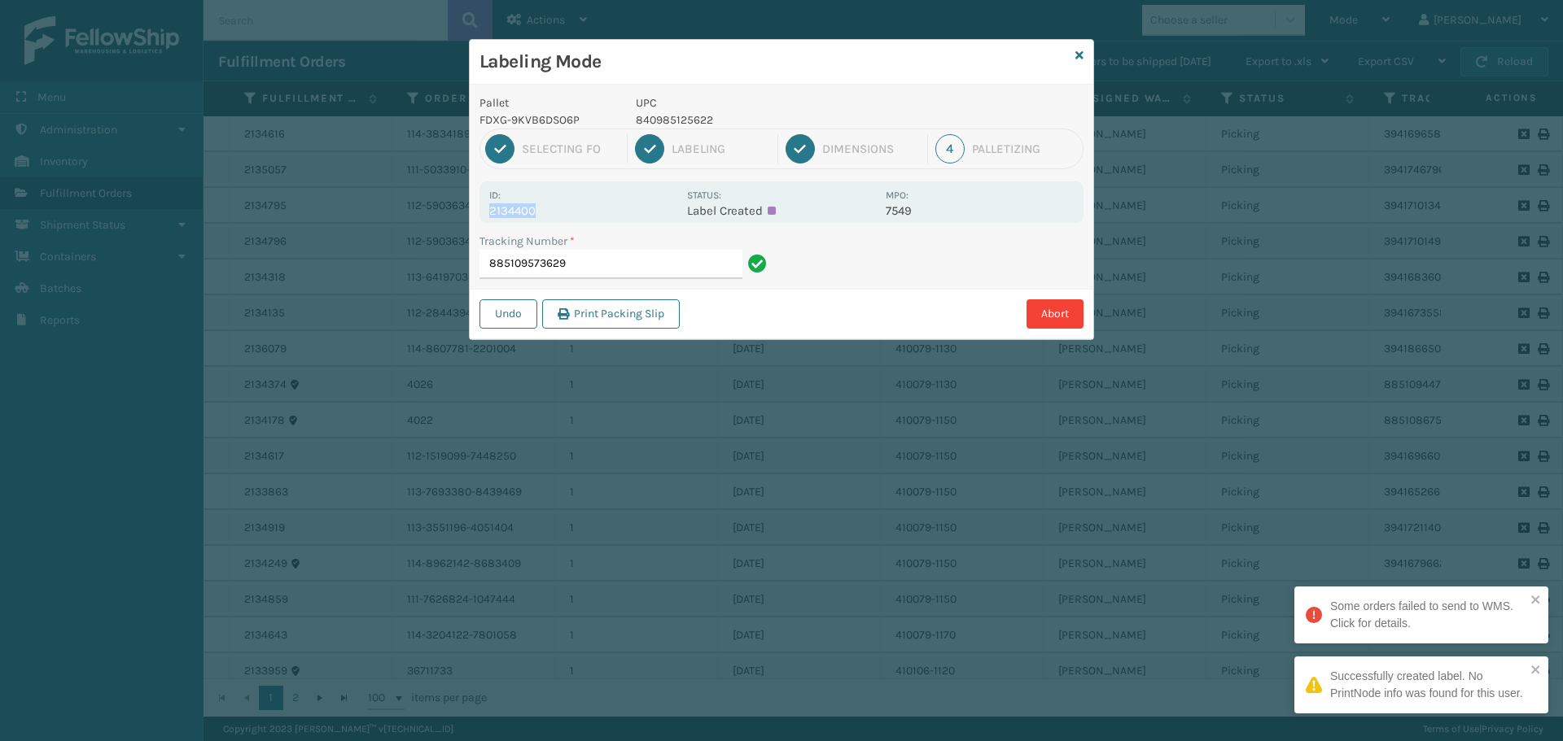
drag, startPoint x: 488, startPoint y: 208, endPoint x: 561, endPoint y: 217, distance: 73.1
click at [561, 217] on div "Id: 2134400 Status: Label Created MPO: 7549" at bounding box center [781, 202] width 604 height 42
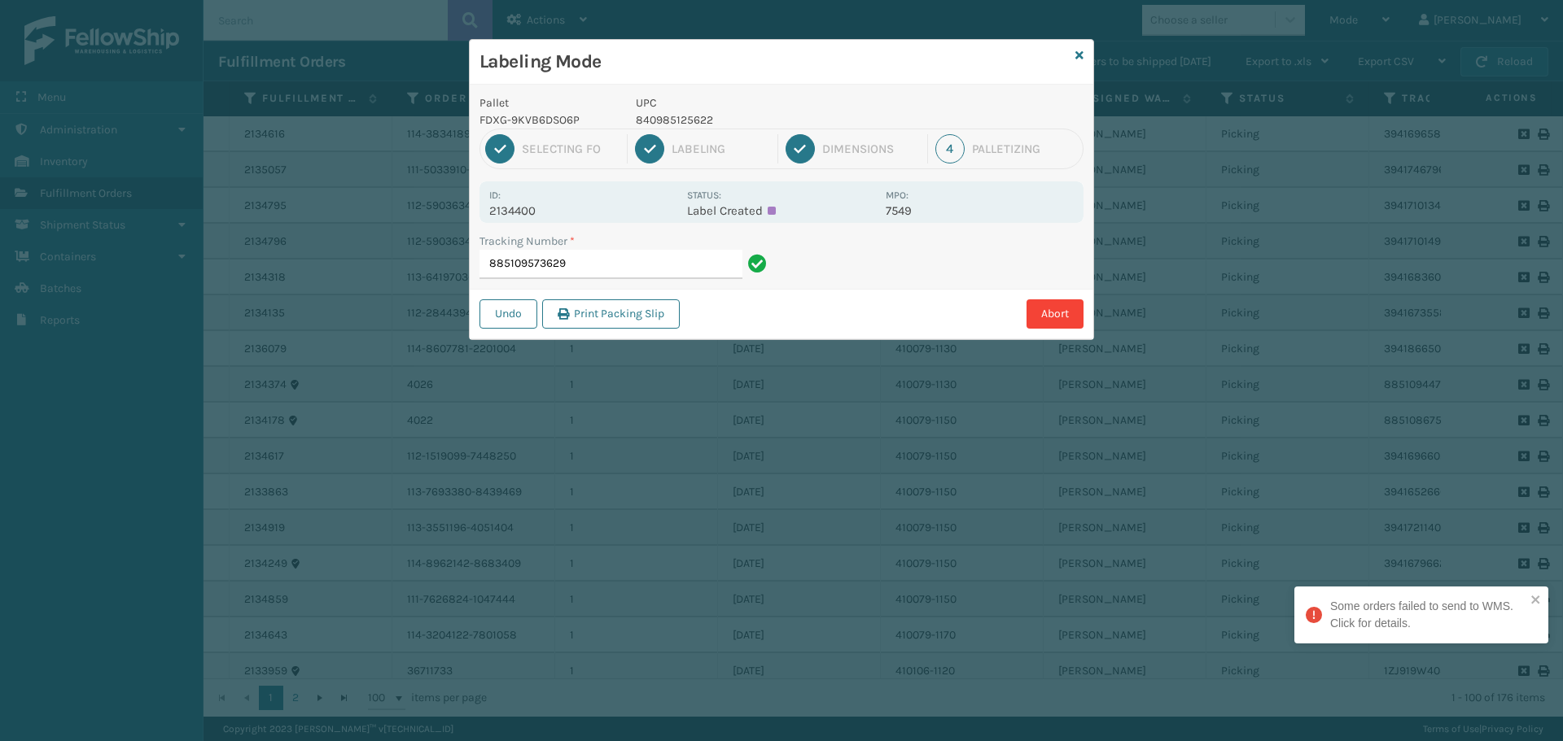
click at [614, 281] on div "Tracking Number * 885109573629" at bounding box center [626, 261] width 312 height 56
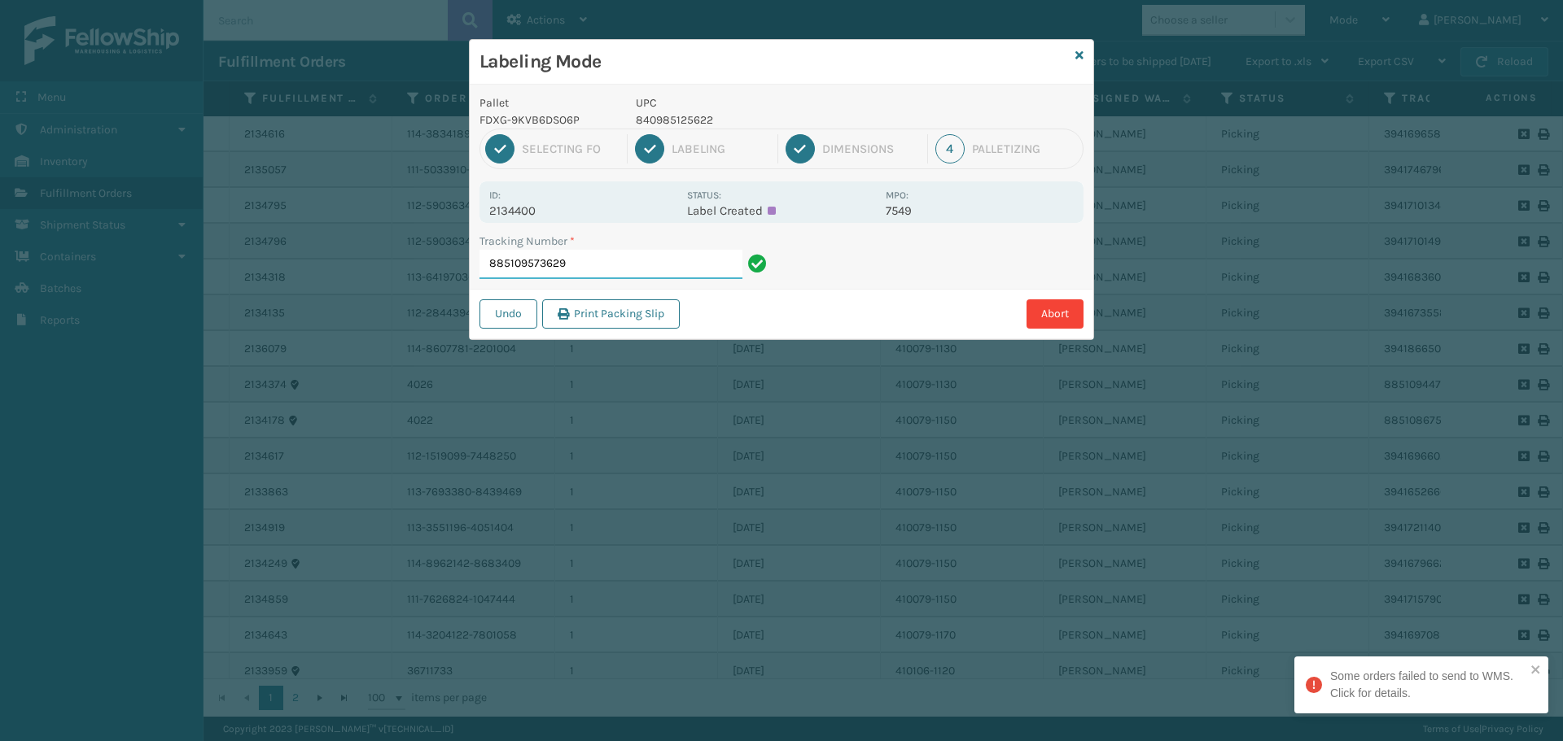
click at [619, 272] on input "885109573629" at bounding box center [610, 264] width 263 height 29
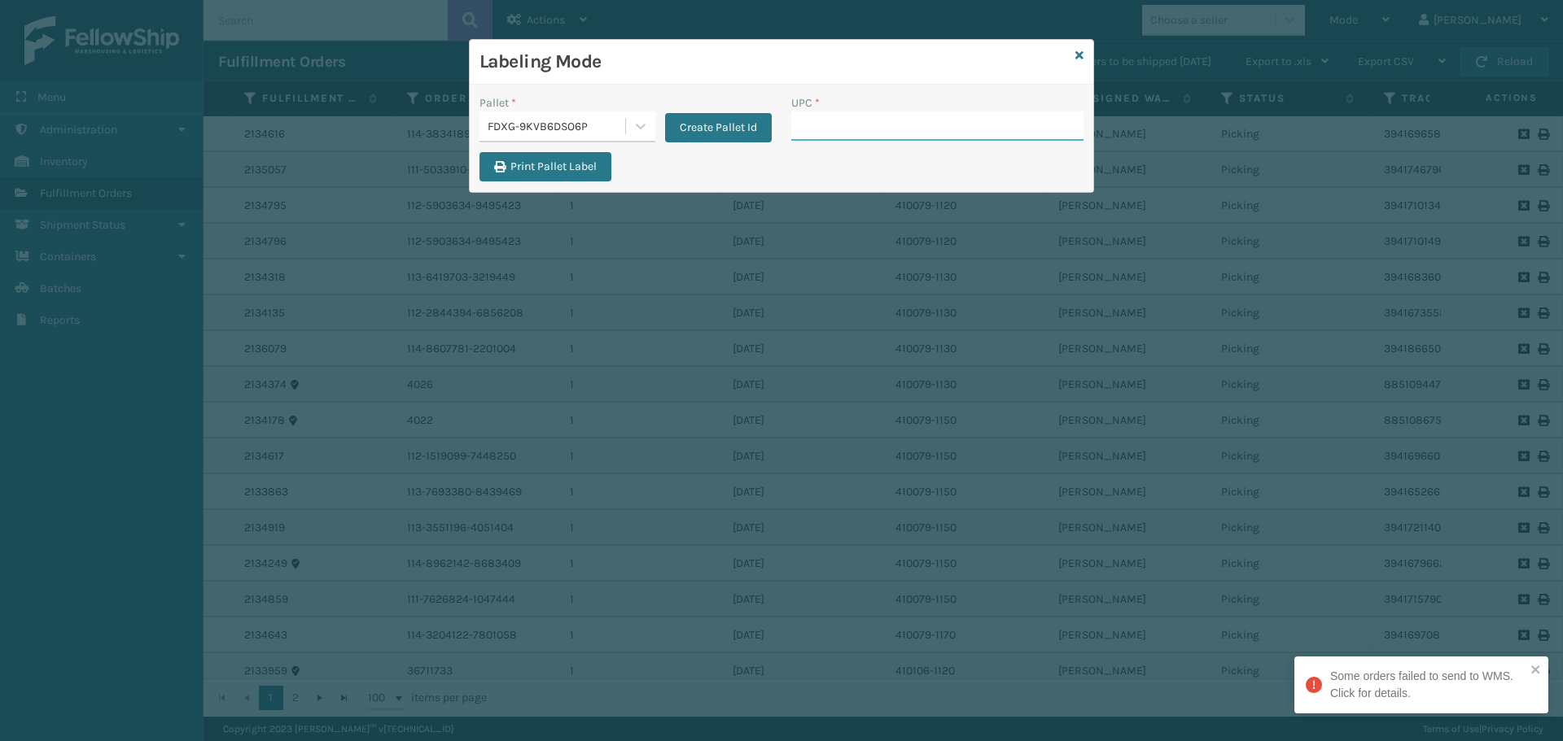
paste input "840985125622"
type input "840985125622"
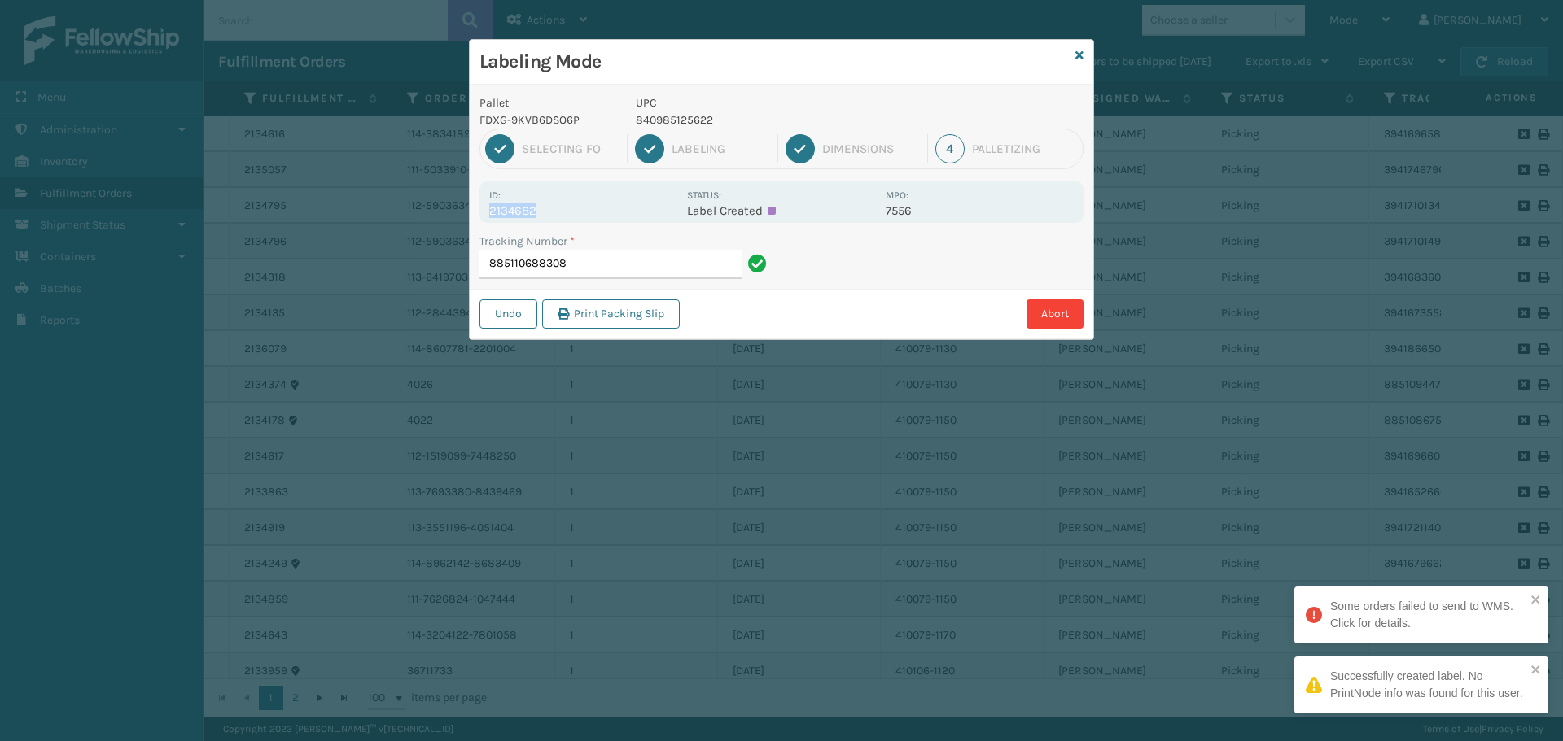
drag, startPoint x: 488, startPoint y: 211, endPoint x: 583, endPoint y: 208, distance: 94.4
click at [583, 208] on div "Id: 2134682 Status: Label Created MPO: 7556" at bounding box center [781, 202] width 604 height 42
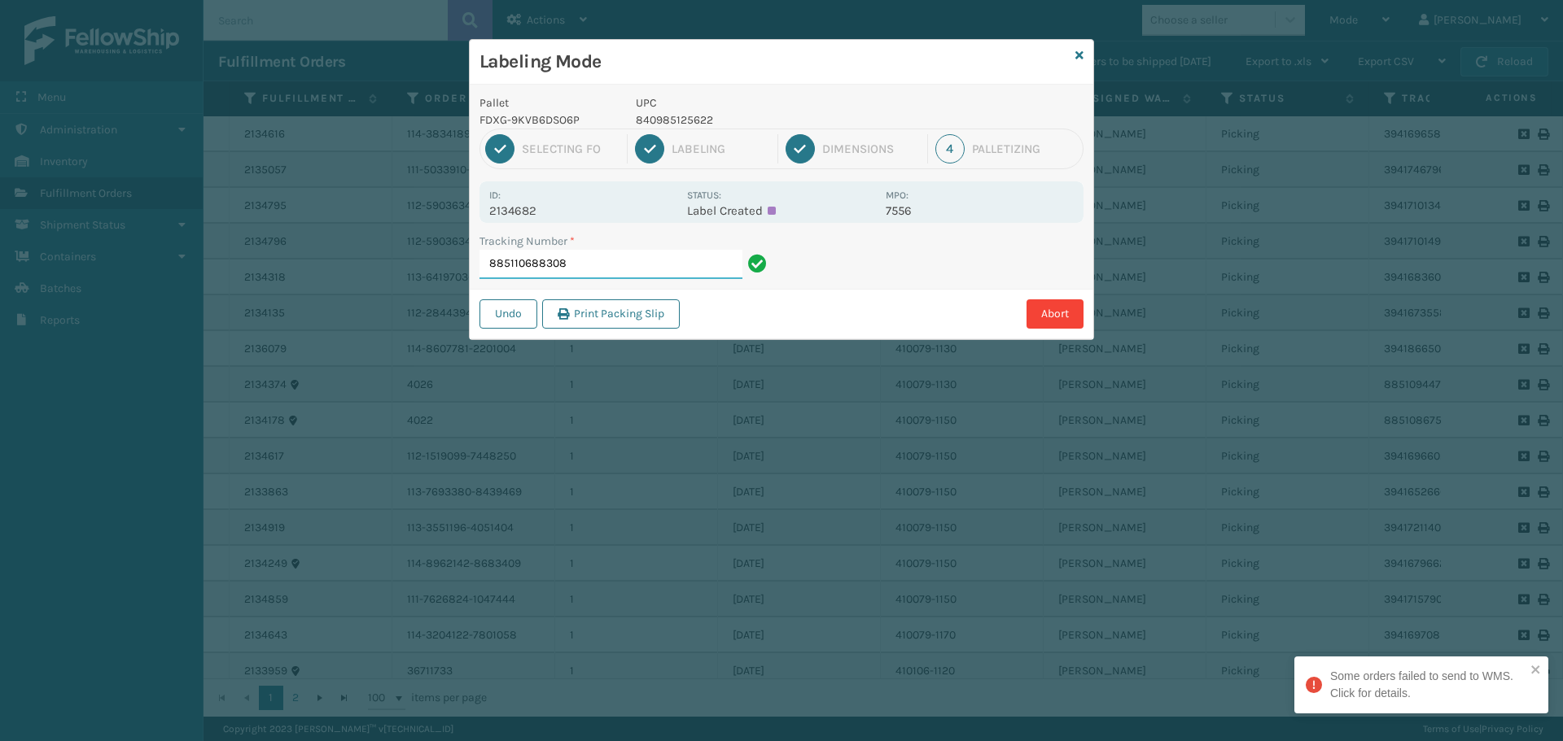
click at [617, 256] on input "885110688308" at bounding box center [610, 264] width 263 height 29
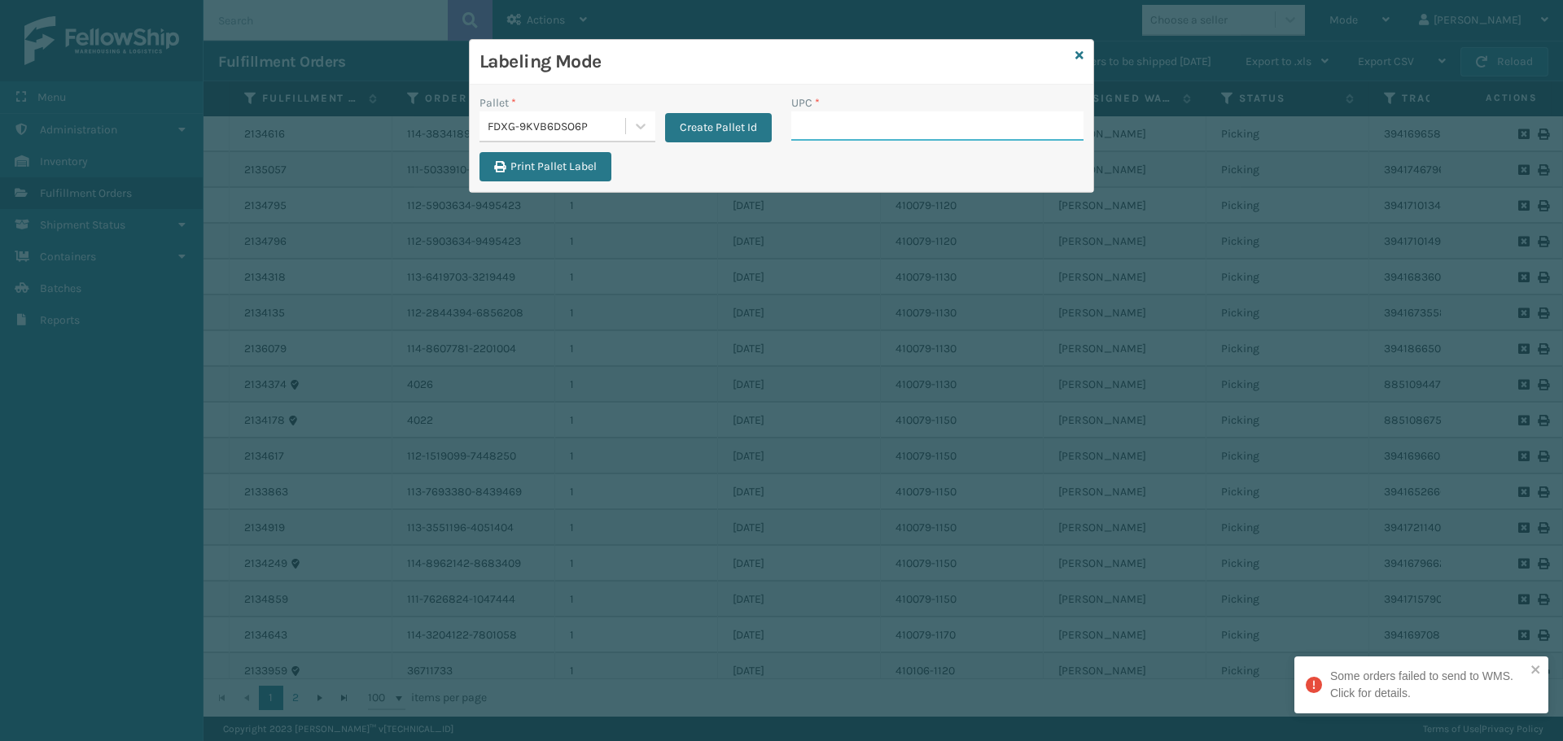
paste input "840985125622"
type input "840985125622"
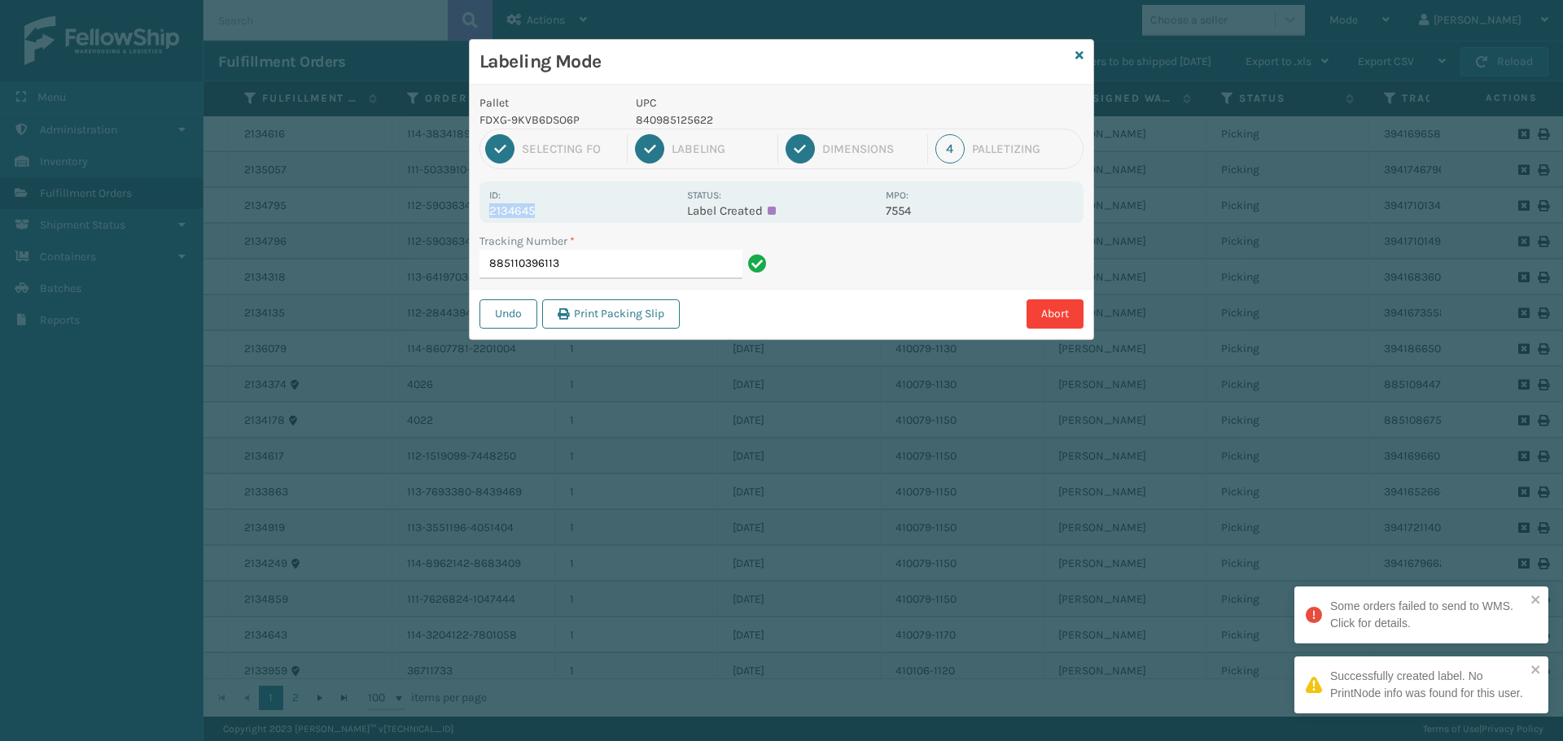
drag, startPoint x: 491, startPoint y: 212, endPoint x: 617, endPoint y: 214, distance: 126.2
click at [617, 214] on p "2134645" at bounding box center [583, 210] width 188 height 15
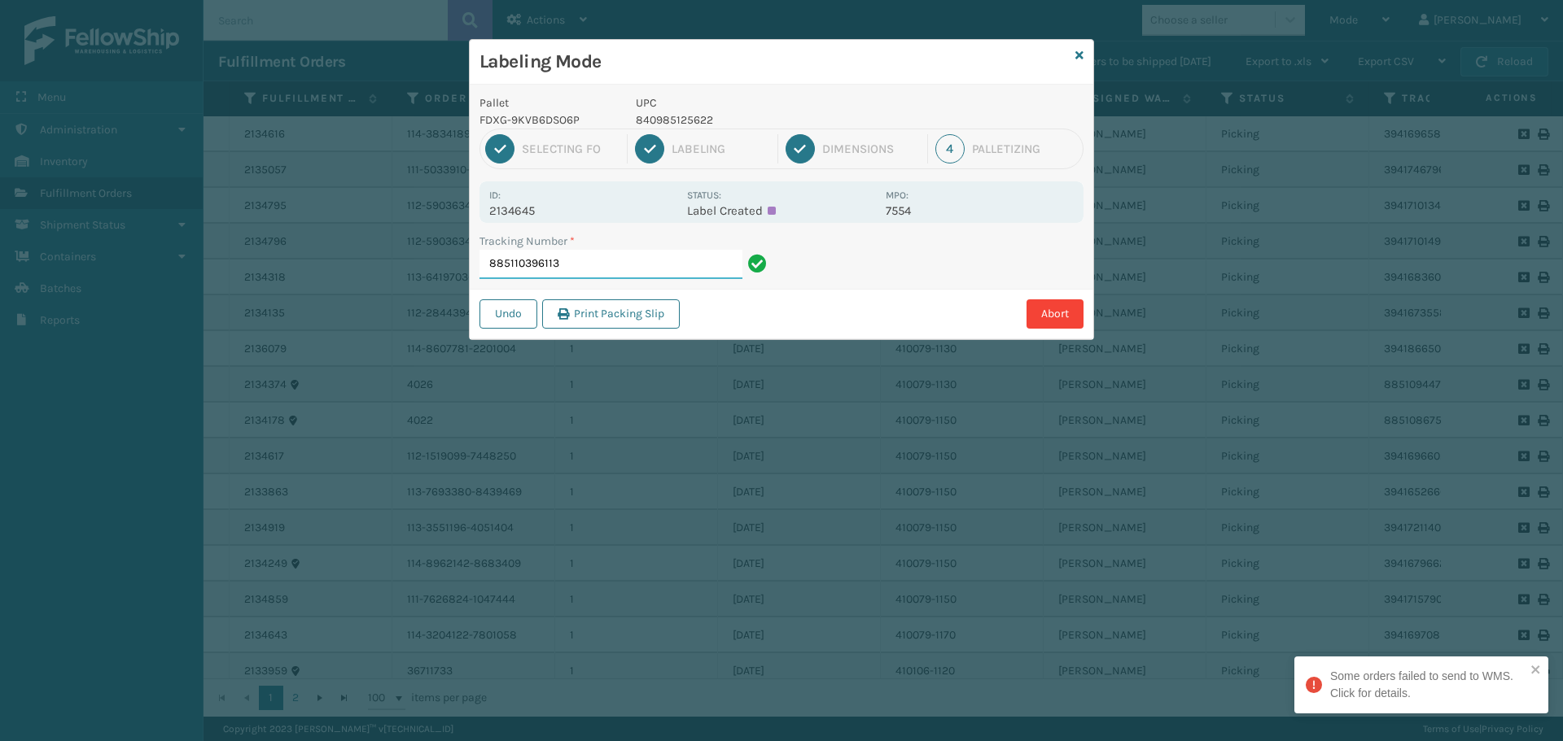
click at [622, 263] on input "885110396113" at bounding box center [610, 264] width 263 height 29
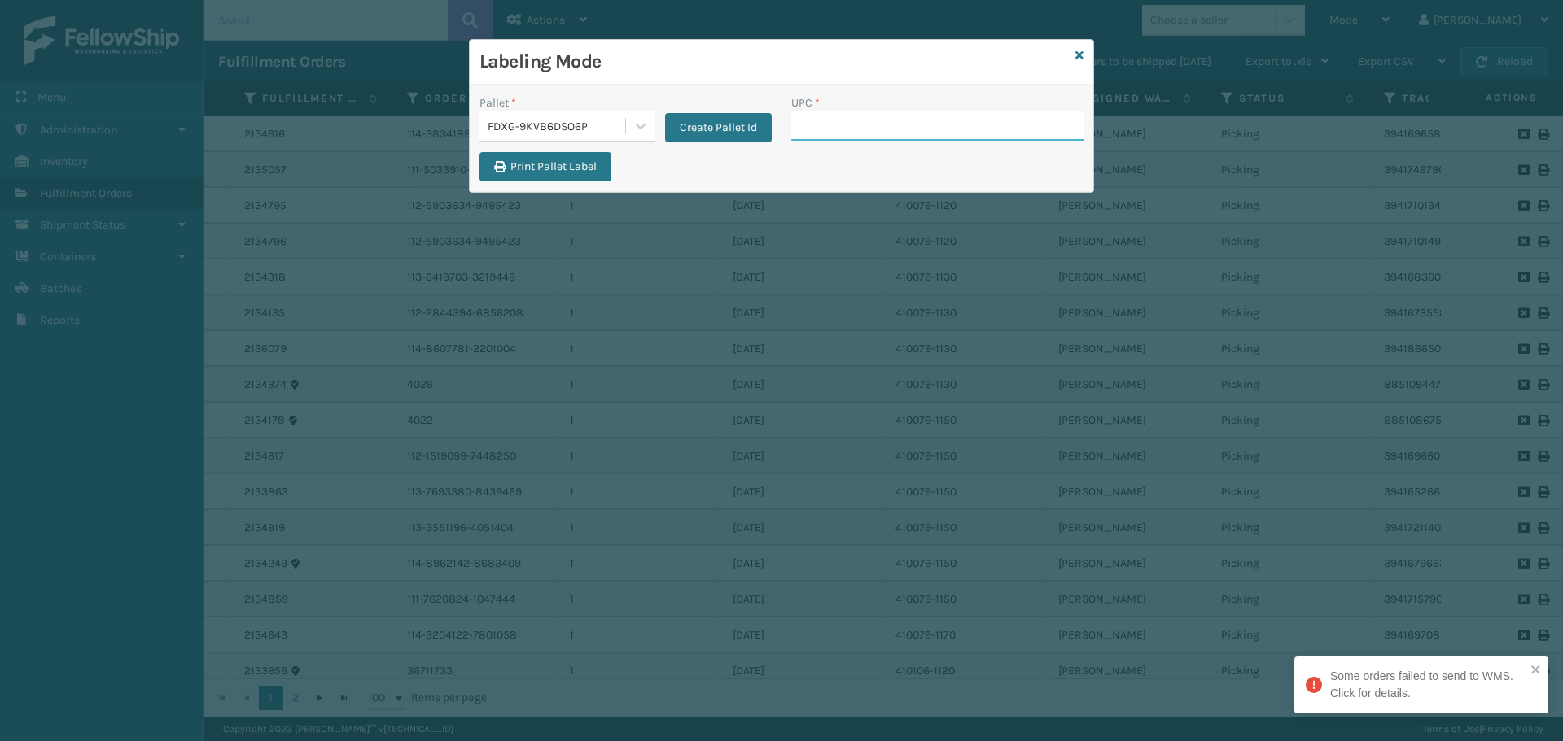
paste input "840985125622"
type input "840985125622"
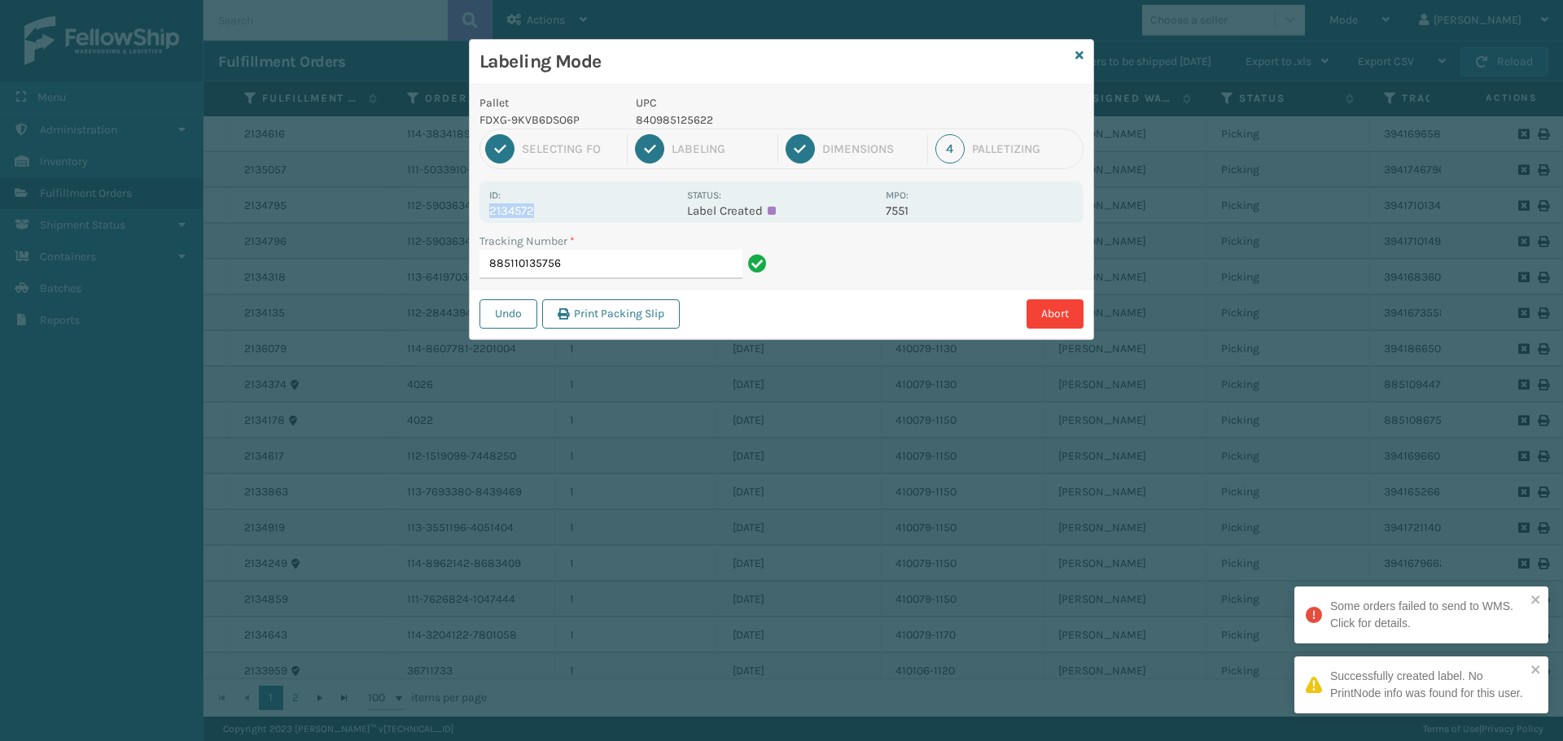
drag, startPoint x: 492, startPoint y: 212, endPoint x: 584, endPoint y: 221, distance: 92.4
click at [584, 221] on div "Id: 2134572 Status: Label Created MPO: 7551" at bounding box center [781, 202] width 604 height 42
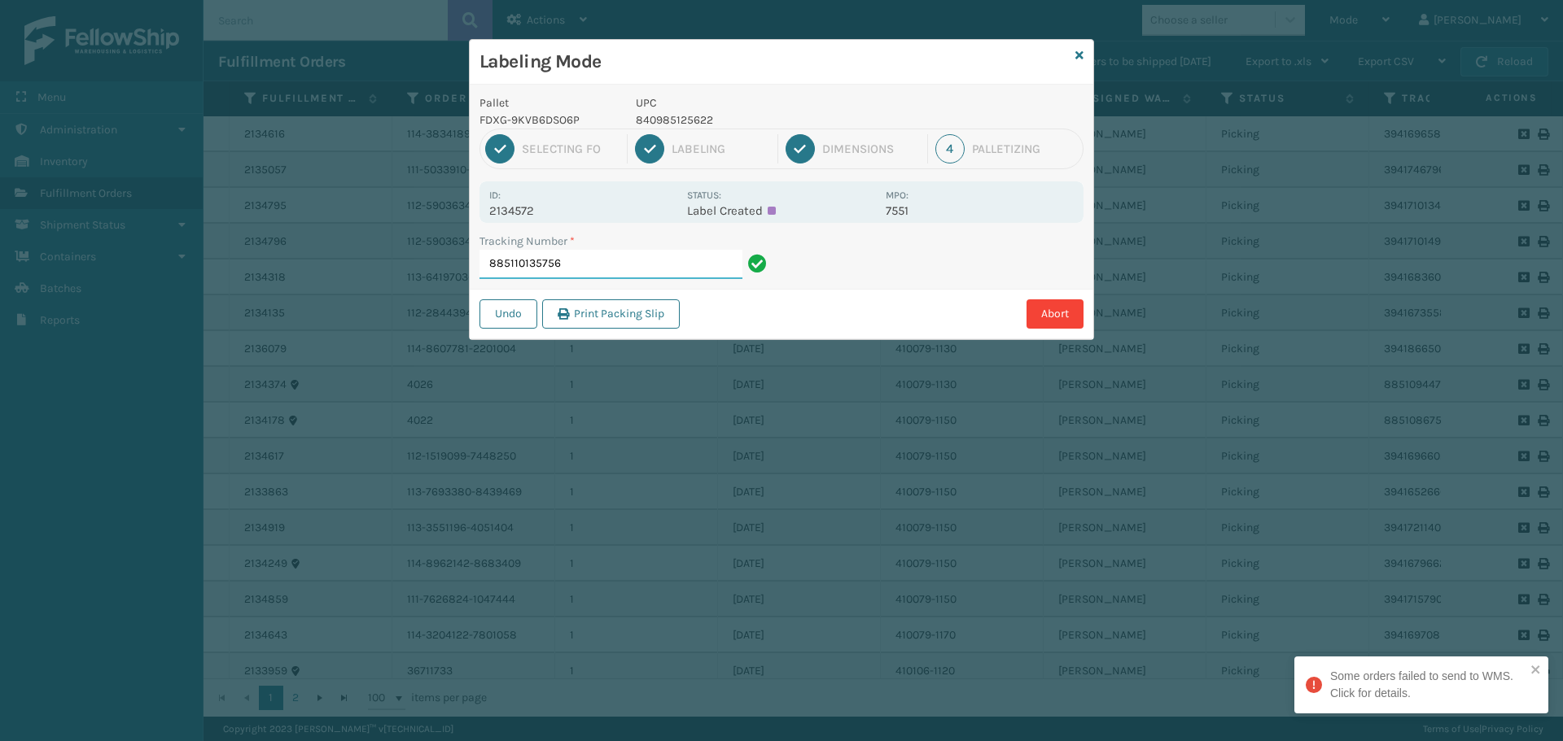
click at [628, 254] on input "885110135756" at bounding box center [610, 264] width 263 height 29
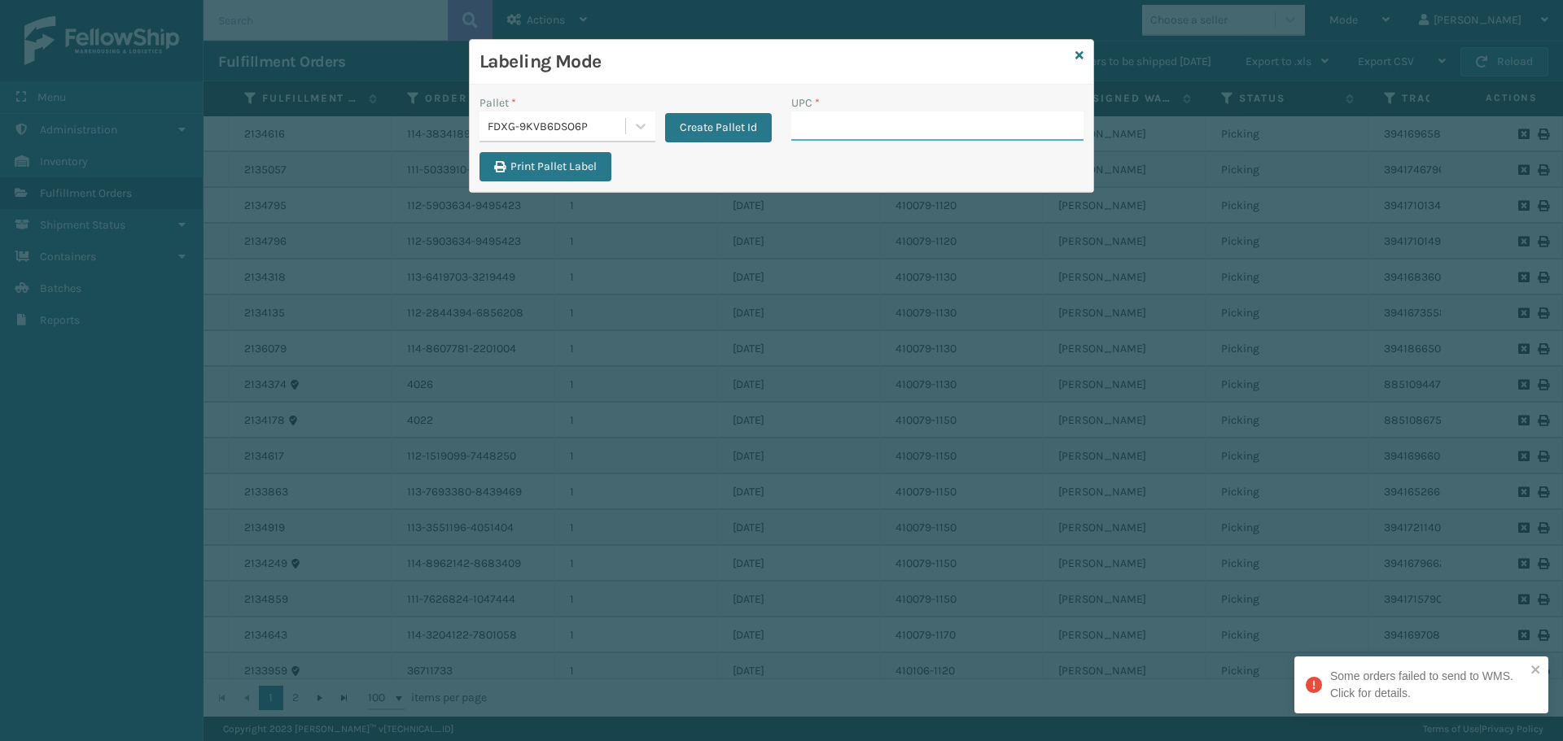
paste input "840985125622"
type input "840985125622"
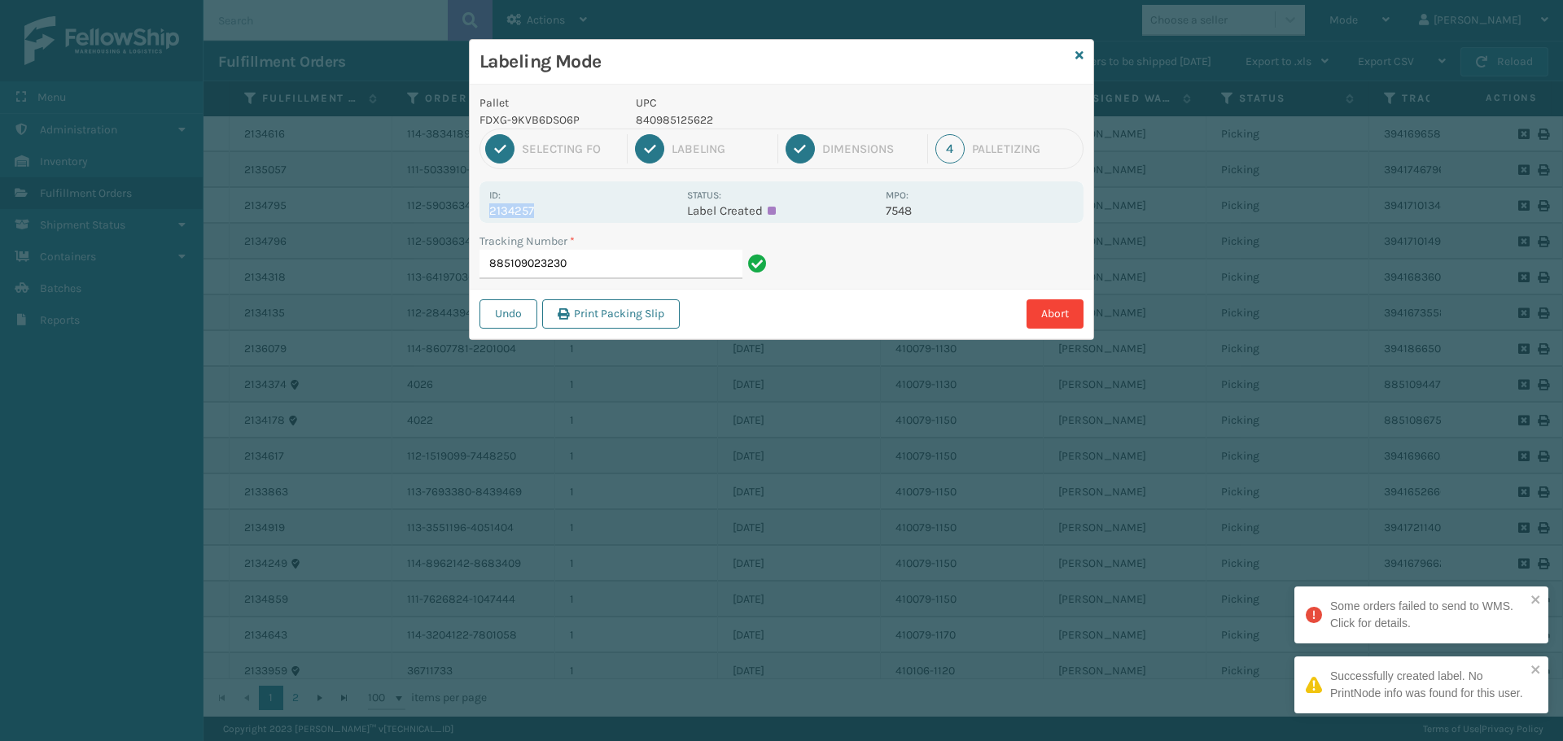
drag, startPoint x: 491, startPoint y: 210, endPoint x: 600, endPoint y: 208, distance: 109.1
click at [600, 208] on p "2134257" at bounding box center [583, 210] width 188 height 15
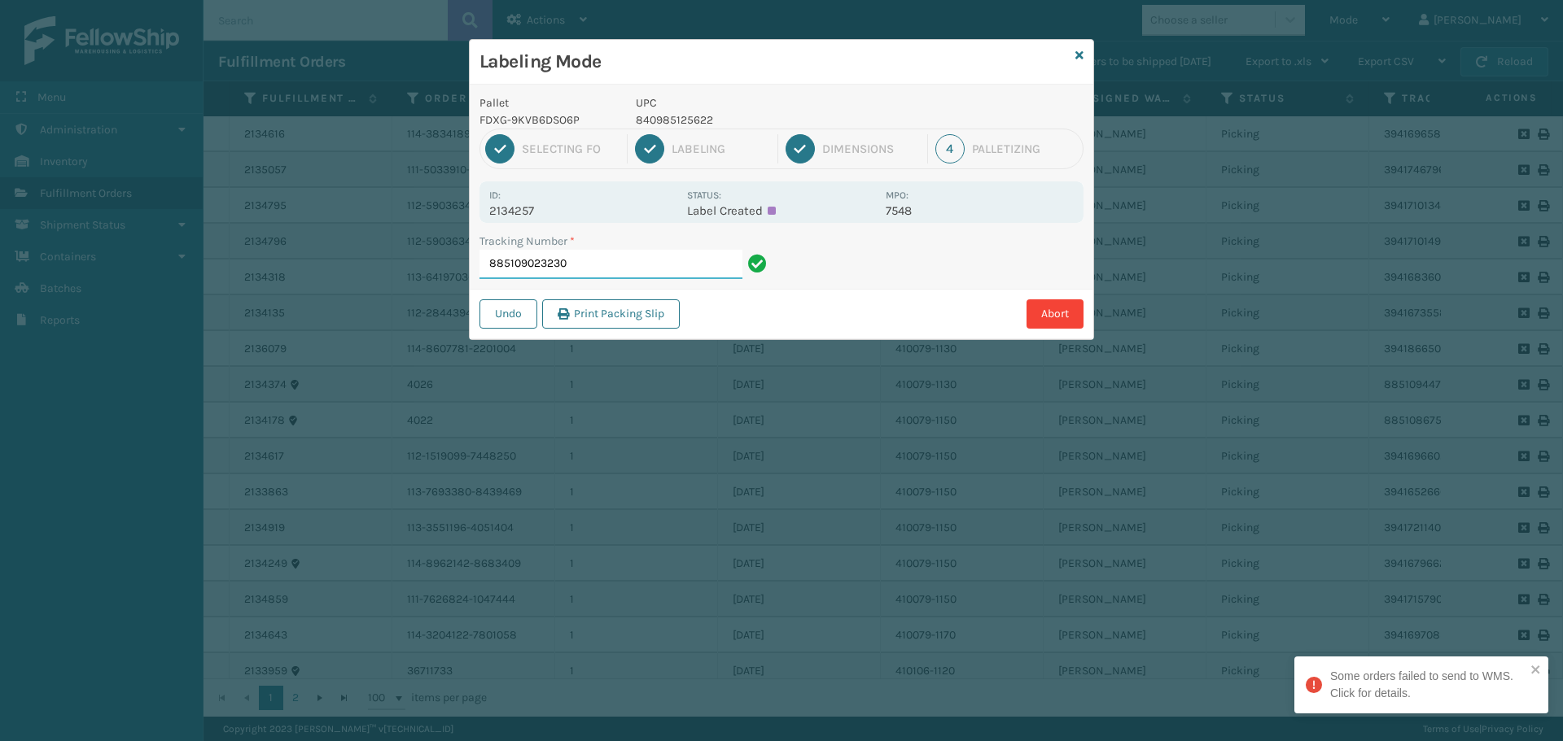
click at [630, 263] on input "885109023230" at bounding box center [610, 264] width 263 height 29
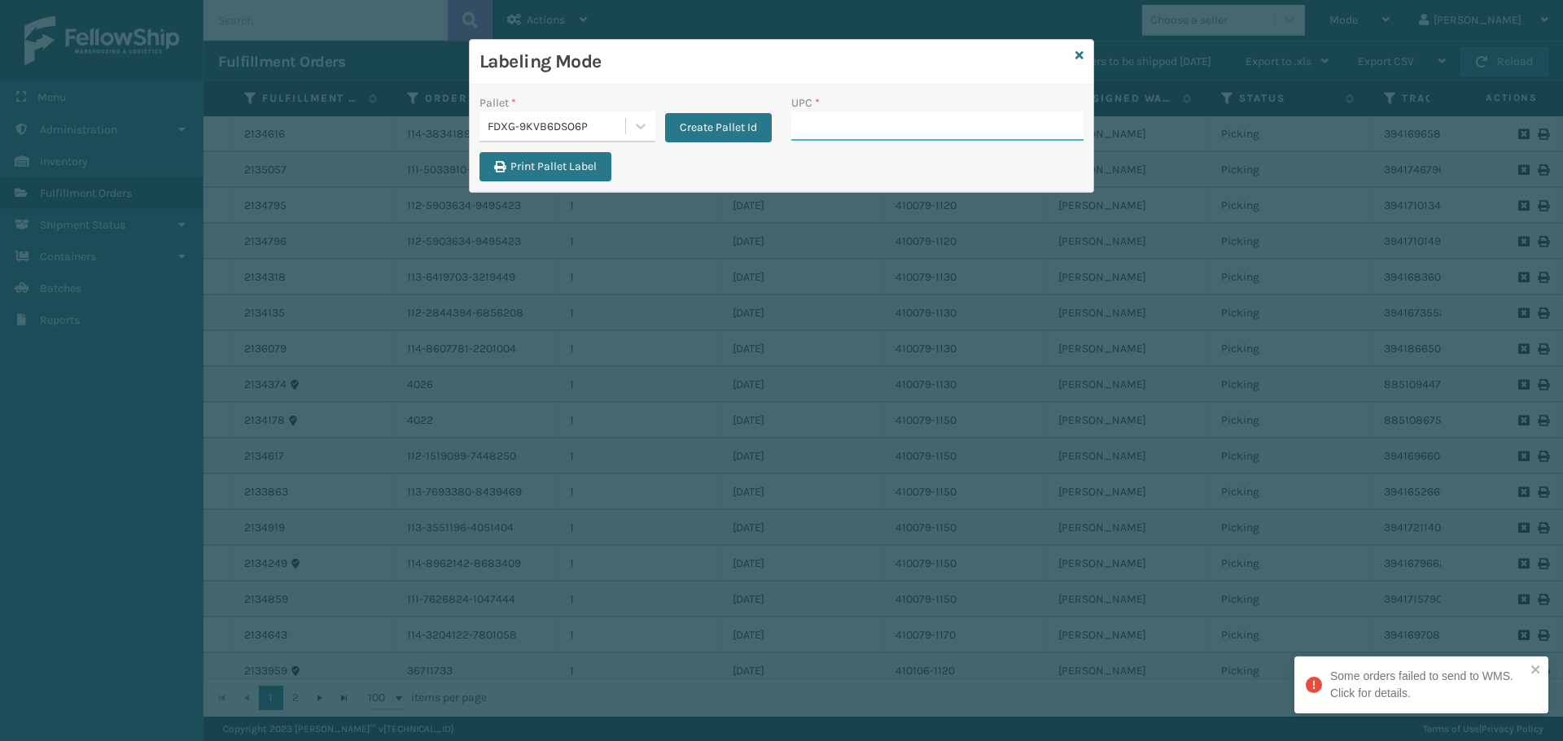
paste input "840985125622"
type input "840985125622"
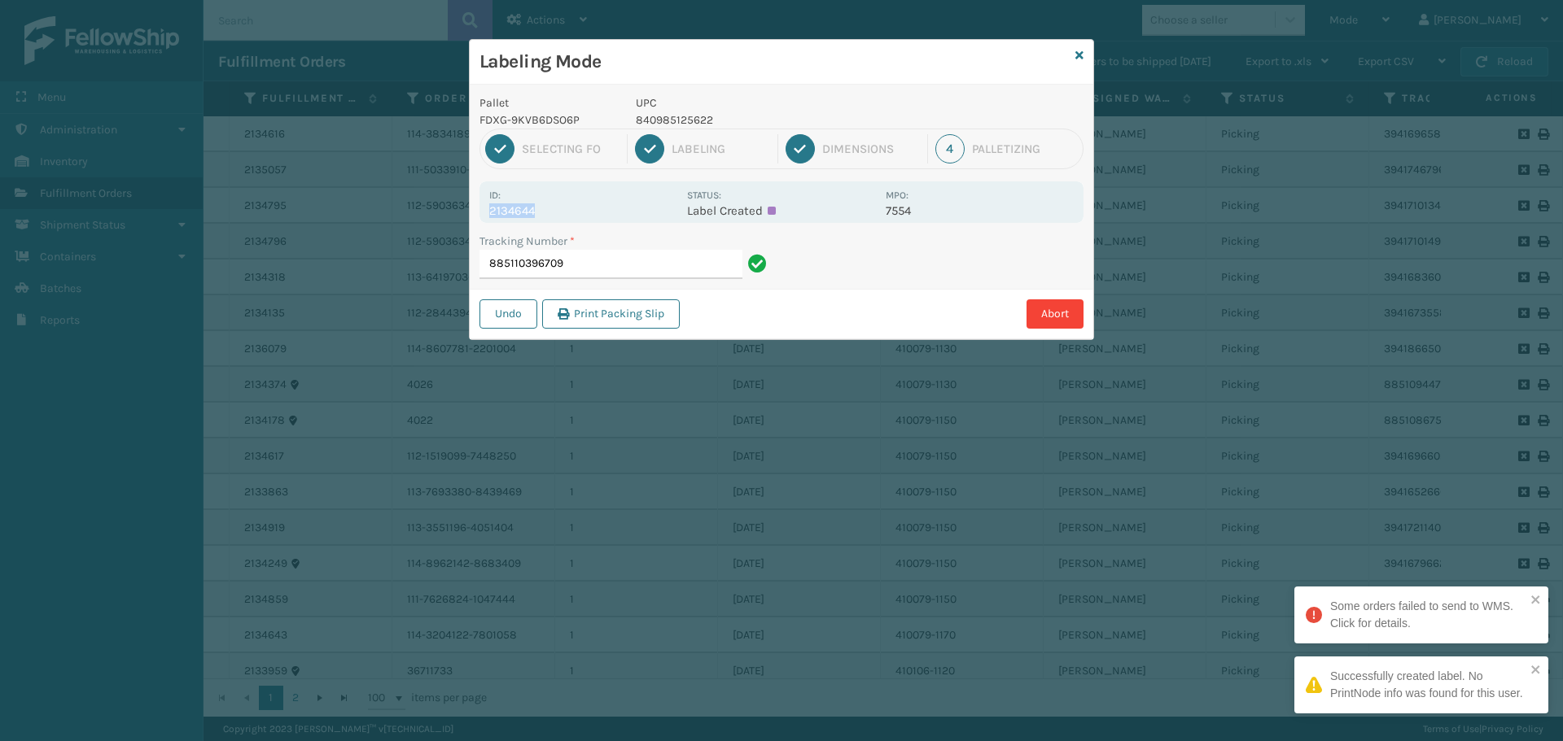
drag, startPoint x: 491, startPoint y: 212, endPoint x: 597, endPoint y: 203, distance: 107.0
click at [597, 203] on p "2134644" at bounding box center [583, 210] width 188 height 15
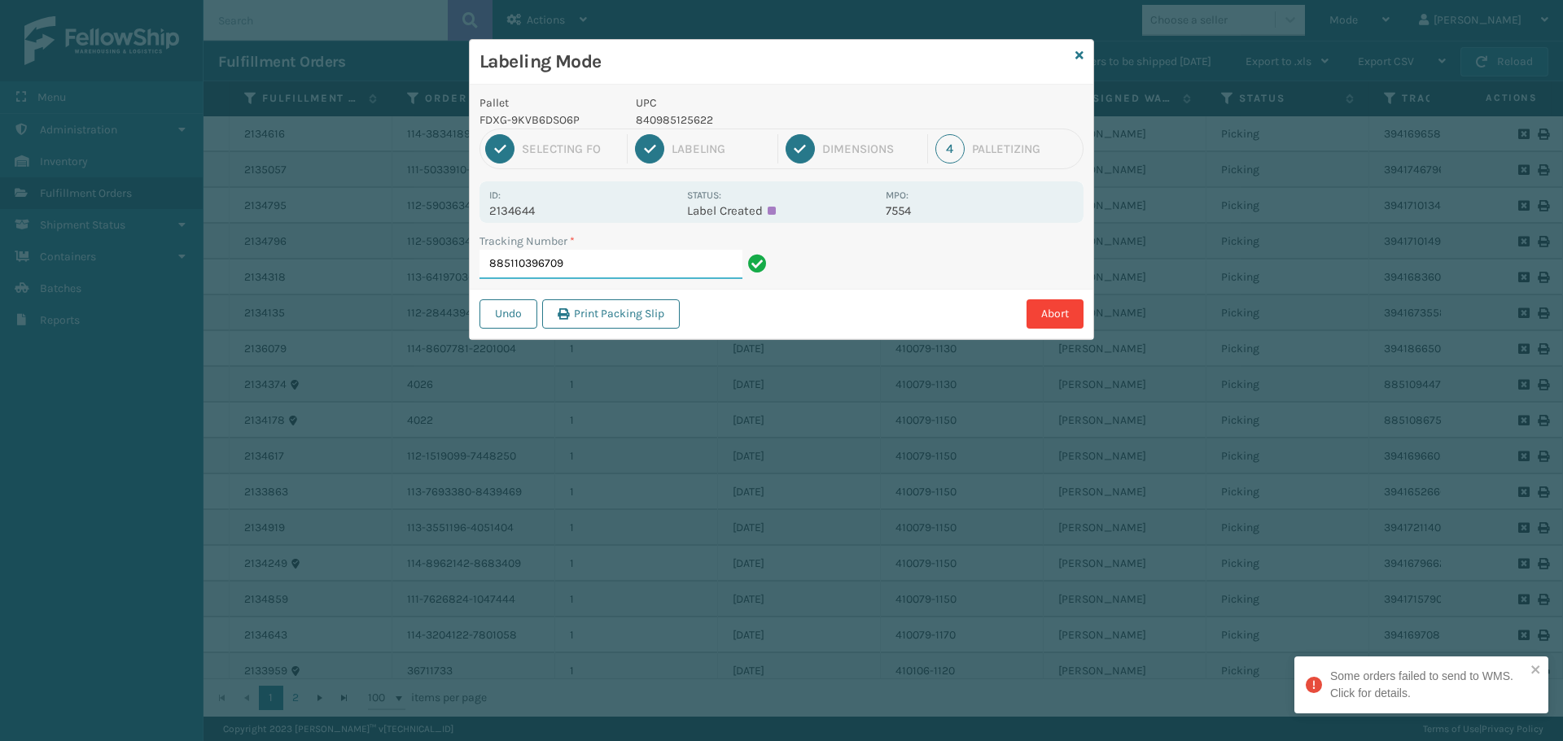
click at [625, 255] on input "885110396709" at bounding box center [610, 264] width 263 height 29
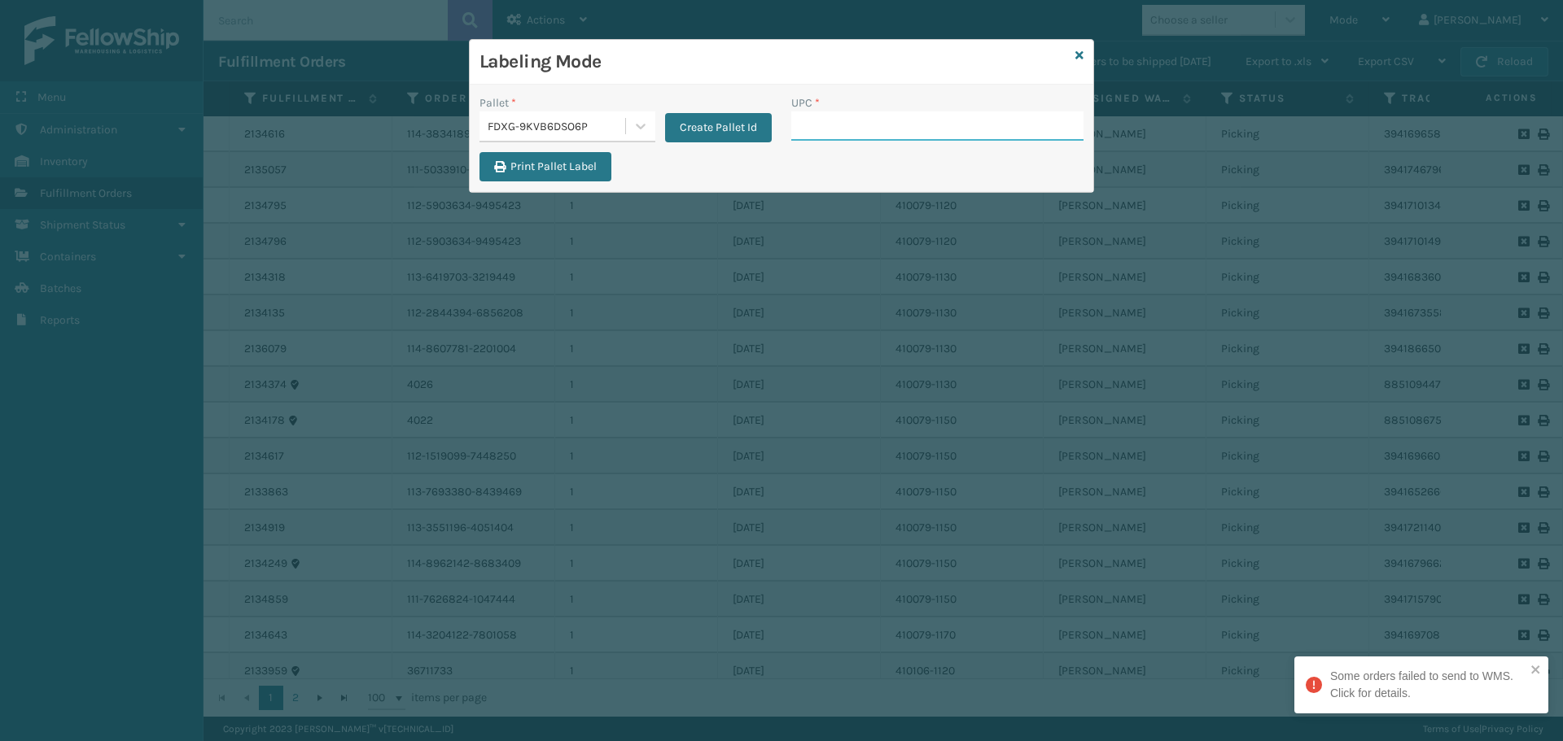
paste input "840985125622"
type input "840985125622"
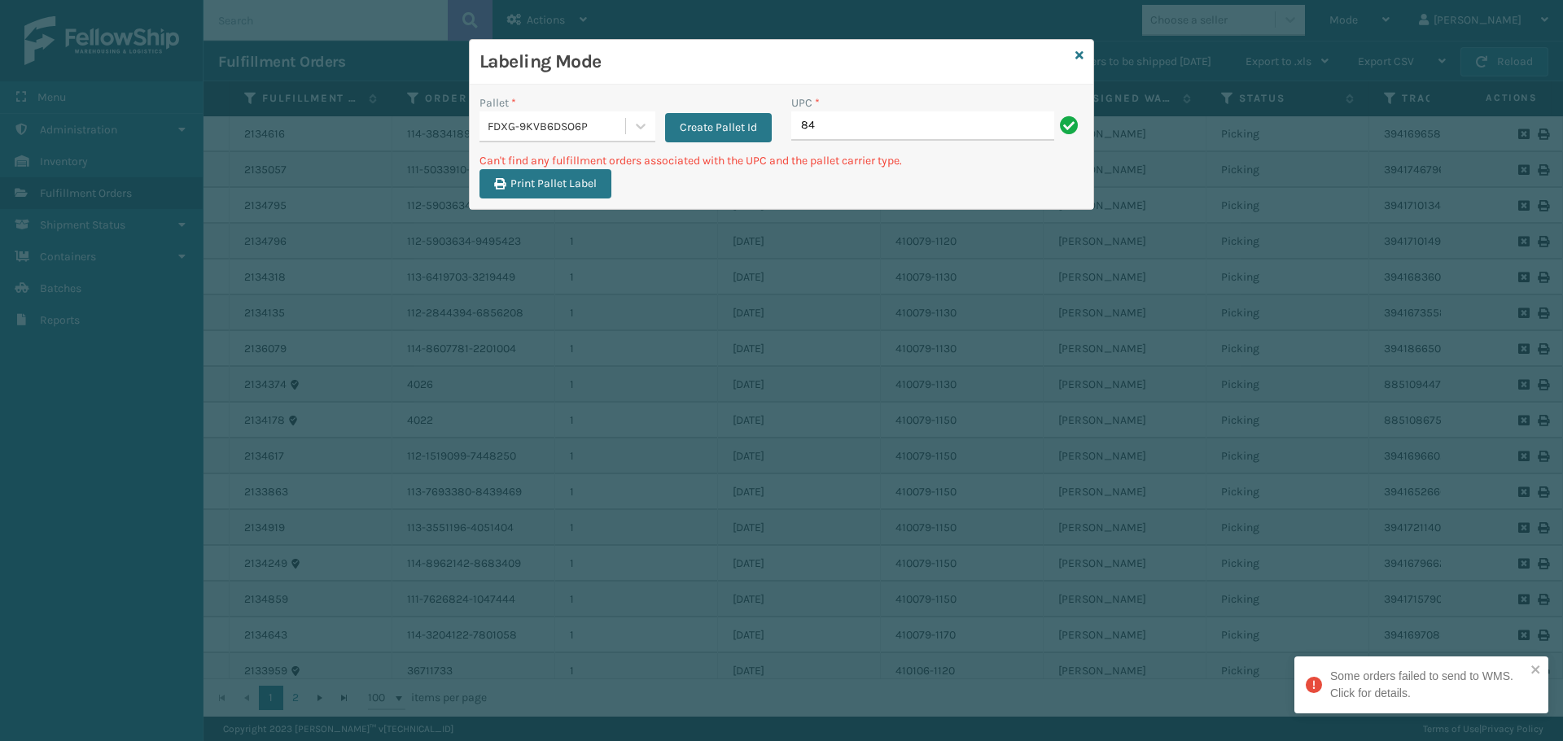
type input "8"
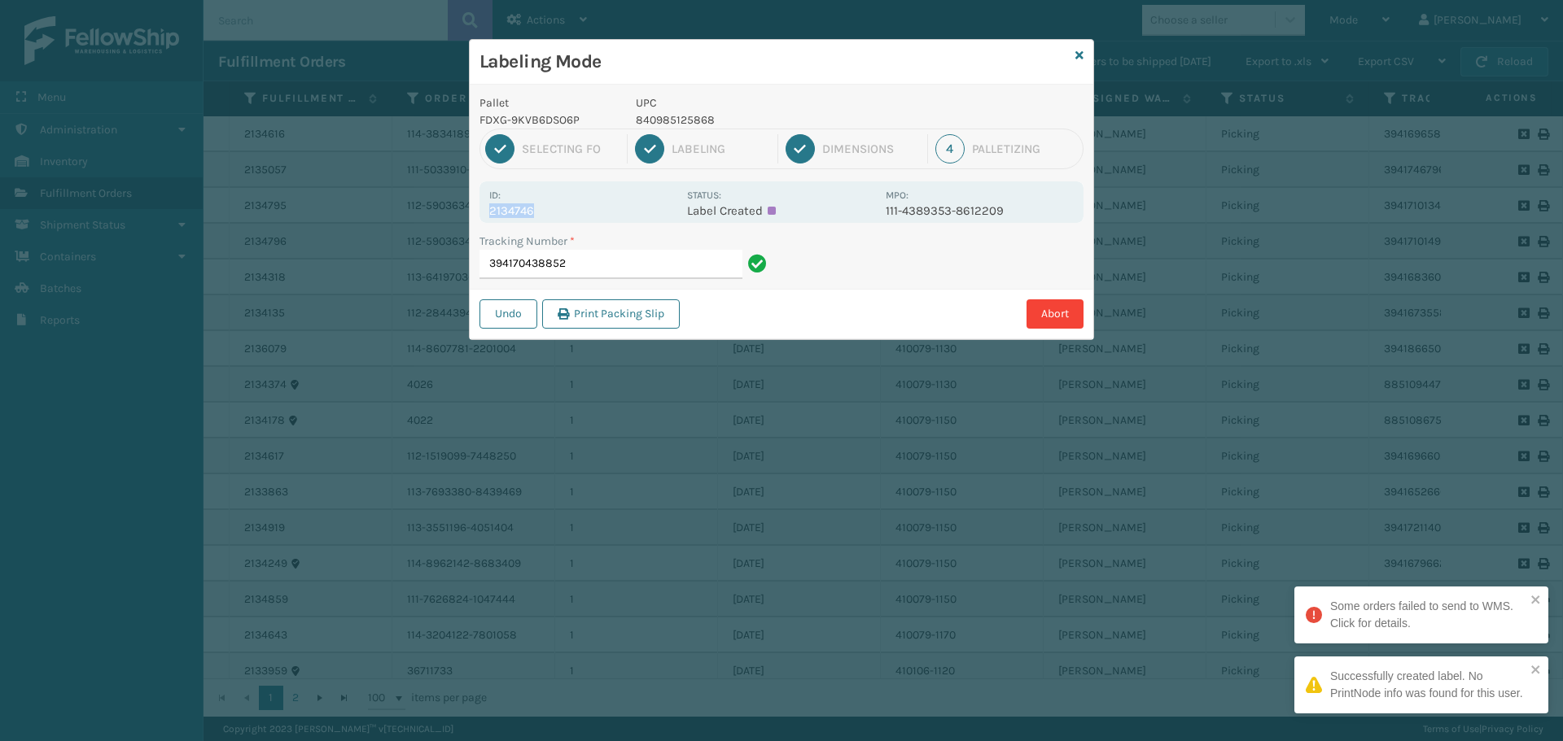
drag, startPoint x: 491, startPoint y: 204, endPoint x: 581, endPoint y: 210, distance: 90.5
click at [581, 210] on p "2134746" at bounding box center [583, 210] width 188 height 15
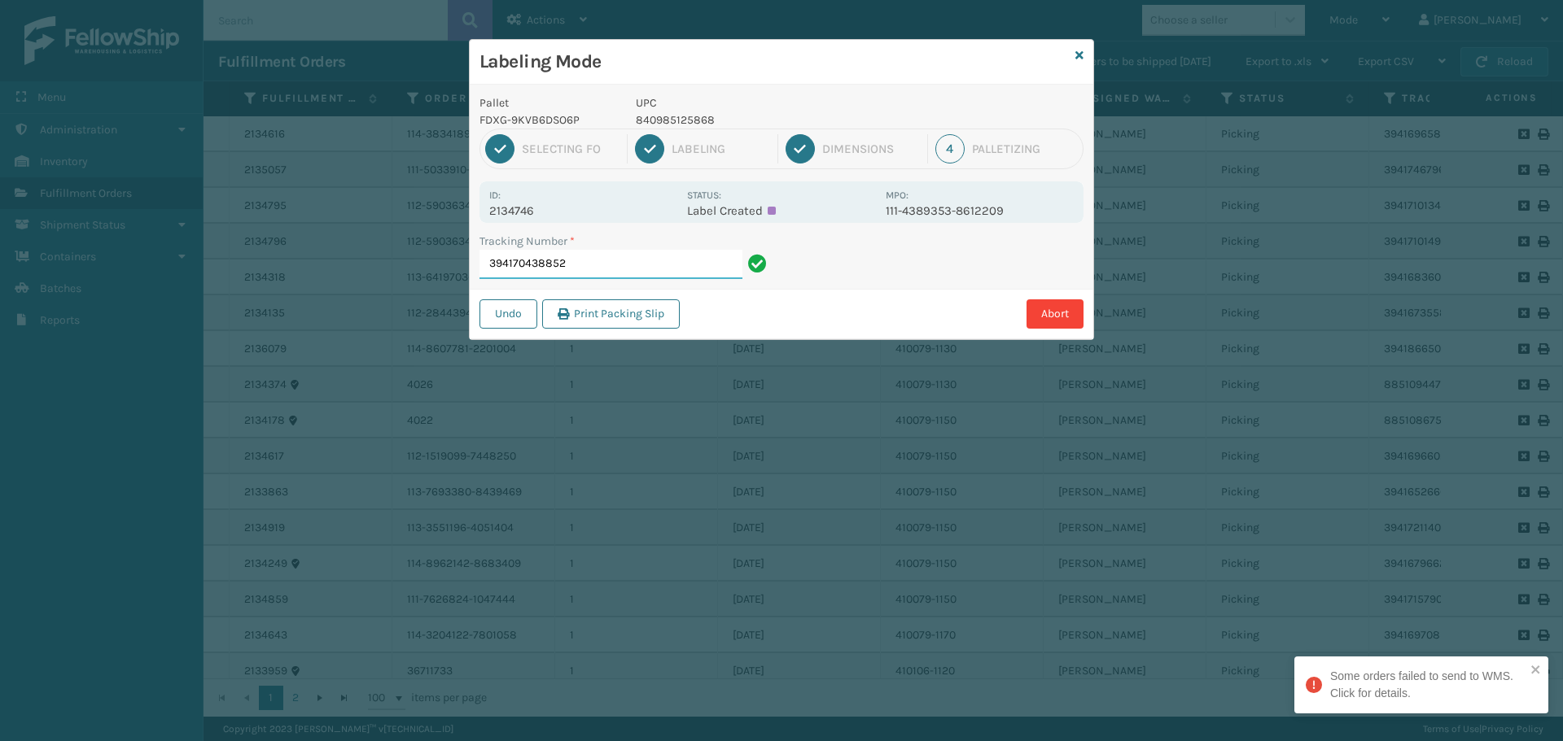
click at [654, 258] on input "394170438852" at bounding box center [610, 264] width 263 height 29
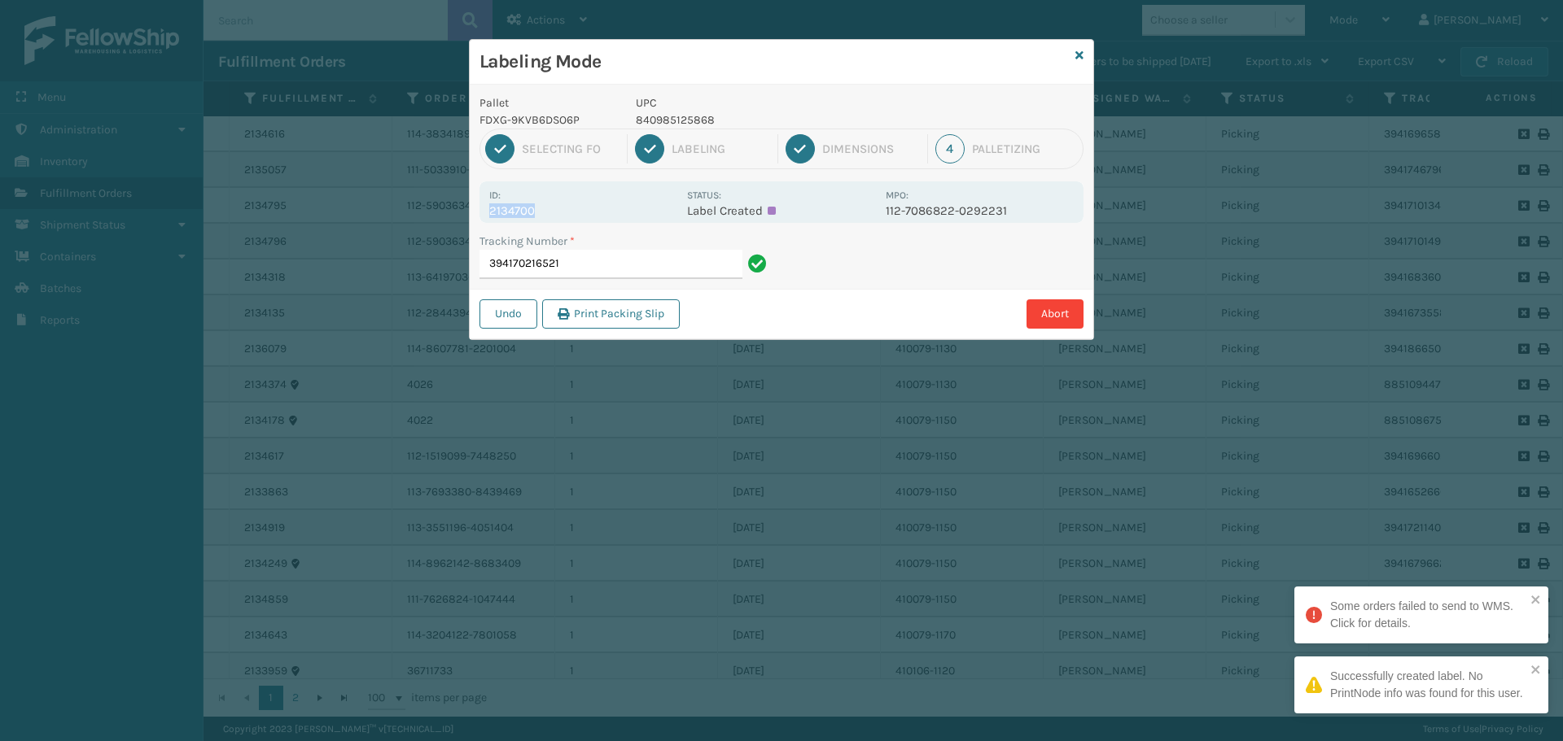
drag, startPoint x: 487, startPoint y: 211, endPoint x: 549, endPoint y: 210, distance: 62.7
click at [549, 210] on div "Id: 2134700 Status: Label Created MPO: 112-7086822-0292231" at bounding box center [781, 202] width 604 height 42
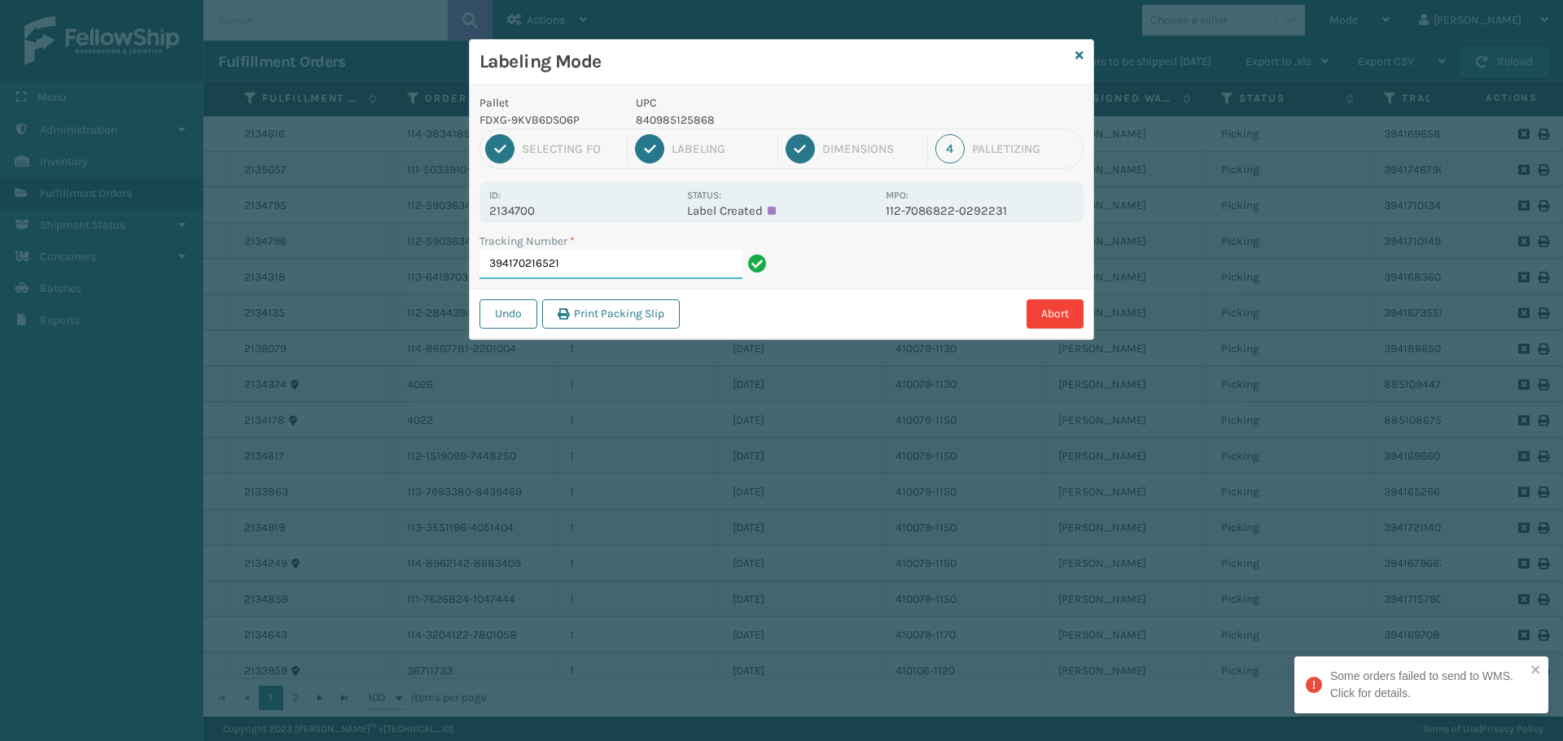
click at [598, 265] on input "394170216521" at bounding box center [610, 264] width 263 height 29
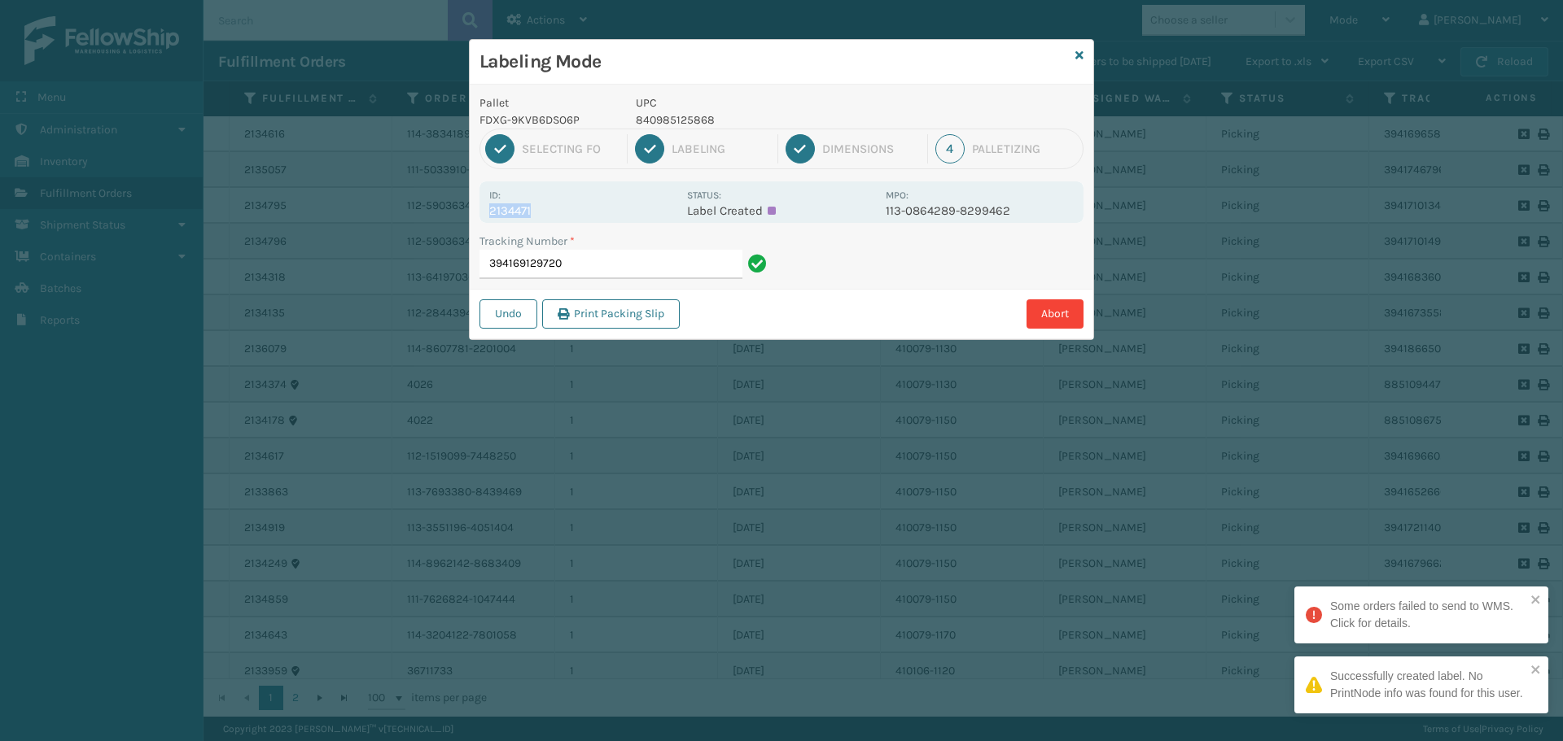
drag, startPoint x: 491, startPoint y: 212, endPoint x: 581, endPoint y: 214, distance: 90.4
click at [581, 214] on p "2134471" at bounding box center [583, 210] width 188 height 15
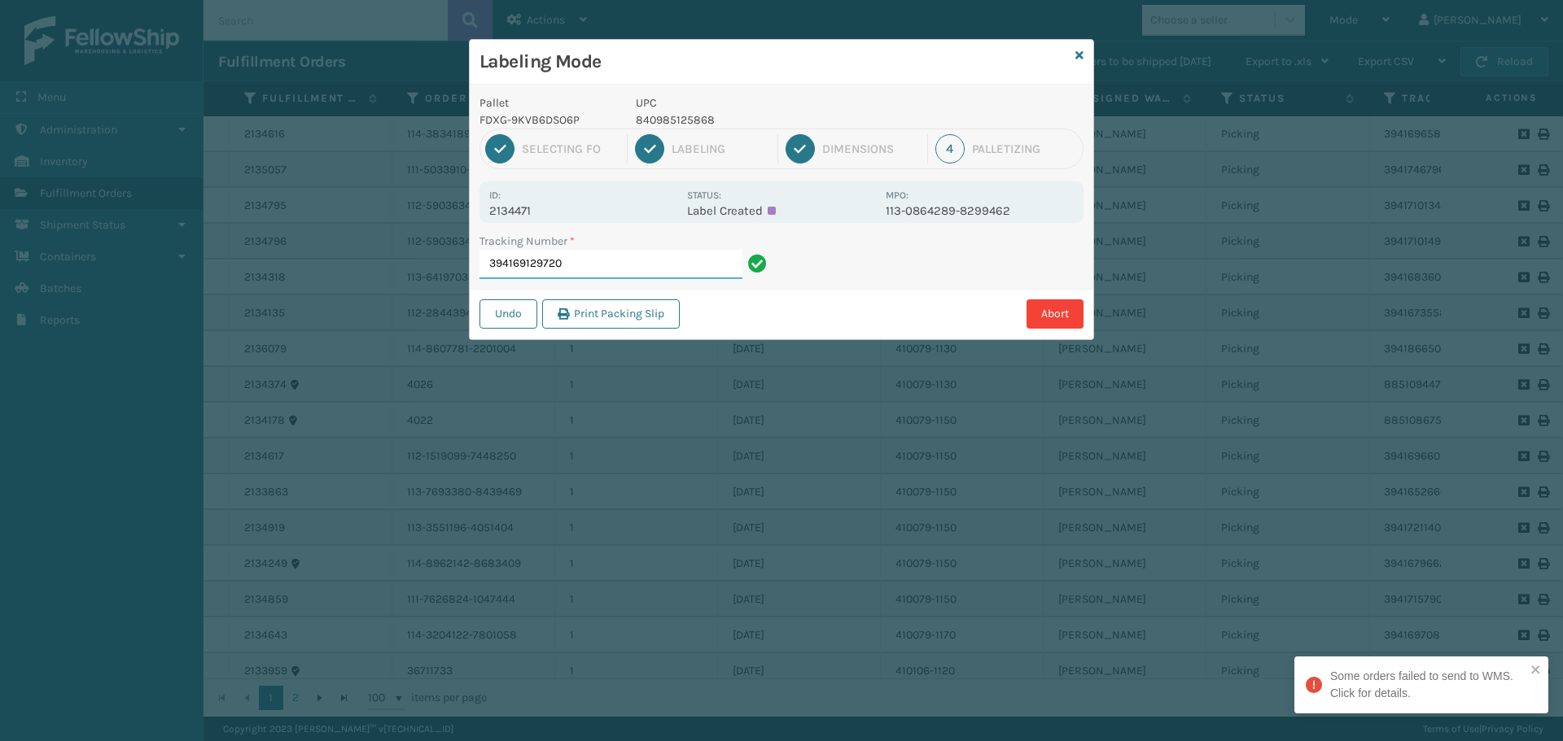
click at [620, 273] on input "394169129720" at bounding box center [610, 264] width 263 height 29
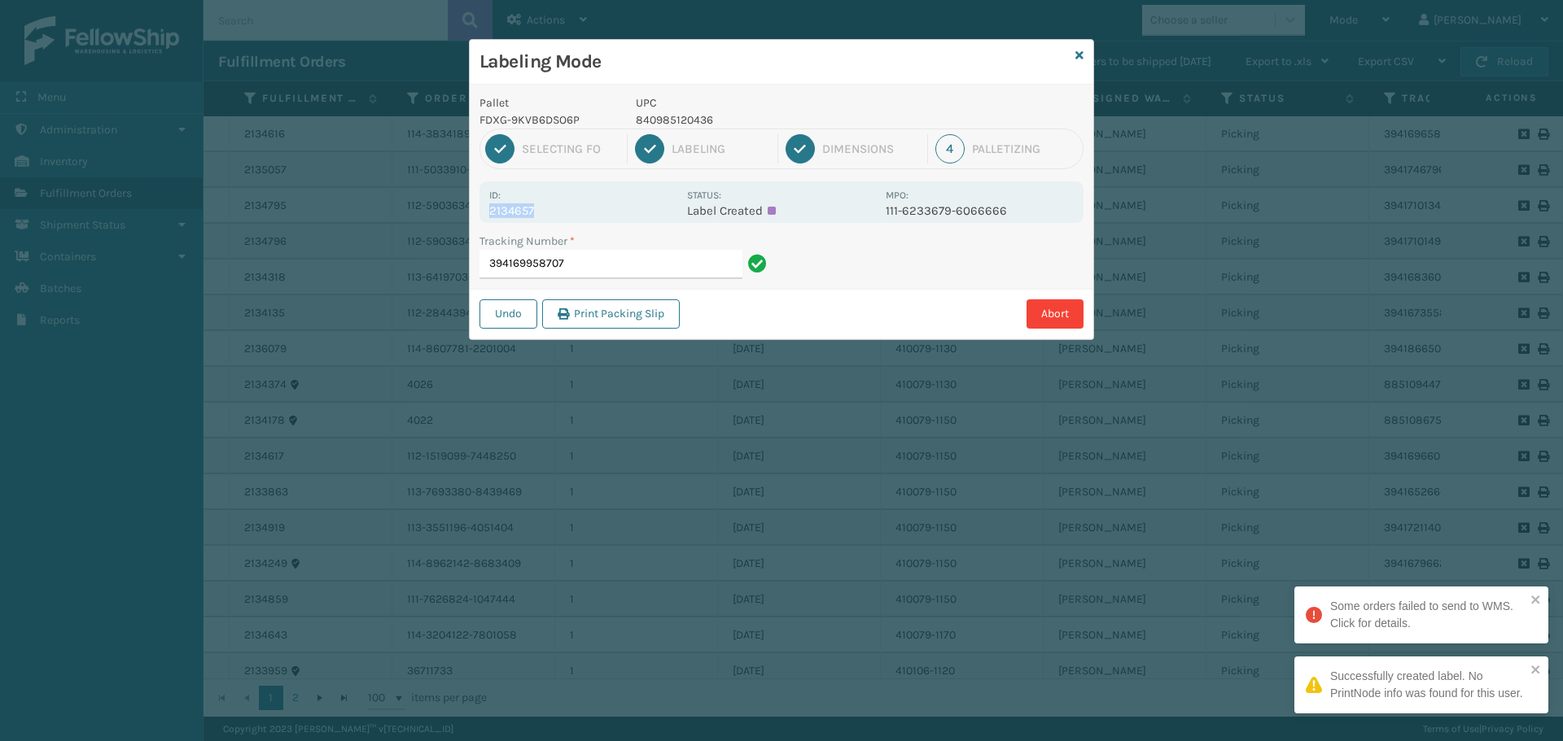
drag, startPoint x: 485, startPoint y: 212, endPoint x: 591, endPoint y: 207, distance: 106.0
click at [591, 207] on div "Id: 2134657 Status: Label Created MPO: 111-6233679-6066666" at bounding box center [781, 202] width 604 height 42
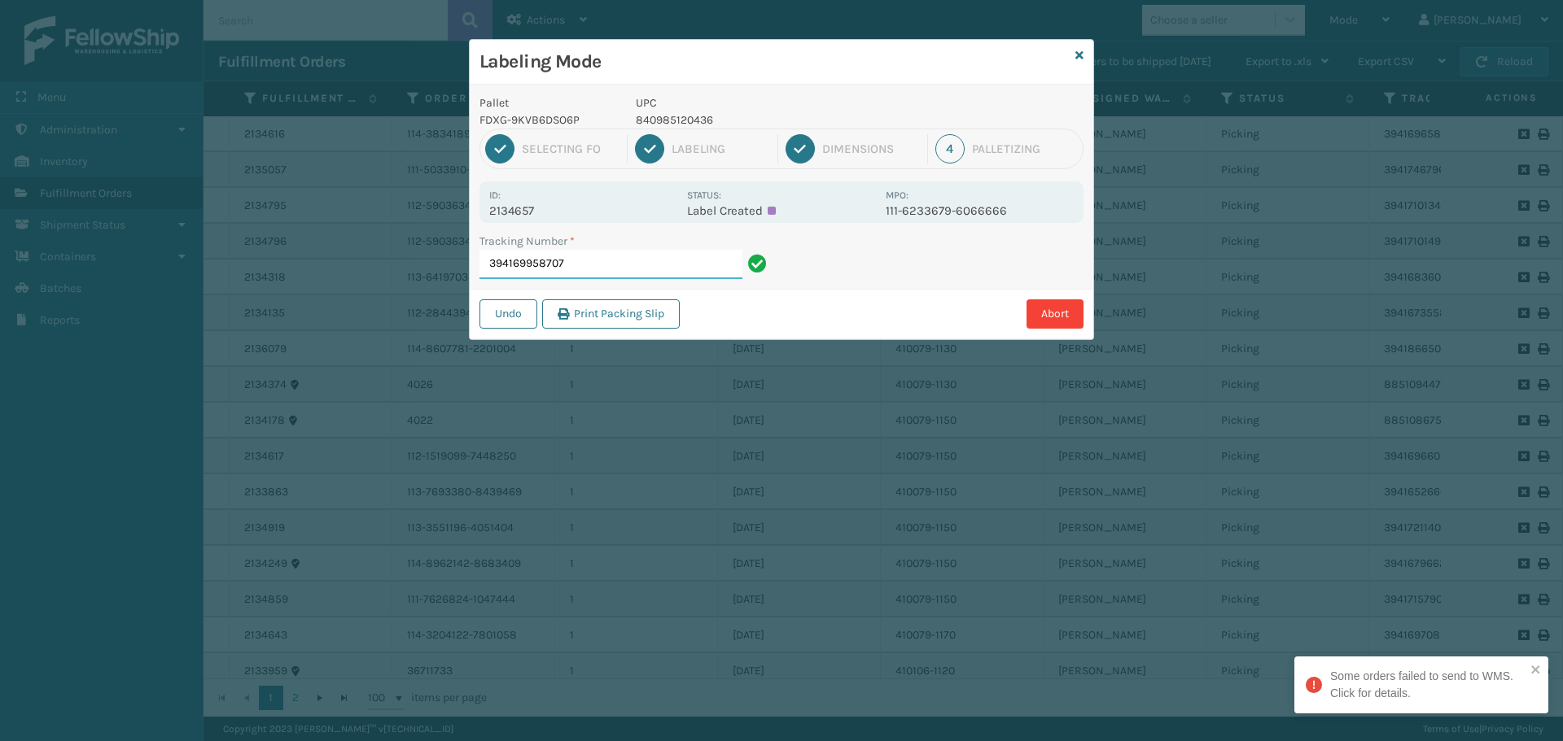
click at [624, 259] on input "394169958707" at bounding box center [610, 264] width 263 height 29
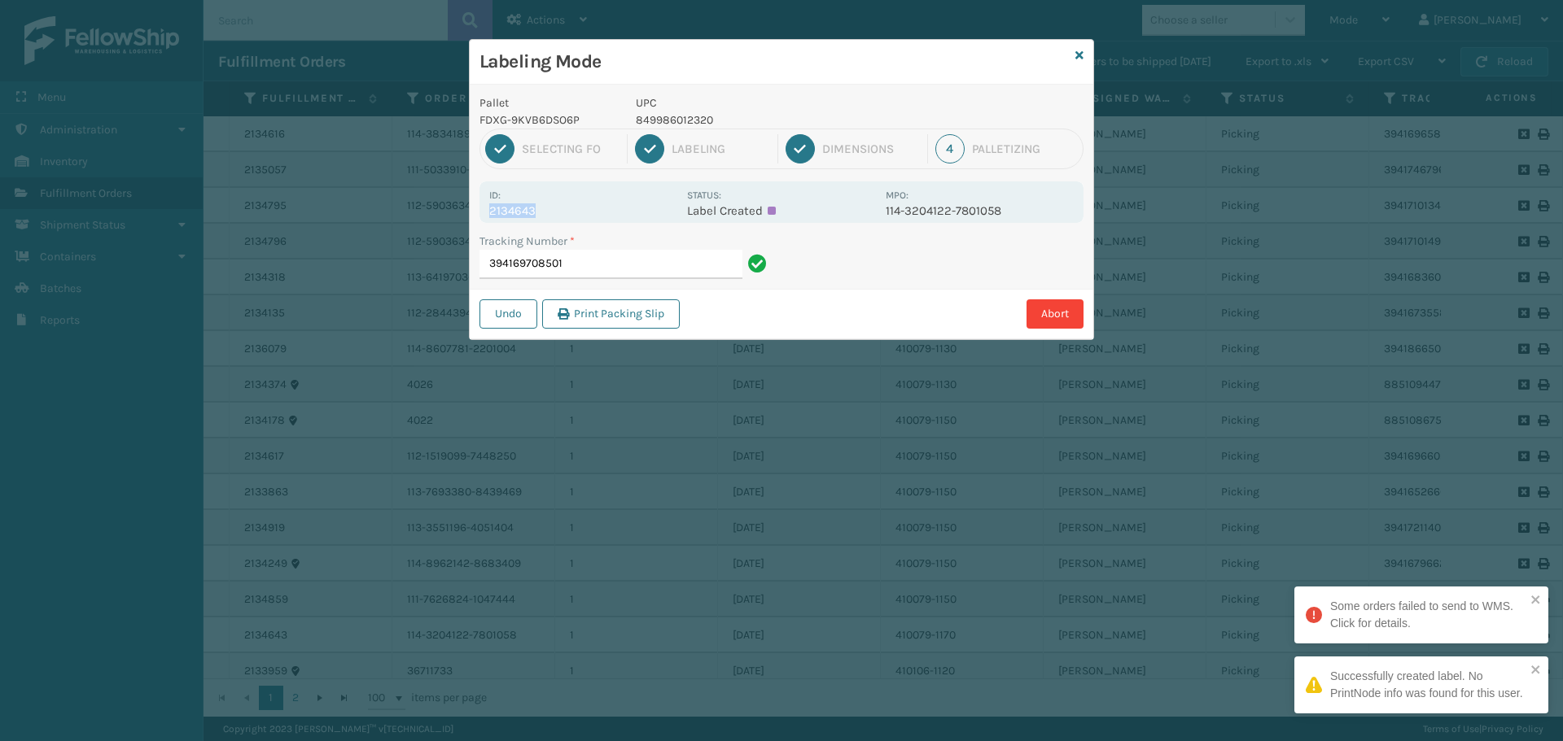
drag, startPoint x: 489, startPoint y: 208, endPoint x: 597, endPoint y: 212, distance: 108.3
click at [597, 212] on p "2134643" at bounding box center [583, 210] width 188 height 15
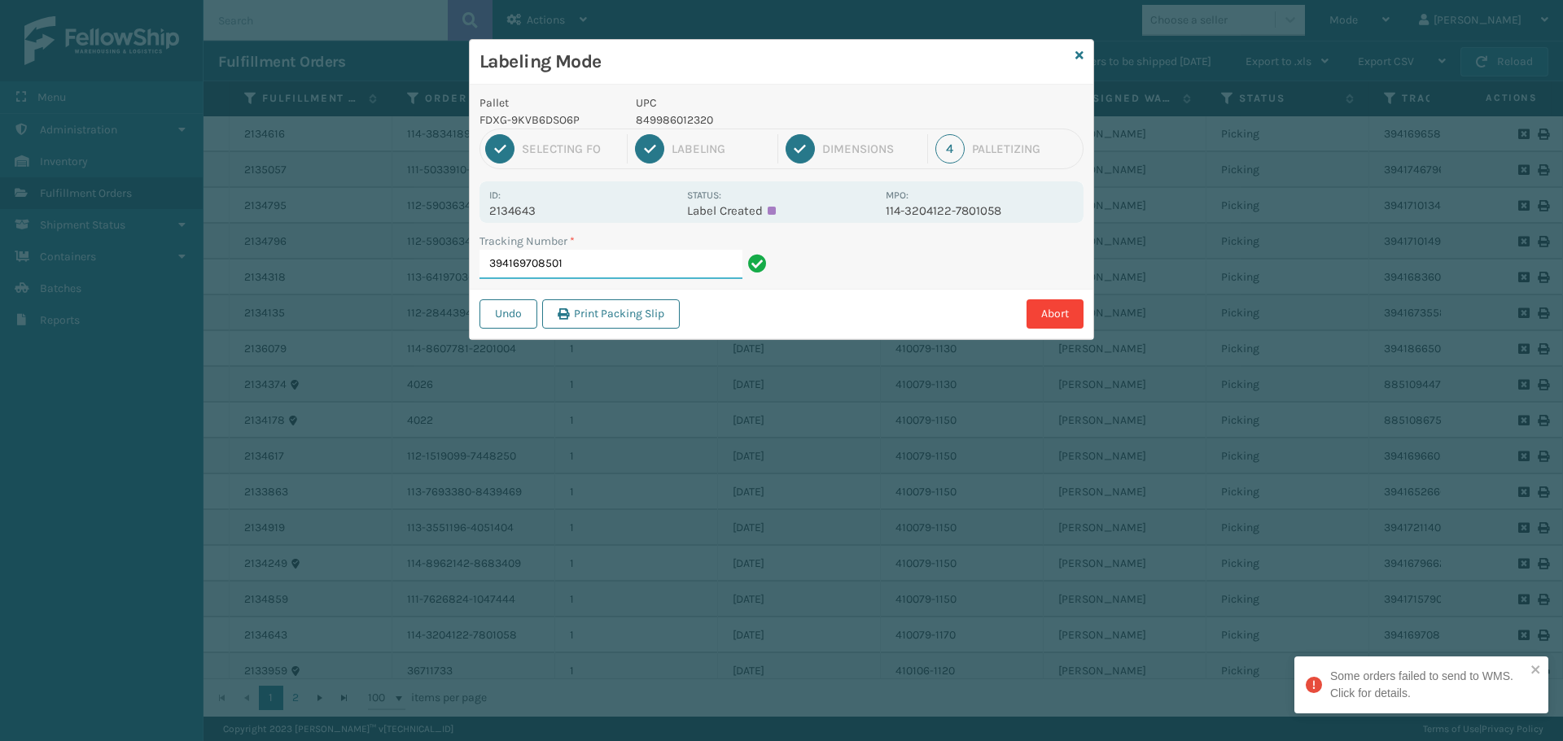
click at [589, 264] on input "394169708501" at bounding box center [610, 264] width 263 height 29
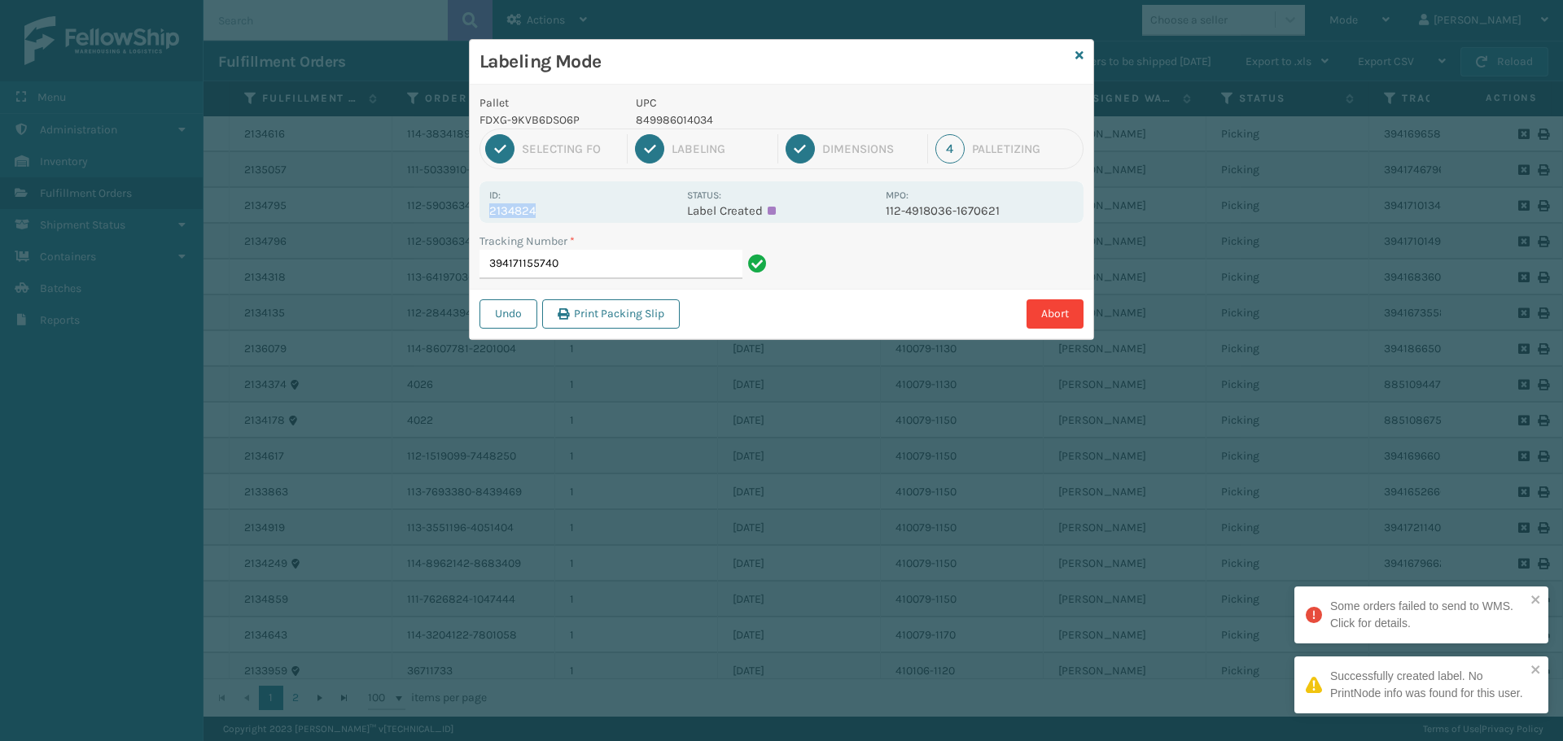
drag, startPoint x: 490, startPoint y: 215, endPoint x: 562, endPoint y: 213, distance: 72.5
click at [562, 213] on p "2134824" at bounding box center [583, 210] width 188 height 15
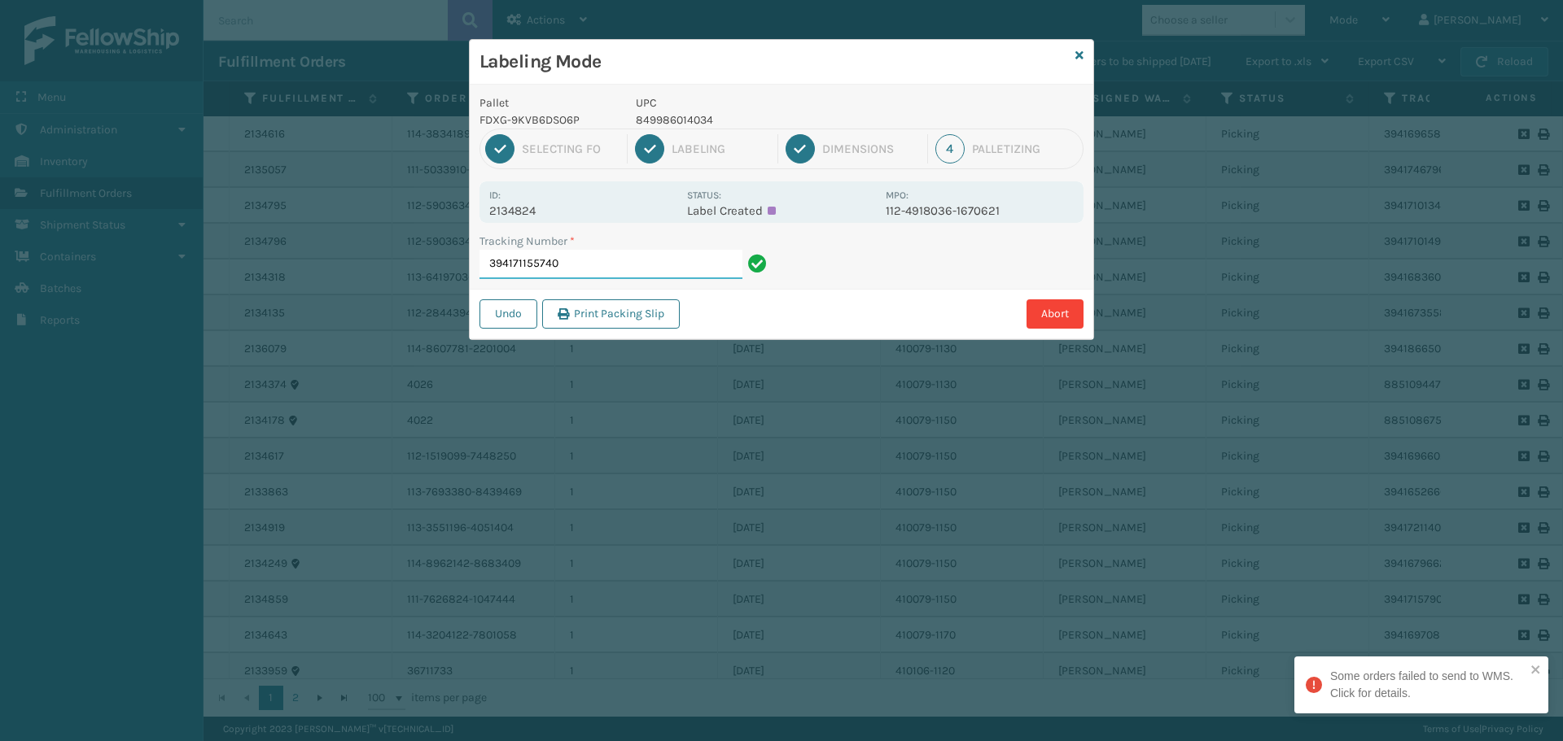
click at [619, 252] on input "394171155740" at bounding box center [610, 264] width 263 height 29
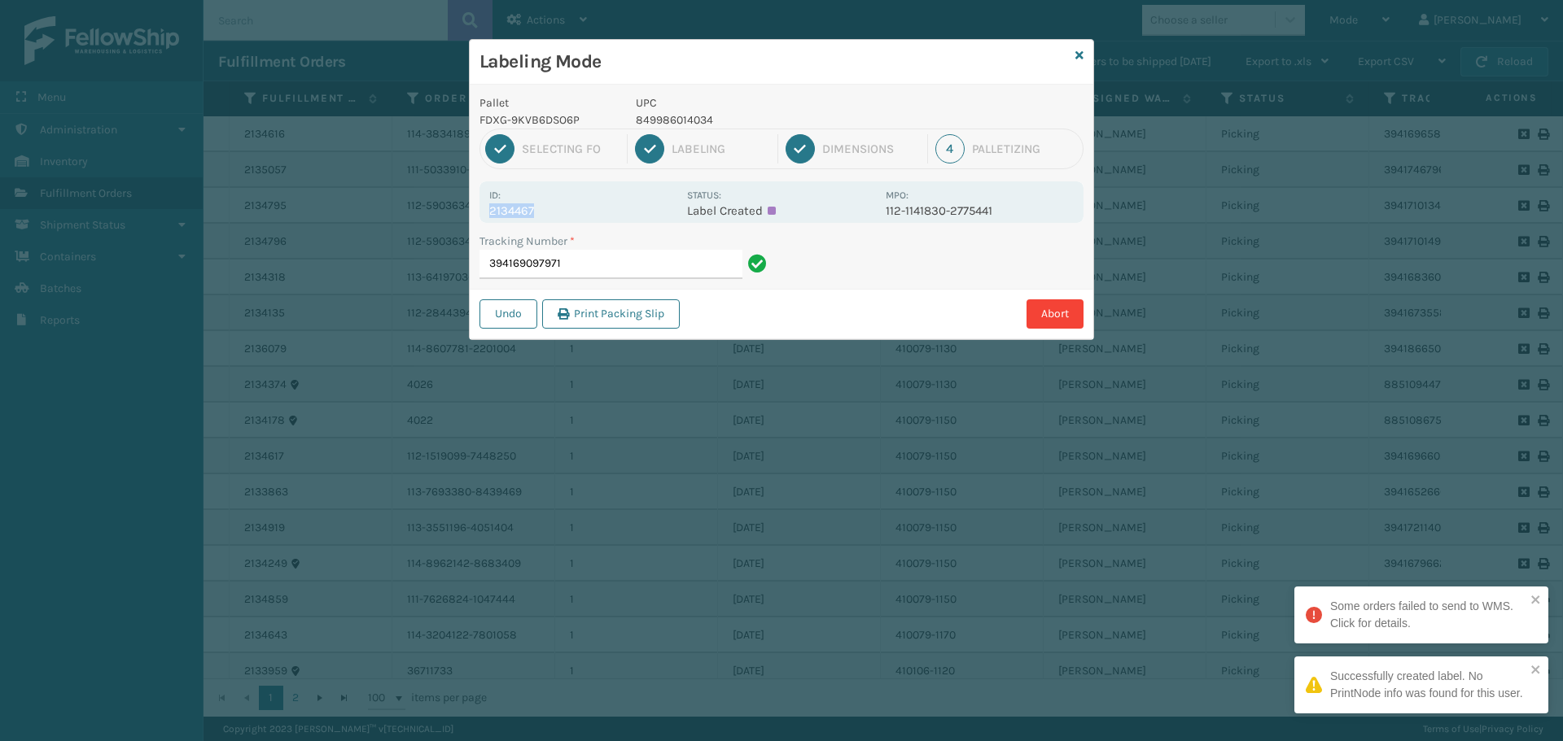
drag, startPoint x: 488, startPoint y: 212, endPoint x: 561, endPoint y: 214, distance: 73.3
click at [561, 214] on div "Id: 2134467 Status: Label Created MPO: 112-1141830-2775441" at bounding box center [781, 202] width 604 height 42
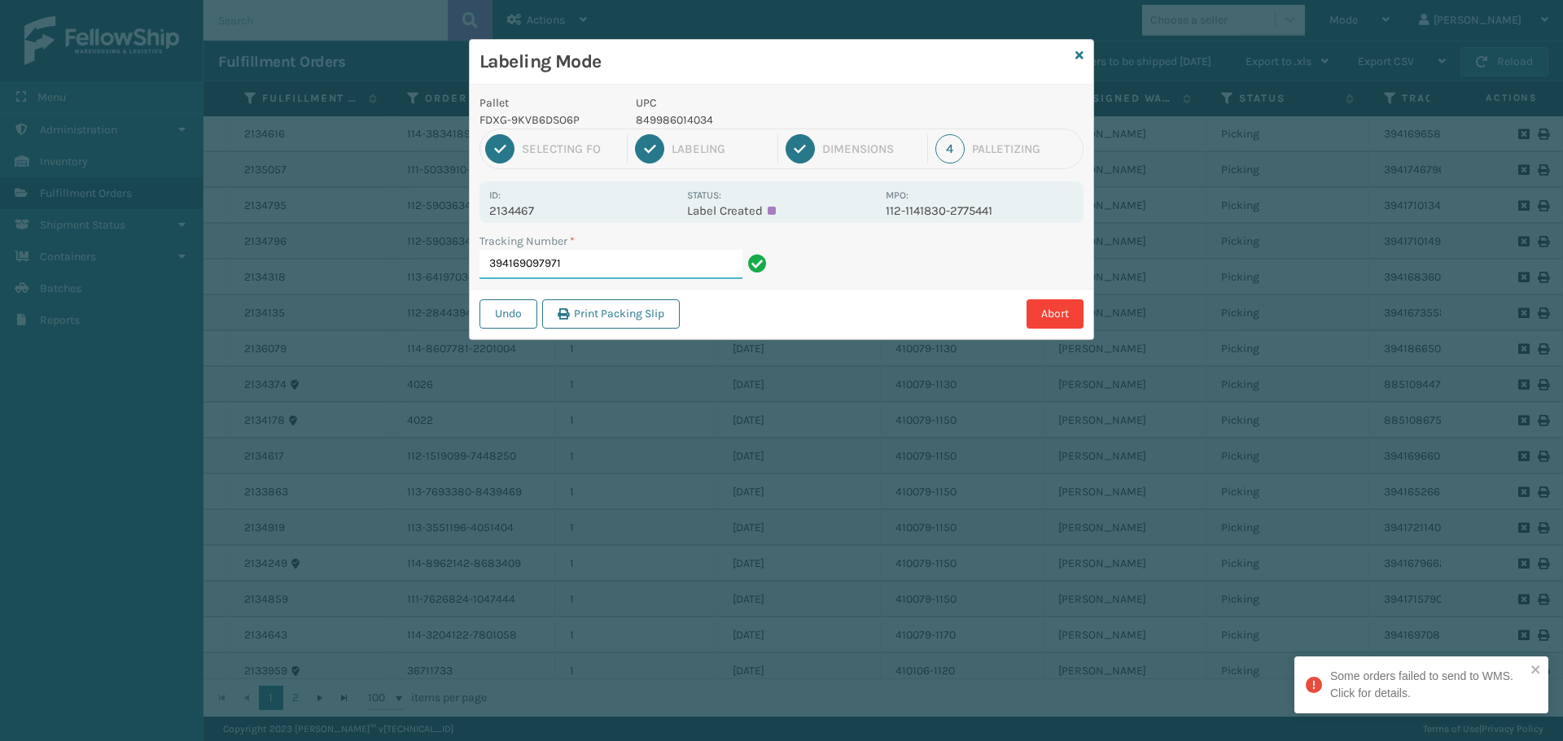
click at [610, 265] on input "394169097971" at bounding box center [610, 264] width 263 height 29
drag, startPoint x: 491, startPoint y: 203, endPoint x: 554, endPoint y: 204, distance: 63.5
click at [554, 204] on p "2134315" at bounding box center [583, 210] width 188 height 15
click at [601, 265] on input "394168363130" at bounding box center [610, 264] width 263 height 29
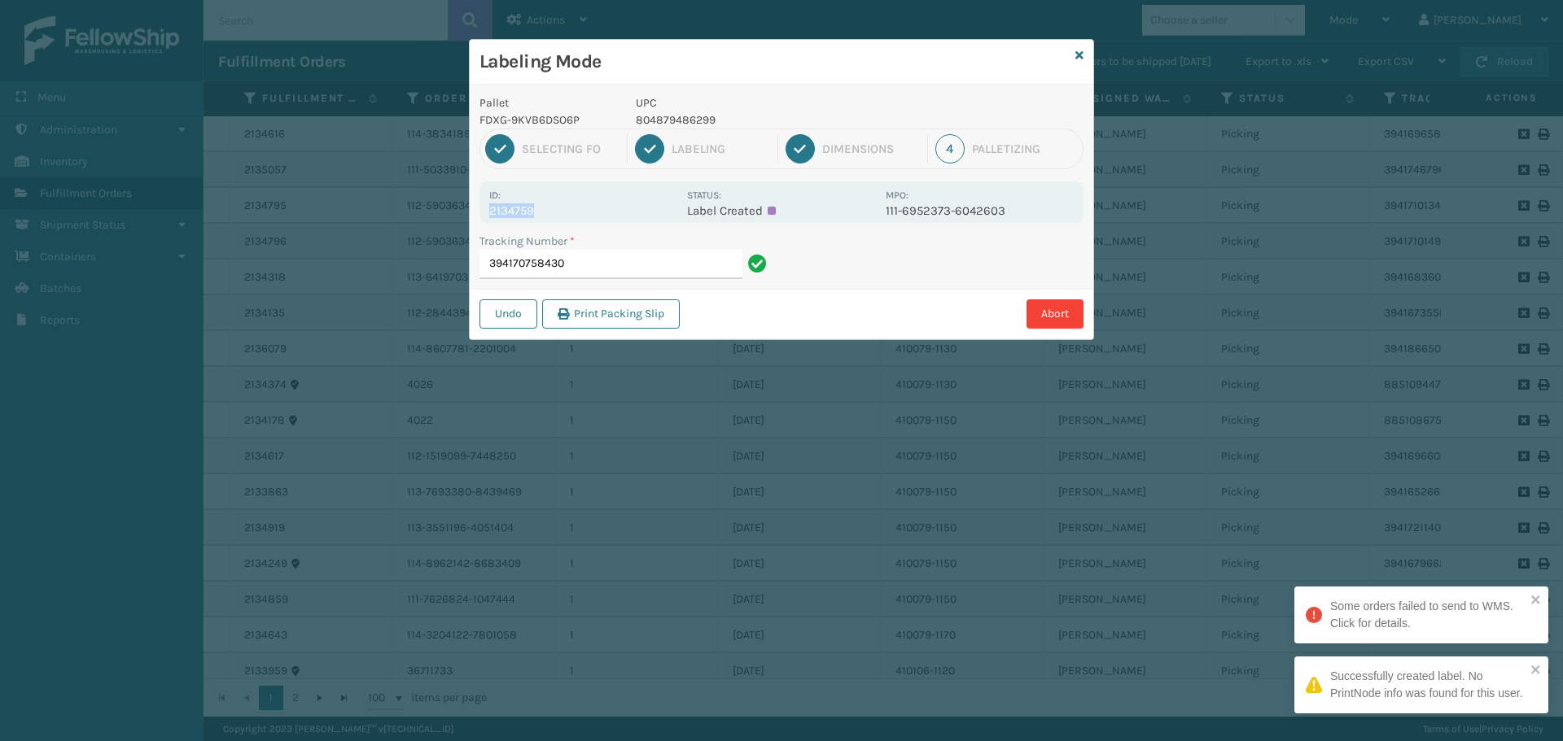
drag, startPoint x: 490, startPoint y: 212, endPoint x: 561, endPoint y: 205, distance: 71.2
click at [561, 205] on p "2134759" at bounding box center [583, 210] width 188 height 15
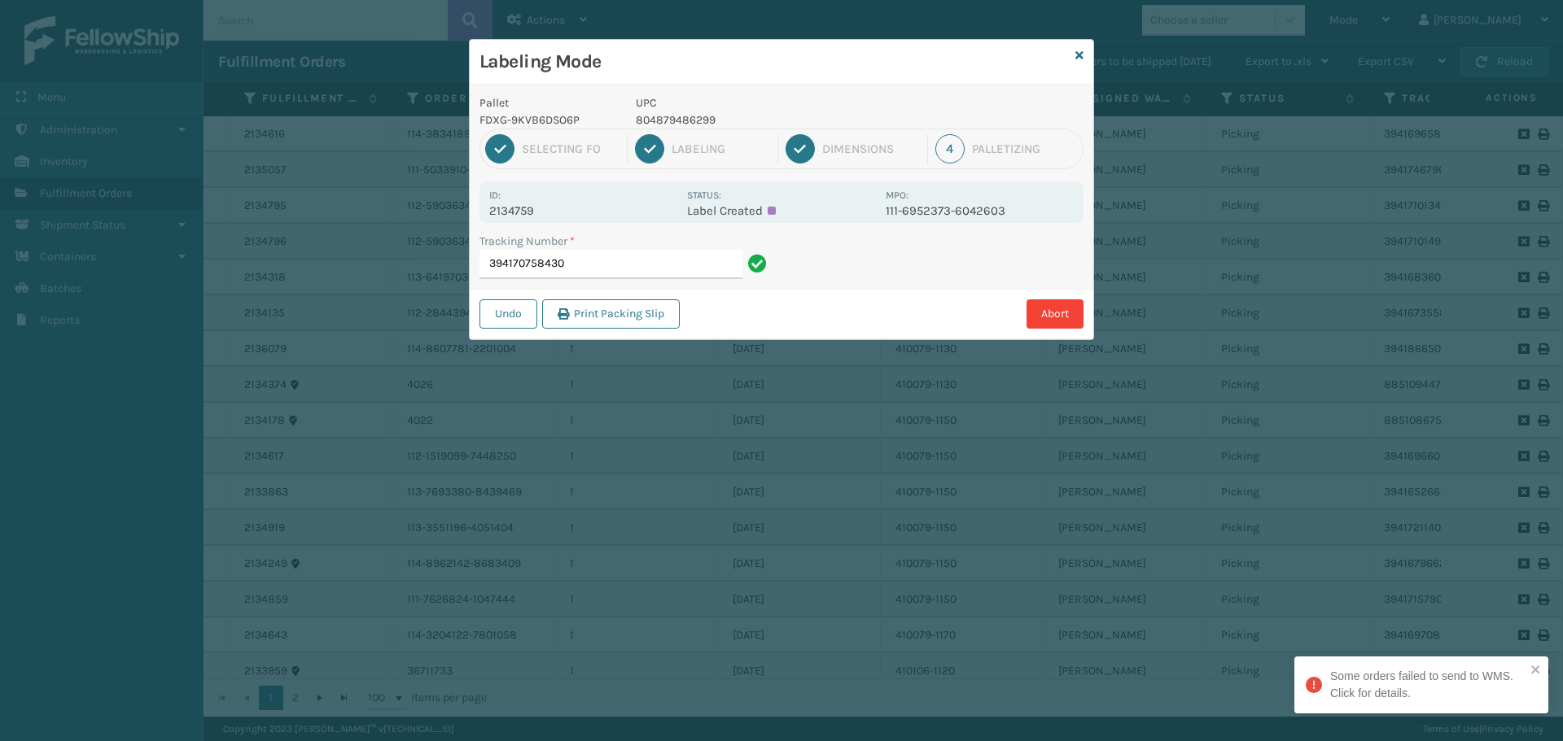
click at [596, 246] on div "Tracking Number *" at bounding box center [625, 241] width 292 height 17
click at [593, 260] on input "394170758430" at bounding box center [610, 264] width 263 height 29
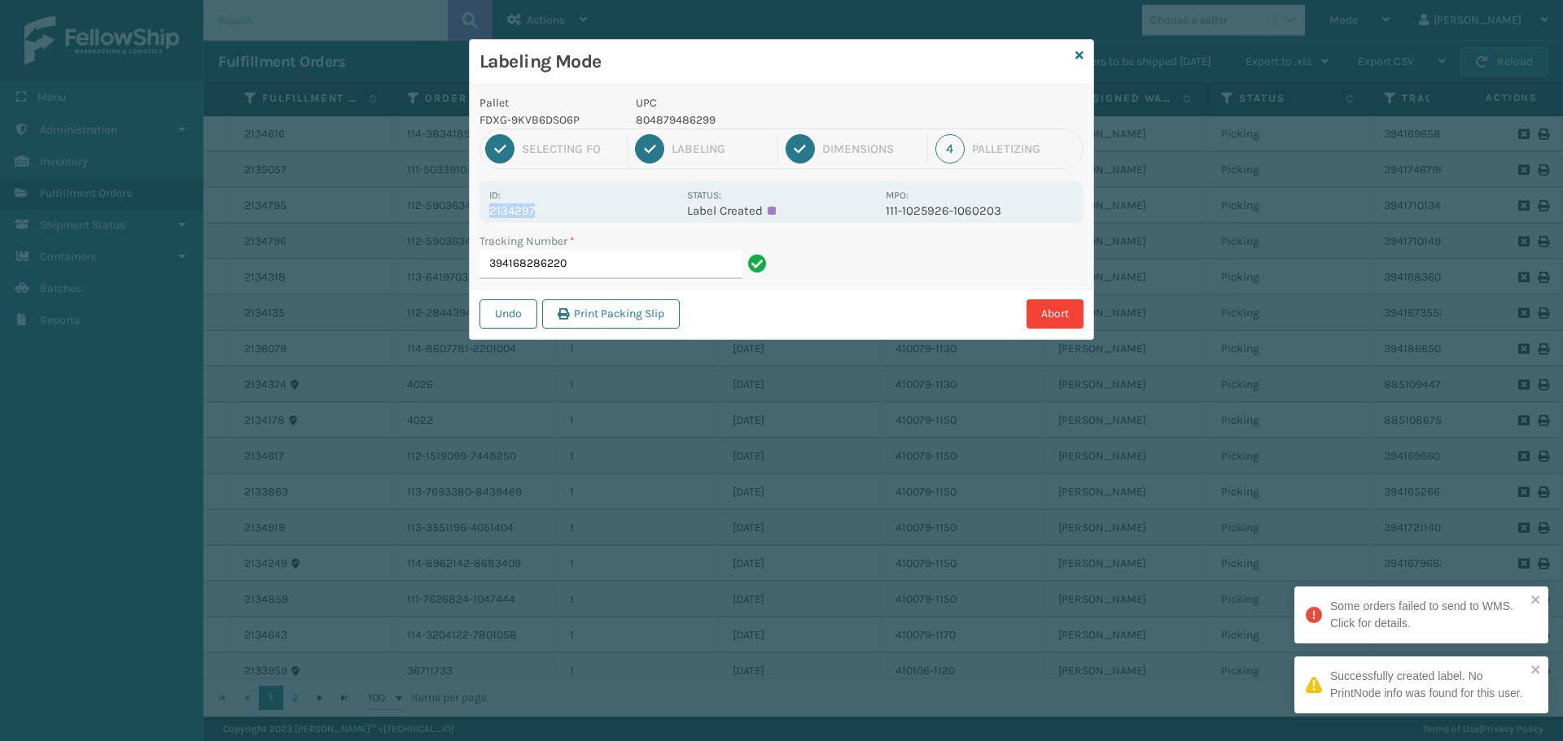
drag, startPoint x: 492, startPoint y: 210, endPoint x: 679, endPoint y: 221, distance: 187.5
click at [679, 221] on div "Id: 2134297 Status: Label Created MPO: 111-1025926-1060203" at bounding box center [781, 202] width 604 height 42
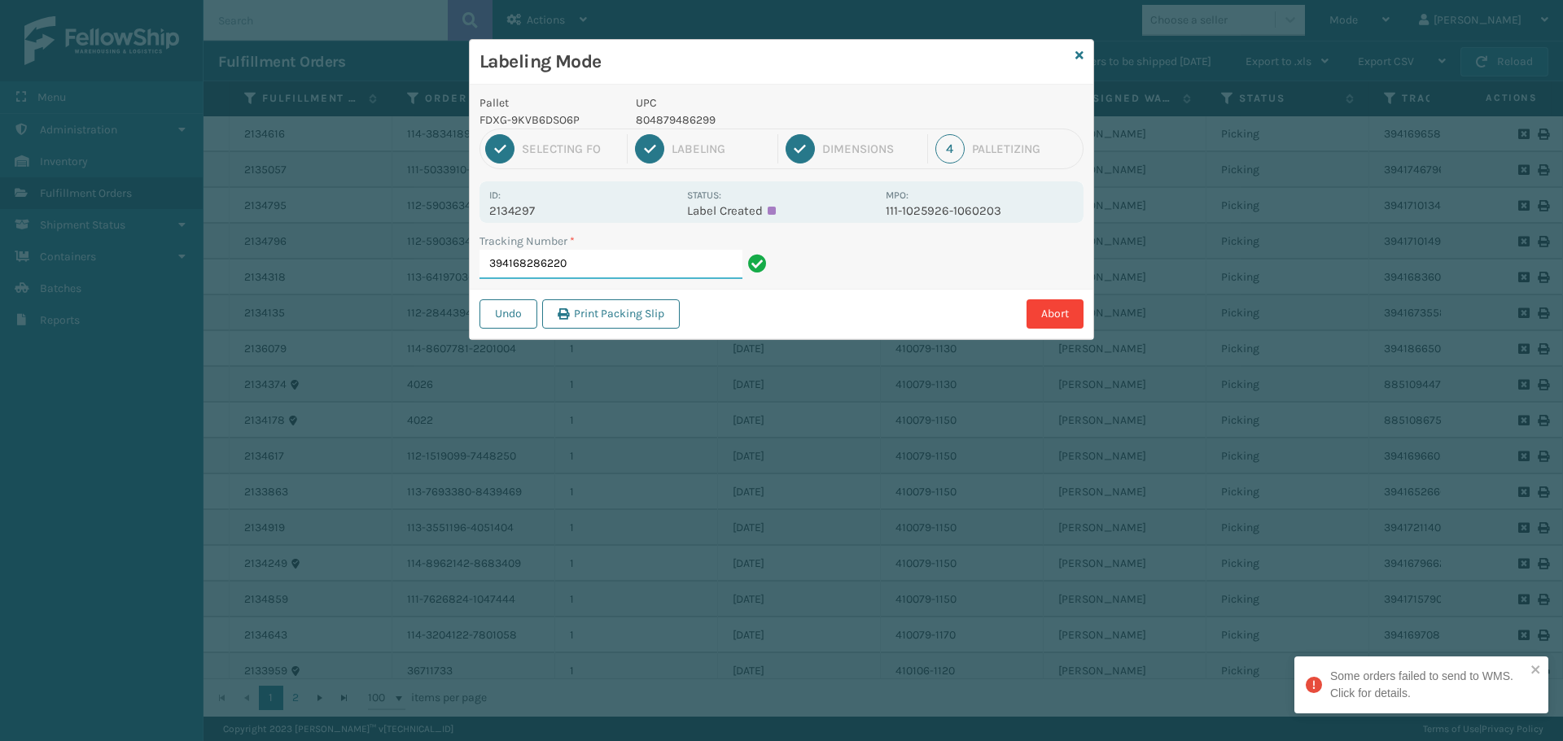
click at [663, 259] on input "394168286220" at bounding box center [610, 264] width 263 height 29
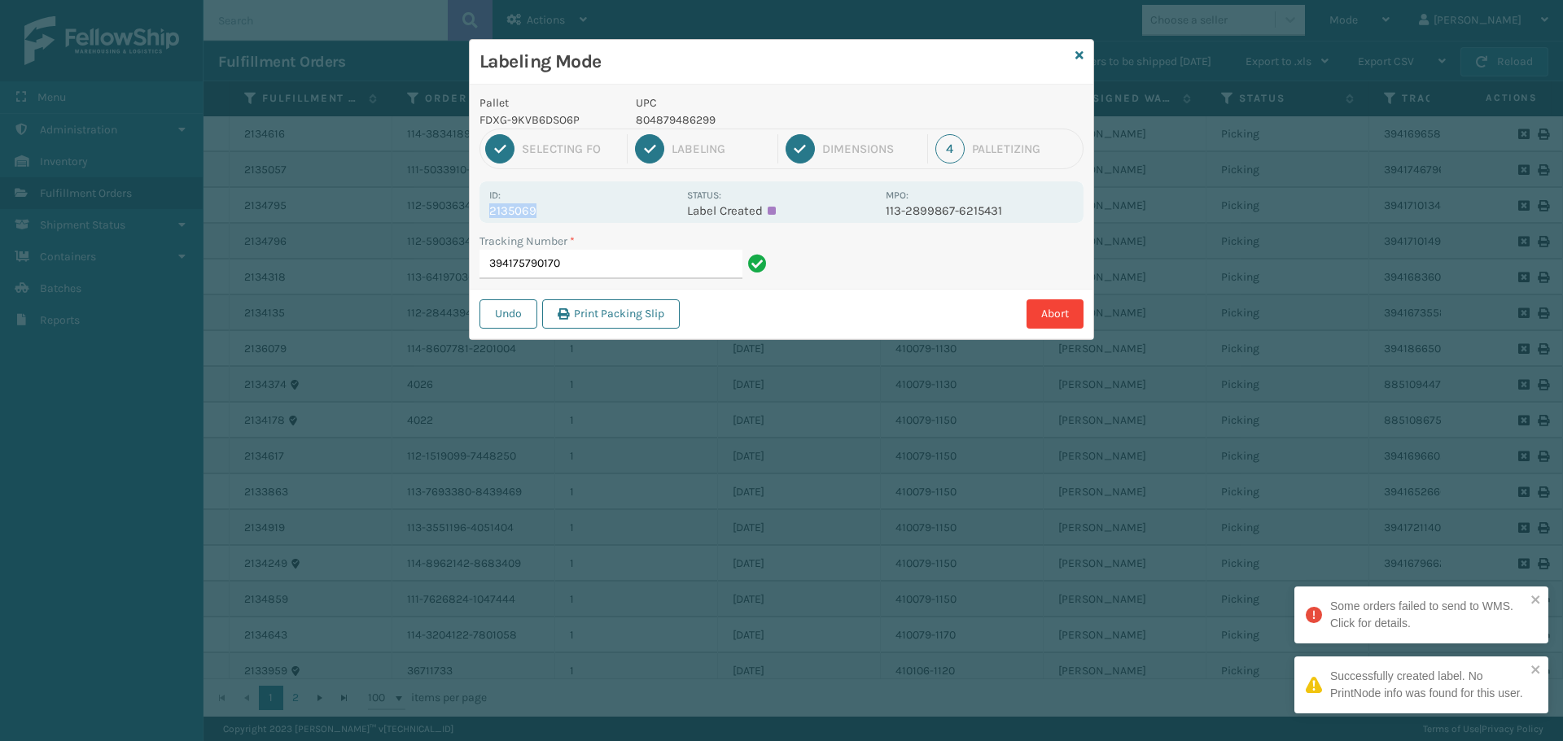
drag, startPoint x: 508, startPoint y: 211, endPoint x: 575, endPoint y: 210, distance: 67.6
click at [575, 210] on div "Id: 2135069 Status: Label Created MPO: 113-2899867-6215431" at bounding box center [781, 202] width 604 height 42
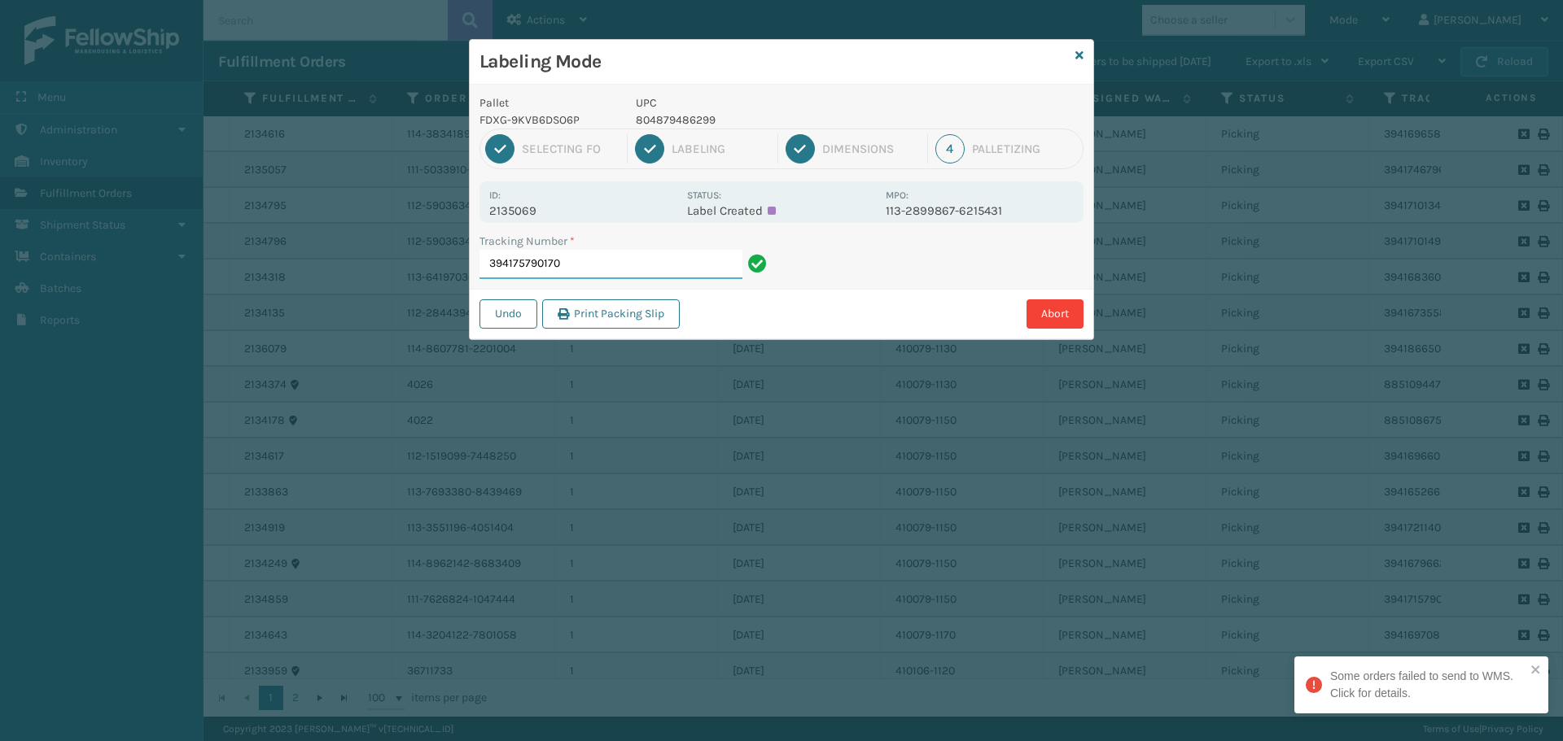
click at [645, 259] on input "394175790170" at bounding box center [610, 264] width 263 height 29
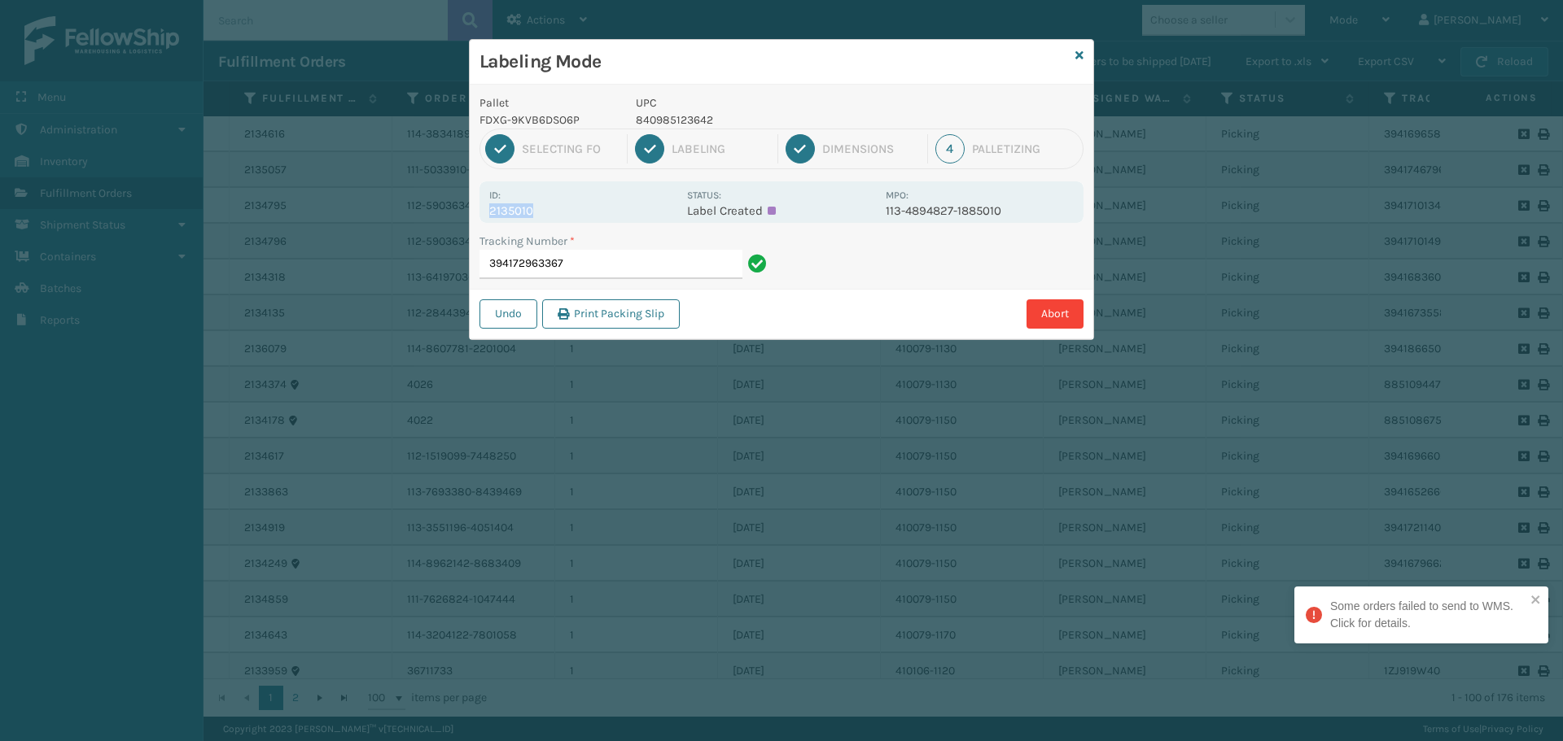
drag, startPoint x: 492, startPoint y: 211, endPoint x: 573, endPoint y: 211, distance: 80.6
click at [573, 211] on p "2135010" at bounding box center [583, 210] width 188 height 15
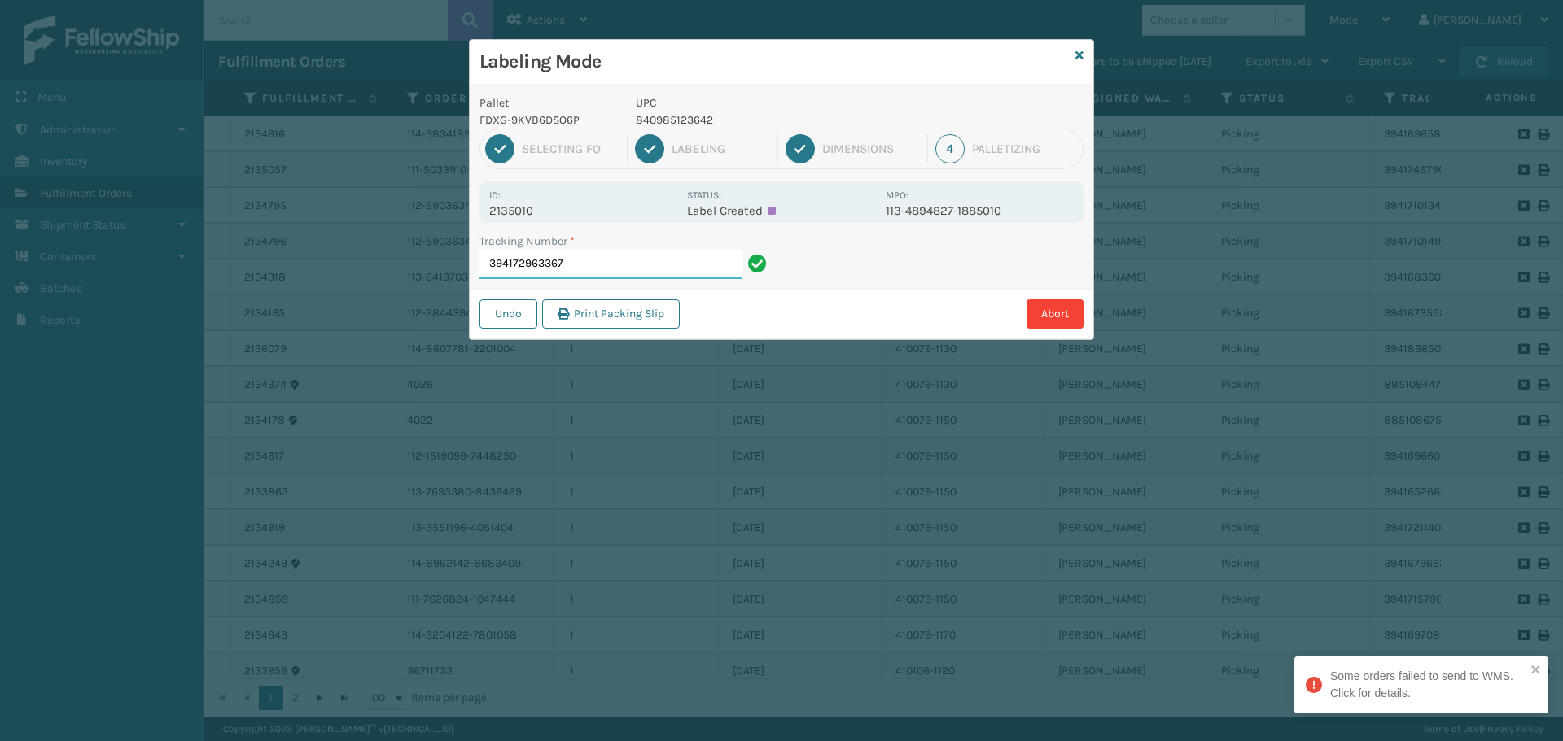
click at [590, 251] on input "394172963367" at bounding box center [610, 264] width 263 height 29
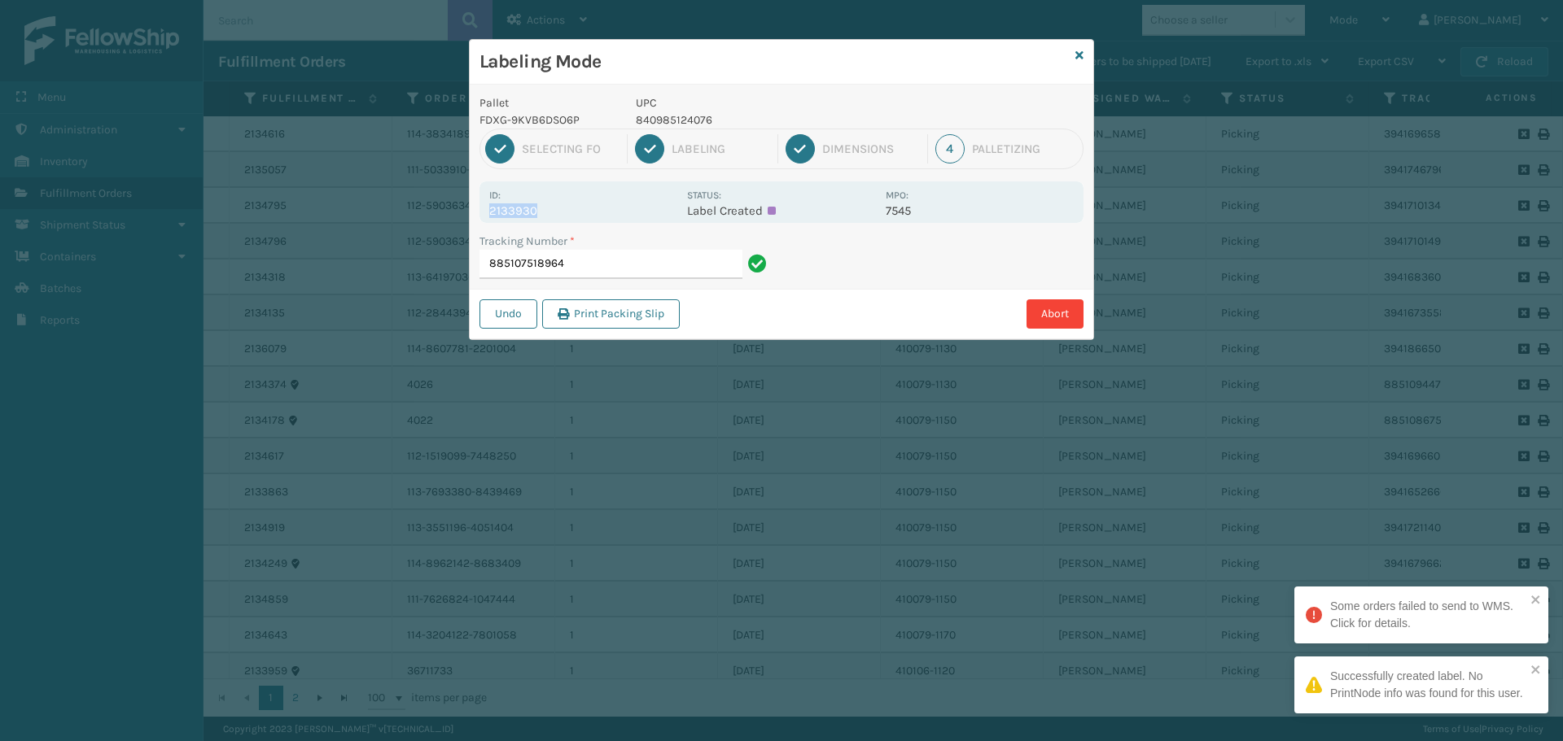
drag, startPoint x: 488, startPoint y: 208, endPoint x: 571, endPoint y: 216, distance: 83.5
click at [571, 216] on div "Id: 2133930 Status: Label Created MPO: 7545" at bounding box center [781, 202] width 604 height 42
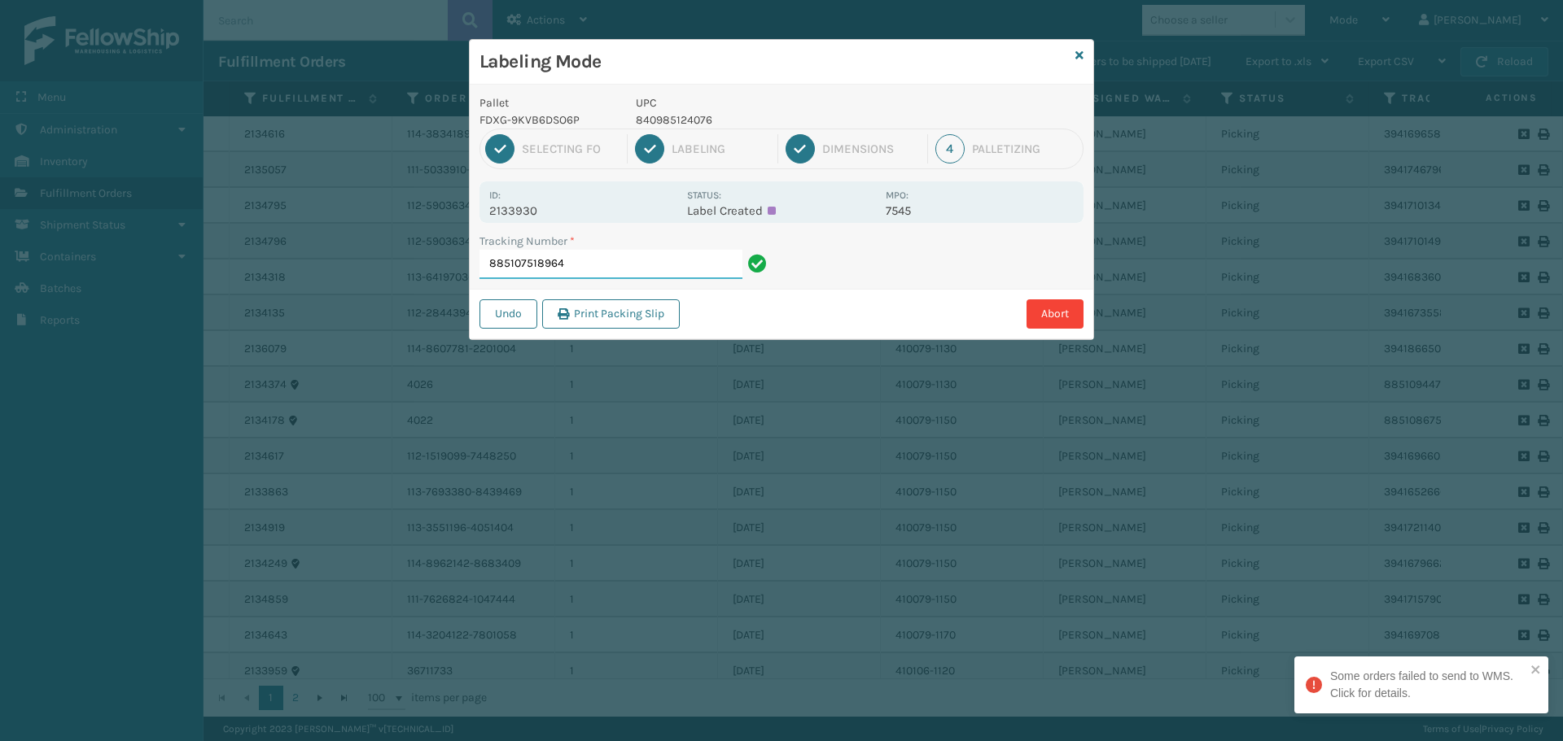
click at [615, 262] on input "885107518964" at bounding box center [610, 264] width 263 height 29
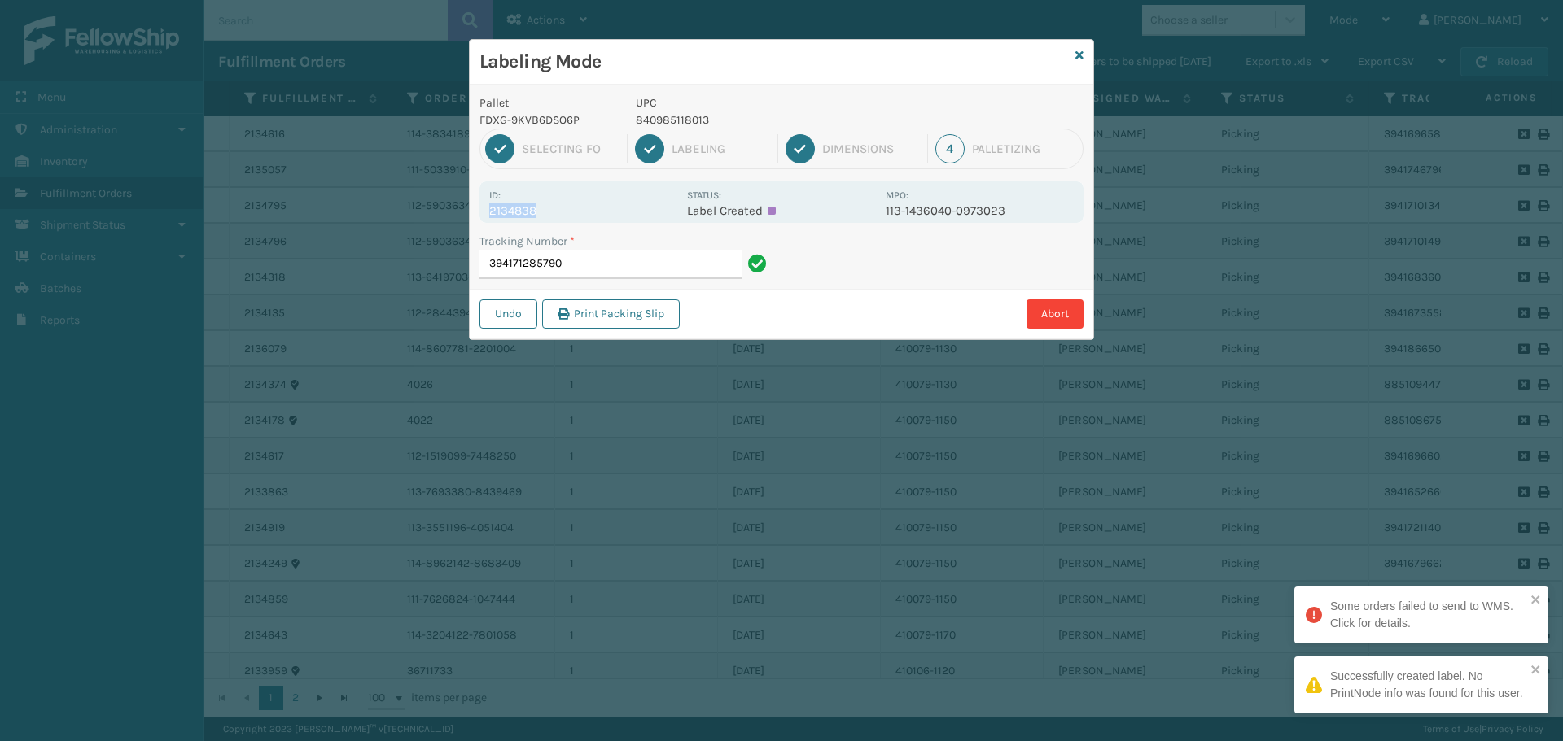
drag, startPoint x: 492, startPoint y: 210, endPoint x: 575, endPoint y: 212, distance: 83.1
click at [575, 212] on p "2134838" at bounding box center [583, 210] width 188 height 15
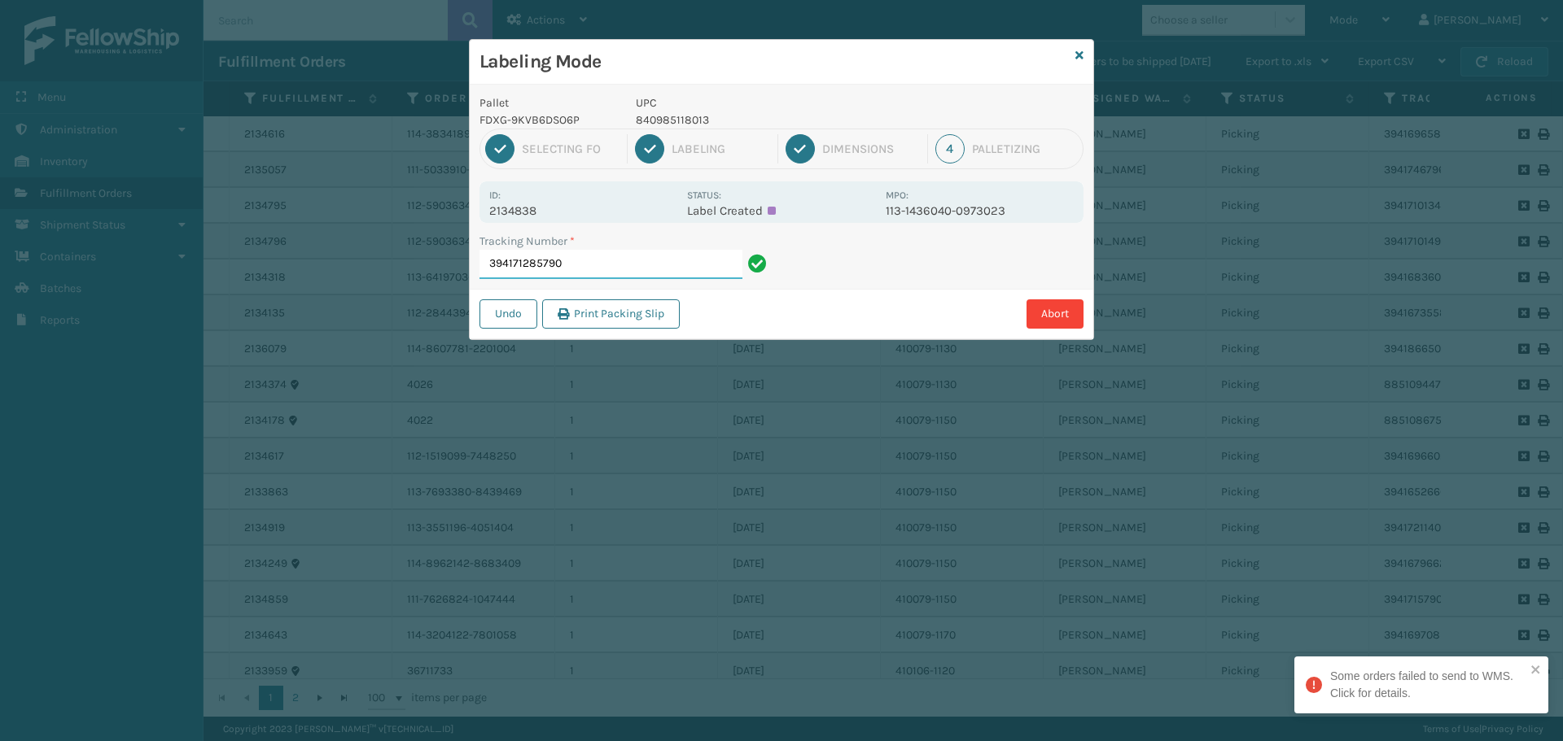
click at [602, 255] on input "394171285790" at bounding box center [610, 264] width 263 height 29
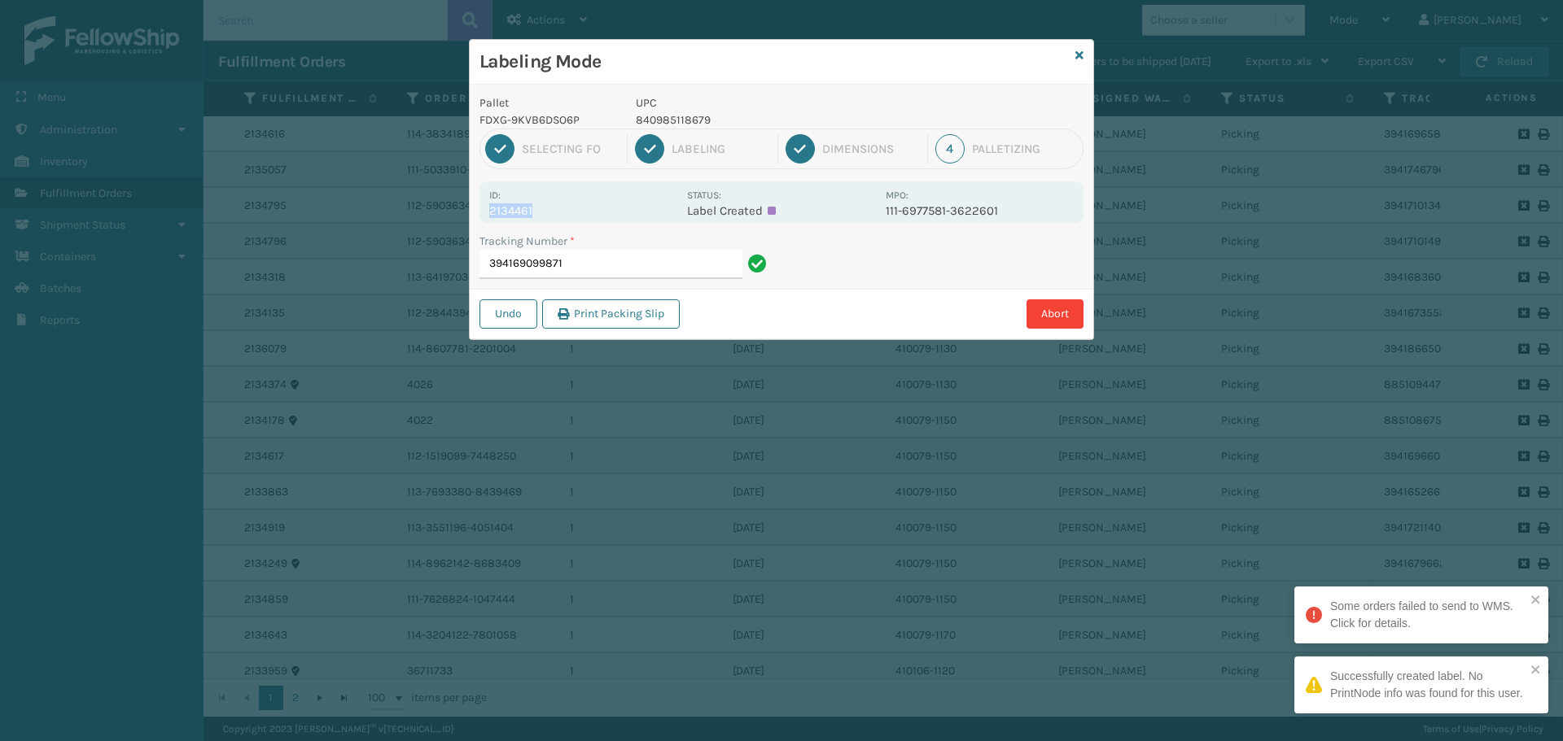
drag, startPoint x: 490, startPoint y: 208, endPoint x: 562, endPoint y: 208, distance: 71.6
click at [562, 208] on p "2134461" at bounding box center [583, 210] width 188 height 15
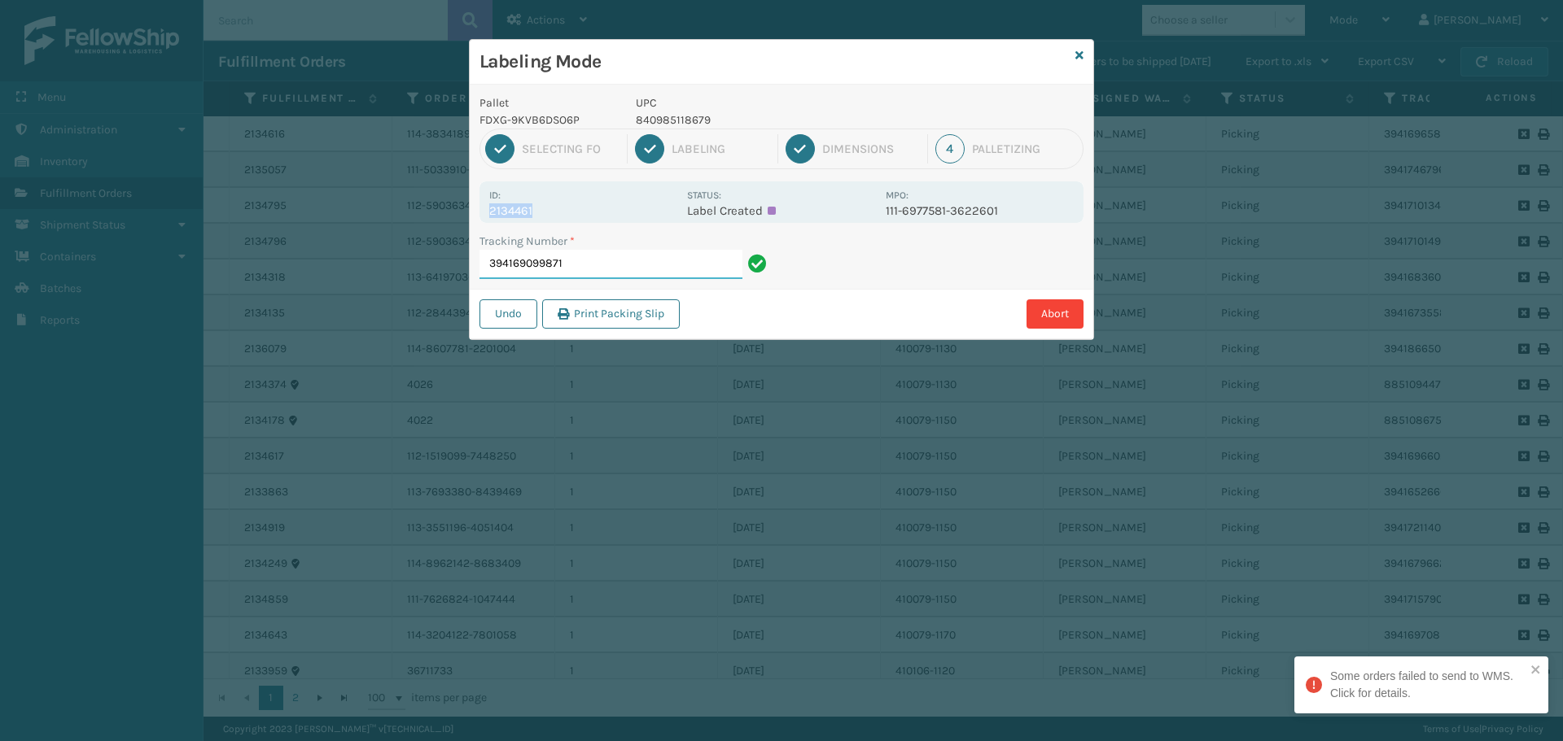
click at [658, 272] on input "394169099871" at bounding box center [610, 264] width 263 height 29
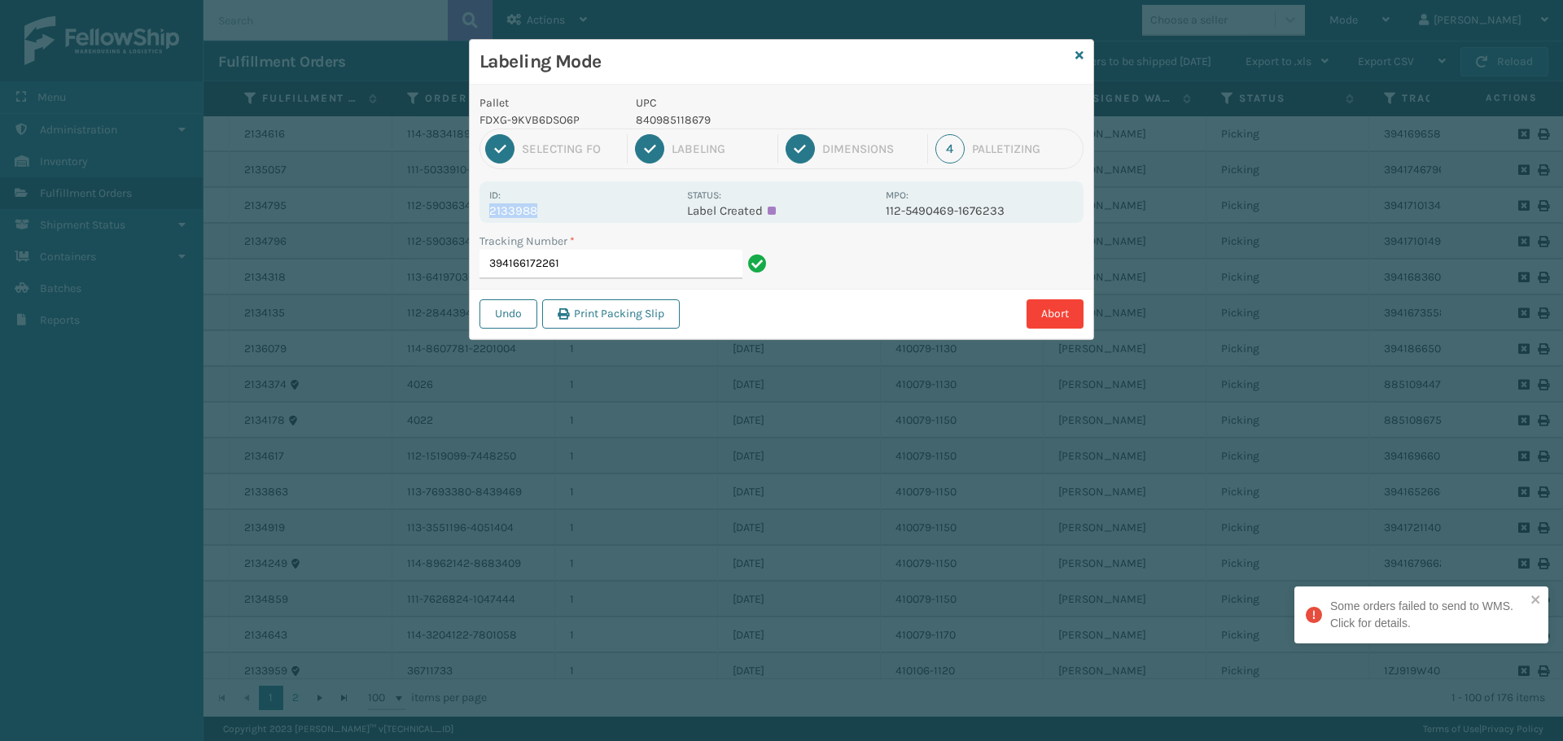
drag, startPoint x: 488, startPoint y: 210, endPoint x: 607, endPoint y: 212, distance: 119.7
click at [607, 212] on div "Id: 2133988 Status: Label Created MPO: 112-5490469-1676233" at bounding box center [781, 202] width 604 height 42
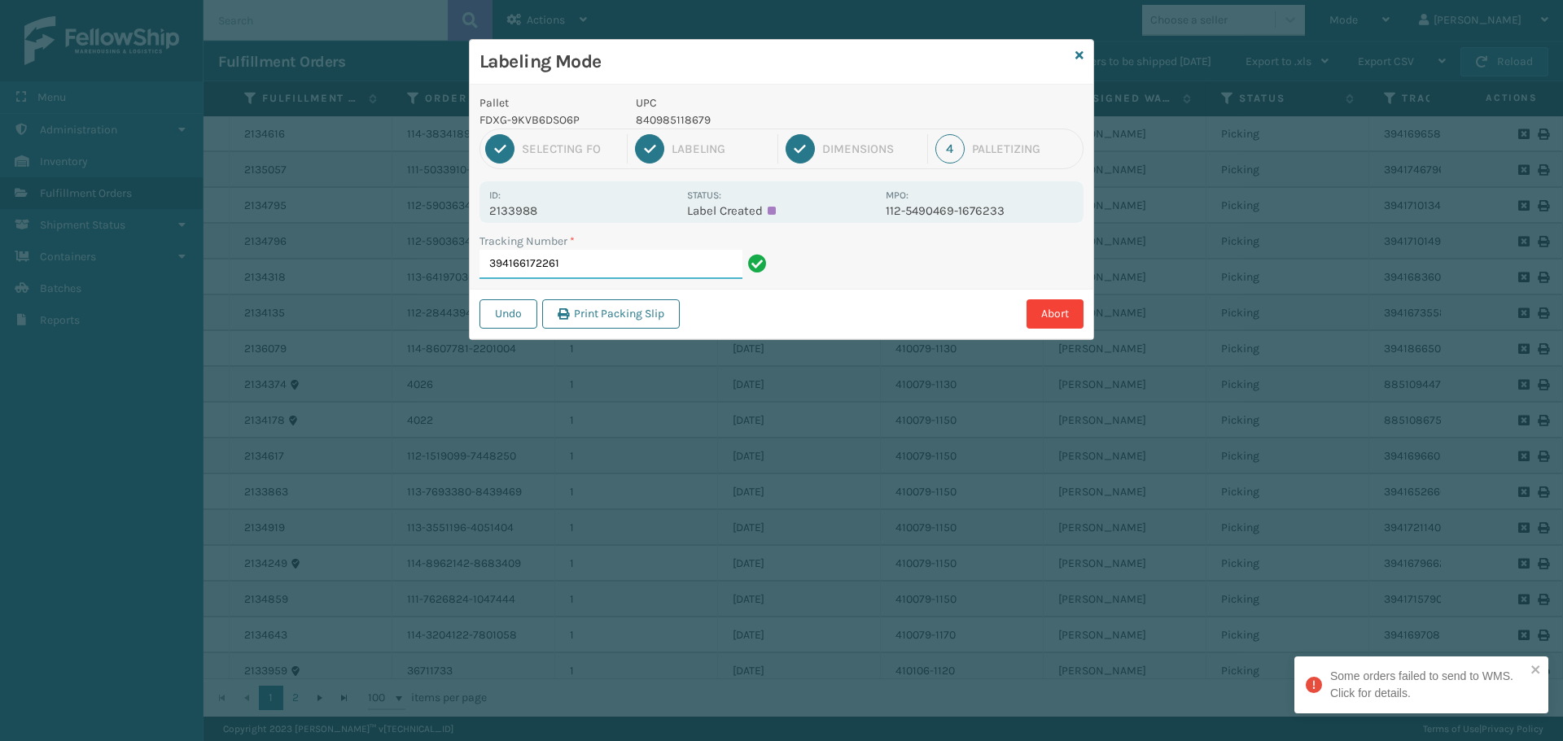
click at [638, 263] on input "394166172261" at bounding box center [610, 264] width 263 height 29
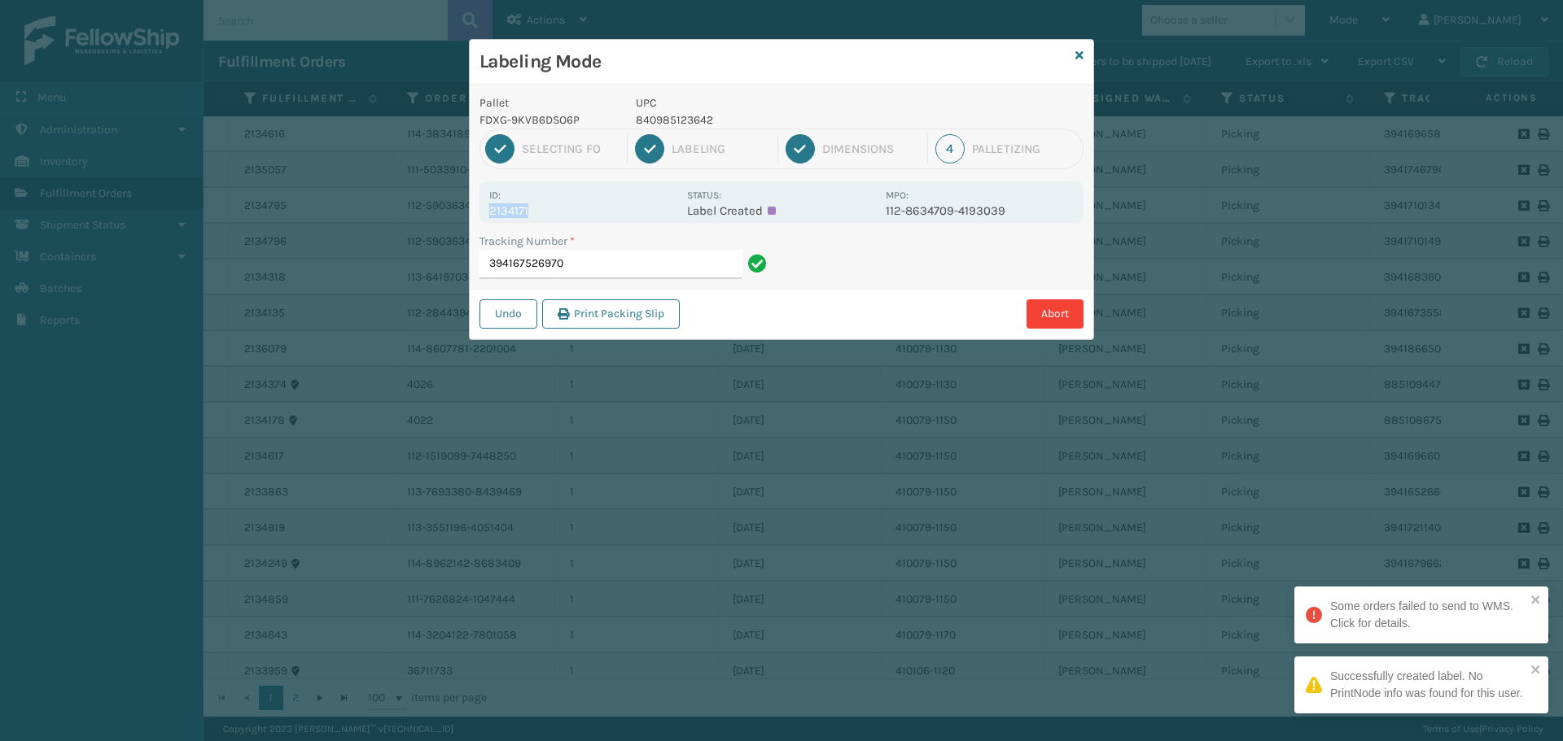
drag, startPoint x: 486, startPoint y: 212, endPoint x: 548, endPoint y: 209, distance: 61.9
click at [548, 209] on div "Id: 2134171 Status: Label Created MPO: 112-8634709-4193039" at bounding box center [781, 202] width 604 height 42
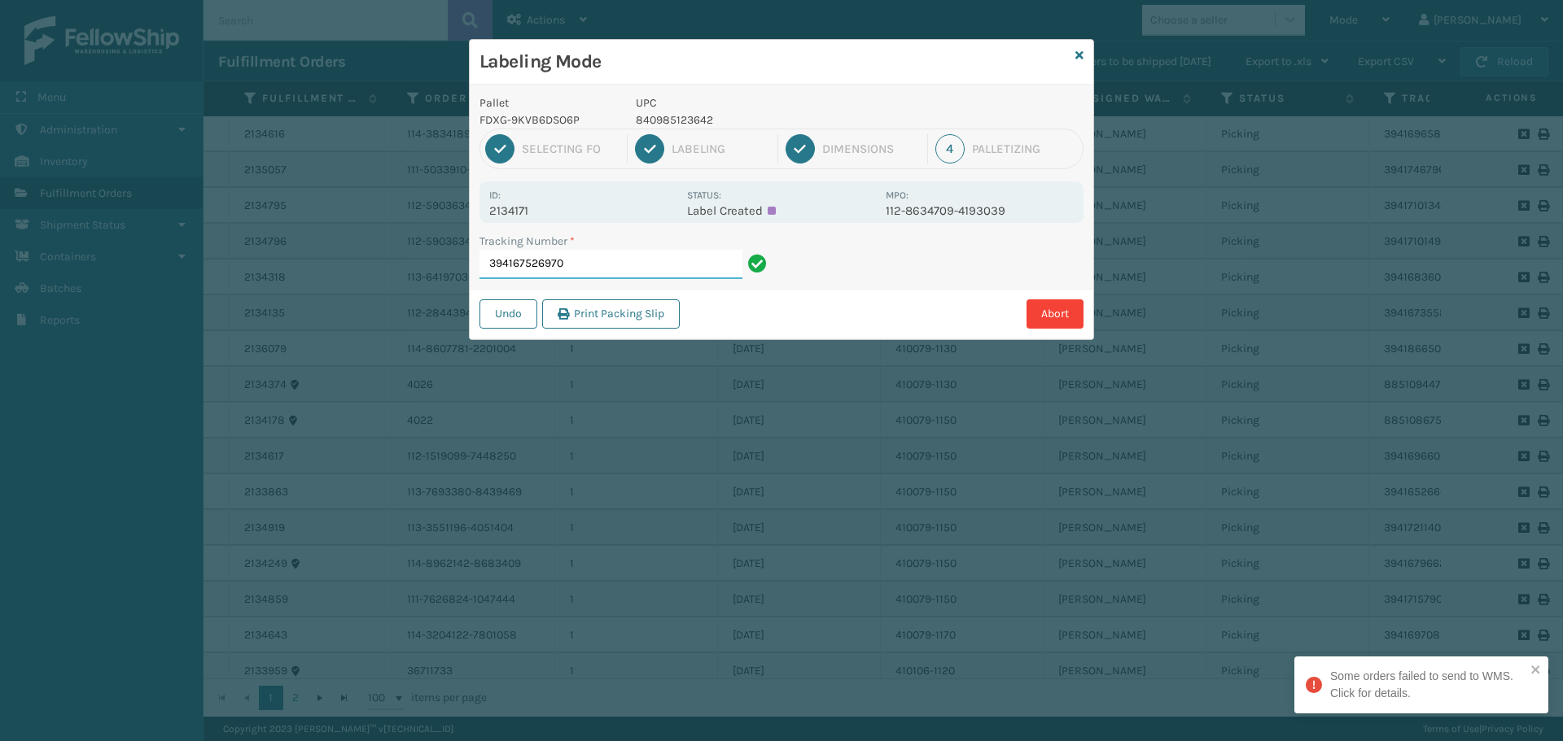
click at [567, 260] on input "394167526970" at bounding box center [610, 264] width 263 height 29
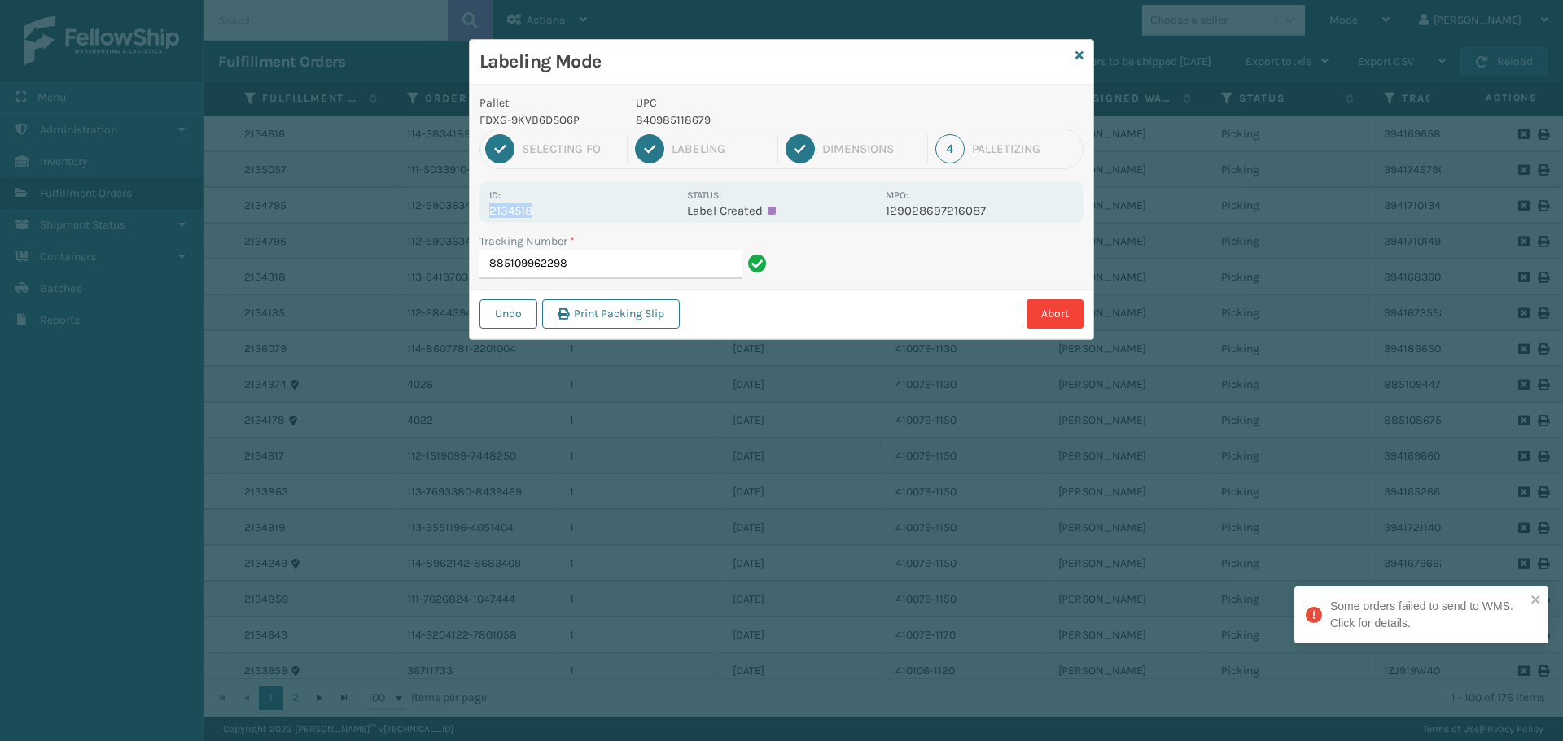
drag, startPoint x: 489, startPoint y: 212, endPoint x: 574, endPoint y: 216, distance: 84.7
click at [573, 216] on p "2134518" at bounding box center [583, 210] width 188 height 15
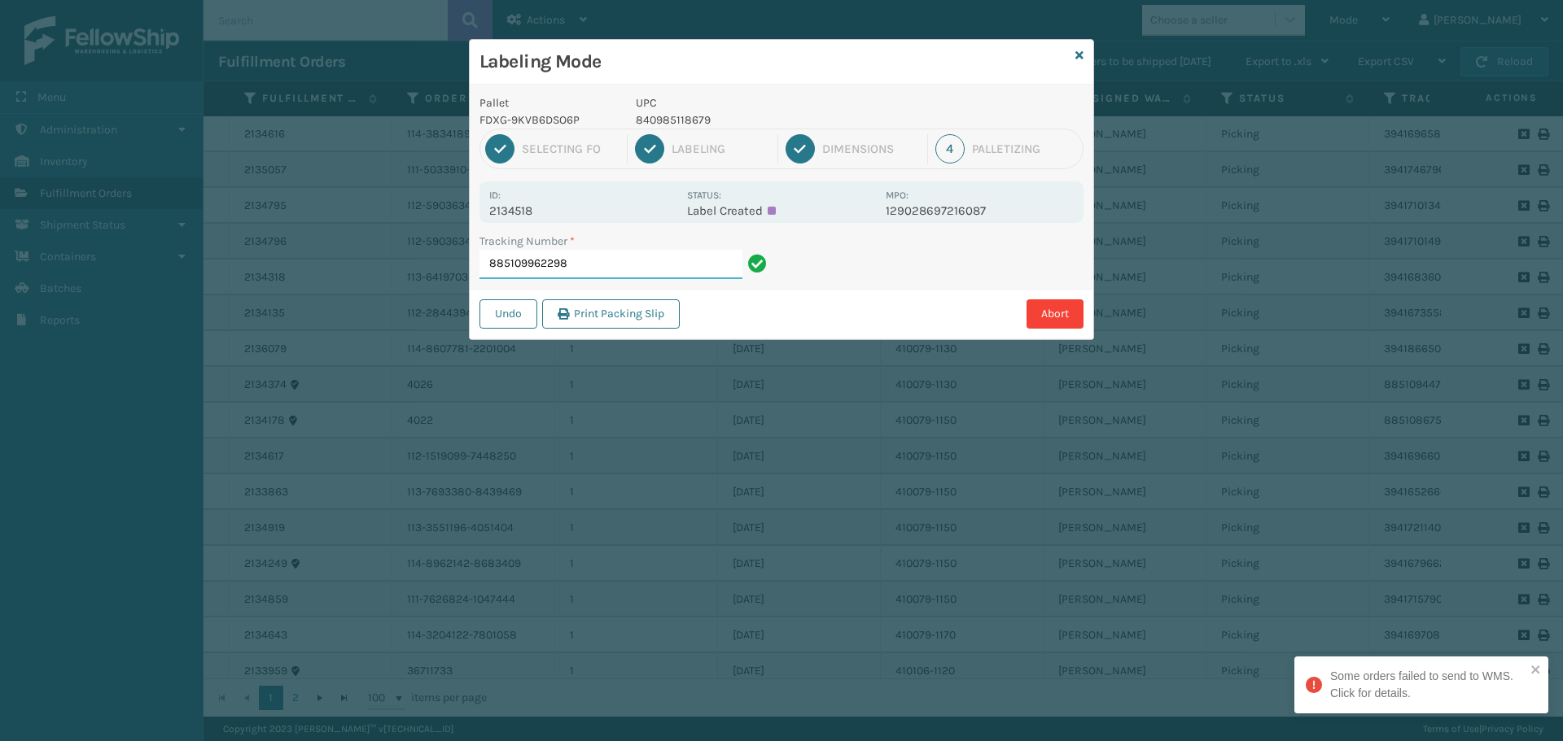
click at [592, 266] on input "885109962298" at bounding box center [610, 264] width 263 height 29
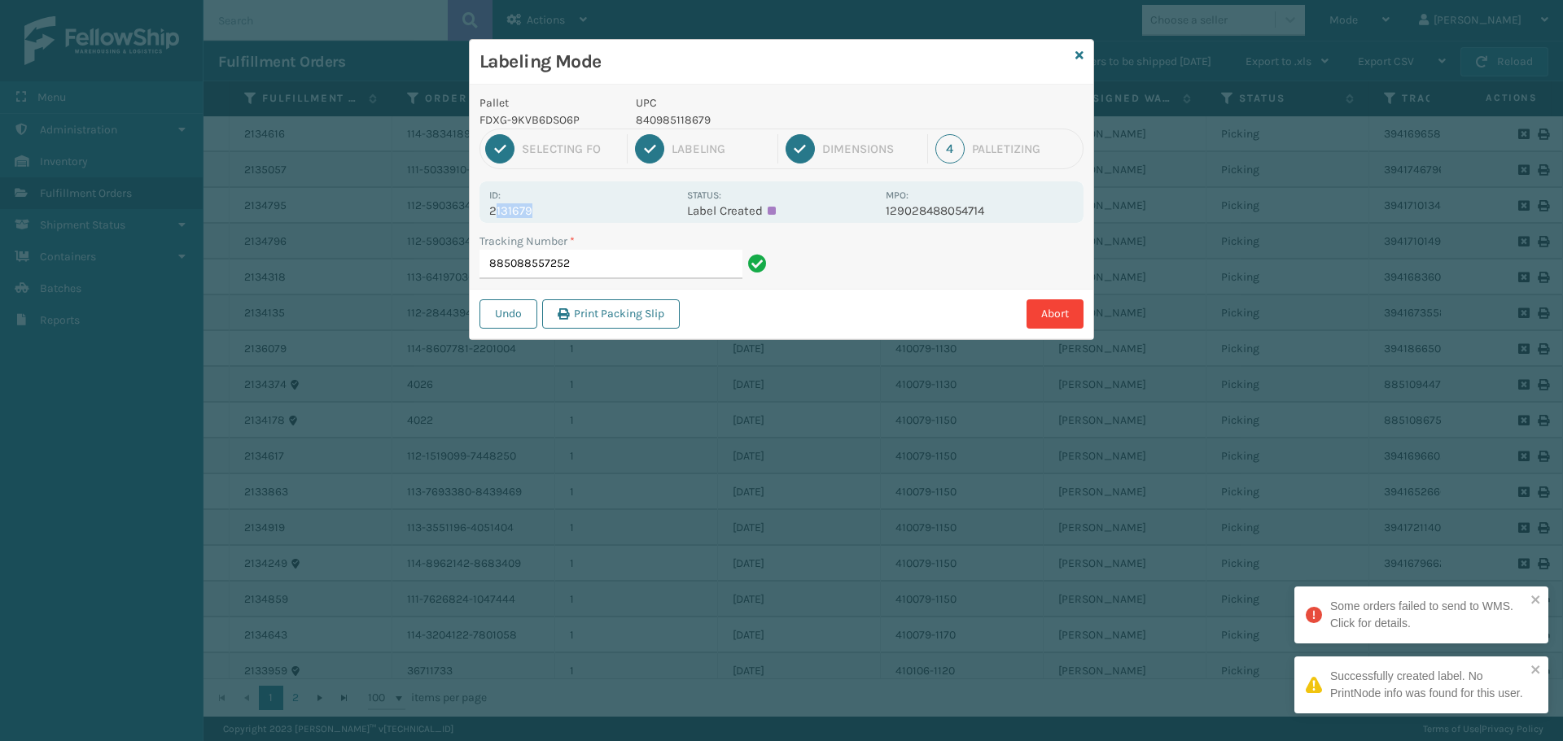
drag, startPoint x: 493, startPoint y: 212, endPoint x: 562, endPoint y: 212, distance: 69.2
click at [562, 212] on p "2131679" at bounding box center [583, 210] width 188 height 15
click at [563, 212] on p "2131679" at bounding box center [583, 210] width 188 height 15
drag, startPoint x: 476, startPoint y: 206, endPoint x: 575, endPoint y: 208, distance: 98.5
click at [572, 208] on div "Pallet FDXG-9KVB6DSO6P UPC 840985118679 1 Selecting FO 2 Labeling 3 Dimensions …" at bounding box center [781, 212] width 623 height 255
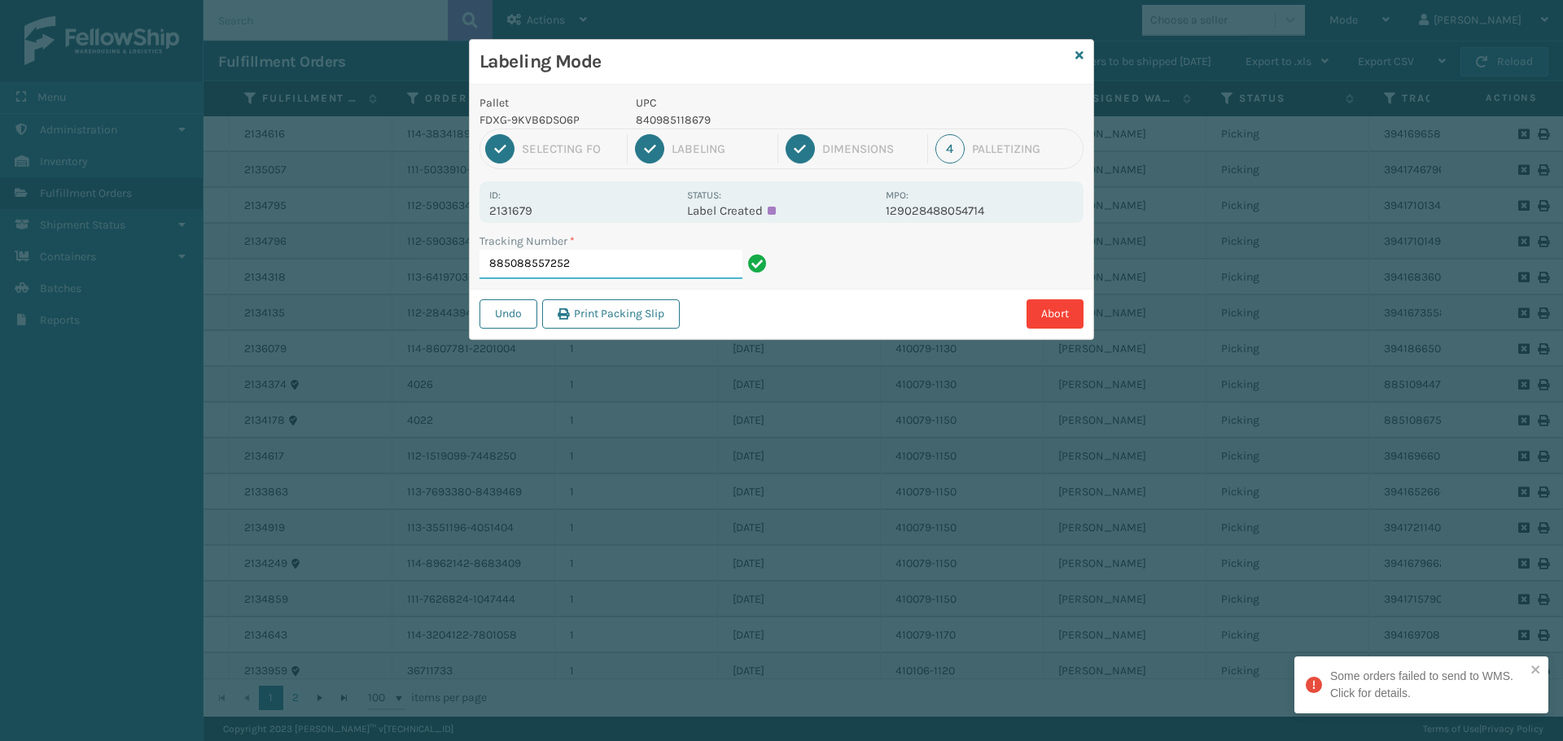
click at [607, 259] on input "885088557252" at bounding box center [610, 264] width 263 height 29
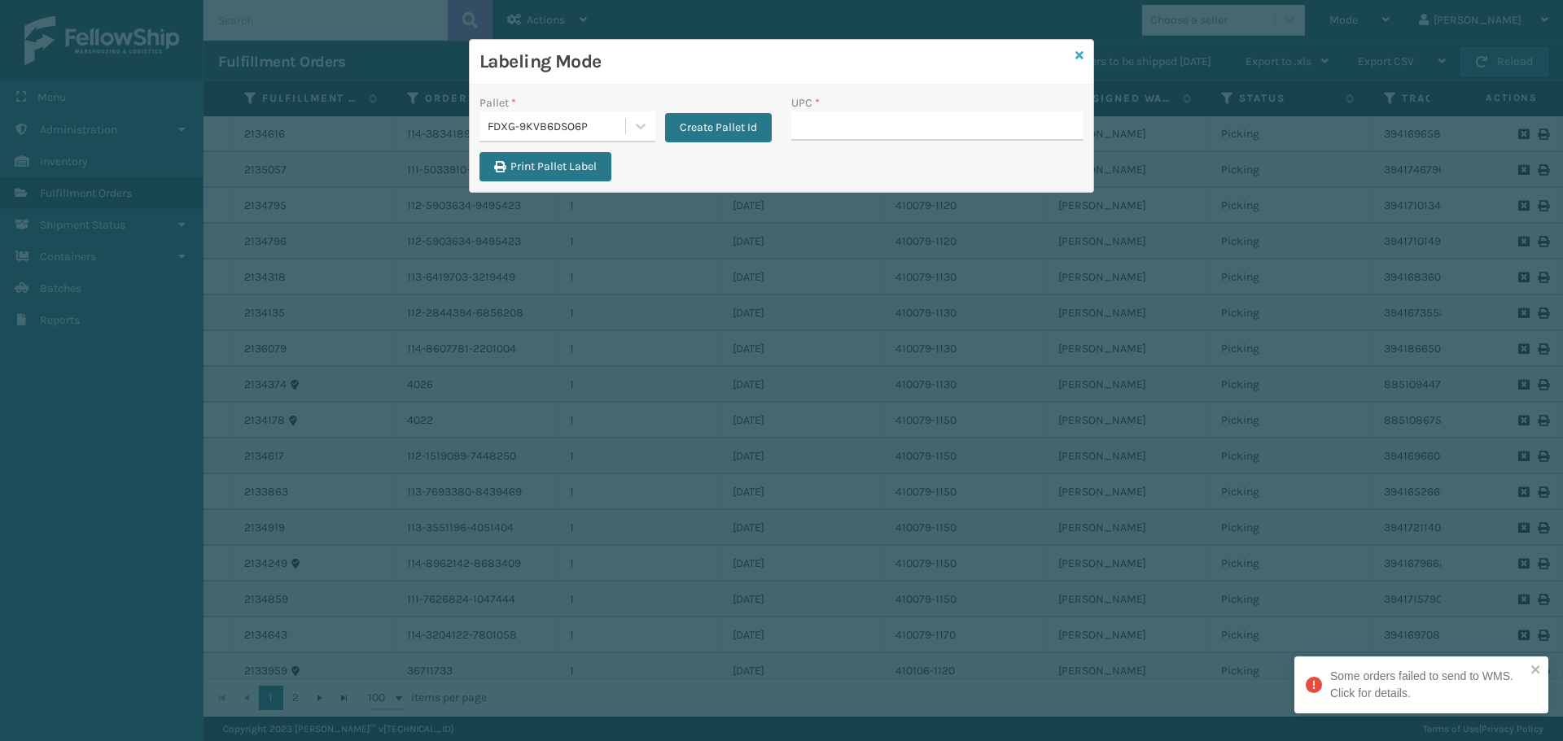
click at [1082, 53] on icon at bounding box center [1079, 55] width 8 height 11
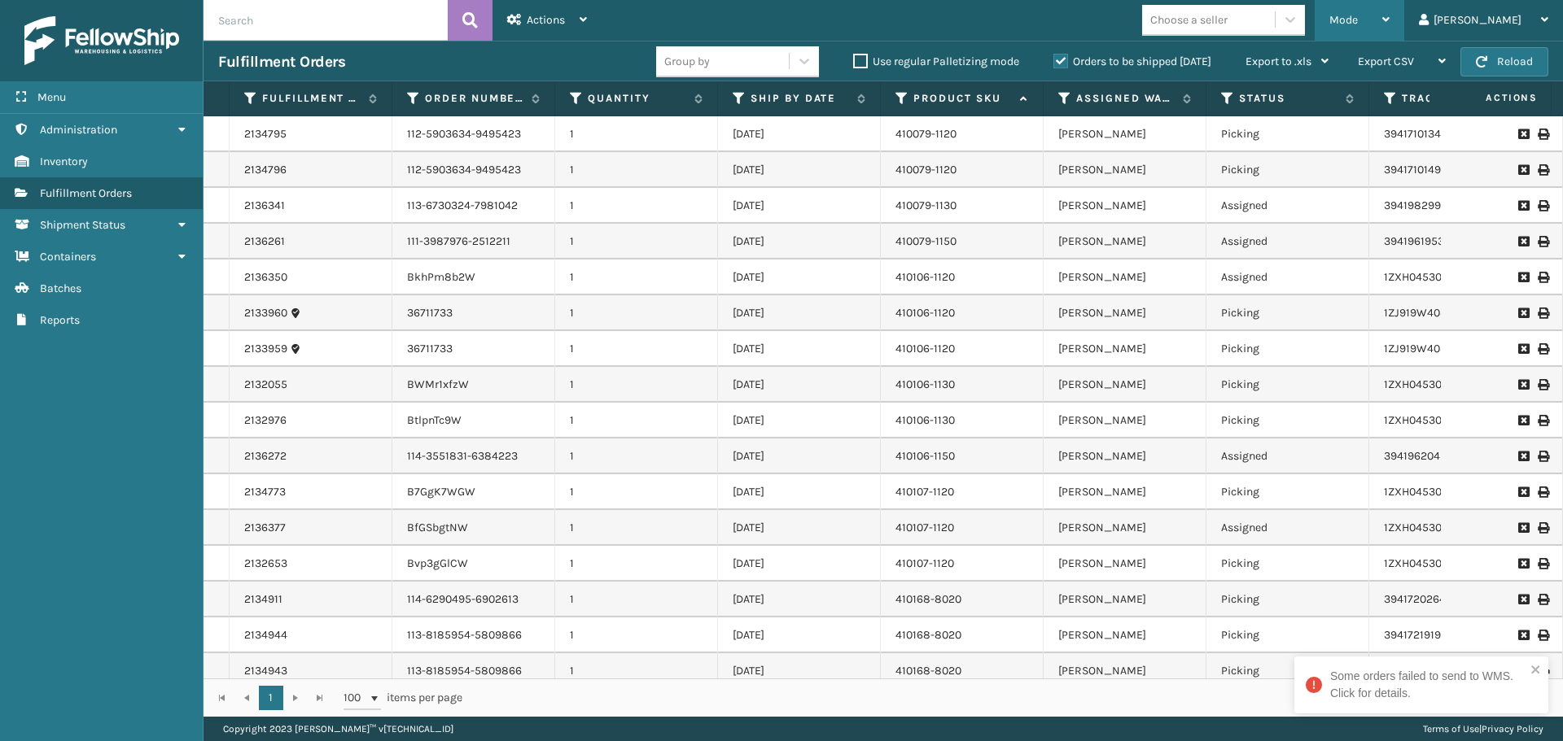
click at [1389, 28] on div "Mode" at bounding box center [1359, 20] width 60 height 41
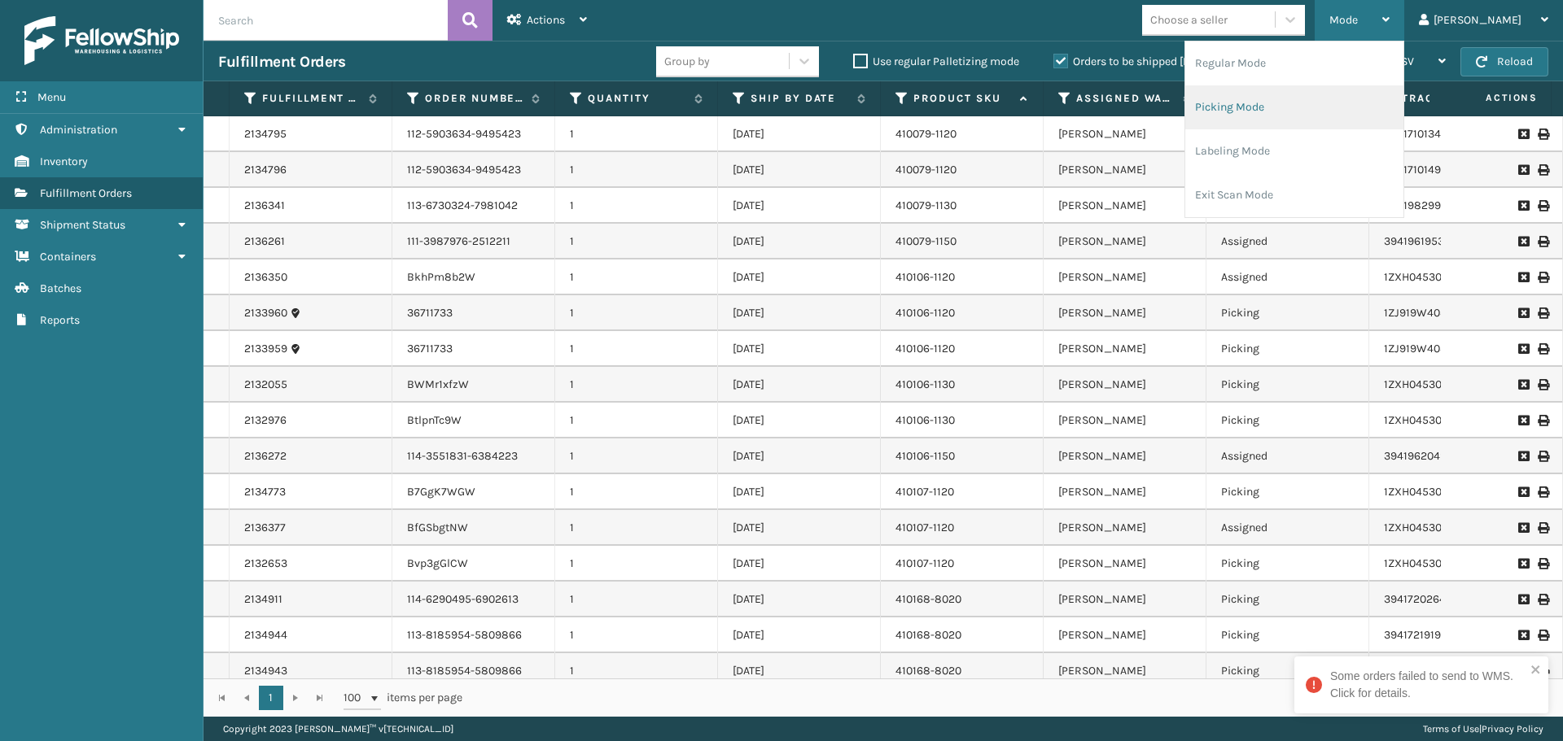
click at [1335, 114] on li "Picking Mode" at bounding box center [1294, 107] width 218 height 44
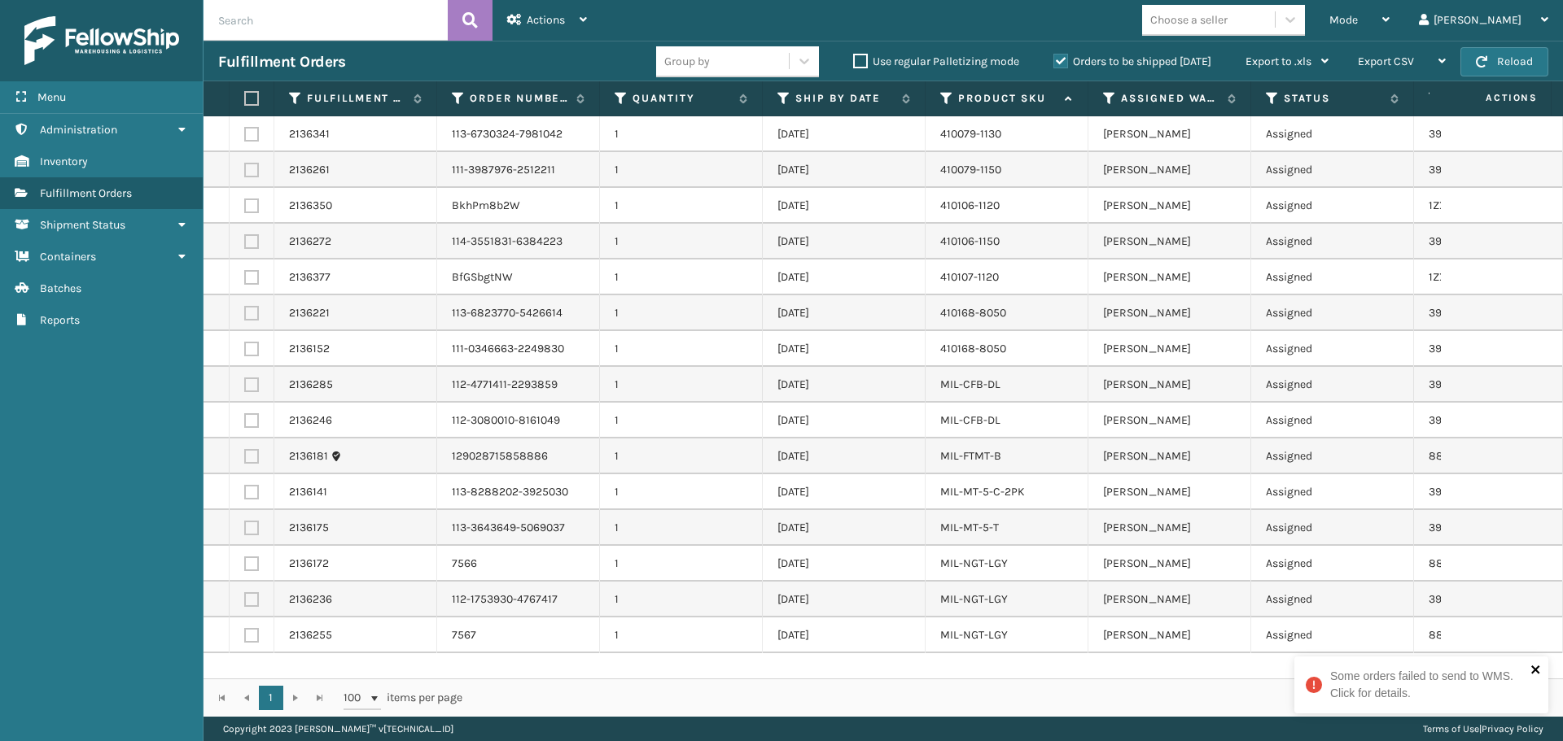
click at [1532, 671] on icon "close" at bounding box center [1535, 669] width 11 height 13
drag, startPoint x: 1076, startPoint y: 663, endPoint x: 1244, endPoint y: 677, distance: 169.1
click at [1244, 677] on div "2136341 113-6730324-7981042 1 [DATE] 410079-1130 [PERSON_NAME] Assigned 3941982…" at bounding box center [882, 397] width 1359 height 562
click at [1092, 15] on div "Mode Regular Mode Picking Mode Labeling Mode Exit Scan Mode Choose a seller [PE…" at bounding box center [1081, 20] width 961 height 41
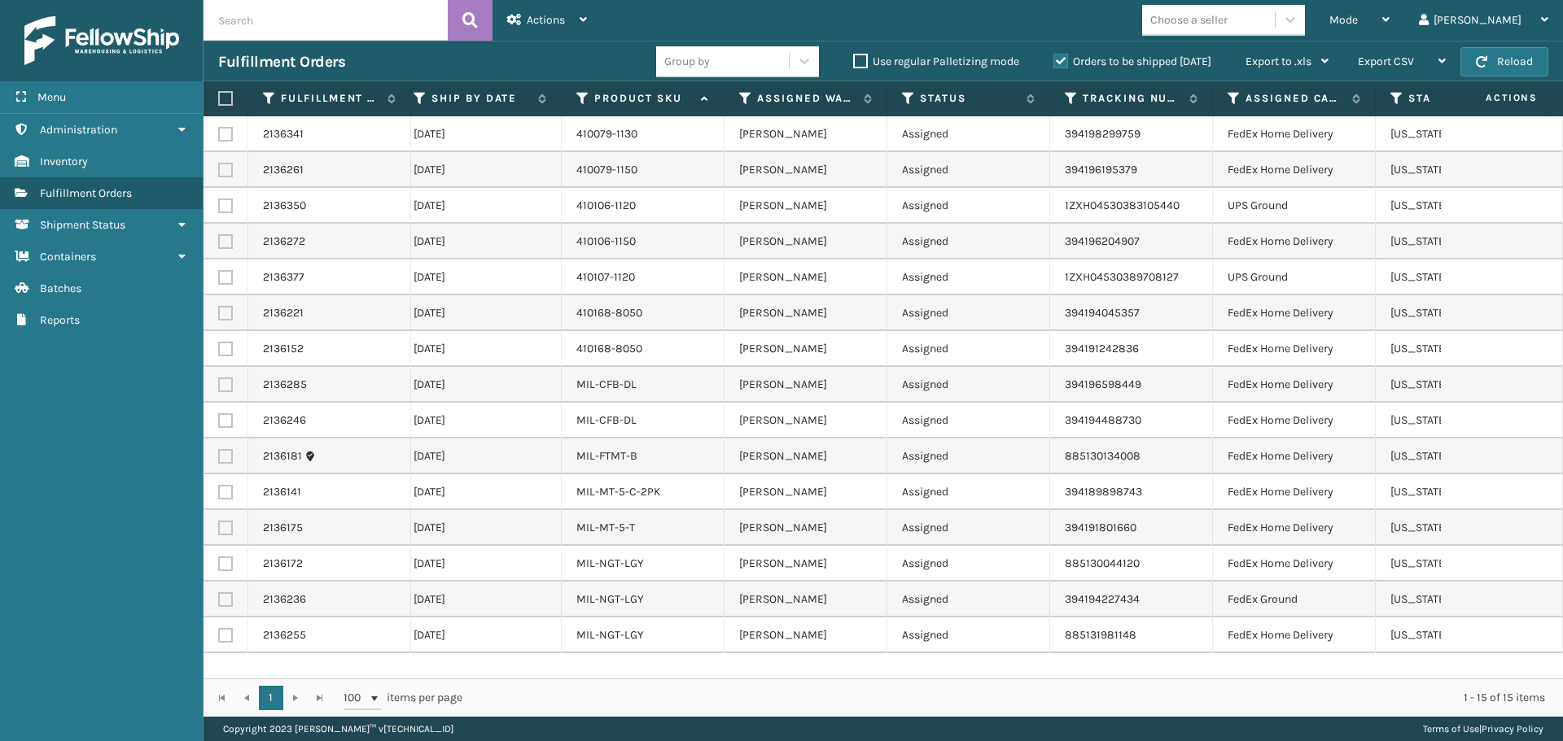
scroll to position [0, 524]
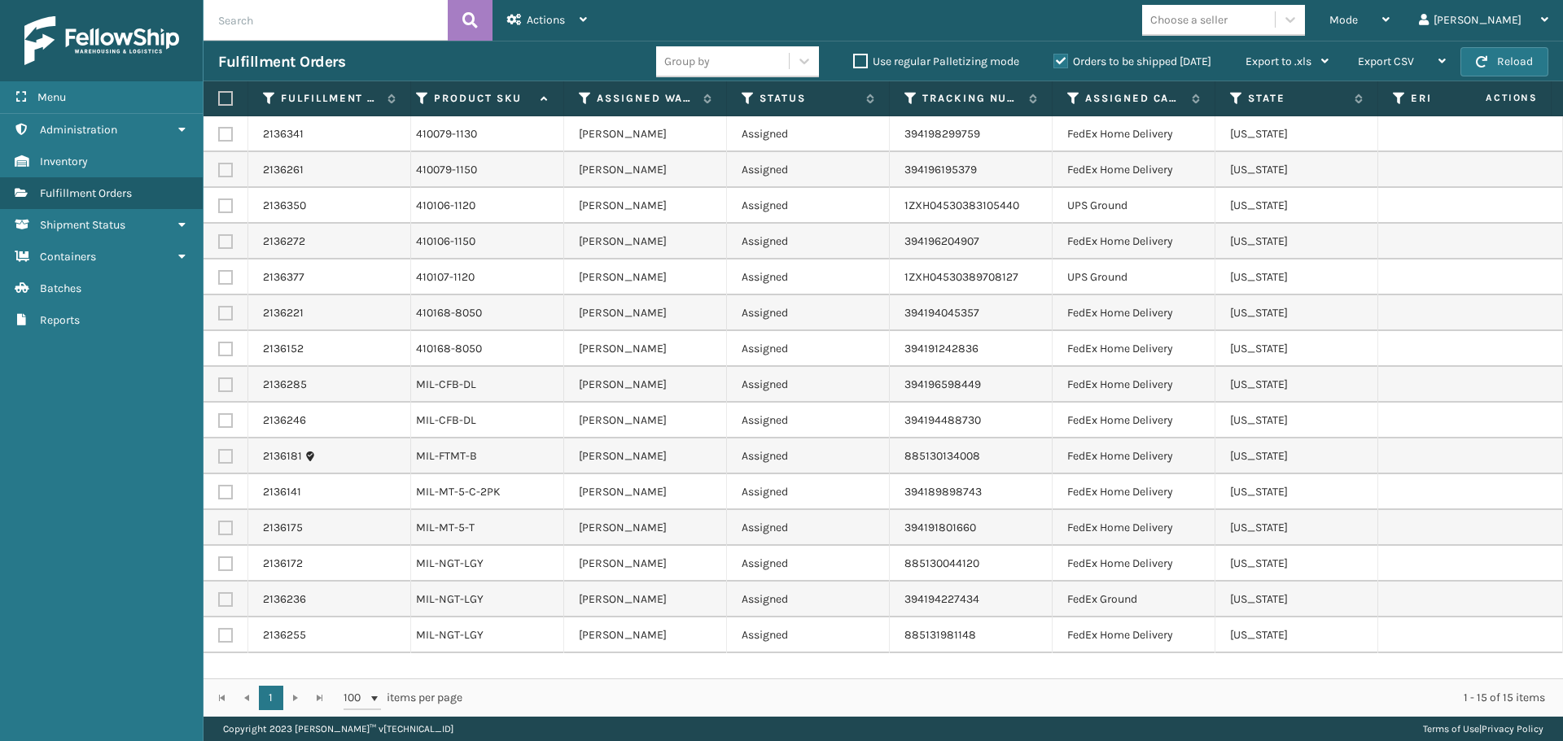
click at [219, 207] on label at bounding box center [225, 206] width 15 height 15
click at [219, 207] on input "checkbox" at bounding box center [218, 204] width 1 height 11
checkbox input "true"
click at [223, 275] on label at bounding box center [225, 277] width 15 height 15
click at [219, 275] on input "checkbox" at bounding box center [218, 275] width 1 height 11
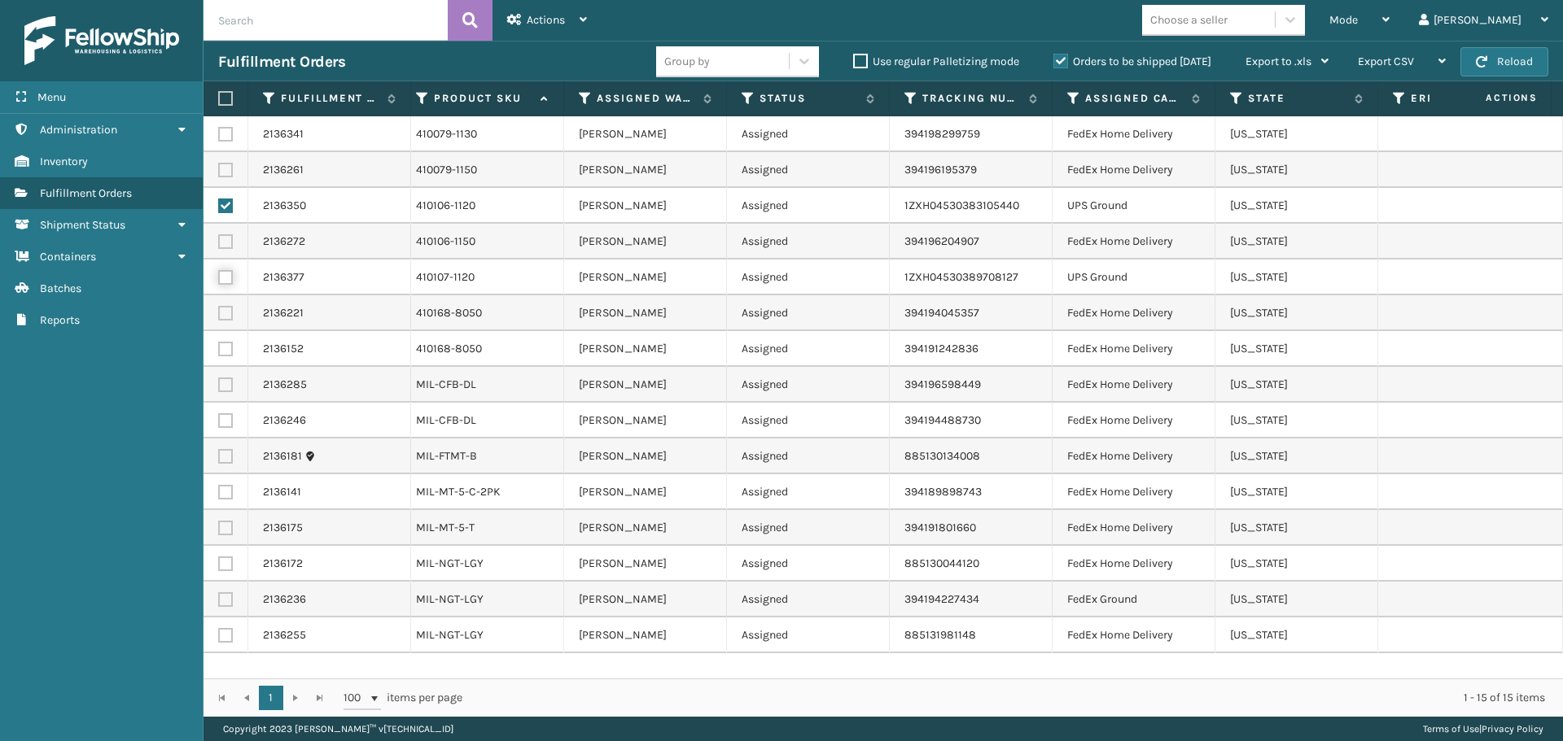
checkbox input "true"
click at [541, 4] on div "Actions" at bounding box center [547, 20] width 80 height 41
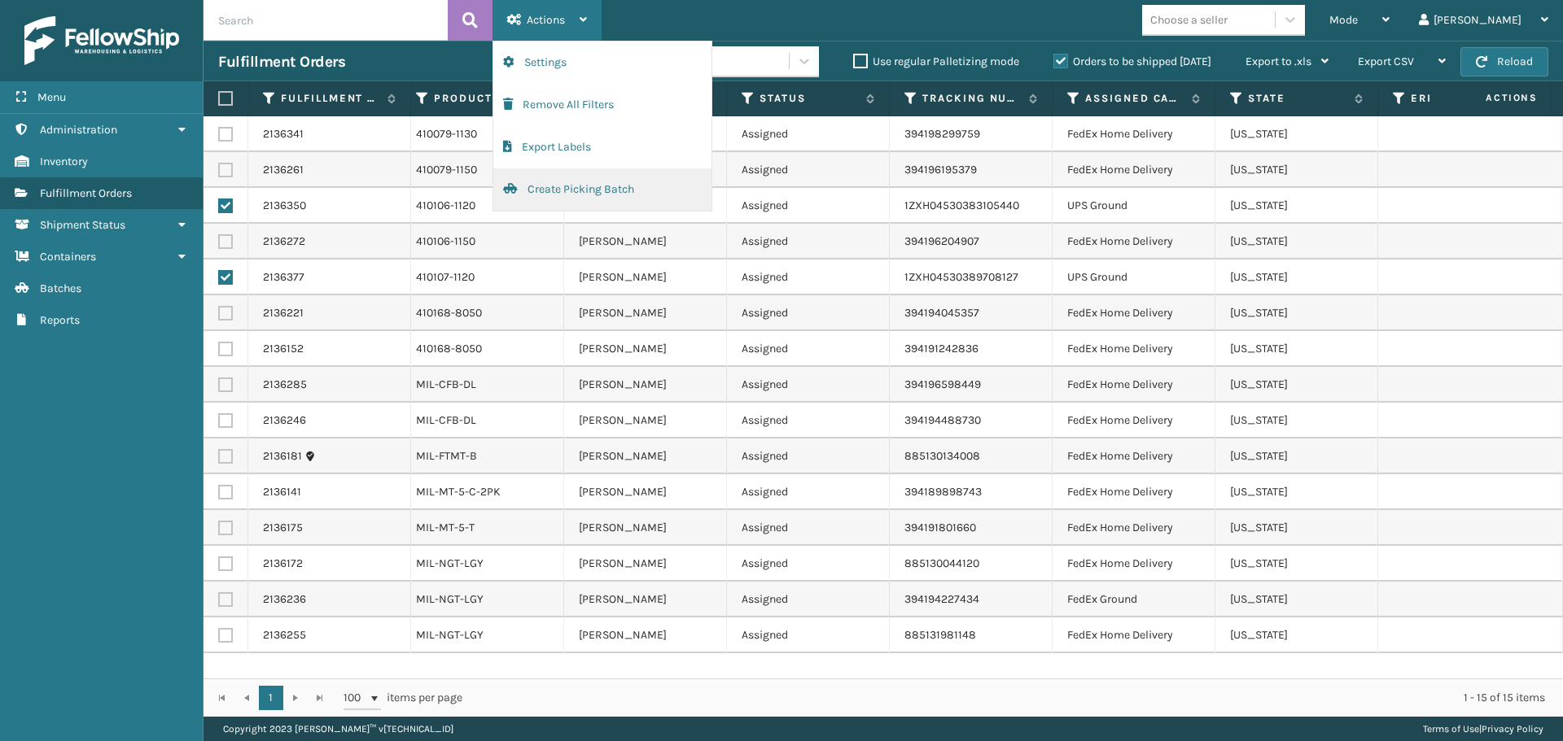
click at [601, 193] on button "Create Picking Batch" at bounding box center [602, 189] width 218 height 42
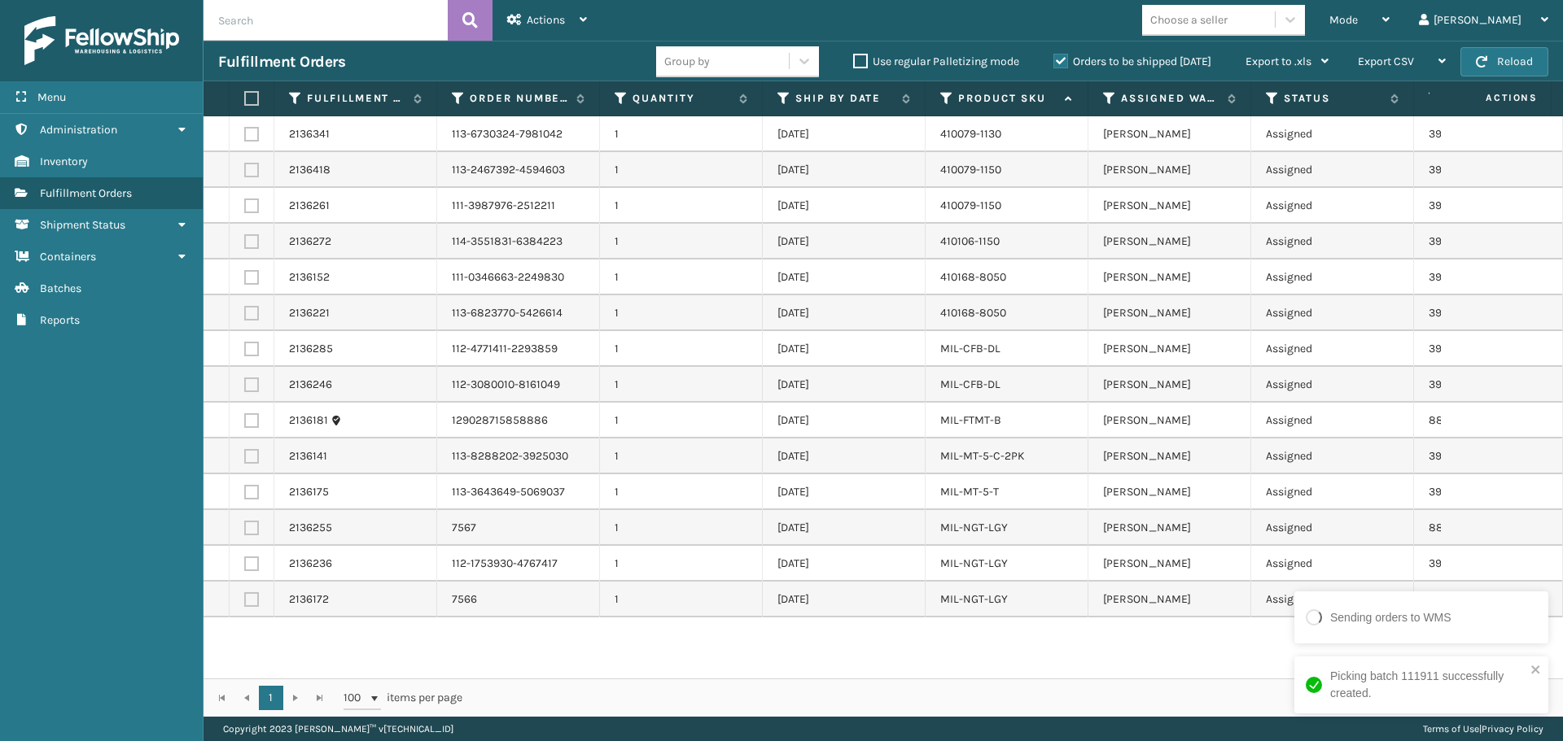
drag, startPoint x: 975, startPoint y: 680, endPoint x: 1178, endPoint y: 701, distance: 203.7
click at [1178, 701] on div "1 1 100 items per page 1 - 14 of 14 items" at bounding box center [882, 698] width 1359 height 38
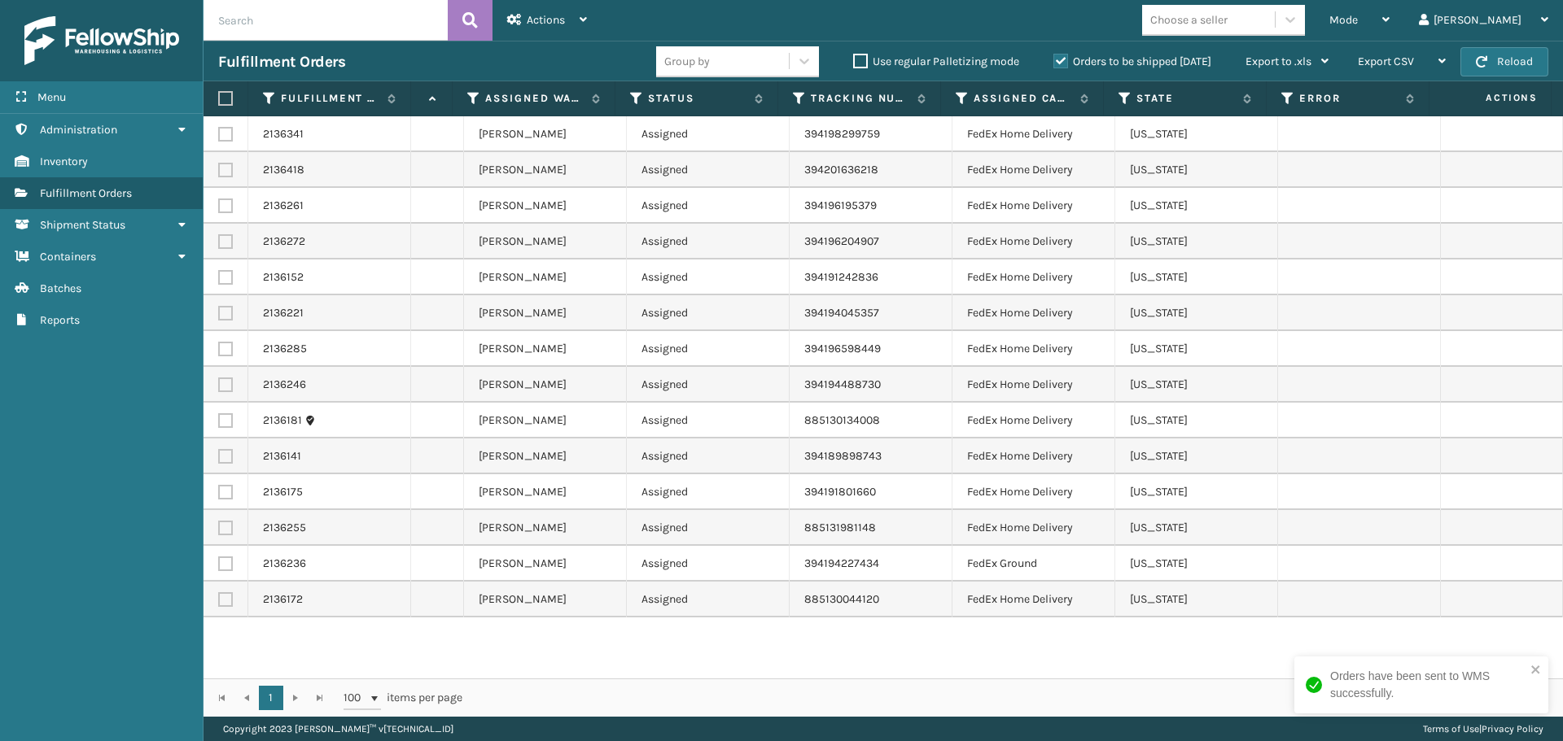
scroll to position [0, 0]
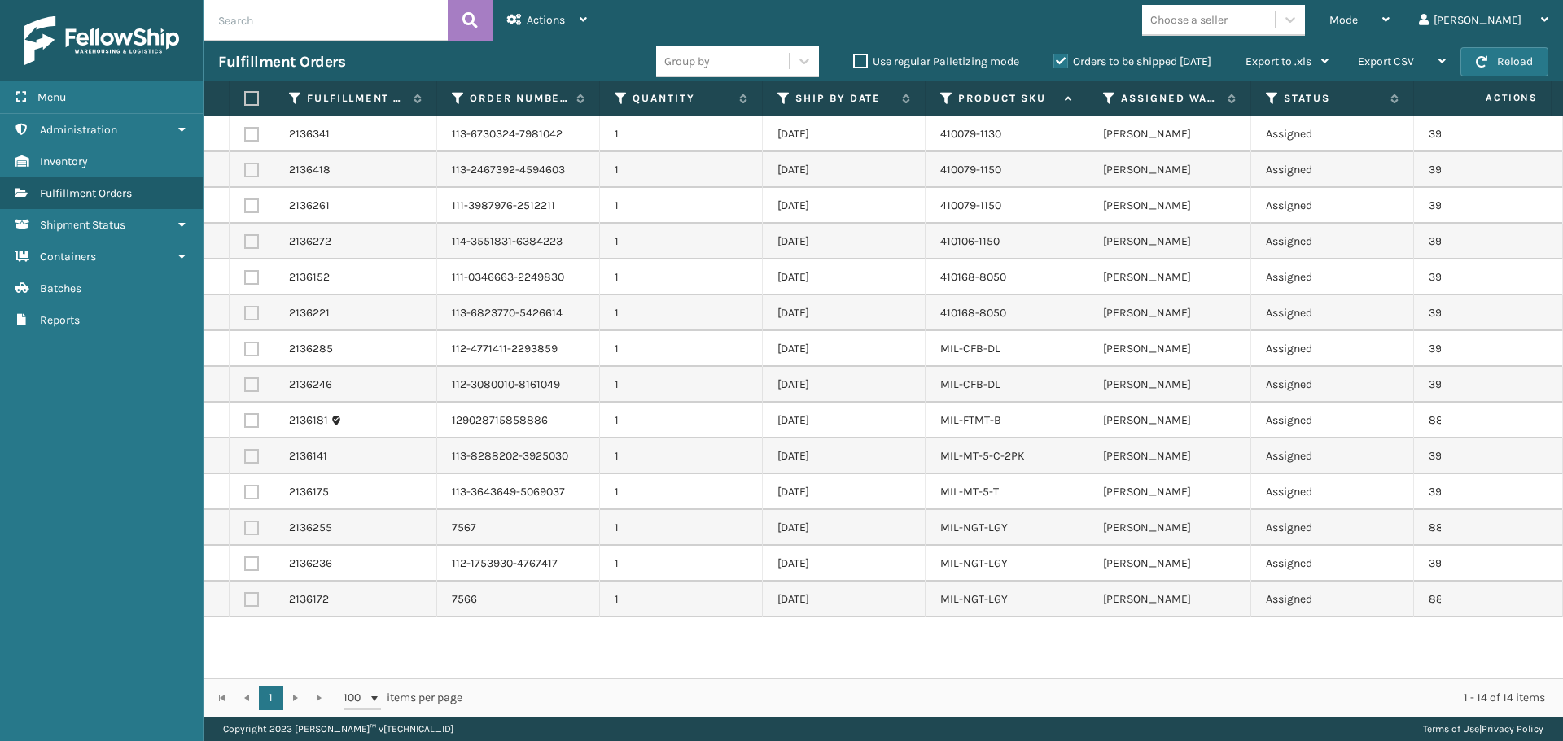
click at [247, 103] on label at bounding box center [249, 98] width 10 height 15
click at [245, 103] on input "checkbox" at bounding box center [244, 99] width 1 height 11
checkbox input "true"
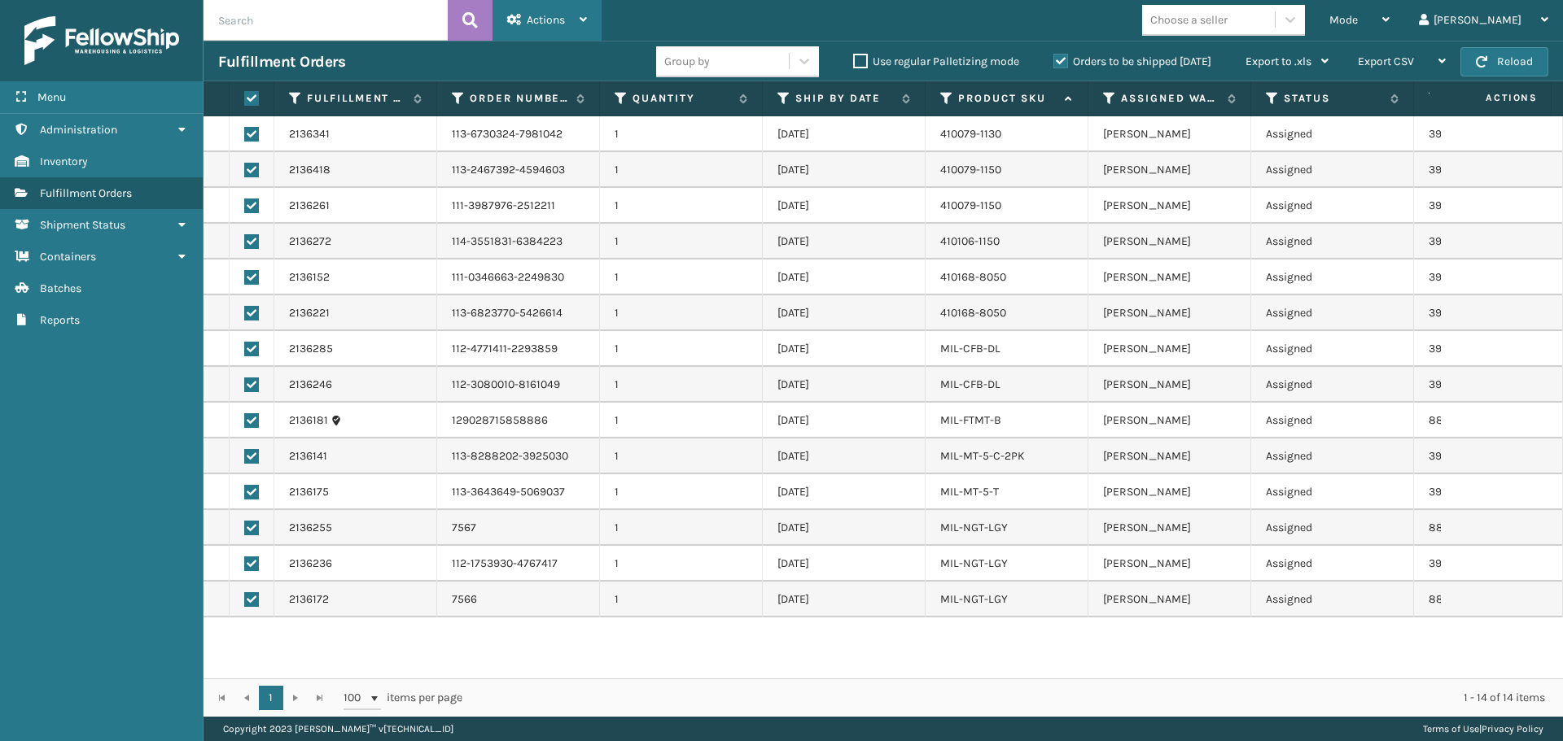
click at [525, 31] on div "Actions" at bounding box center [547, 20] width 80 height 41
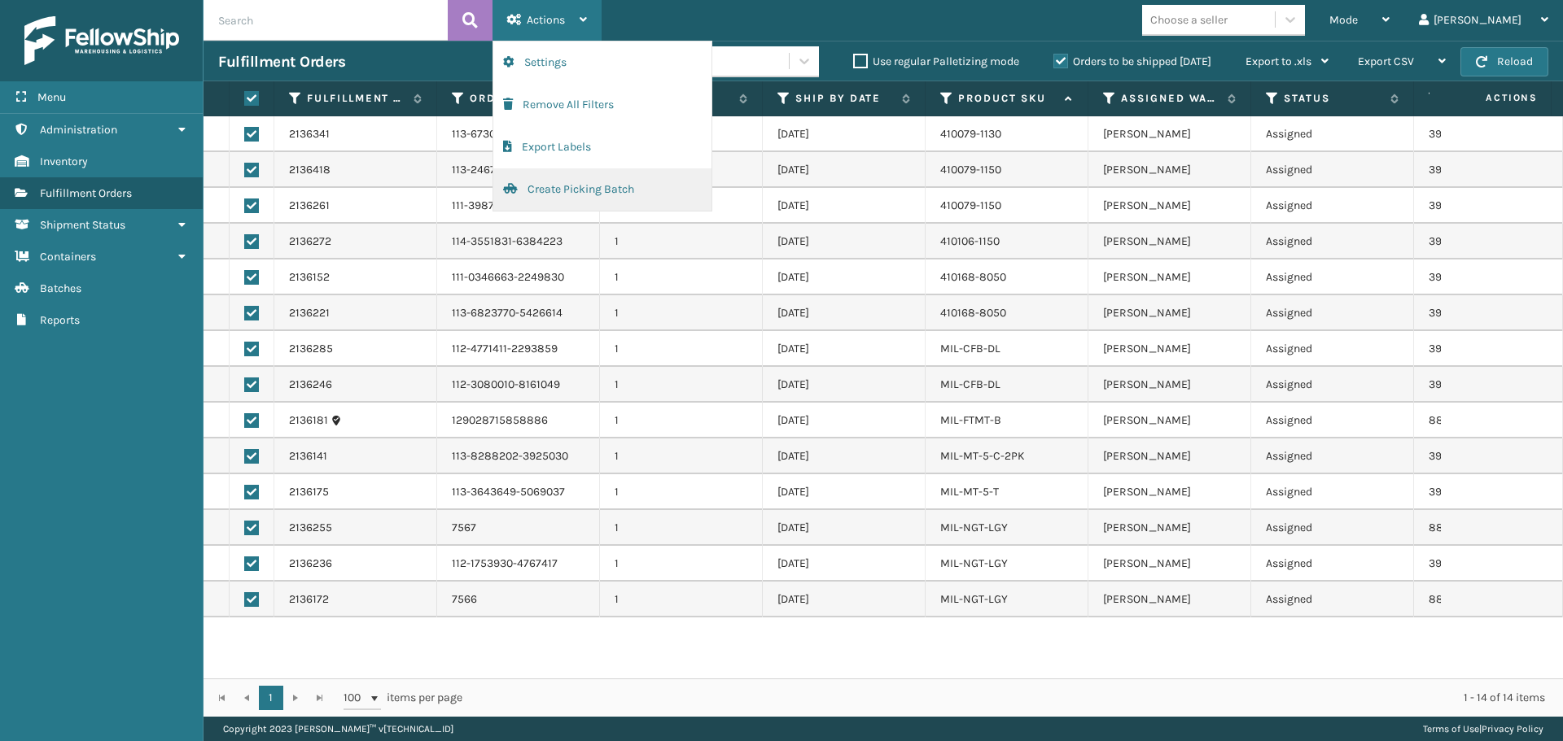
click at [576, 180] on button "Create Picking Batch" at bounding box center [602, 189] width 218 height 42
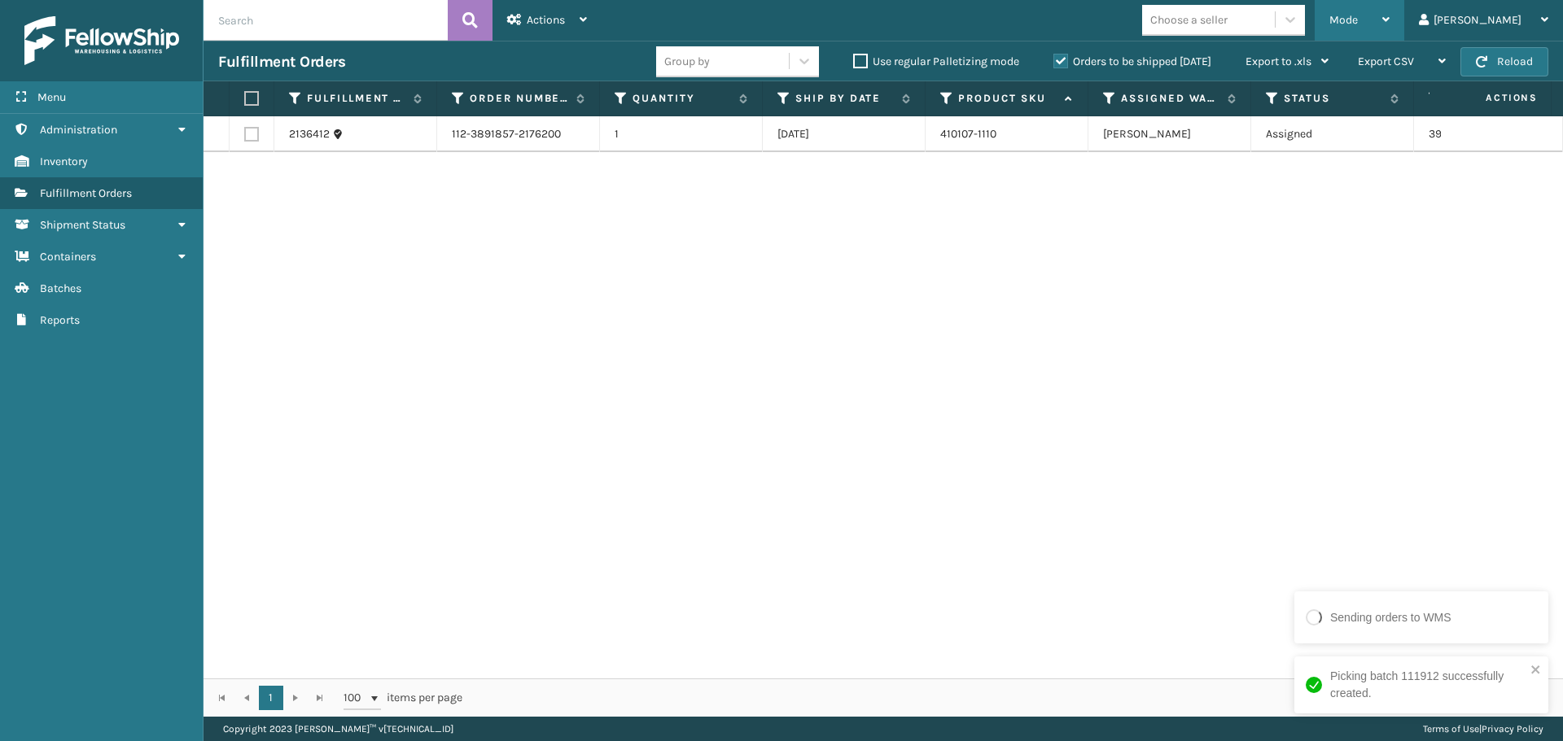
click at [1389, 7] on div "Mode" at bounding box center [1359, 20] width 60 height 41
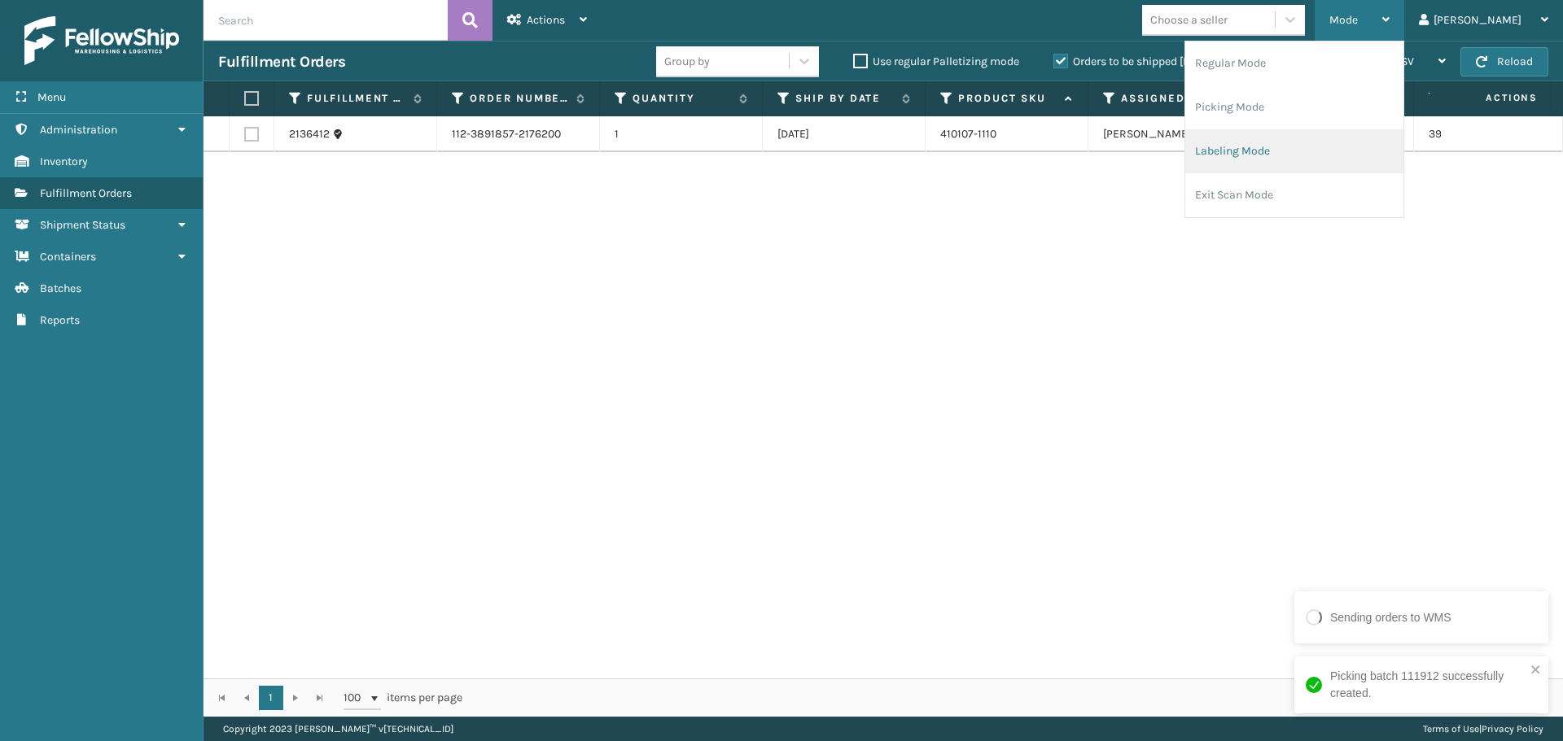
click at [1311, 146] on li "Labeling Mode" at bounding box center [1294, 151] width 218 height 44
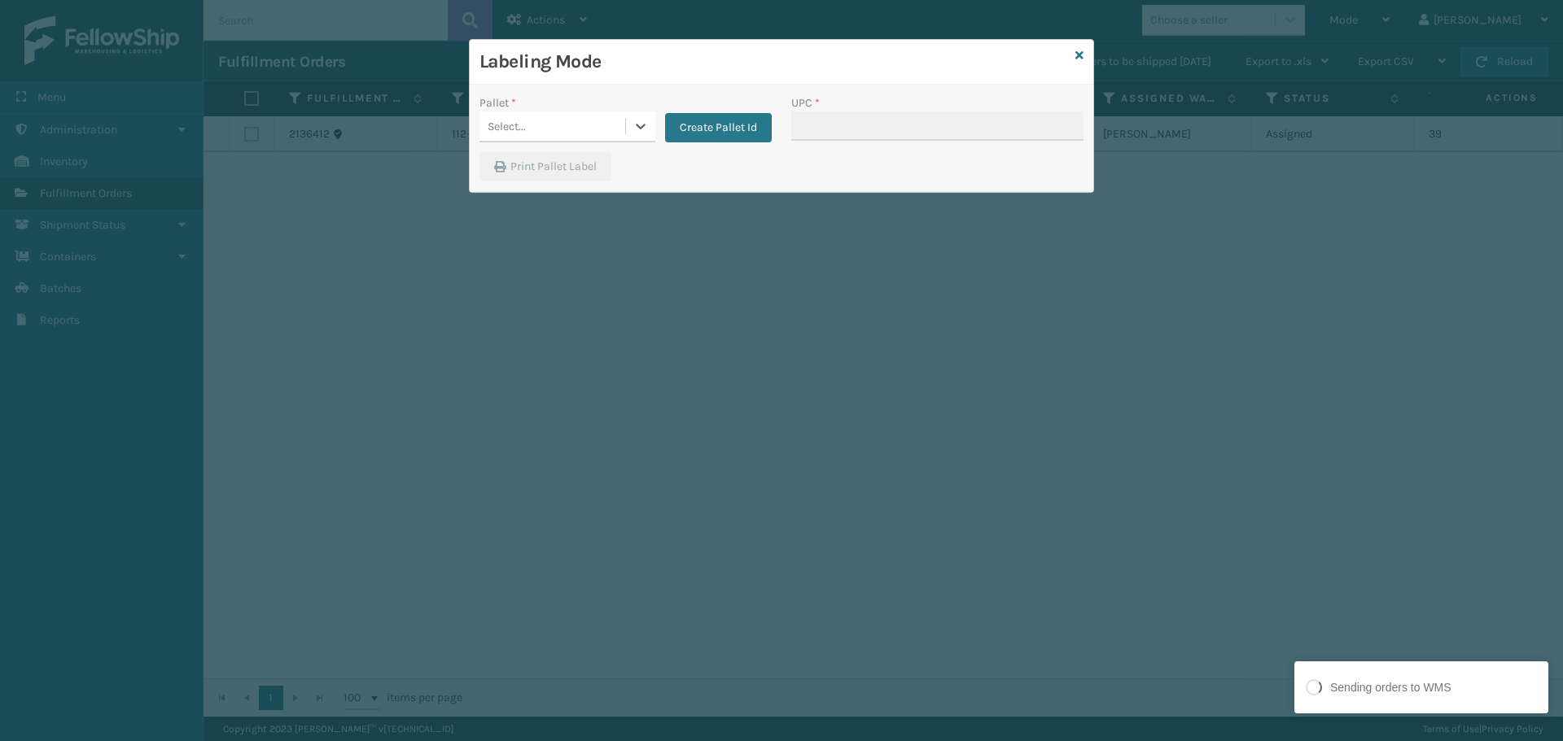
click at [619, 122] on div "Select..." at bounding box center [552, 126] width 146 height 27
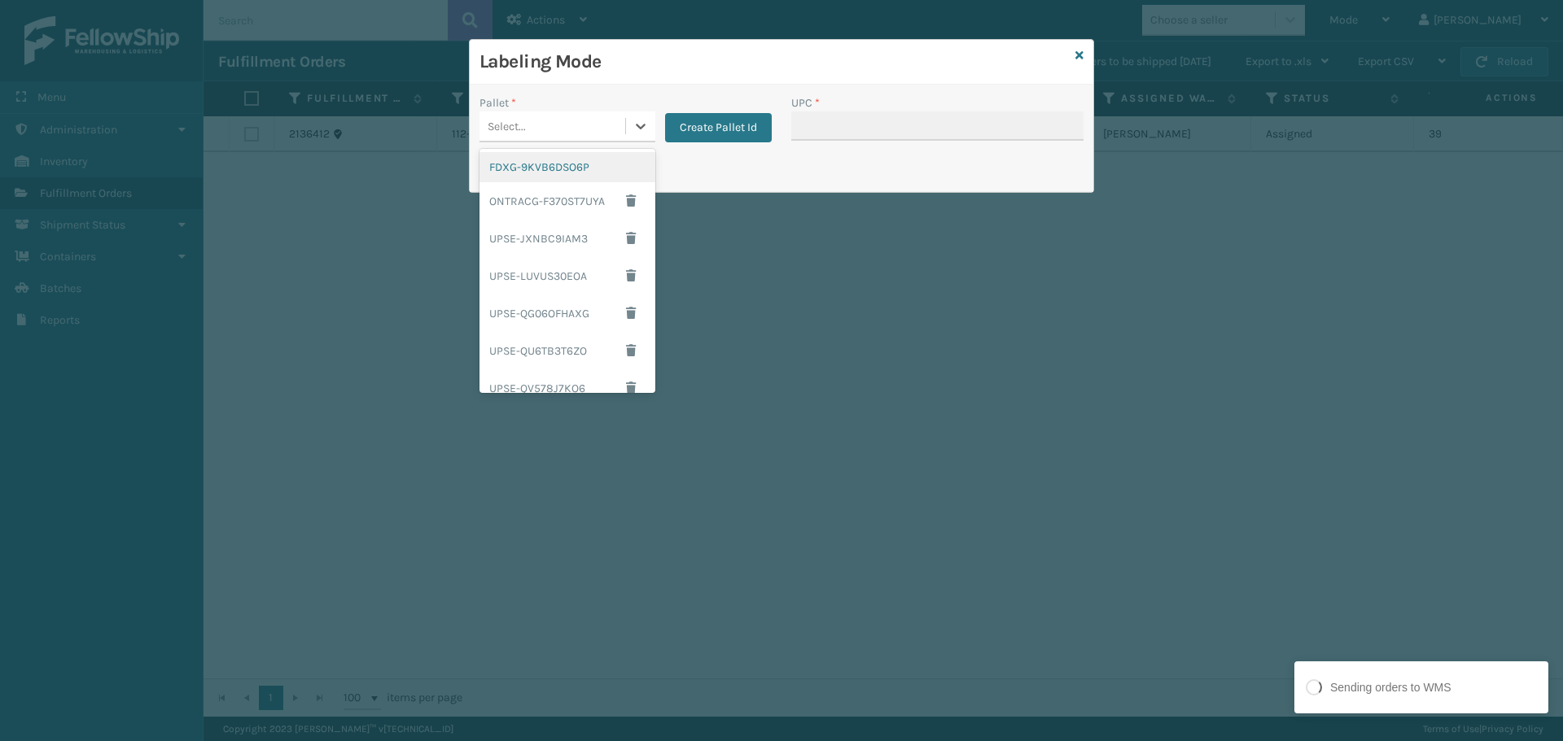
click at [562, 170] on div "FDXG-9KVB6DSO6P" at bounding box center [567, 167] width 176 height 30
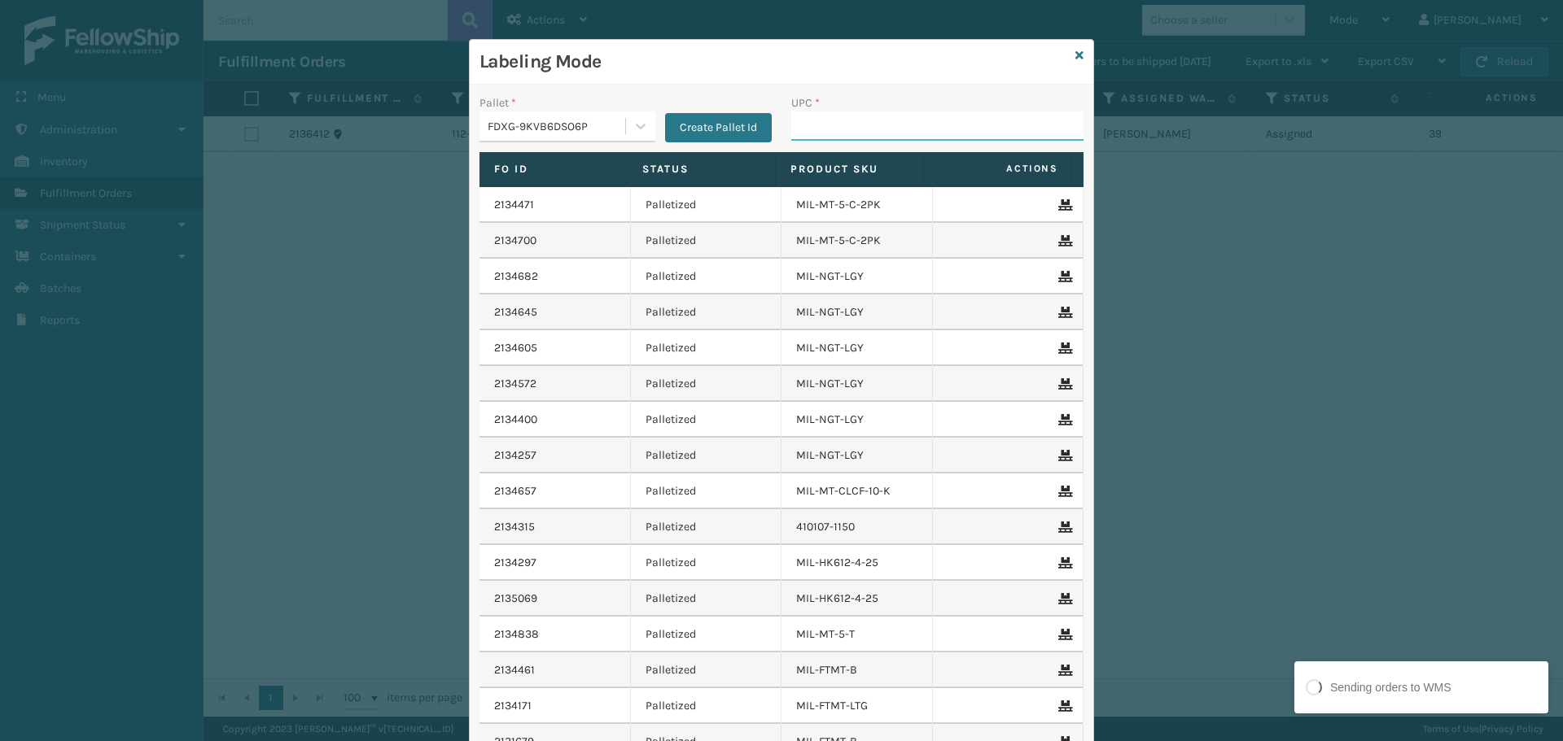
click at [879, 124] on input "UPC *" at bounding box center [937, 126] width 292 height 29
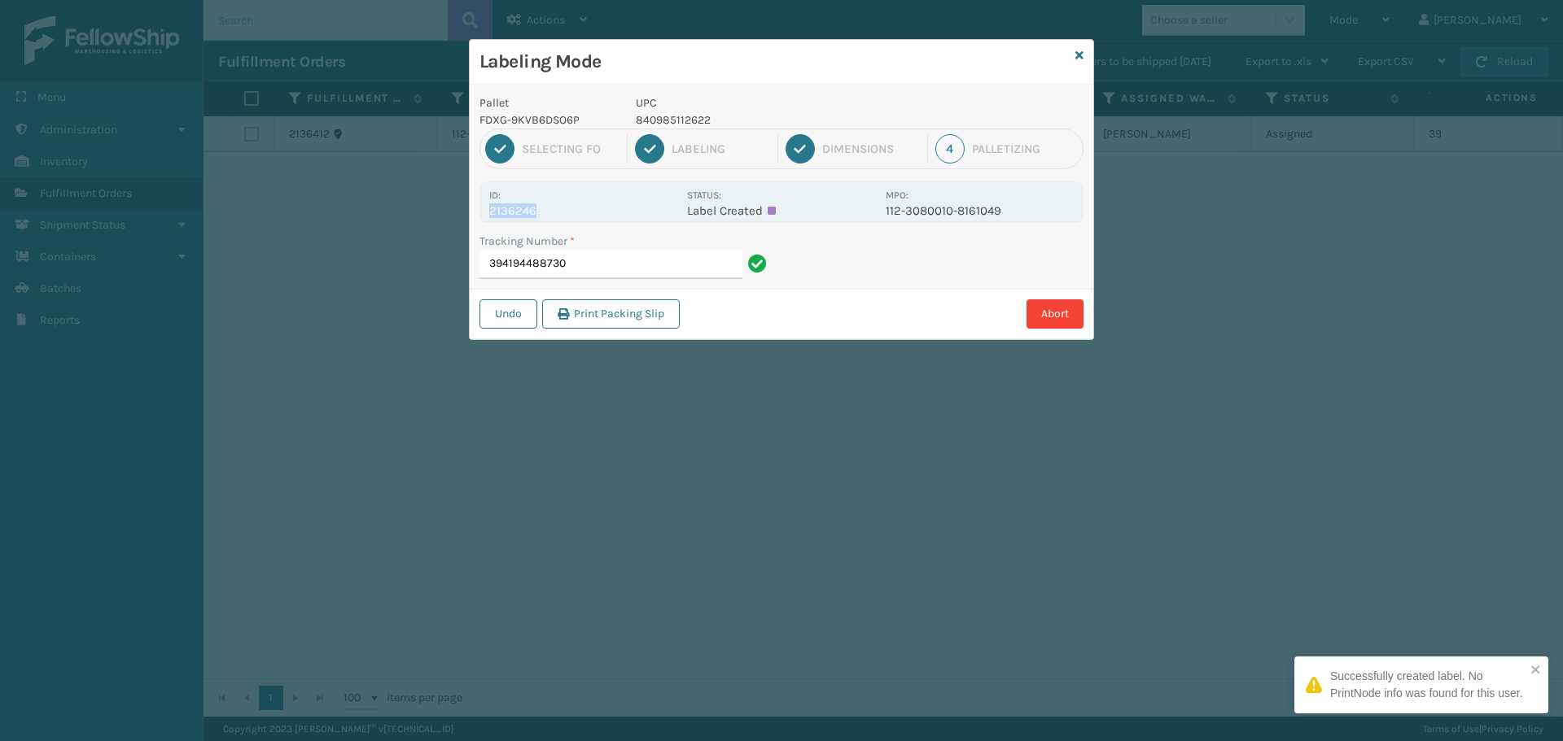
drag, startPoint x: 502, startPoint y: 212, endPoint x: 575, endPoint y: 216, distance: 72.5
click at [575, 216] on div "Id: 2136246 Status: Label Created MPO: 112-3080010-8161049" at bounding box center [781, 202] width 604 height 42
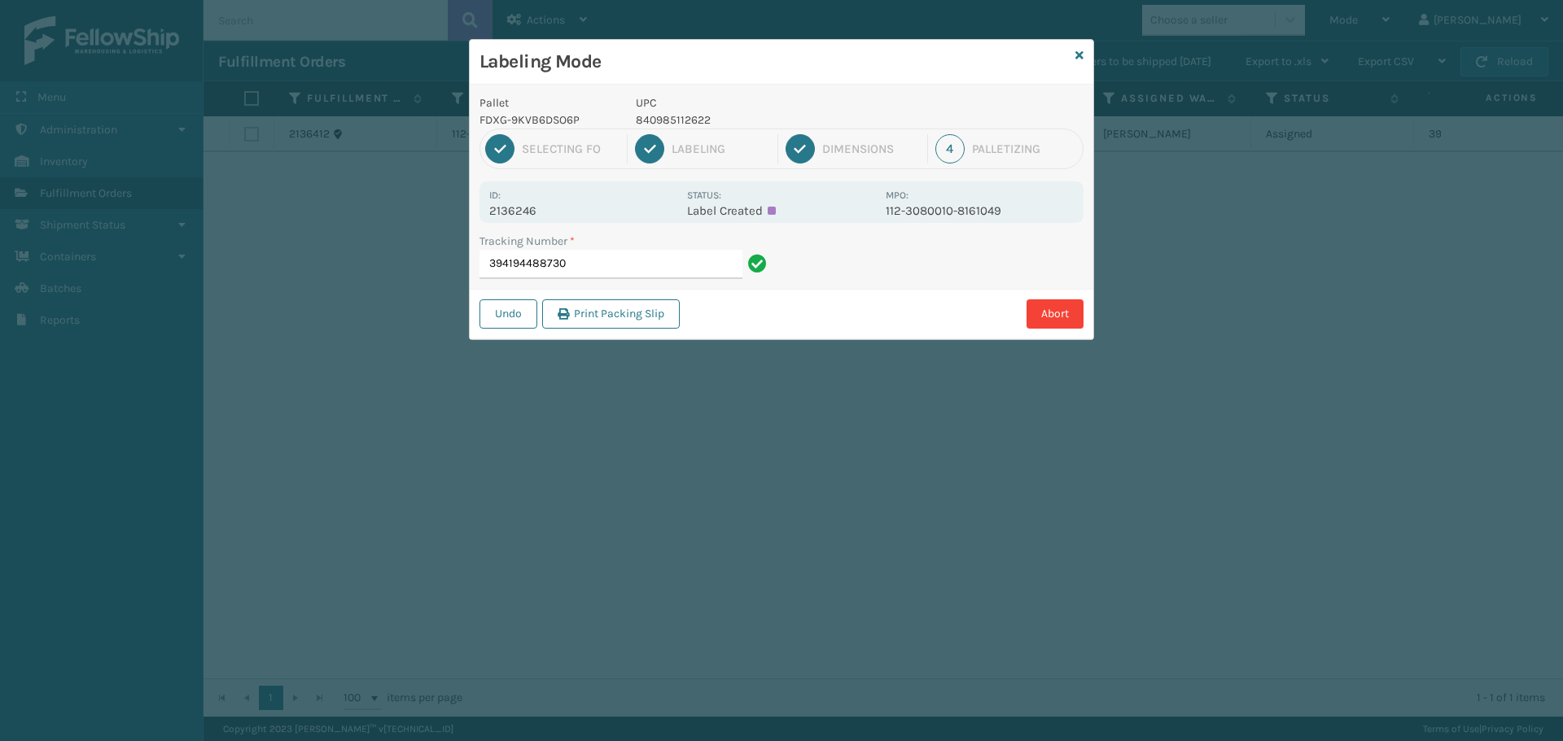
click at [634, 280] on div "Tracking Number * 394194488730" at bounding box center [626, 261] width 312 height 56
click at [637, 270] on input "394194488730" at bounding box center [610, 264] width 263 height 29
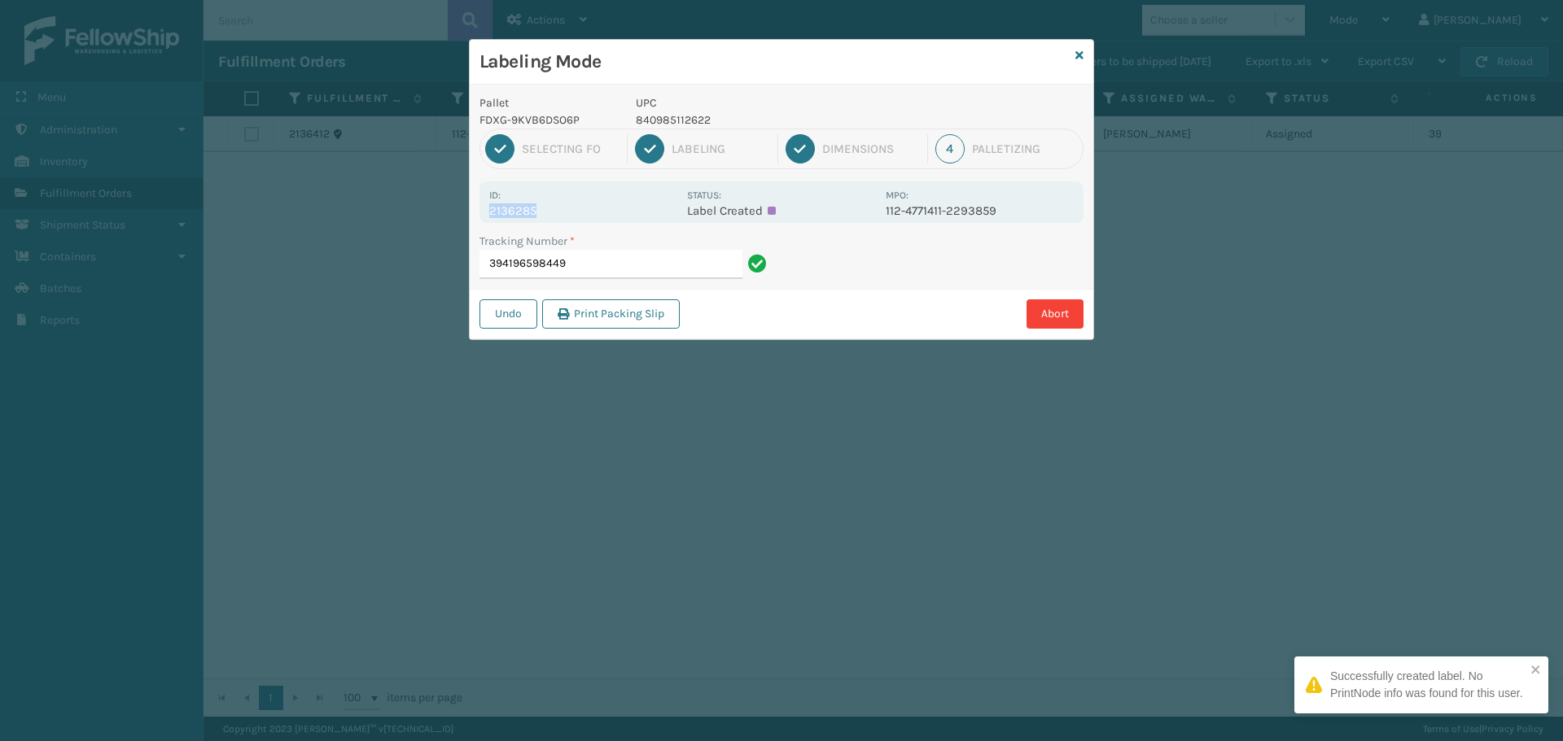
drag, startPoint x: 484, startPoint y: 213, endPoint x: 556, endPoint y: 212, distance: 71.6
click at [553, 212] on div "Id: 2136285 Status: Label Created MPO: 112-4771411-2293859" at bounding box center [781, 202] width 604 height 42
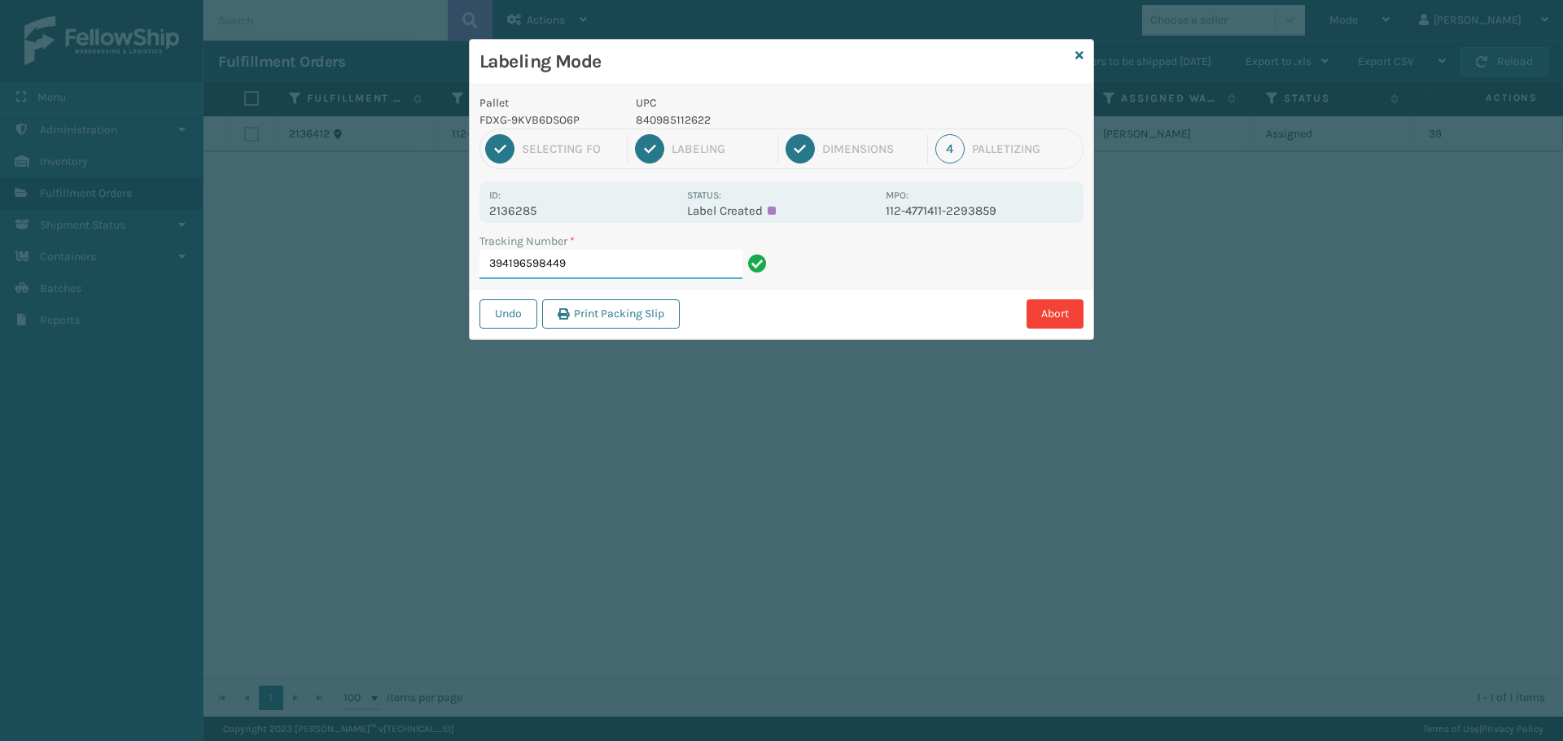
click at [618, 270] on input "394196598449" at bounding box center [610, 264] width 263 height 29
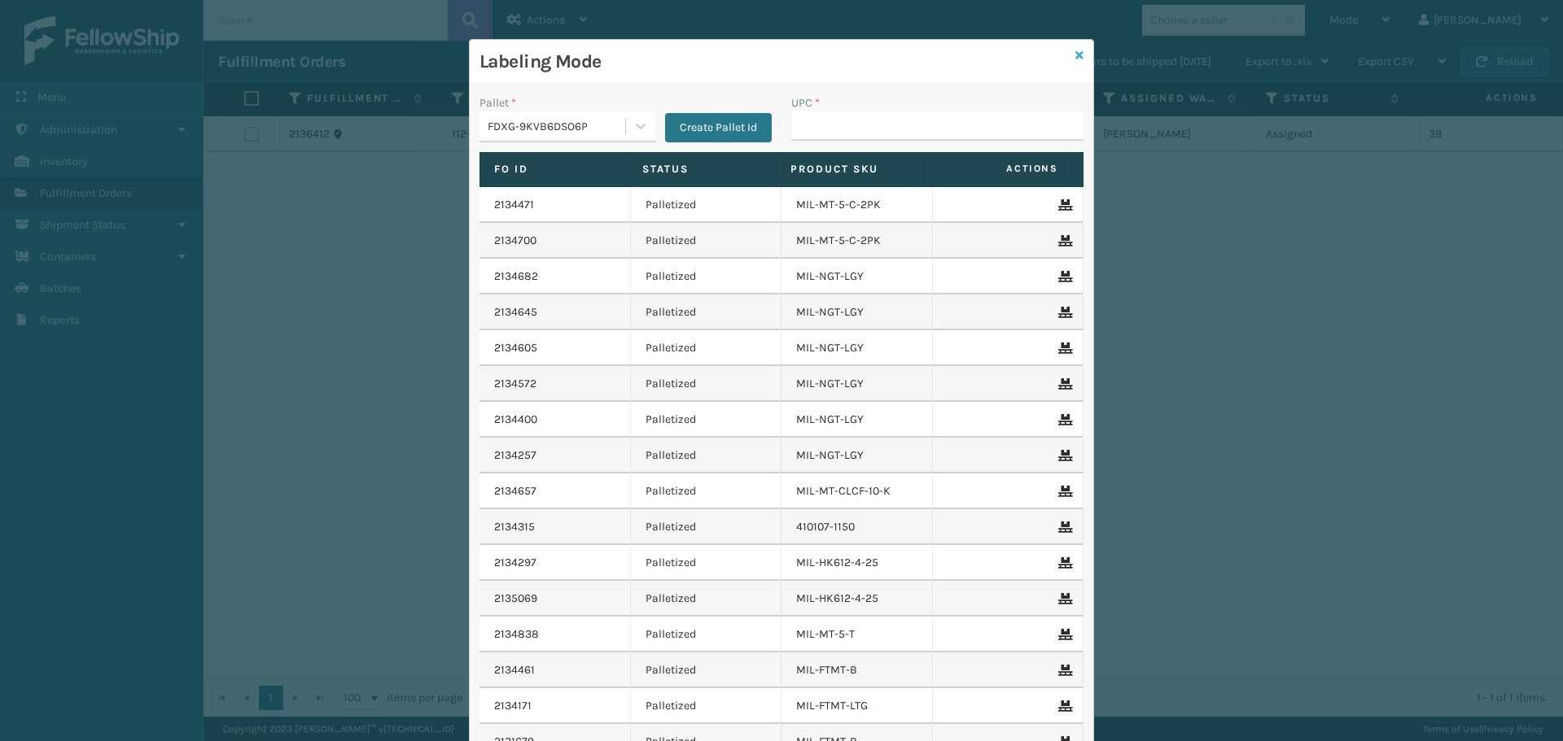
click at [1075, 51] on icon at bounding box center [1079, 55] width 8 height 11
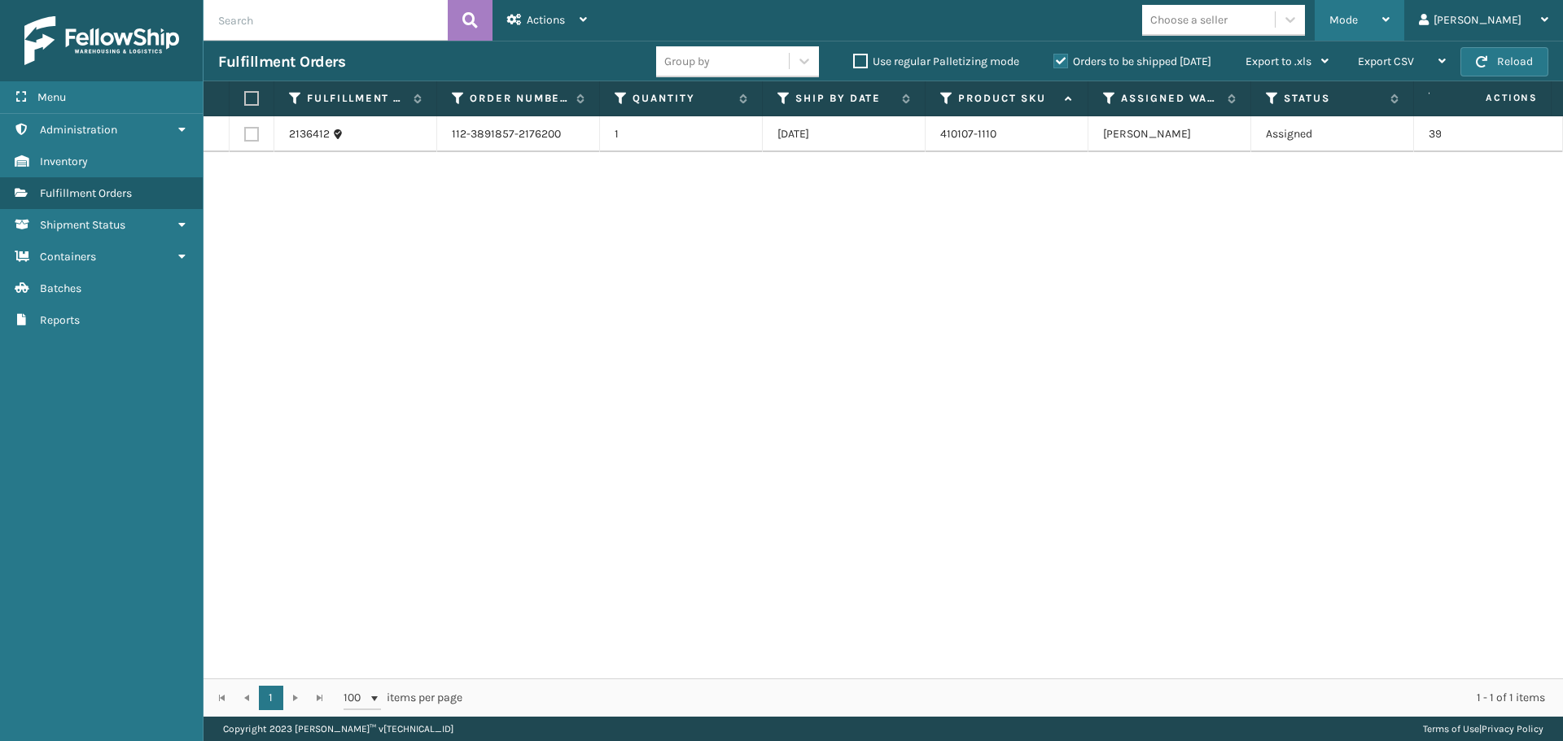
click at [1389, 12] on div "Mode" at bounding box center [1359, 20] width 60 height 41
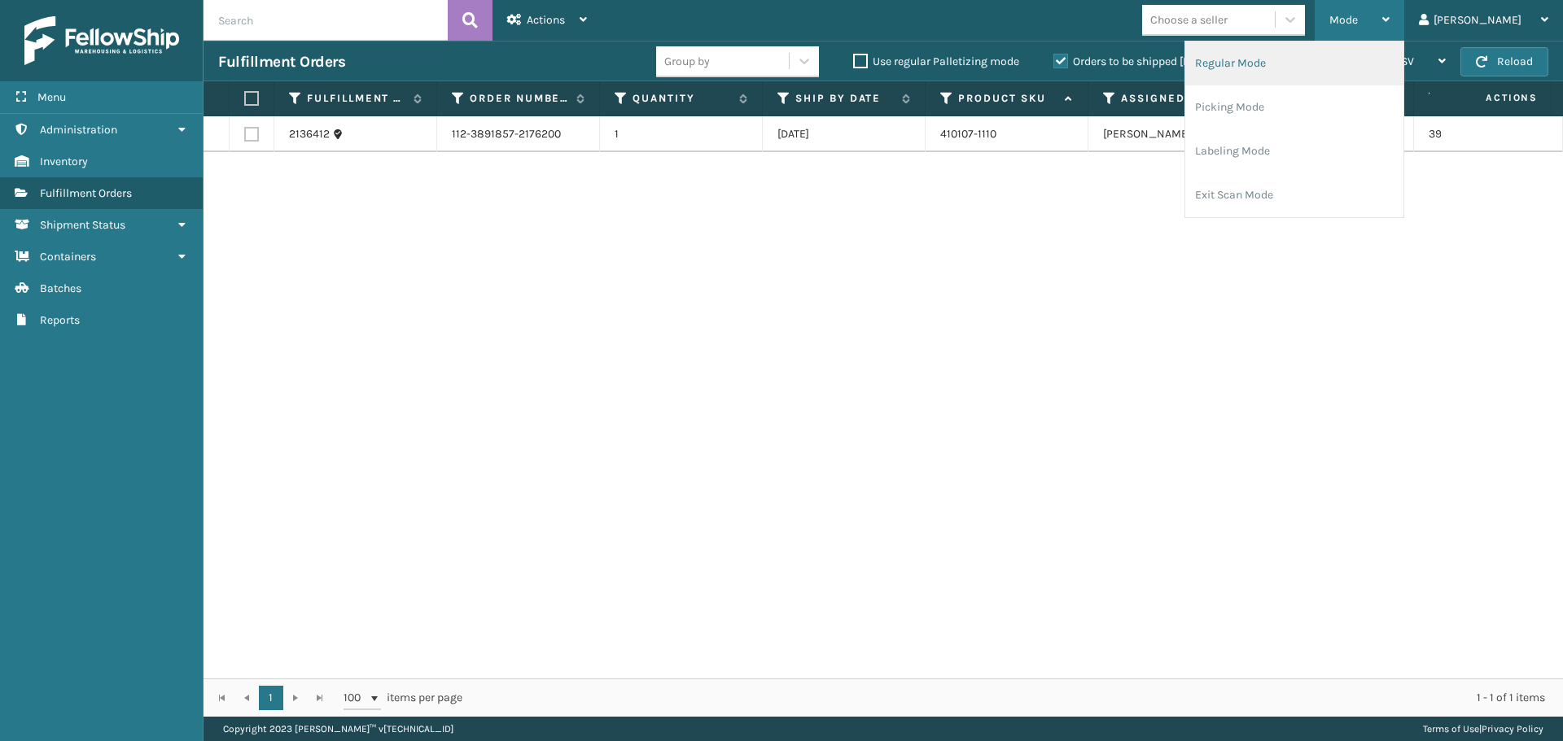
click at [1344, 59] on li "Regular Mode" at bounding box center [1294, 64] width 218 height 44
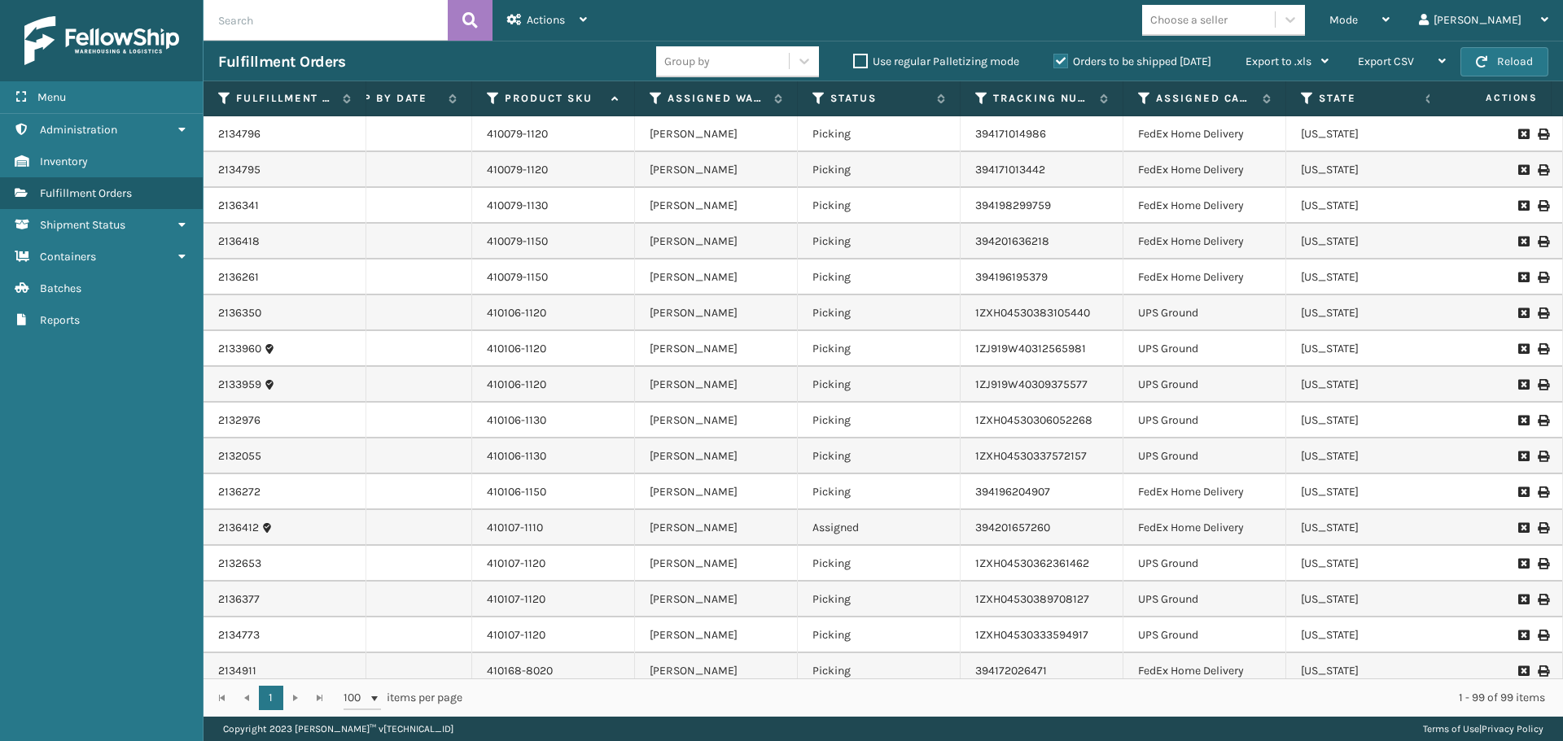
scroll to position [0, 501]
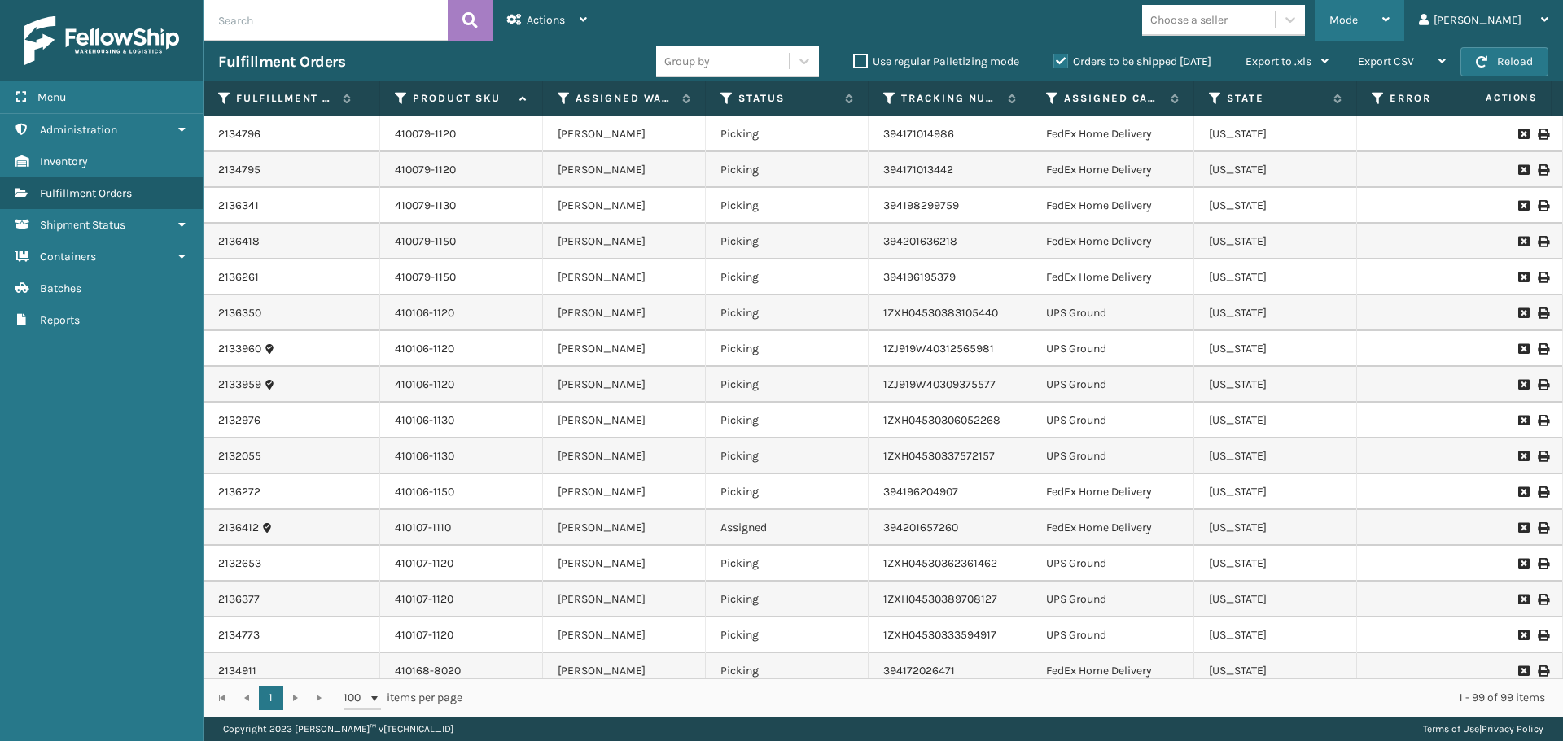
click at [1358, 16] on span "Mode" at bounding box center [1343, 20] width 28 height 14
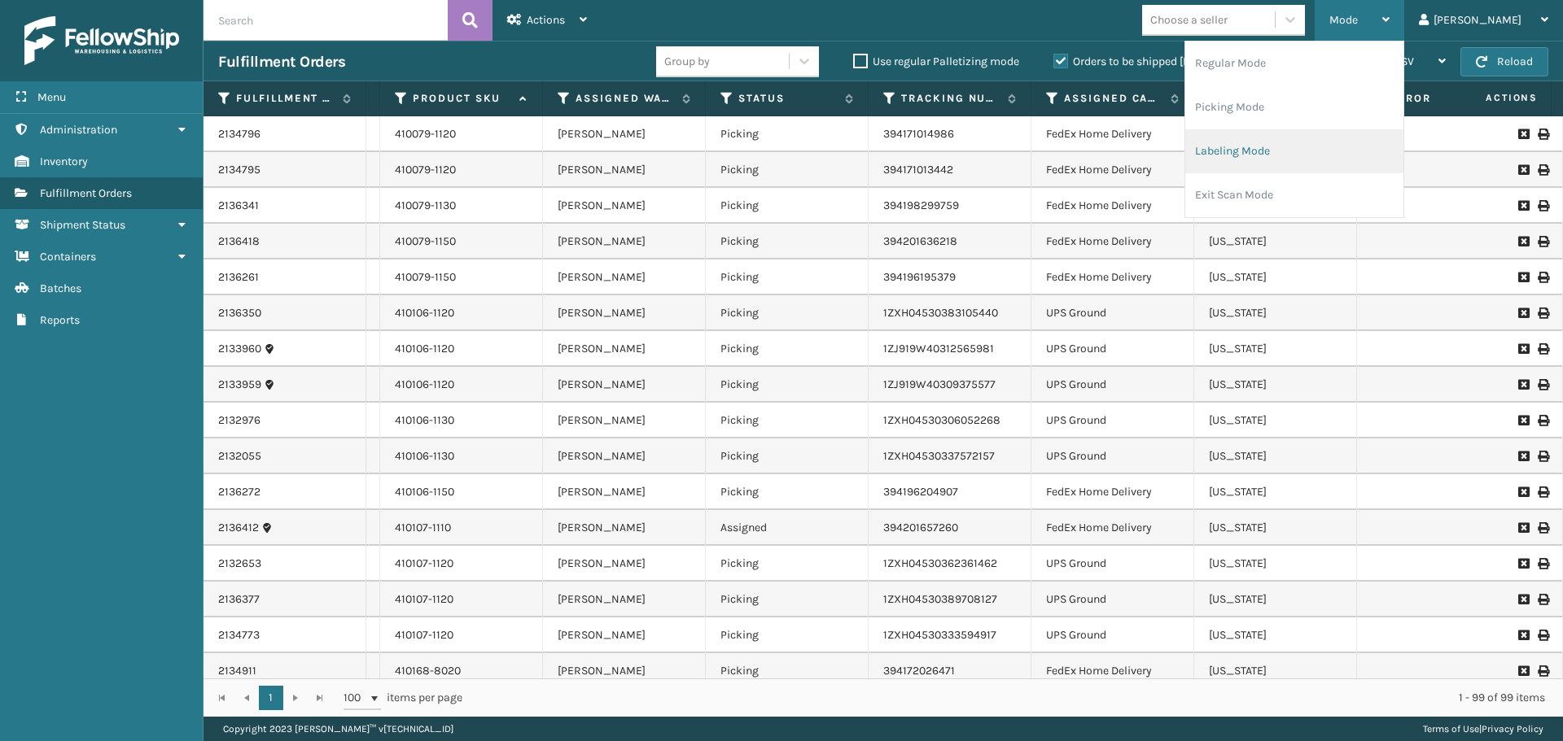
click at [1337, 144] on li "Labeling Mode" at bounding box center [1294, 151] width 218 height 44
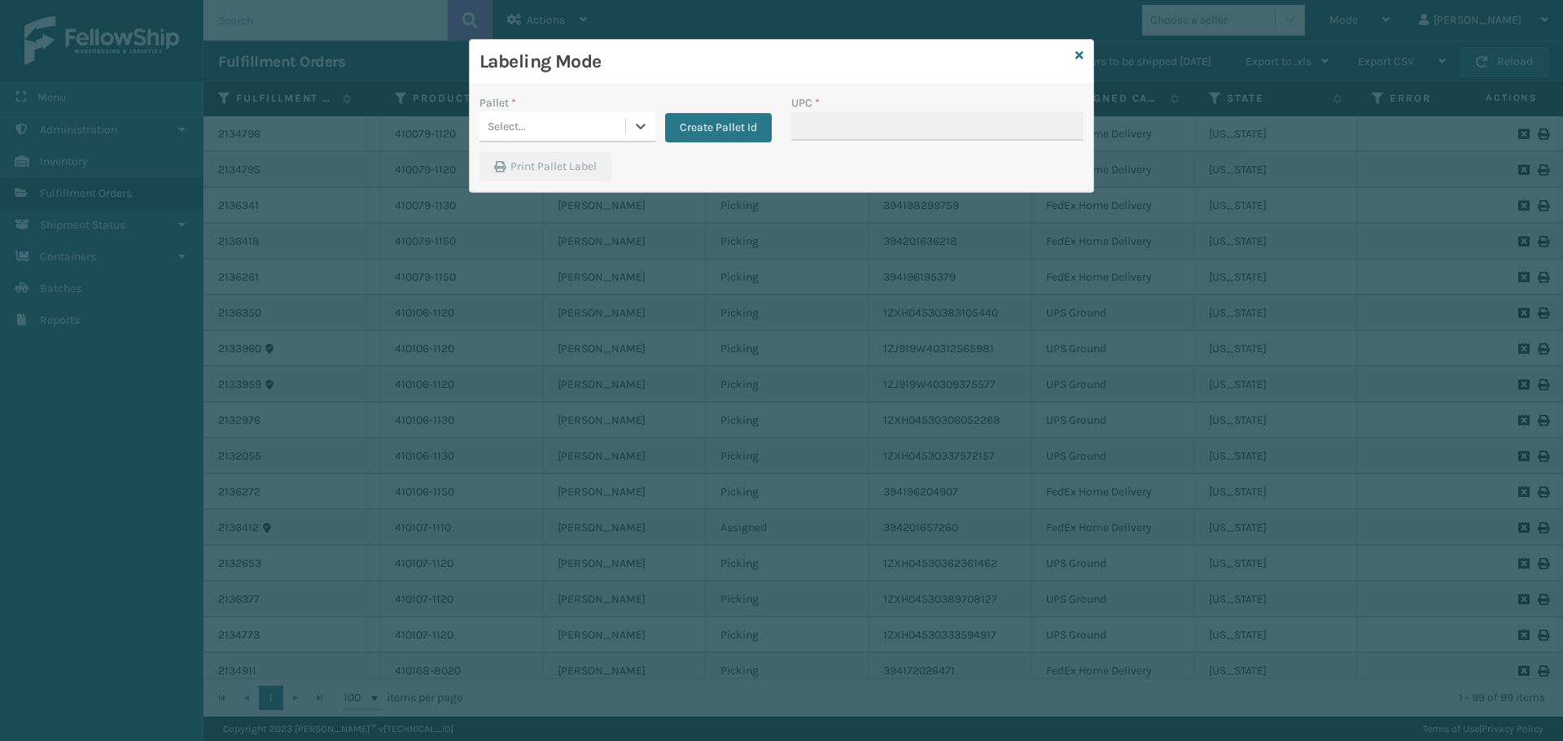
click at [624, 125] on div "Select..." at bounding box center [552, 126] width 146 height 27
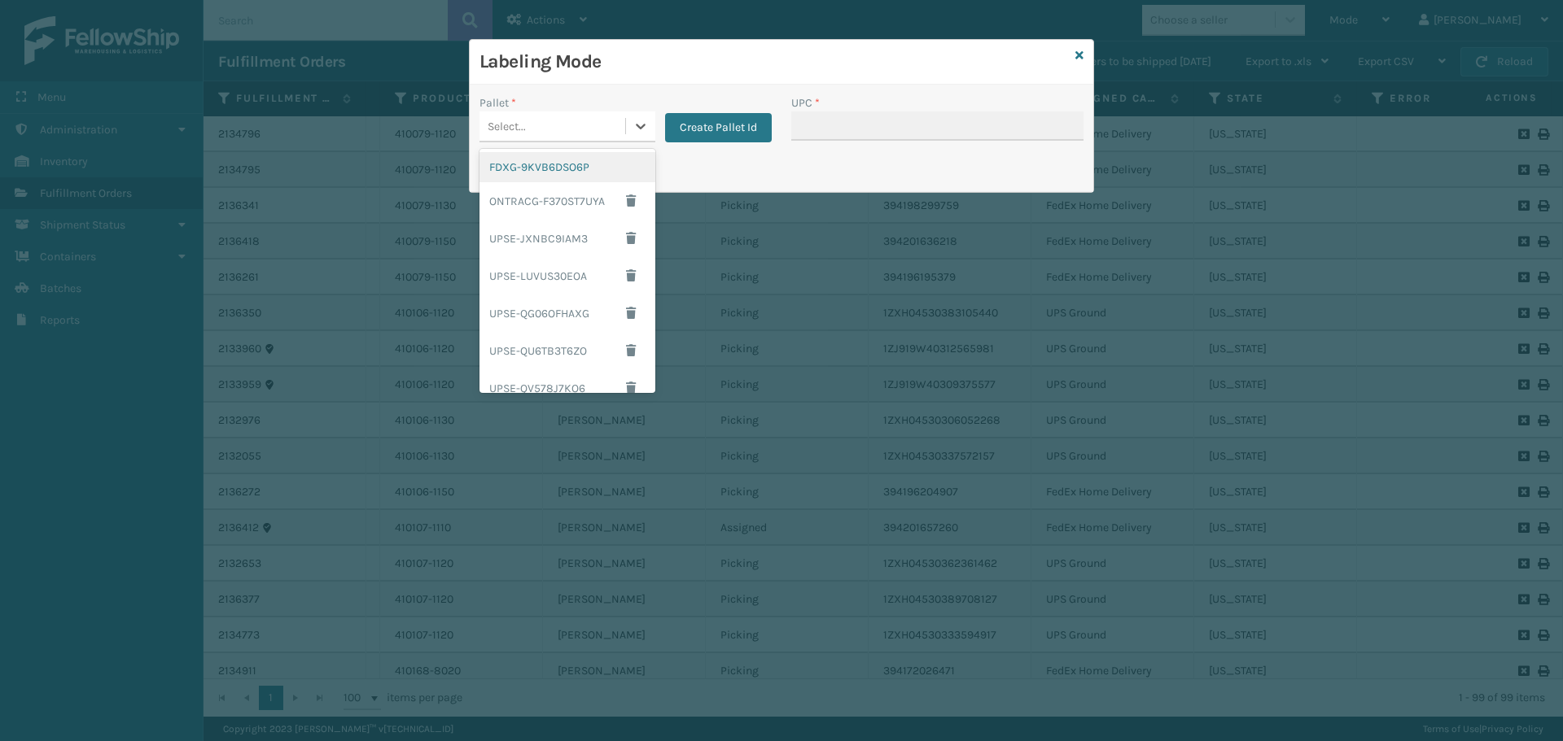
click at [562, 172] on div "FDXG-9KVB6DSO6P" at bounding box center [567, 167] width 176 height 30
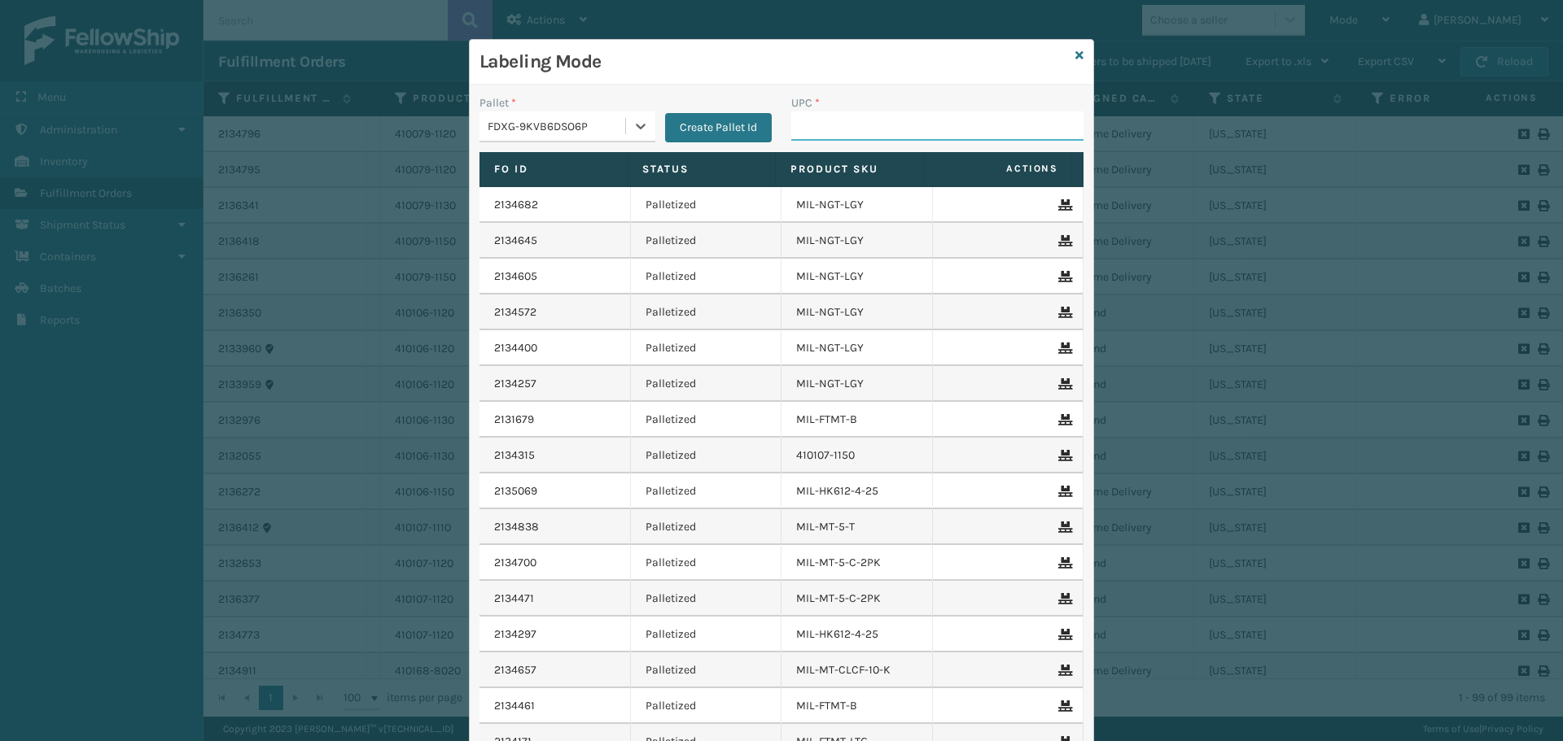
click at [868, 136] on input "UPC *" at bounding box center [937, 126] width 292 height 29
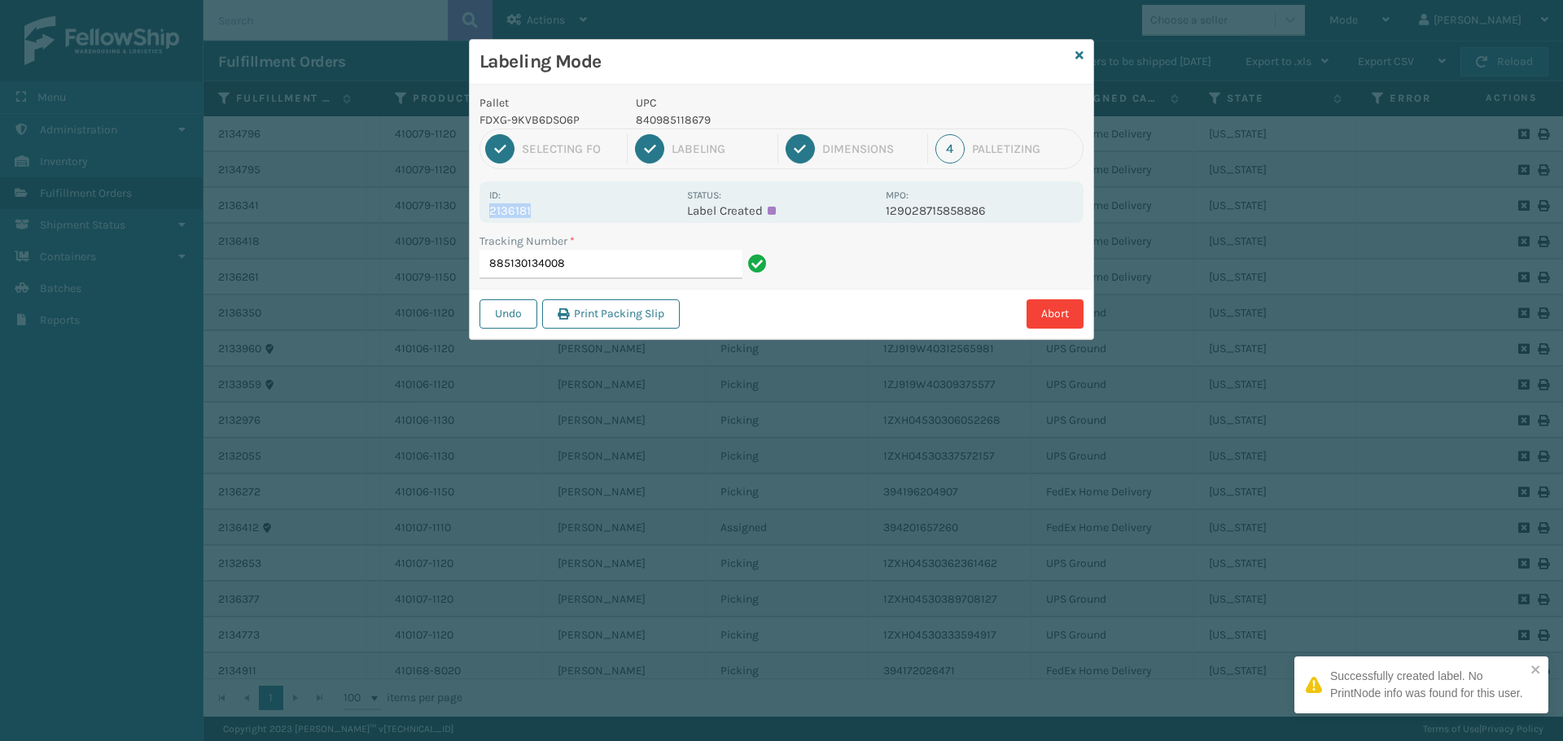
drag, startPoint x: 490, startPoint y: 213, endPoint x: 618, endPoint y: 221, distance: 128.0
click at [618, 221] on div "Id: 2136181 Status: Label Created MPO: 129028715858886" at bounding box center [781, 202] width 604 height 42
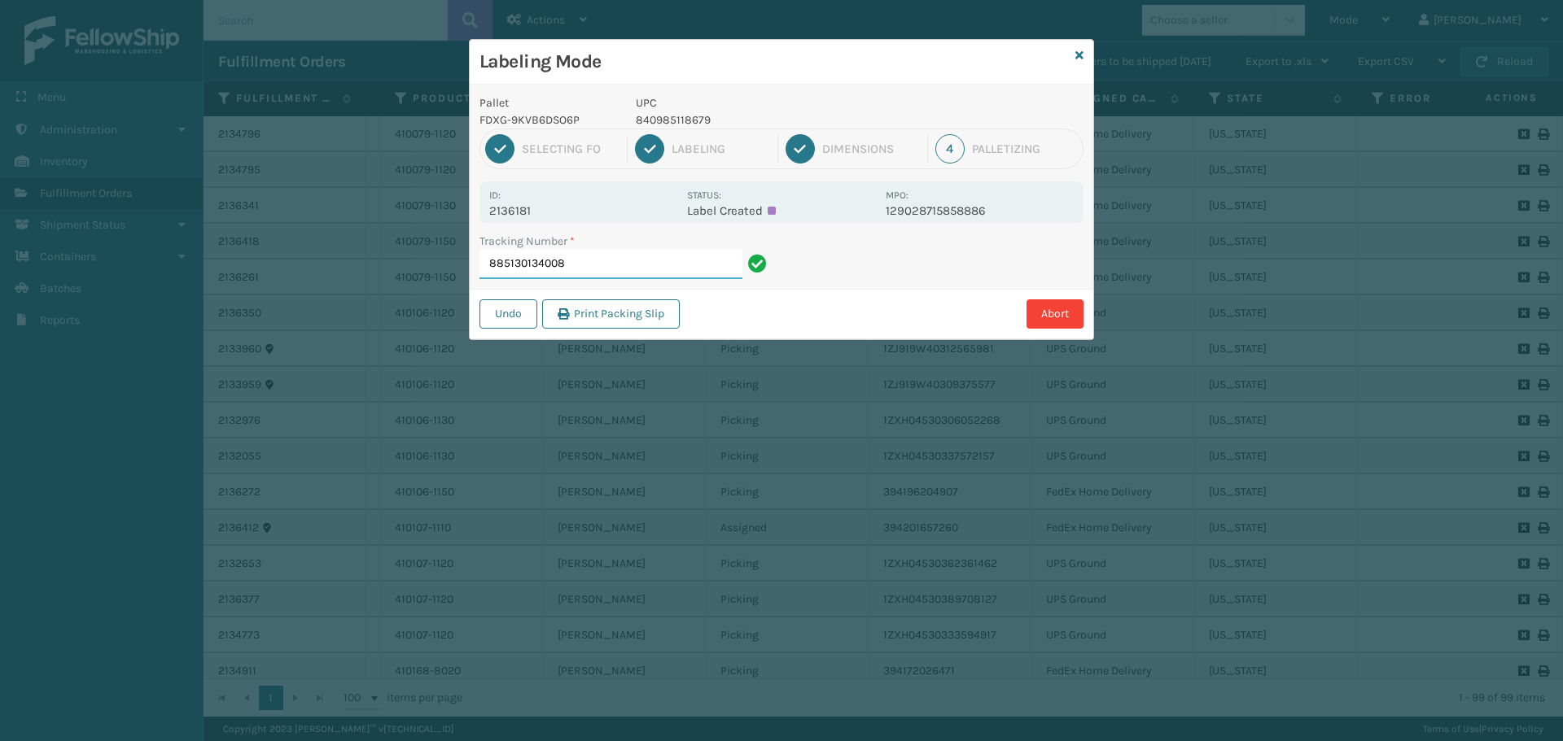
click at [655, 266] on input "885130134008" at bounding box center [610, 264] width 263 height 29
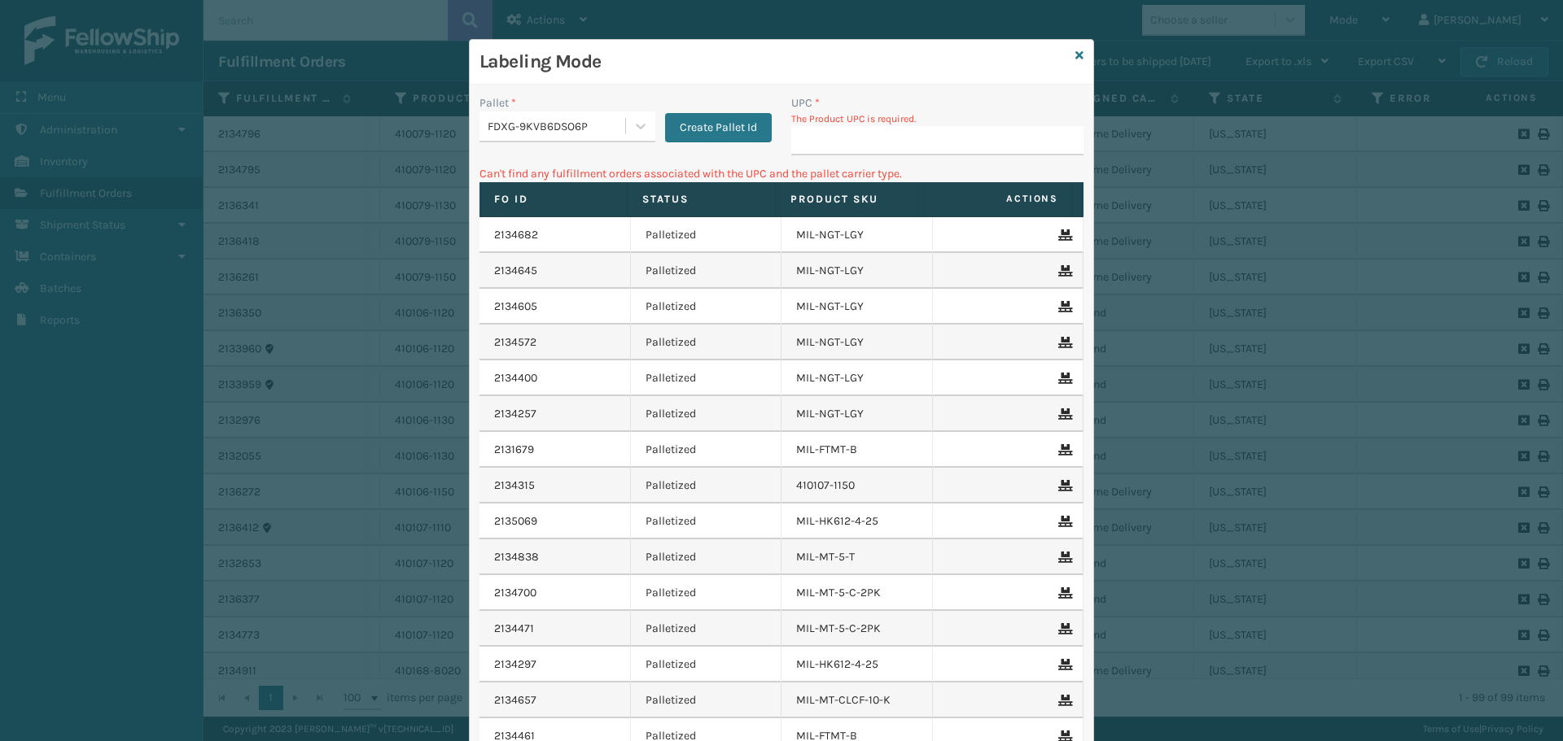
click at [592, 131] on div "FDXG-9KVB6DSO6P" at bounding box center [557, 126] width 139 height 17
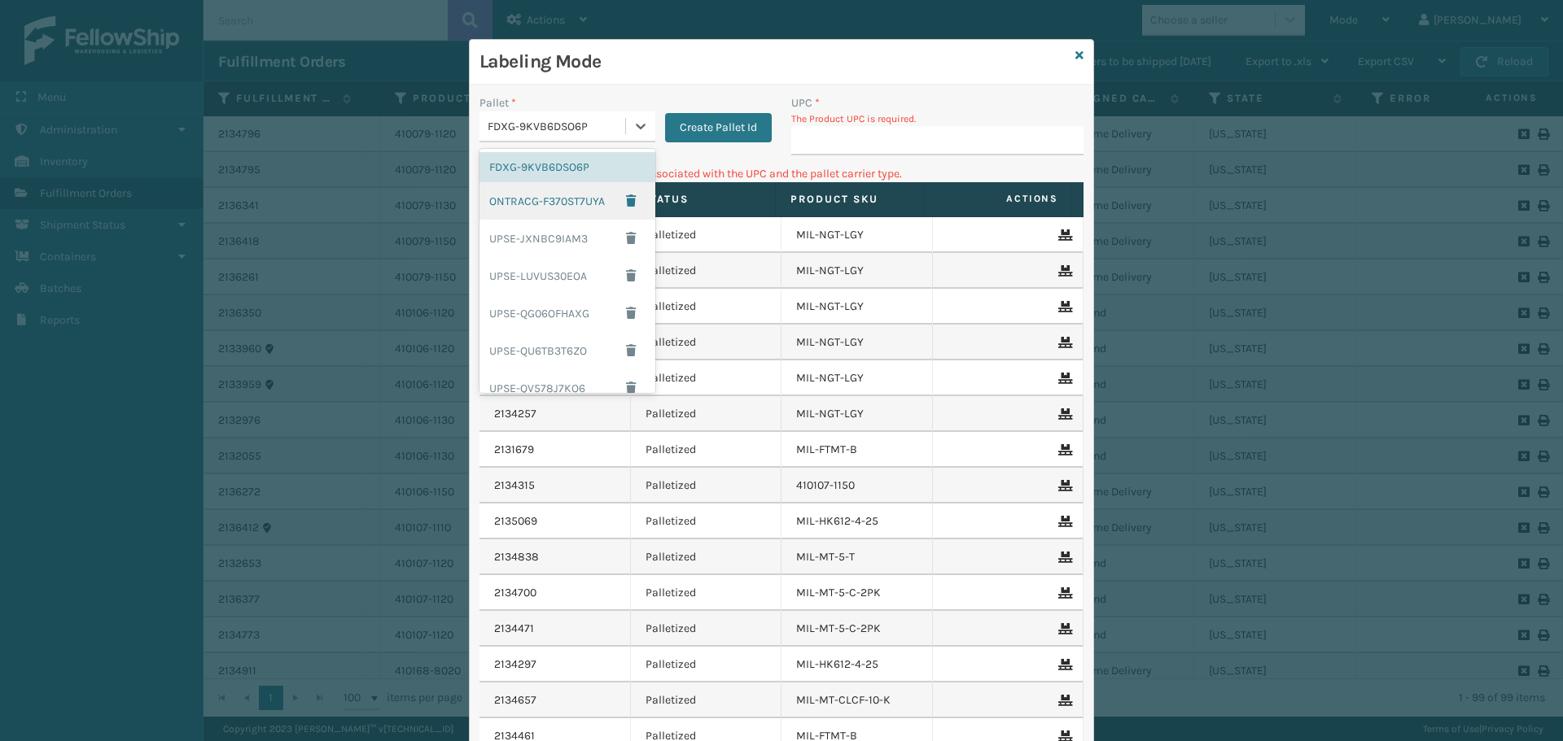
scroll to position [139, 0]
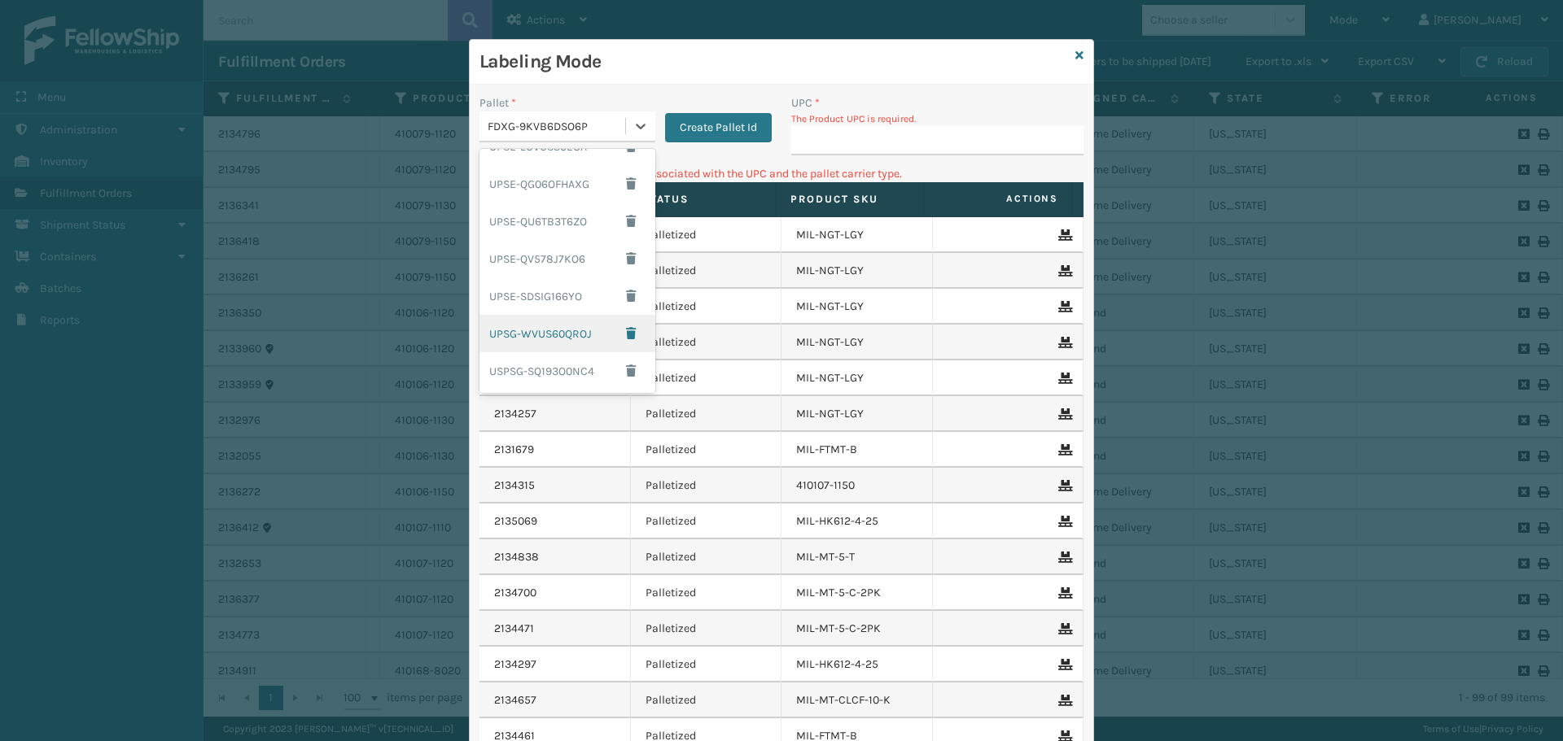
click at [567, 335] on div "UPSG-WVUS60QROJ" at bounding box center [567, 333] width 176 height 37
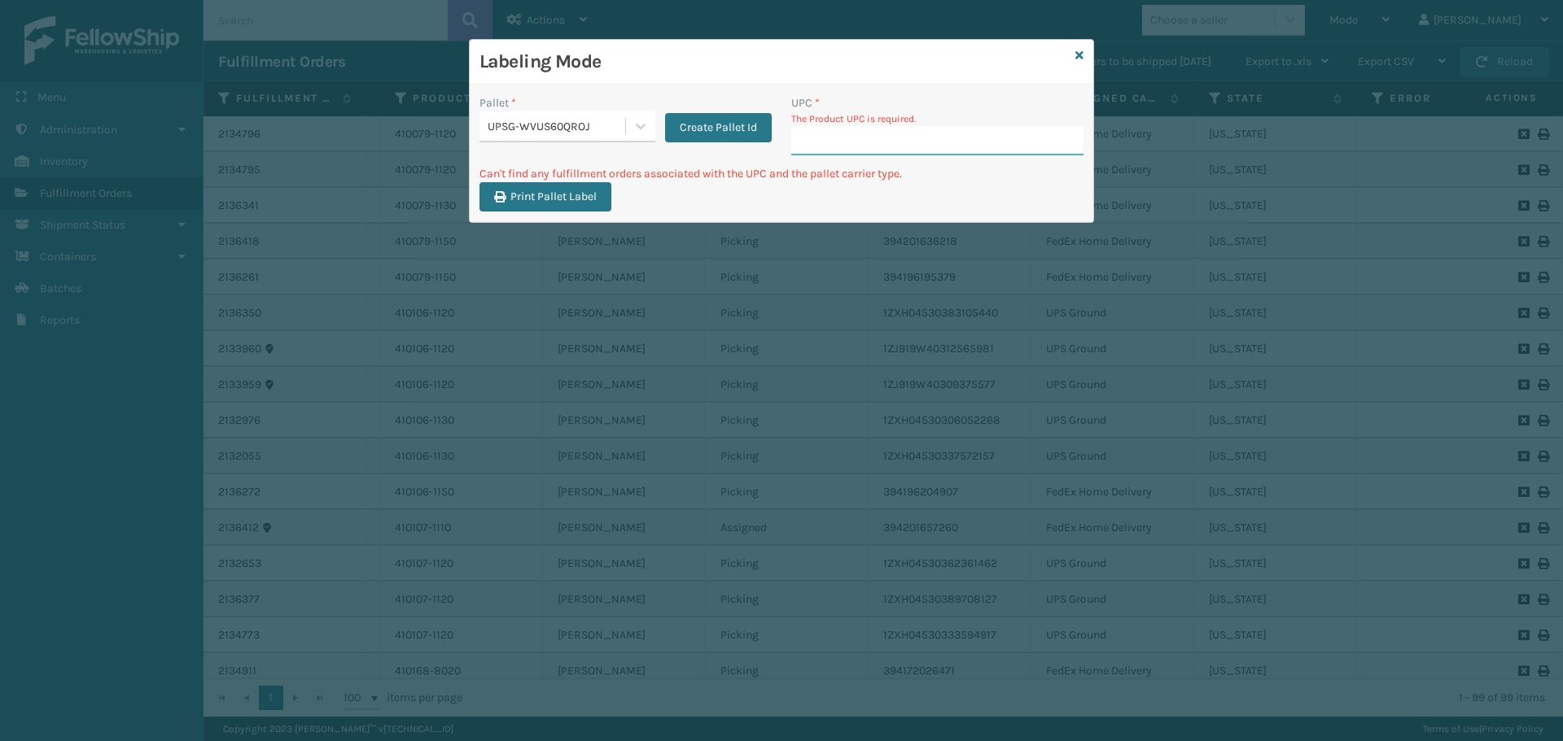
click at [898, 151] on input "UPC *" at bounding box center [937, 140] width 292 height 29
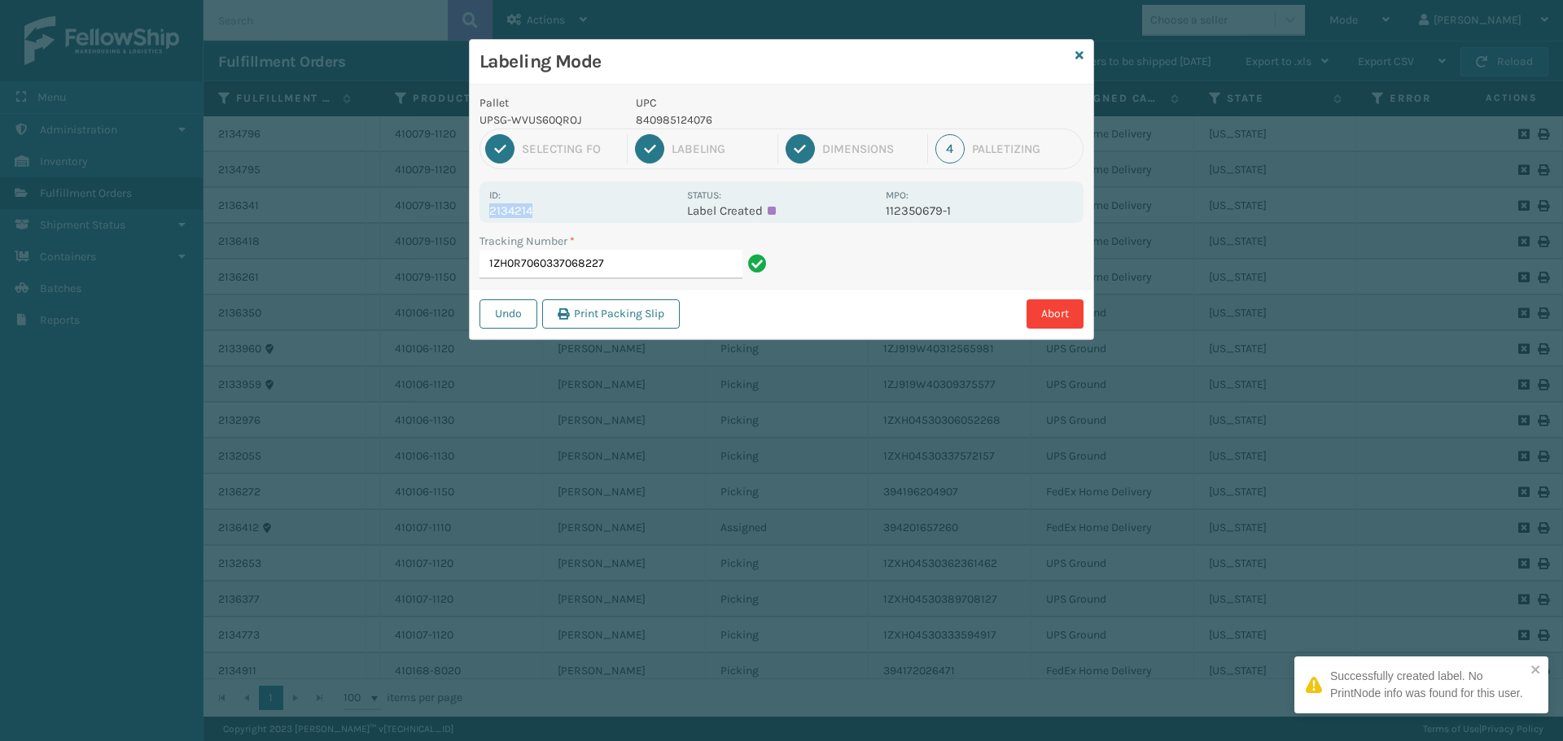
drag, startPoint x: 492, startPoint y: 214, endPoint x: 573, endPoint y: 207, distance: 80.9
click at [571, 207] on p "2134214" at bounding box center [583, 210] width 188 height 15
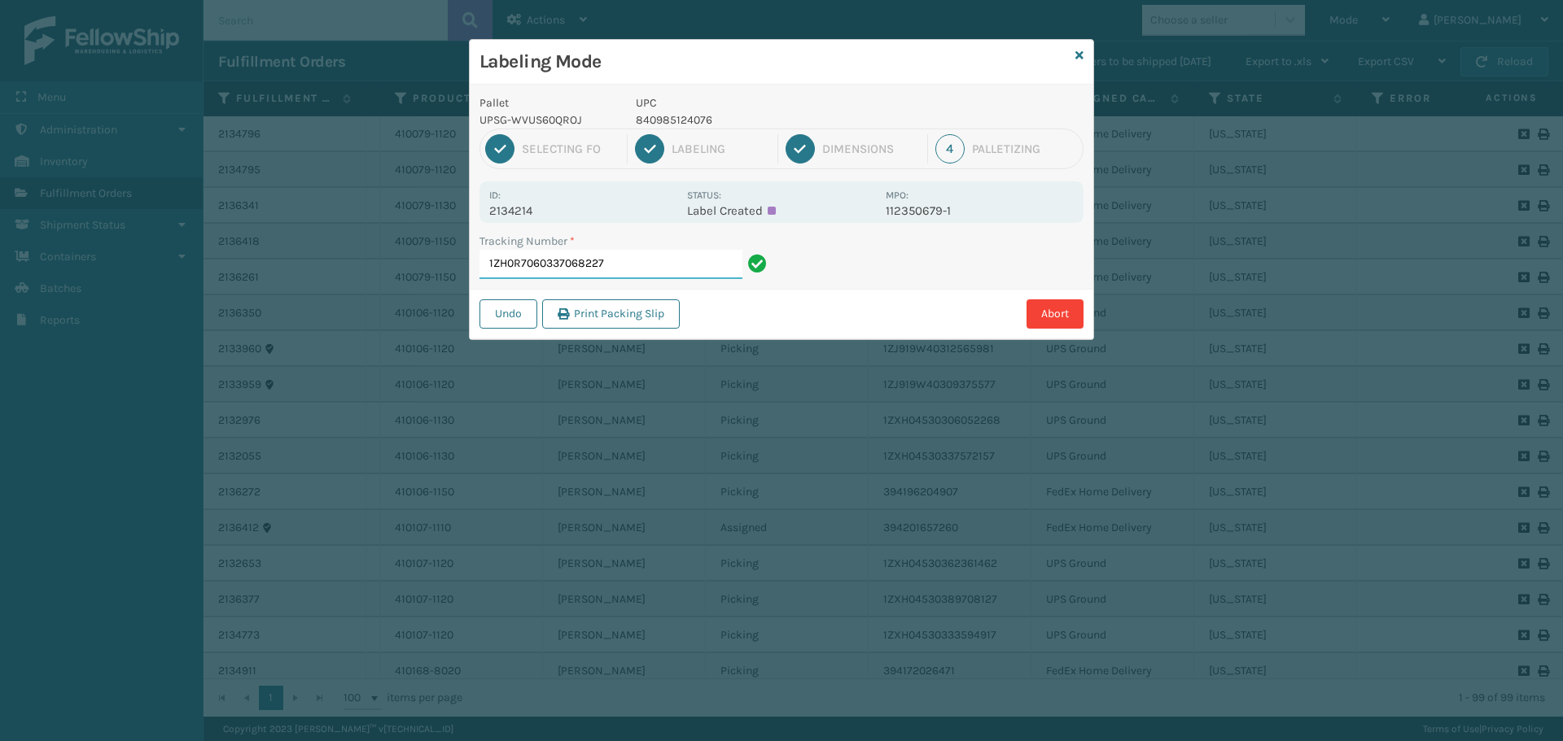
click at [613, 262] on input "1ZH0R7060337068227" at bounding box center [610, 264] width 263 height 29
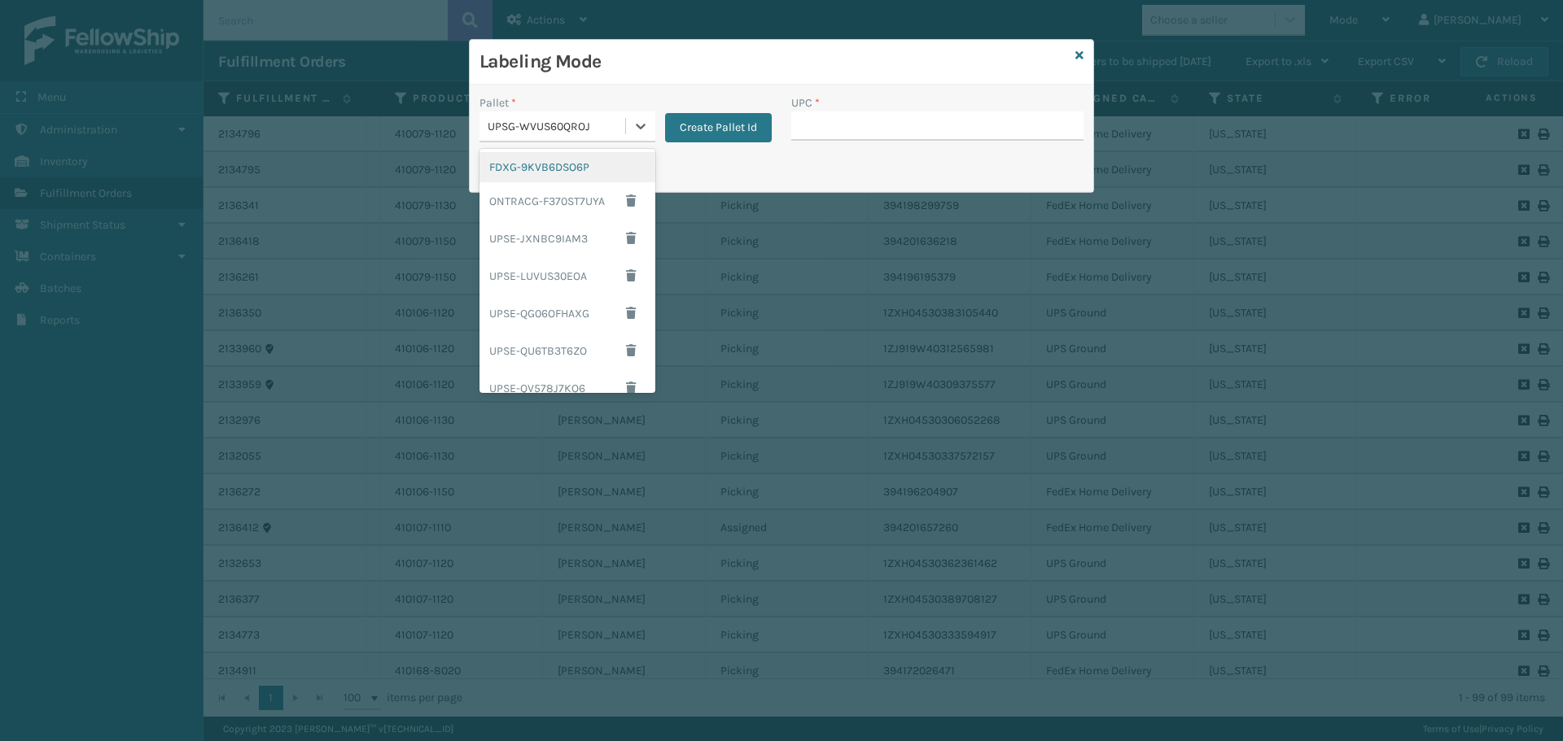
click at [597, 125] on div "UPSG-WVUS60QROJ" at bounding box center [557, 126] width 139 height 17
click at [593, 164] on div "FDXG-9KVB6DSO6P" at bounding box center [567, 167] width 176 height 30
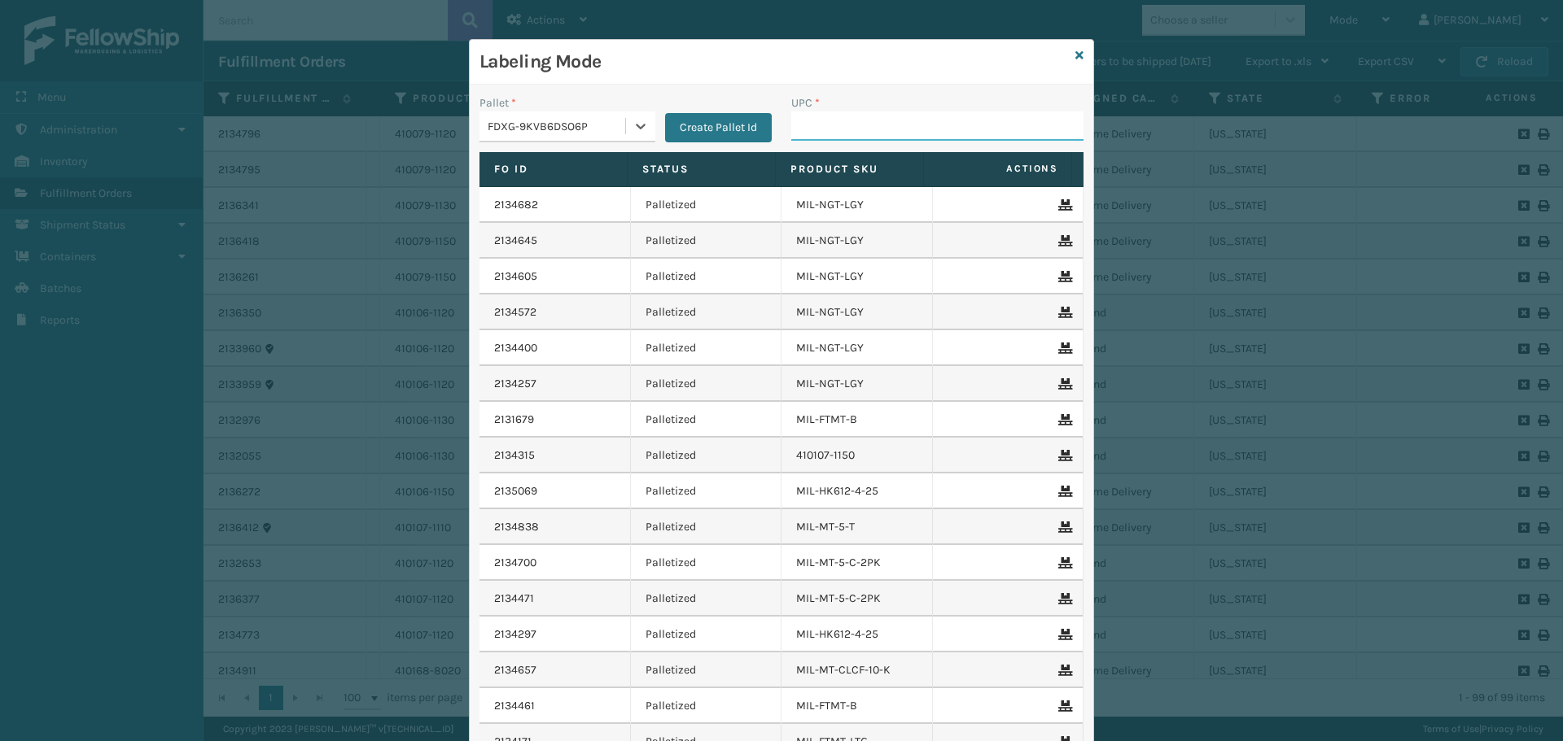
click at [880, 124] on input "UPC *" at bounding box center [937, 126] width 292 height 29
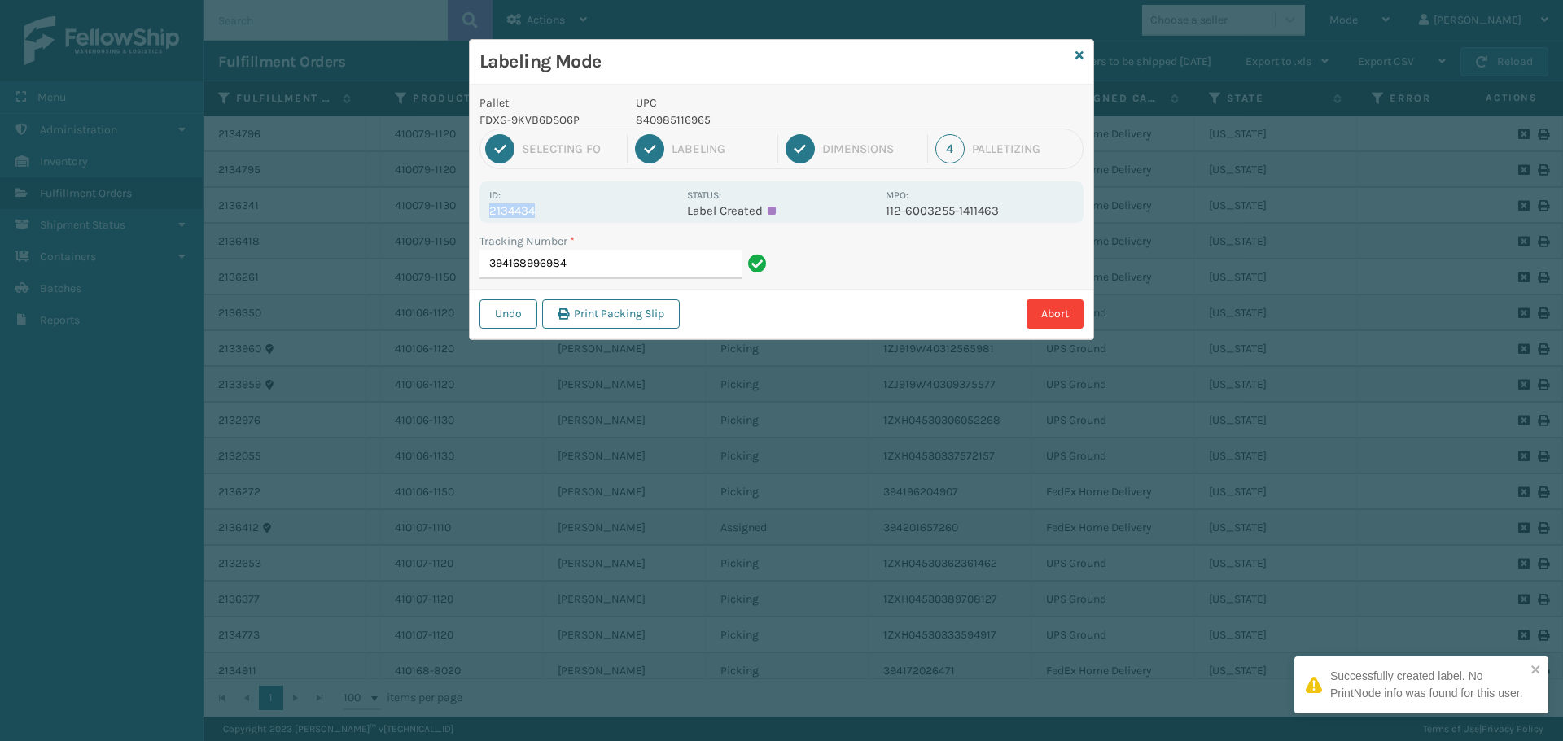
drag, startPoint x: 489, startPoint y: 212, endPoint x: 562, endPoint y: 212, distance: 73.3
click at [562, 212] on div "Id: 2134434 Status: Label Created MPO: 112-6003255-1411463" at bounding box center [781, 202] width 604 height 42
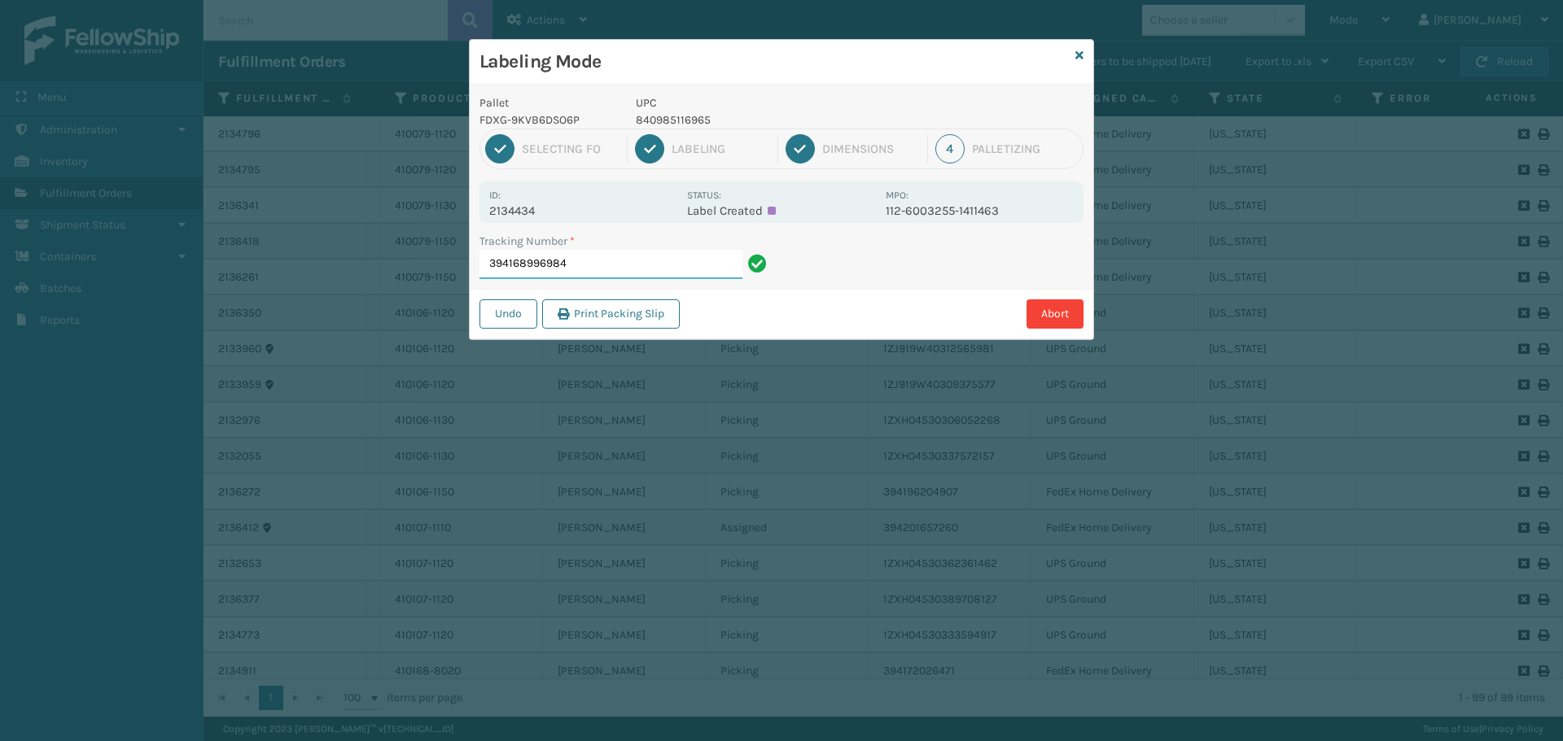
click at [606, 253] on input "394168996984" at bounding box center [610, 264] width 263 height 29
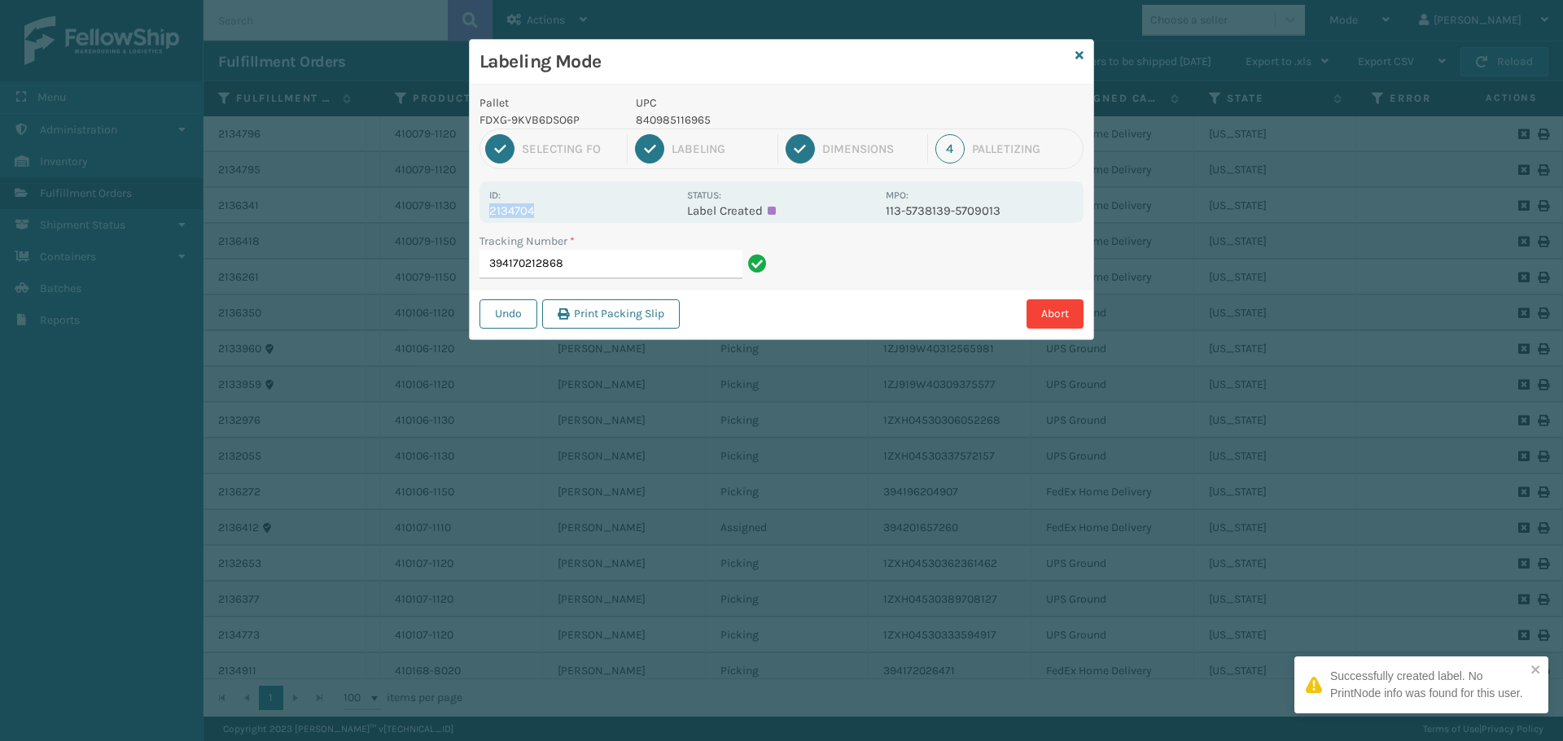
drag, startPoint x: 490, startPoint y: 212, endPoint x: 616, endPoint y: 211, distance: 126.2
click at [616, 211] on p "2134704" at bounding box center [583, 210] width 188 height 15
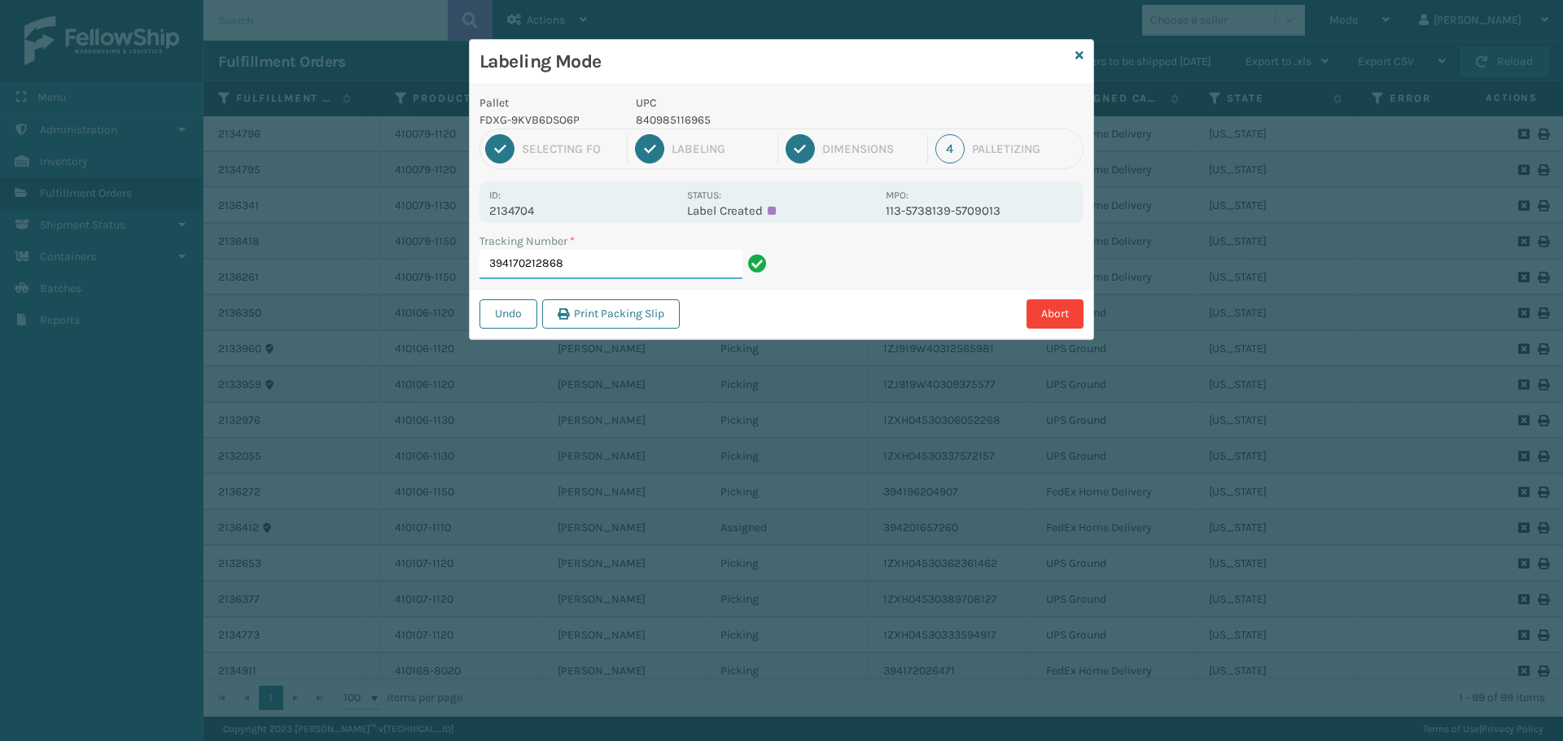
click at [641, 254] on input "394170212868" at bounding box center [610, 264] width 263 height 29
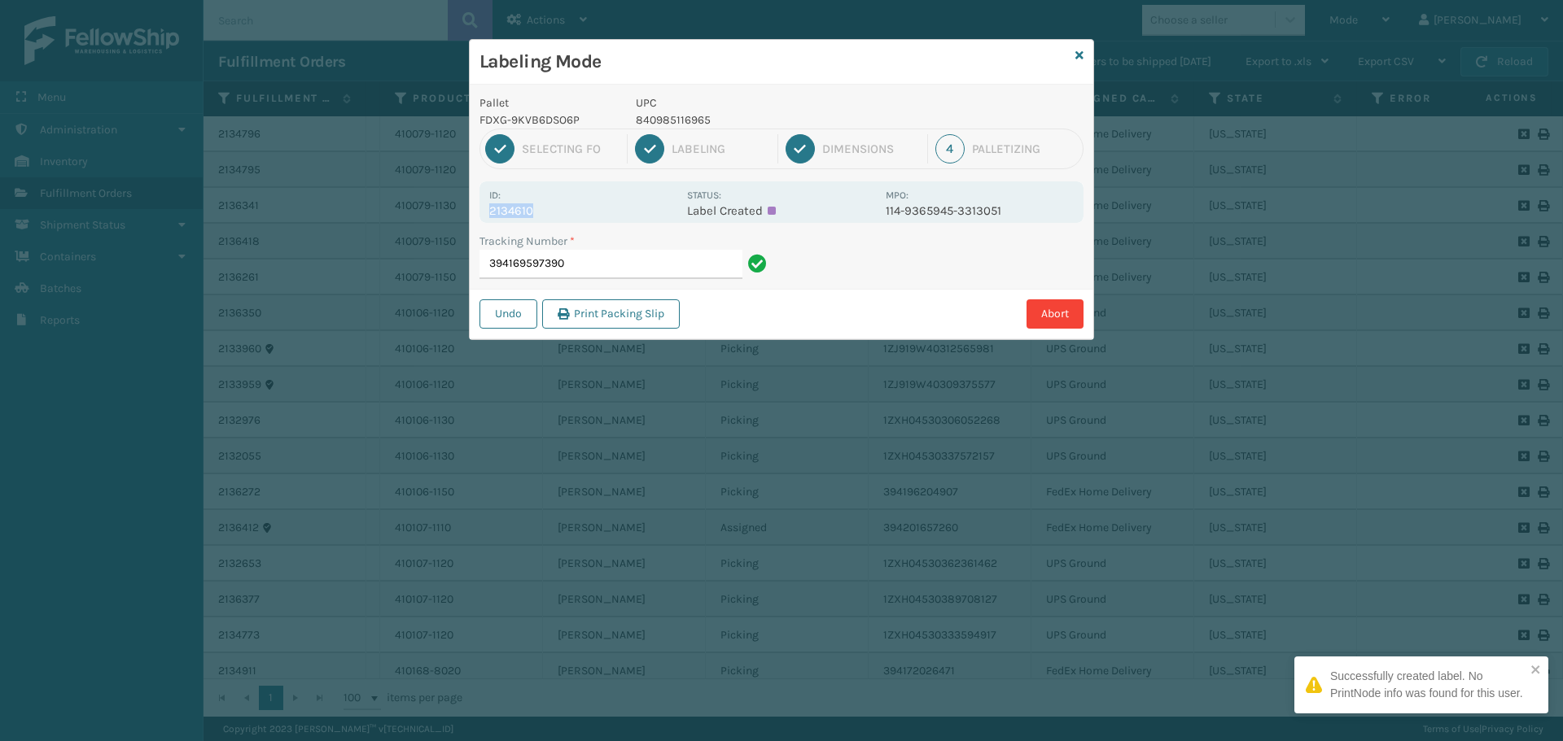
drag, startPoint x: 488, startPoint y: 213, endPoint x: 558, endPoint y: 211, distance: 69.2
click at [558, 211] on div "Id: 2134610 Status: Label Created MPO: 114-9365945-3313051" at bounding box center [781, 202] width 604 height 42
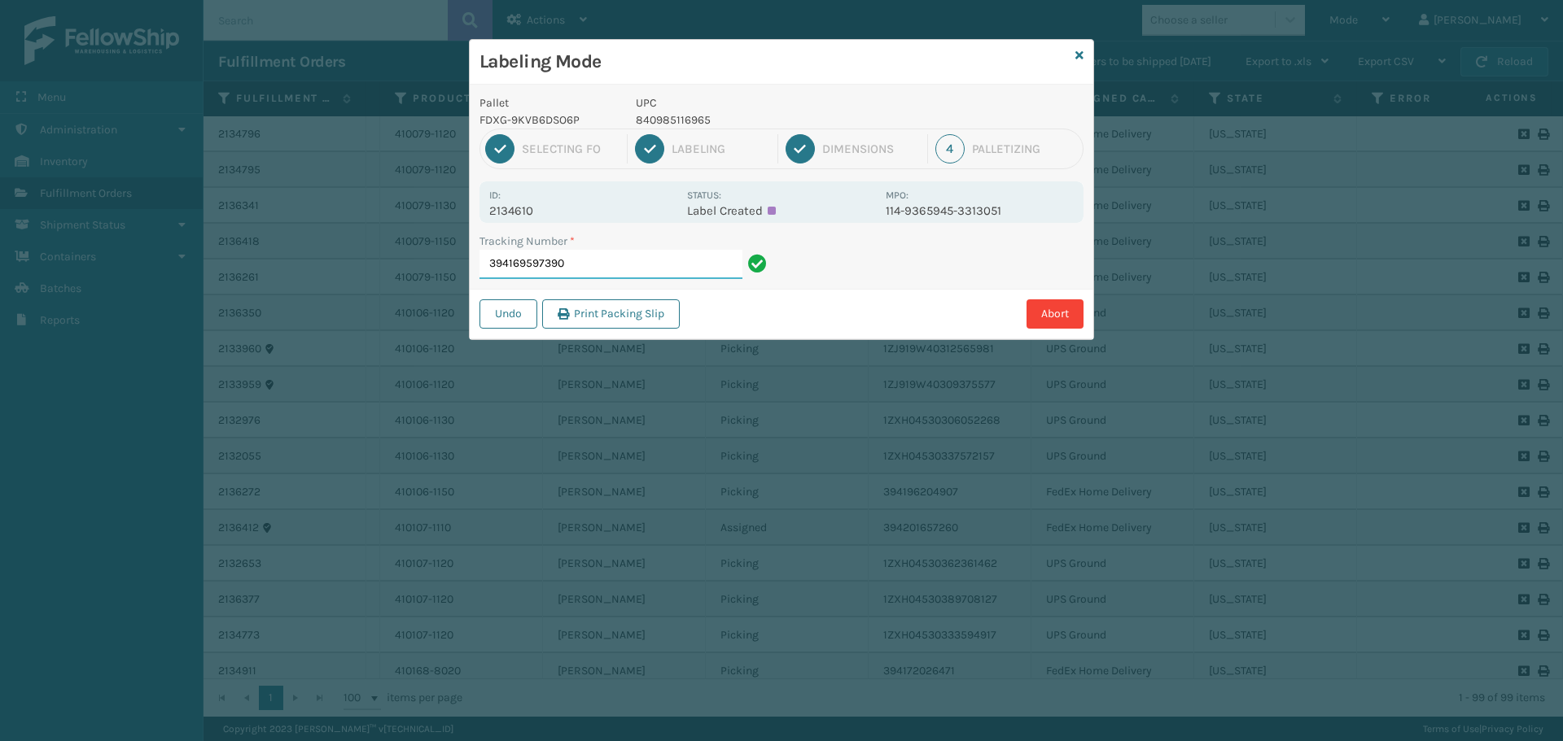
click at [719, 277] on input "394169597390" at bounding box center [610, 264] width 263 height 29
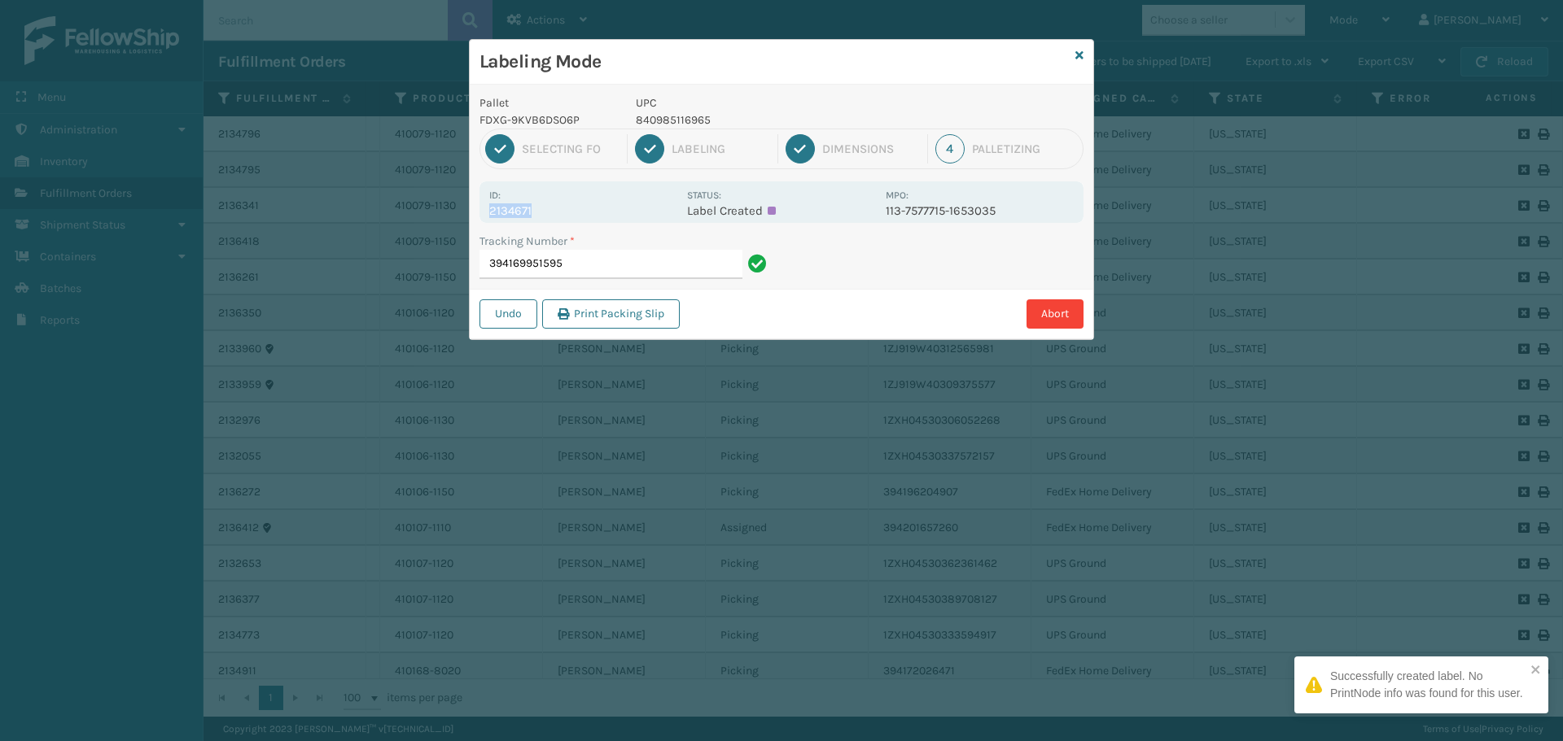
drag, startPoint x: 502, startPoint y: 214, endPoint x: 599, endPoint y: 216, distance: 96.9
click at [599, 216] on p "2134671" at bounding box center [583, 210] width 188 height 15
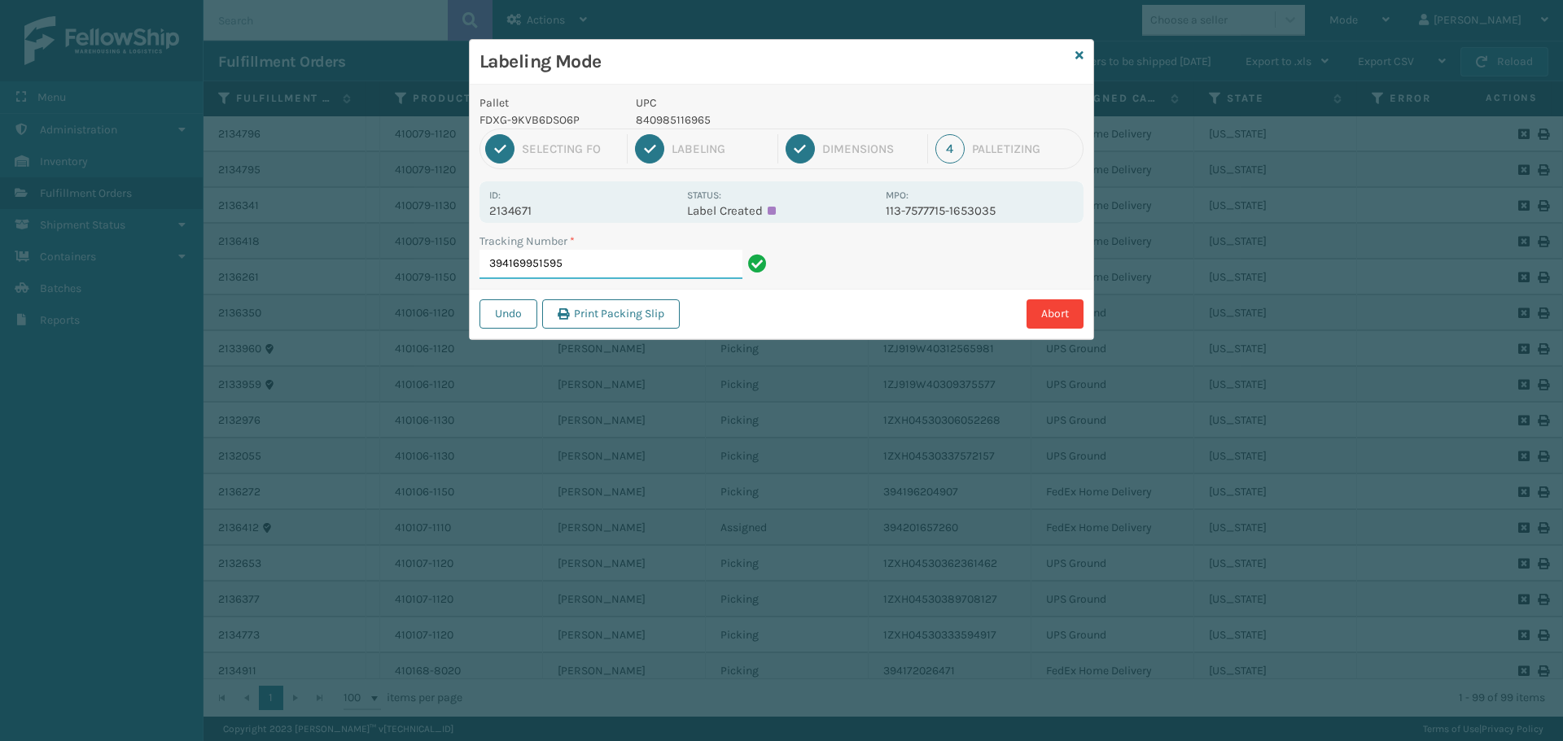
click at [636, 272] on input "394169951595" at bounding box center [610, 264] width 263 height 29
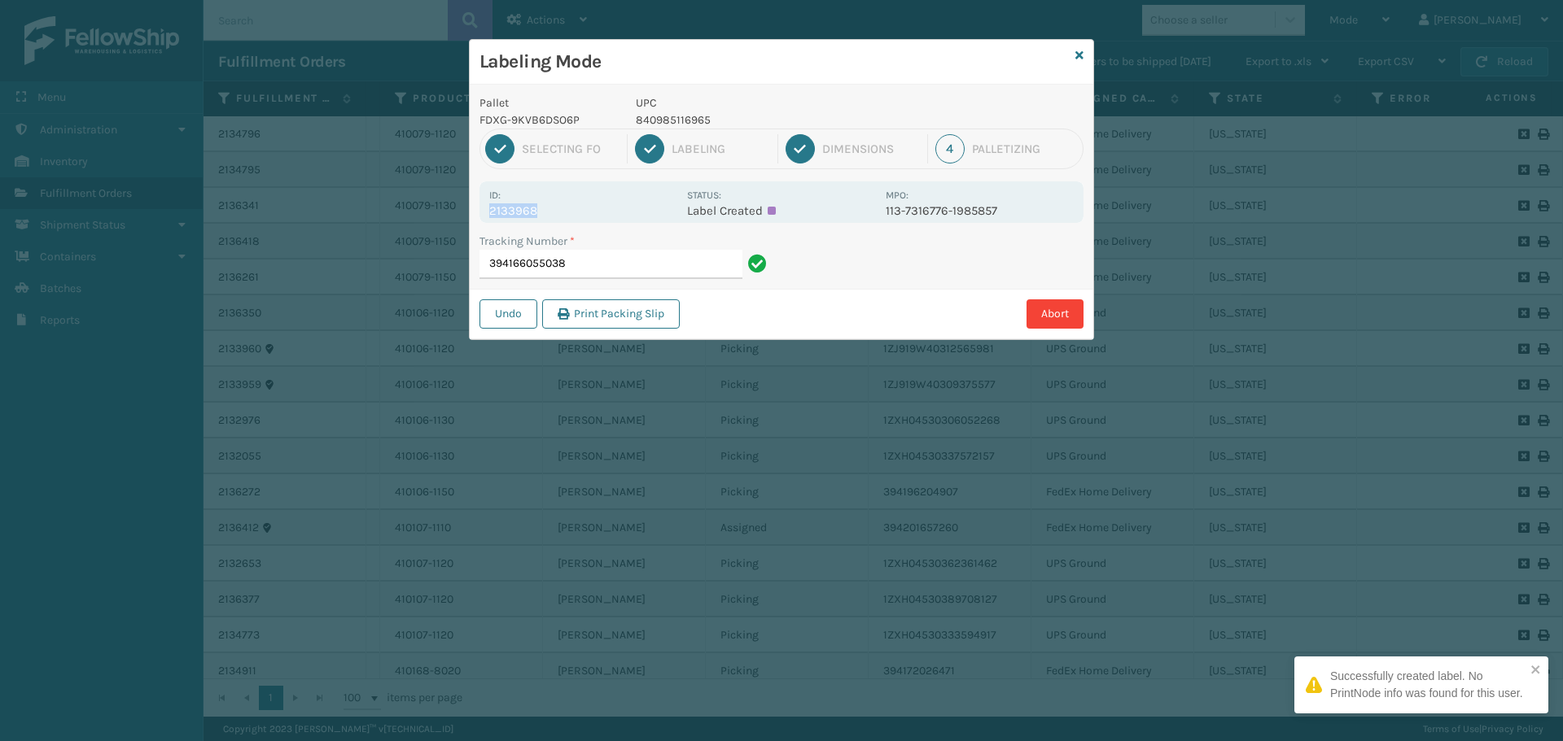
drag, startPoint x: 488, startPoint y: 211, endPoint x: 562, endPoint y: 203, distance: 74.4
click at [561, 203] on div "Id: 2133968 Status: Label Created MPO: 113-7316776-1985857" at bounding box center [781, 202] width 604 height 42
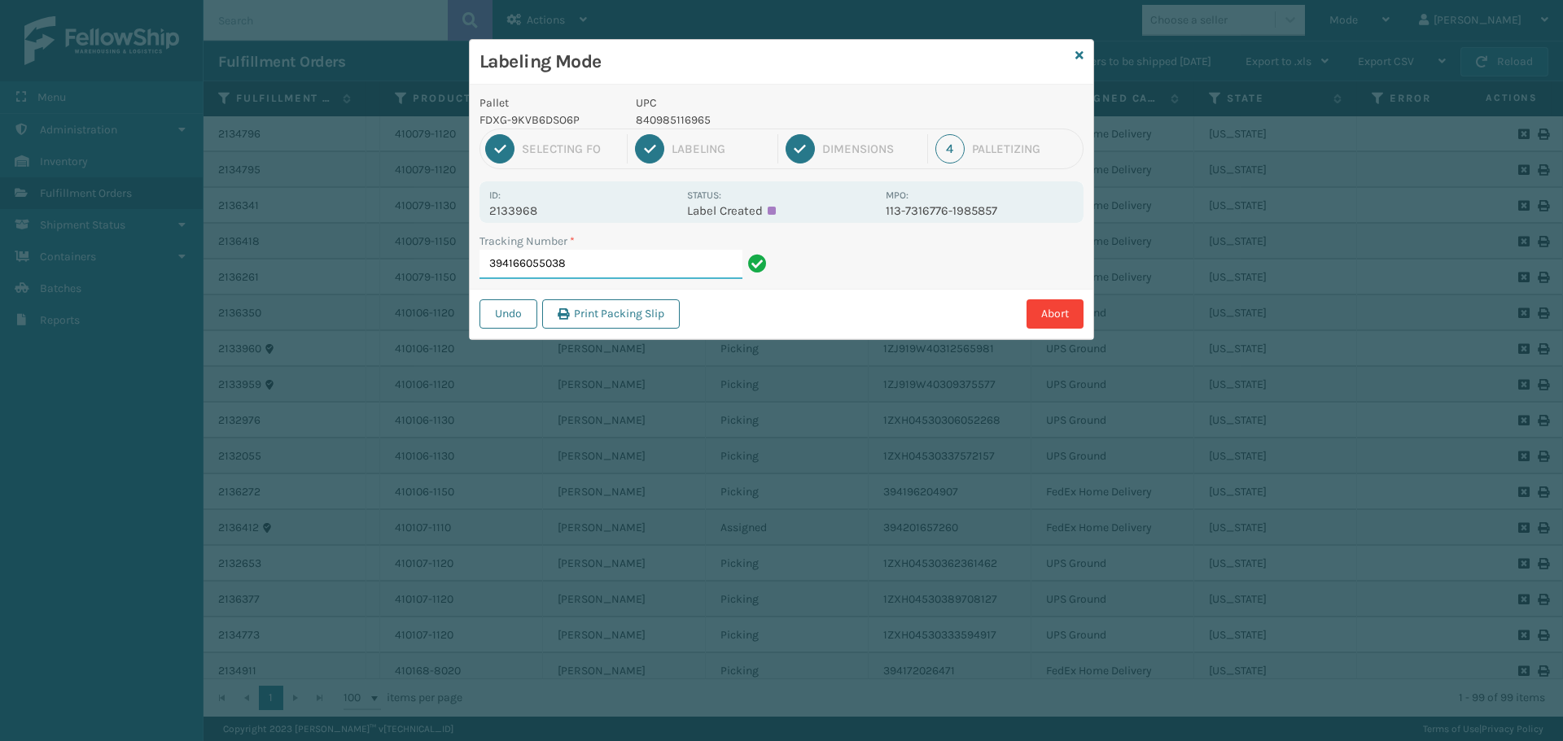
click at [619, 271] on input "394166055038" at bounding box center [610, 264] width 263 height 29
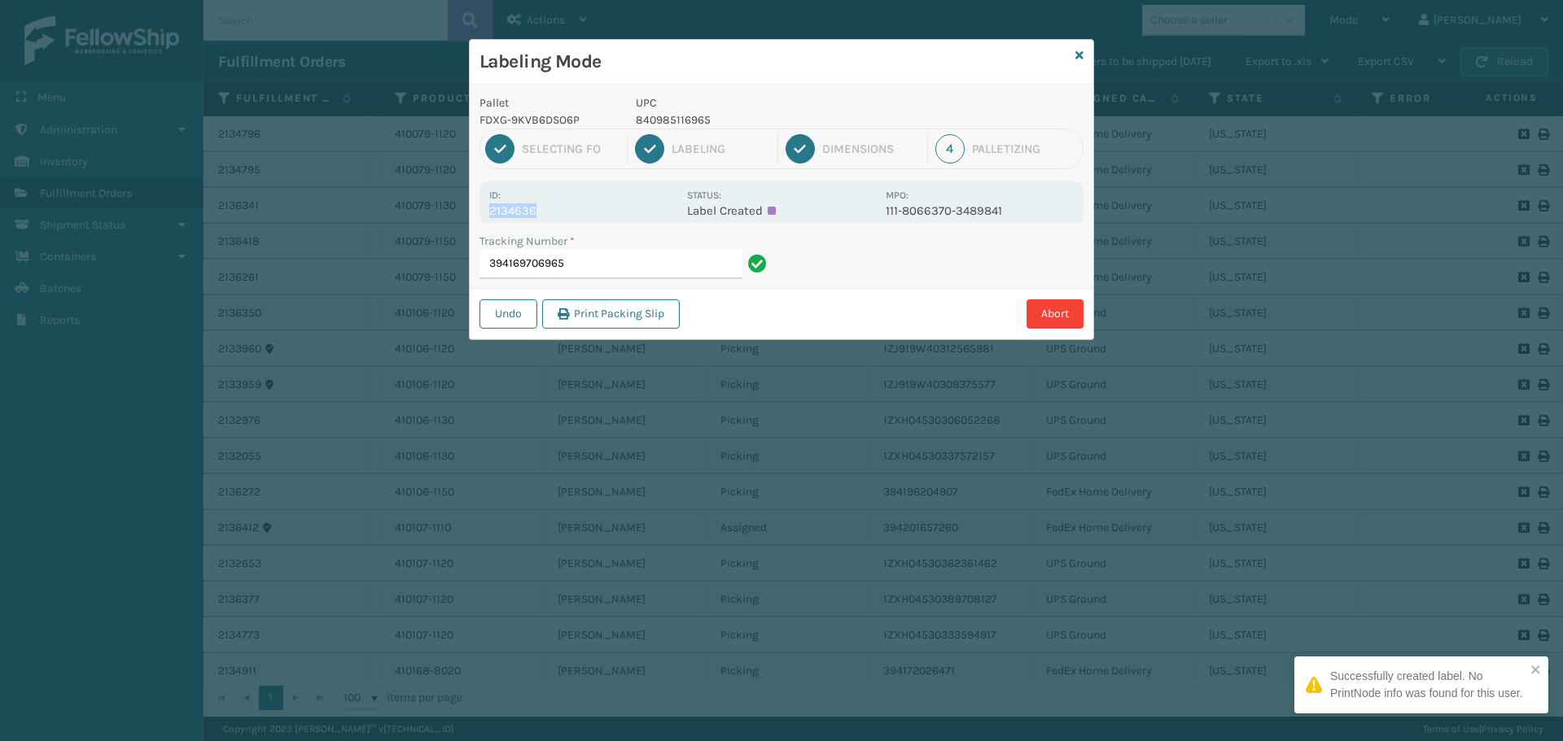
drag, startPoint x: 492, startPoint y: 210, endPoint x: 587, endPoint y: 209, distance: 95.2
click at [587, 209] on p "2134636" at bounding box center [583, 210] width 188 height 15
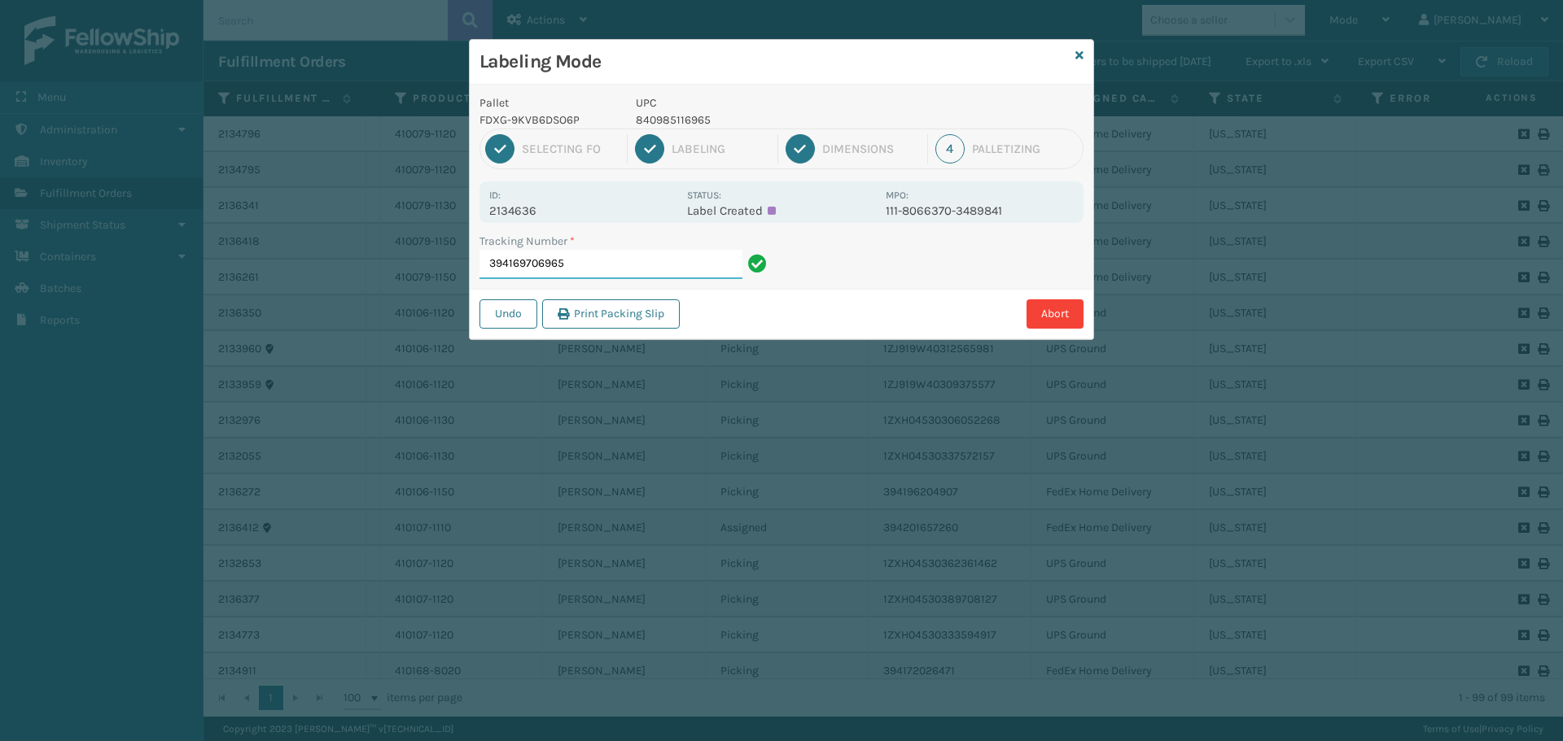
click at [611, 262] on input "394169706965" at bounding box center [610, 264] width 263 height 29
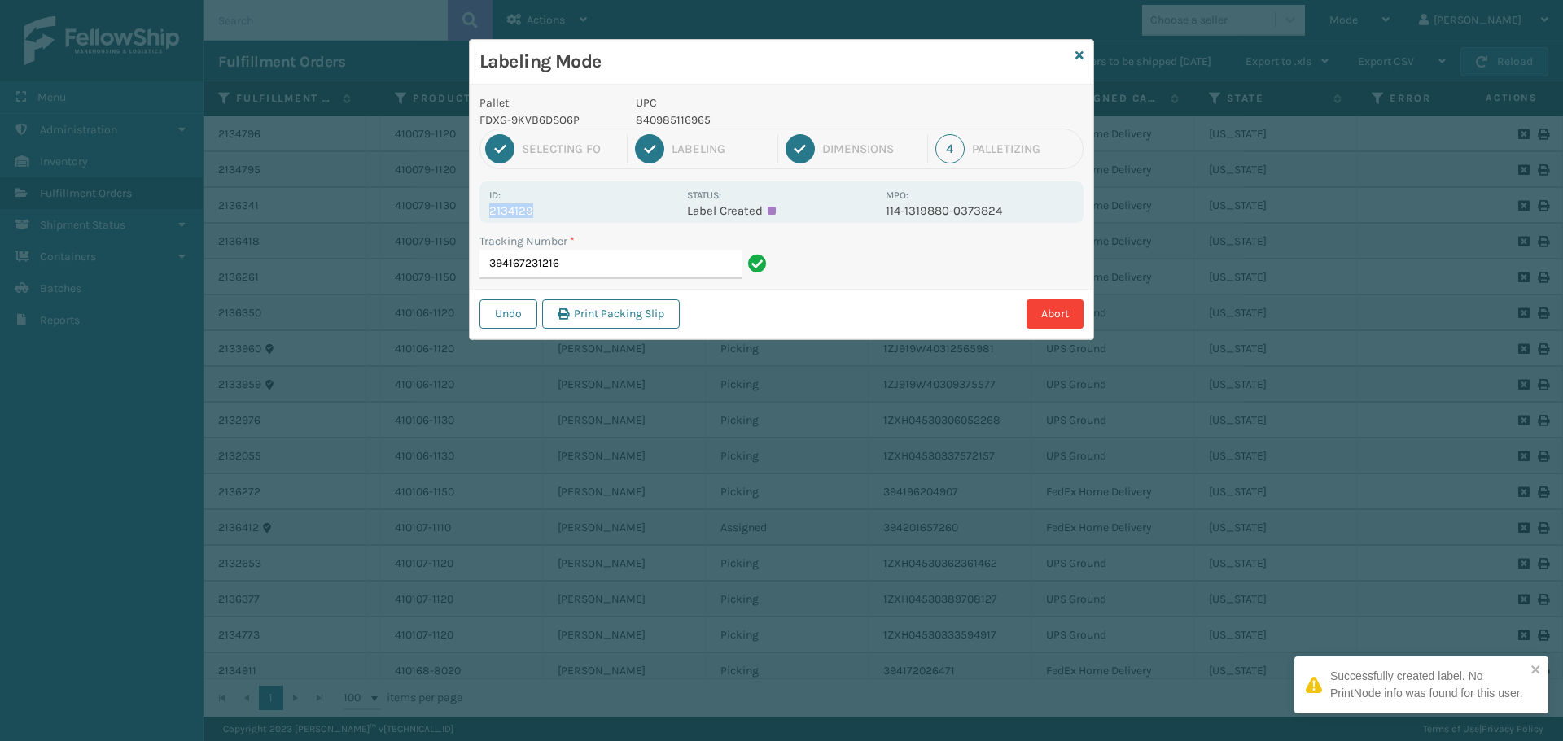
drag, startPoint x: 488, startPoint y: 208, endPoint x: 584, endPoint y: 212, distance: 96.2
click at [584, 212] on div "Id: 2134129 Status: Label Created MPO: 114-1319880-0373824" at bounding box center [781, 202] width 604 height 42
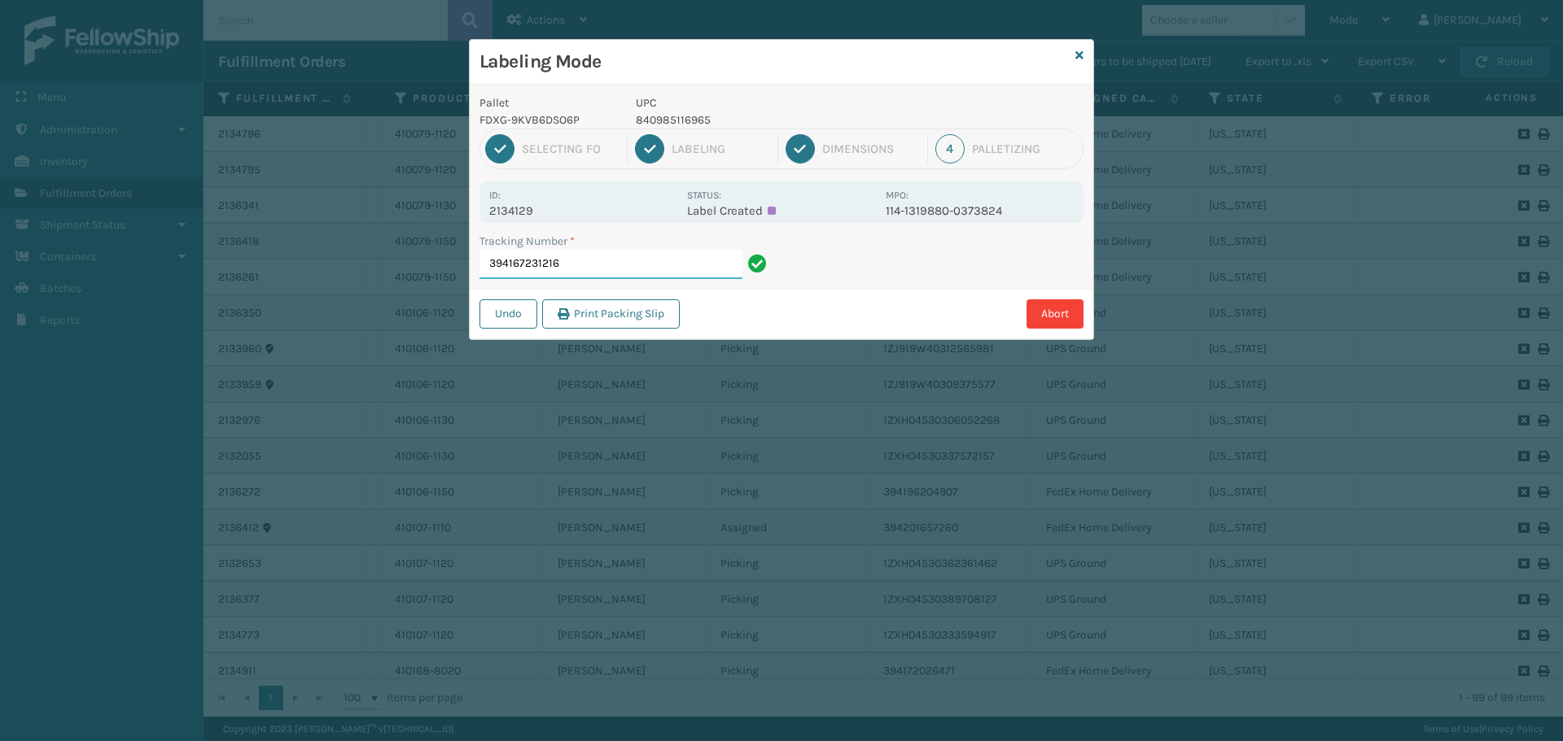
click at [621, 262] on input "394167231216" at bounding box center [610, 264] width 263 height 29
drag, startPoint x: 492, startPoint y: 207, endPoint x: 563, endPoint y: 208, distance: 70.8
click at [563, 208] on p "2134129" at bounding box center [583, 210] width 188 height 15
click at [621, 259] on input "394167231216" at bounding box center [610, 264] width 263 height 29
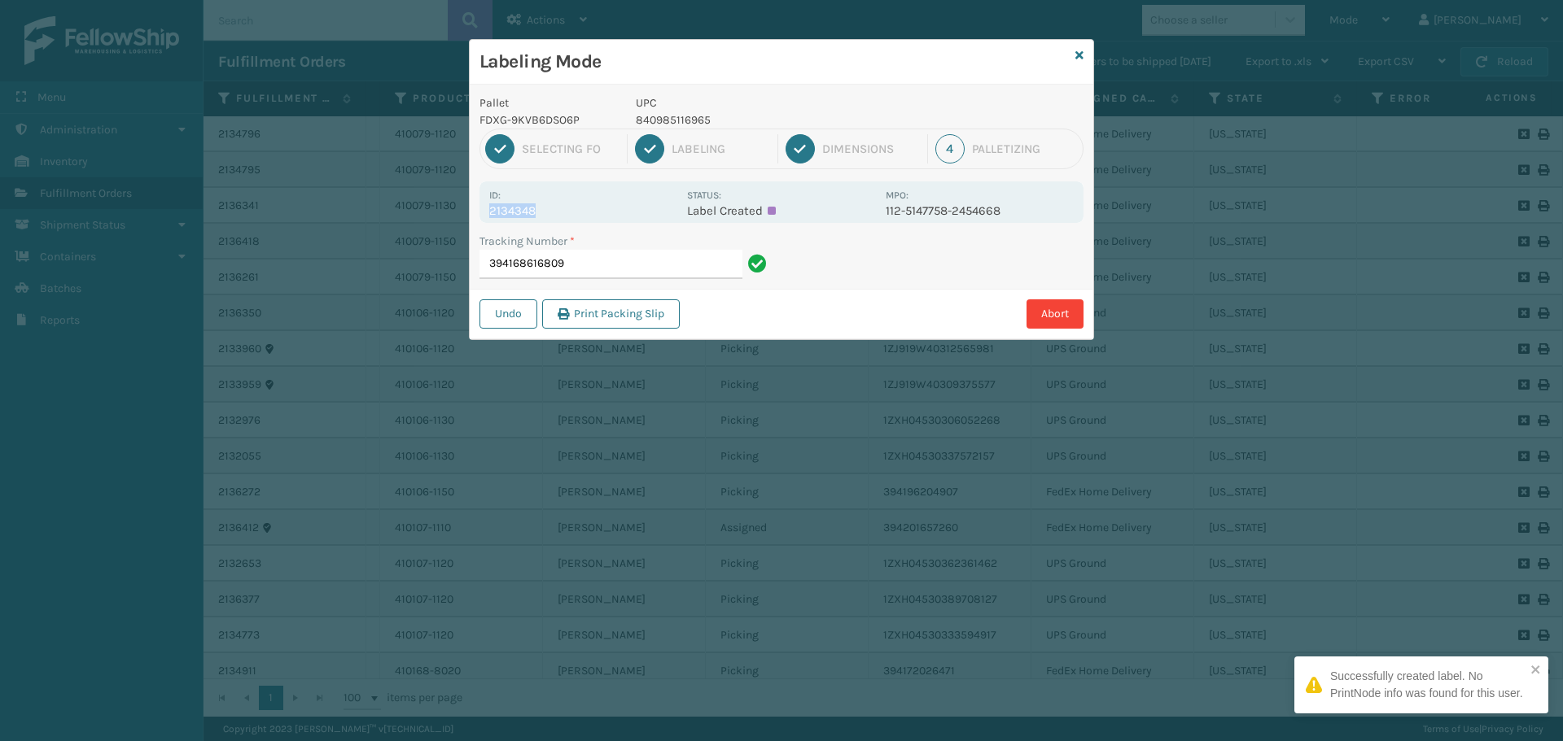
drag, startPoint x: 489, startPoint y: 213, endPoint x: 590, endPoint y: 214, distance: 100.9
click at [590, 214] on p "2134348" at bounding box center [583, 210] width 188 height 15
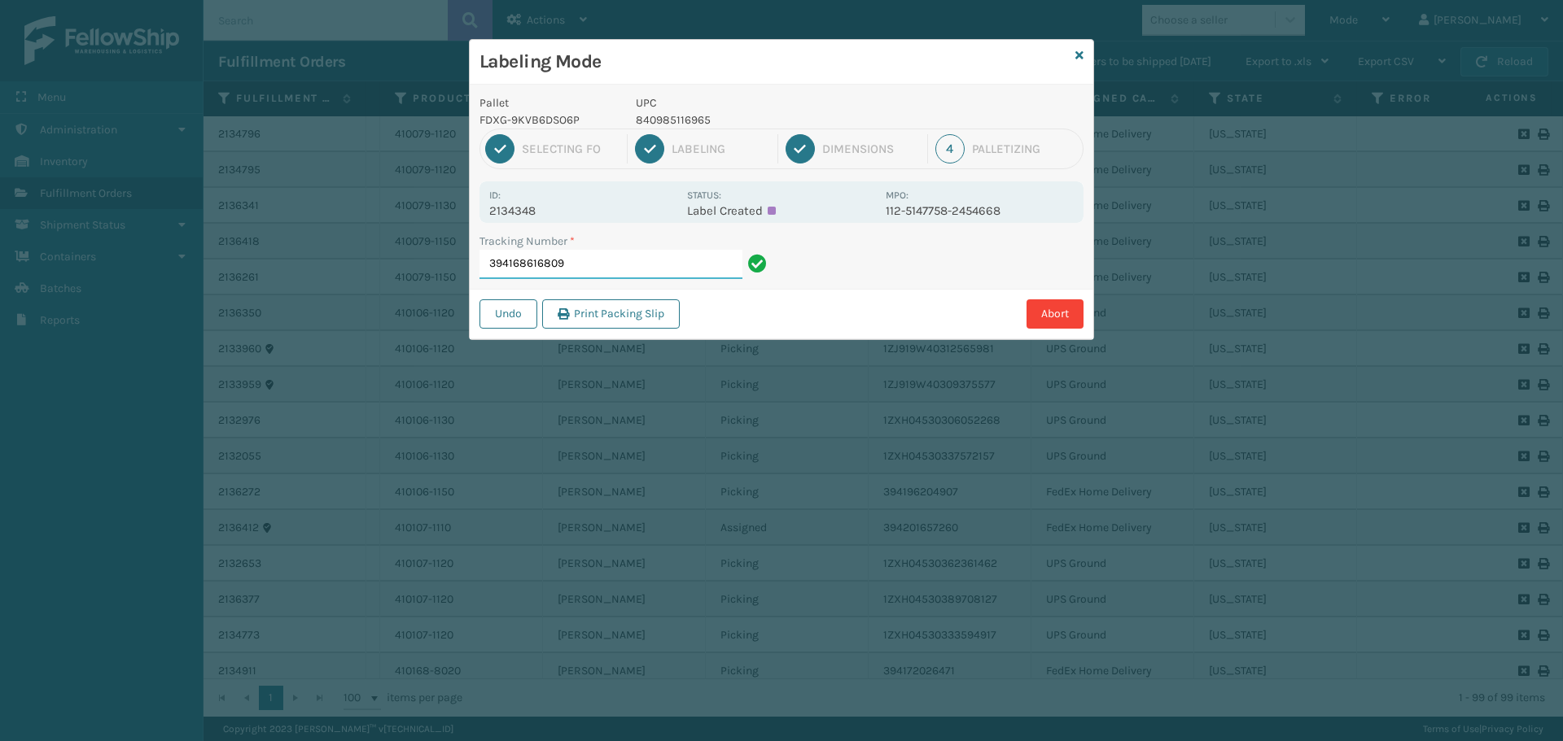
click at [623, 269] on input "394168616809" at bounding box center [610, 264] width 263 height 29
drag, startPoint x: 493, startPoint y: 208, endPoint x: 560, endPoint y: 208, distance: 66.7
click at [560, 208] on p "2134883" at bounding box center [583, 210] width 188 height 15
click at [539, 199] on div "Id: 2134883" at bounding box center [583, 202] width 188 height 32
drag, startPoint x: 484, startPoint y: 209, endPoint x: 579, endPoint y: 214, distance: 94.5
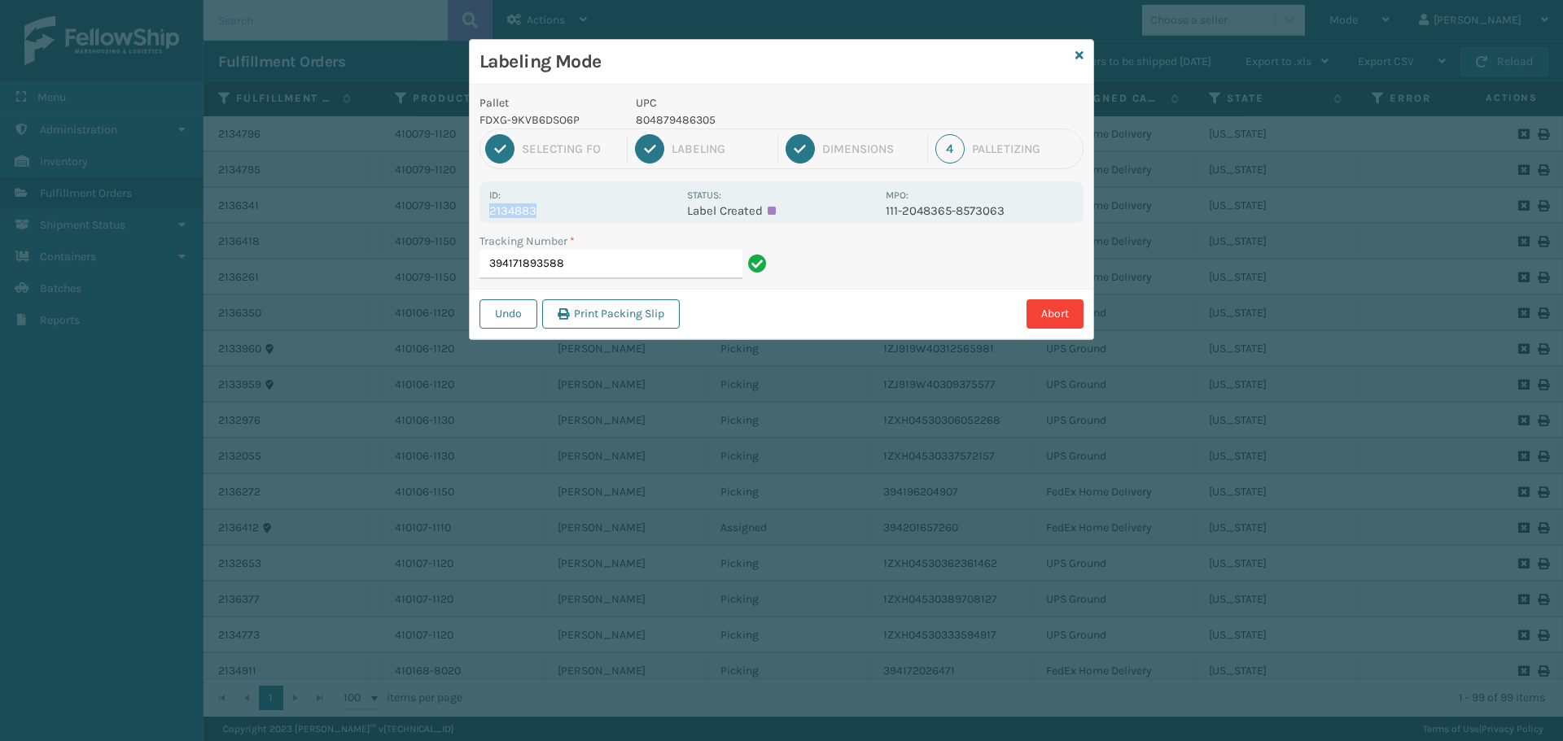
click at [579, 214] on div "Id: 2134883 Status: Label Created MPO: 111-2048365-8573063" at bounding box center [781, 202] width 604 height 42
click at [599, 254] on input "394171893588" at bounding box center [610, 264] width 263 height 29
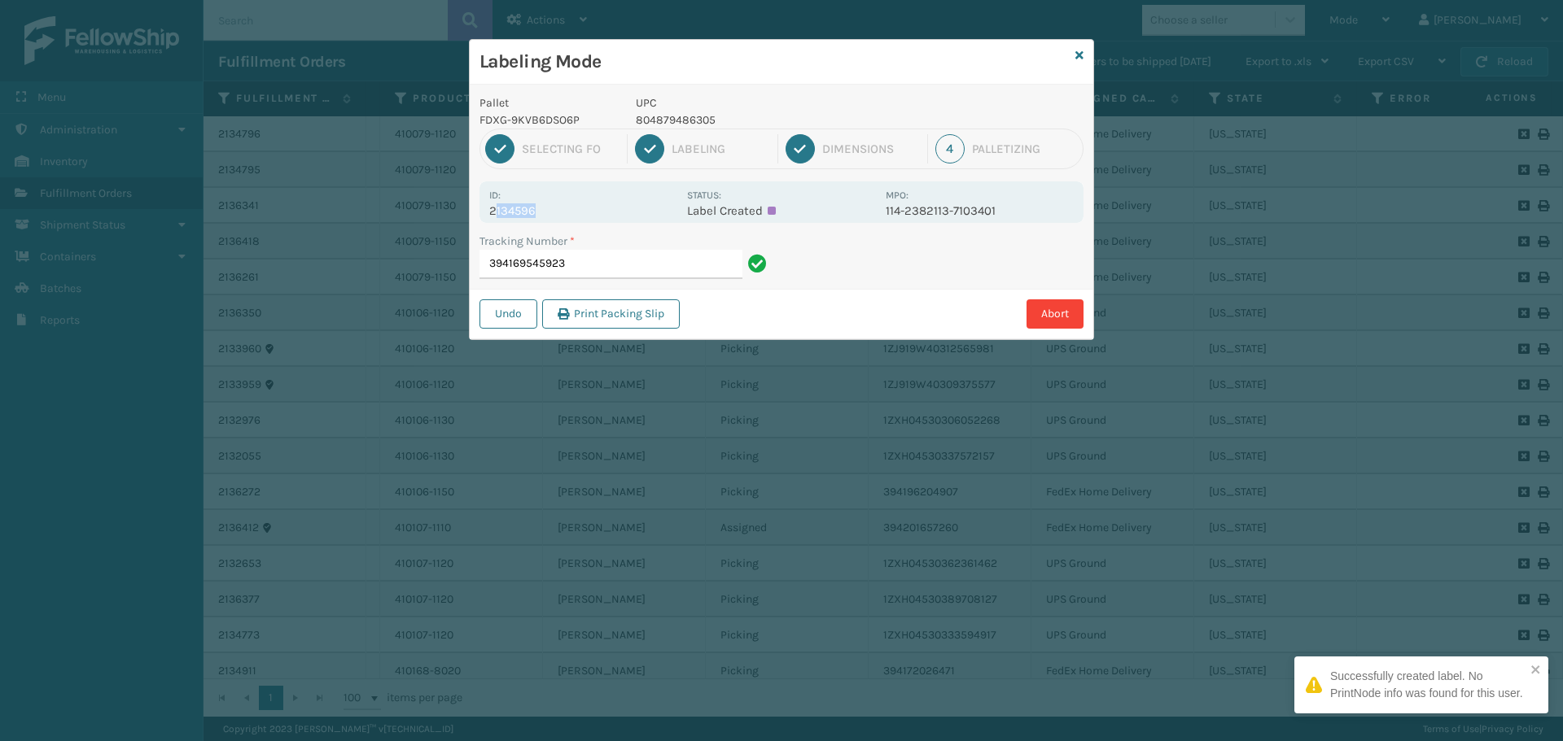
drag, startPoint x: 493, startPoint y: 211, endPoint x: 541, endPoint y: 211, distance: 48.0
click at [541, 211] on p "2134596" at bounding box center [583, 210] width 188 height 15
click at [543, 211] on p "2134596" at bounding box center [583, 210] width 188 height 15
click at [492, 208] on p "2134596" at bounding box center [583, 210] width 188 height 15
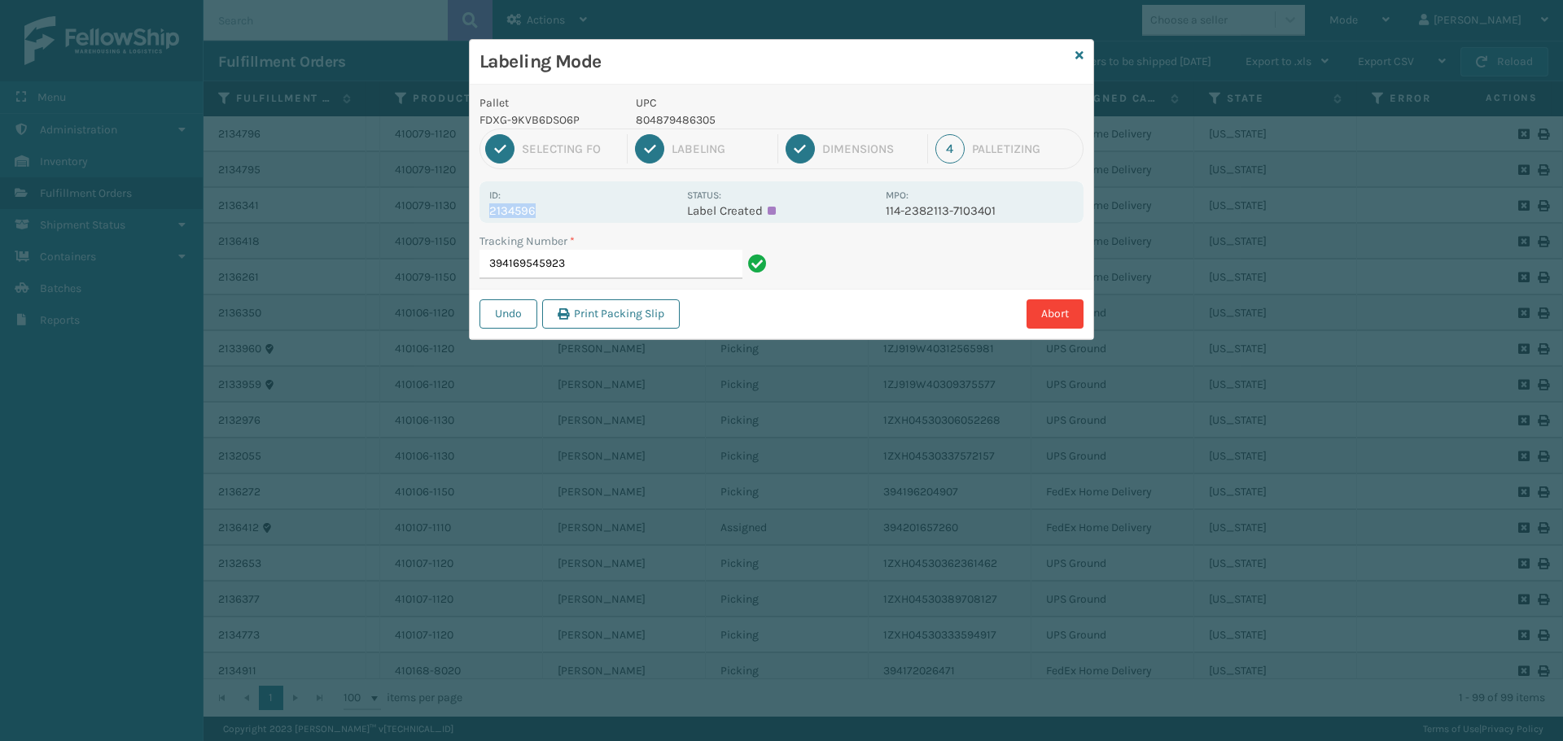
drag, startPoint x: 488, startPoint y: 211, endPoint x: 603, endPoint y: 211, distance: 115.6
click at [602, 211] on div "Id: 2134596 Status: Label Created MPO: 114-2382113-7103401" at bounding box center [781, 202] width 604 height 42
click at [640, 258] on input "394169545923" at bounding box center [610, 264] width 263 height 29
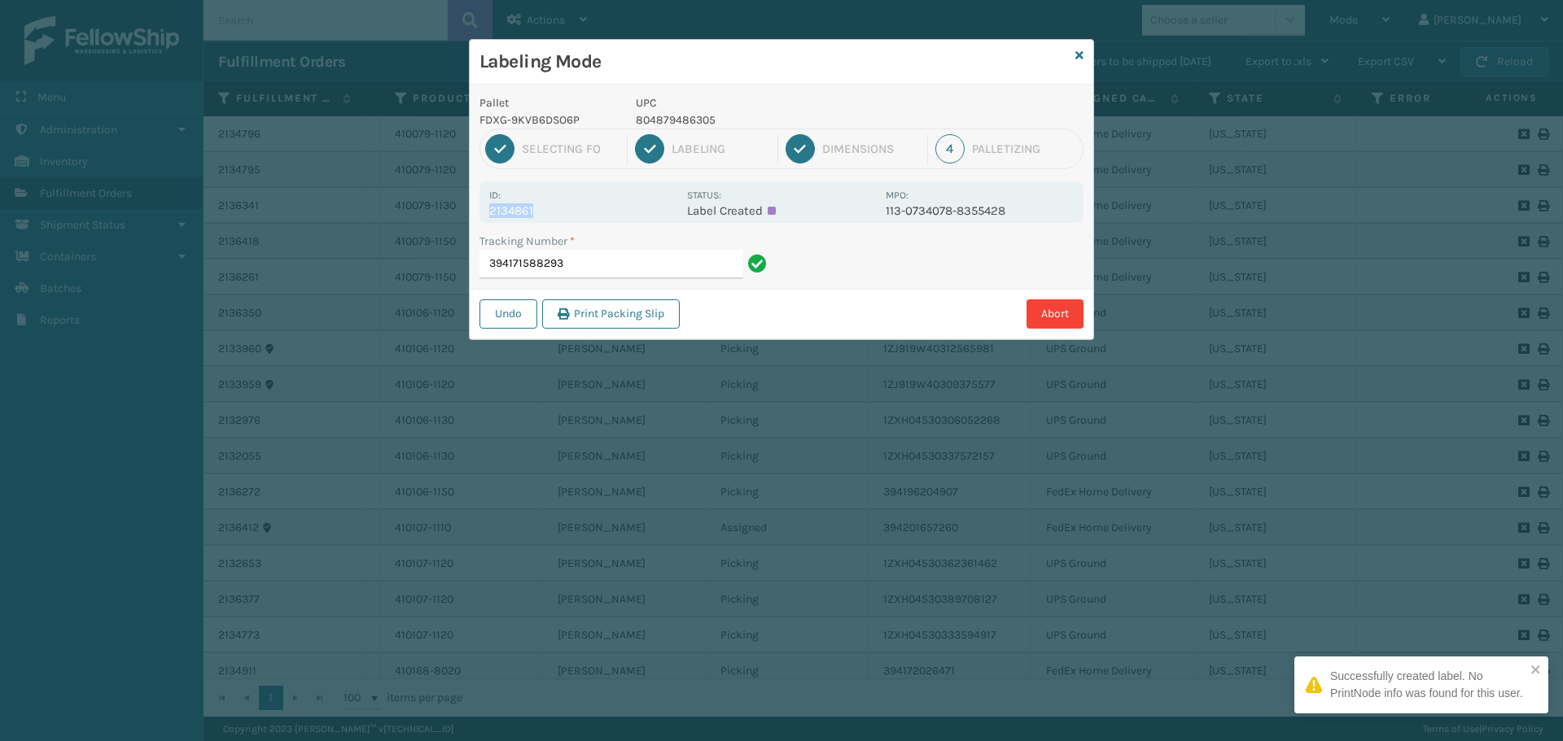
drag, startPoint x: 488, startPoint y: 213, endPoint x: 553, endPoint y: 218, distance: 64.5
click at [553, 218] on div "Id: 2134861 Status: Label Created MPO: 113-0734078-8355428" at bounding box center [781, 202] width 604 height 42
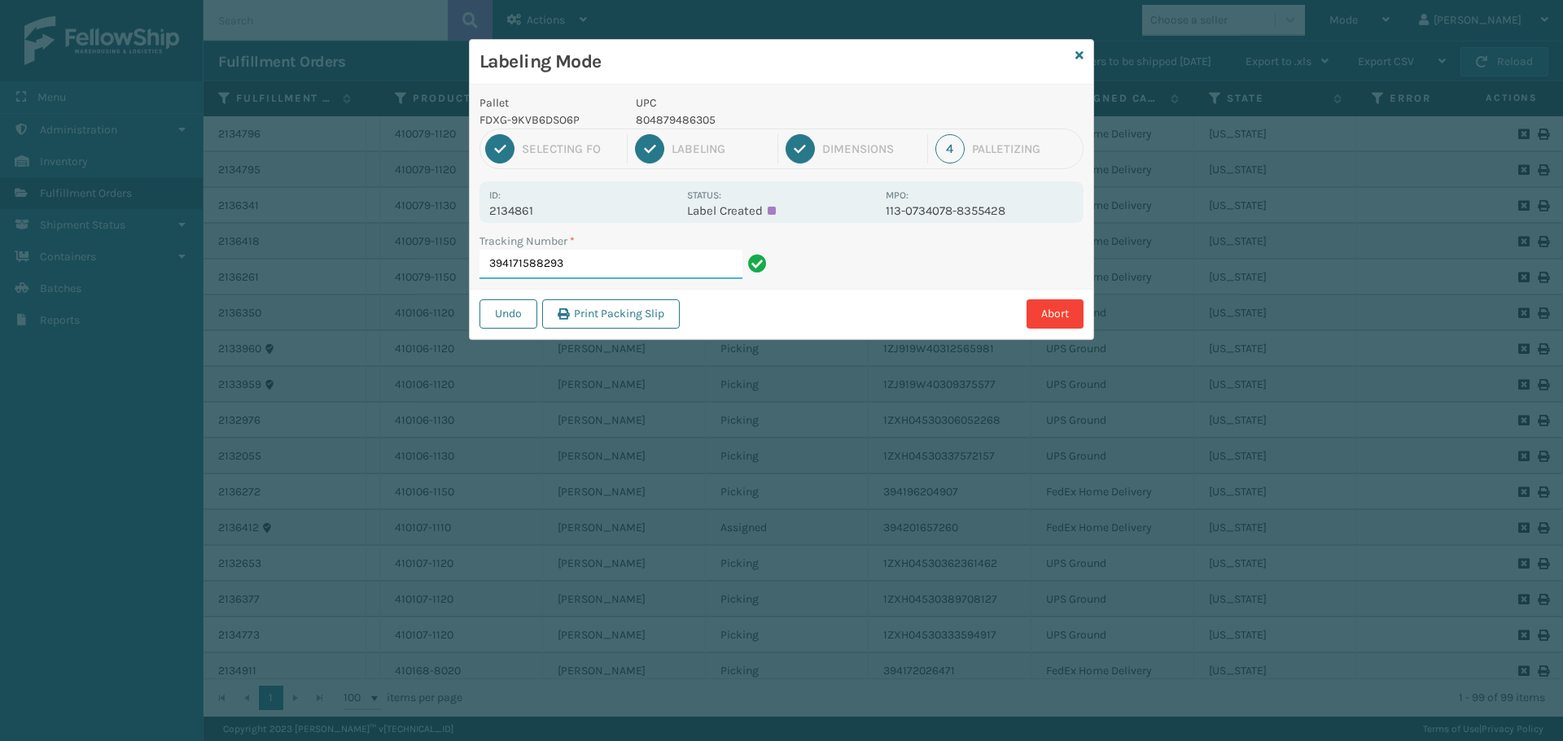
click at [608, 256] on input "394171588293" at bounding box center [610, 264] width 263 height 29
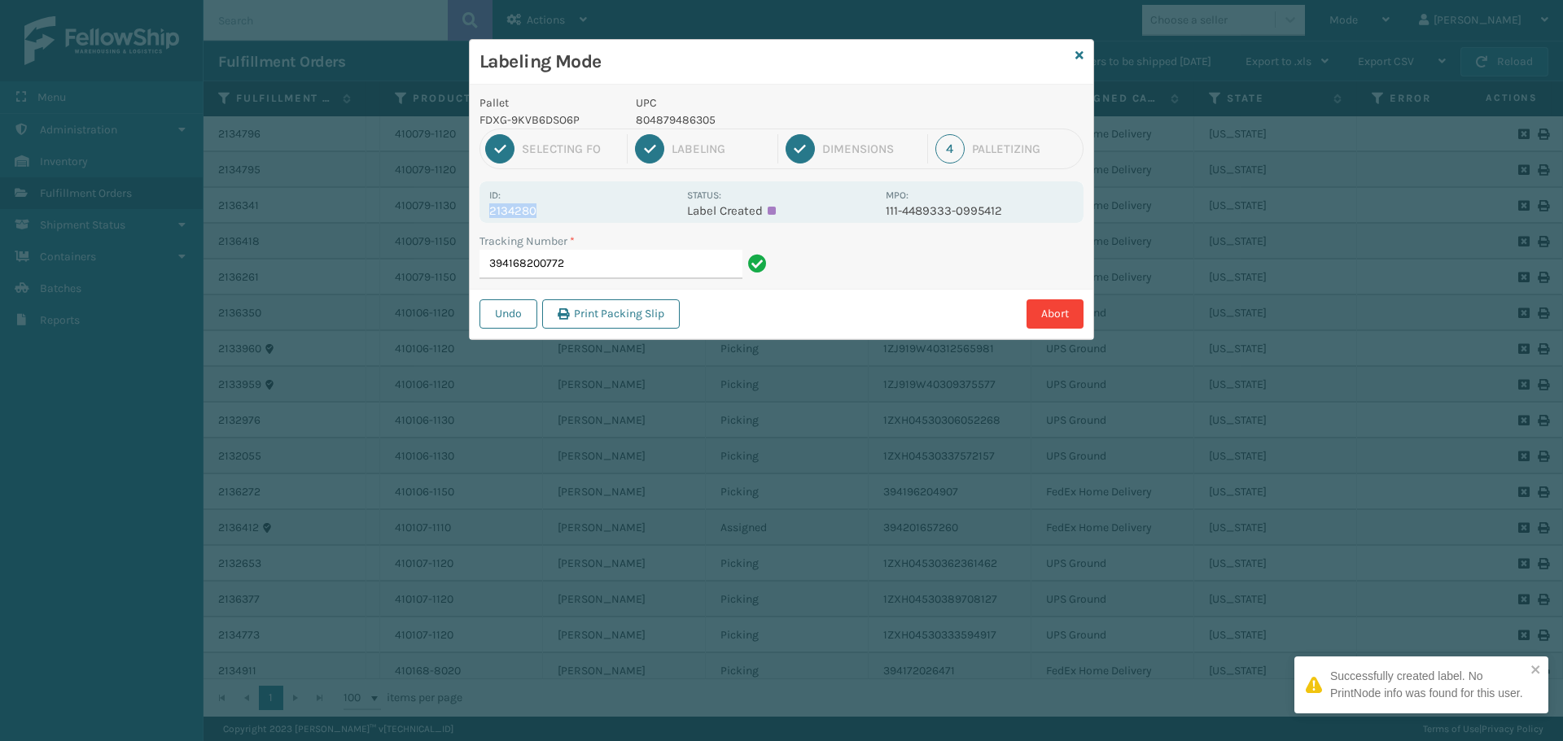
drag, startPoint x: 491, startPoint y: 212, endPoint x: 588, endPoint y: 210, distance: 96.9
click at [588, 210] on p "2134280" at bounding box center [583, 210] width 188 height 15
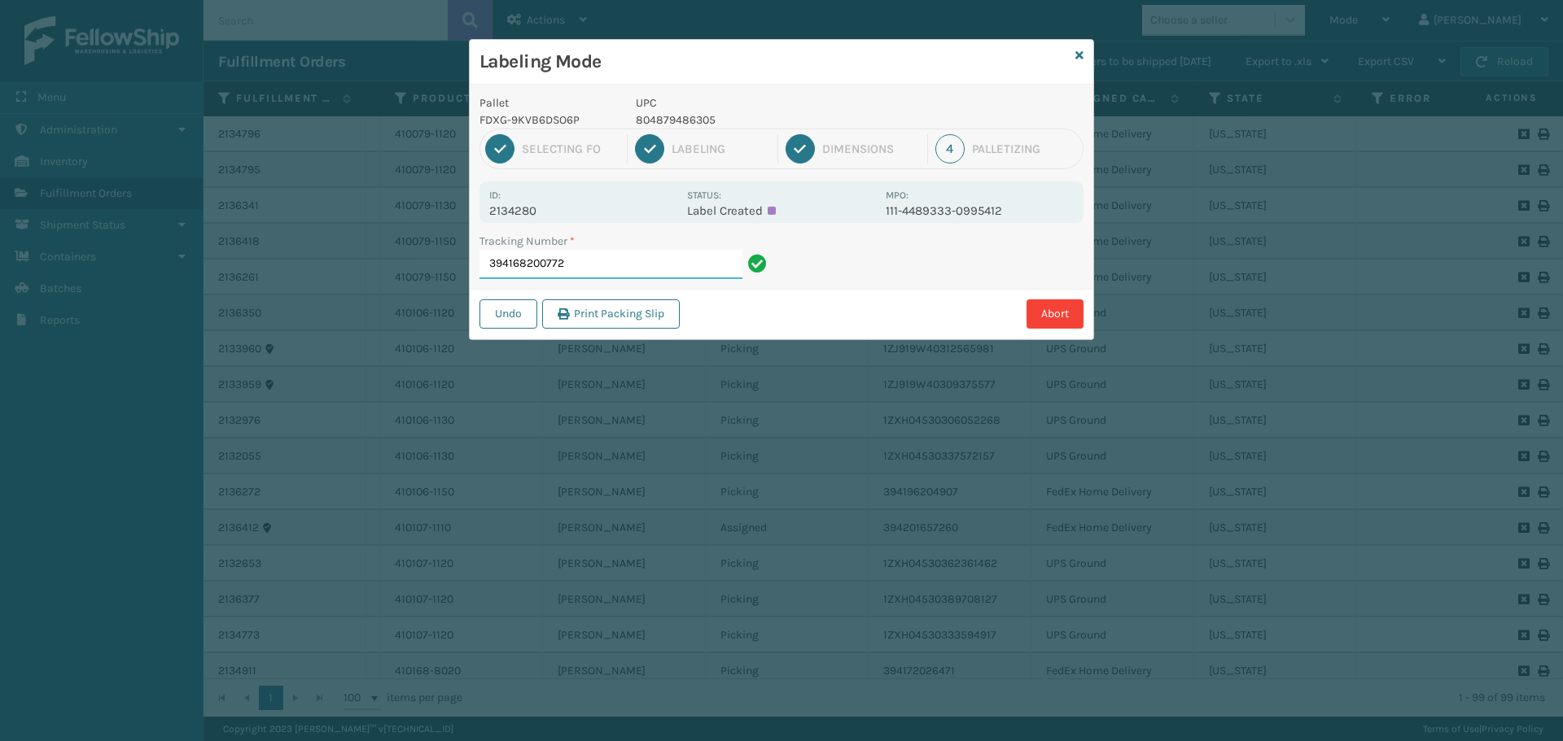
click at [616, 263] on input "394168200772" at bounding box center [610, 264] width 263 height 29
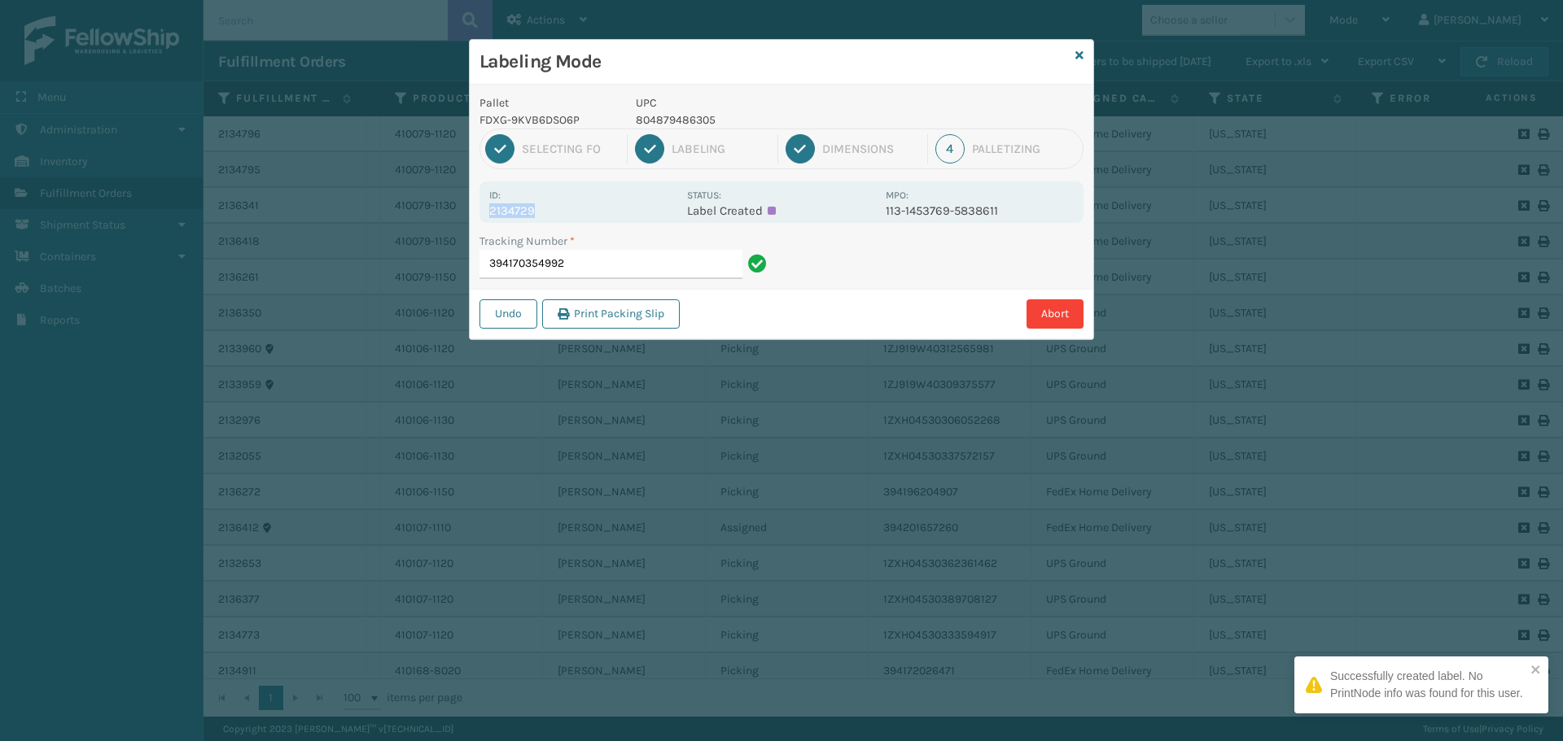
drag, startPoint x: 491, startPoint y: 208, endPoint x: 558, endPoint y: 215, distance: 67.1
click at [558, 215] on p "2134729" at bounding box center [583, 210] width 188 height 15
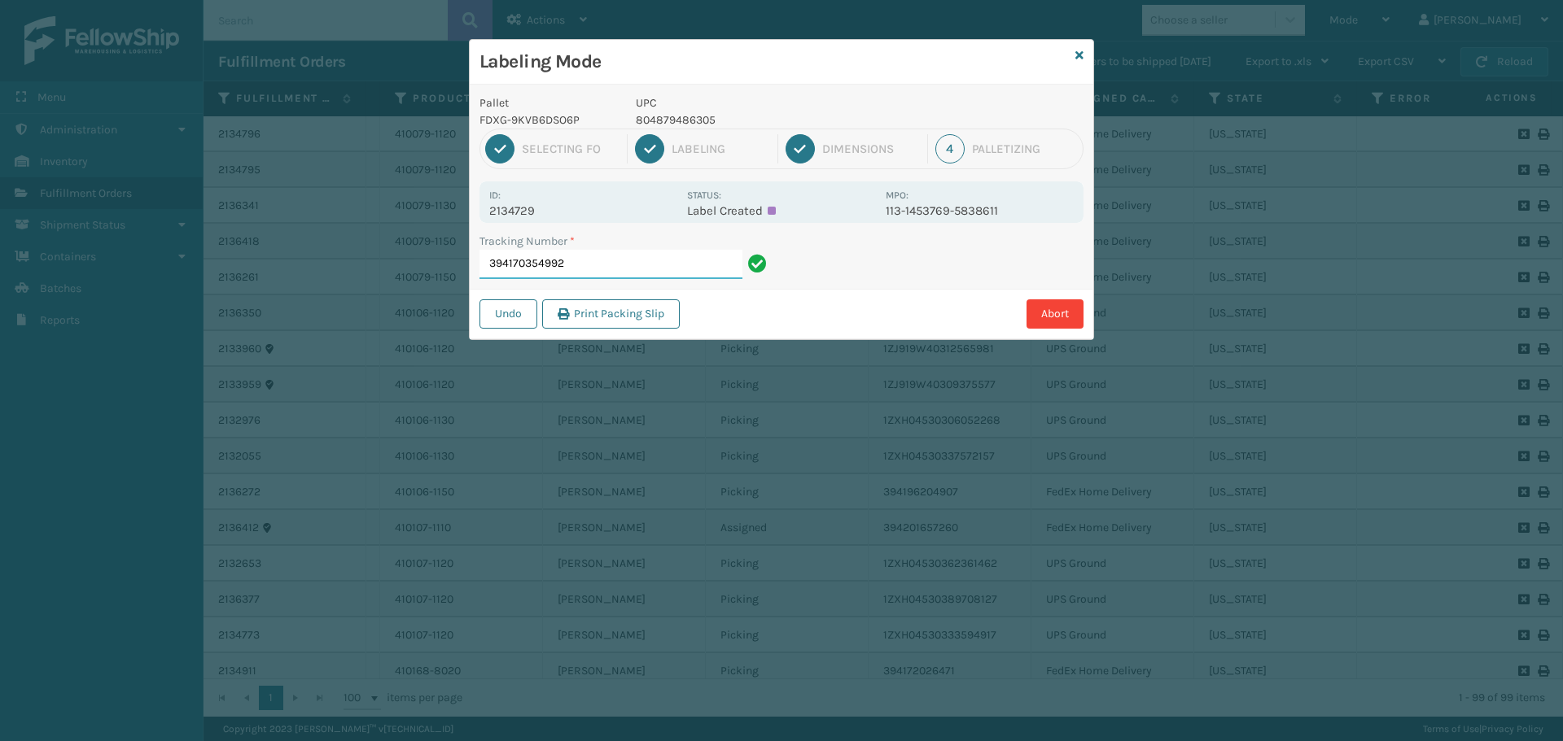
click at [605, 262] on input "394170354992" at bounding box center [610, 264] width 263 height 29
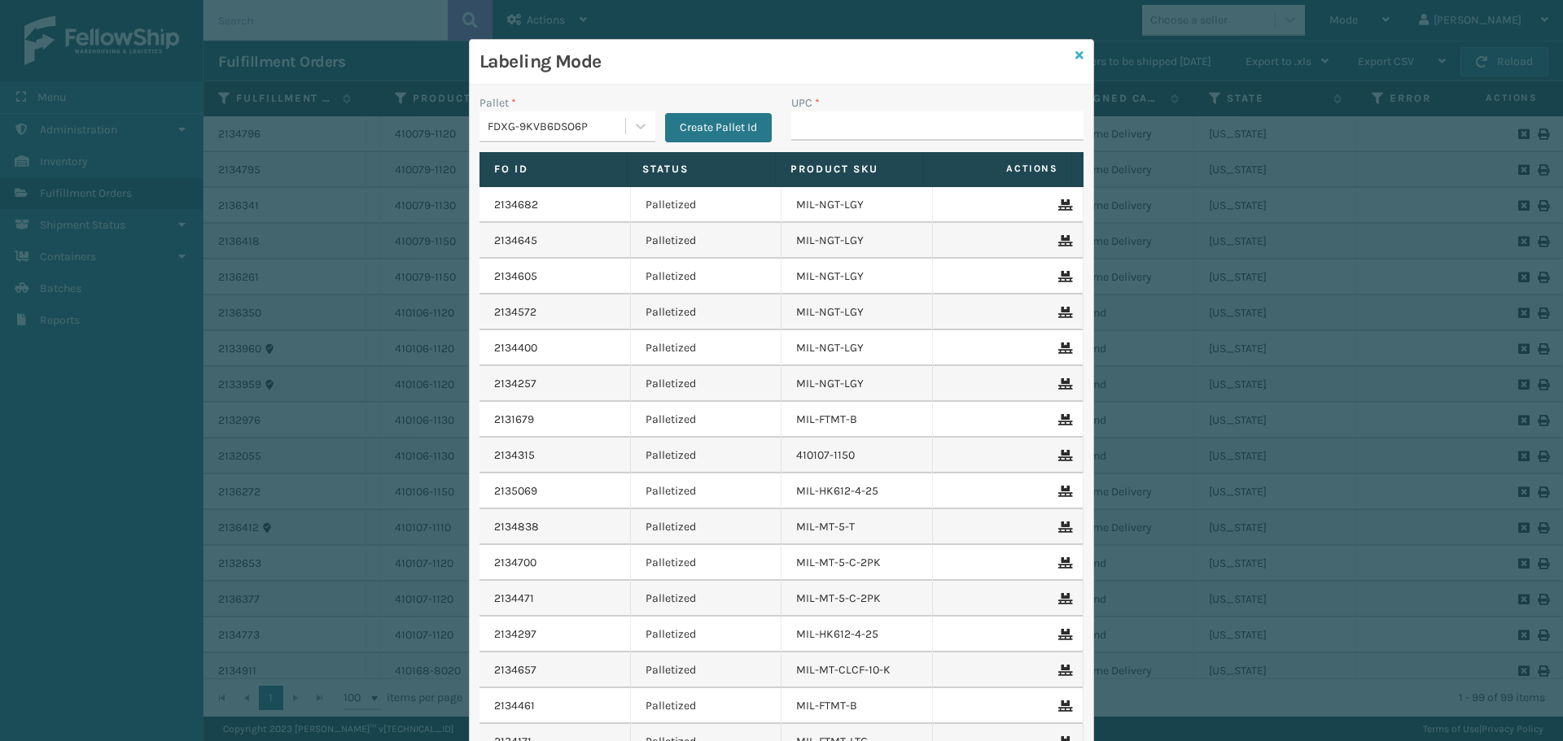
click at [1075, 55] on icon at bounding box center [1079, 55] width 8 height 11
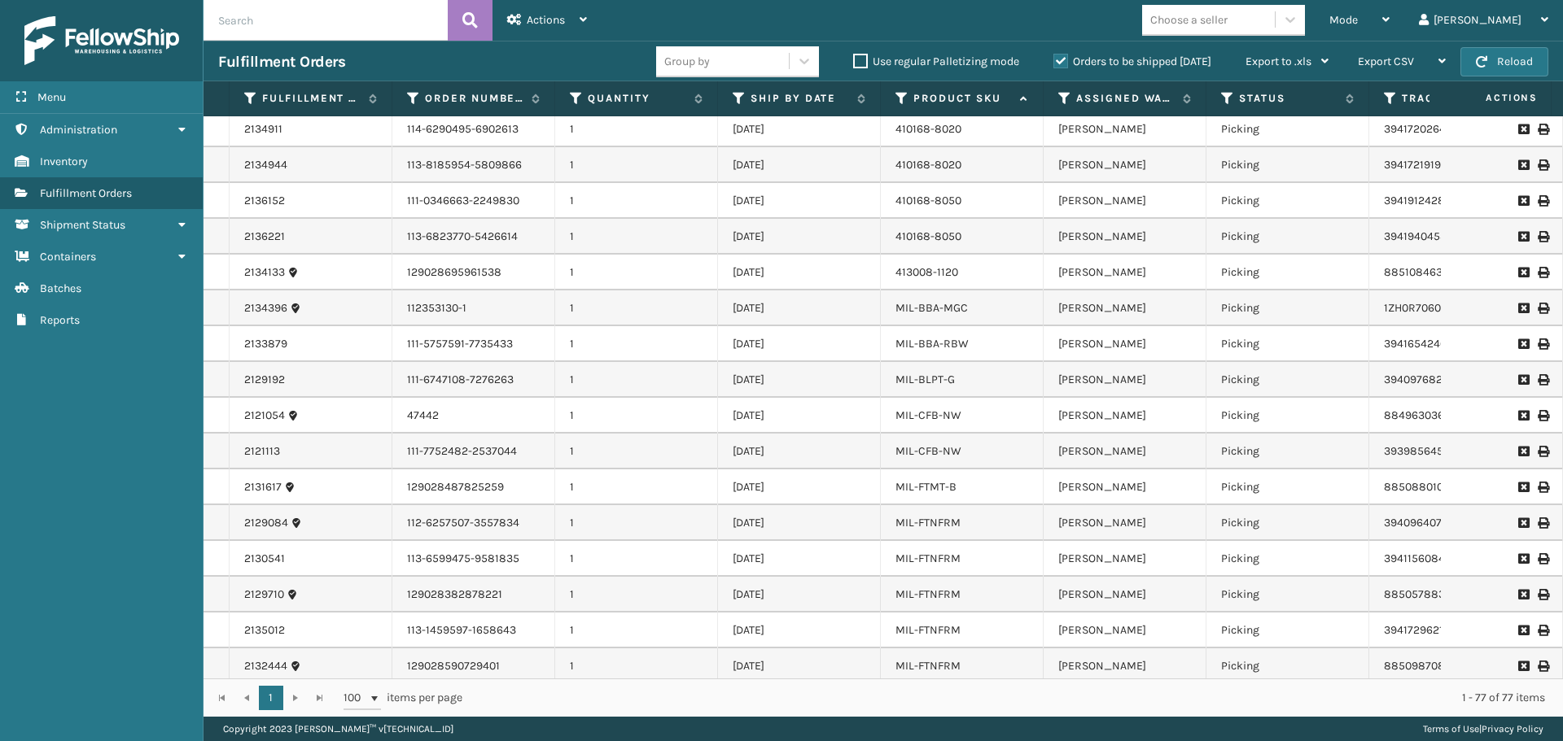
scroll to position [0, 0]
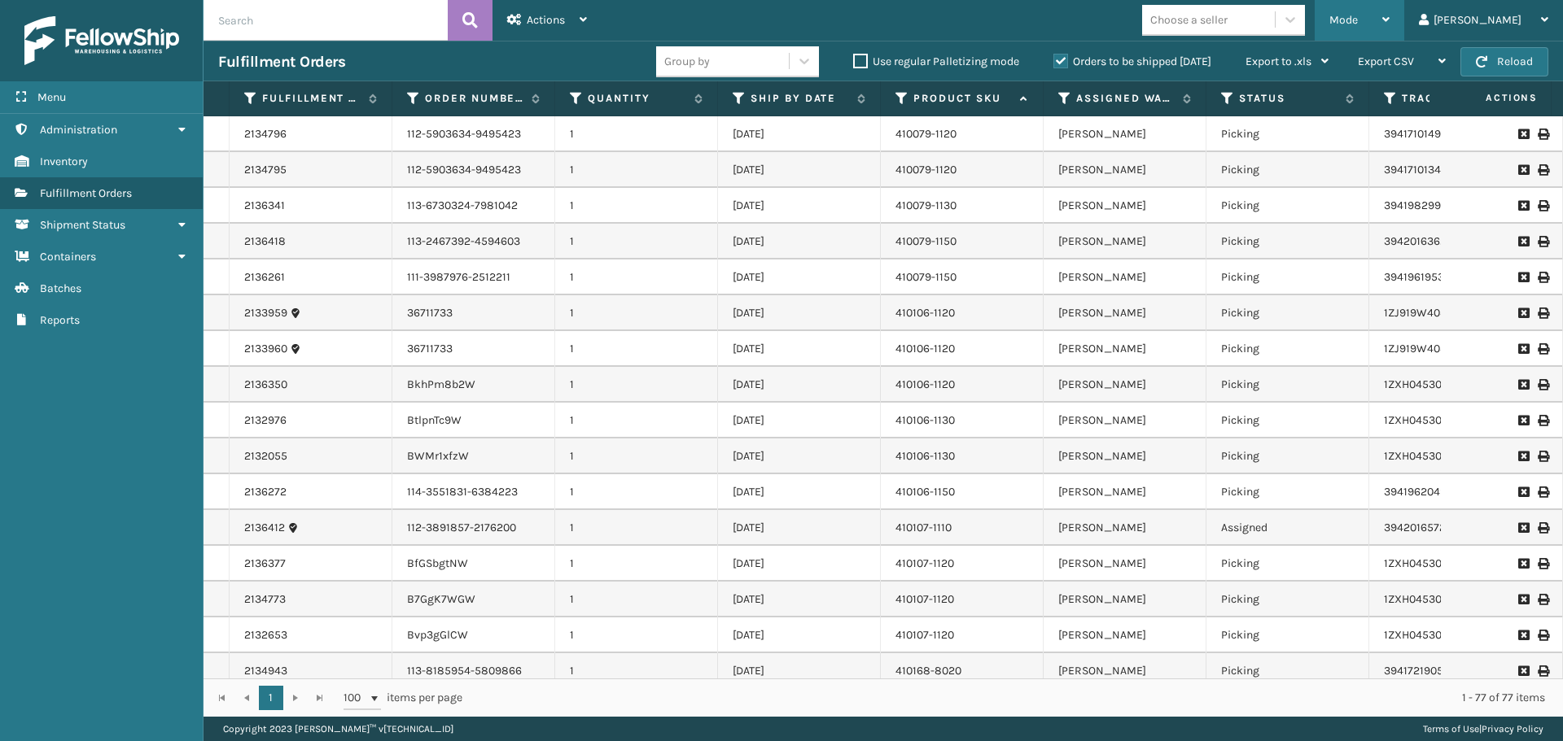
click at [1358, 15] on span "Mode" at bounding box center [1343, 20] width 28 height 14
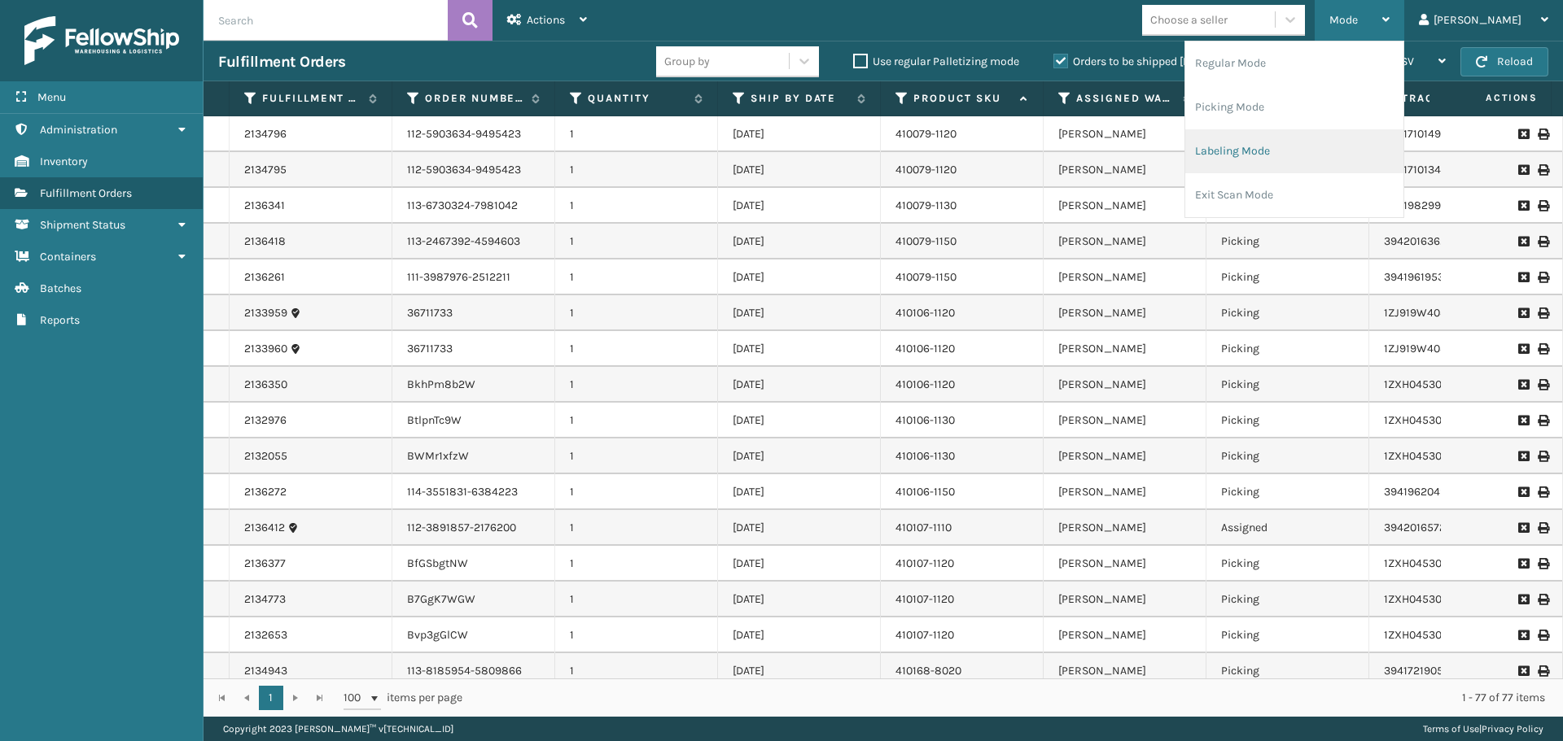
click at [1305, 168] on li "Labeling Mode" at bounding box center [1294, 151] width 218 height 44
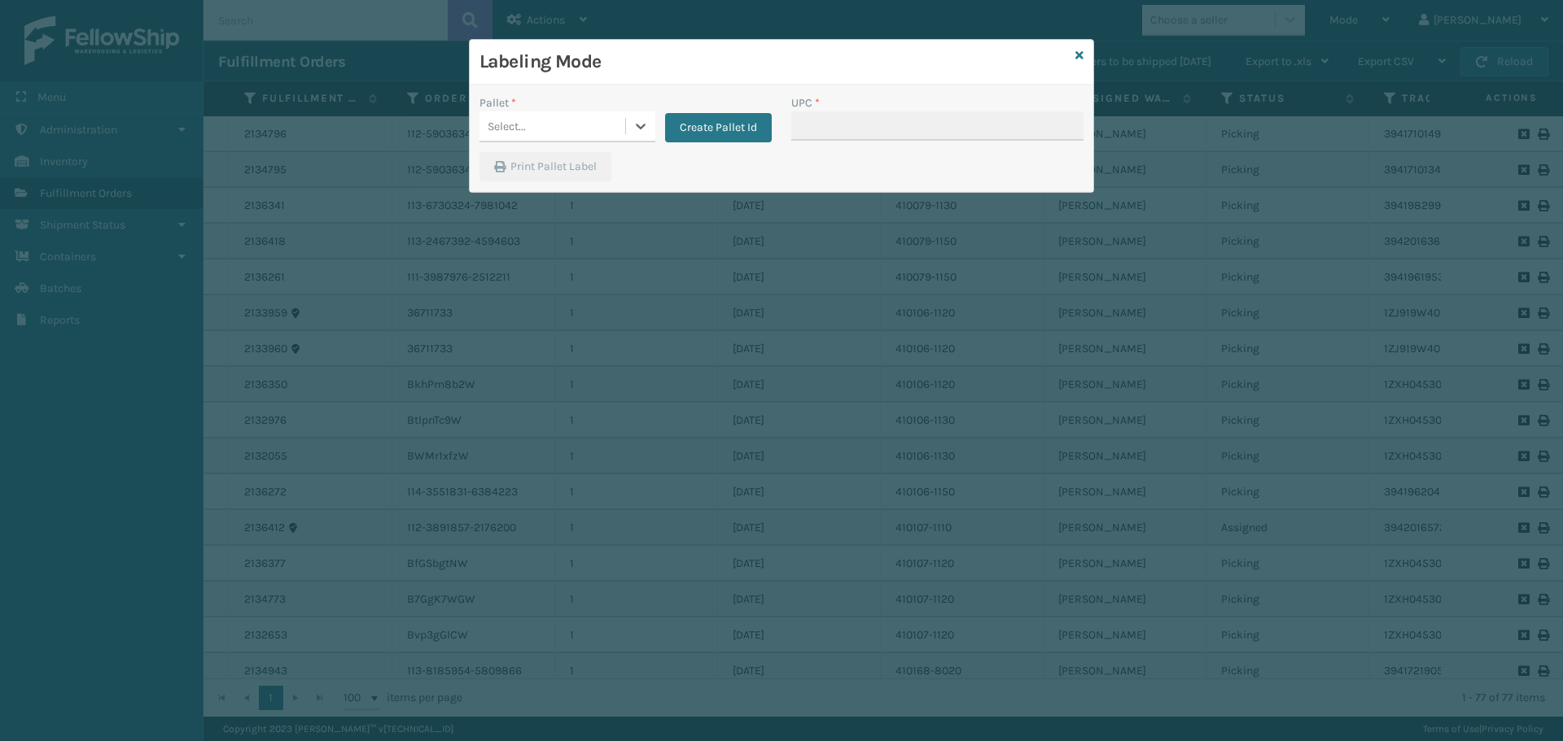
click at [557, 133] on div "Select..." at bounding box center [552, 126] width 146 height 27
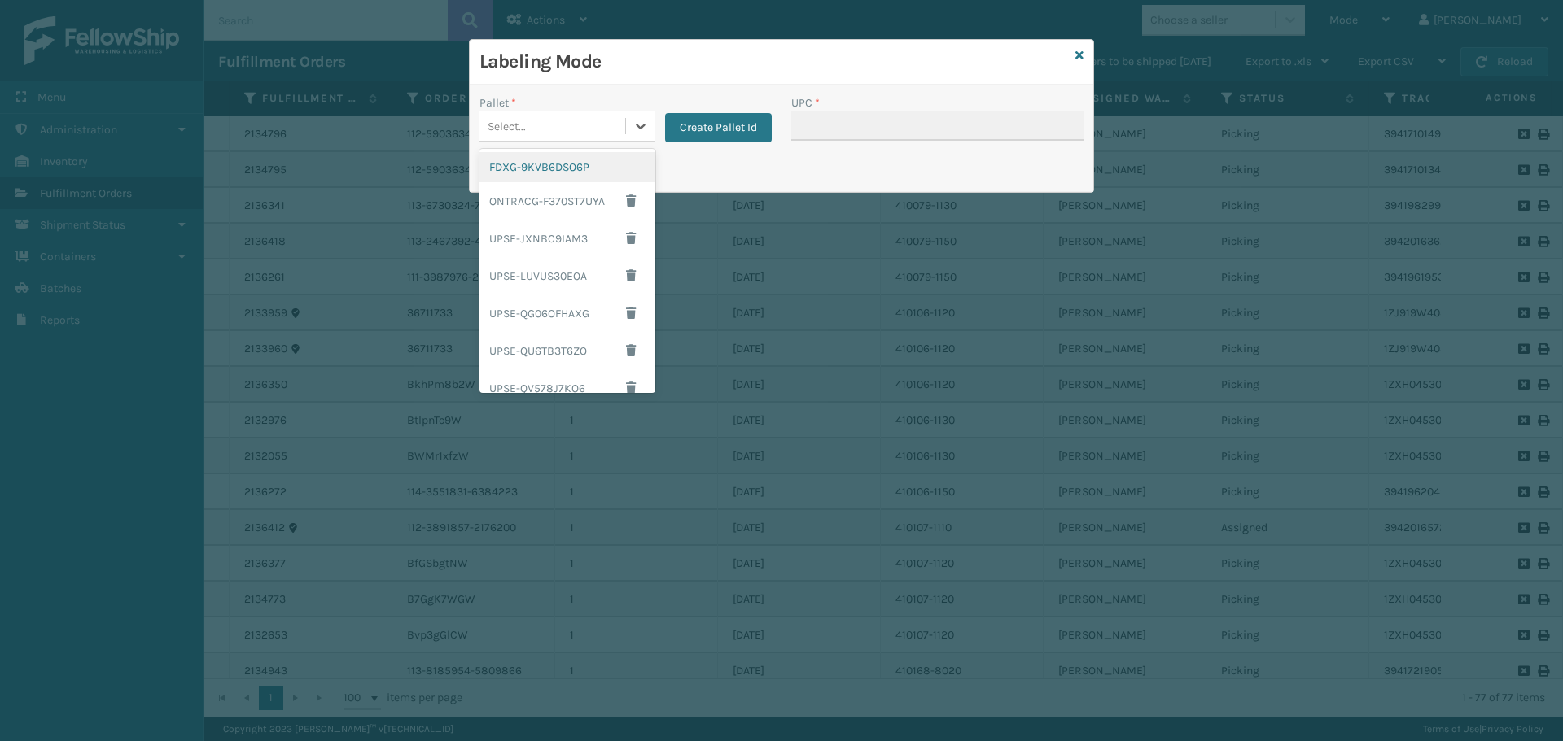
click at [544, 167] on div "FDXG-9KVB6DSO6P" at bounding box center [567, 167] width 176 height 30
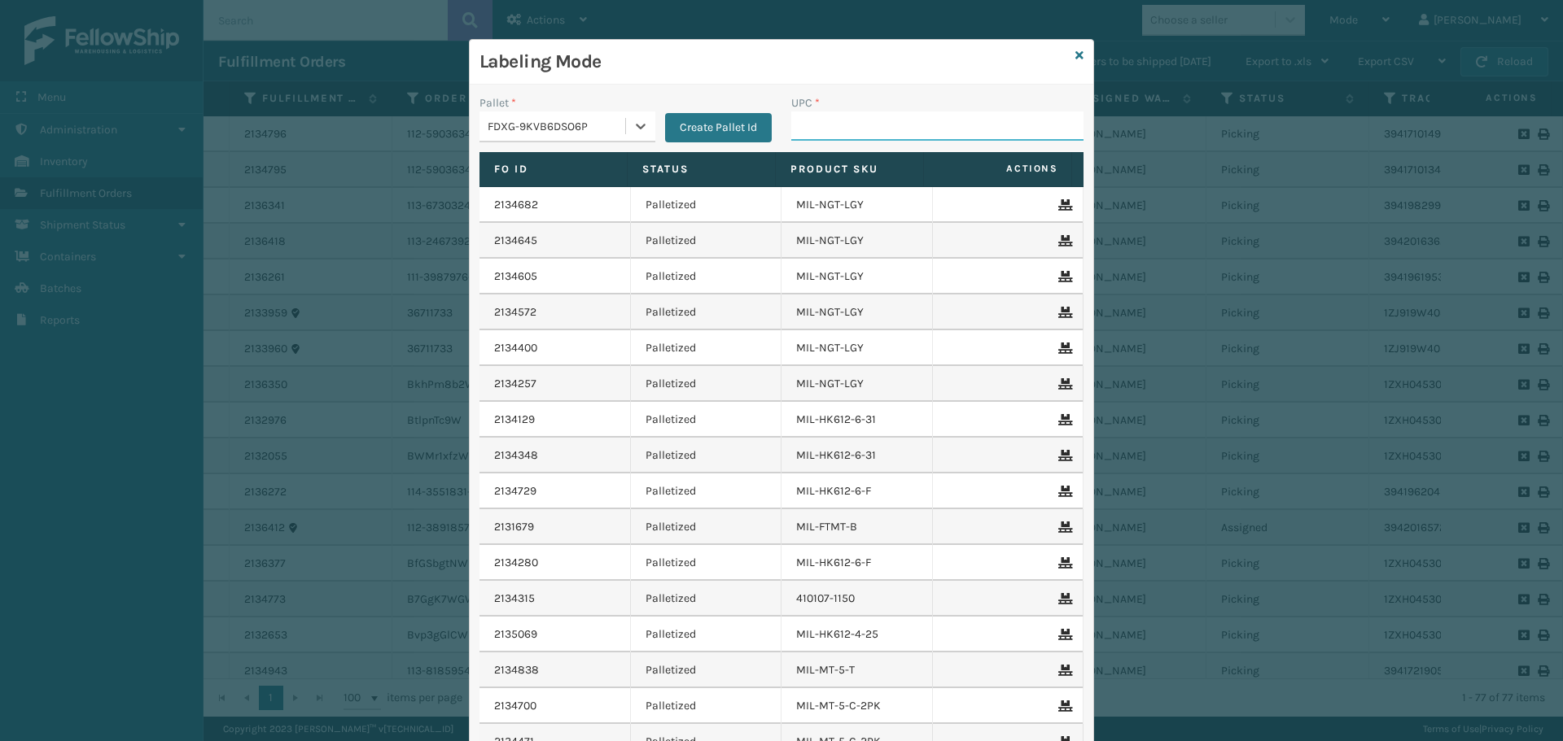
click at [870, 131] on input "UPC *" at bounding box center [937, 126] width 292 height 29
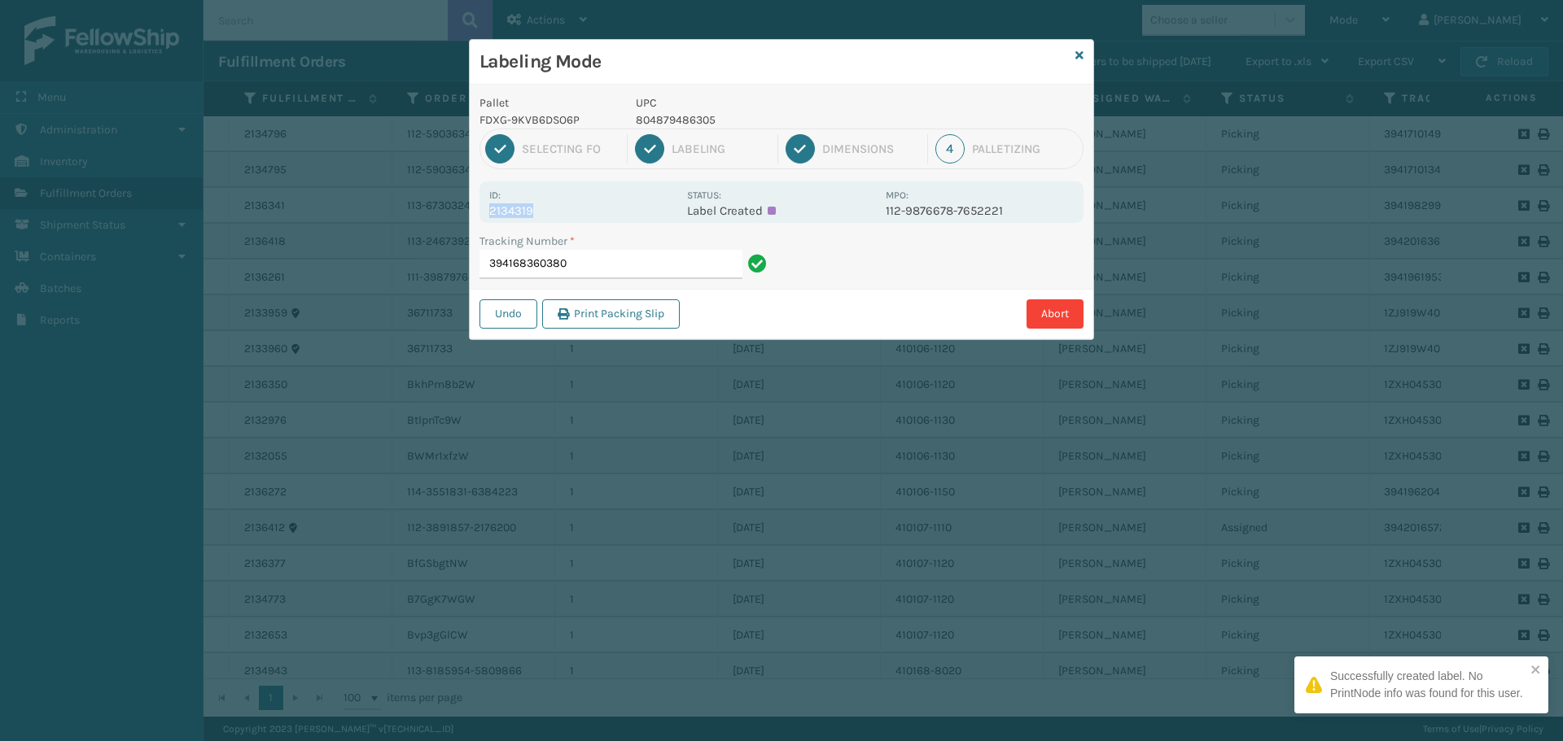
drag, startPoint x: 488, startPoint y: 211, endPoint x: 560, endPoint y: 213, distance: 72.5
click at [560, 213] on div "Id: 2134319 Status: Label Created MPO: 112-9876678-7652221" at bounding box center [781, 202] width 604 height 42
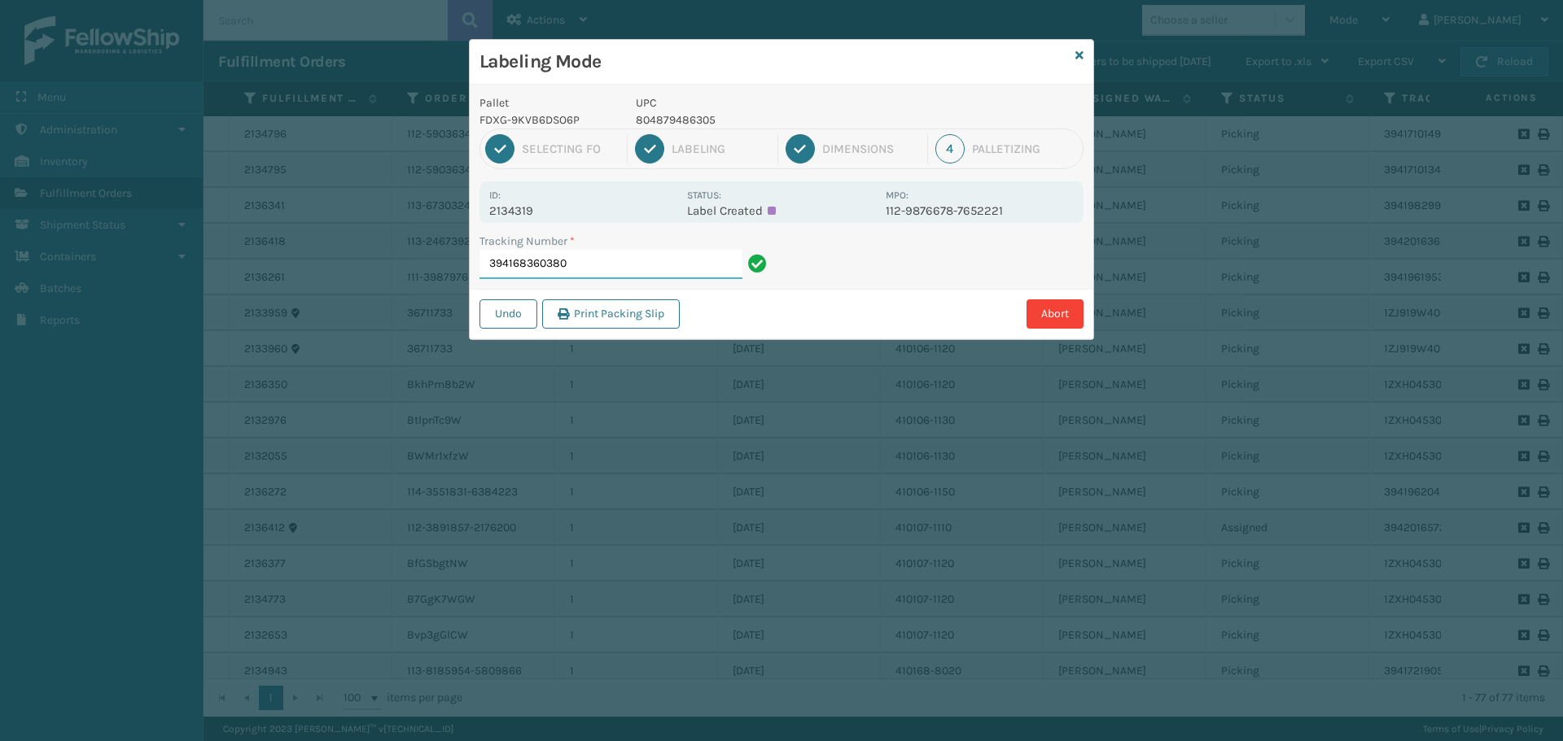
click at [601, 257] on input "394168360380" at bounding box center [610, 264] width 263 height 29
drag, startPoint x: 488, startPoint y: 209, endPoint x: 556, endPoint y: 214, distance: 67.7
click at [556, 214] on div "Id: 2136141 Status: Label Created MPO: 113-8288202-3925030" at bounding box center [781, 202] width 604 height 42
click at [578, 256] on input "394189898743" at bounding box center [610, 264] width 263 height 29
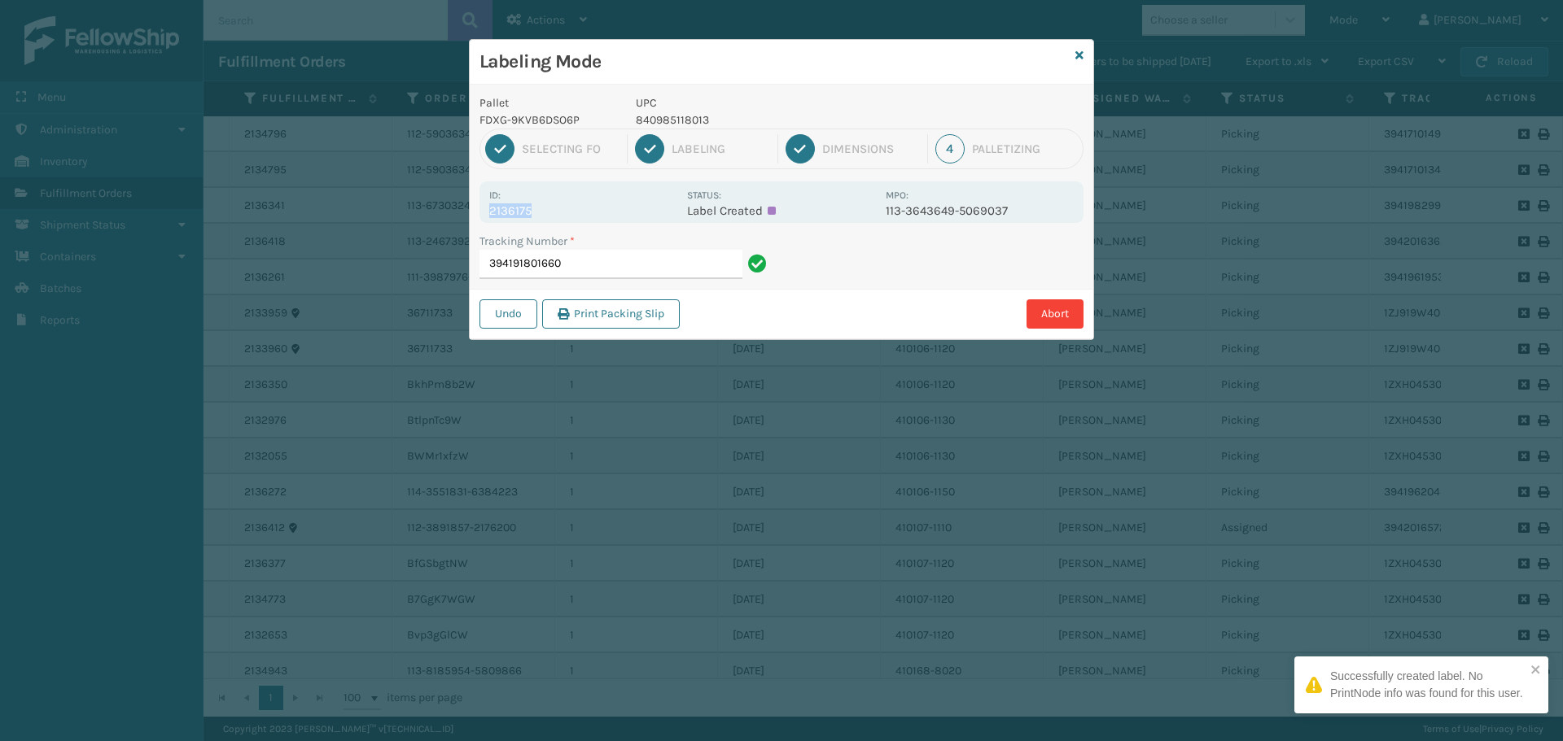
drag, startPoint x: 489, startPoint y: 207, endPoint x: 554, endPoint y: 216, distance: 65.8
click at [554, 216] on p "2136175" at bounding box center [583, 210] width 188 height 15
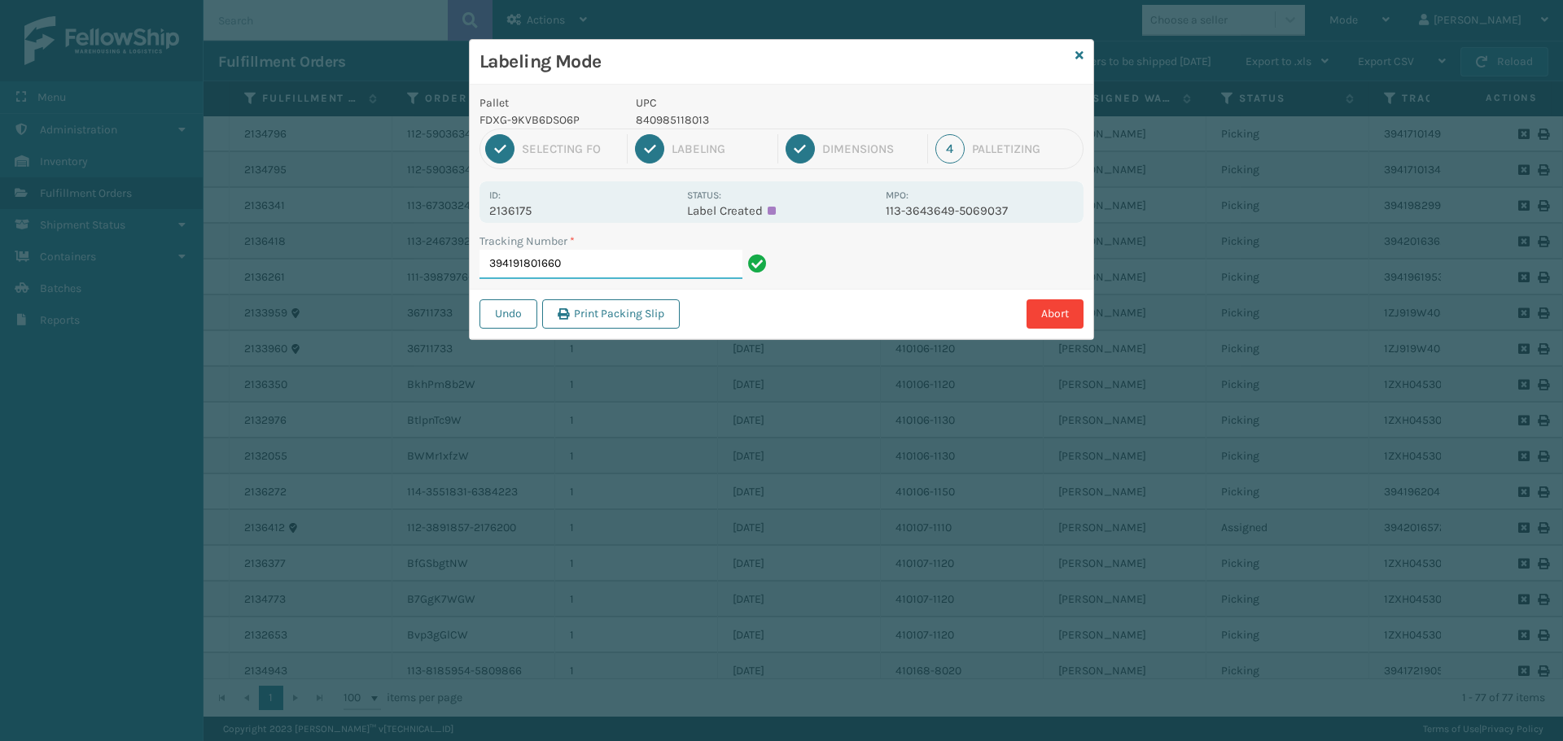
click at [603, 266] on input "394191801660" at bounding box center [610, 264] width 263 height 29
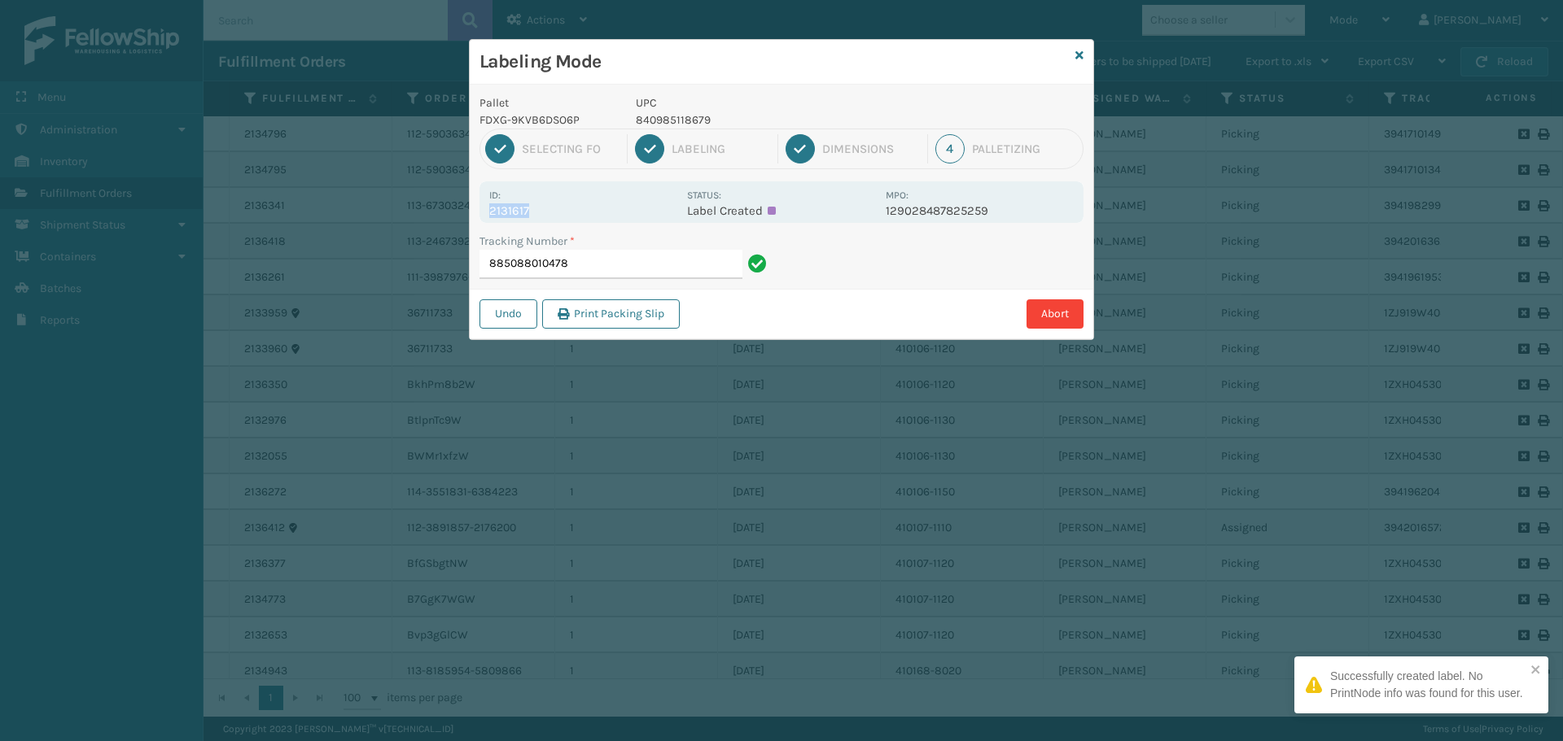
drag, startPoint x: 488, startPoint y: 215, endPoint x: 557, endPoint y: 215, distance: 68.4
click at [557, 215] on div "Id: 2131617 Status: Label Created MPO: 129028487825259" at bounding box center [781, 202] width 604 height 42
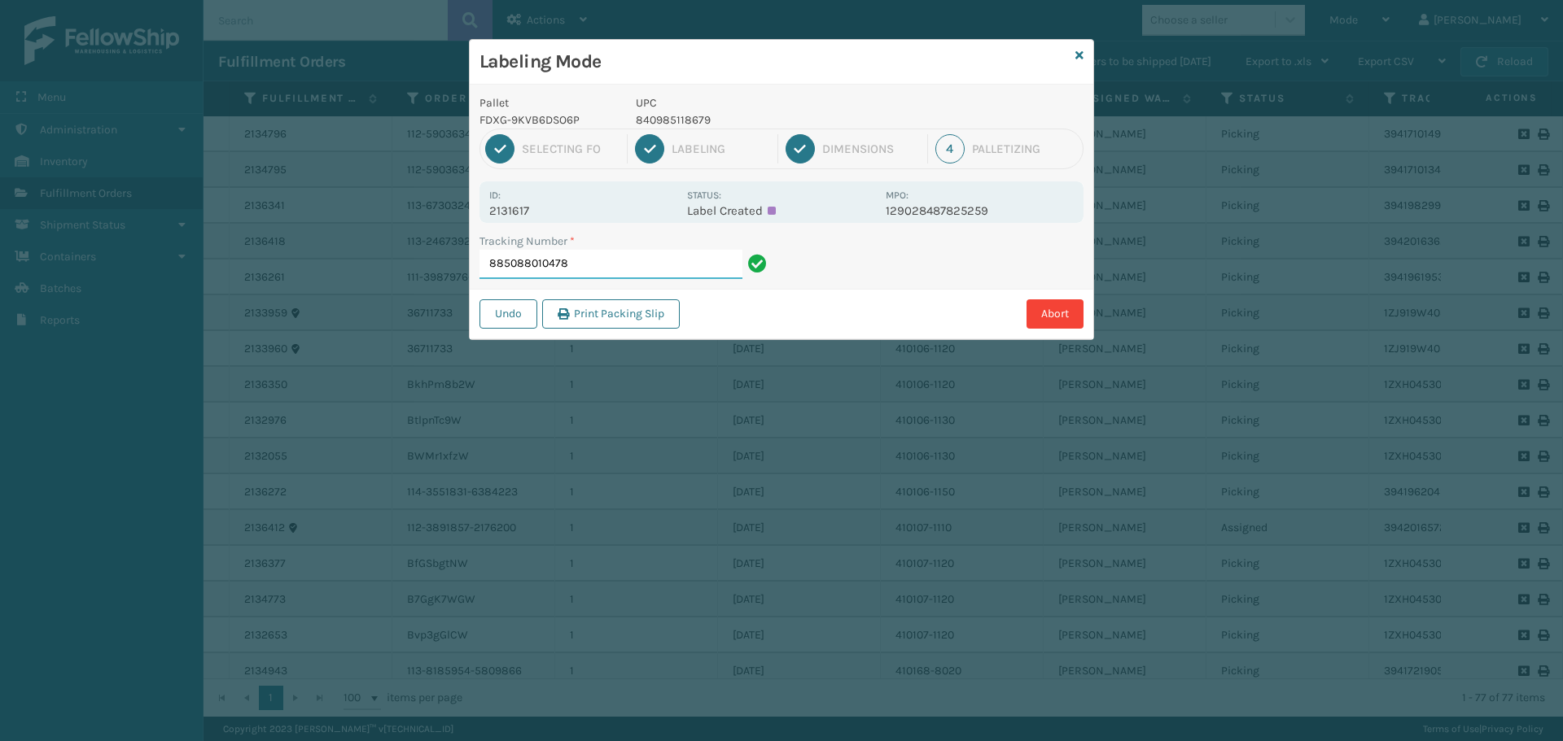
click at [624, 274] on input "885088010478" at bounding box center [610, 264] width 263 height 29
